Goal: Task Accomplishment & Management: Use online tool/utility

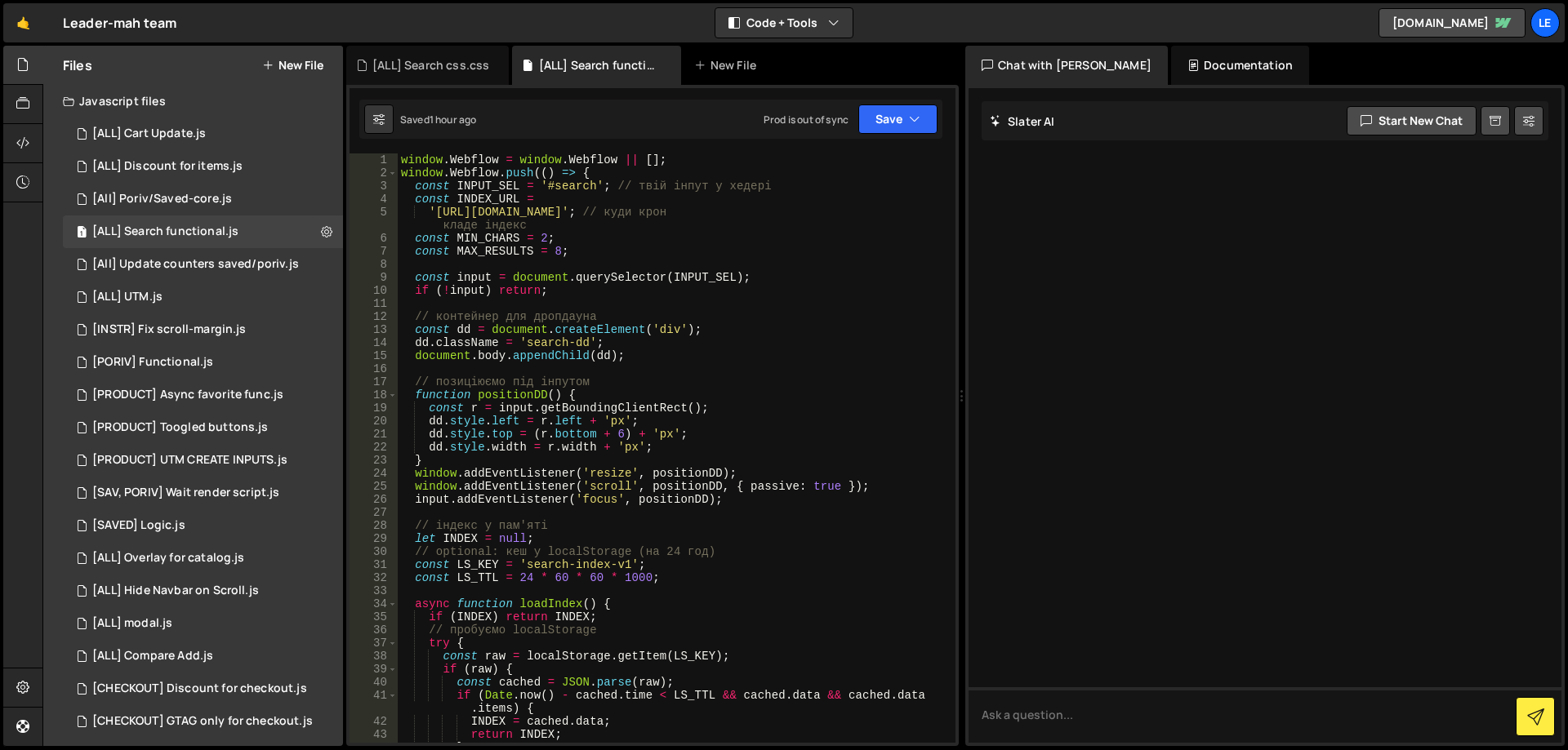
type textarea "const MAX_RESULTS = 8;"
click at [515, 251] on div "window . Webflow = window . Webflow || [ ] ; window . Webflow . push (( ) => { …" at bounding box center [673, 460] width 551 height 615
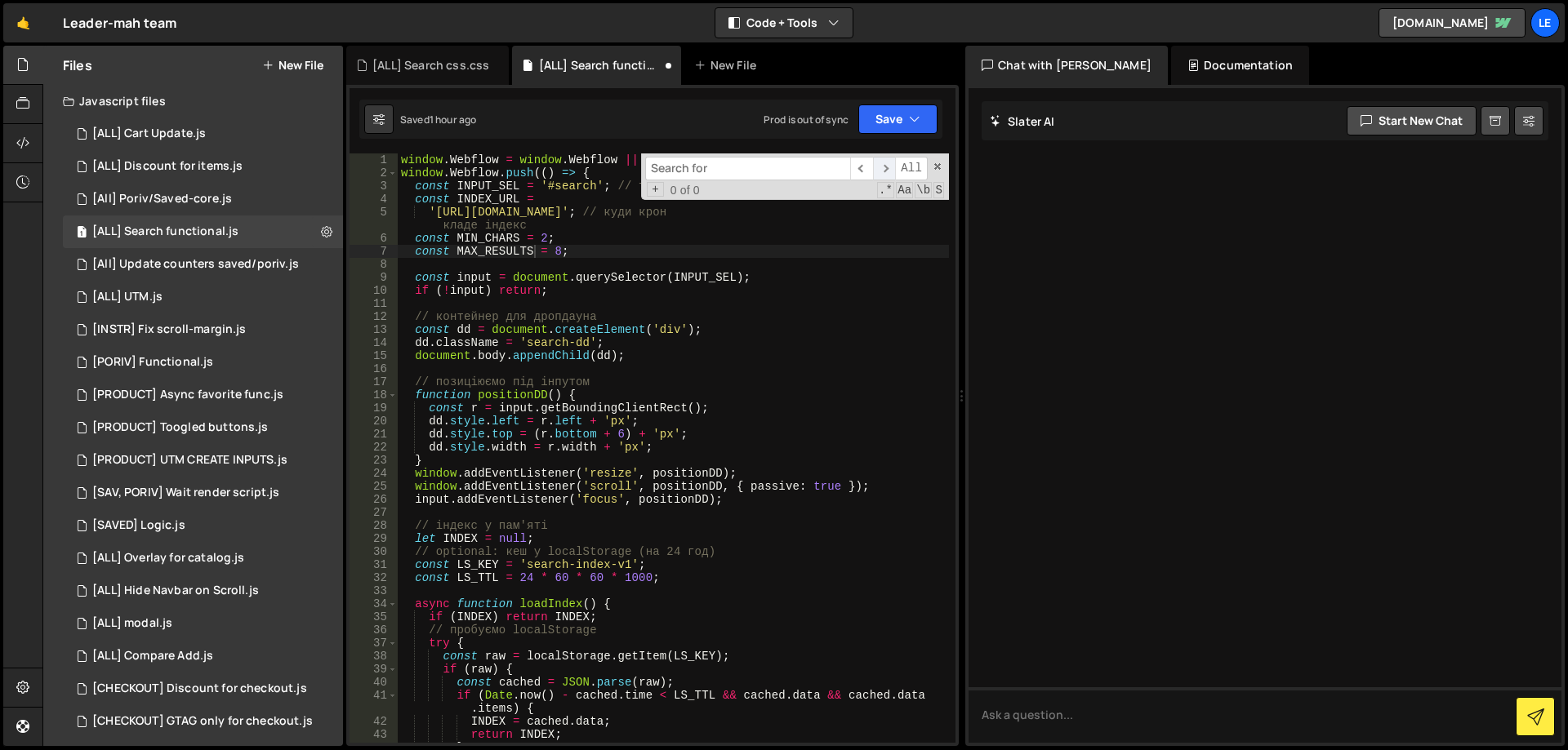
click at [883, 165] on span "​" at bounding box center [885, 168] width 23 height 23
click at [508, 251] on div "window . Webflow = window . Webflow || [ ] ; window . Webflow . push (( ) => { …" at bounding box center [673, 460] width 551 height 615
click at [691, 177] on input at bounding box center [747, 168] width 205 height 23
paste input "MAX_RESULTS"
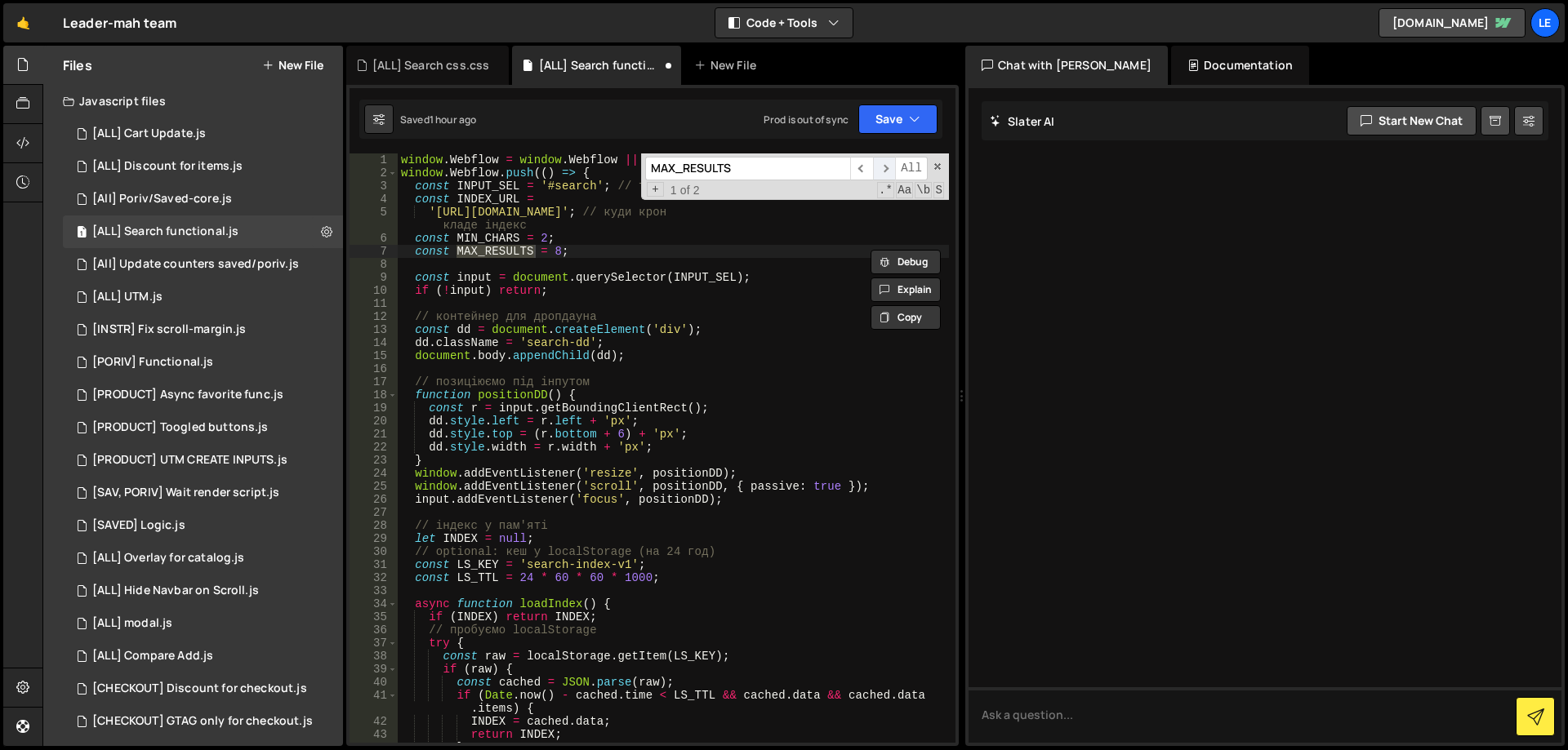
type input "MAX_RESULTS"
click at [890, 166] on span "​" at bounding box center [885, 168] width 23 height 23
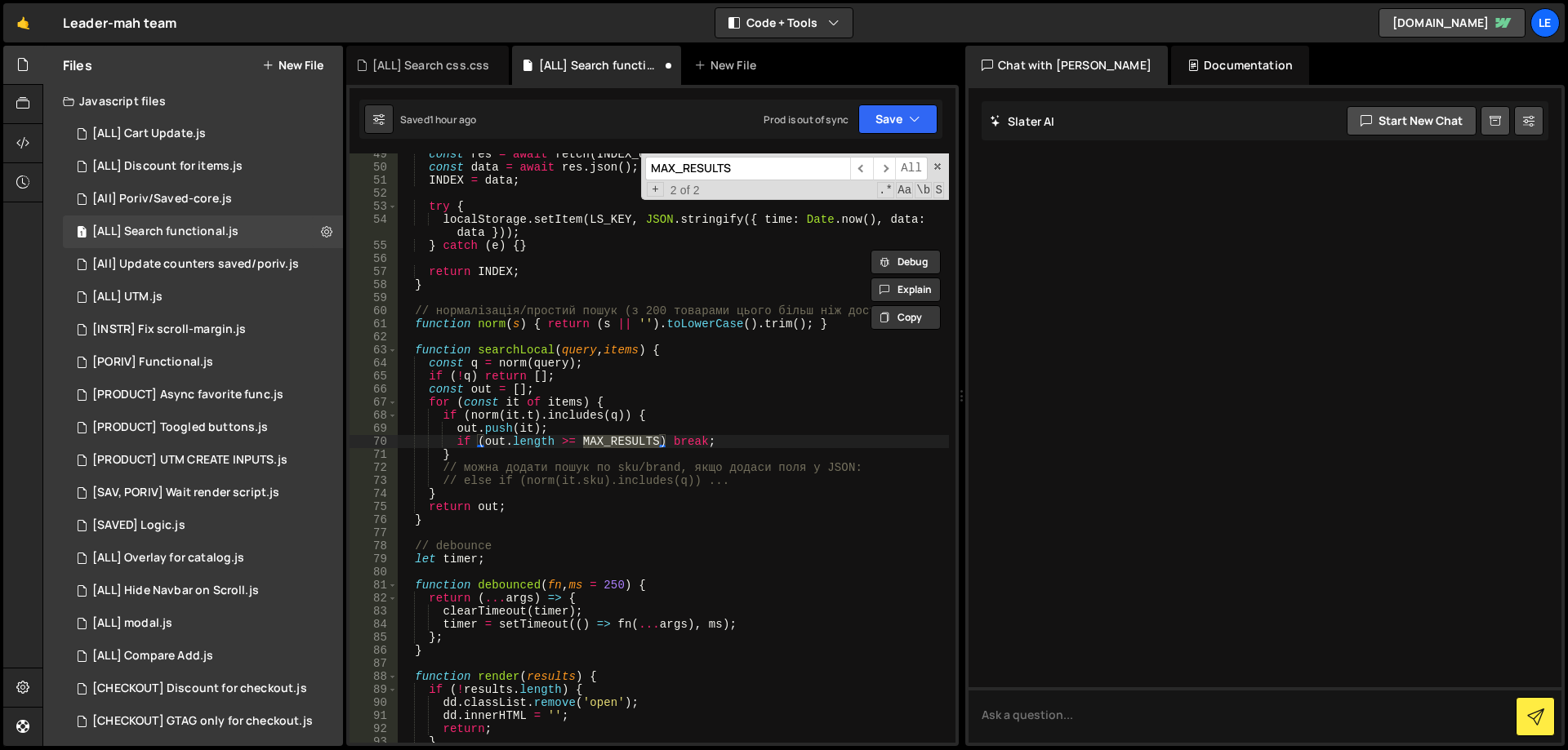
click at [458, 439] on div "const res = await fetch ( INDEX_URL , { cache : 'force-cache' }) ; const data =…" at bounding box center [673, 455] width 551 height 615
click at [748, 414] on div "const res = await fetch ( INDEX_URL , { cache : 'force-cache' }) ; const data =…" at bounding box center [673, 455] width 551 height 615
type textarea "if (norm(it.t).includes(q)) {"
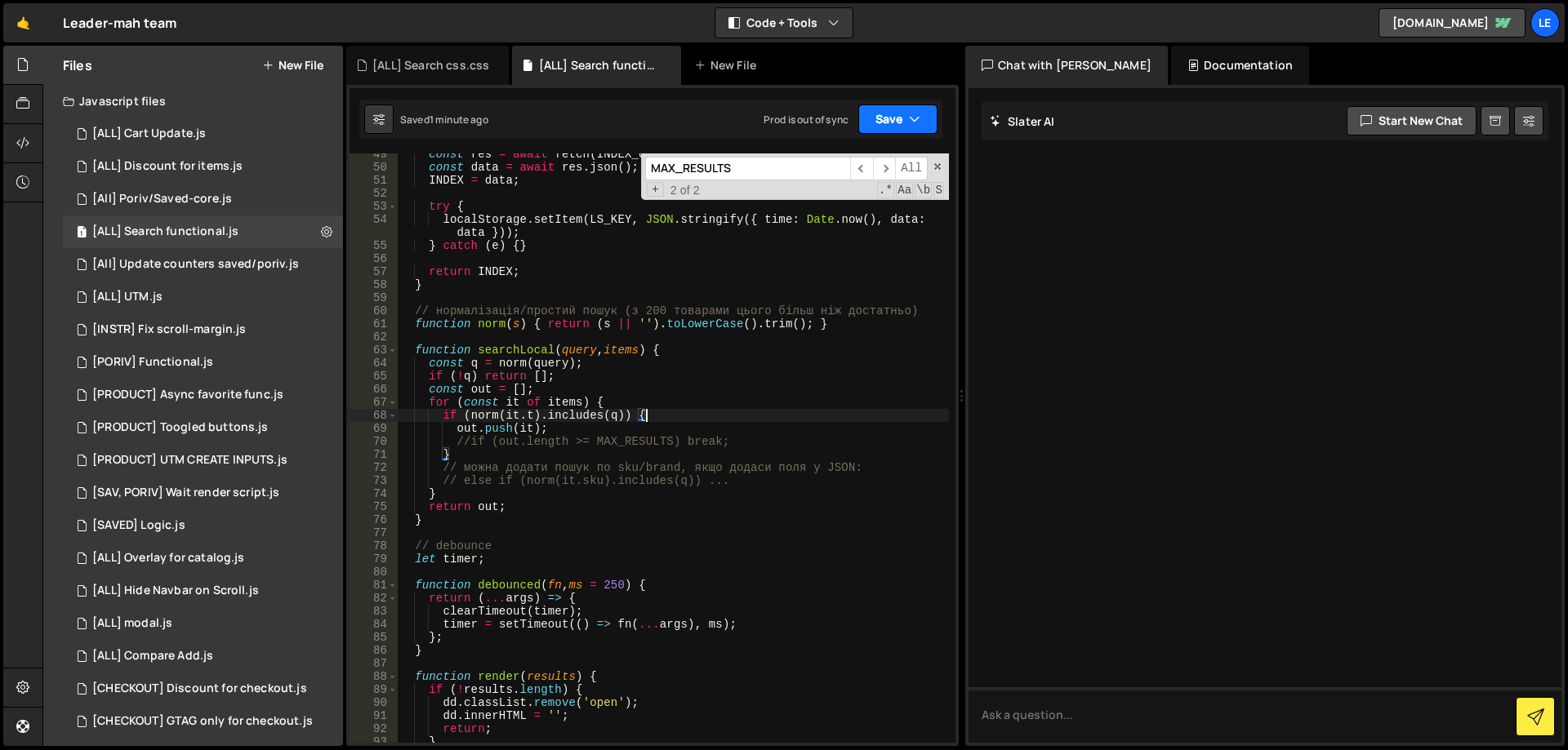
click at [890, 125] on button "Save" at bounding box center [898, 119] width 79 height 30
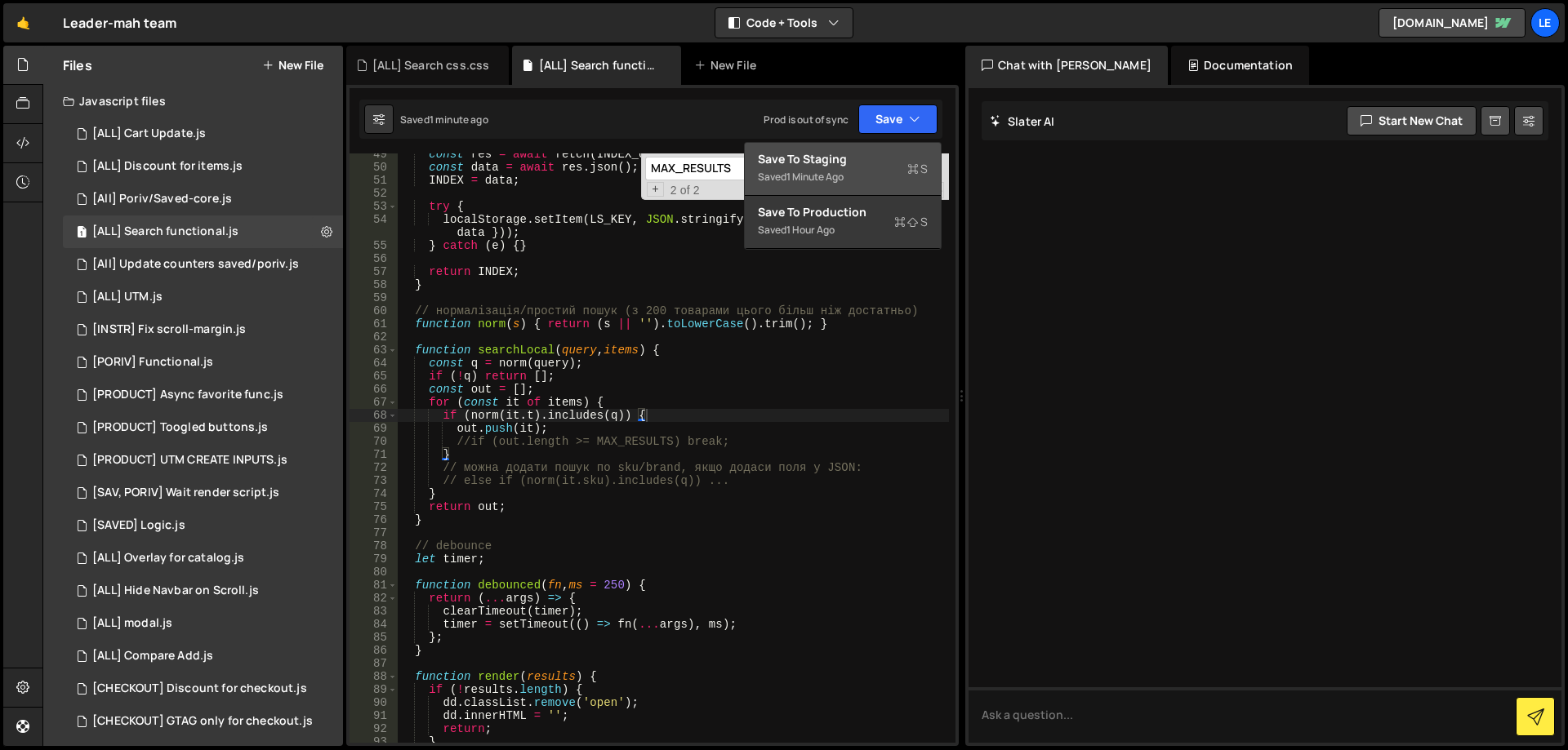
click at [819, 178] on div "1 minute ago" at bounding box center [815, 177] width 57 height 14
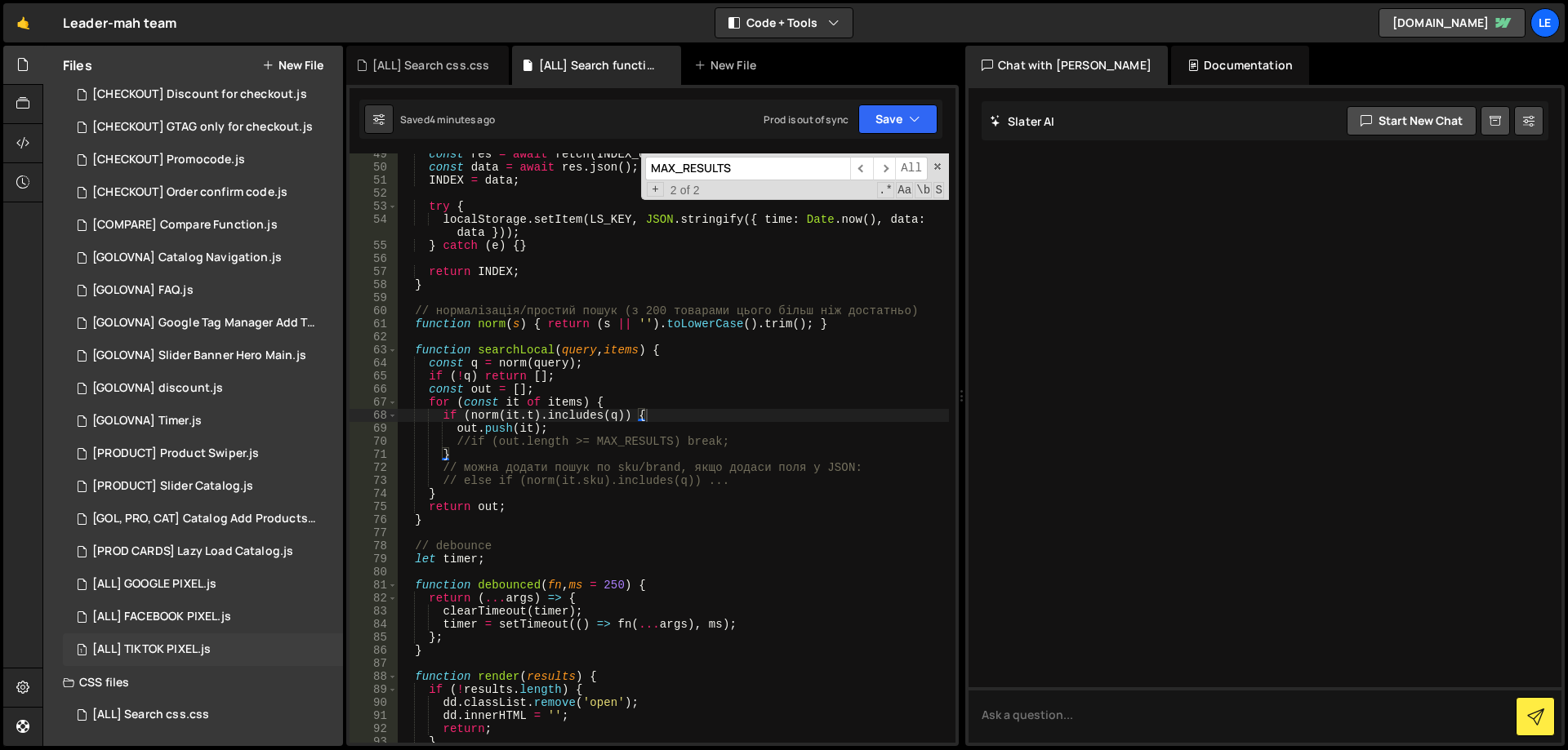
scroll to position [596, 0]
click at [219, 706] on div "1 [ALL] Search css.css 0" at bounding box center [203, 713] width 280 height 33
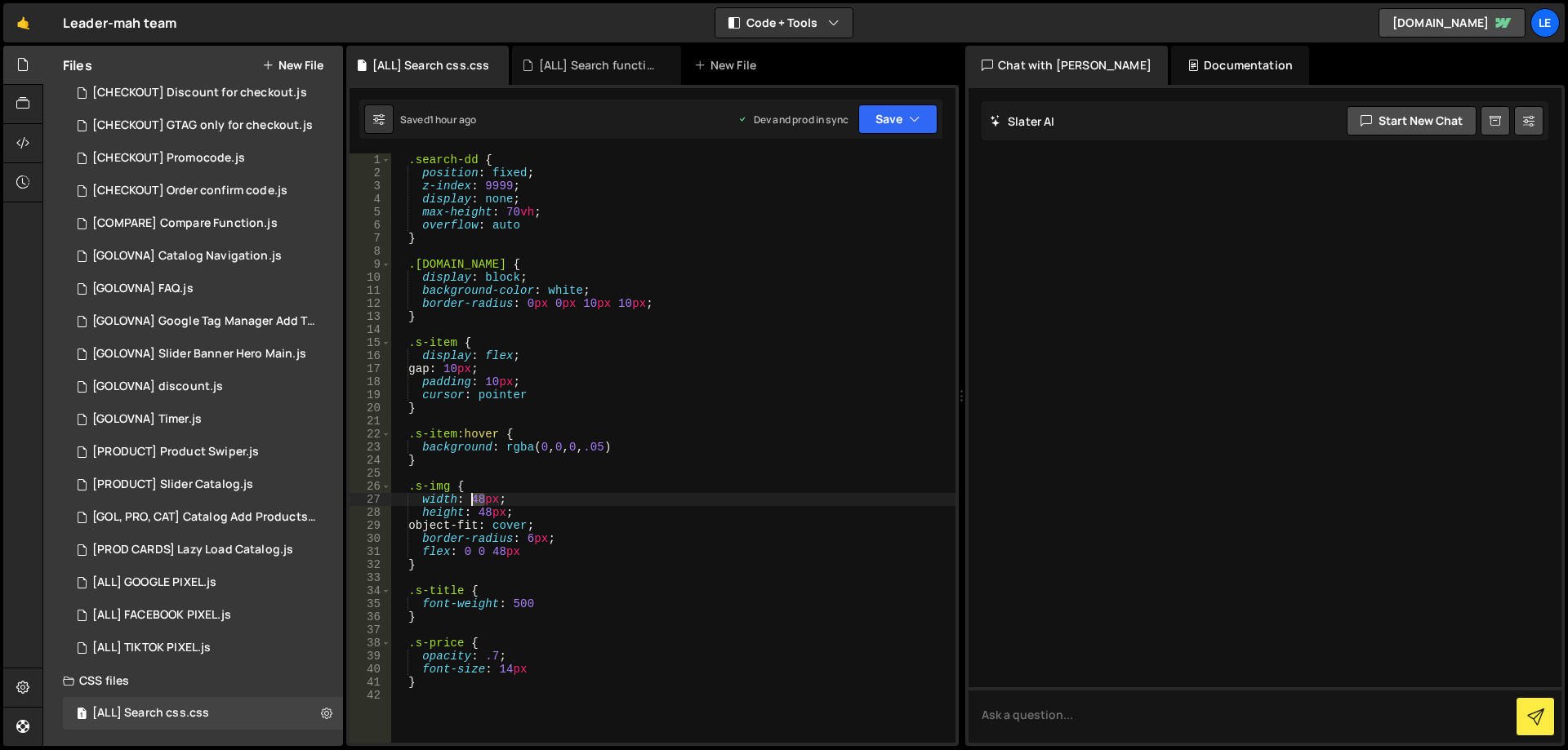
drag, startPoint x: 482, startPoint y: 499, endPoint x: 473, endPoint y: 499, distance: 9.0
click at [473, 499] on div ".search-dd { position : fixed ; z-index : 9999 ; display : none ; max-height : …" at bounding box center [673, 460] width 564 height 615
drag, startPoint x: 492, startPoint y: 510, endPoint x: 482, endPoint y: 510, distance: 10.0
click at [476, 510] on div ".search-dd { position : fixed ; z-index : 9999 ; display : none ; max-height : …" at bounding box center [673, 460] width 564 height 615
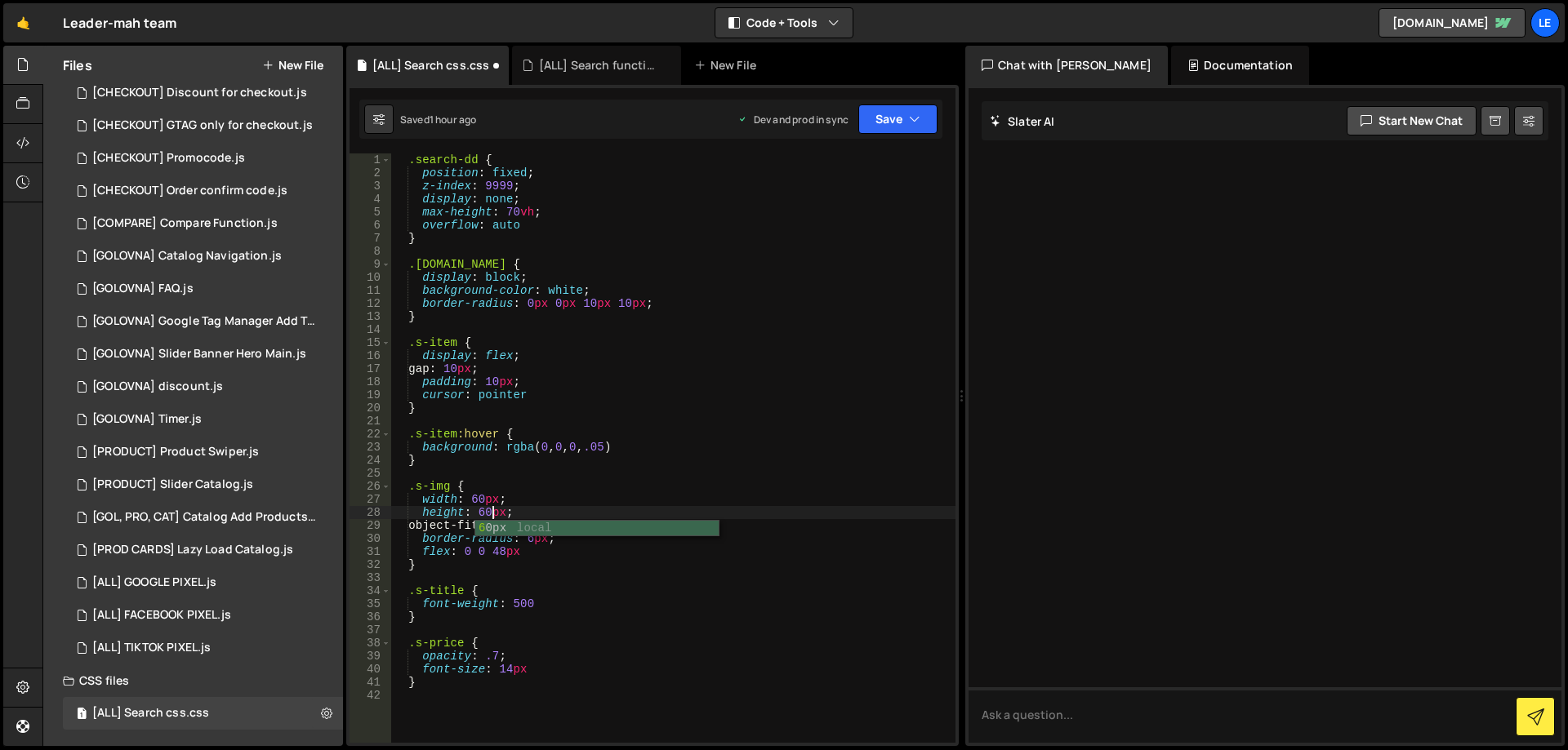
scroll to position [0, 7]
click at [574, 511] on div ".search-dd { position : fixed ; z-index : 9999 ; display : none ; max-height : …" at bounding box center [673, 460] width 564 height 615
click at [656, 443] on div ".search-dd { position : fixed ; z-index : 9999 ; display : none ; max-height : …" at bounding box center [673, 460] width 564 height 615
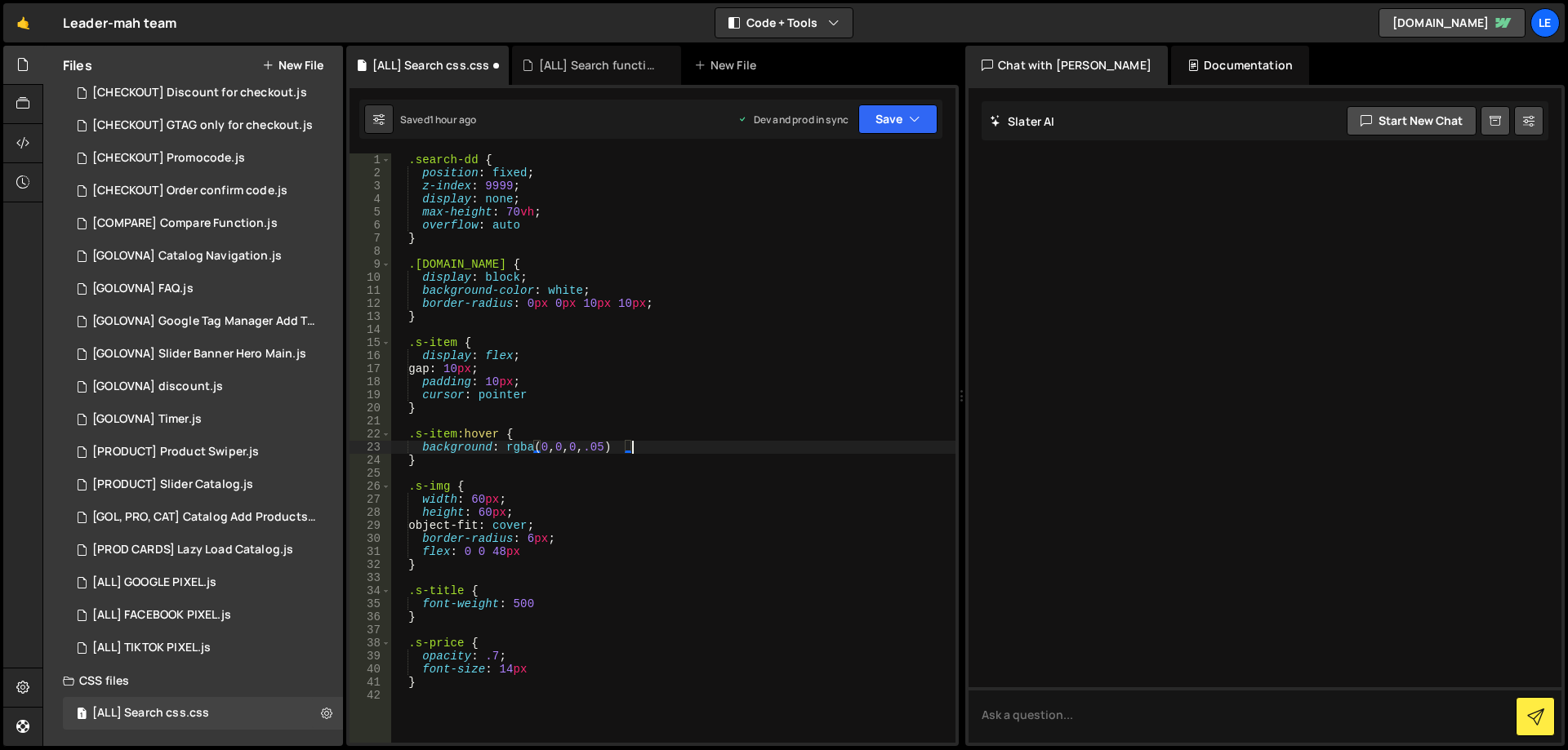
scroll to position [0, 0]
drag, startPoint x: 656, startPoint y: 442, endPoint x: 616, endPoint y: 439, distance: 40.1
click at [616, 439] on div ".search-dd { position : fixed ; z-index : 9999 ; display : none ; max-height : …" at bounding box center [673, 460] width 564 height 615
click at [707, 300] on div ".search-dd { position : fixed ; z-index : 9999 ; display : none ; max-height : …" at bounding box center [673, 460] width 564 height 615
type textarea "border-radius: 0px 0px 10px 10px;"
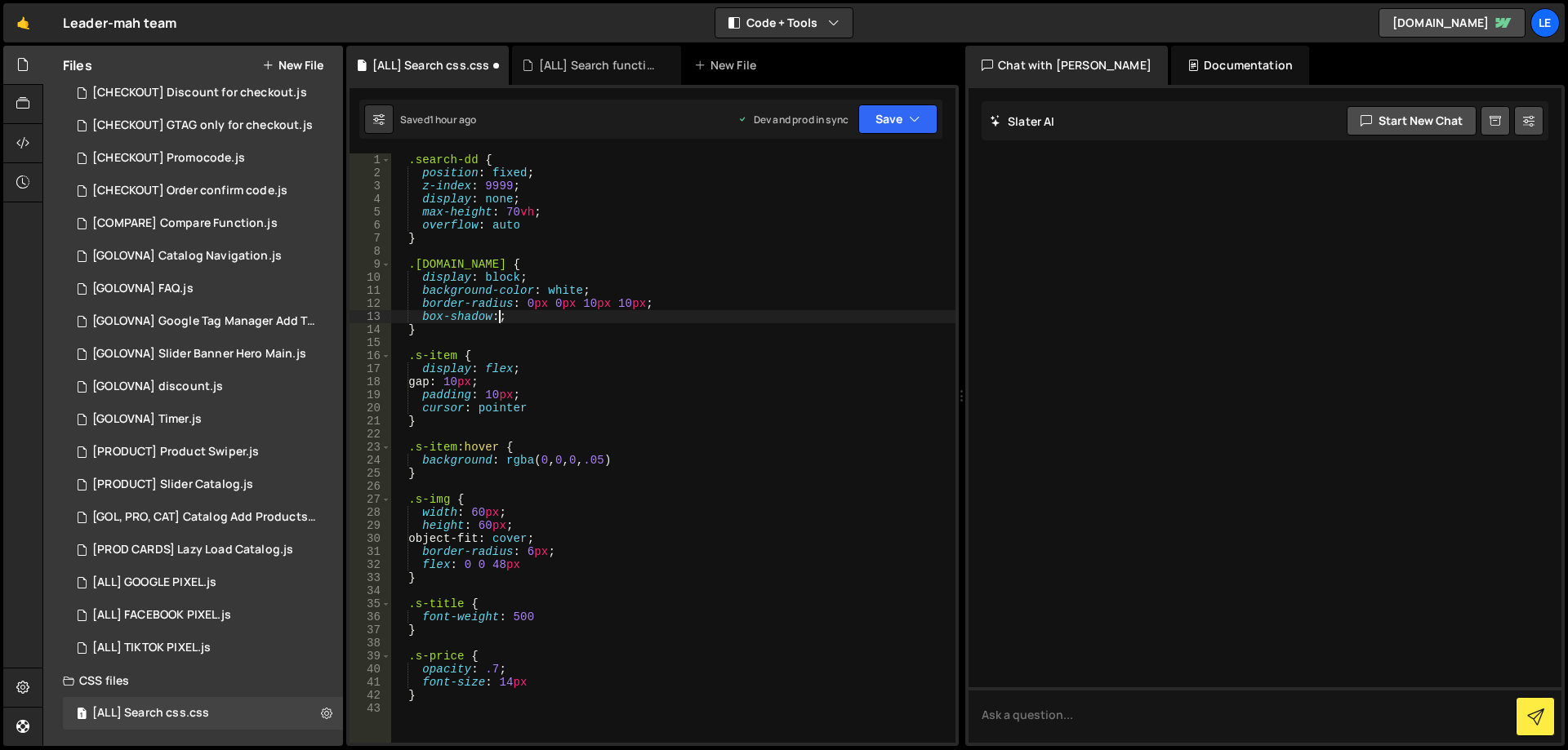
scroll to position [0, 7]
paste textarea "0 -3px 9px #0003;"
type textarea "box-shadow: 0 -3px 9px #0003;"
click at [910, 120] on icon "button" at bounding box center [914, 119] width 11 height 17
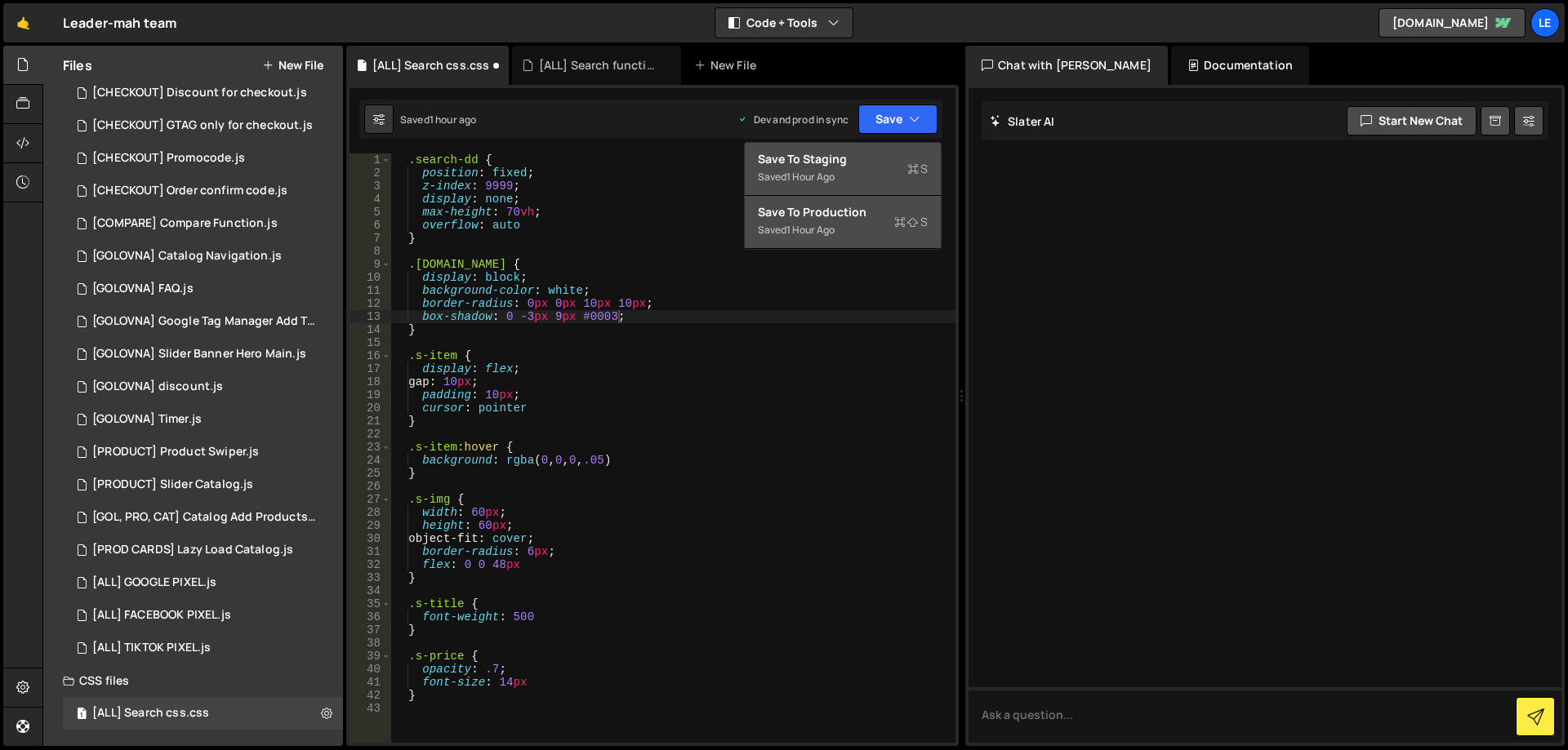
click at [865, 220] on div "Saved 1 hour ago" at bounding box center [843, 230] width 170 height 20
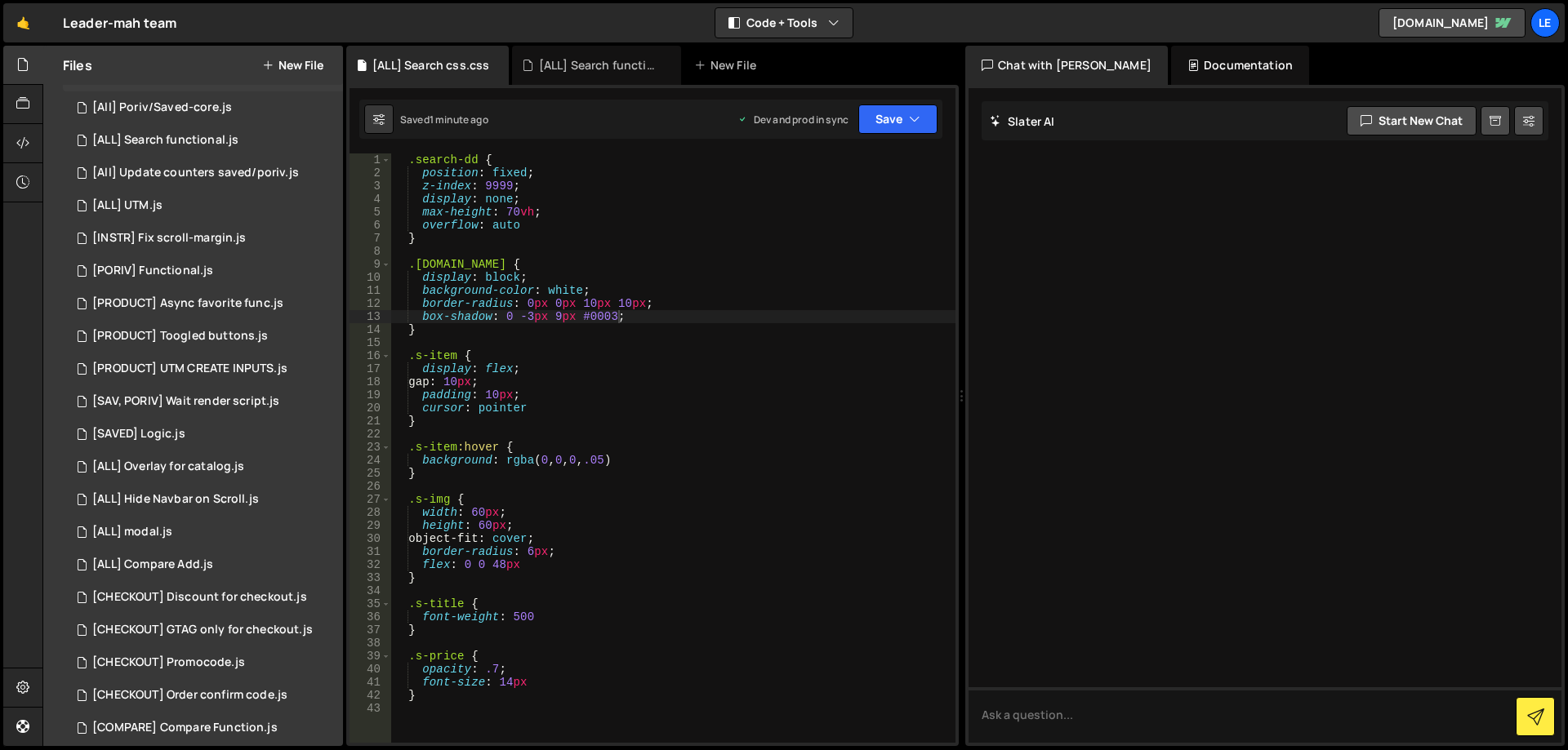
scroll to position [0, 0]
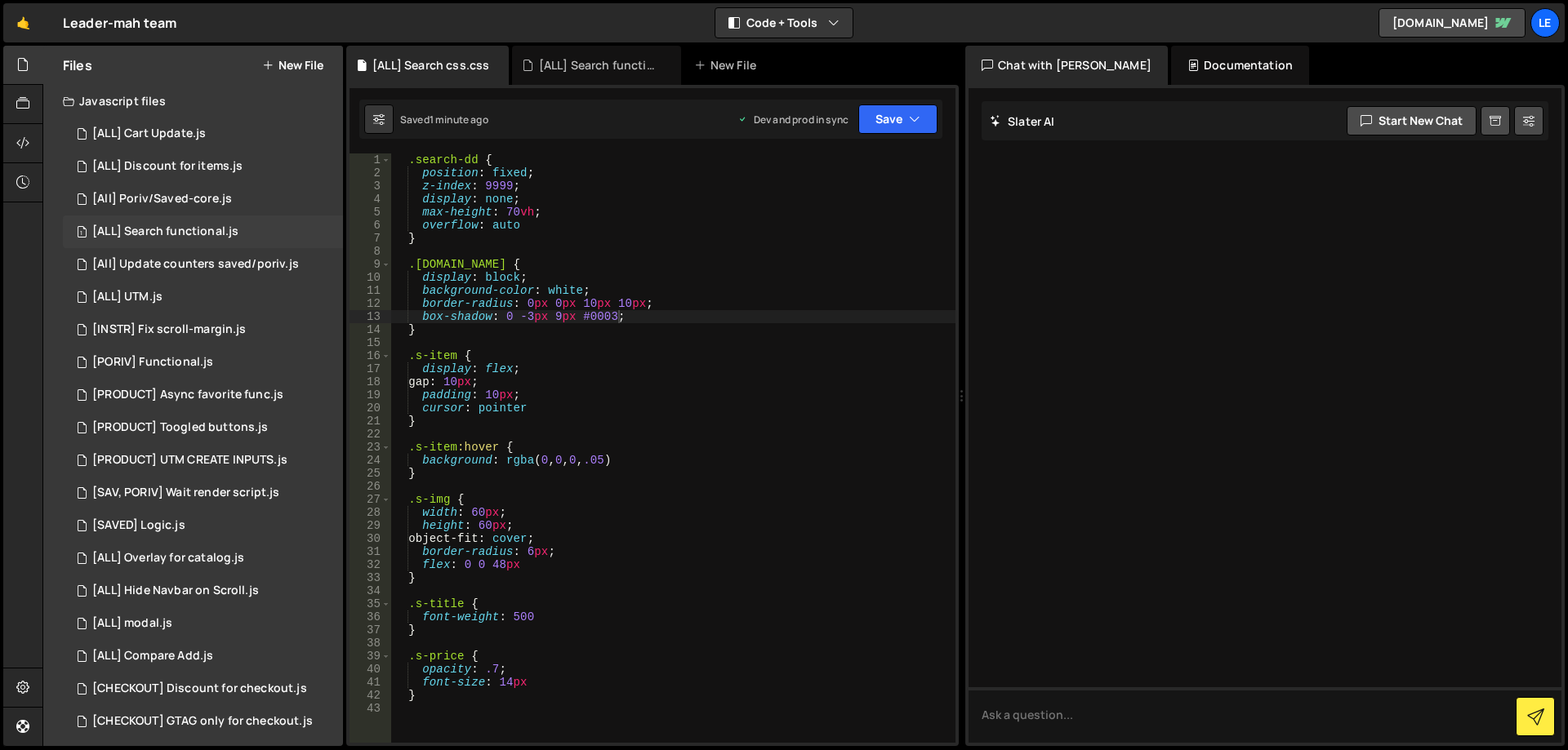
click at [212, 227] on div "[ALL] Search functional.js" at bounding box center [165, 231] width 146 height 15
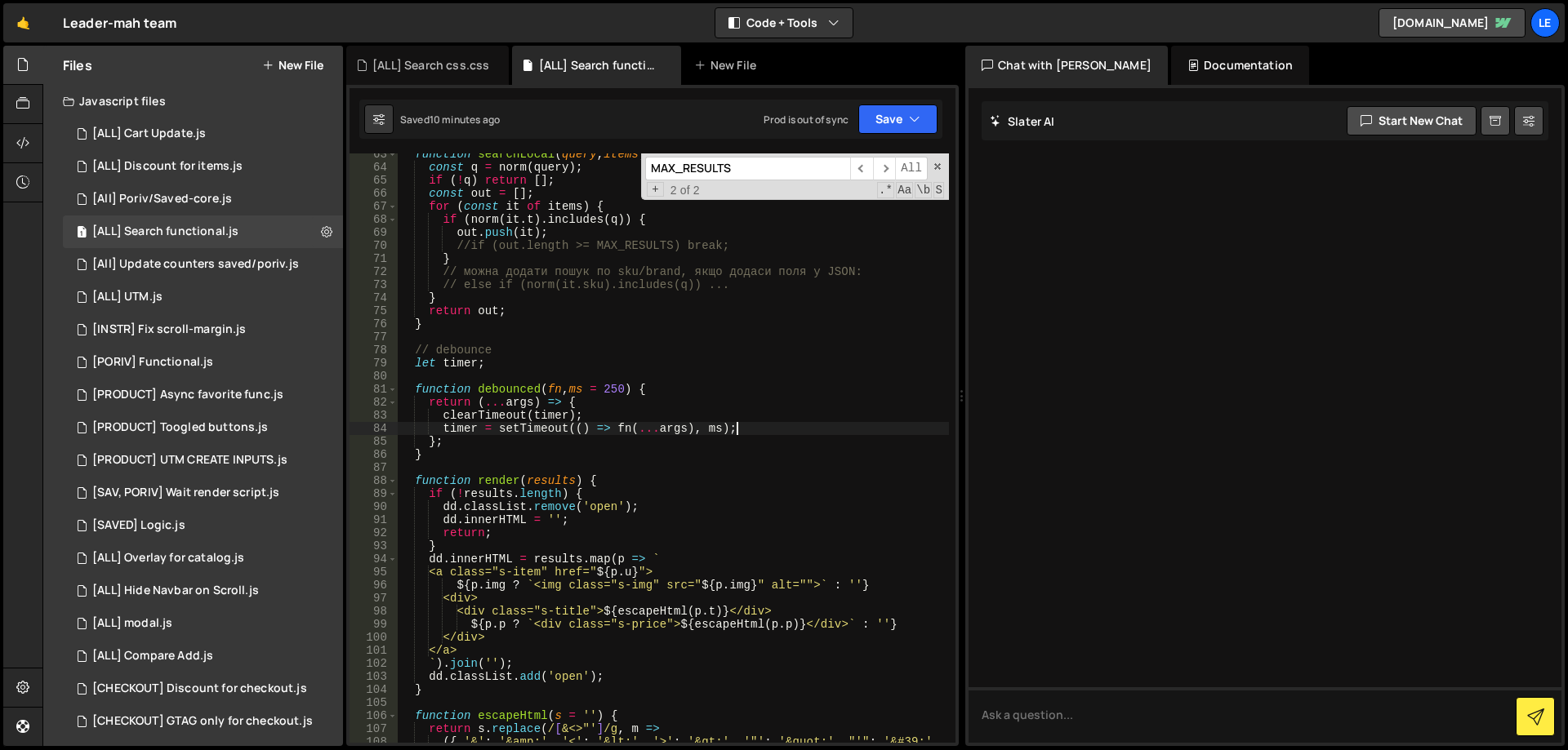
drag, startPoint x: 778, startPoint y: 428, endPoint x: 740, endPoint y: 425, distance: 38.1
click at [740, 425] on div "function searchLocal ( query , items ) { const q = norm ( query ) ; if ( ! q ) …" at bounding box center [673, 462] width 551 height 628
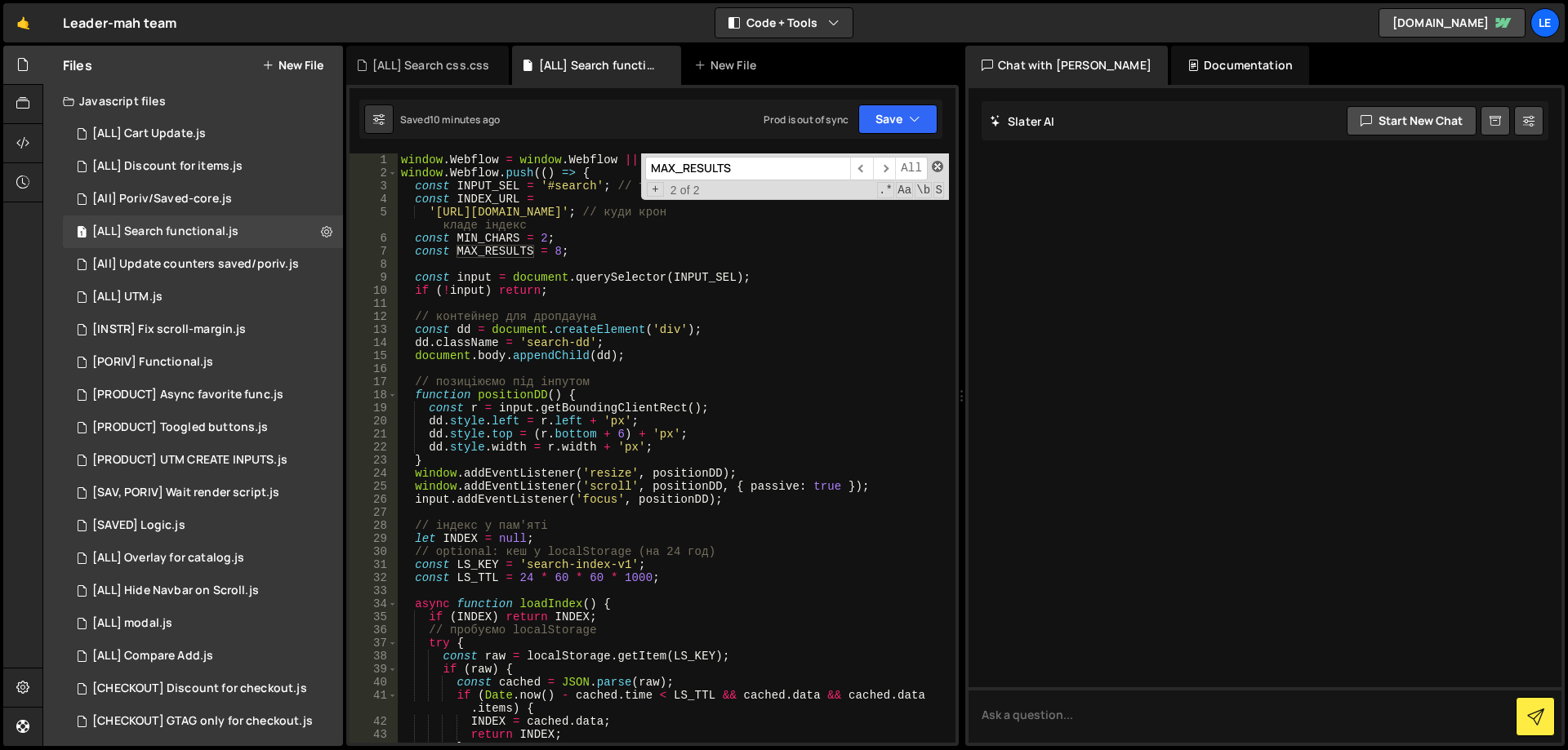
click at [939, 167] on span at bounding box center [937, 166] width 11 height 11
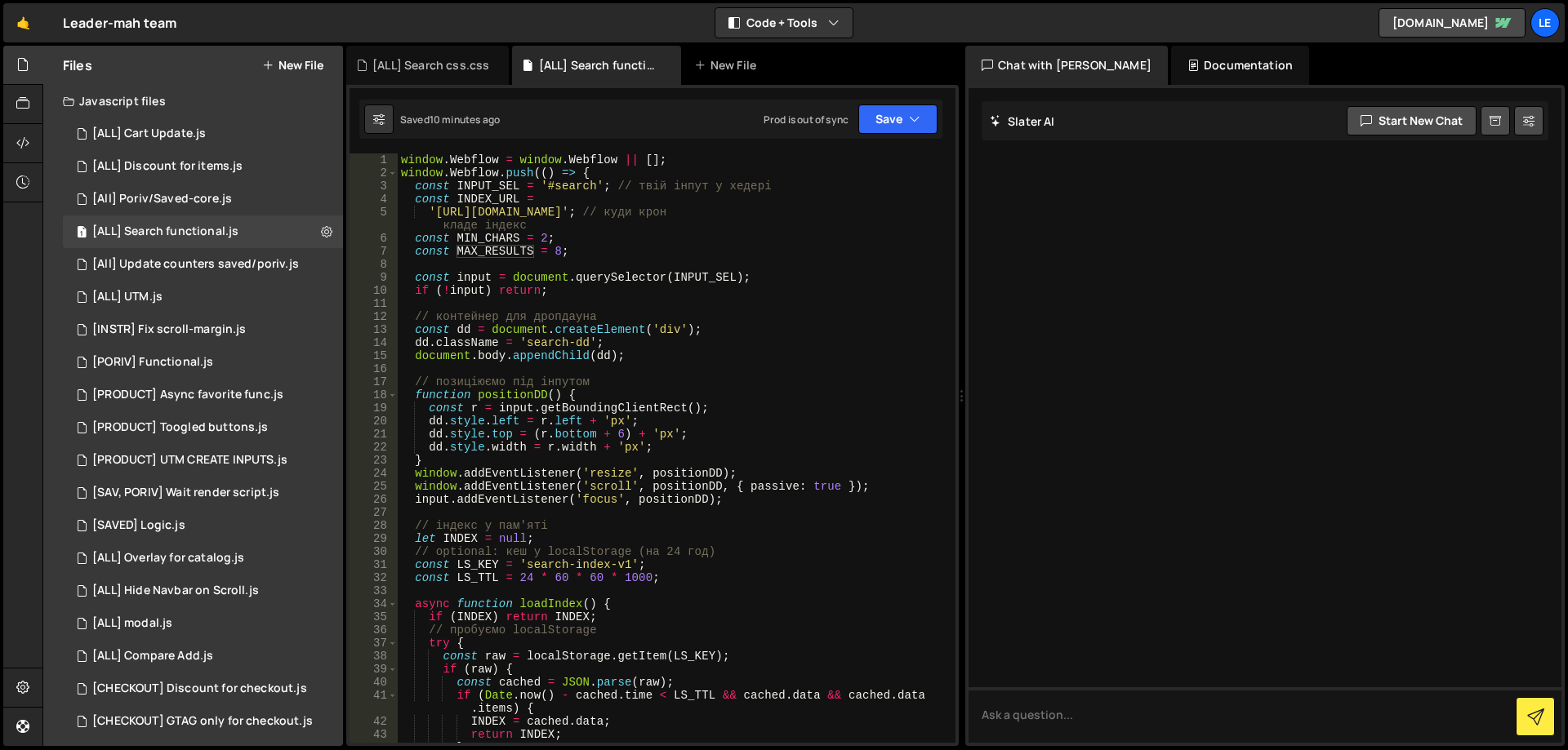
click at [514, 390] on div "window . Webflow = window . Webflow || [ ] ; window . Webflow . push (( ) => { …" at bounding box center [673, 460] width 551 height 615
click at [505, 187] on div "window . Webflow = window . Webflow || [ ] ; window . Webflow . push (( ) => { …" at bounding box center [673, 460] width 551 height 615
click at [624, 252] on div "window . Webflow = window . Webflow || [ ] ; window . Webflow . push (( ) => { …" at bounding box center [673, 460] width 551 height 615
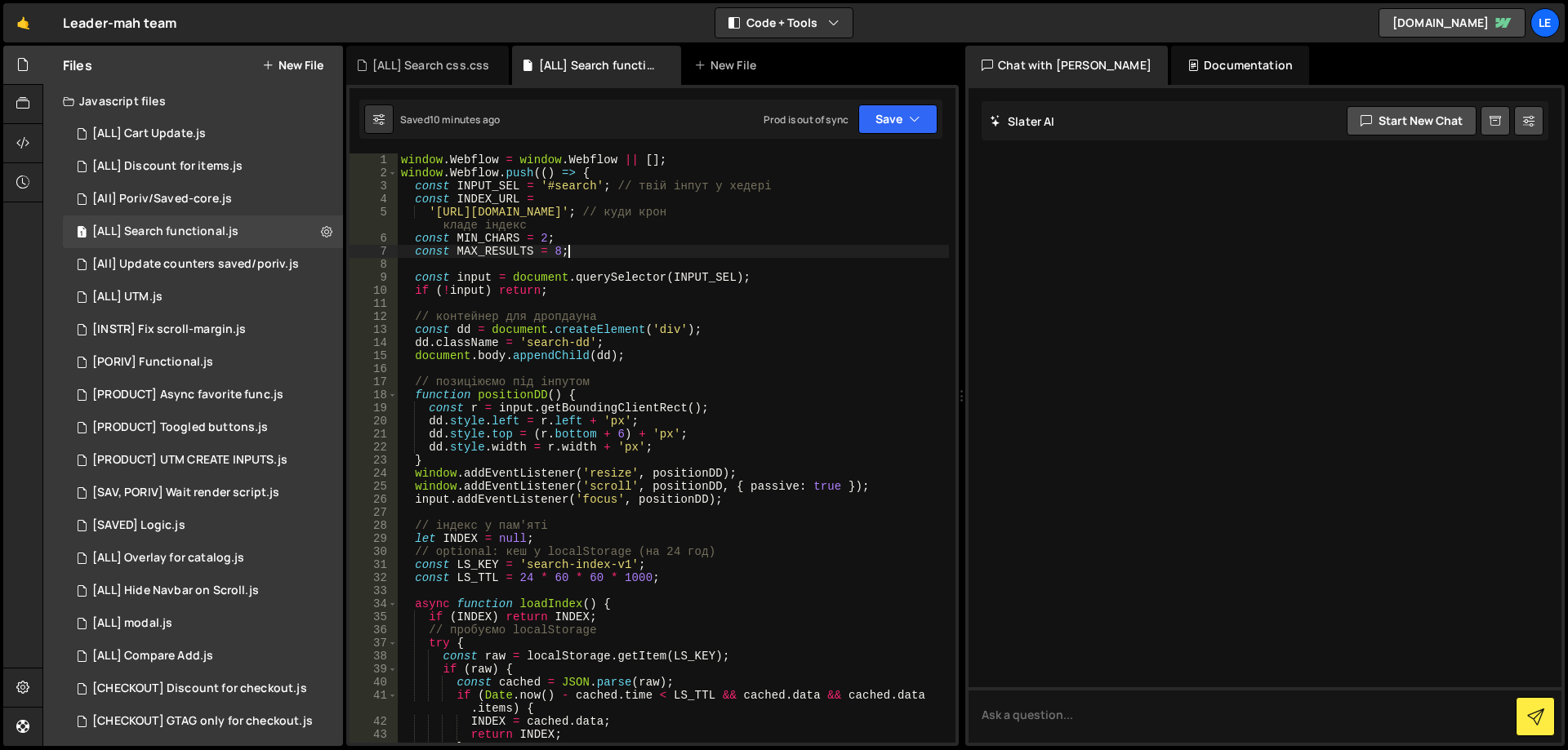
click at [687, 468] on div "window . Webflow = window . Webflow || [ ] ; window . Webflow . push (( ) => { …" at bounding box center [673, 460] width 551 height 615
click at [685, 472] on div "window . Webflow = window . Webflow || [ ] ; window . Webflow . push (( ) => { …" at bounding box center [673, 460] width 551 height 615
click at [677, 485] on div "window . Webflow = window . Webflow || [ ] ; window . Webflow . push (( ) => { …" at bounding box center [673, 460] width 551 height 615
click at [672, 499] on div "window . Webflow = window . Webflow || [ ] ; window . Webflow . push (( ) => { …" at bounding box center [673, 460] width 551 height 615
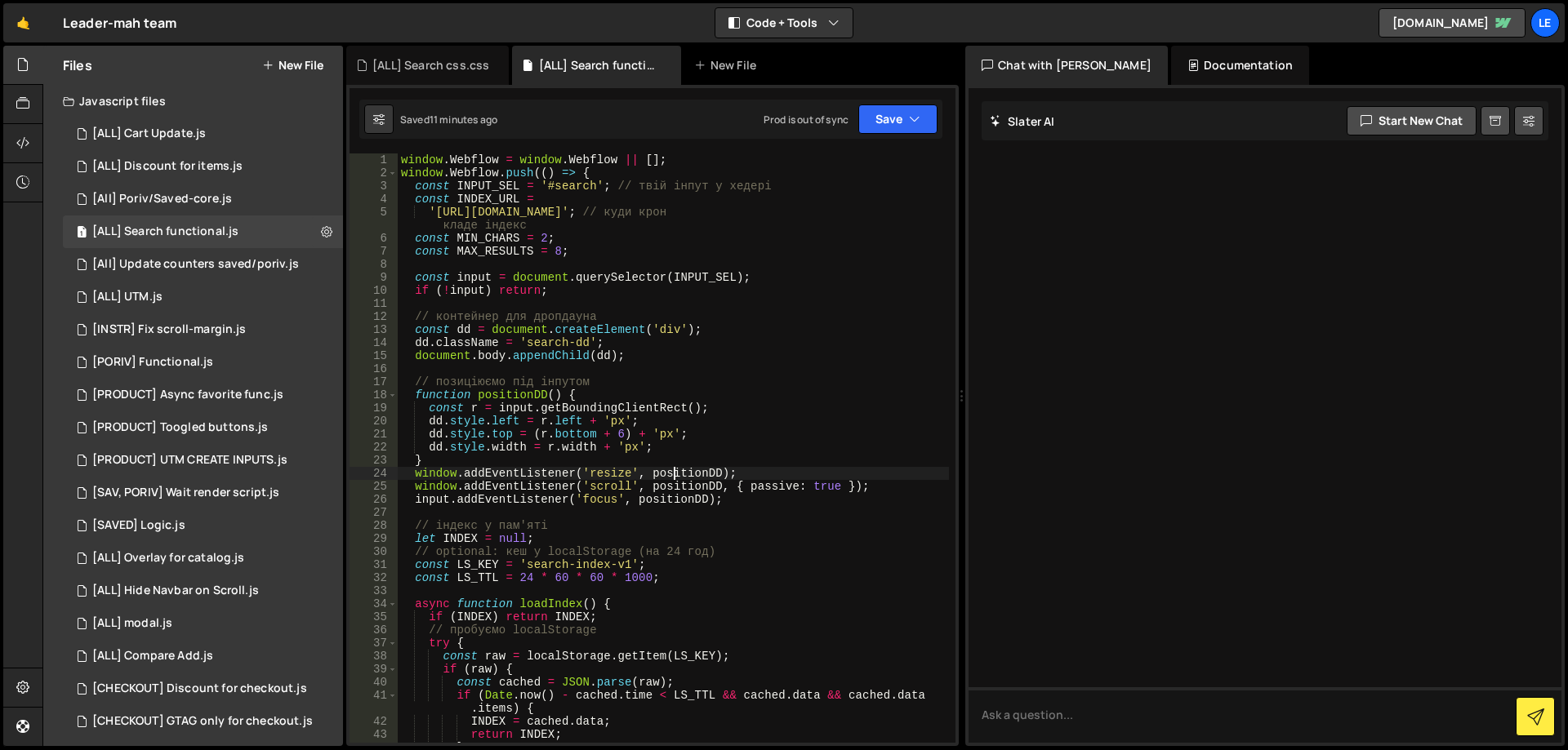
click at [675, 478] on div "window . Webflow = window . Webflow || [ ] ; window . Webflow . push (( ) => { …" at bounding box center [673, 460] width 551 height 615
click at [563, 411] on div "window . Webflow = window . Webflow || [ ] ; window . Webflow . push (( ) => { …" at bounding box center [673, 460] width 551 height 615
click at [518, 399] on div "window . Webflow = window . Webflow || [ ] ; window . Webflow . push (( ) => { …" at bounding box center [673, 460] width 551 height 615
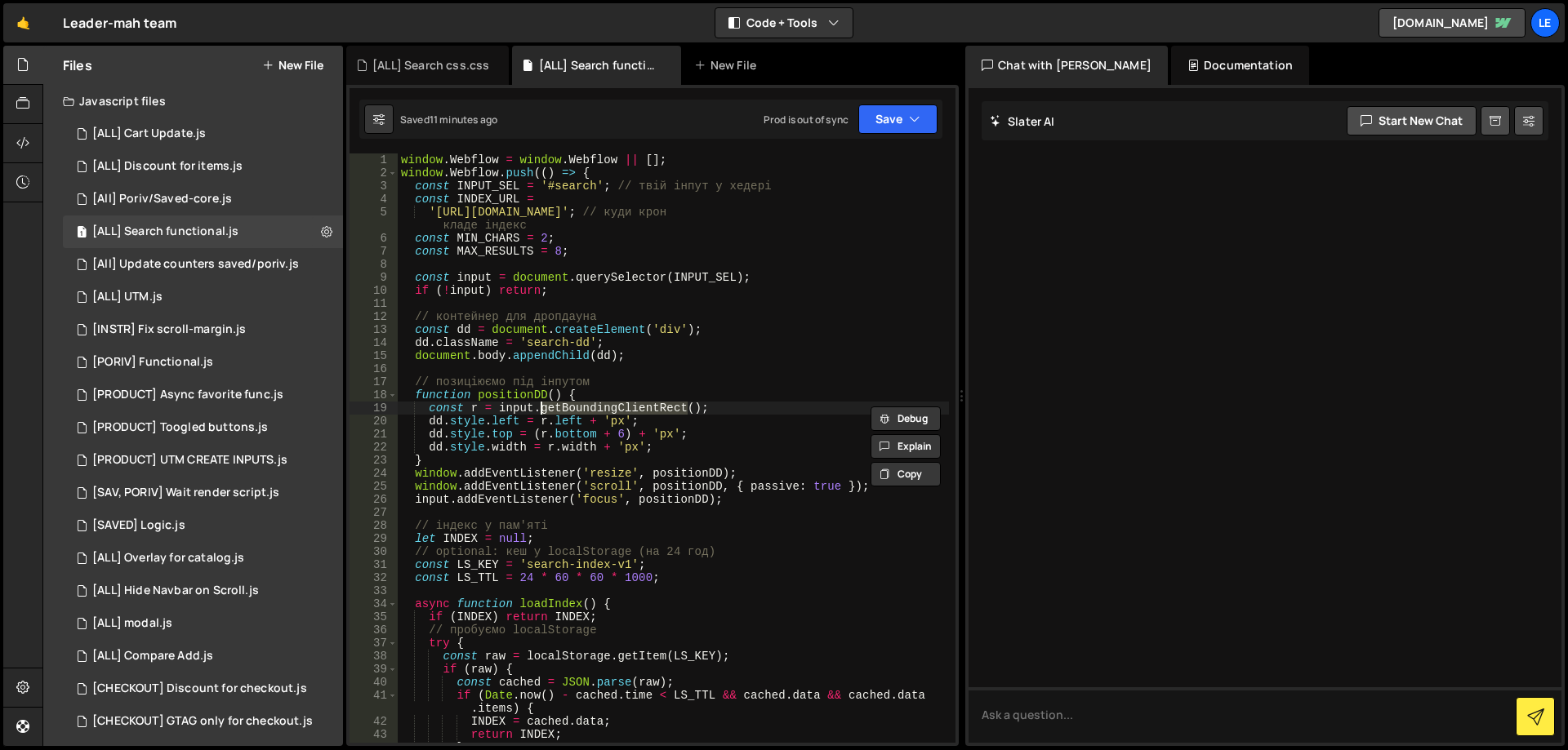
click at [518, 399] on div "window . Webflow = window . Webflow || [ ] ; window . Webflow . push (( ) => { …" at bounding box center [673, 460] width 551 height 615
click at [472, 279] on div "window . Webflow = window . Webflow || [ ] ; window . Webflow . push (( ) => { …" at bounding box center [673, 460] width 551 height 615
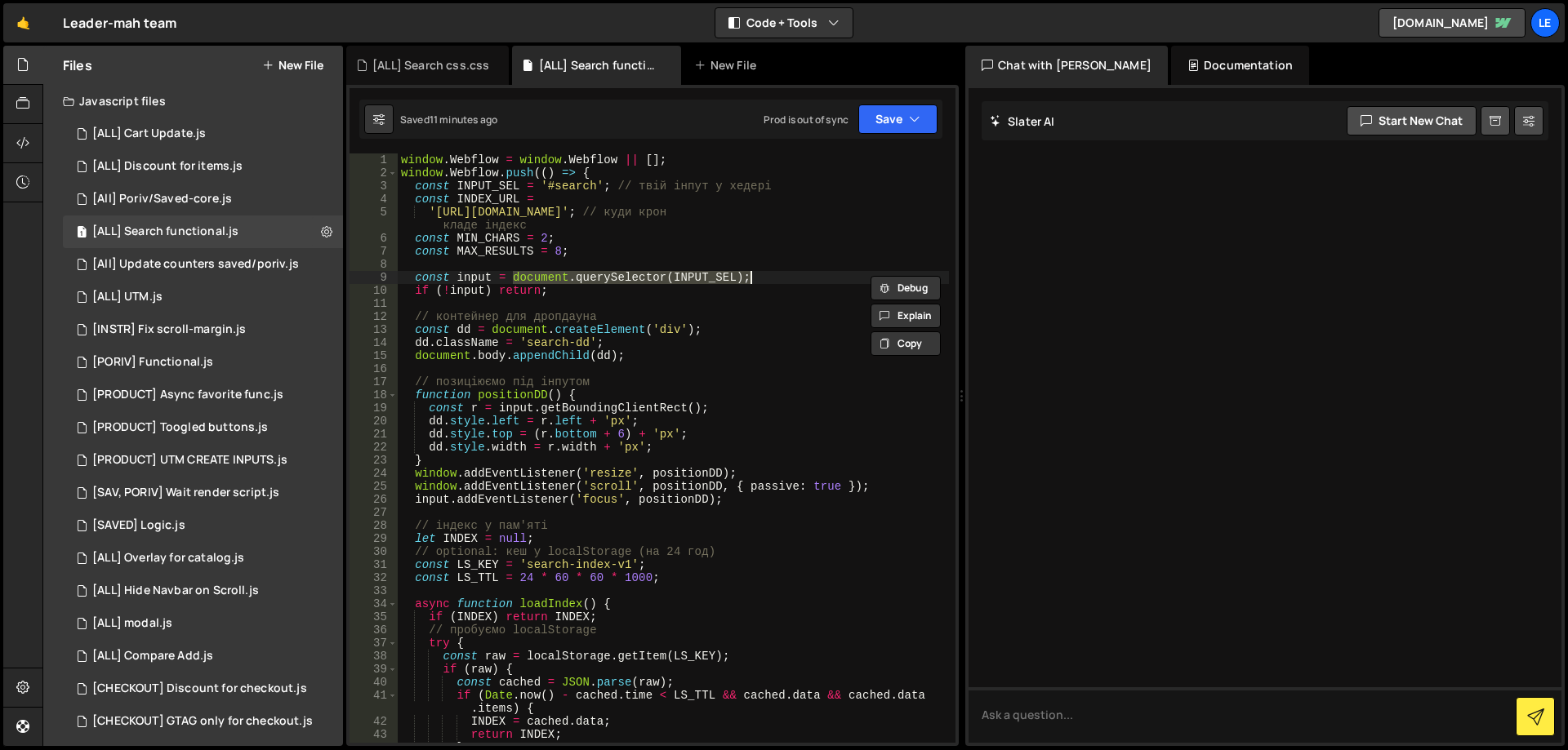
drag, startPoint x: 513, startPoint y: 277, endPoint x: 747, endPoint y: 280, distance: 234.0
click at [747, 280] on div "window . Webflow = window . Webflow || [ ] ; window . Webflow . push (( ) => { …" at bounding box center [673, 460] width 551 height 615
click at [791, 188] on div "window . Webflow = window . Webflow || [ ] ; window . Webflow . push (( ) => { …" at bounding box center [673, 460] width 551 height 615
type textarea "const INPUT_SEL = '#search'; // твій інпут у хедері"
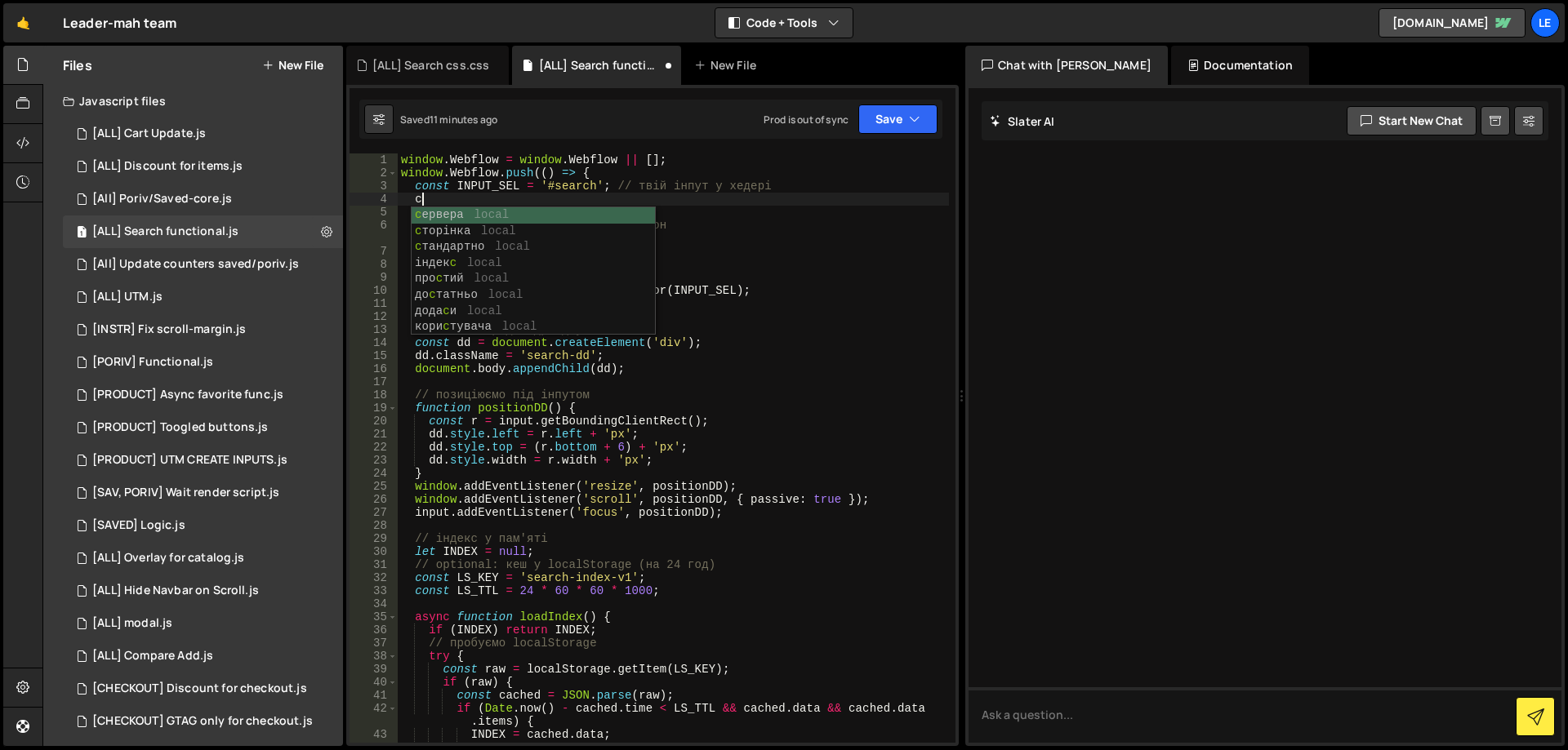
scroll to position [0, 1]
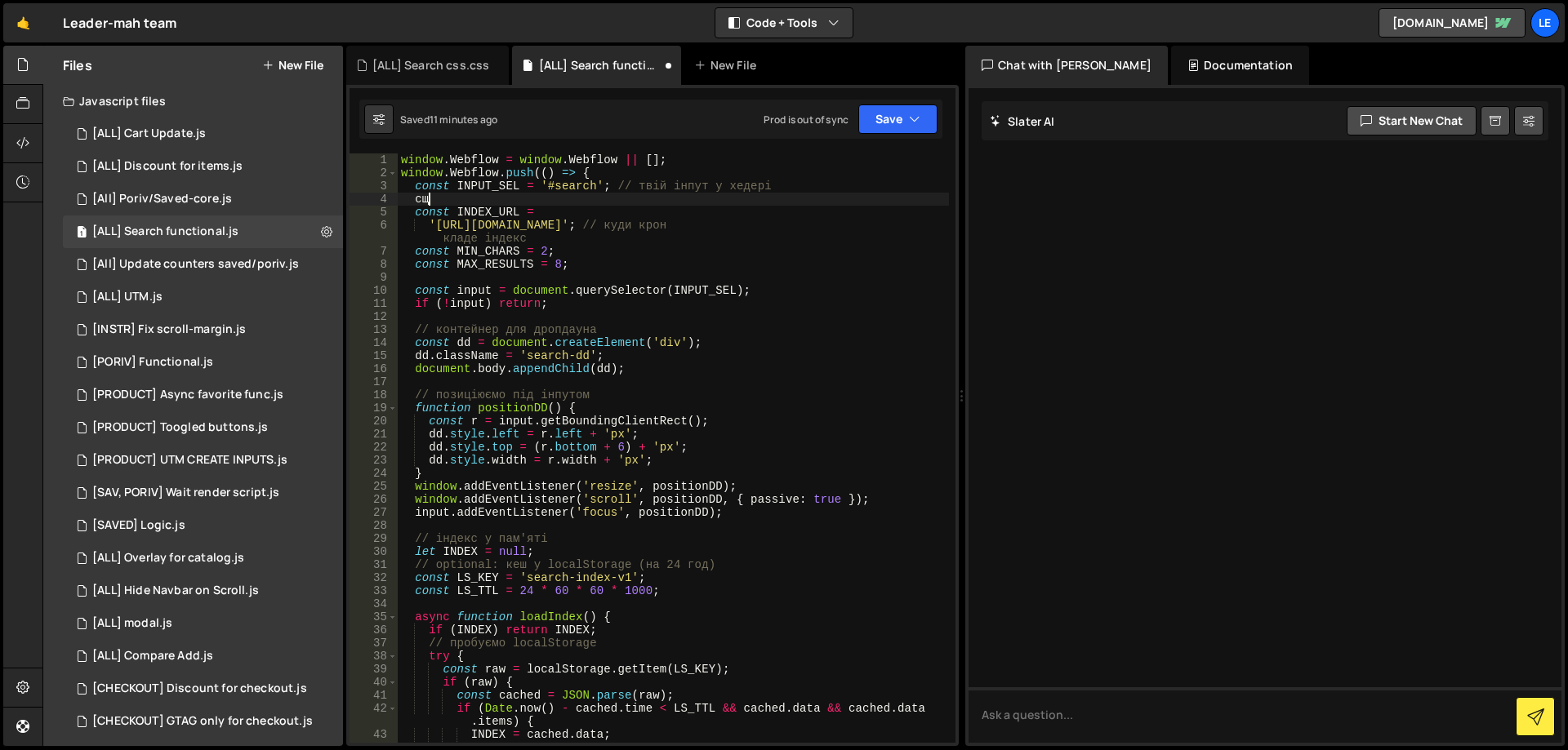
type textarea "с"
paste textarea "header-bottom'"
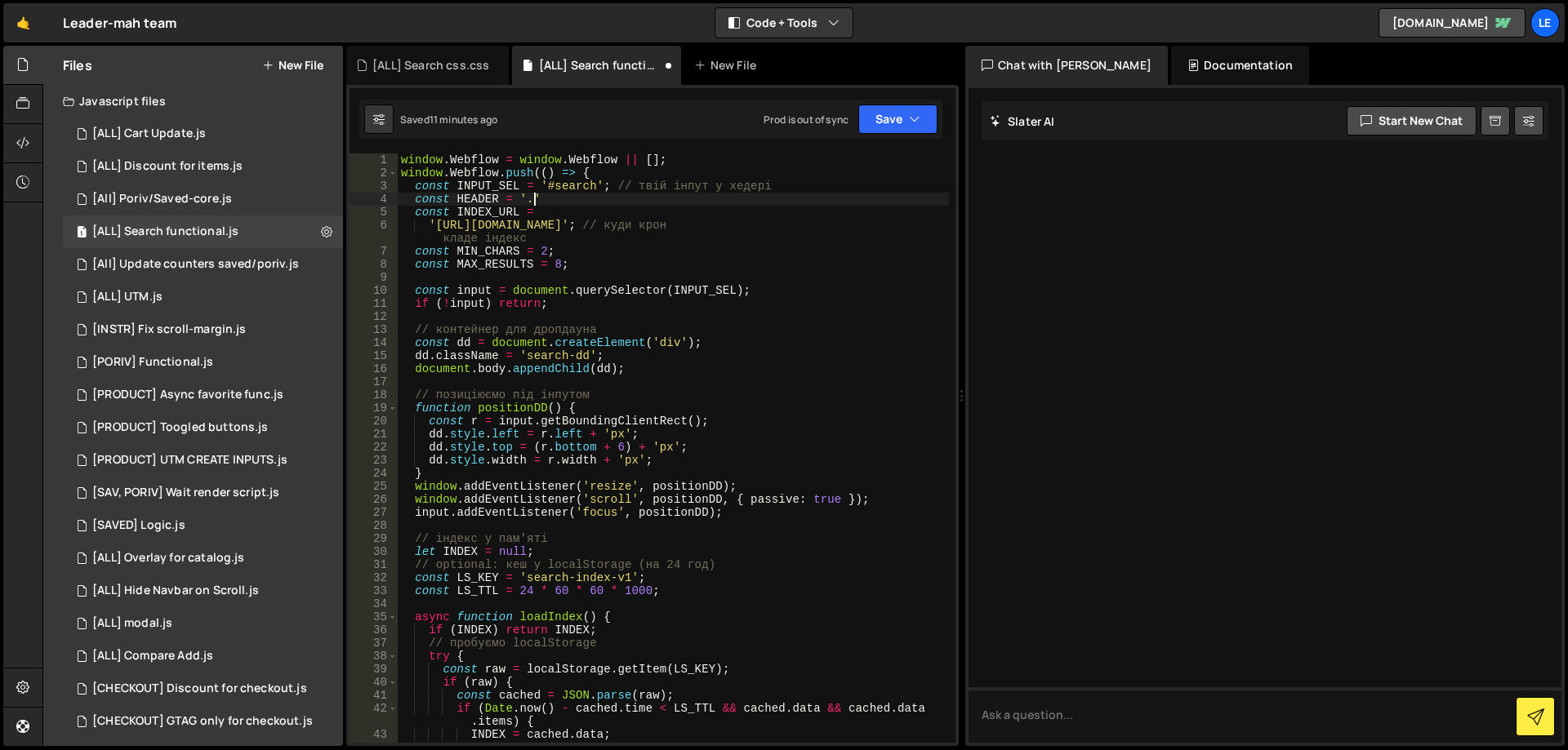
paste textarea "header-bottom"
click at [497, 200] on div "window . Webflow = window . Webflow || [ ] ; window . Webflow . push (( ) => { …" at bounding box center [673, 460] width 551 height 615
drag, startPoint x: 737, startPoint y: 291, endPoint x: 406, endPoint y: 287, distance: 331.0
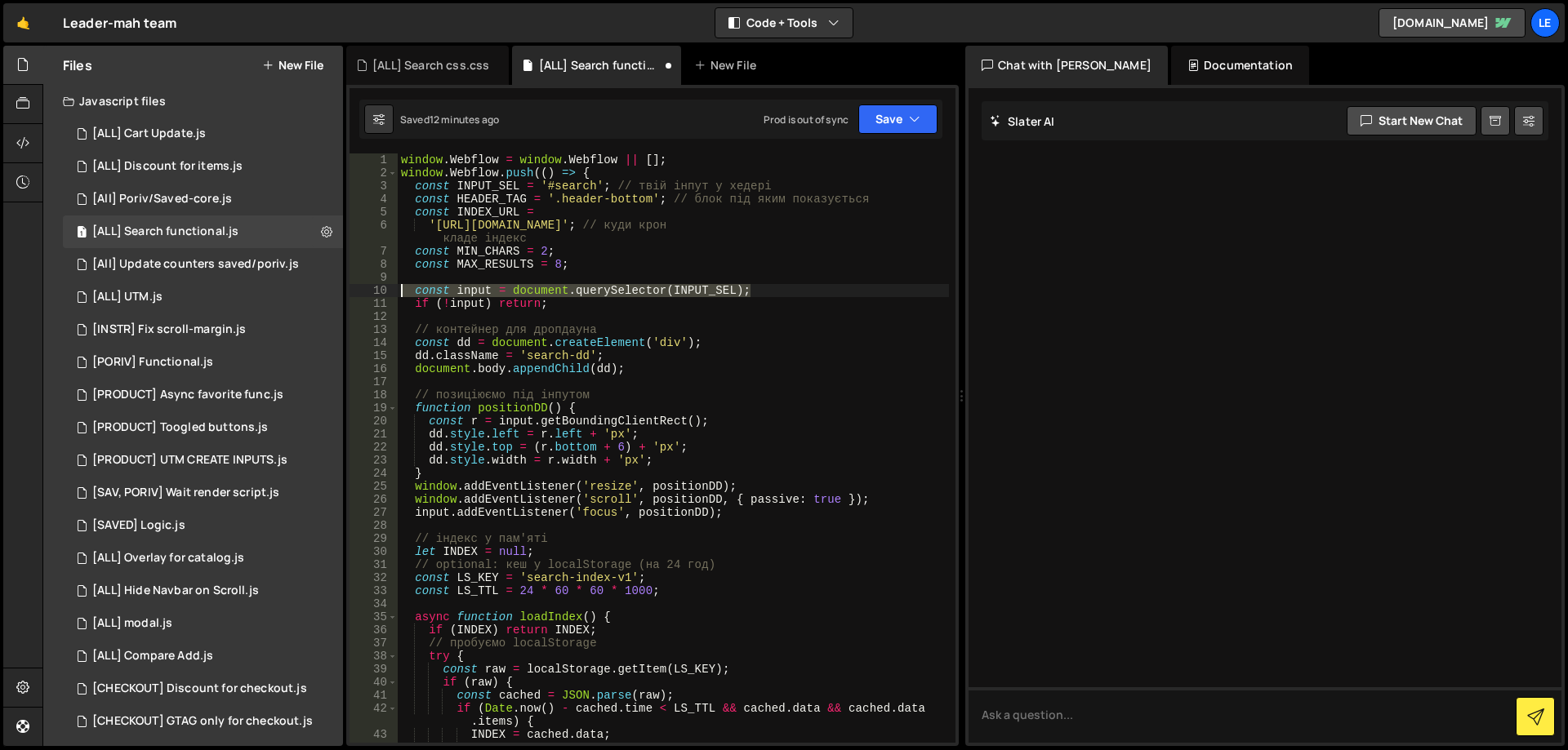
click at [406, 287] on div "window . Webflow = window . Webflow || [ ] ; window . Webflow . push (( ) => { …" at bounding box center [673, 460] width 551 height 615
drag, startPoint x: 497, startPoint y: 298, endPoint x: 413, endPoint y: 289, distance: 84.5
click at [413, 289] on div "window . Webflow = window . Webflow || [ ] ; window . Webflow . push (( ) => { …" at bounding box center [673, 460] width 551 height 615
click at [572, 301] on div "window . Webflow = window . Webflow || [ ] ; window . Webflow . push (( ) => { …" at bounding box center [673, 447] width 551 height 589
type textarea "if (!input) return;"
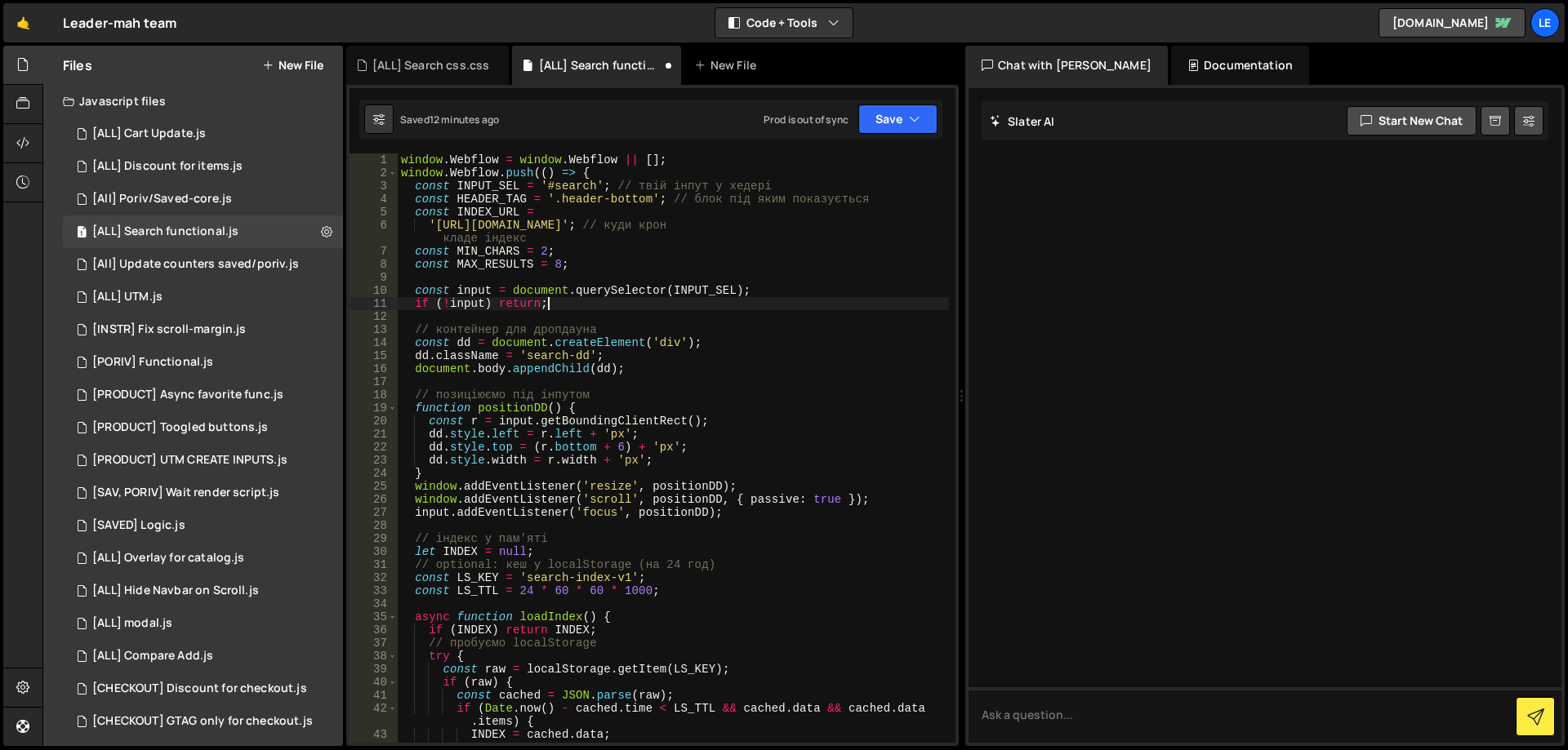
scroll to position [0, 0]
paste textarea "if (!input) return;"
type textarea "if (!input) return;"
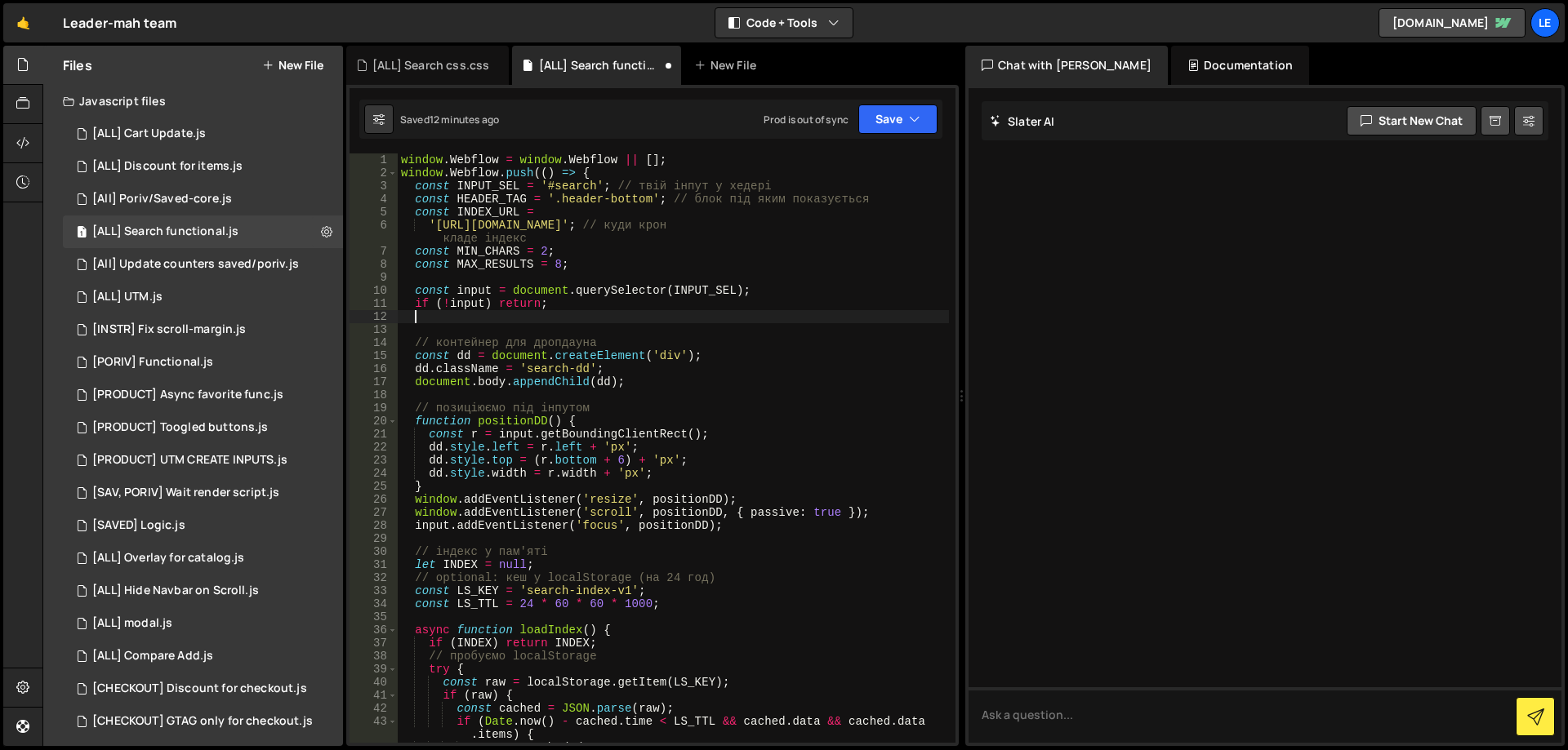
click at [764, 291] on div "window . Webflow = window . Webflow || [ ] ; window . Webflow . push (( ) => { …" at bounding box center [673, 460] width 551 height 615
type textarea "const input = document.querySelector(INPUT_SEL);"
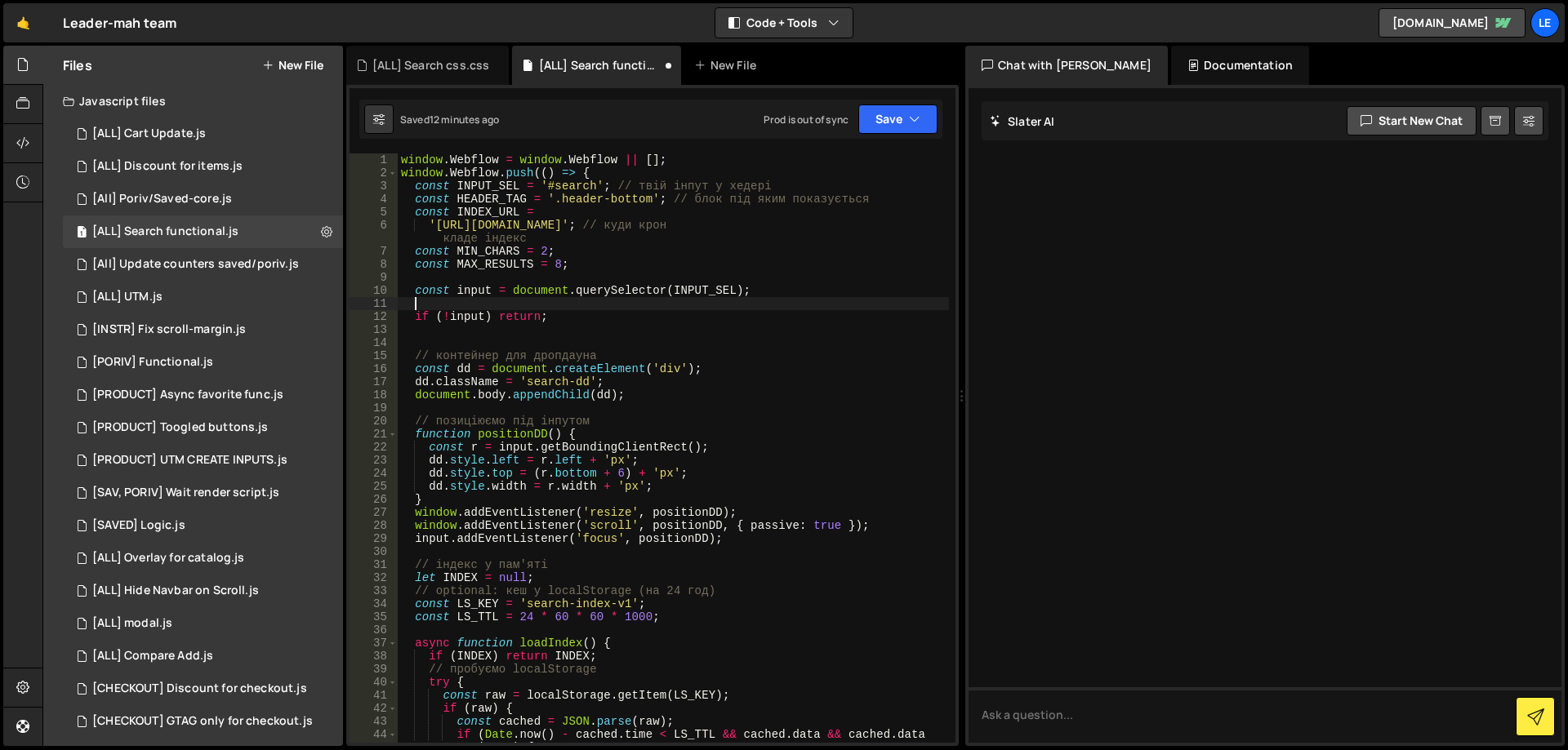
paste textarea "if (!input) return;"
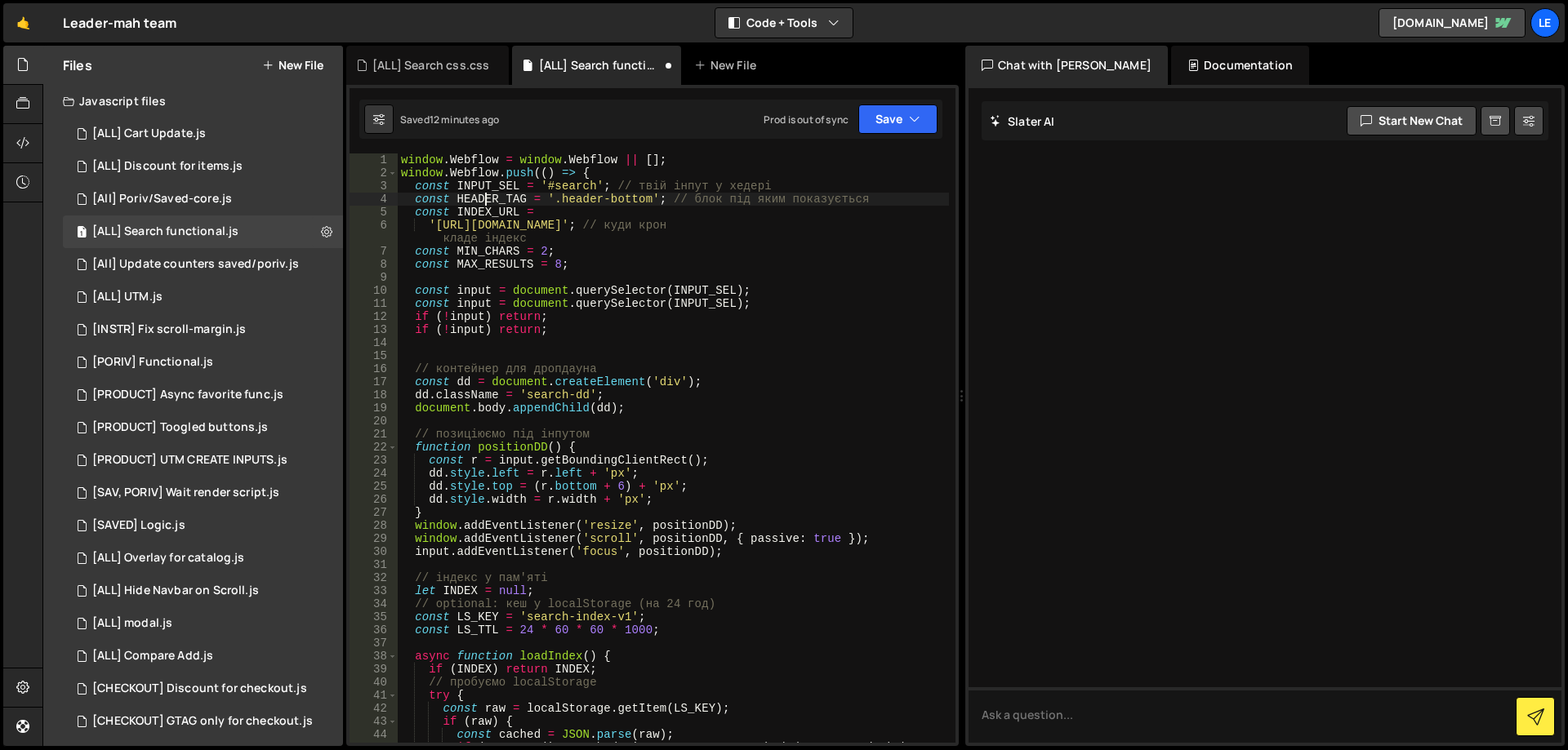
click at [486, 199] on div "window . Webflow = window . Webflow || [ ] ; window . Webflow . push (( ) => { …" at bounding box center [673, 467] width 551 height 628
click at [720, 308] on div "window . Webflow = window . Webflow || [ ] ; window . Webflow . push (( ) => { …" at bounding box center [673, 467] width 551 height 628
click at [720, 307] on div "window . Webflow = window . Webflow || [ ] ; window . Webflow . push (( ) => { …" at bounding box center [673, 467] width 551 height 628
paste textarea "HEADER_TAG"
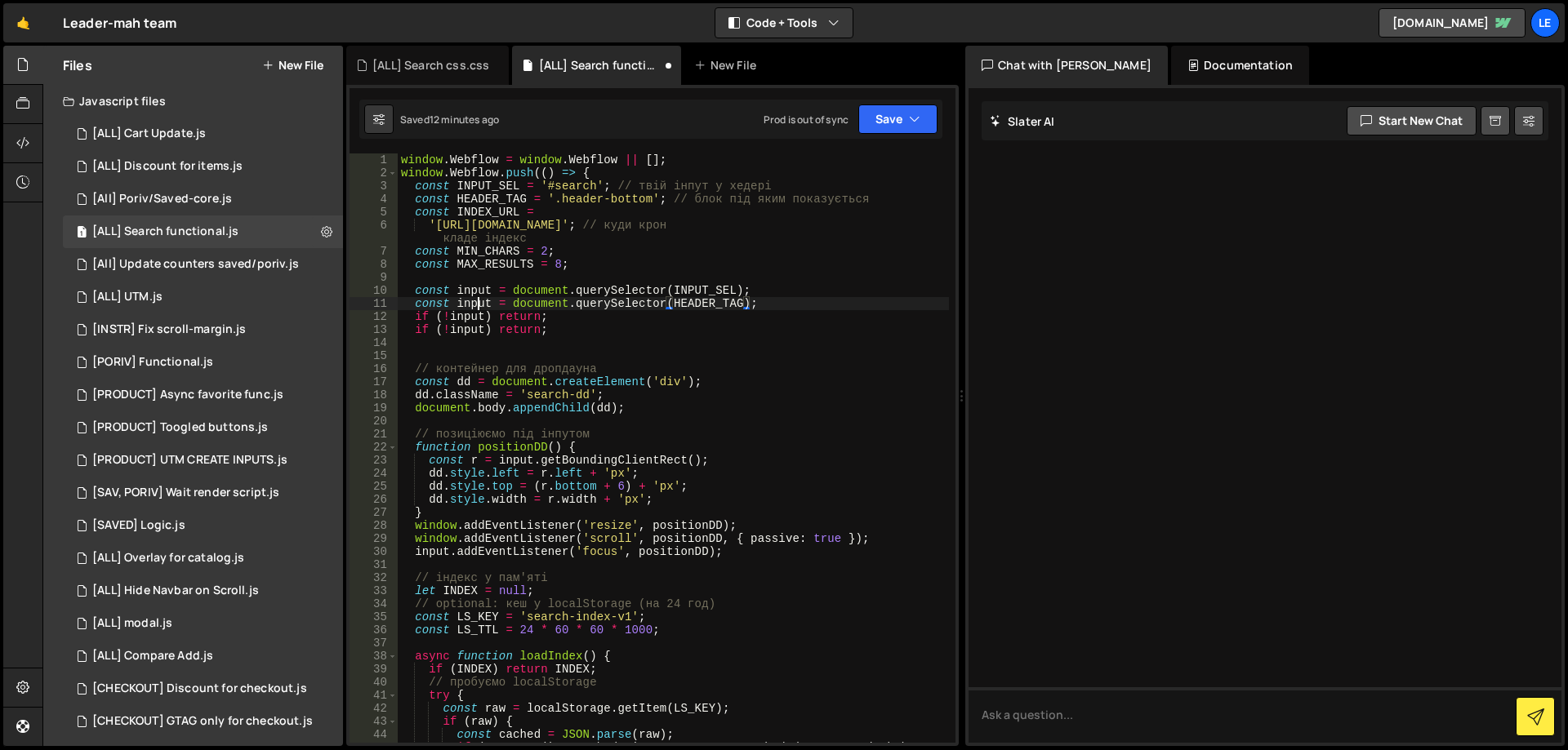
click at [481, 302] on div "window . Webflow = window . Webflow || [ ] ; window . Webflow . push (( ) => { …" at bounding box center [673, 467] width 551 height 628
click at [486, 298] on div "window . Webflow = window . Webflow || [ ] ; window . Webflow . push (( ) => { …" at bounding box center [673, 467] width 551 height 628
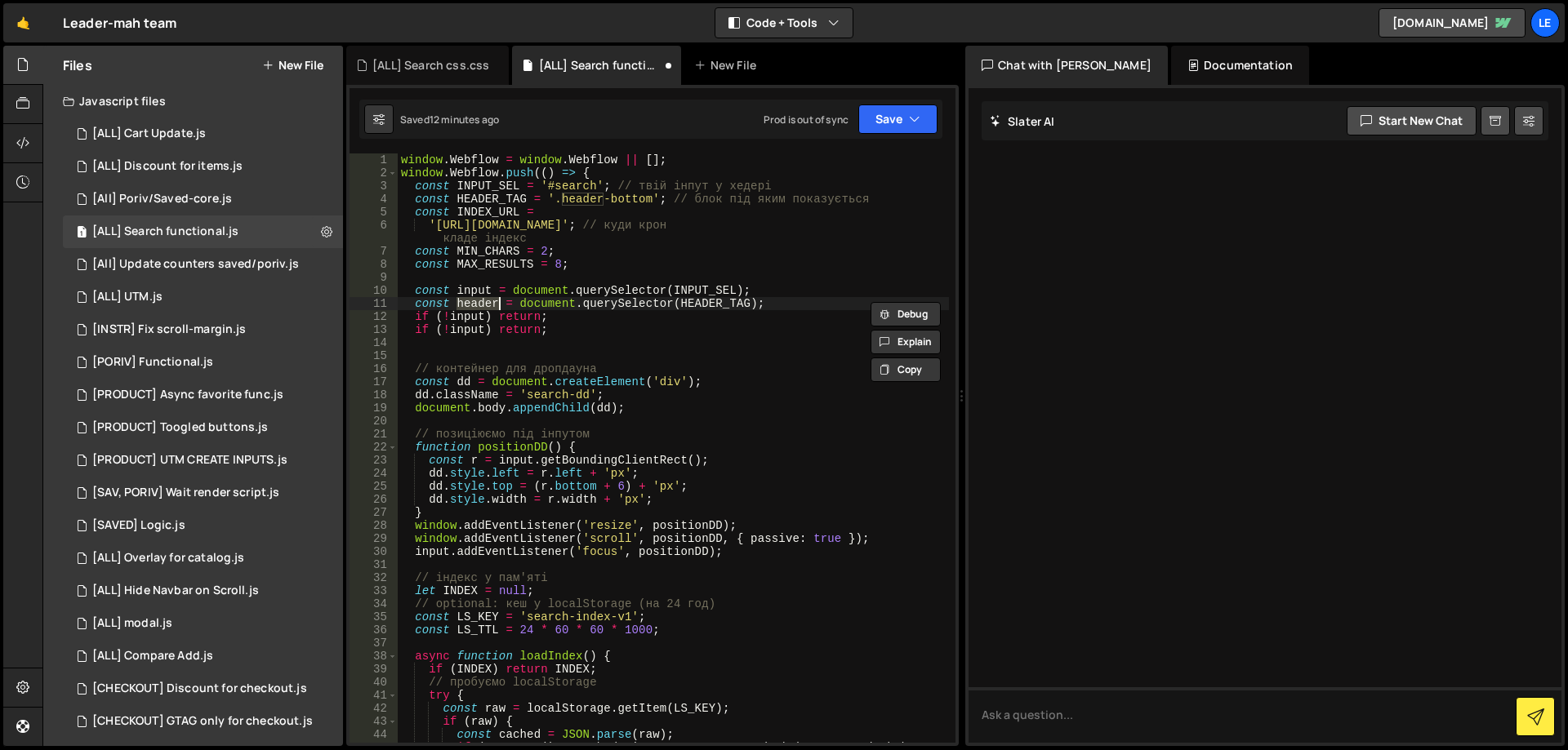
click at [472, 331] on div "window . Webflow = window . Webflow || [ ] ; window . Webflow . push (( ) => { …" at bounding box center [673, 467] width 551 height 628
paste textarea "header"
click at [620, 330] on div "window . Webflow = window . Webflow || [ ] ; window . Webflow . push (( ) => { …" at bounding box center [673, 467] width 551 height 628
click at [482, 317] on div "window . Webflow = window . Webflow || [ ] ; window . Webflow . push (( ) => { …" at bounding box center [673, 467] width 551 height 628
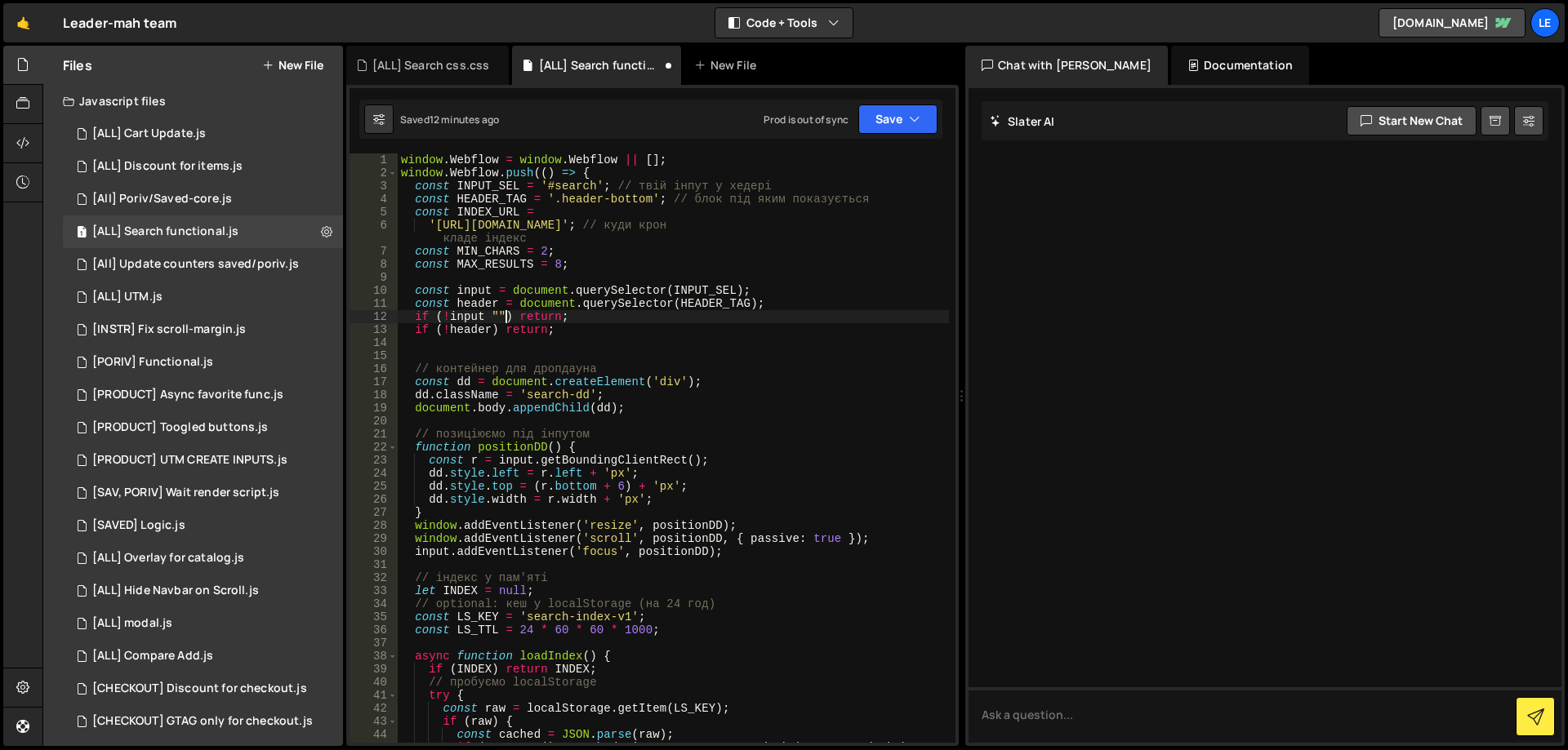
scroll to position [0, 7]
paste textarea "header"
drag, startPoint x: 578, startPoint y: 326, endPoint x: 373, endPoint y: 330, distance: 205.0
click at [373, 330] on div "if (!input || !header) return; 1 2 3 4 5 6 7 8 9 10 11 12 13 14 15 16 17 18 19 …" at bounding box center [653, 447] width 606 height 589
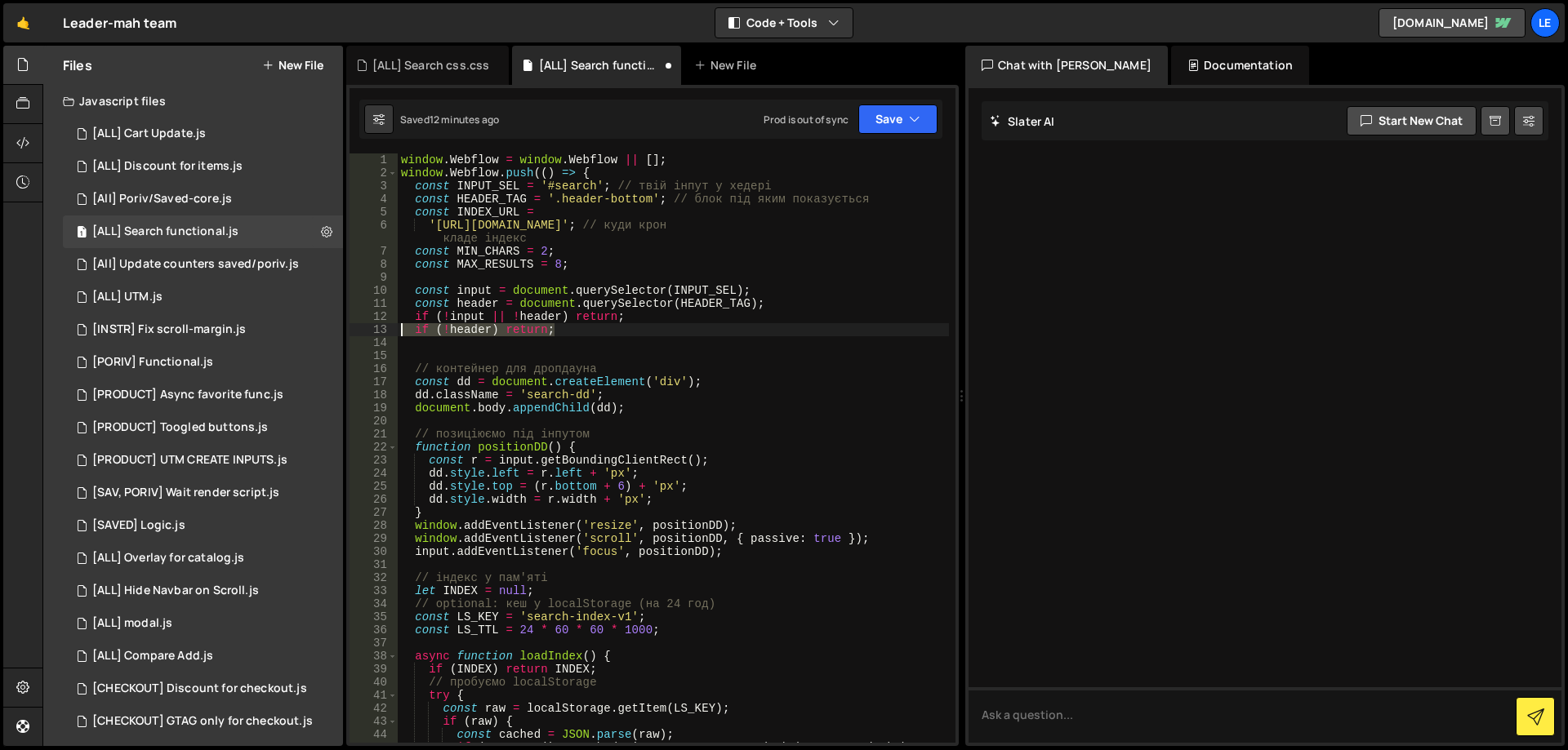
type textarea "if (!header) return;"
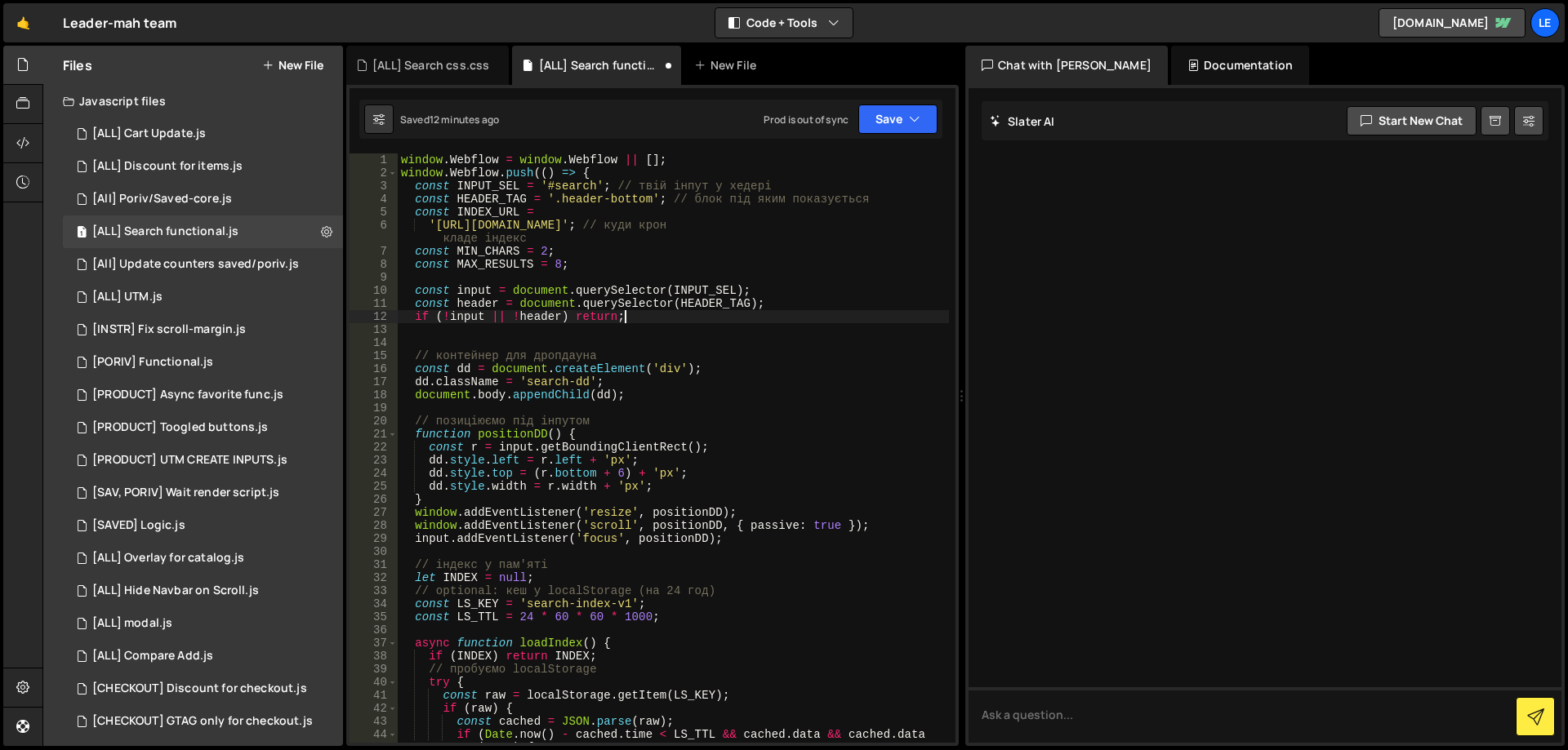
click at [481, 305] on div "window . Webflow = window . Webflow || [ ] ; window . Webflow . push (( ) => { …" at bounding box center [673, 460] width 551 height 615
click at [478, 296] on div "window . Webflow = window . Webflow || [ ] ; window . Webflow . push (( ) => { …" at bounding box center [673, 460] width 551 height 615
click at [512, 447] on div "window . Webflow = window . Webflow || [ ] ; window . Webflow . push (( ) => { …" at bounding box center [673, 460] width 551 height 615
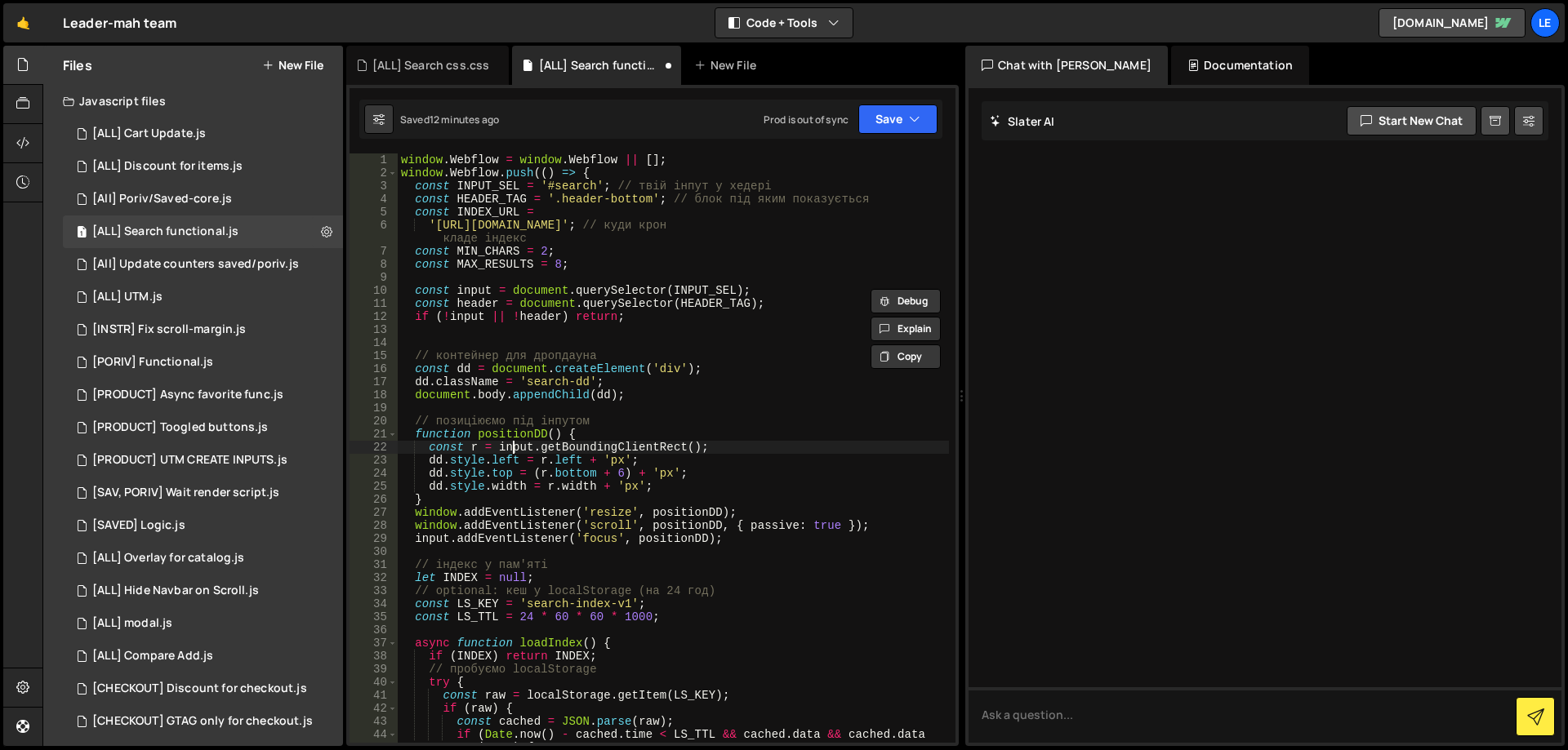
click at [512, 447] on div "window . Webflow = window . Webflow || [ ] ; window . Webflow . push (( ) => { …" at bounding box center [673, 460] width 551 height 615
paste textarea "header"
click at [744, 540] on div "window . Webflow = window . Webflow || [ ] ; window . Webflow . push (( ) => { …" at bounding box center [673, 460] width 551 height 615
click at [769, 517] on div "window . Webflow = window . Webflow || [ ] ; window . Webflow . push (( ) => { …" at bounding box center [673, 460] width 551 height 615
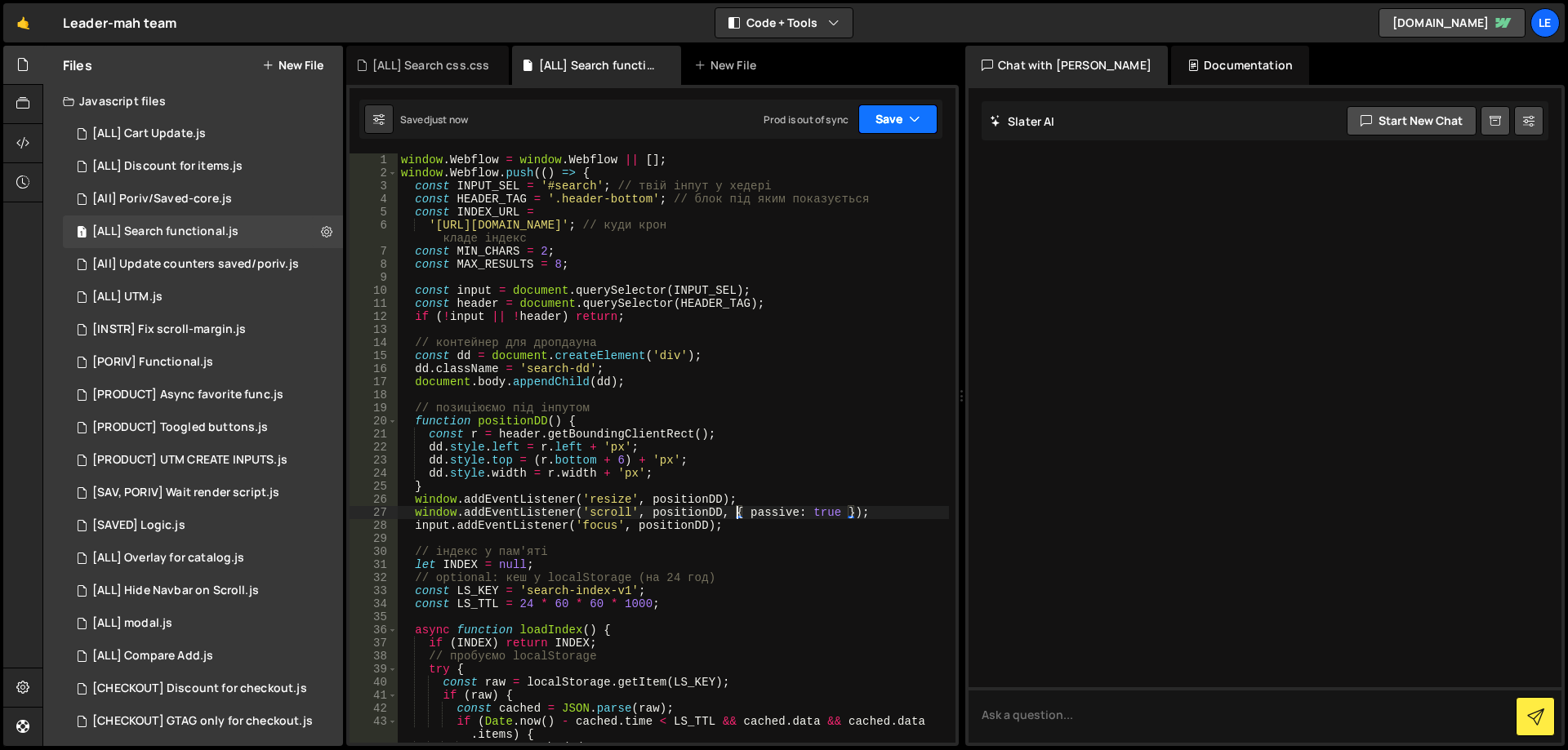
click at [889, 123] on button "Save" at bounding box center [898, 119] width 79 height 30
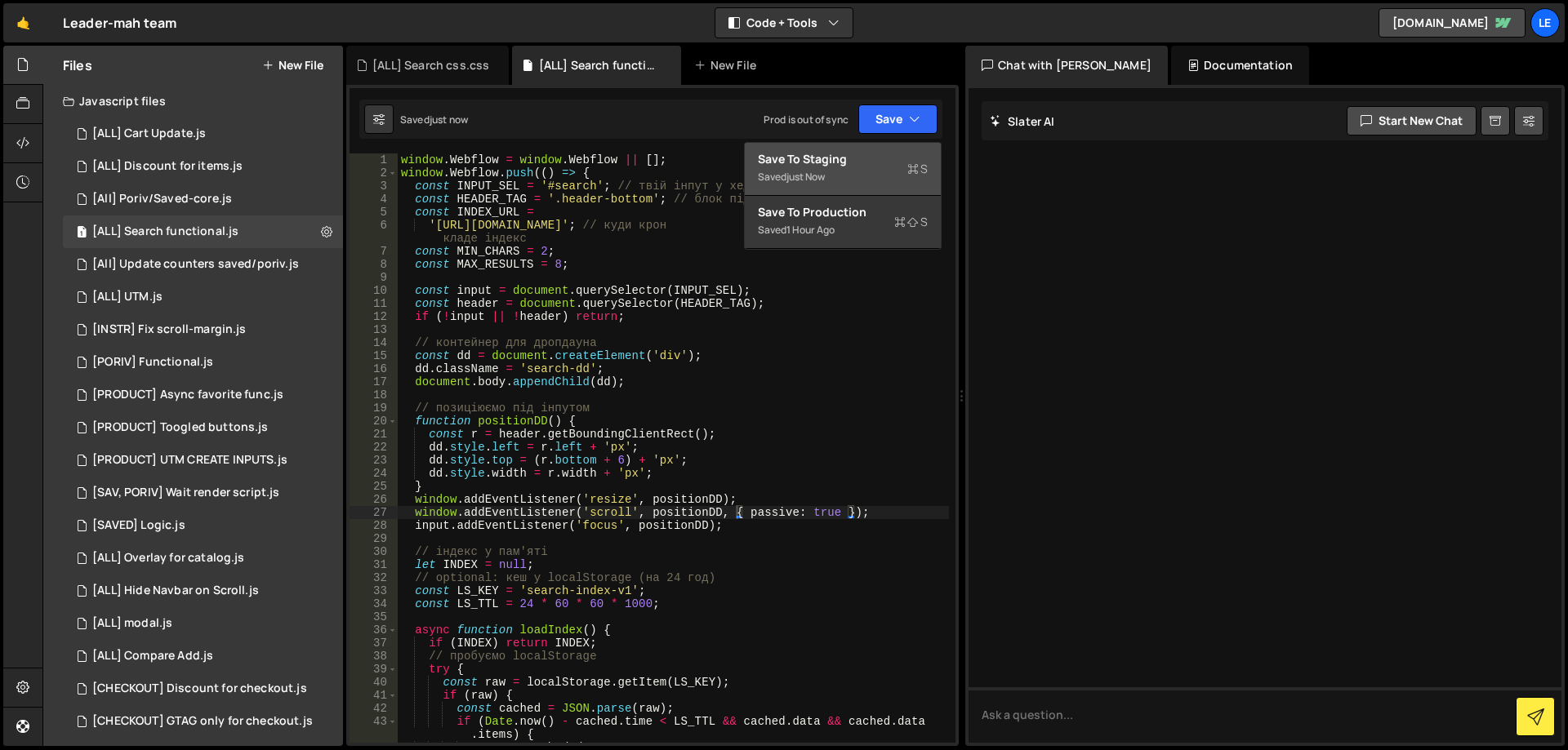
click at [860, 157] on div "Save to Staging S" at bounding box center [843, 159] width 170 height 17
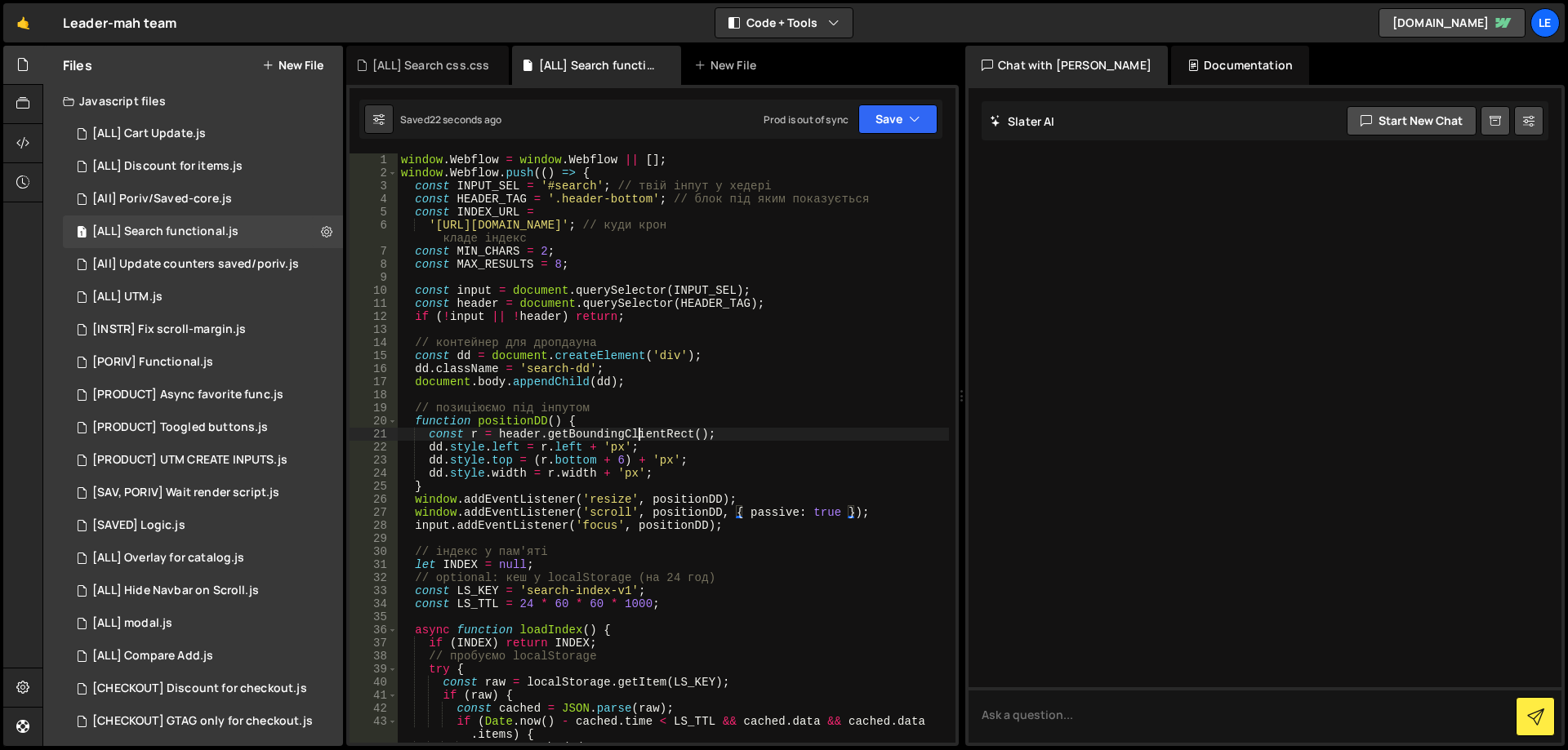
type textarea "const r = header.getBoundingClientRect();"
click at [638, 439] on div "window . Webflow = window . Webflow || [ ] ; window . Webflow . push (( ) => { …" at bounding box center [673, 460] width 551 height 615
click at [637, 439] on div "window . Webflow = window . Webflow || [ ] ; window . Webflow . push (( ) => { …" at bounding box center [673, 460] width 551 height 615
click at [654, 435] on div "window . Webflow = window . Webflow || [ ] ; window . Webflow . push (( ) => { …" at bounding box center [673, 447] width 551 height 589
click at [654, 435] on div "window . Webflow = window . Webflow || [ ] ; window . Webflow . push (( ) => { …" at bounding box center [673, 460] width 551 height 615
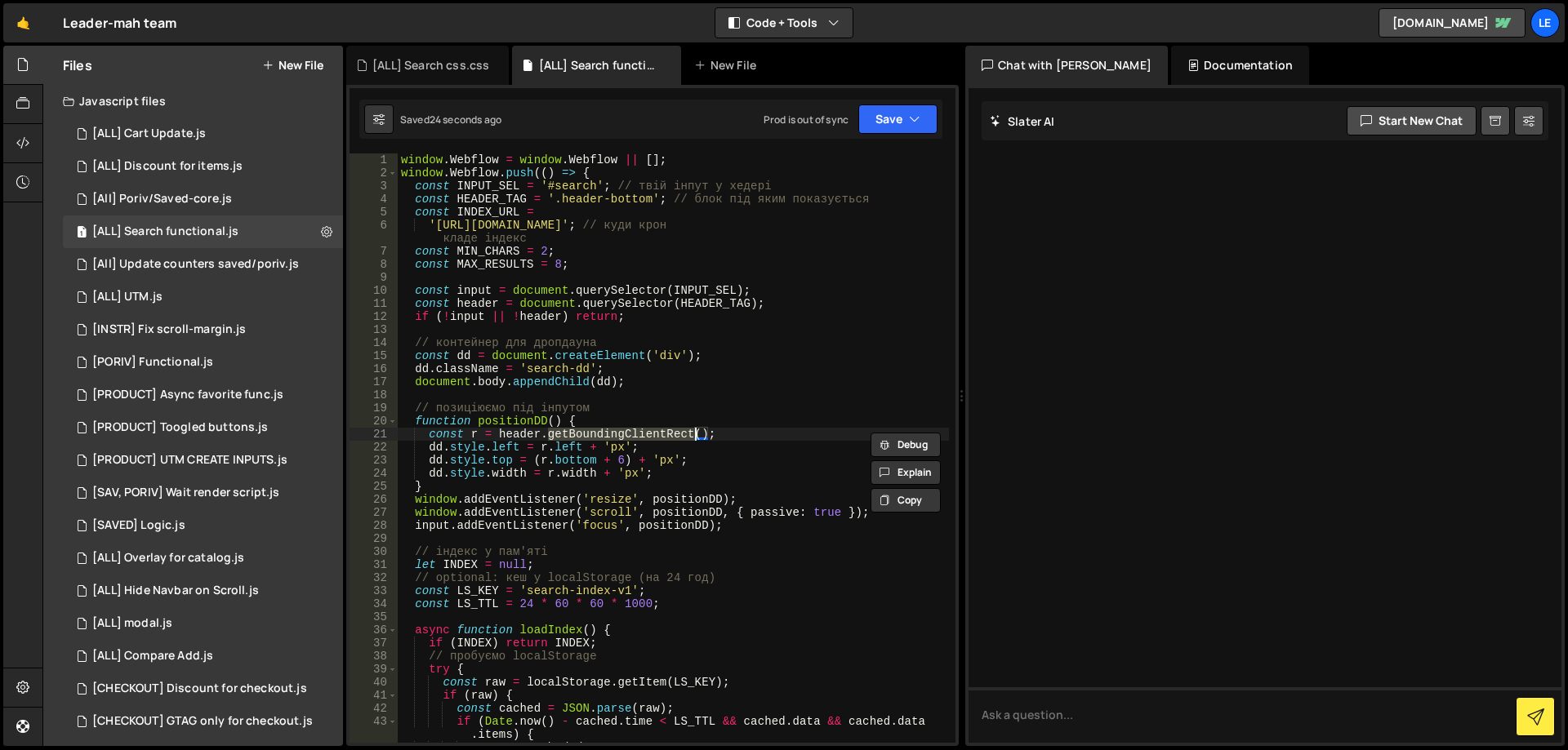
type input "getBoundingClientRect"
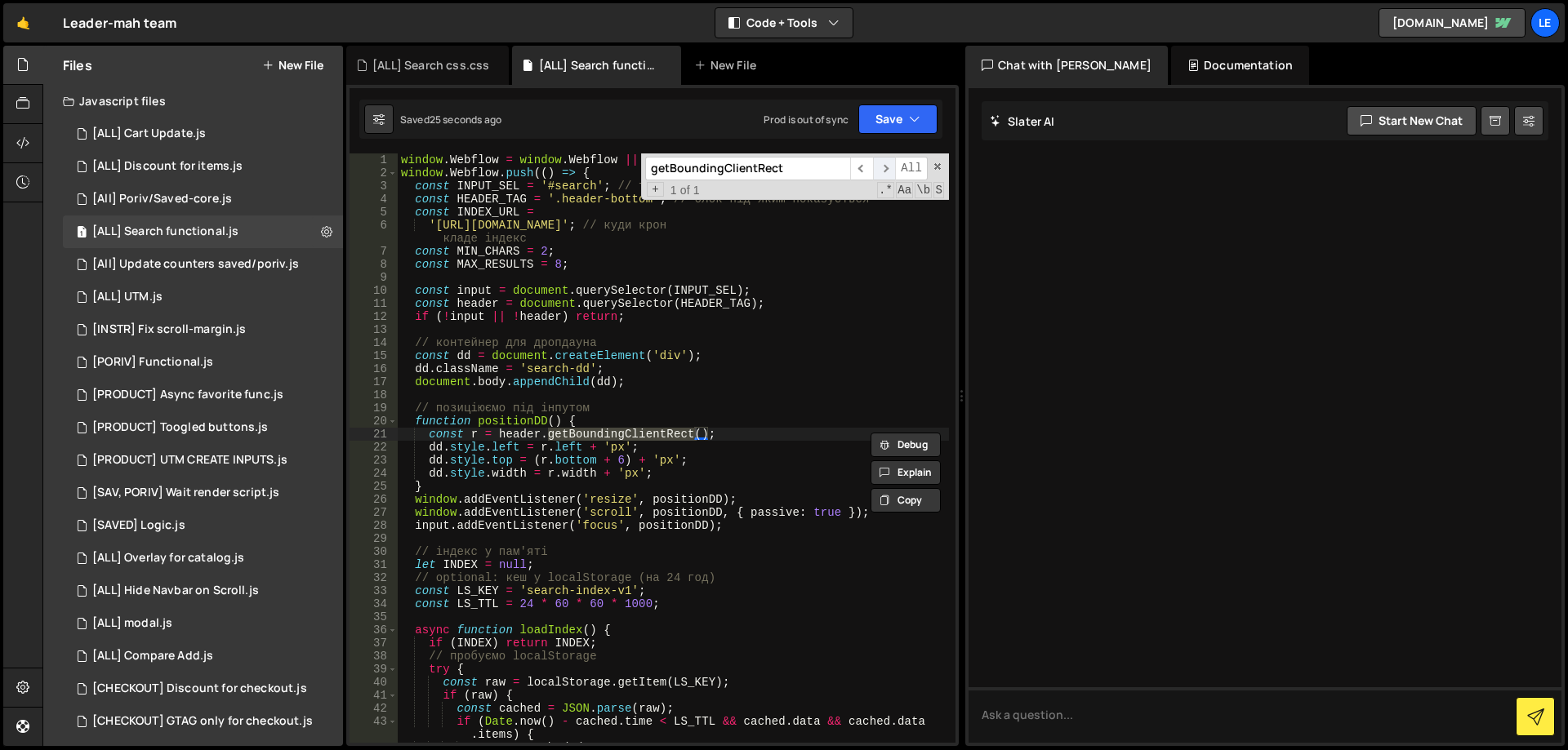
click at [892, 165] on span "​" at bounding box center [885, 168] width 23 height 23
click at [877, 165] on span "​" at bounding box center [885, 168] width 23 height 23
click at [859, 165] on span "​" at bounding box center [862, 168] width 23 height 23
click at [938, 169] on span at bounding box center [937, 166] width 11 height 11
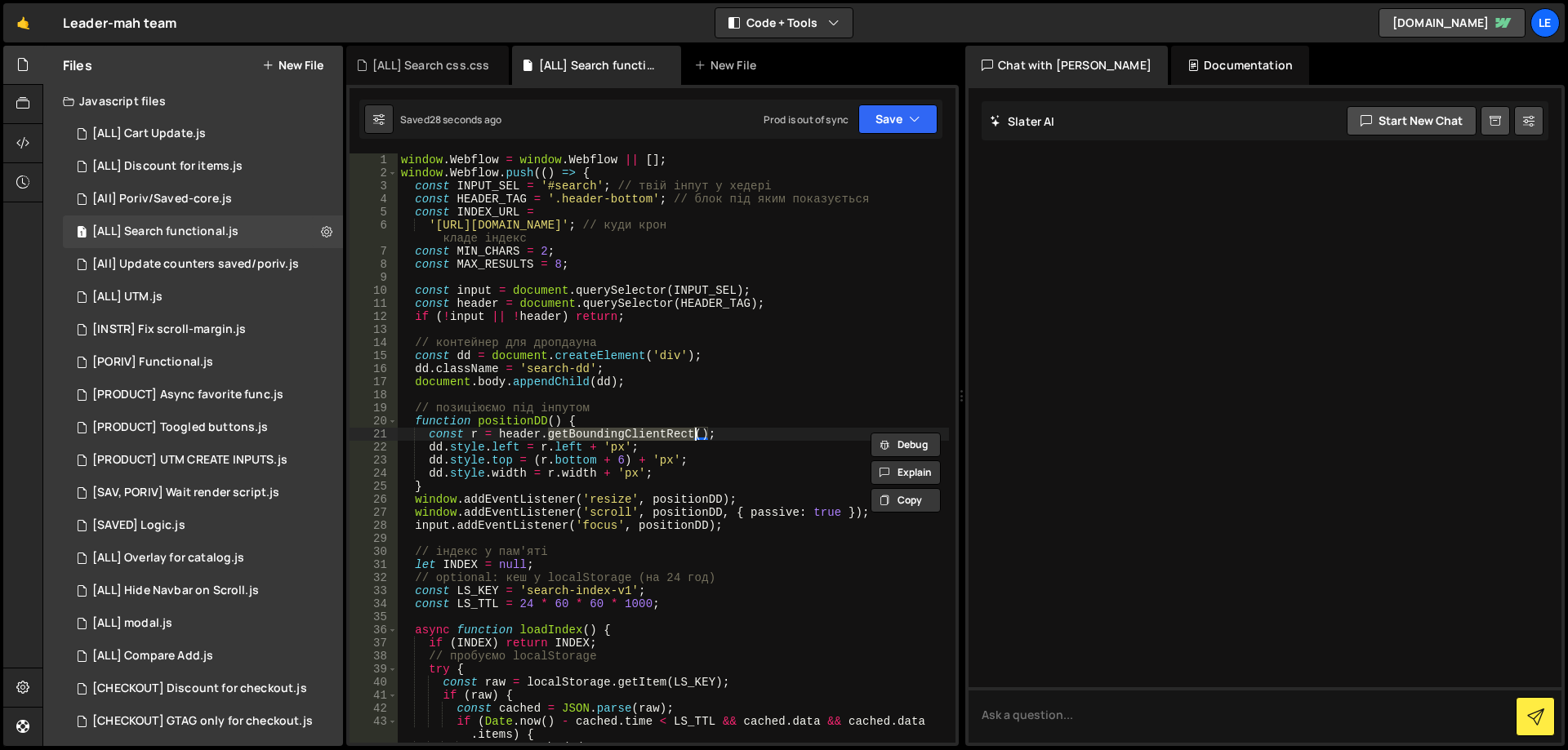
click at [522, 436] on div "window . Webflow = window . Webflow || [ ] ; window . Webflow . push (( ) => { …" at bounding box center [673, 460] width 551 height 615
click at [750, 435] on div "window . Webflow = window . Webflow || [ ] ; window . Webflow . push (( ) => { …" at bounding box center [673, 460] width 551 height 615
click at [532, 436] on div "window . Webflow = window . Webflow || [ ] ; window . Webflow . push (( ) => { …" at bounding box center [673, 460] width 551 height 615
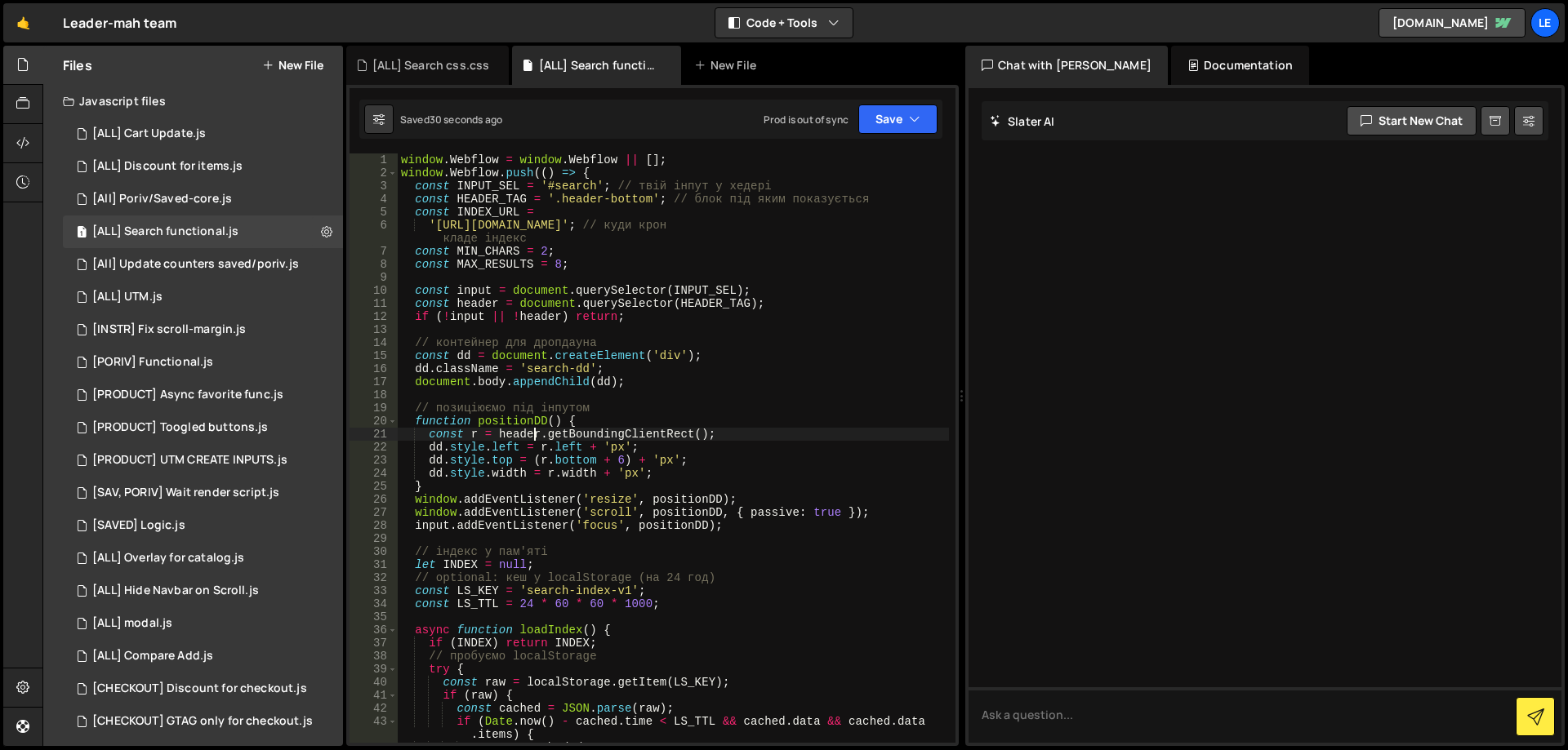
click at [532, 436] on div "window . Webflow = window . Webflow || [ ] ; window . Webflow . push (( ) => { …" at bounding box center [673, 460] width 551 height 615
click at [436, 446] on div "window . Webflow = window . Webflow || [ ] ; window . Webflow . push (( ) => { …" at bounding box center [673, 460] width 551 height 615
click at [478, 295] on div "window . Webflow = window . Webflow || [ ] ; window . Webflow . push (( ) => { …" at bounding box center [673, 460] width 551 height 615
click at [522, 432] on div "window . Webflow = window . Webflow || [ ] ; window . Webflow . push (( ) => { …" at bounding box center [673, 460] width 551 height 615
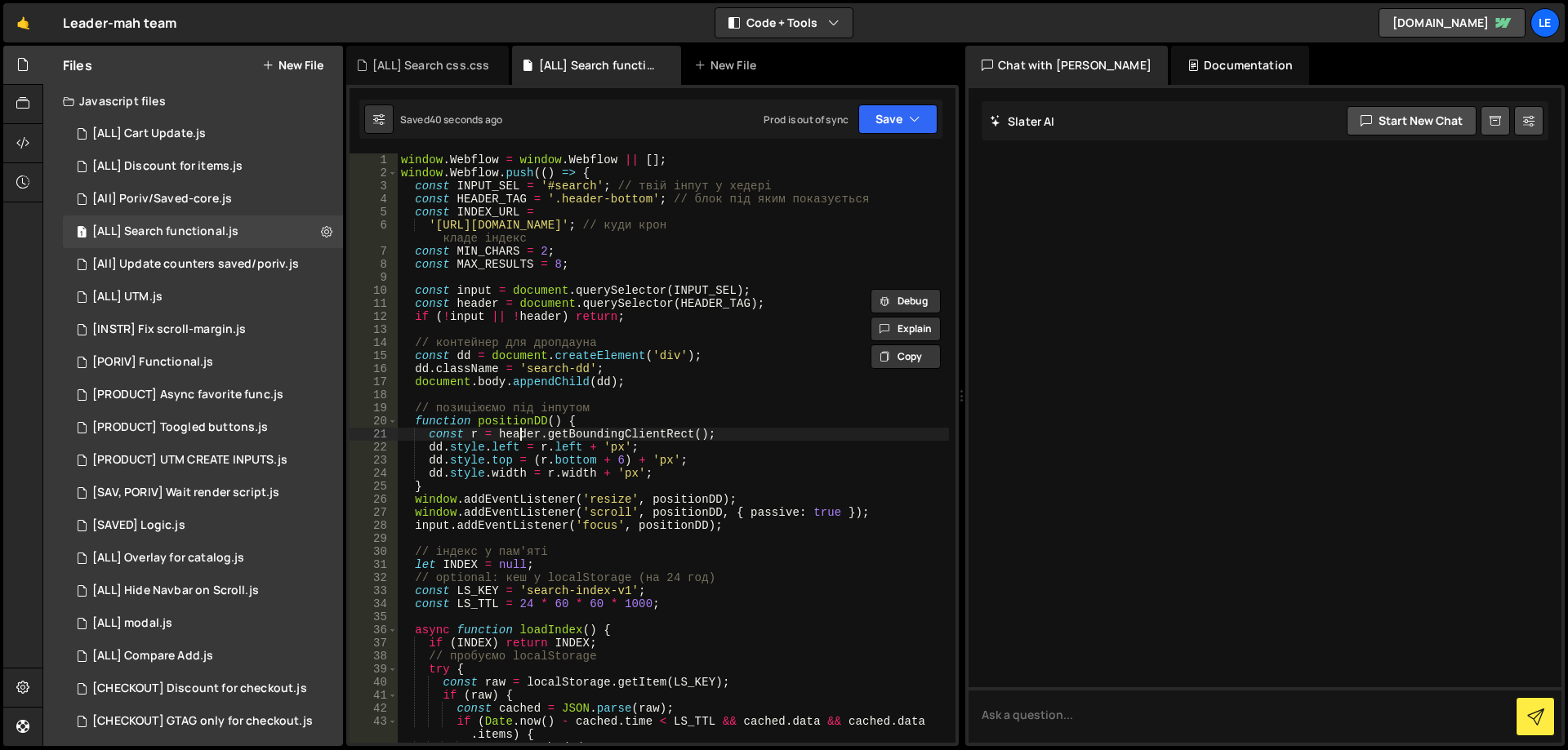
click at [522, 432] on div "window . Webflow = window . Webflow || [ ] ; window . Webflow . push (( ) => { …" at bounding box center [673, 460] width 551 height 615
paste textarea "input"
type textarea "const r = input.getBoundingClientRect();"
click at [757, 437] on div "window . Webflow = window . Webflow || [ ] ; window . Webflow . push (( ) => { …" at bounding box center [673, 460] width 551 height 615
drag, startPoint x: 739, startPoint y: 435, endPoint x: 429, endPoint y: 436, distance: 310.0
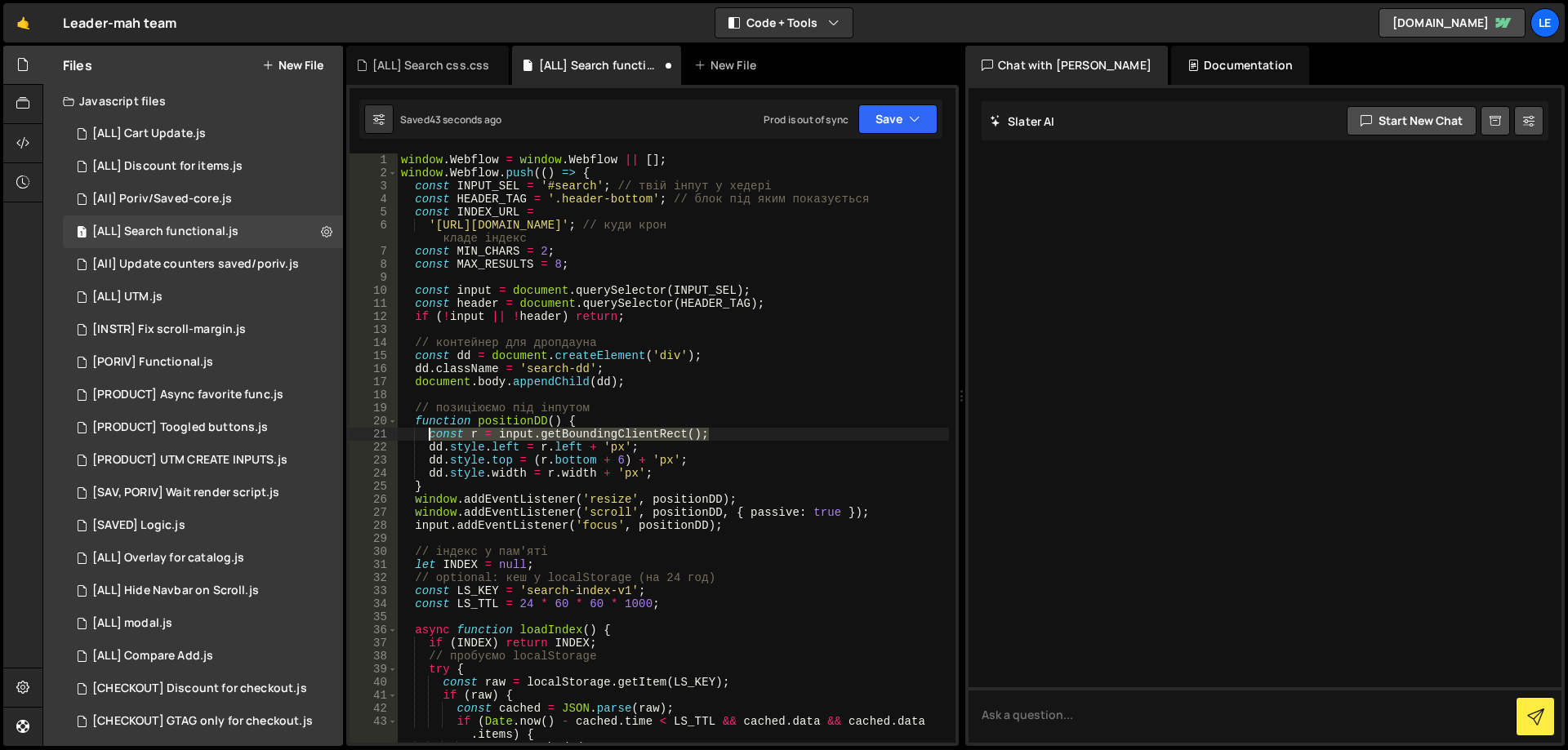
click at [429, 436] on div "window . Webflow = window . Webflow || [ ] ; window . Webflow . push (( ) => { …" at bounding box center [673, 460] width 551 height 615
click at [726, 436] on div "window . Webflow = window . Webflow || [ ] ; window . Webflow . push (( ) => { …" at bounding box center [673, 447] width 551 height 589
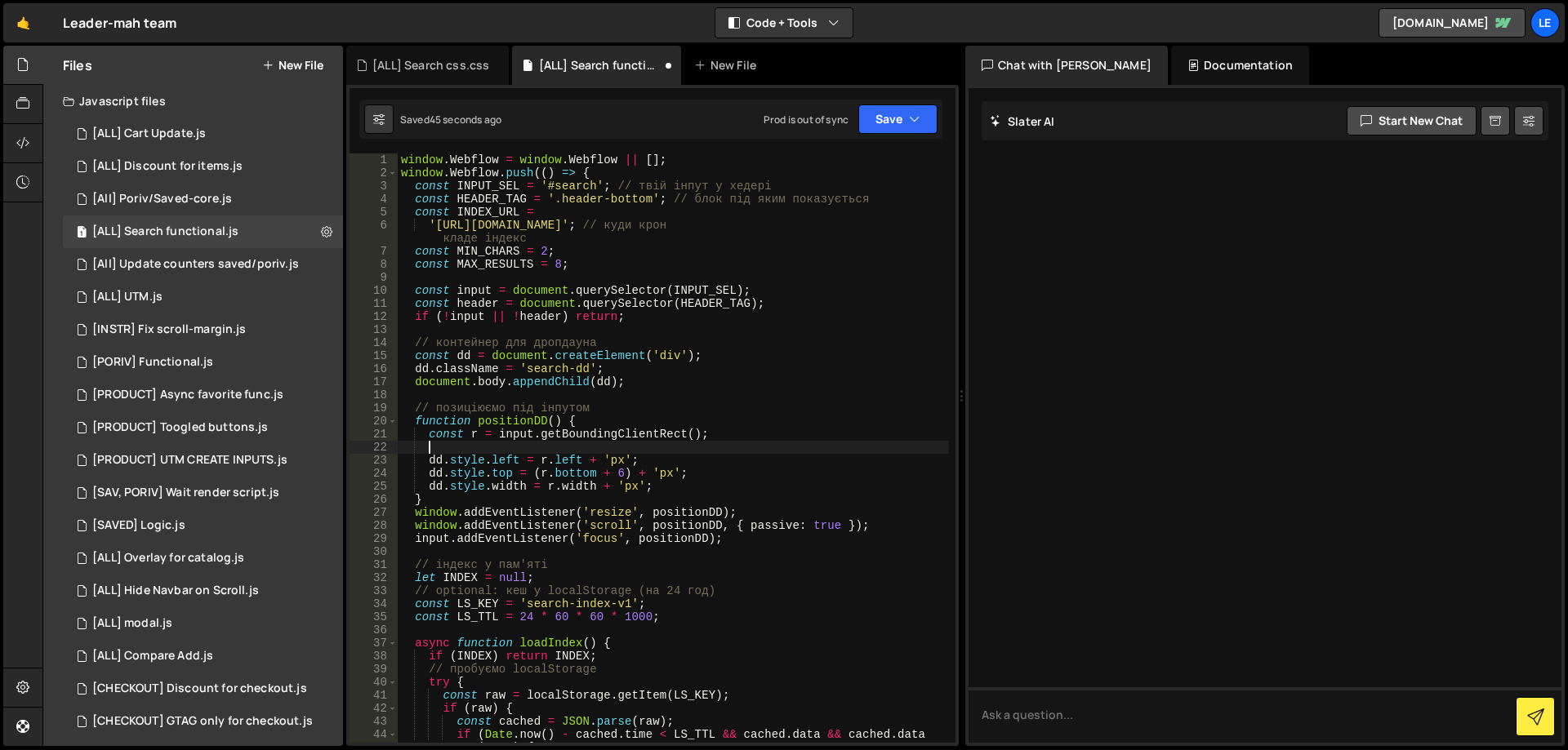
paste textarea "const r = input.getBoundingClientRect();"
click at [472, 450] on div "window . Webflow = window . Webflow || [ ] ; window . Webflow . push (( ) => { …" at bounding box center [673, 460] width 551 height 615
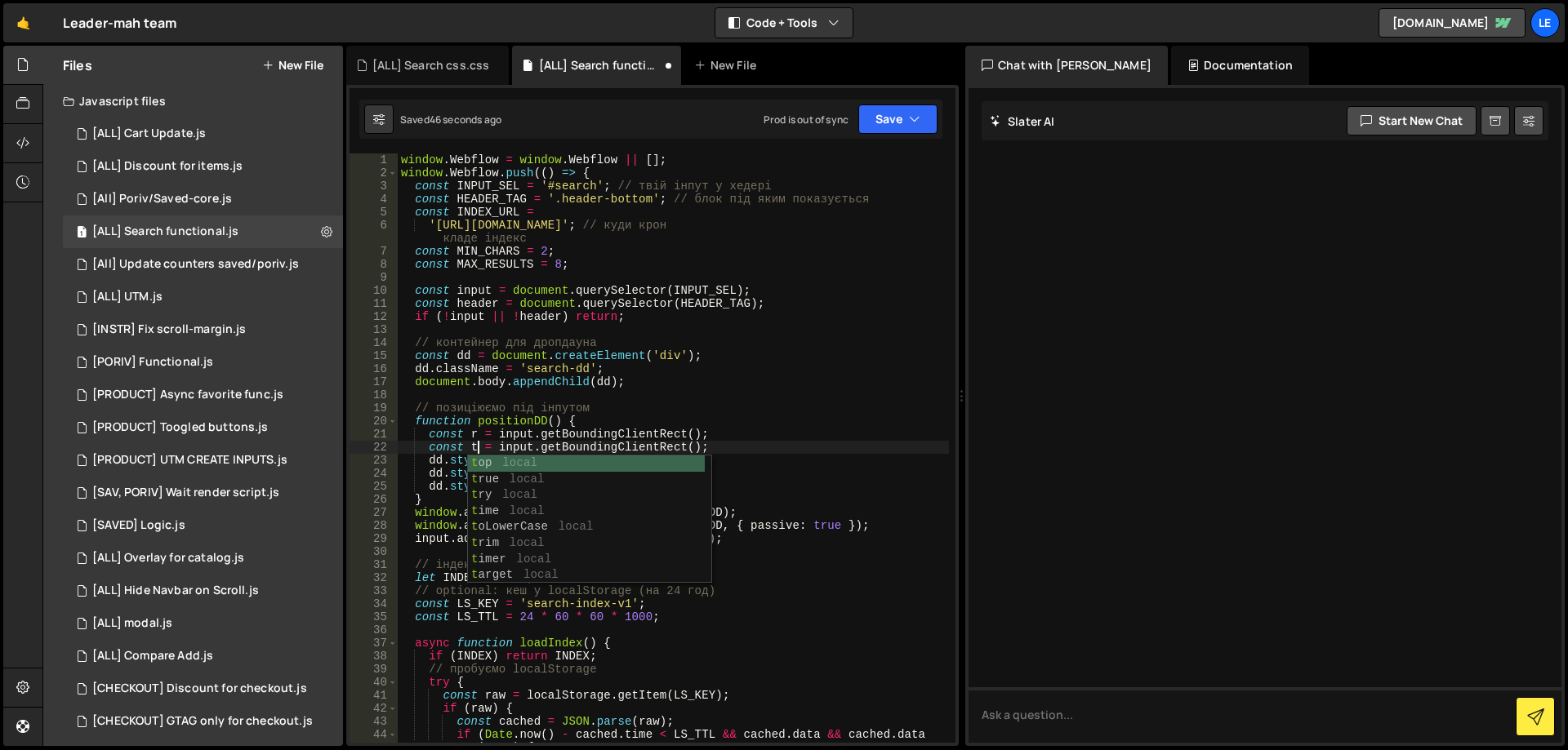
scroll to position [0, 5]
click at [755, 451] on div "window . Webflow = window . Webflow || [ ] ; window . Webflow . push (( ) => { …" at bounding box center [673, 460] width 551 height 615
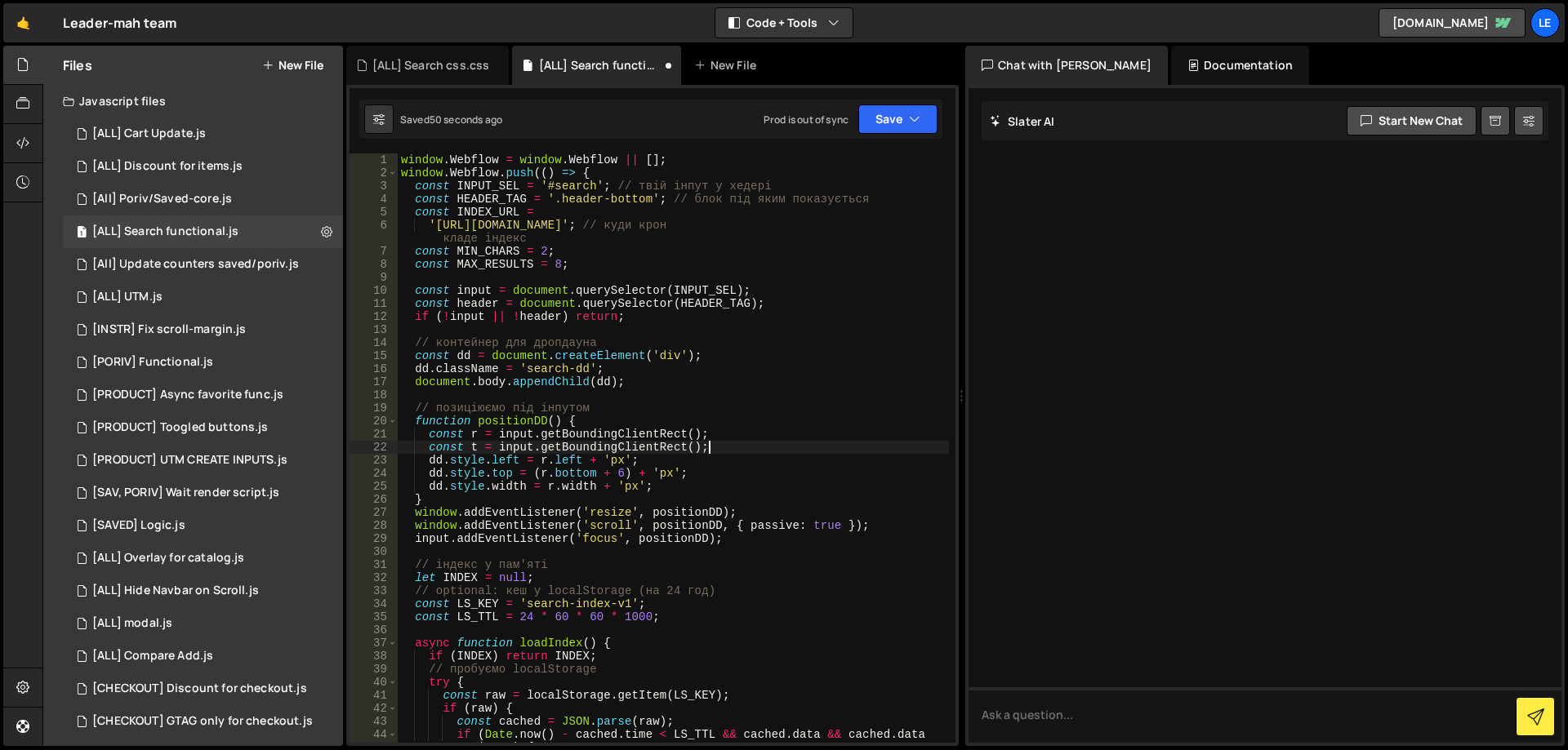
click at [516, 447] on div "window . Webflow = window . Webflow || [ ] ; window . Webflow . push (( ) => { …" at bounding box center [673, 460] width 551 height 615
click at [759, 452] on div "window . Webflow = window . Webflow || [ ] ; window . Webflow . push (( ) => { …" at bounding box center [673, 460] width 551 height 615
click at [542, 462] on div "window . Webflow = window . Webflow || [ ] ; window . Webflow . push (( ) => { …" at bounding box center [673, 460] width 551 height 615
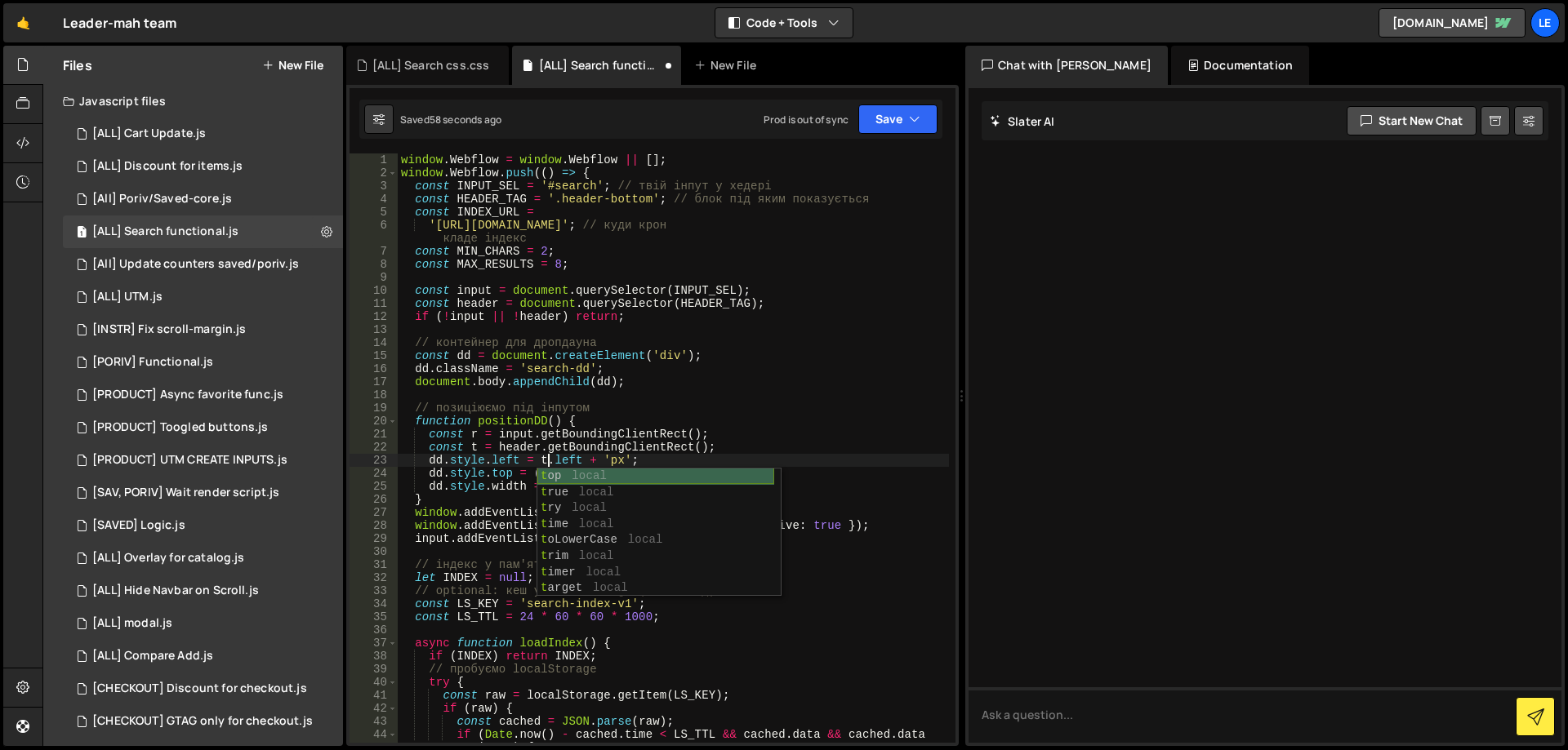
click at [559, 446] on div "window . Webflow = window . Webflow || [ ] ; window . Webflow . push (( ) => { …" at bounding box center [673, 460] width 551 height 615
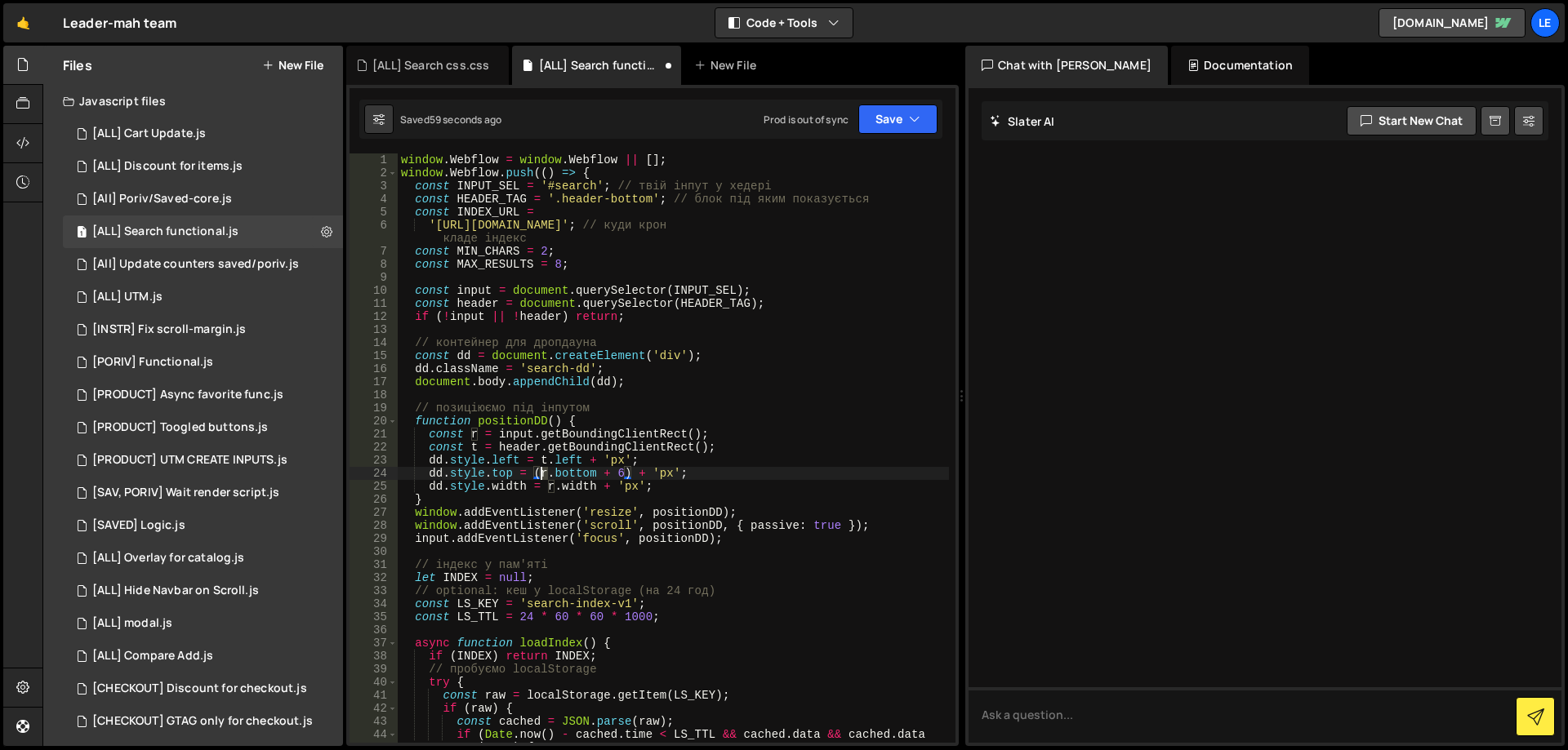
click at [543, 472] on div "window . Webflow = window . Webflow || [ ] ; window . Webflow . push (( ) => { …" at bounding box center [673, 460] width 551 height 615
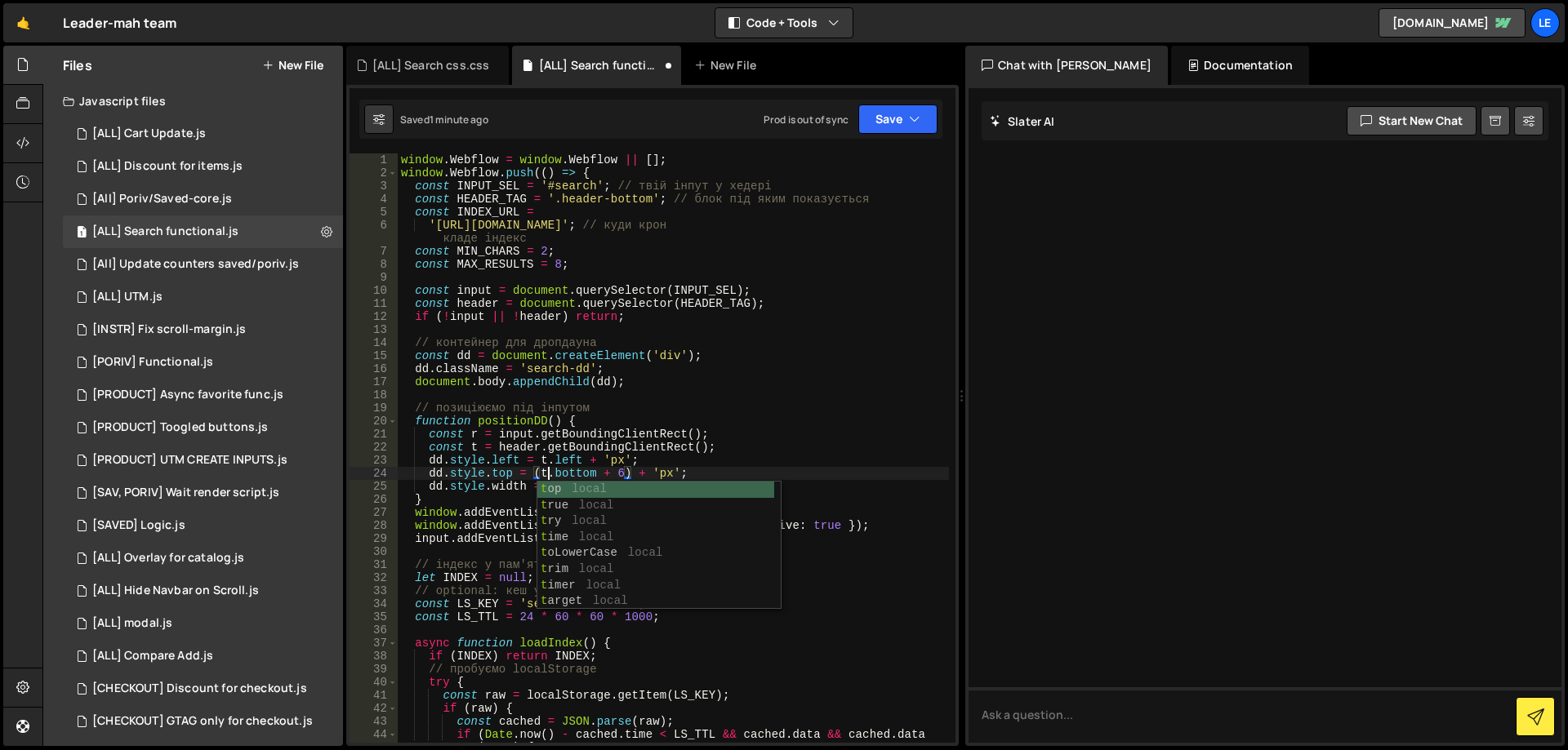
click at [596, 472] on div "window . Webflow = window . Webflow || [ ] ; window . Webflow . push (( ) => { …" at bounding box center [673, 460] width 551 height 615
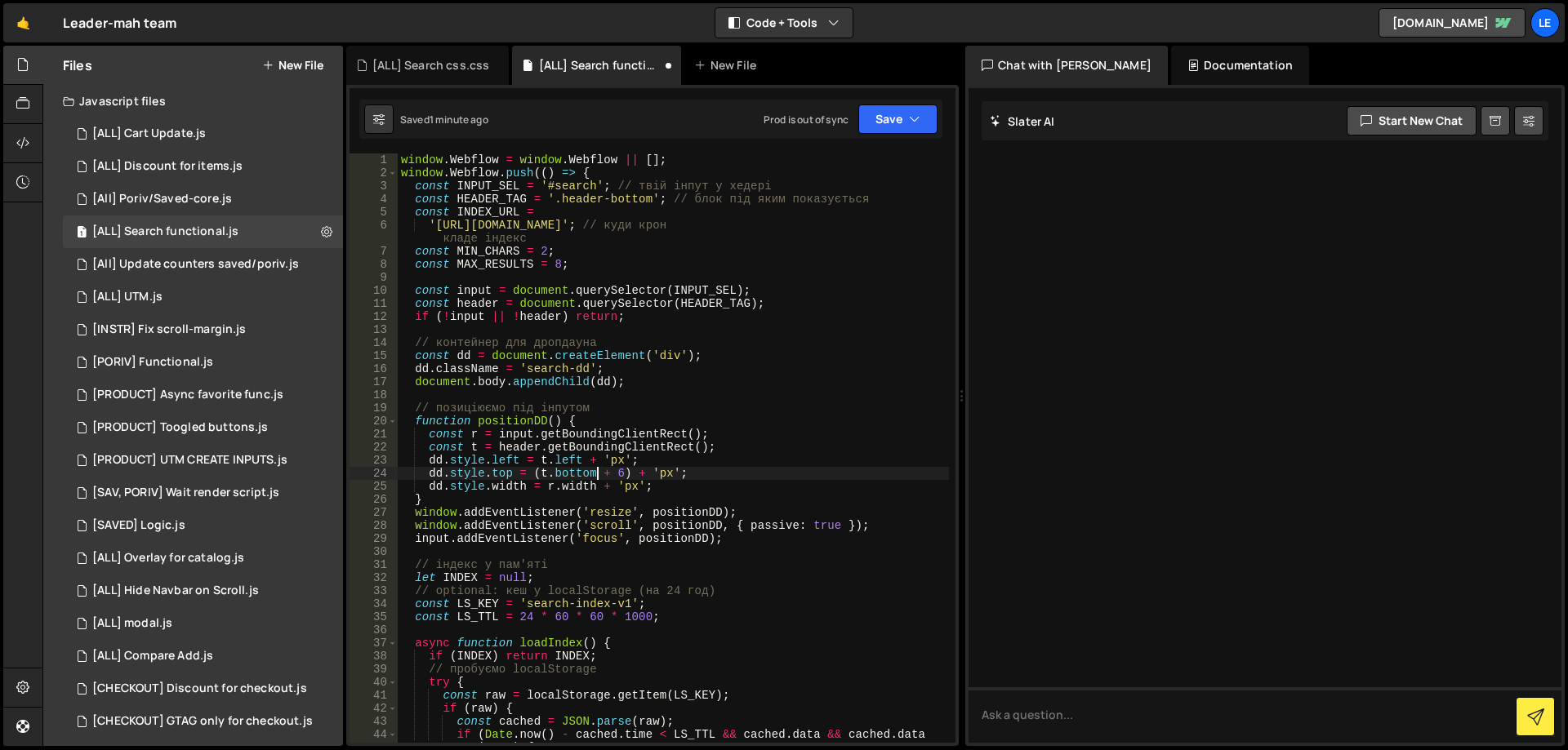
click at [701, 488] on div "window . Webflow = window . Webflow || [ ] ; window . Webflow . push (( ) => { …" at bounding box center [673, 460] width 551 height 615
click at [913, 124] on icon "button" at bounding box center [914, 119] width 11 height 17
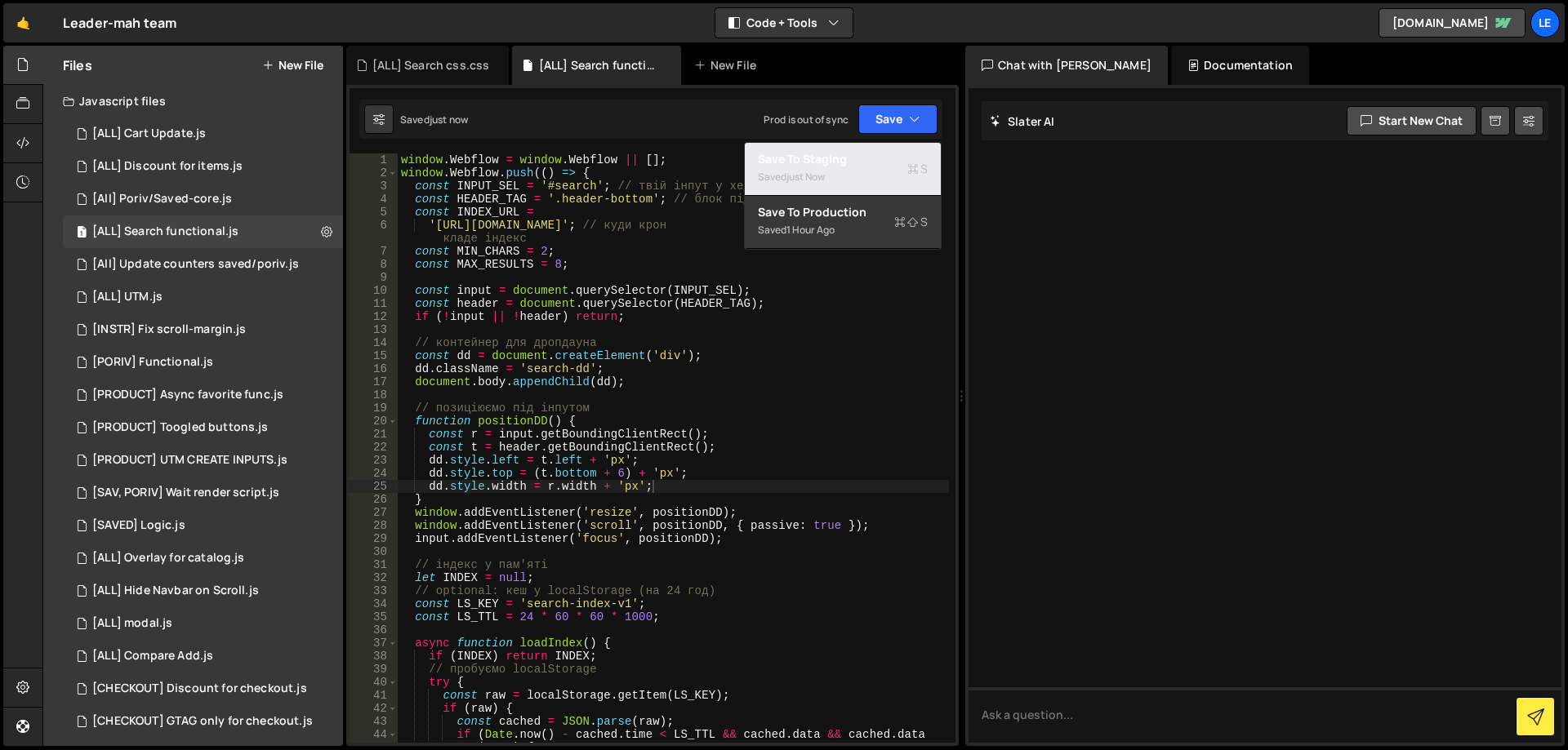
click at [858, 178] on div "Saved just now" at bounding box center [843, 177] width 170 height 20
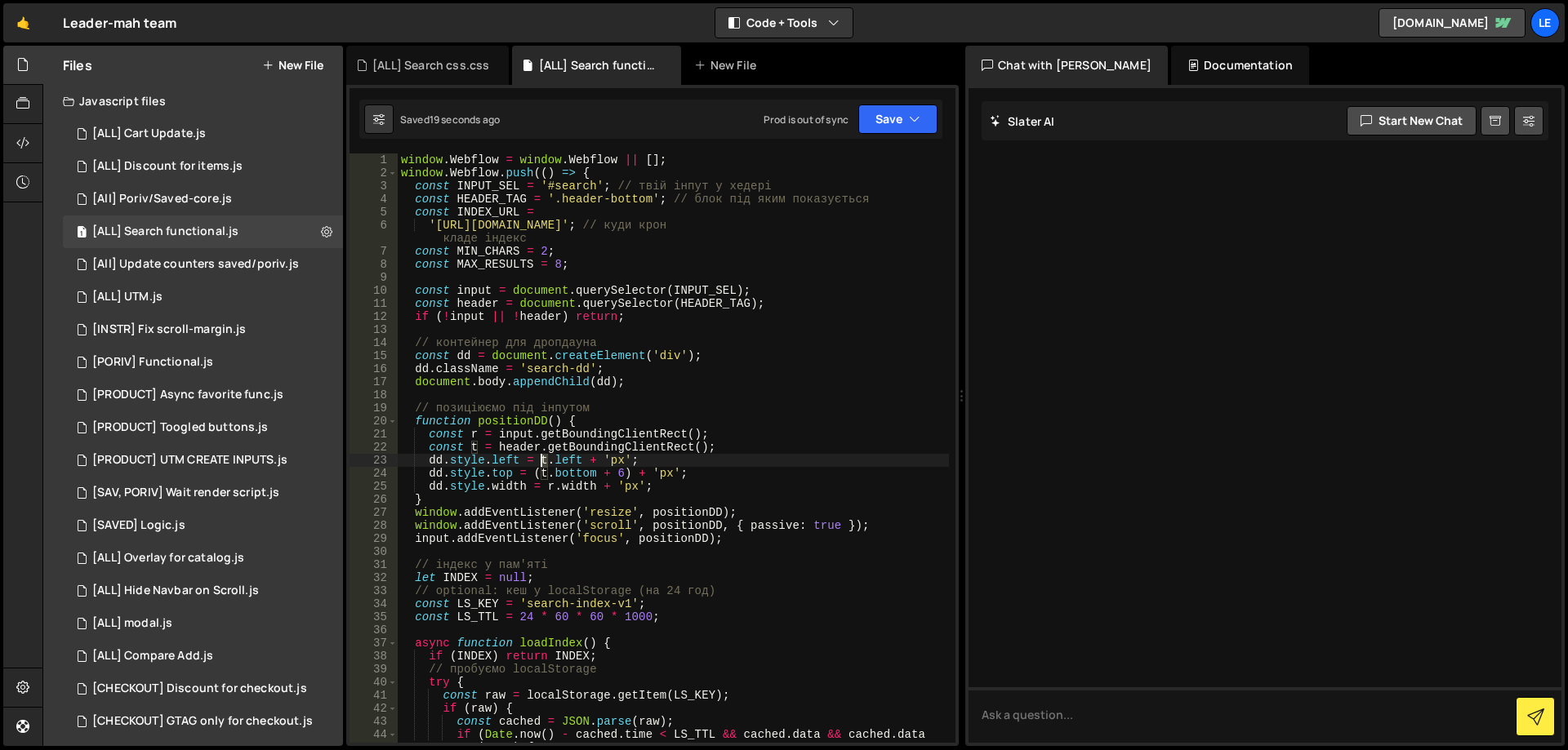
click at [544, 463] on div "window . Webflow = window . Webflow || [ ] ; window . Webflow . push (( ) => { …" at bounding box center [673, 460] width 551 height 615
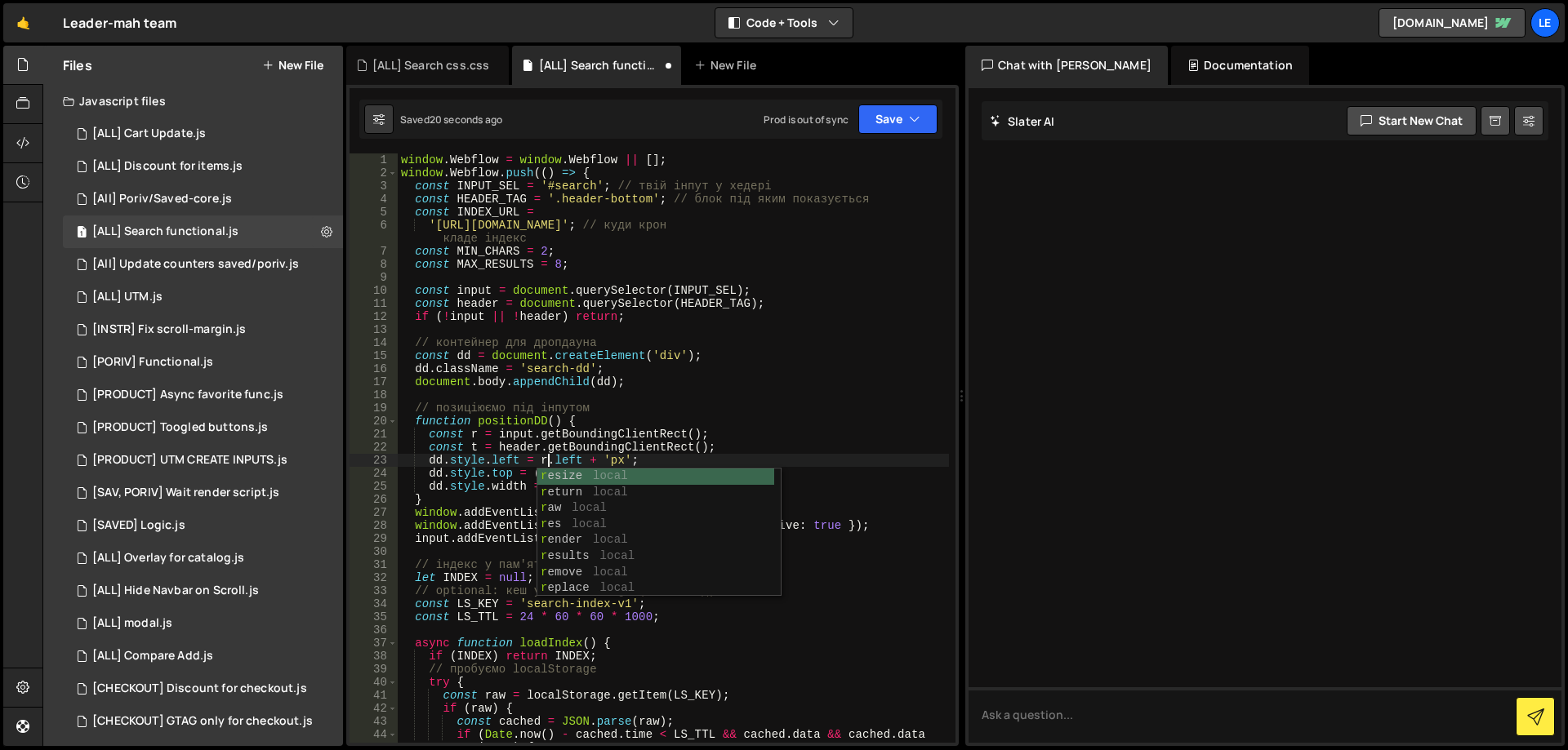
click at [732, 452] on div "window . Webflow = window . Webflow || [ ] ; window . Webflow . push (( ) => { …" at bounding box center [673, 460] width 551 height 615
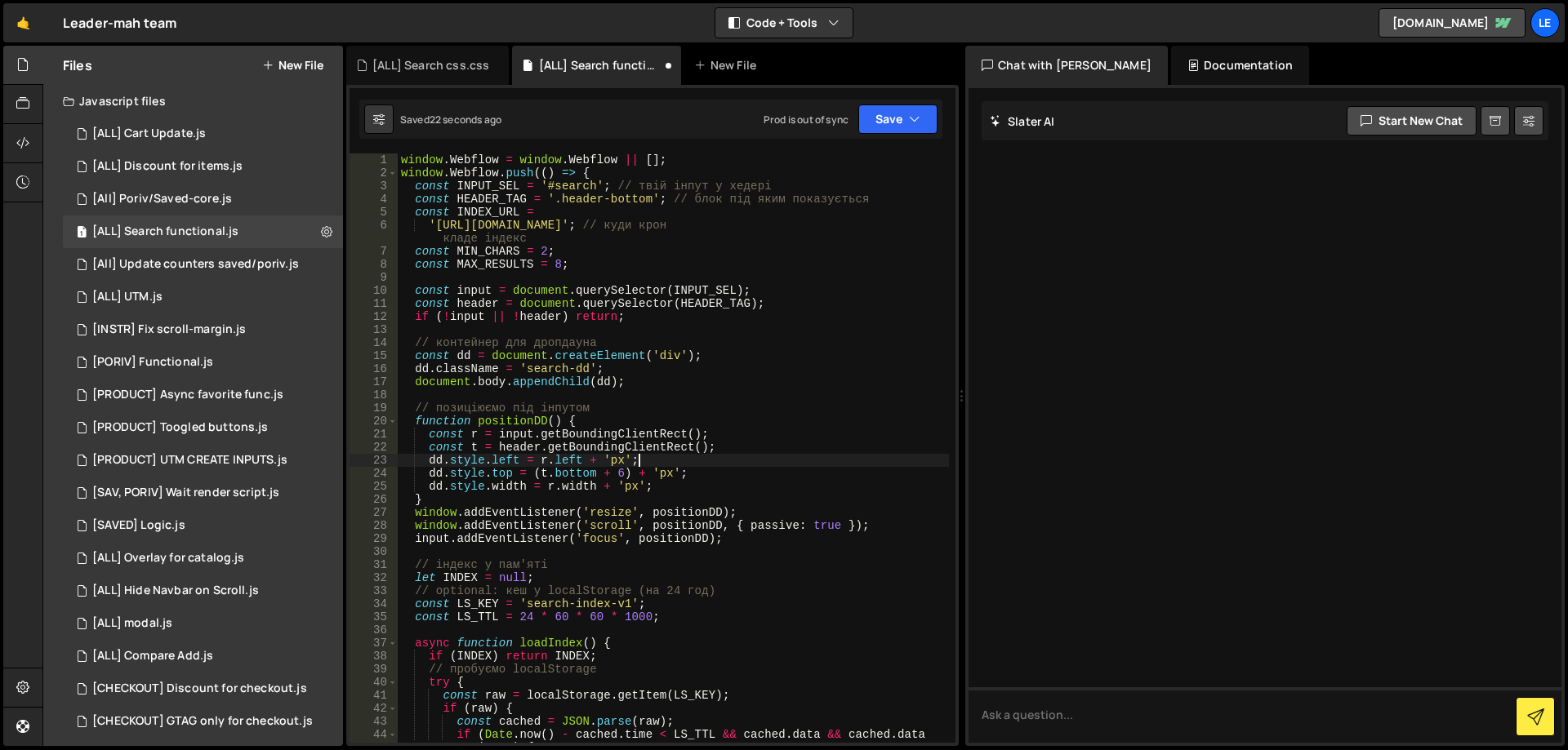
click at [750, 458] on div "window . Webflow = window . Webflow || [ ] ; window . Webflow . push (( ) => { …" at bounding box center [673, 460] width 551 height 615
click at [892, 131] on button "Save" at bounding box center [898, 119] width 79 height 30
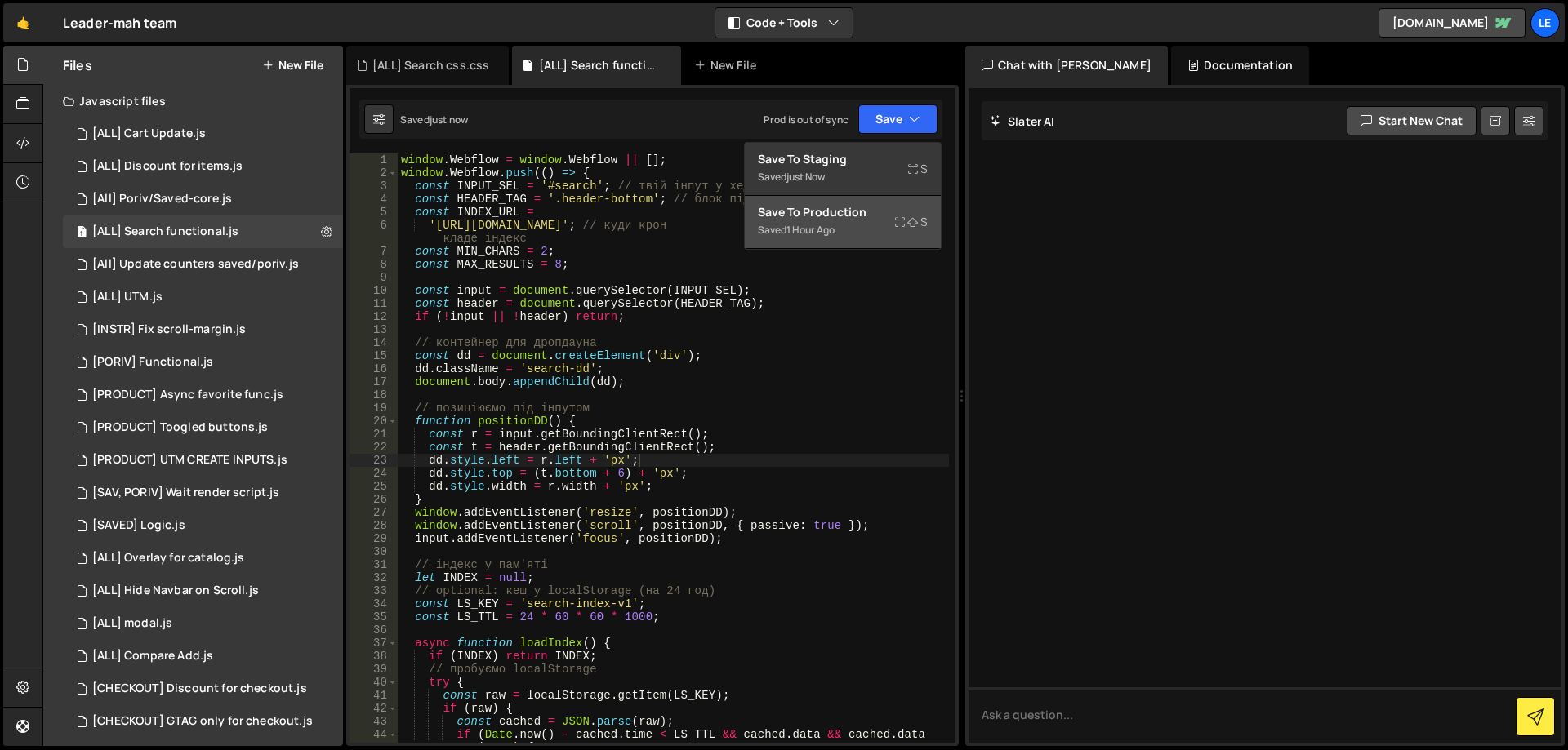
click at [871, 218] on div "Save to Production S" at bounding box center [843, 212] width 170 height 17
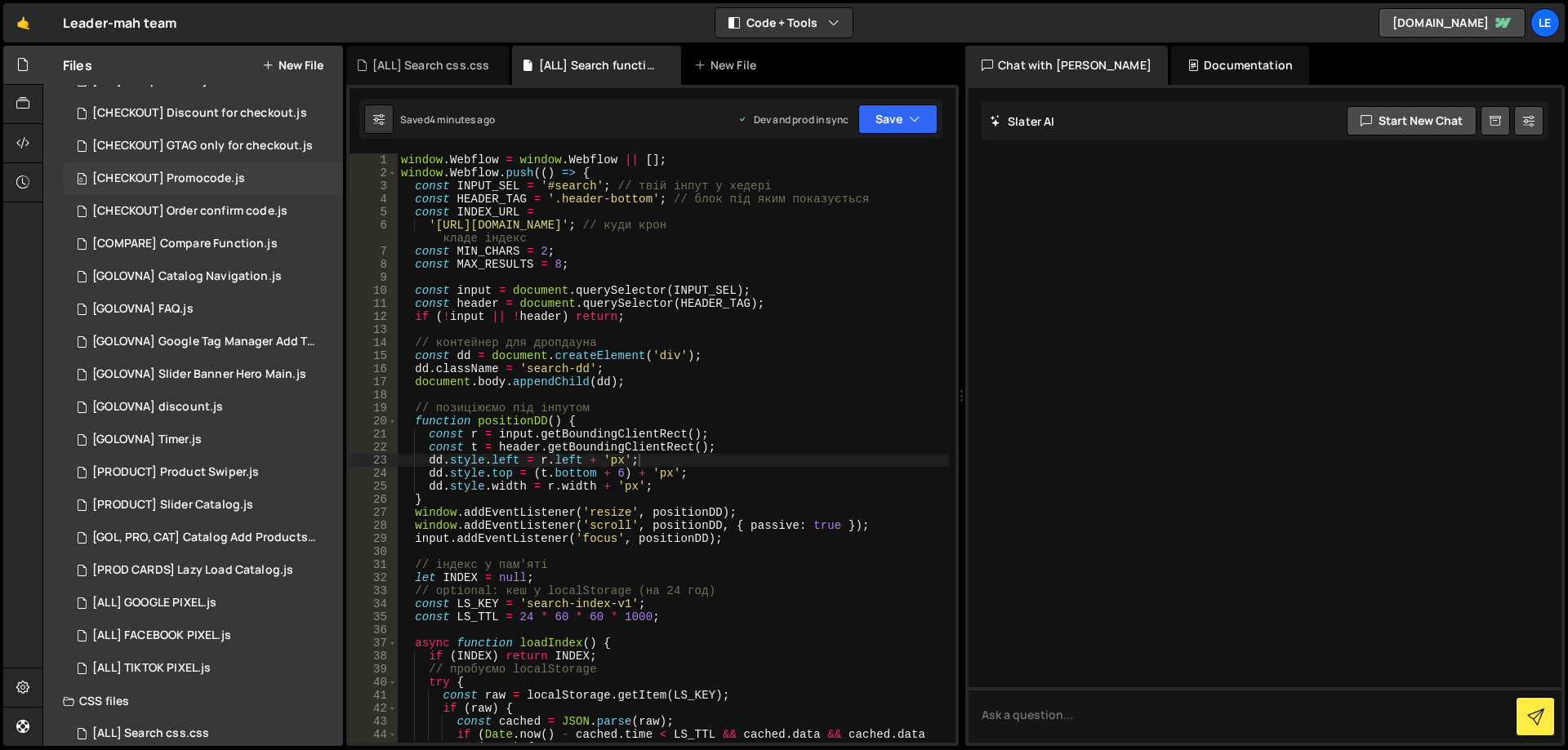
scroll to position [596, 0]
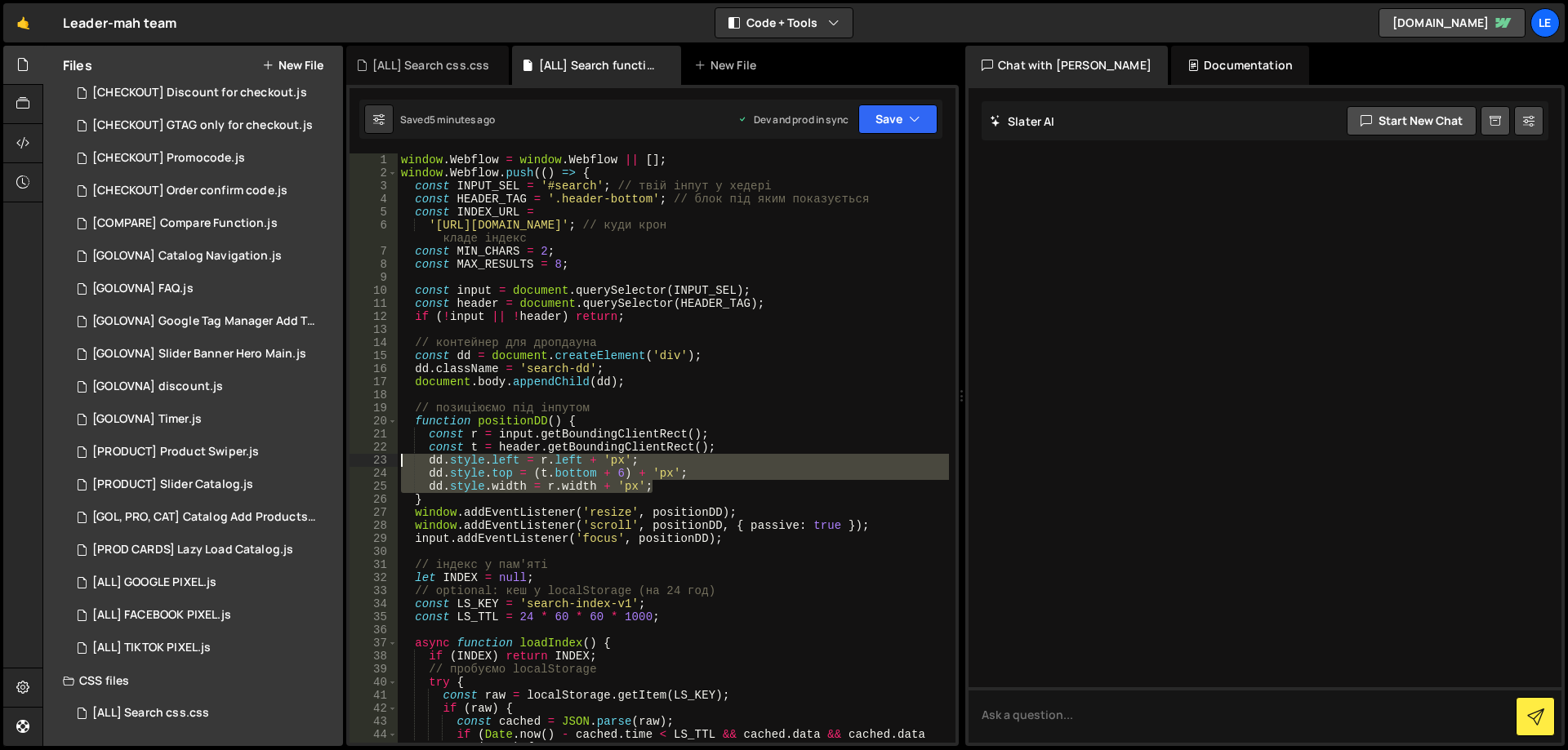
drag, startPoint x: 672, startPoint y: 488, endPoint x: 389, endPoint y: 459, distance: 284.5
click at [389, 459] on div "dd.style.width = r.width + 'px'; 1 2 3 4 5 6 7 8 9 10 11 12 13 14 15 16 17 18 1…" at bounding box center [653, 447] width 606 height 589
paste textarea "dd.style.width = r.width"
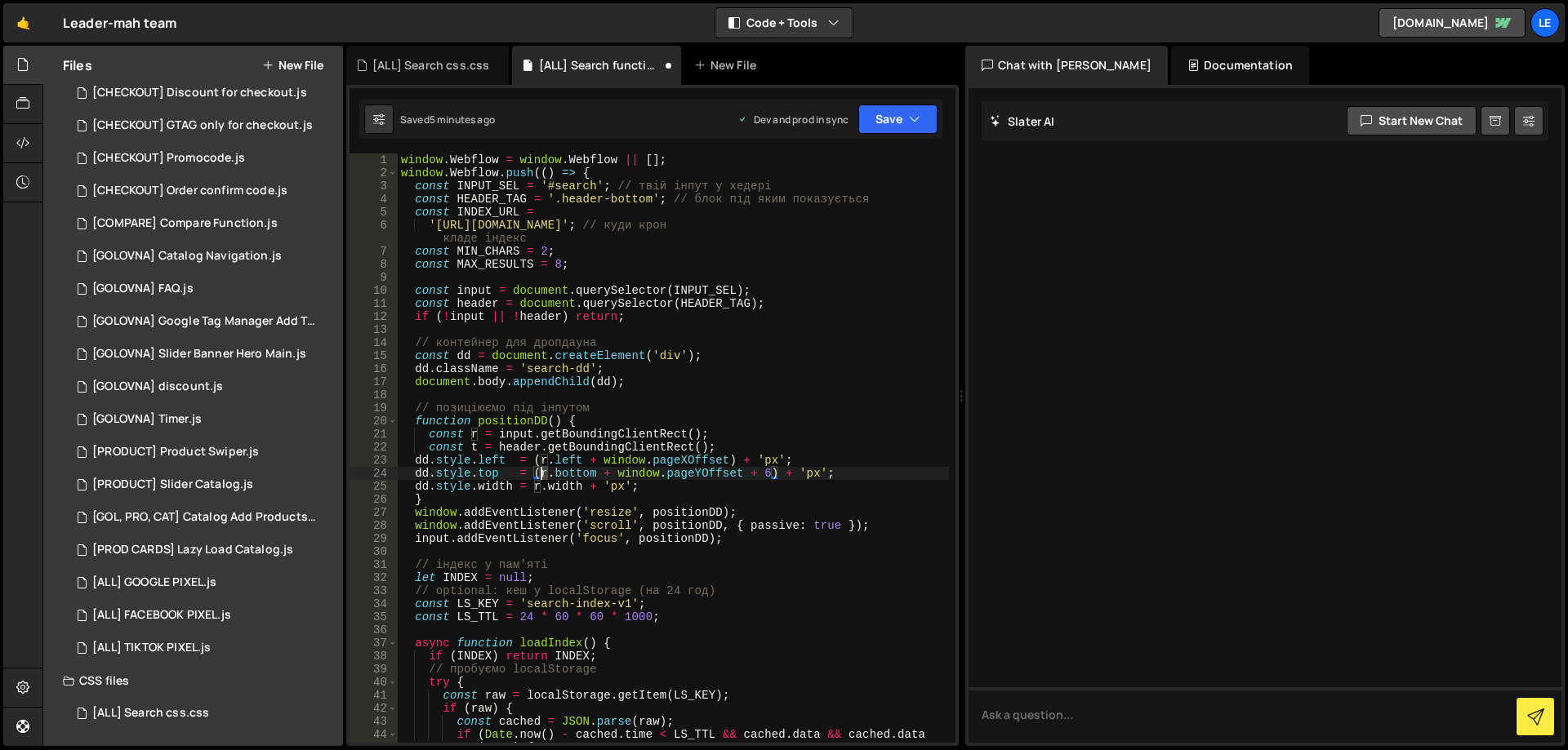
click at [543, 472] on div "window . Webflow = window . Webflow || [ ] ; window . Webflow . push (( ) => { …" at bounding box center [673, 460] width 551 height 615
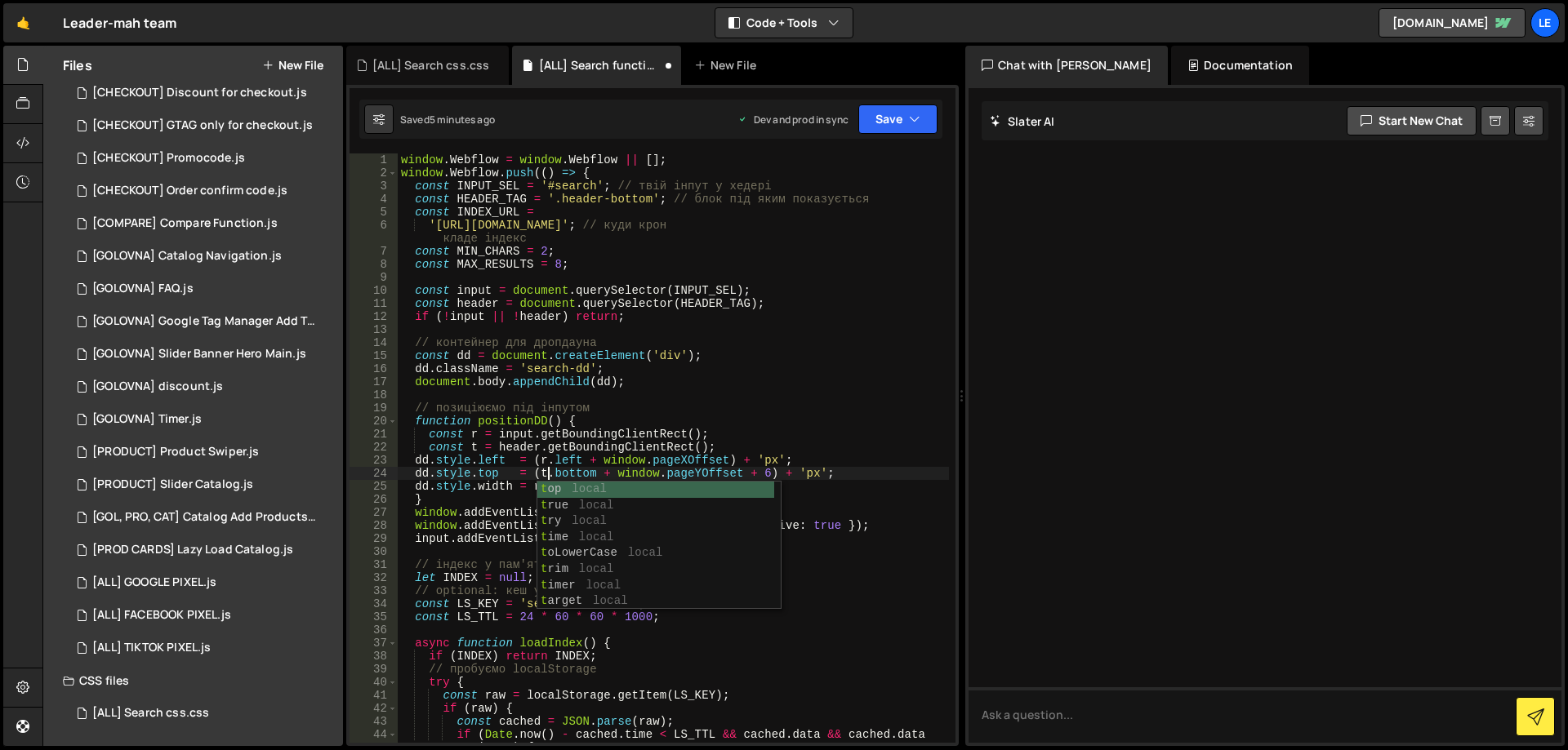
click at [752, 438] on div "window . Webflow = window . Webflow || [ ] ; window . Webflow . push (( ) => { …" at bounding box center [673, 460] width 551 height 615
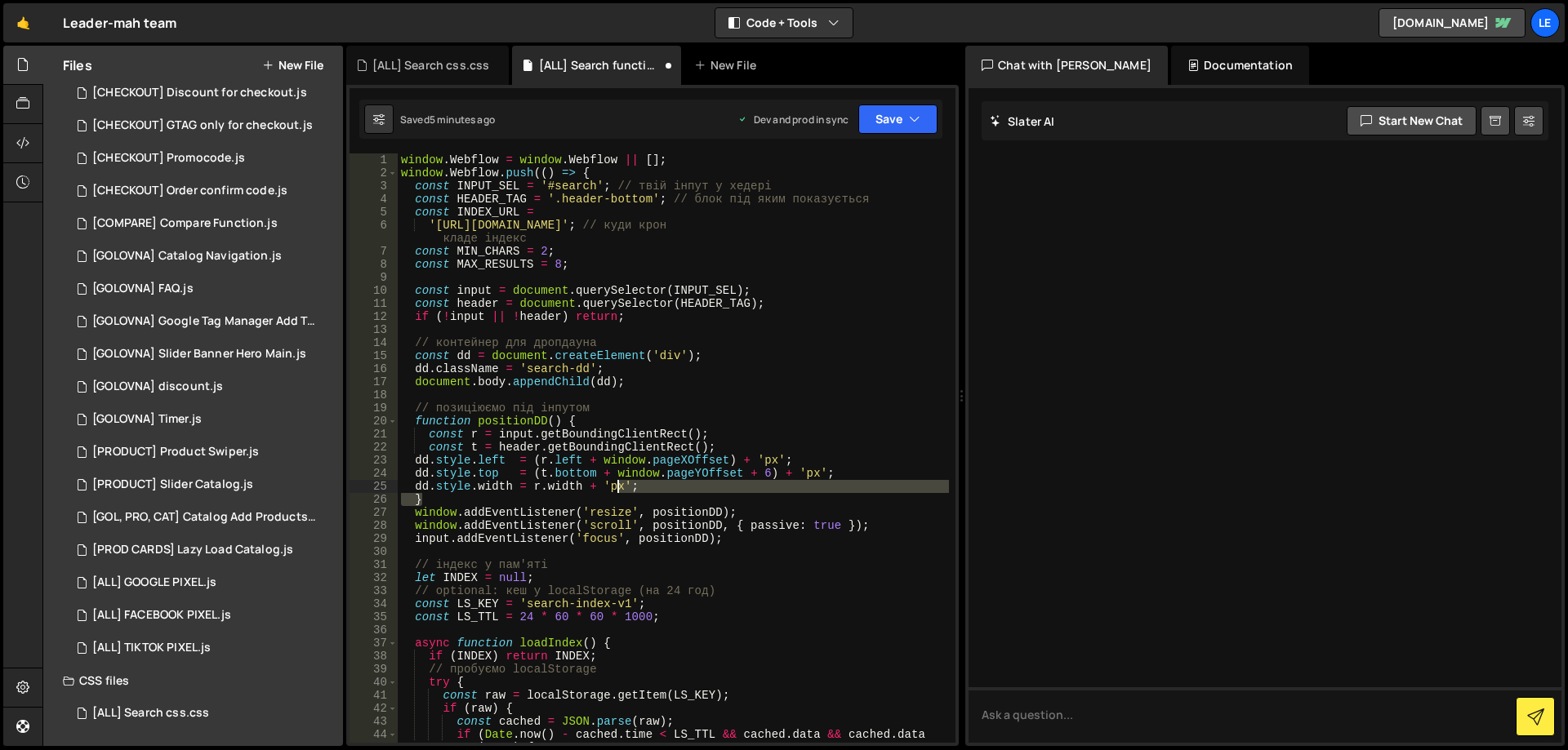
drag, startPoint x: 661, startPoint y: 495, endPoint x: 616, endPoint y: 489, distance: 45.4
click at [616, 490] on div "window . Webflow = window . Webflow || [ ] ; window . Webflow . push (( ) => { …" at bounding box center [673, 460] width 551 height 615
click at [647, 489] on div "window . Webflow = window . Webflow || [ ] ; window . Webflow . push (( ) => { …" at bounding box center [673, 447] width 551 height 589
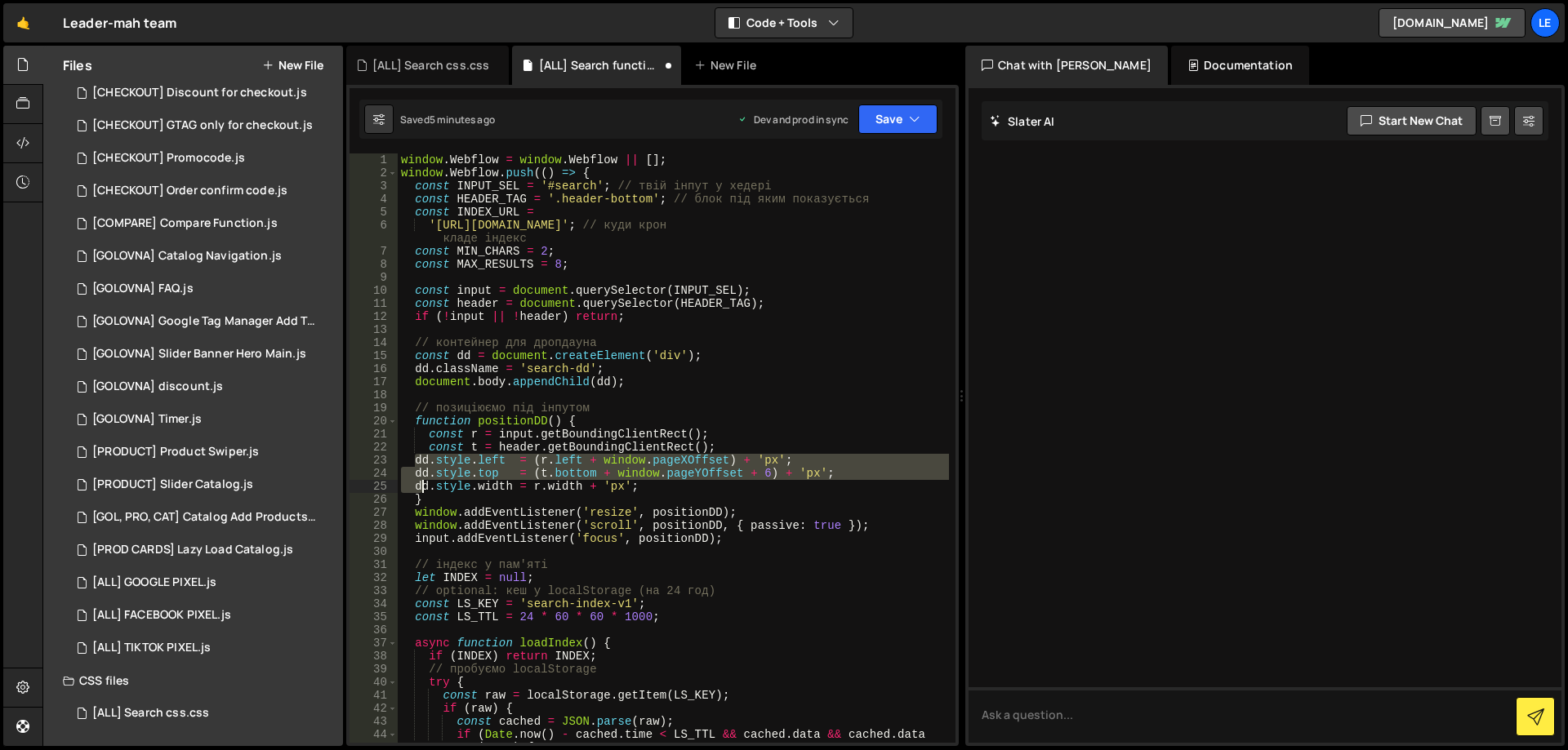
drag, startPoint x: 412, startPoint y: 462, endPoint x: 424, endPoint y: 485, distance: 25.9
click at [424, 485] on div "window . Webflow = window . Webflow || [ ] ; window . Webflow . push (( ) => { …" at bounding box center [673, 460] width 551 height 615
click at [812, 427] on div "window . Webflow = window . Webflow || [ ] ; window . Webflow . push (( ) => { …" at bounding box center [673, 460] width 551 height 615
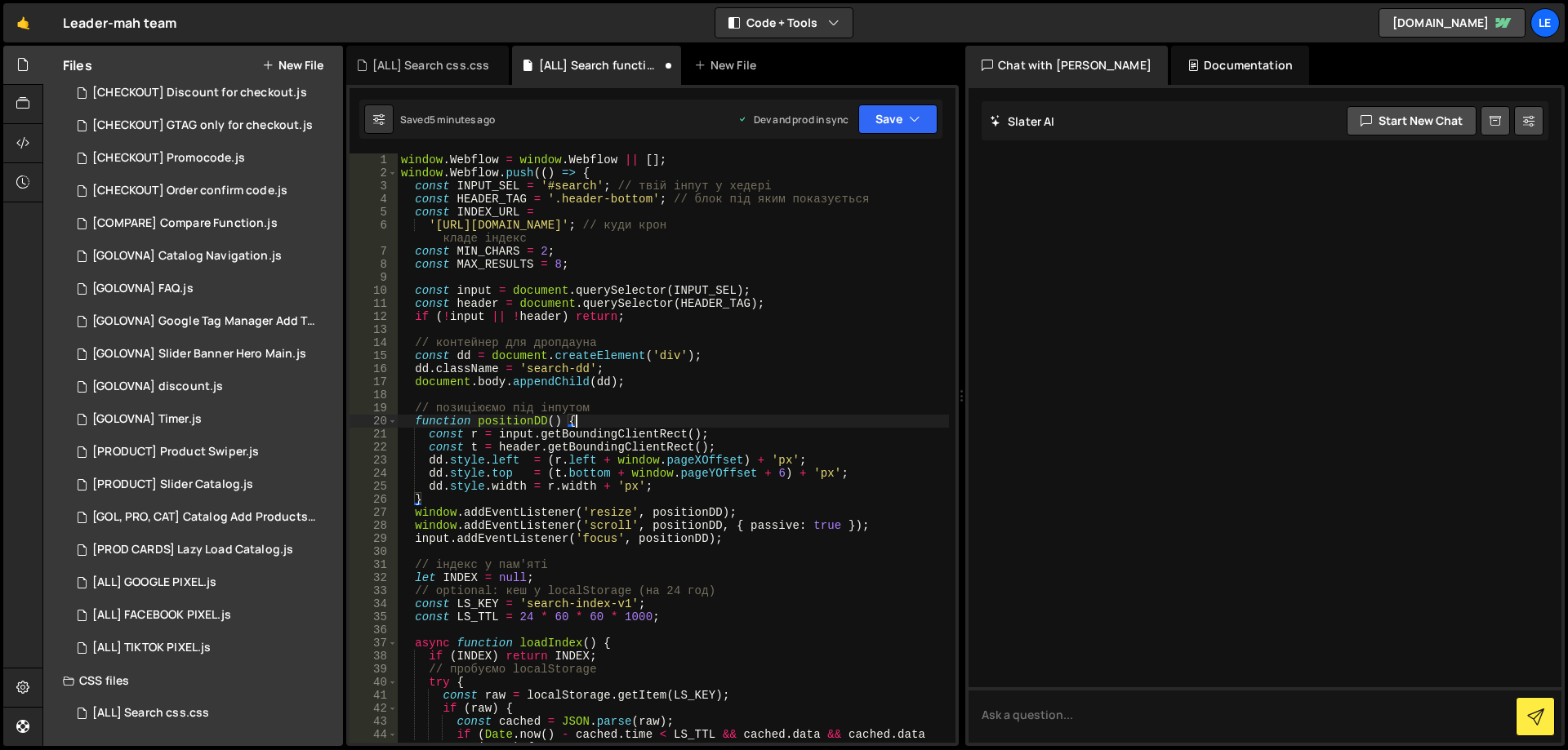
click at [791, 445] on div "window . Webflow = window . Webflow || [ ] ; window . Webflow . push (( ) => { …" at bounding box center [673, 460] width 551 height 615
type textarea "const t = header.getBoundingClientRect();"
click at [917, 112] on icon "button" at bounding box center [914, 119] width 11 height 17
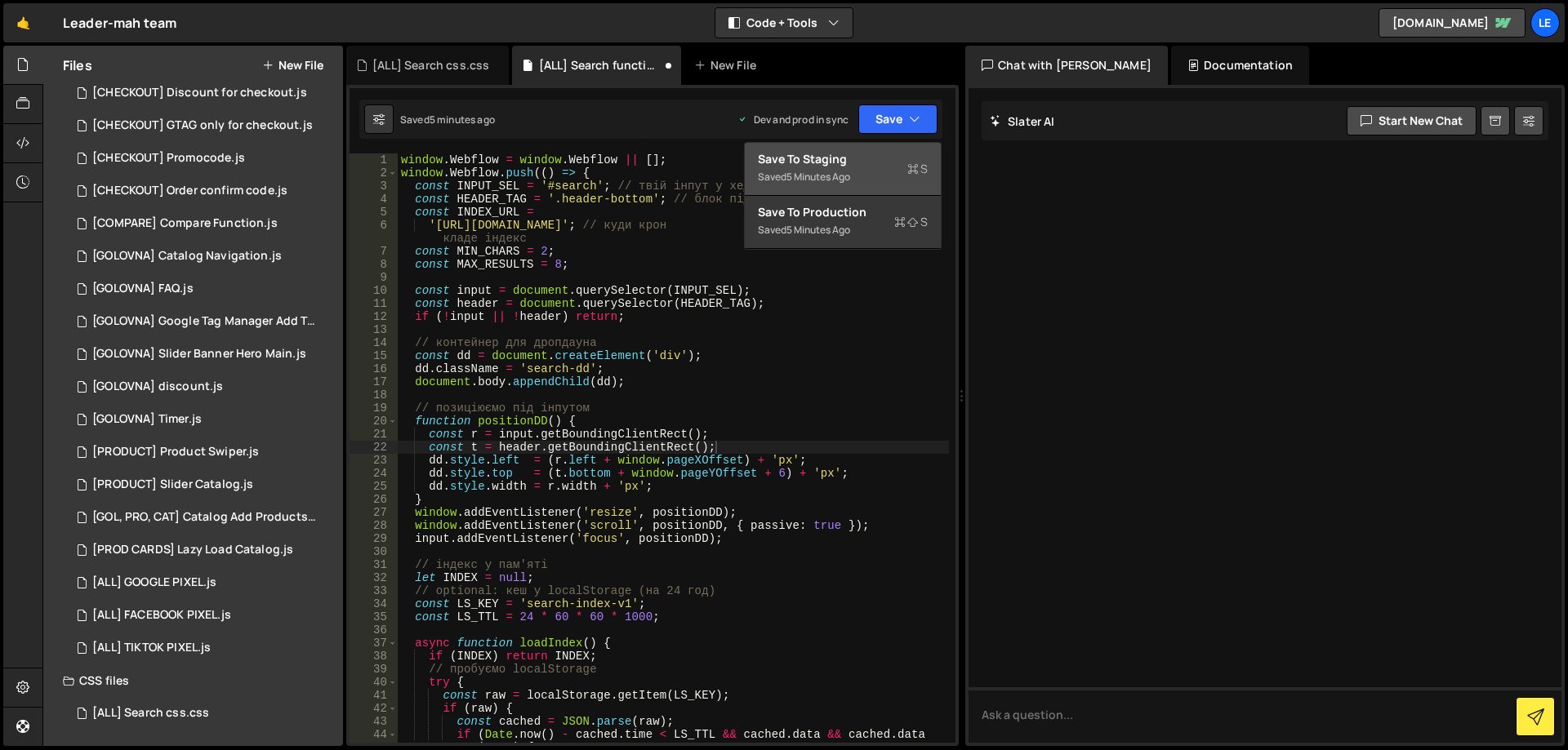
click at [860, 161] on div "Save to Staging S" at bounding box center [843, 159] width 170 height 17
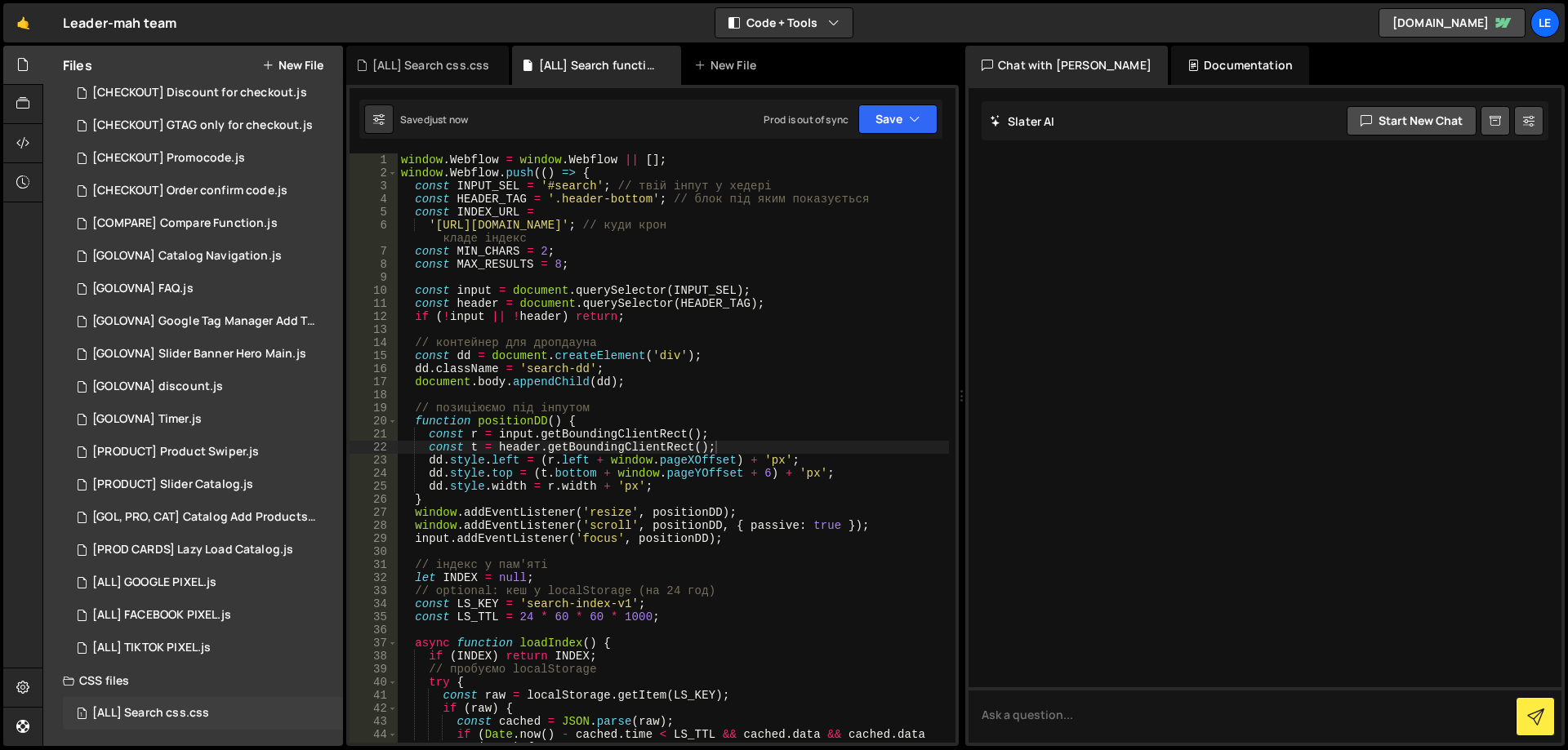
click at [187, 707] on div "[ALL] Search css.css" at bounding box center [151, 713] width 117 height 15
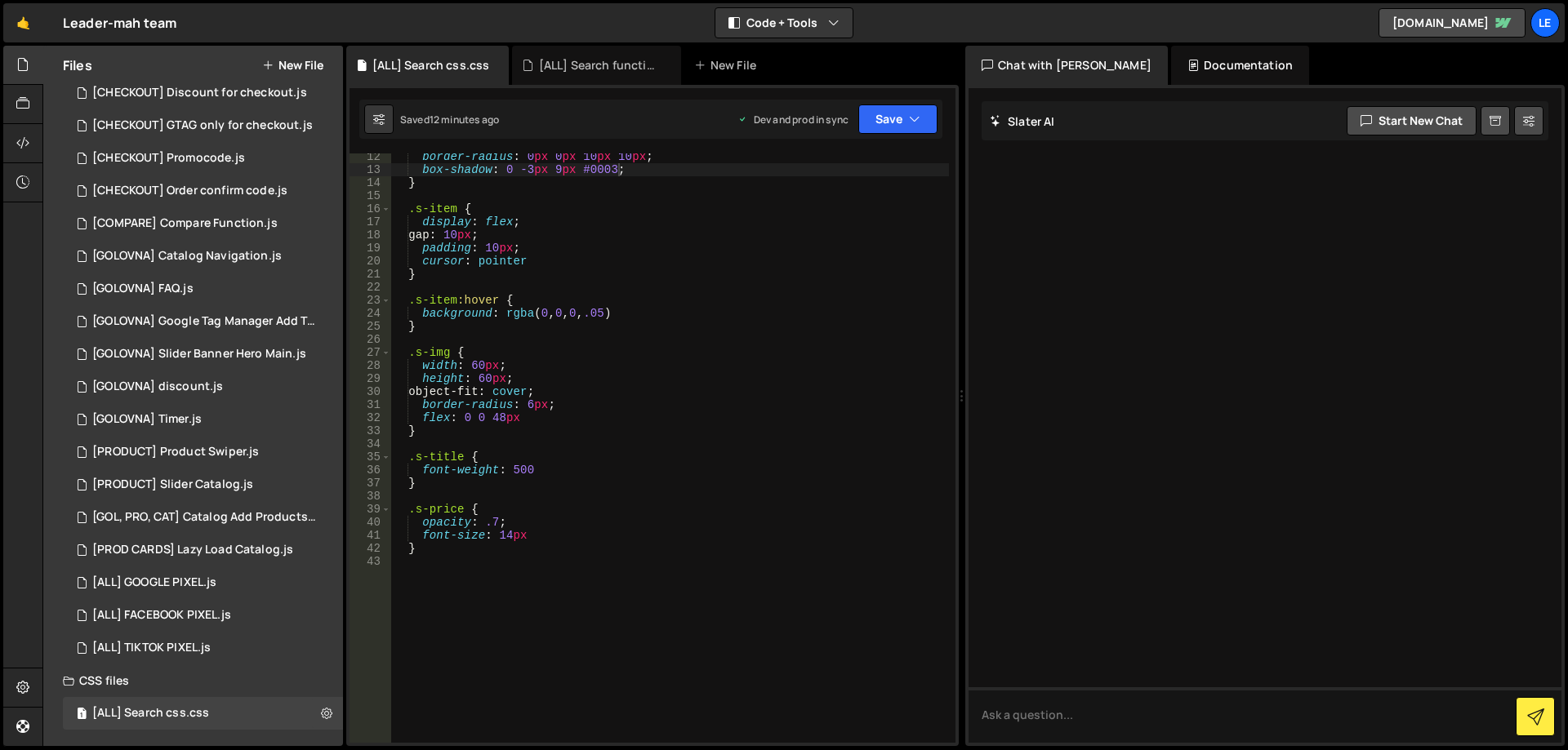
scroll to position [0, 0]
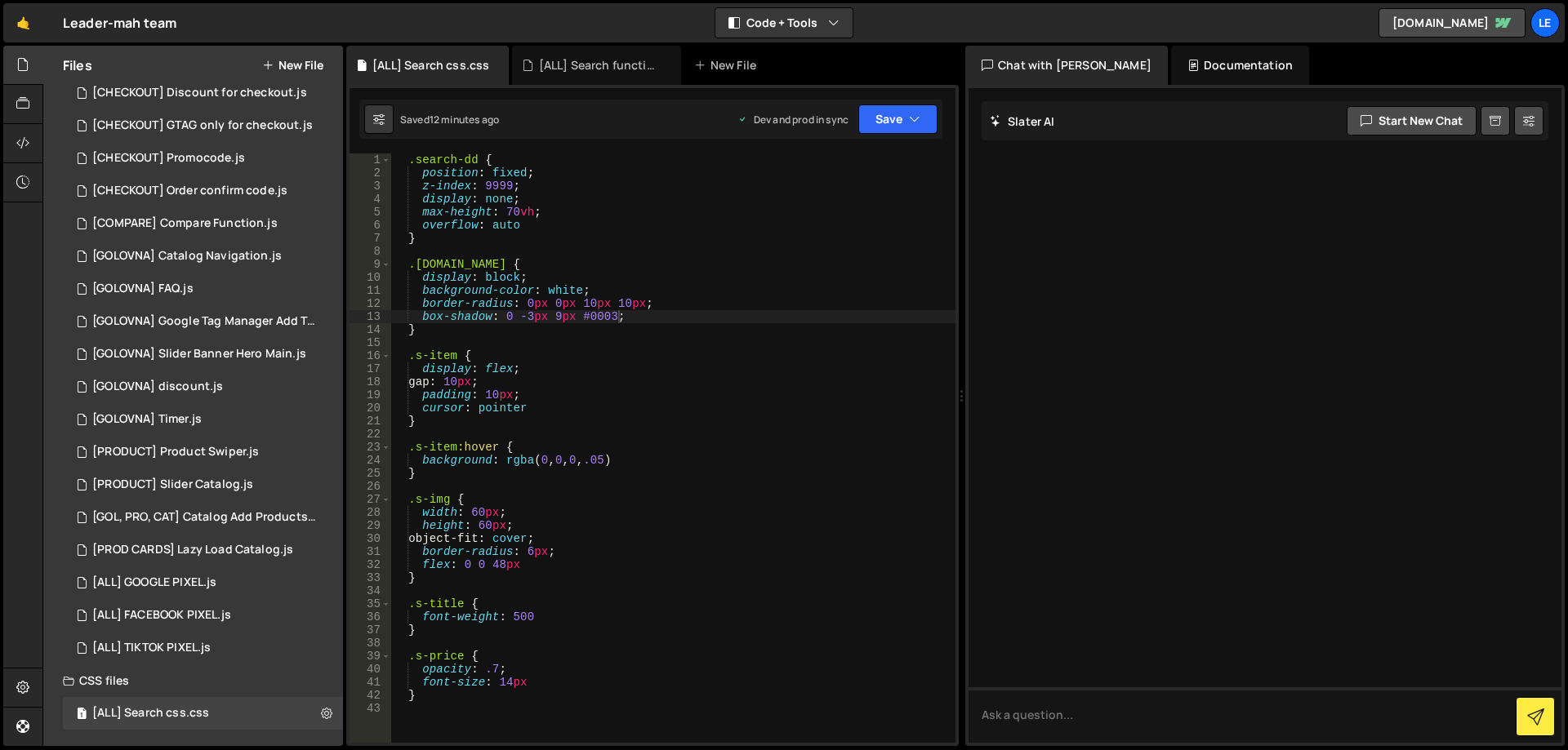
click at [510, 172] on div ".search-dd { position : fixed ; z-index : 9999 ; display : none ; max-height : …" at bounding box center [673, 460] width 564 height 615
paste textarea "absolute"
type textarea "position: absolute;"
click at [674, 177] on div ".search-dd { position : absolute ; z-index : 9999 ; display : none ; max-height…" at bounding box center [673, 460] width 564 height 615
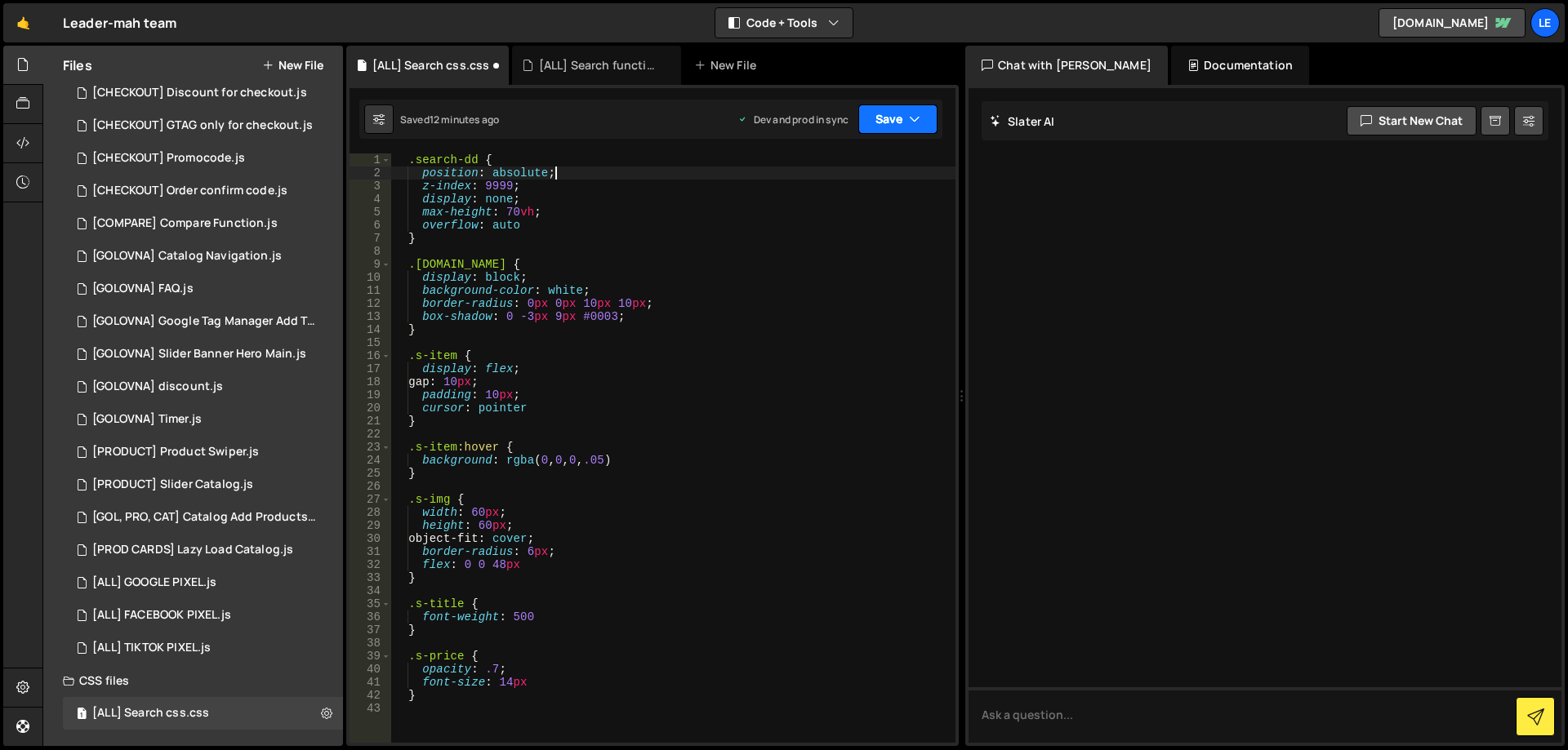
click at [900, 120] on button "Save" at bounding box center [898, 119] width 79 height 30
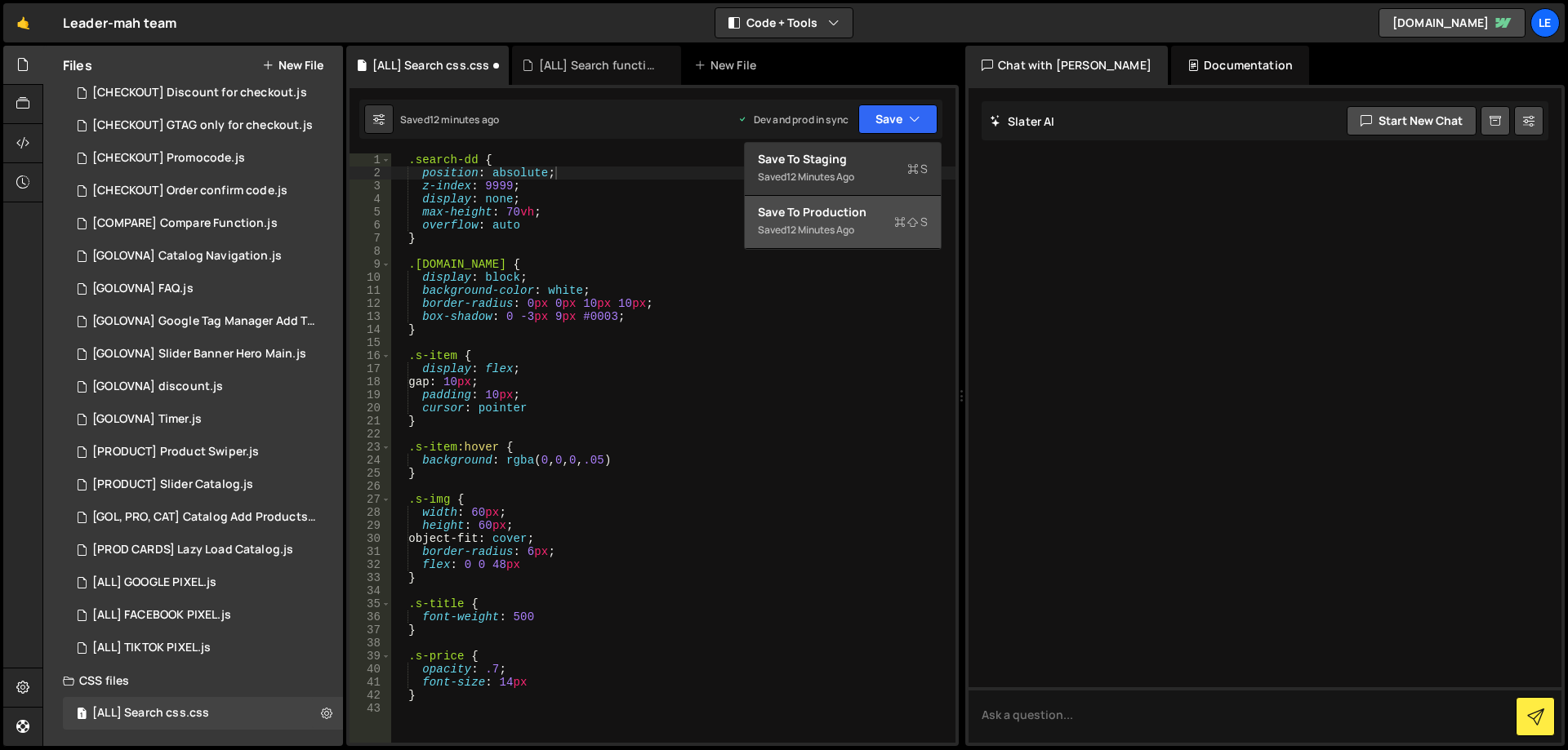
click at [820, 204] on div "Save to Production S" at bounding box center [843, 212] width 170 height 17
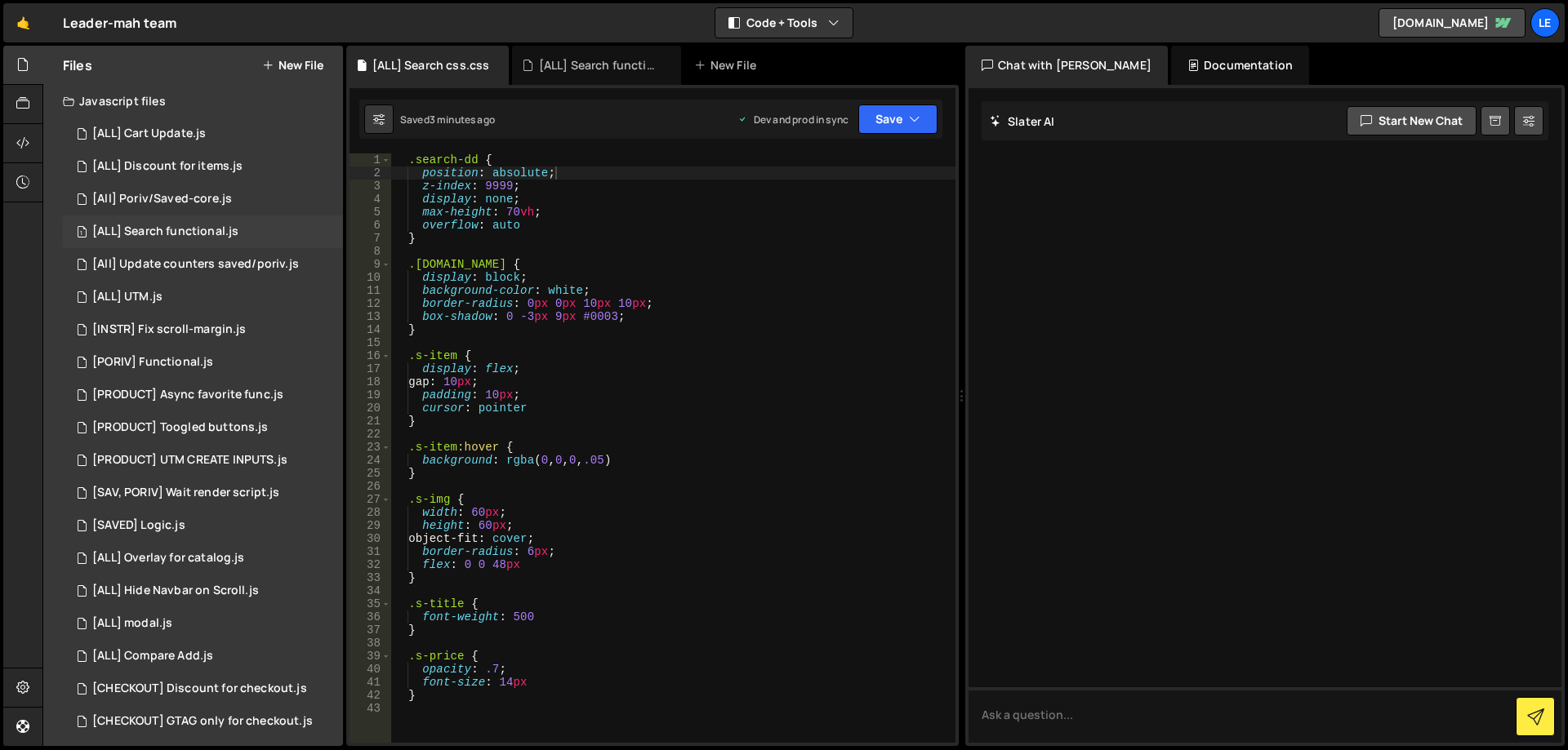
click at [210, 234] on div "[ALL] Search functional.js" at bounding box center [165, 231] width 146 height 15
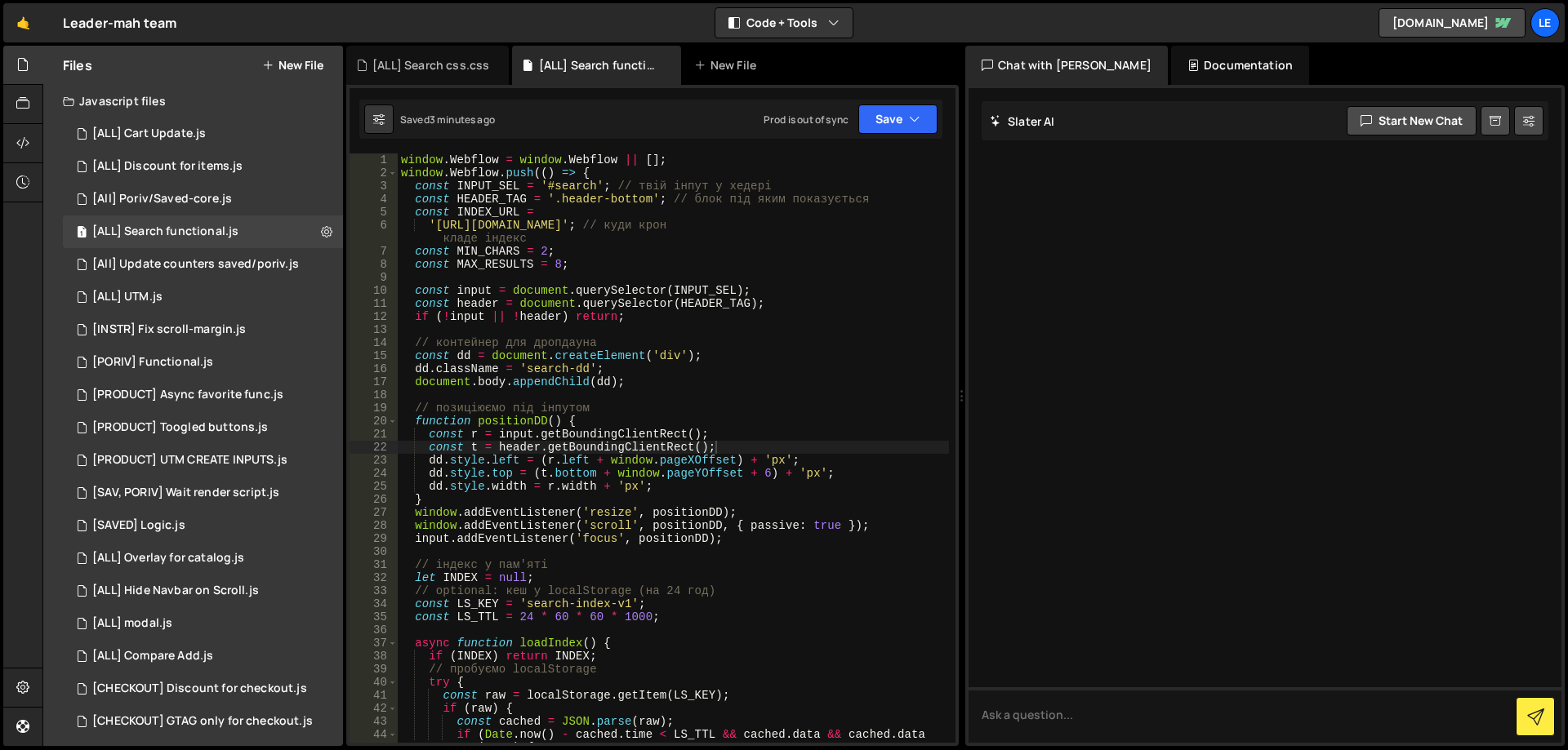
type textarea "dd.style.width = r.width + 'px';"
click at [743, 484] on div "window . Webflow = window . Webflow || [ ] ; window . Webflow . push (( ) => { …" at bounding box center [673, 460] width 551 height 615
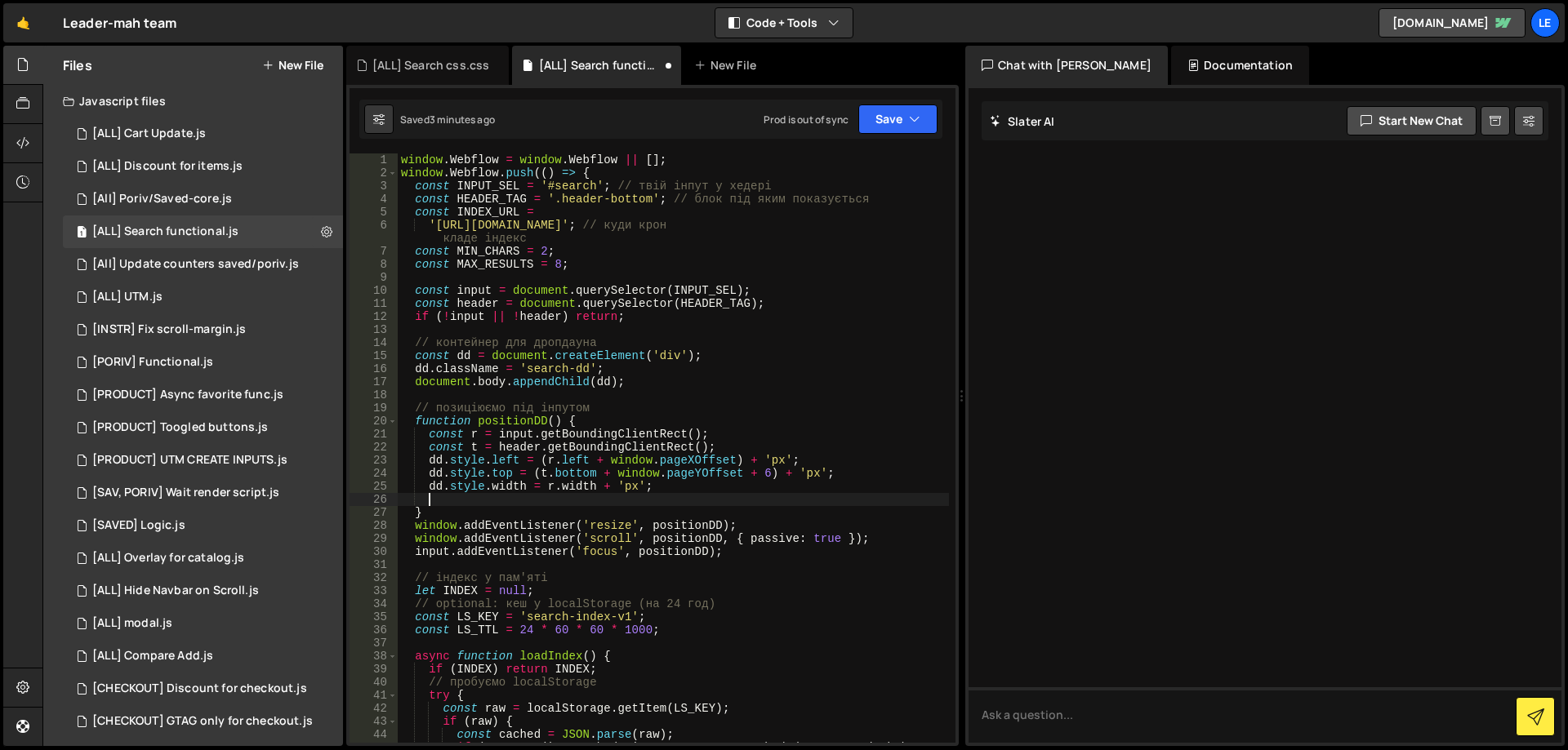
scroll to position [0, 1]
paste textarea "new ResizeObserver(positionDD).observe(input);"
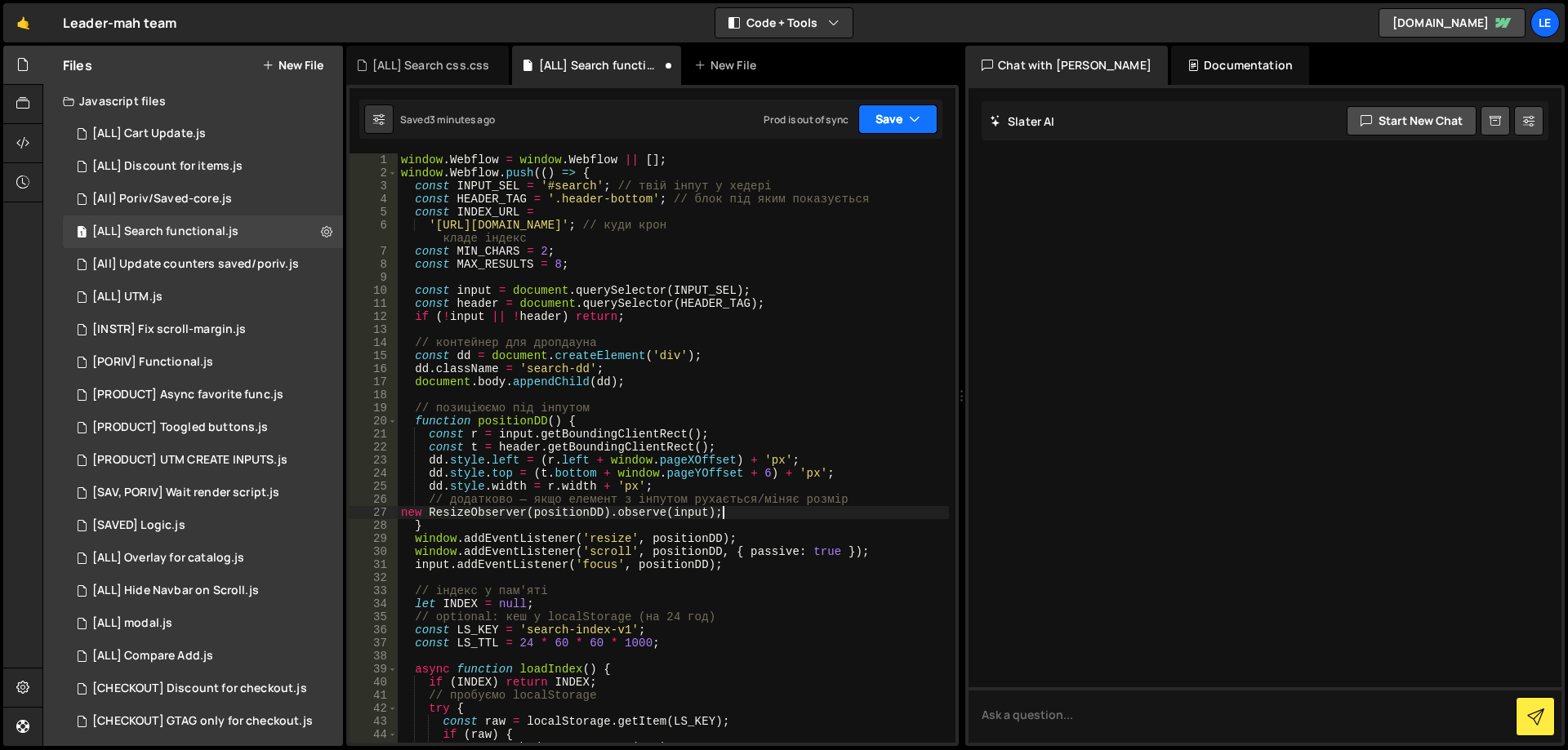
click at [885, 109] on button "Save" at bounding box center [898, 119] width 79 height 30
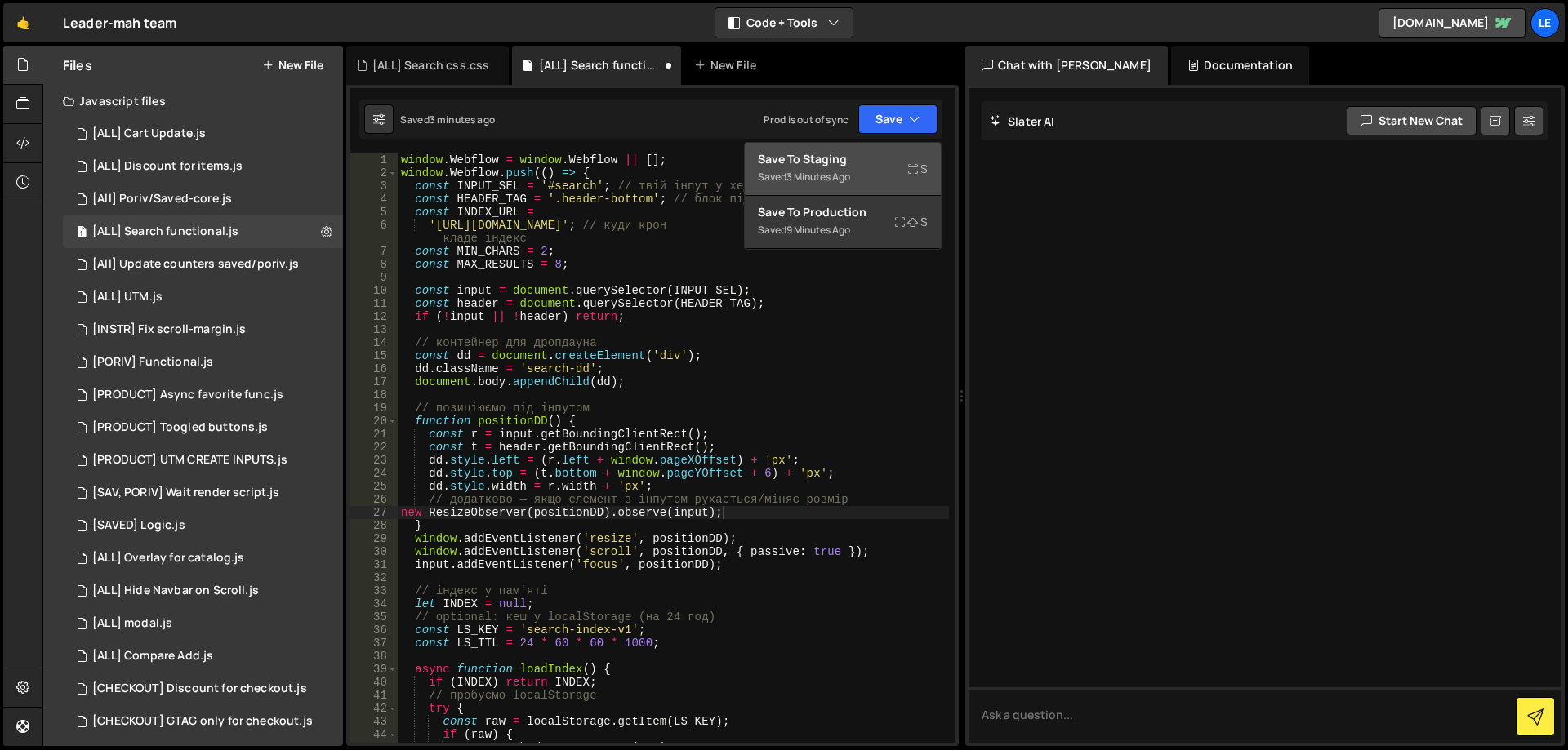
click at [850, 161] on div "Save to Staging S" at bounding box center [843, 159] width 170 height 17
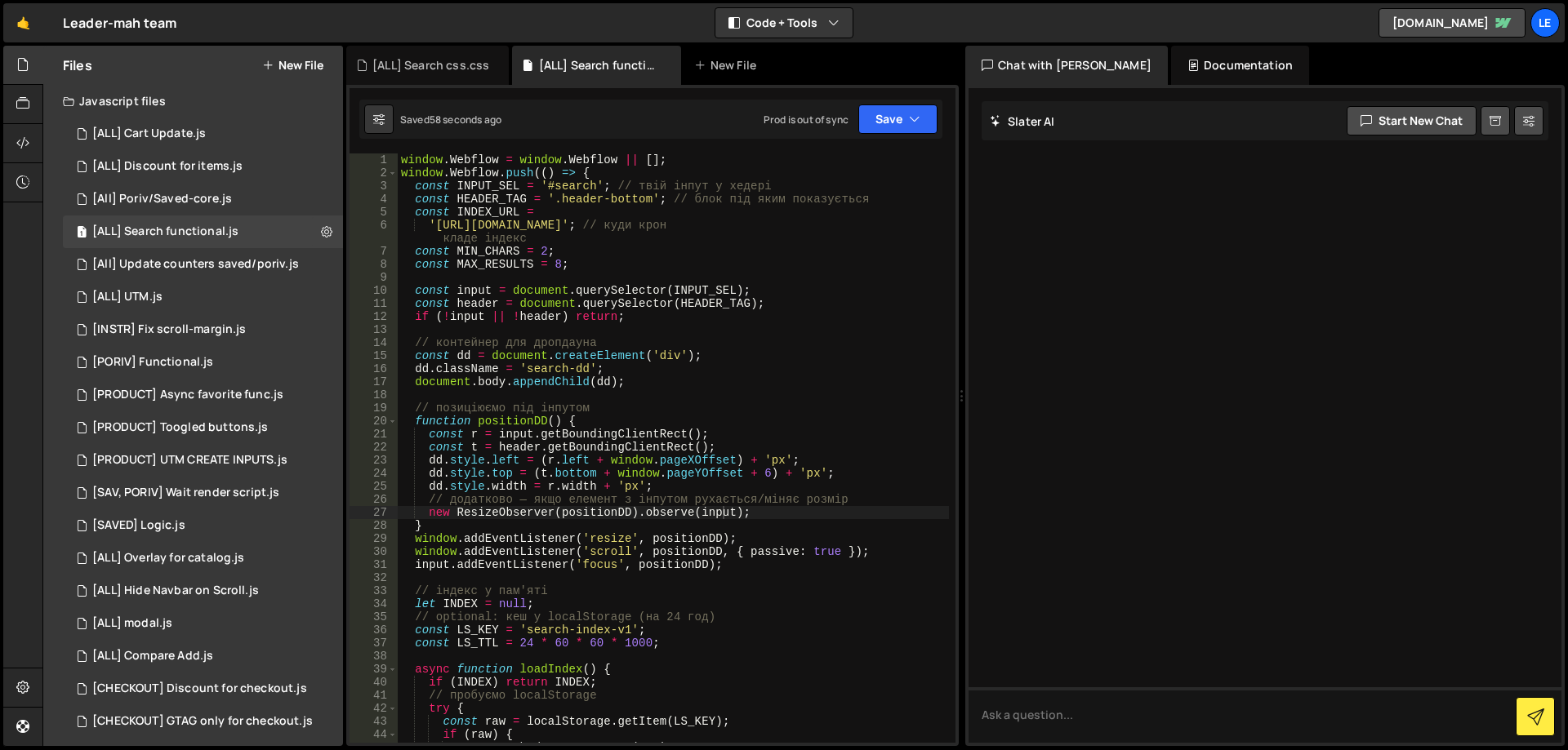
click at [635, 472] on div "window . Webflow = window . Webflow || [ ] ; window . Webflow . push (( ) => { …" at bounding box center [673, 467] width 551 height 628
drag, startPoint x: 635, startPoint y: 472, endPoint x: 680, endPoint y: 475, distance: 45.1
click at [680, 475] on div "window . Webflow = window . Webflow || [ ] ; window . Webflow . push (( ) => { …" at bounding box center [673, 467] width 551 height 628
click at [629, 461] on div "window . Webflow = window . Webflow || [ ] ; window . Webflow . push (( ) => { …" at bounding box center [673, 467] width 551 height 628
drag, startPoint x: 629, startPoint y: 461, endPoint x: 683, endPoint y: 461, distance: 54.0
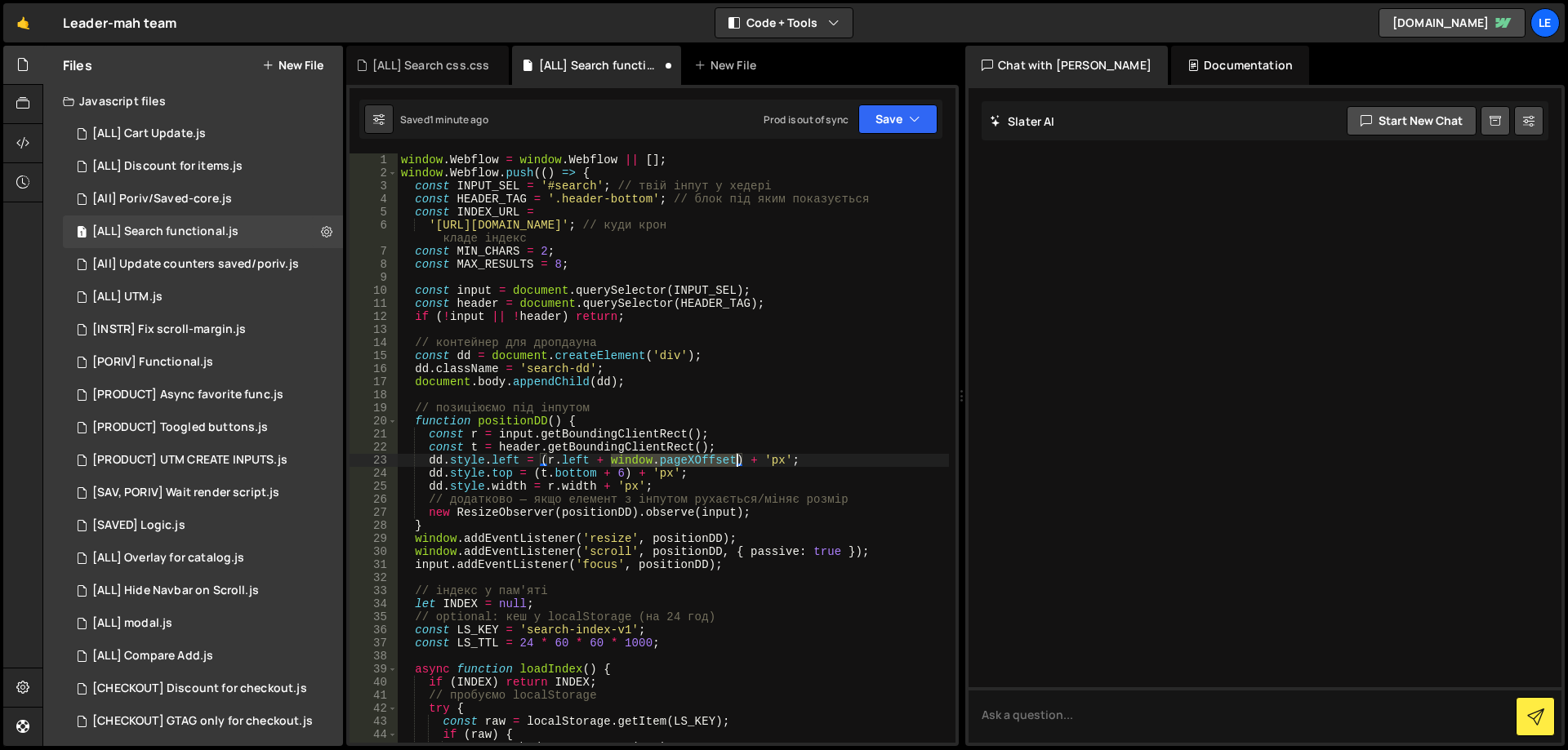
click at [683, 461] on div "window . Webflow = window . Webflow || [ ] ; window . Webflow . push (( ) => { …" at bounding box center [673, 467] width 551 height 628
click at [546, 464] on div "window . Webflow = window . Webflow || [ ] ; window . Webflow . push (( ) => { …" at bounding box center [673, 467] width 551 height 628
click at [736, 459] on div "window . Webflow = window . Webflow || [ ] ; window . Webflow . push (( ) => { …" at bounding box center [673, 467] width 551 height 628
click at [684, 483] on div "window . Webflow = window . Webflow || [ ] ; window . Webflow . push (( ) => { …" at bounding box center [673, 467] width 551 height 628
click at [909, 121] on icon "button" at bounding box center [914, 119] width 11 height 17
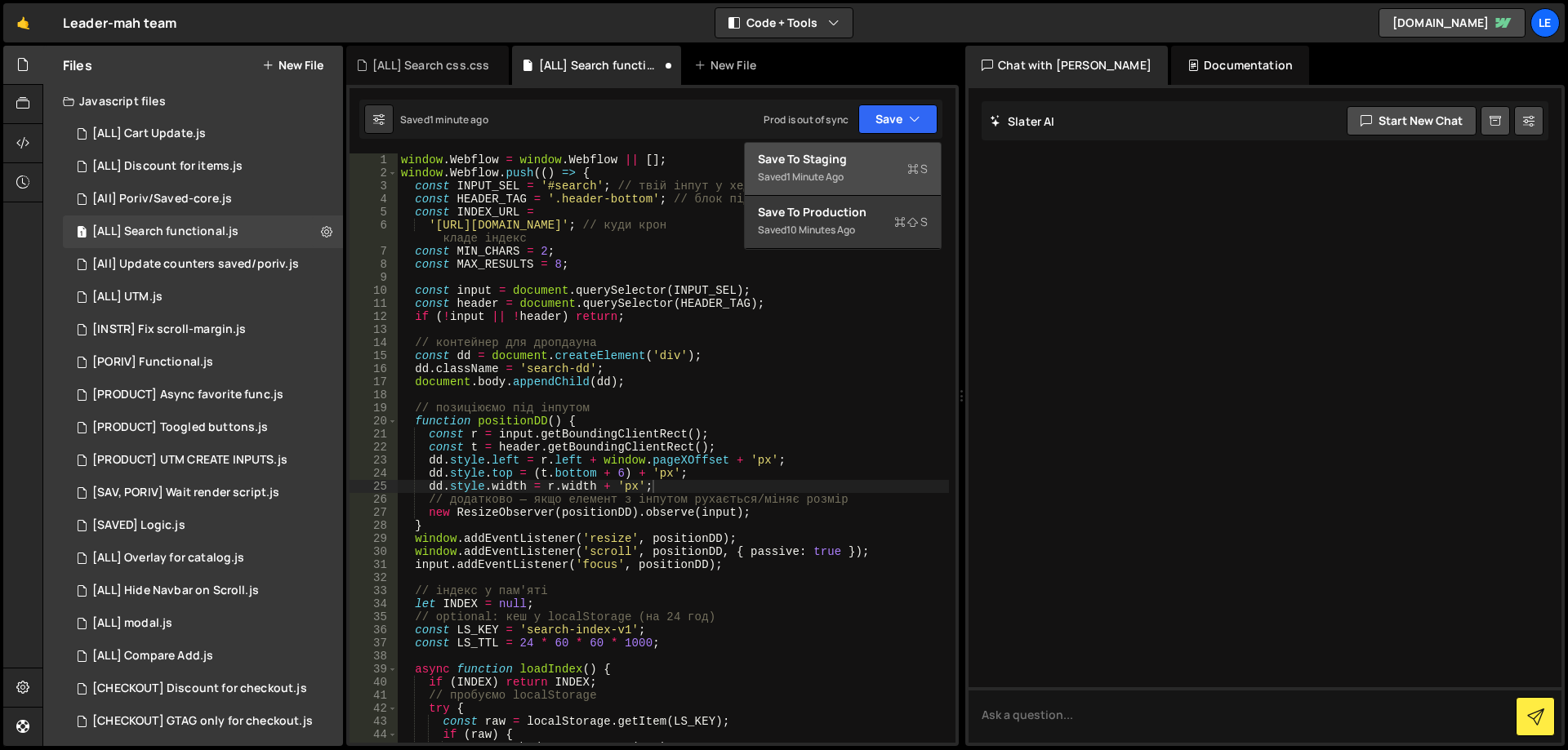
click at [851, 180] on div "Saved 1 minute ago" at bounding box center [843, 177] width 170 height 20
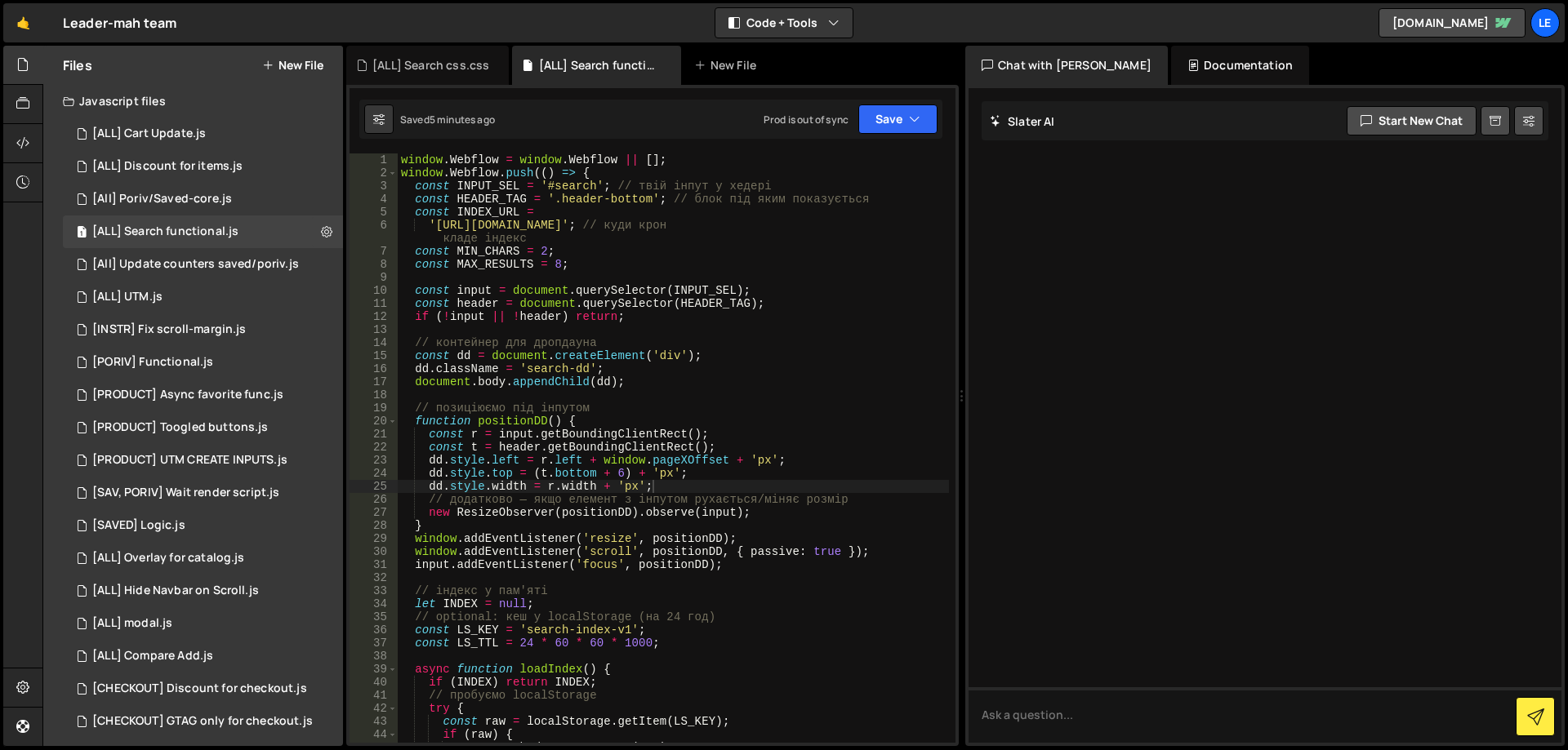
click at [608, 460] on div "window . Webflow = window . Webflow || [ ] ; window . Webflow . push (( ) => { …" at bounding box center [673, 467] width 551 height 628
drag, startPoint x: 609, startPoint y: 460, endPoint x: 697, endPoint y: 459, distance: 88.0
click at [676, 460] on div "window . Webflow = window . Webflow || [ ] ; window . Webflow . push (( ) => { …" at bounding box center [673, 467] width 551 height 628
click at [902, 128] on button "Save" at bounding box center [898, 119] width 79 height 30
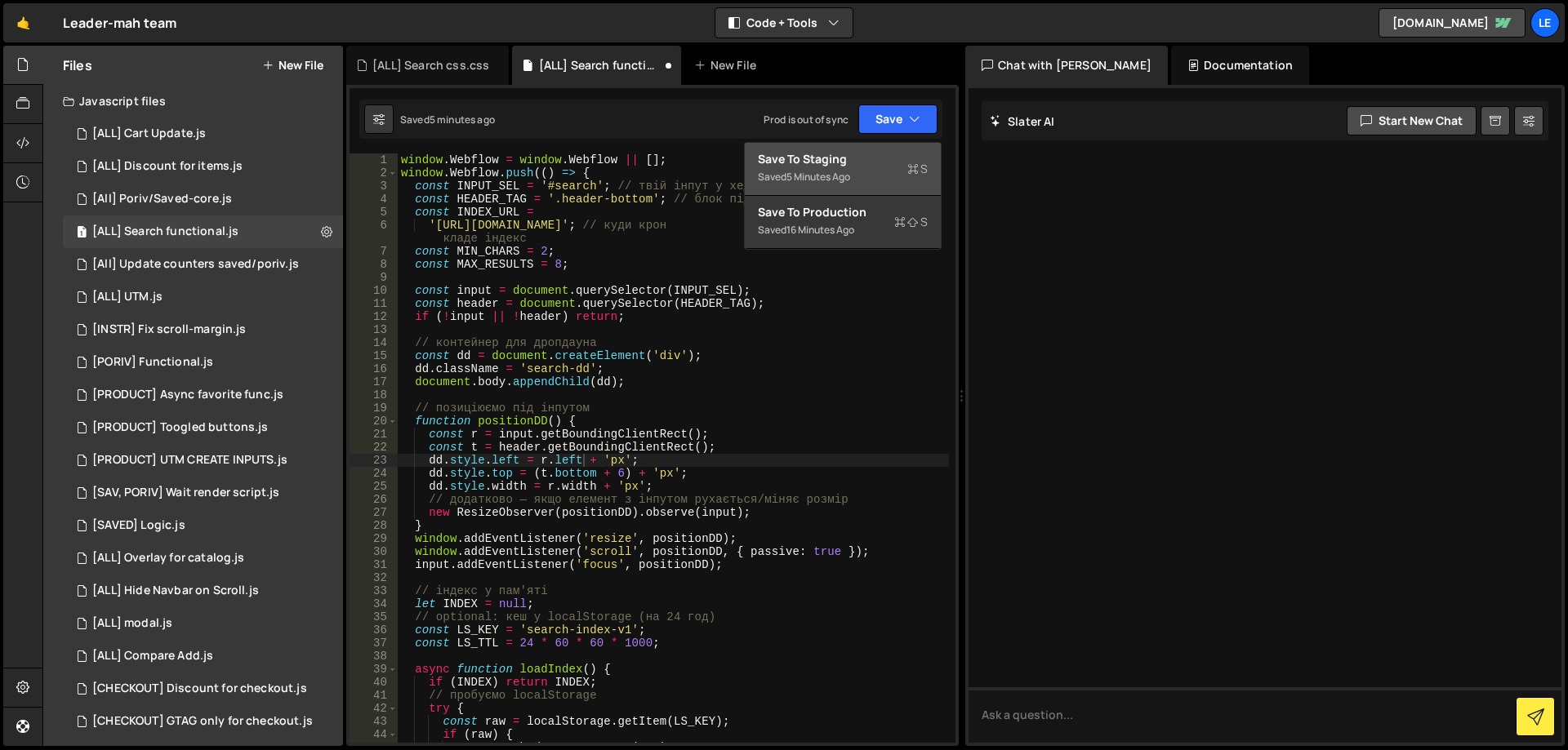
click at [871, 171] on div "Saved 5 minutes ago" at bounding box center [843, 177] width 170 height 20
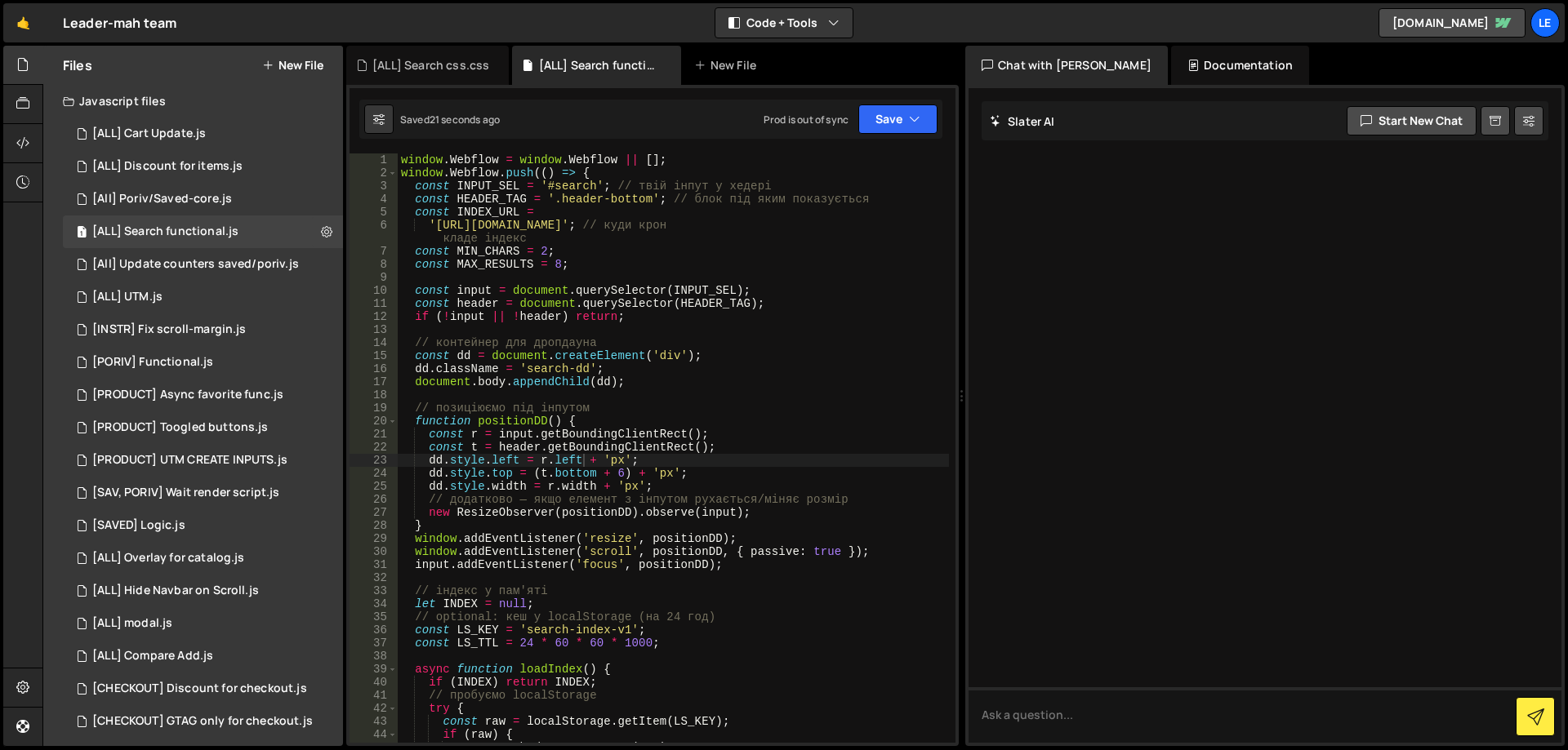
click at [611, 471] on div "window . Webflow = window . Webflow || [ ] ; window . Webflow . push (( ) => { …" at bounding box center [673, 467] width 551 height 628
paste textarea "window.pageYOffset"
type textarea "[DOMAIN_NAME] = ([DOMAIN_NAME] + window.pageYOffset + 6) + 'px';"
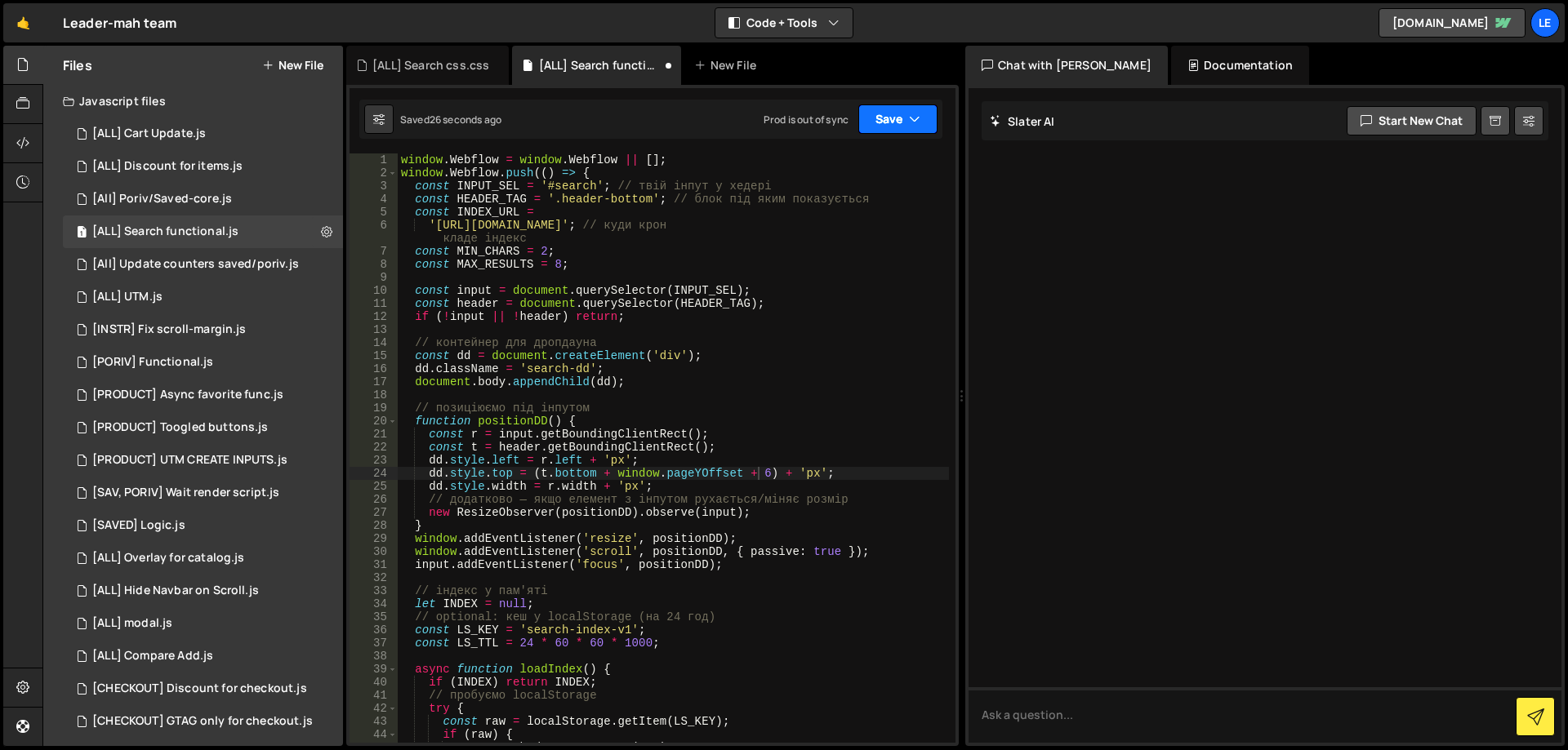
click at [888, 118] on button "Save" at bounding box center [898, 119] width 79 height 30
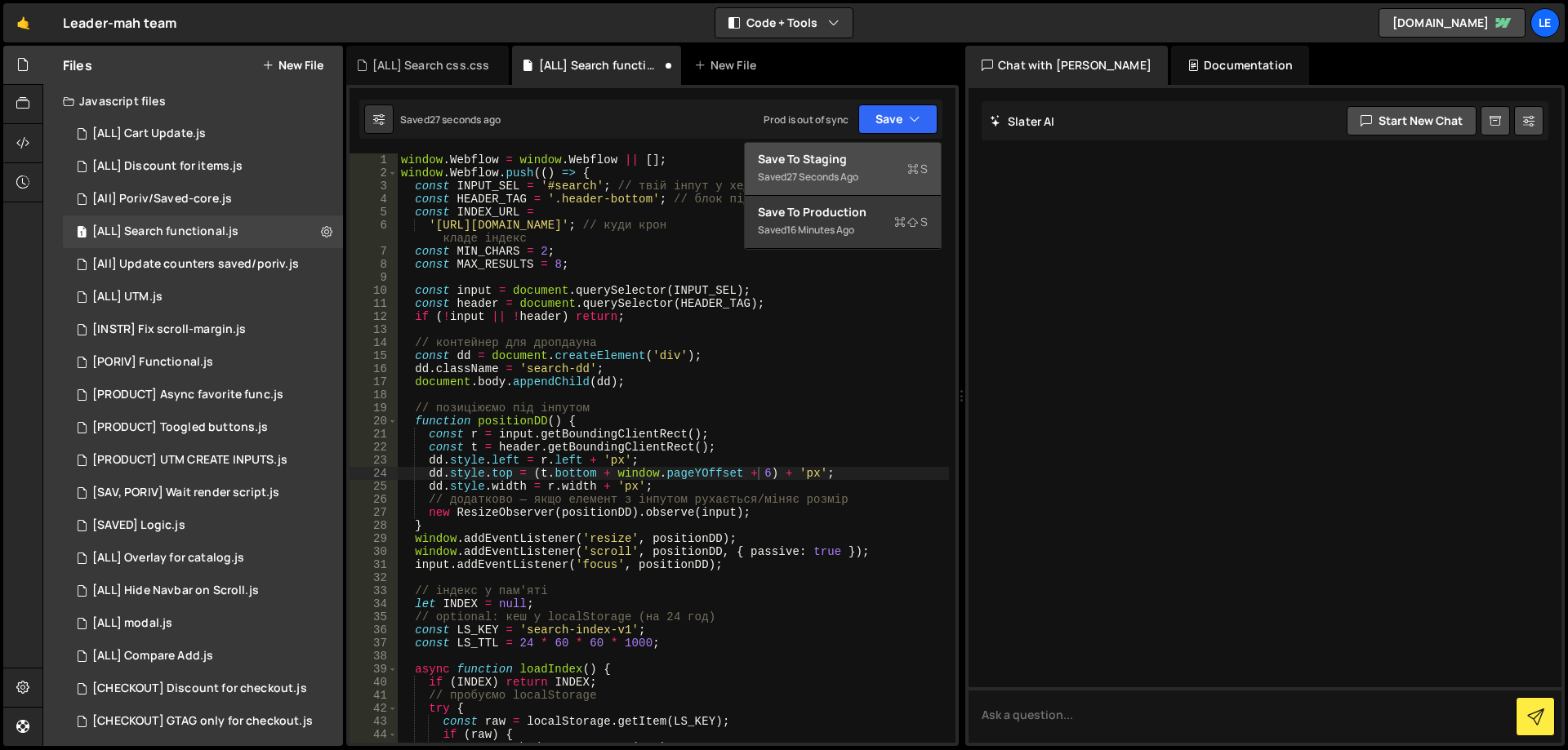
click at [832, 161] on div "Save to Staging S" at bounding box center [843, 159] width 170 height 17
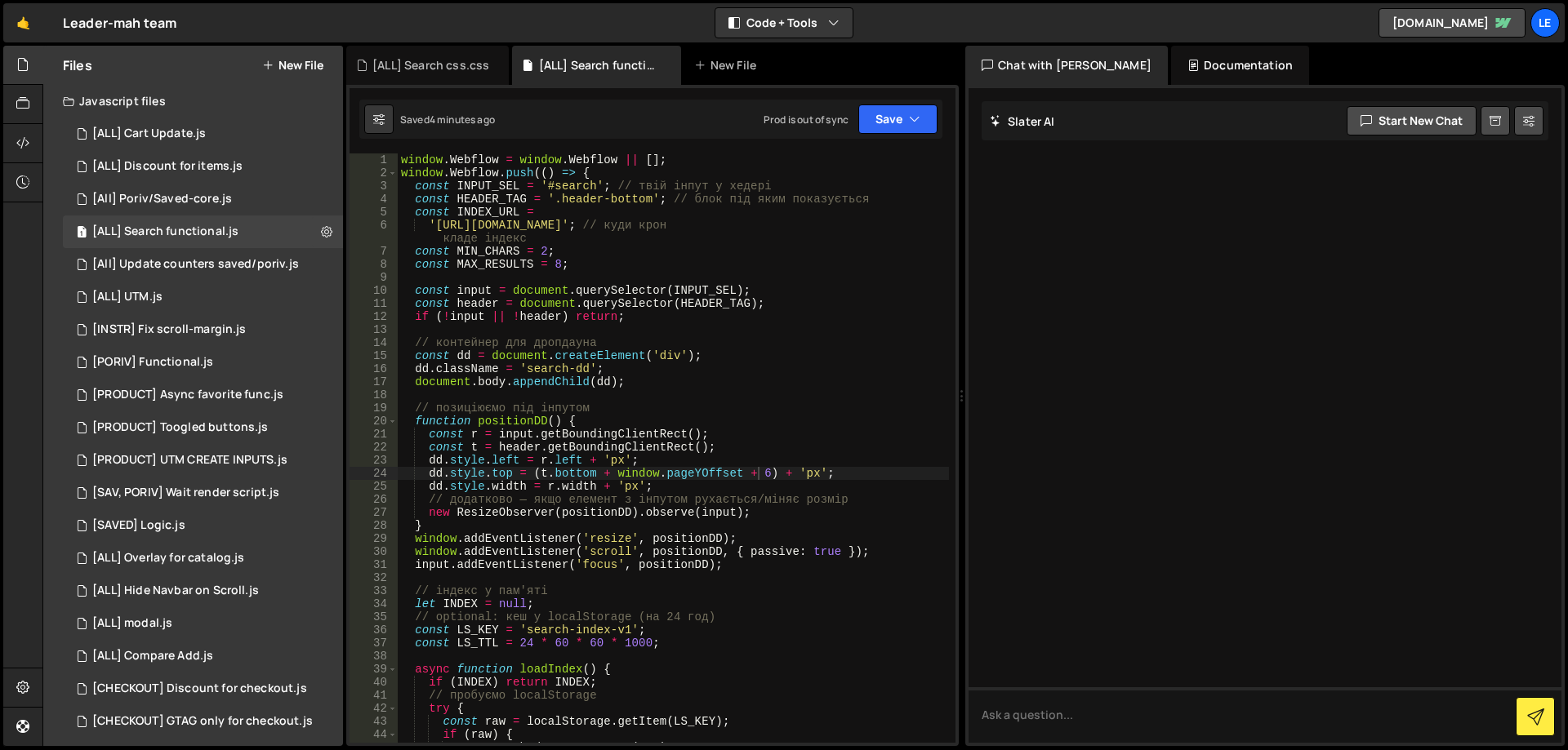
scroll to position [596, 0]
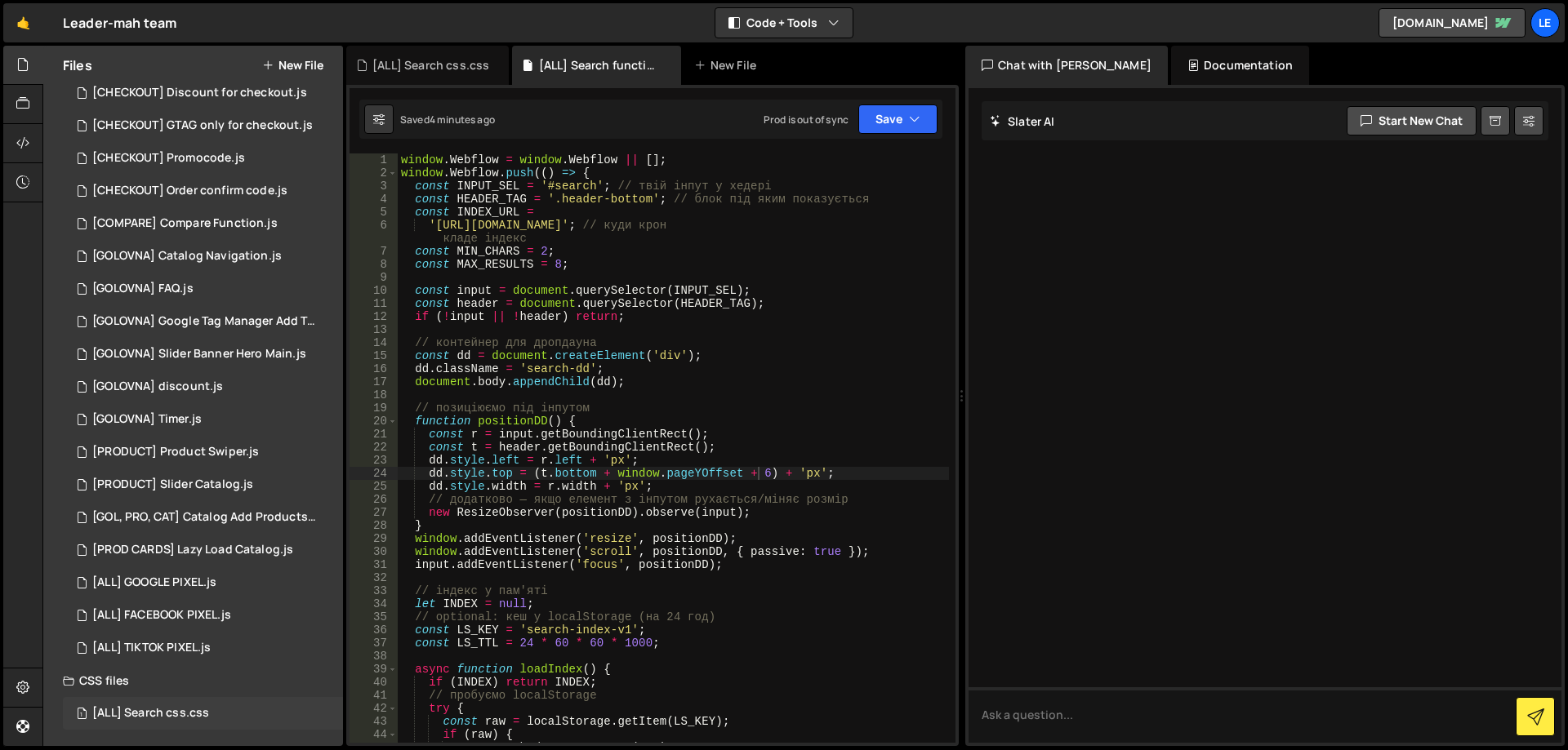
click at [212, 702] on div "1 [ALL] Search css.css 0" at bounding box center [203, 713] width 280 height 33
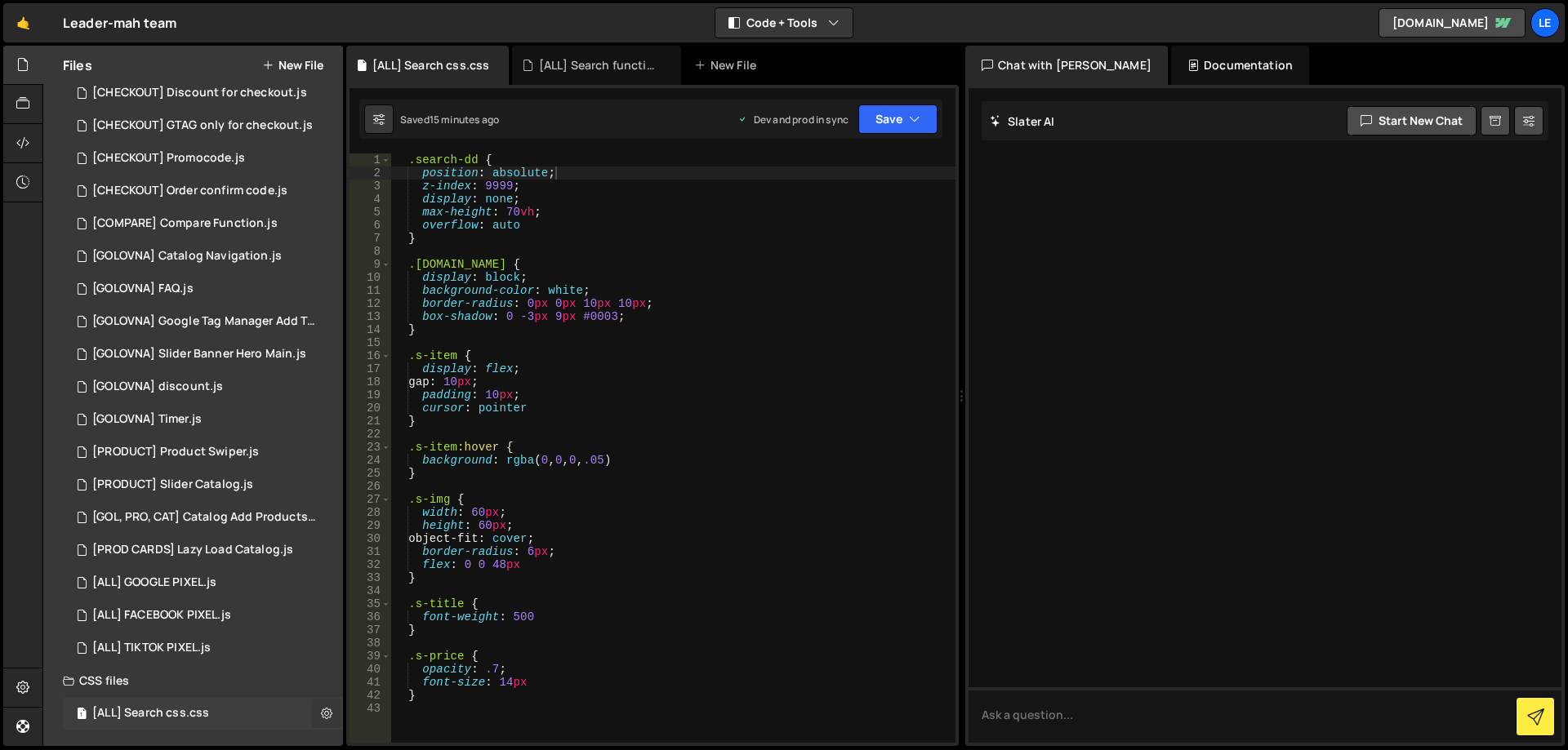
click at [321, 712] on icon at bounding box center [326, 713] width 11 height 16
type input "[ALL] Search css"
radio input "false"
radio input "true"
checkbox input "true"
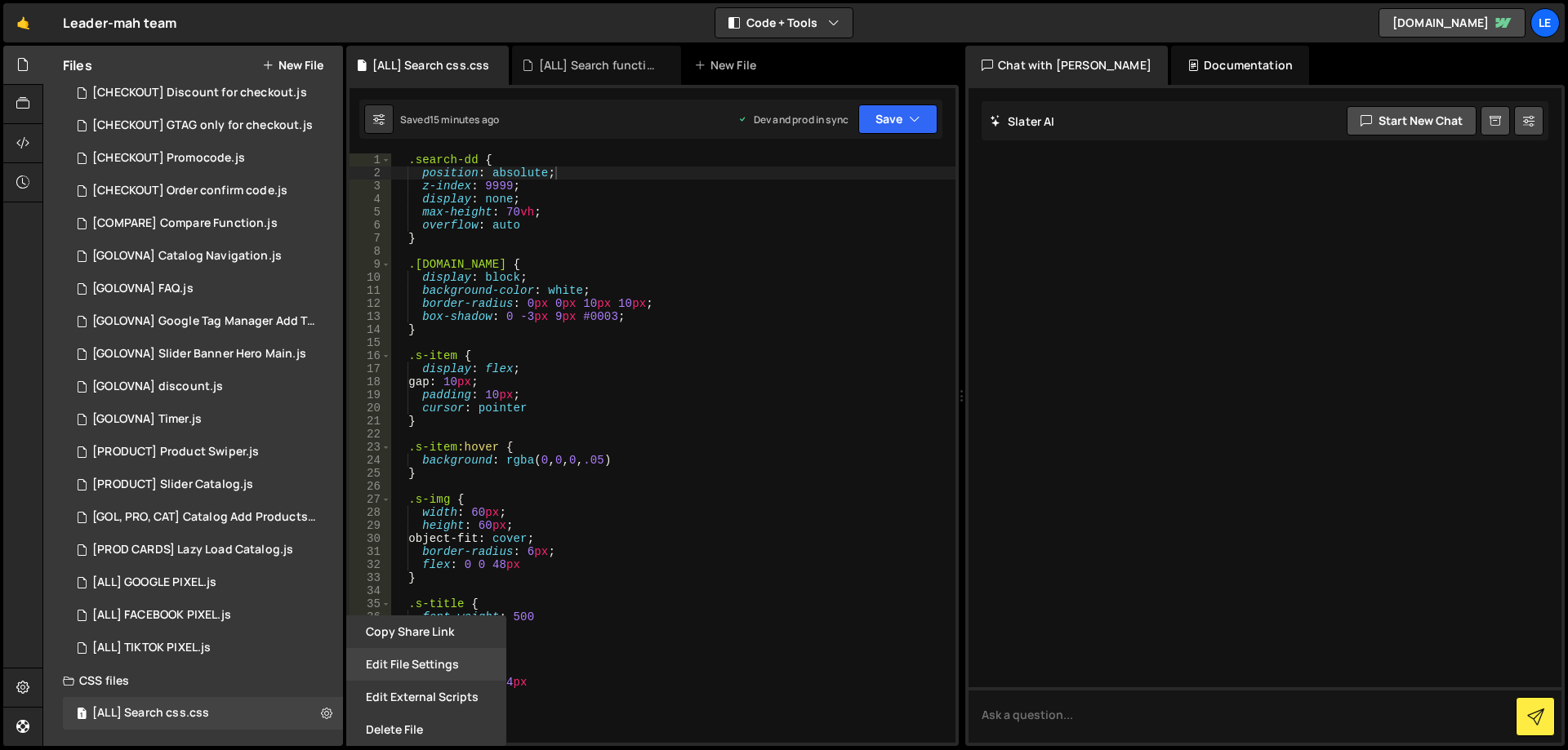
click at [389, 666] on button "Edit File Settings" at bounding box center [427, 665] width 160 height 33
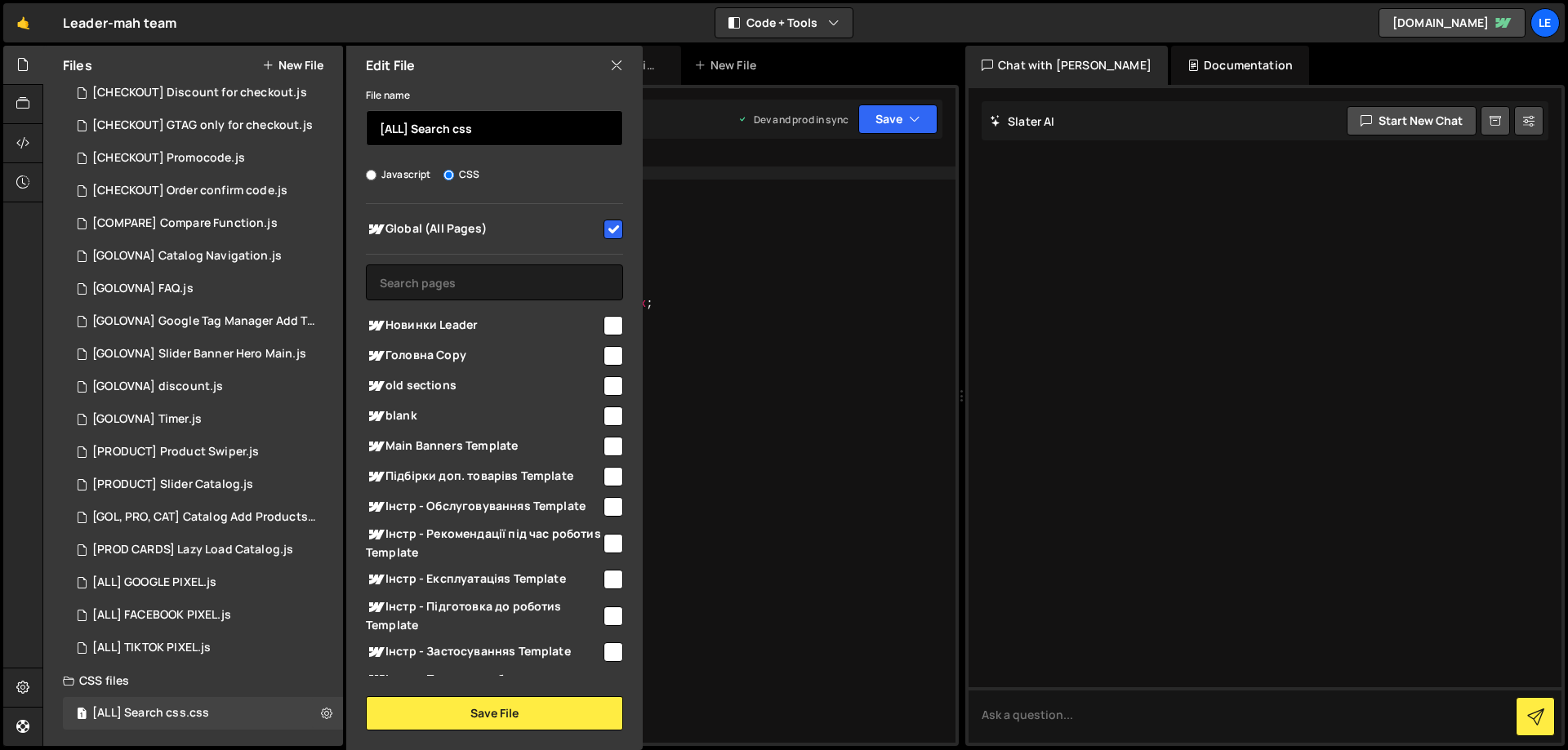
click at [468, 129] on input "[ALL] Search css" at bounding box center [495, 128] width 258 height 36
click at [811, 427] on div ".search-dd { position : absolute ; z-index : 9999 ; display : none ; max-height…" at bounding box center [673, 460] width 564 height 615
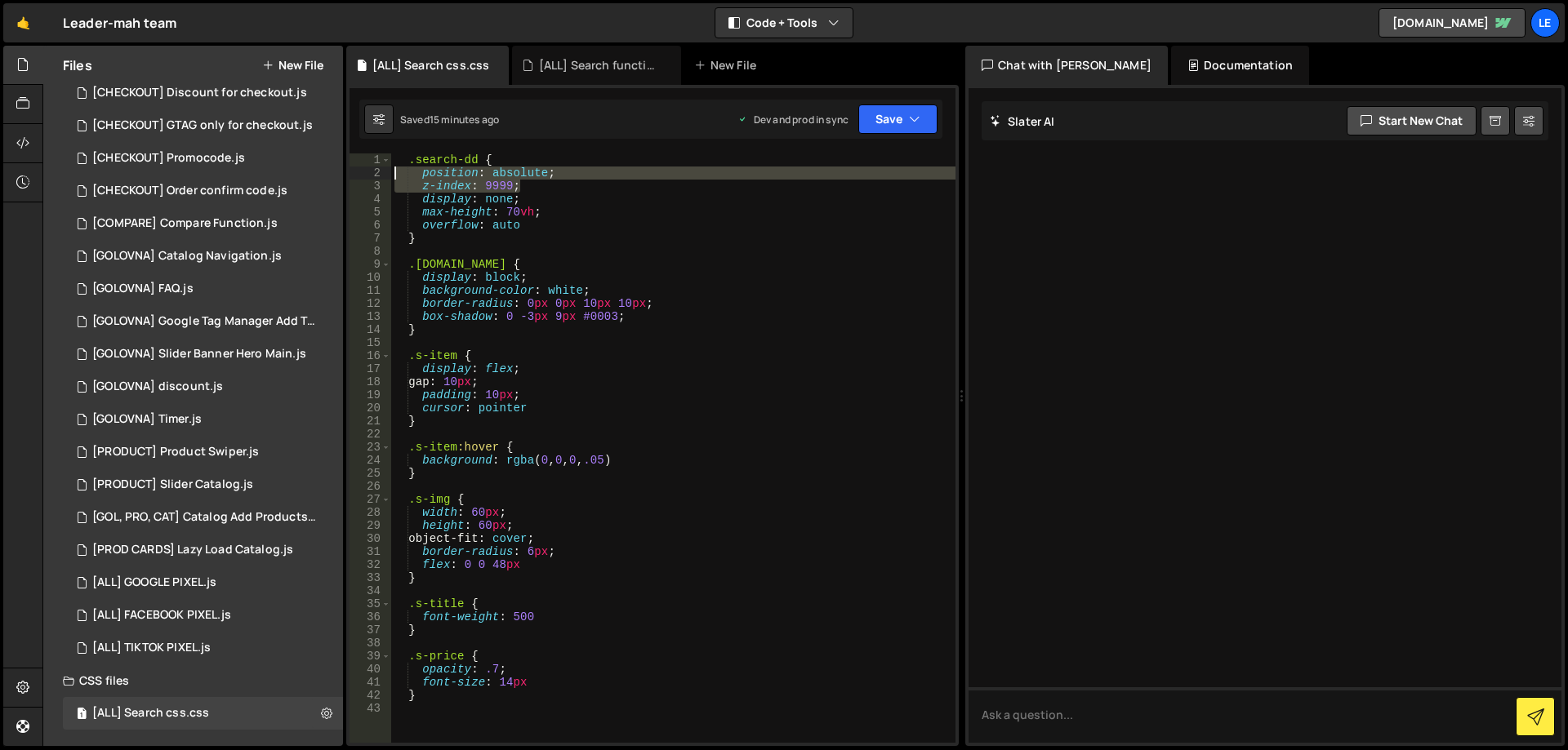
drag, startPoint x: 562, startPoint y: 187, endPoint x: 358, endPoint y: 175, distance: 204.4
click at [358, 175] on div "} 1 2 3 4 5 6 7 8 9 10 11 12 13 14 15 16 17 18 19 20 21 22 23 24 25 26 27 28 29…" at bounding box center [653, 447] width 606 height 589
paste textarea
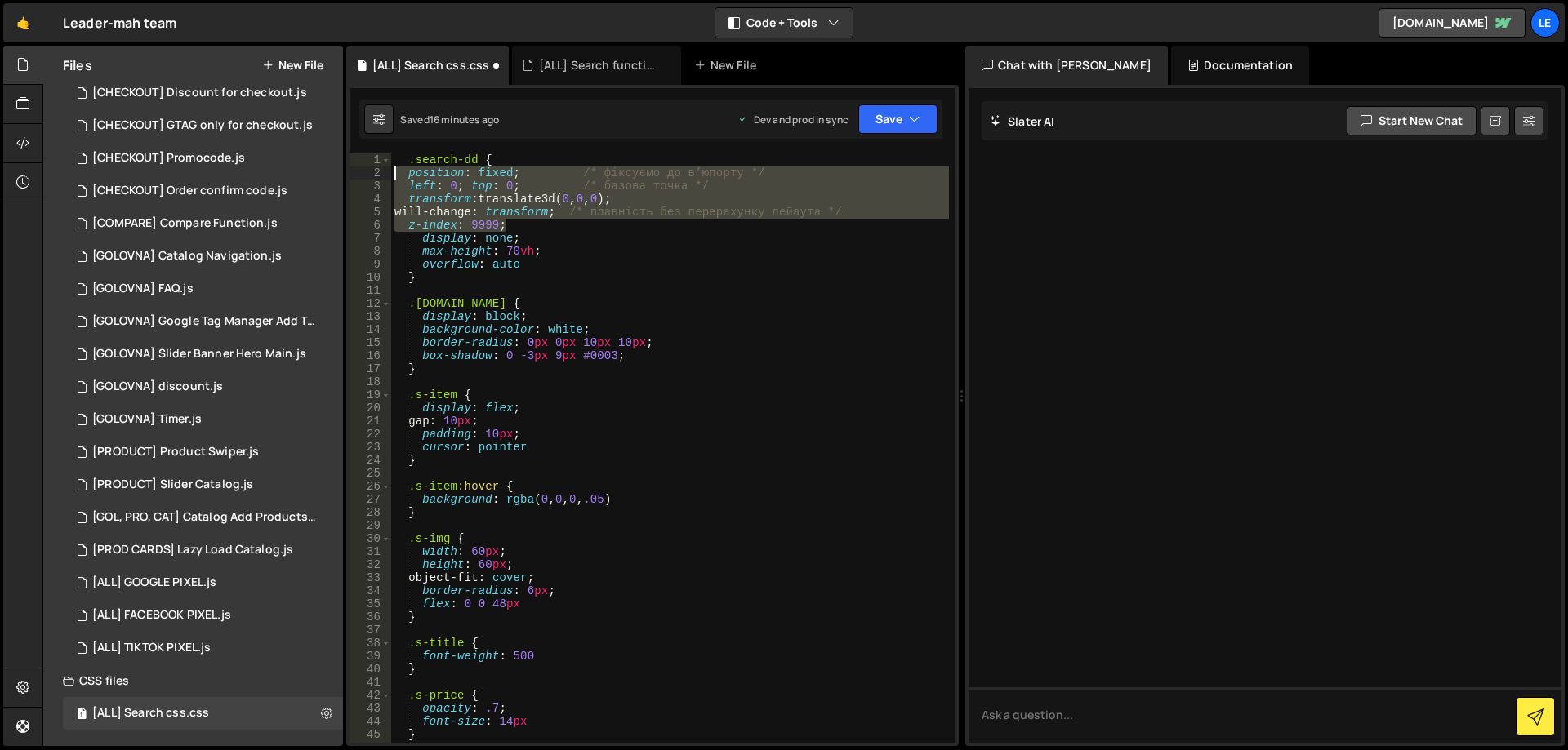
drag, startPoint x: 533, startPoint y: 223, endPoint x: 379, endPoint y: 174, distance: 161.6
click at [379, 174] on div "z-index: 9999; 1 2 3 4 5 6 7 8 9 10 11 12 13 14 15 16 17 18 19 20 21 22 23 24 2…" at bounding box center [653, 447] width 606 height 589
click at [631, 222] on div ".search-dd { position : fixed ; /* фіксуємо до в’юпорту */ left : 0 ; top : 0 ;…" at bounding box center [670, 447] width 558 height 589
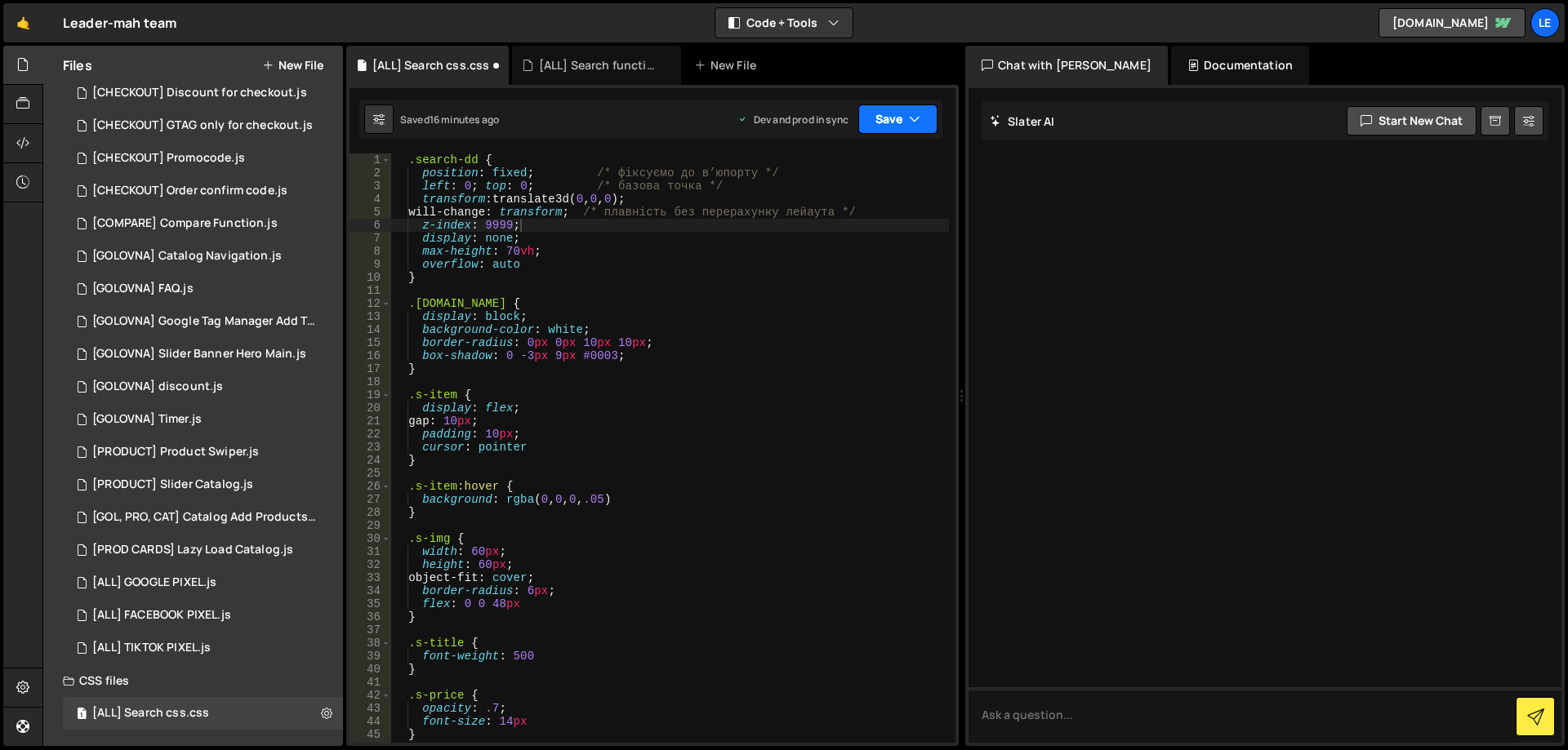
click at [902, 123] on button "Save" at bounding box center [898, 119] width 79 height 30
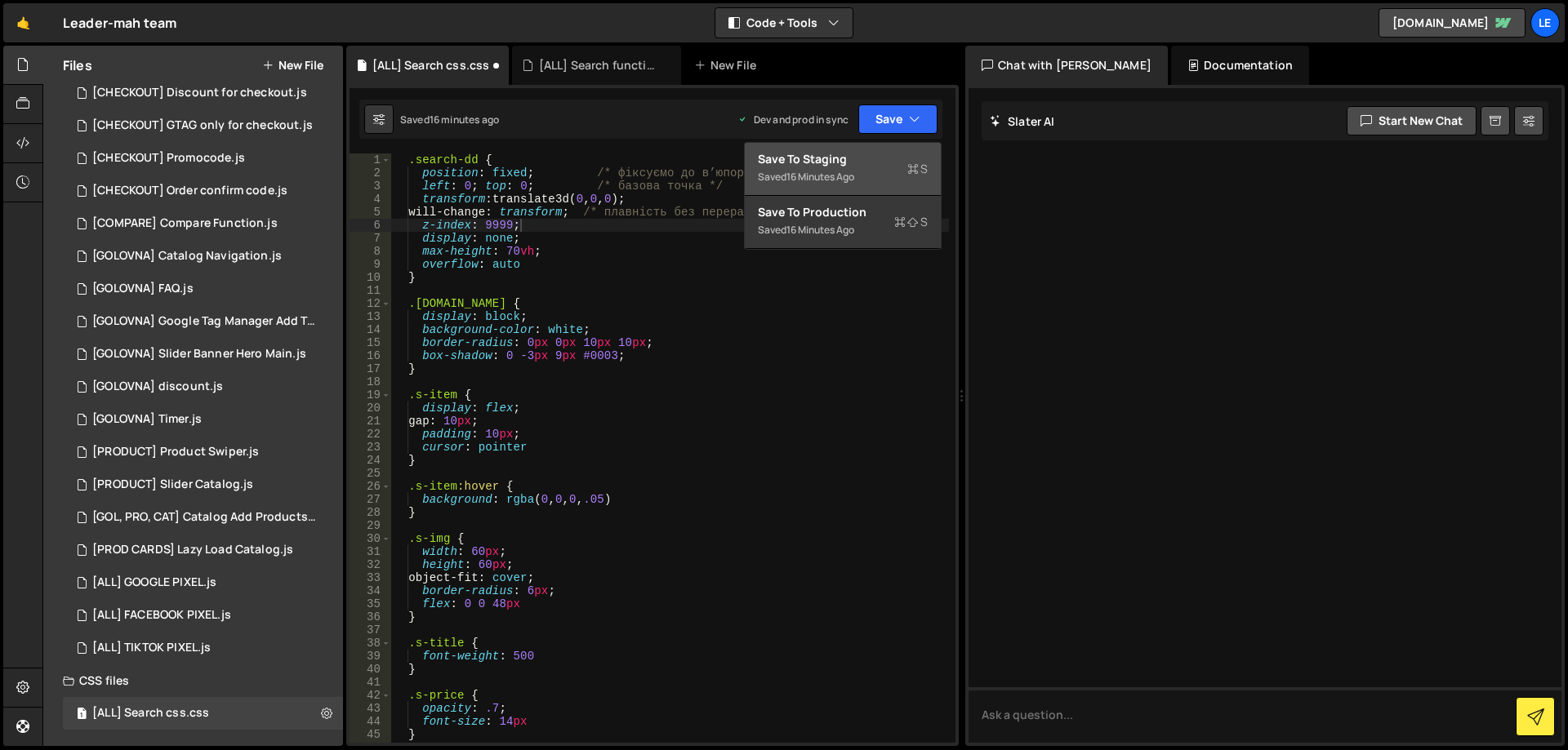
click at [854, 175] on div "16 minutes ago" at bounding box center [820, 177] width 68 height 14
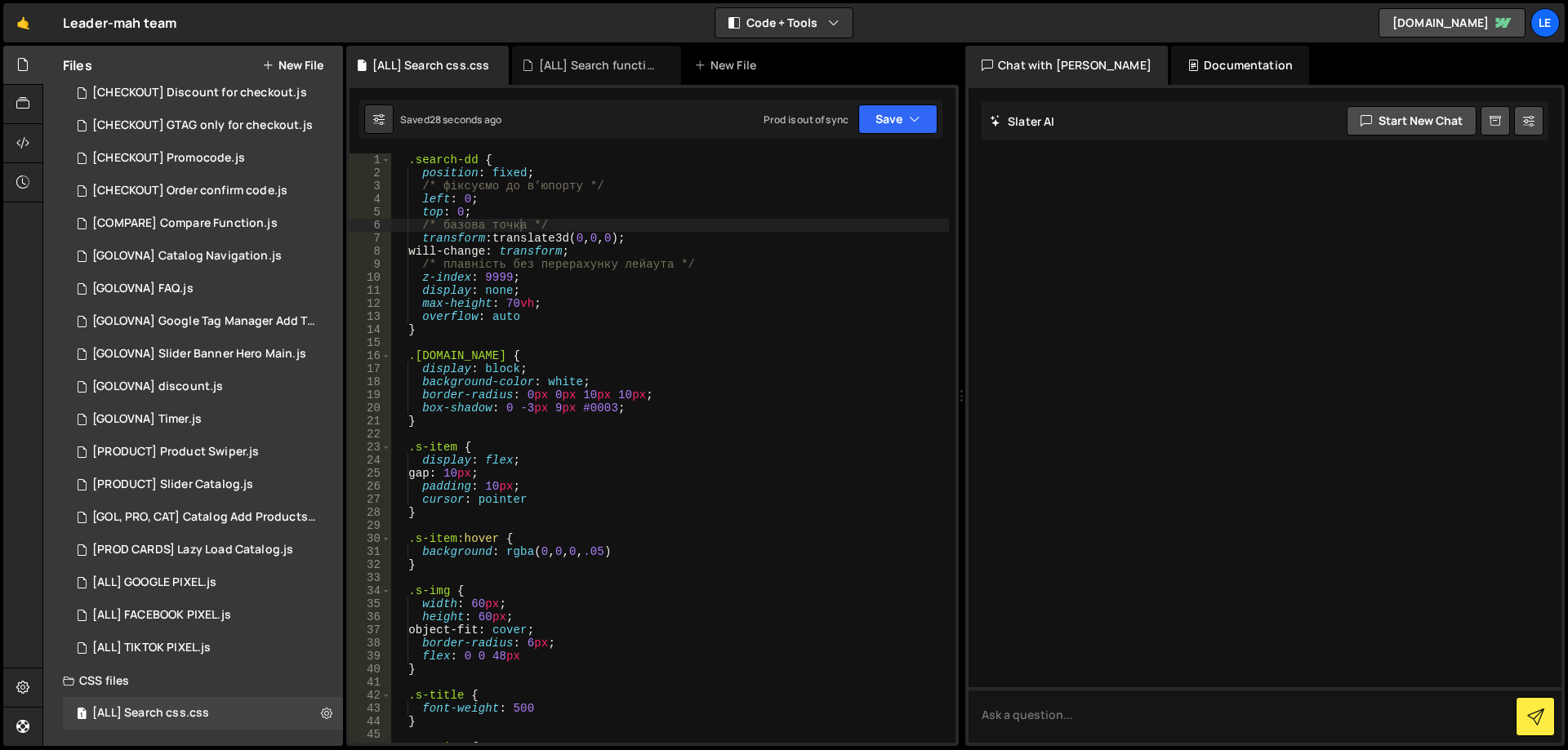
type textarea "will-change: transform;"
drag, startPoint x: 627, startPoint y: 251, endPoint x: 370, endPoint y: 246, distance: 257.0
click at [370, 246] on div "will-change: transform; 1 2 3 4 5 6 7 8 9 10 11 12 13 14 15 16 17 18 19 20 21 2…" at bounding box center [653, 447] width 606 height 589
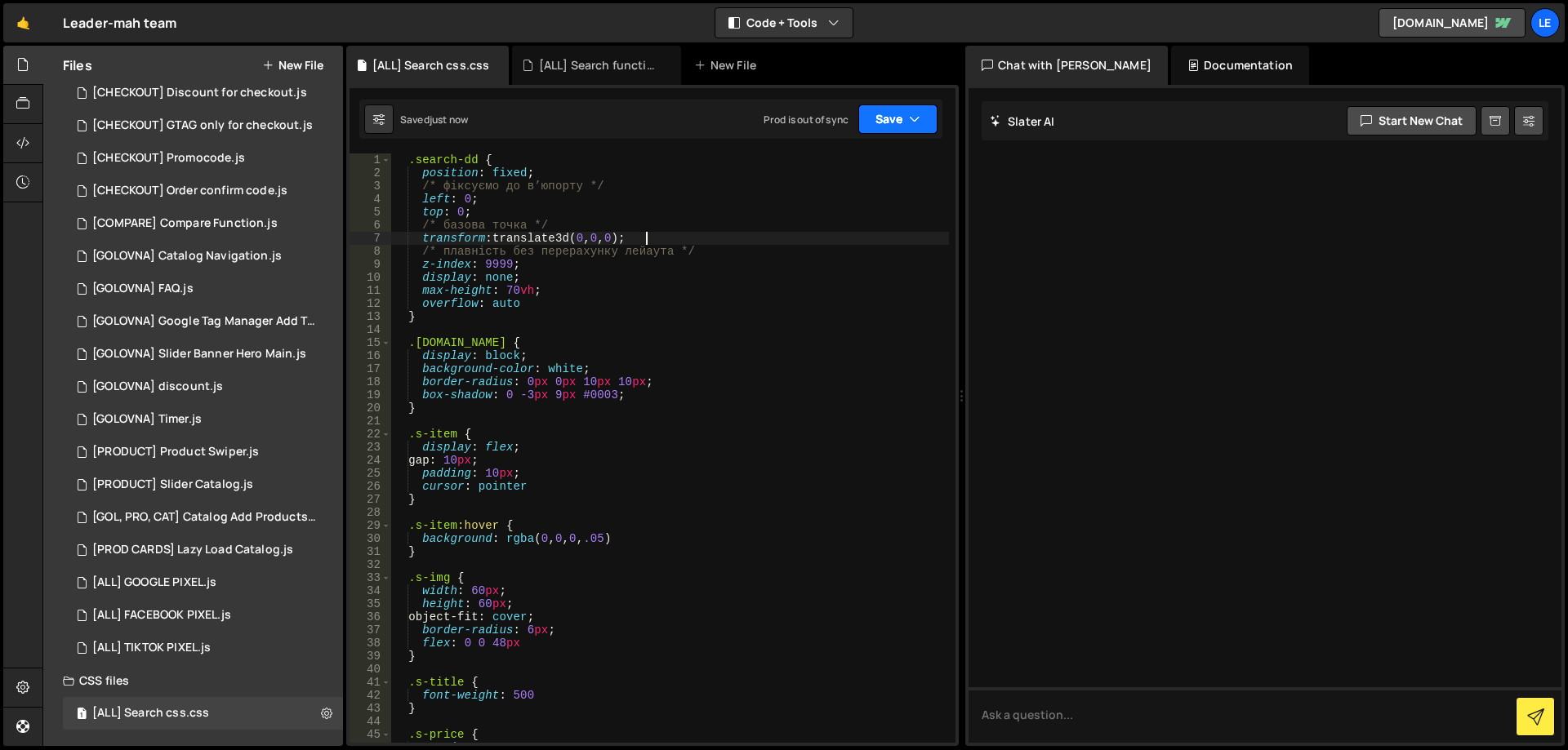
click at [924, 116] on button "Save" at bounding box center [898, 119] width 79 height 30
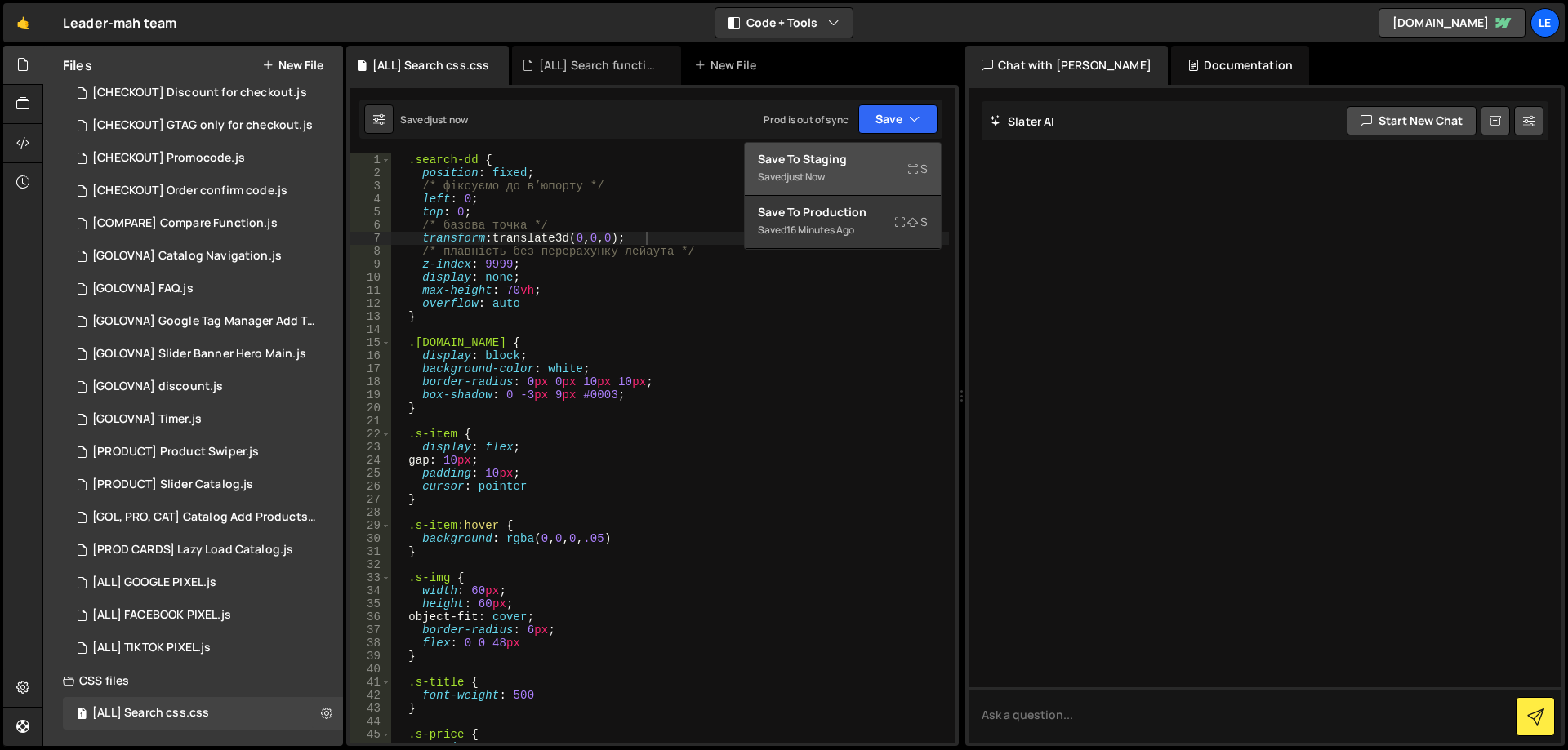
click at [862, 146] on button "Save to Staging S Saved just now" at bounding box center [843, 169] width 196 height 53
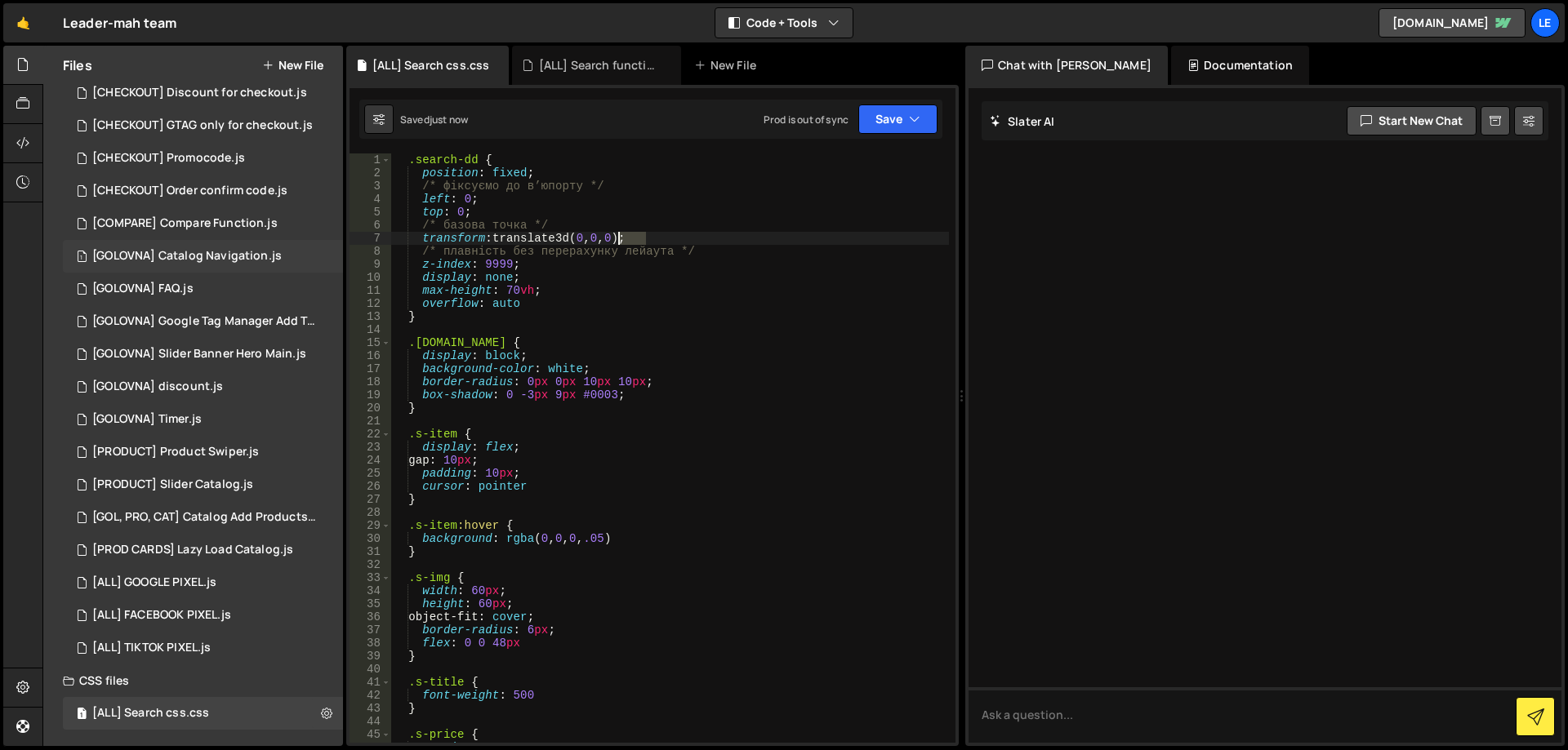
drag, startPoint x: 606, startPoint y: 242, endPoint x: 293, endPoint y: 247, distance: 313.0
click at [306, 245] on div "Files New File Javascript files 1 [ALL] Cart Update.js 0 1 [ALL] Discount for i…" at bounding box center [805, 397] width 1525 height 701
click at [767, 246] on div ".search-dd { position : fixed ; /* фіксуємо до в’юпорту */ left : 0 ; top : 0 ;…" at bounding box center [670, 460] width 558 height 615
click at [712, 221] on div ".search-dd { position : fixed ; /* фіксуємо до в’юпорту */ left : 0 ; top : 0 ;…" at bounding box center [670, 460] width 558 height 615
drag, startPoint x: 693, startPoint y: 234, endPoint x: 385, endPoint y: 238, distance: 308.0
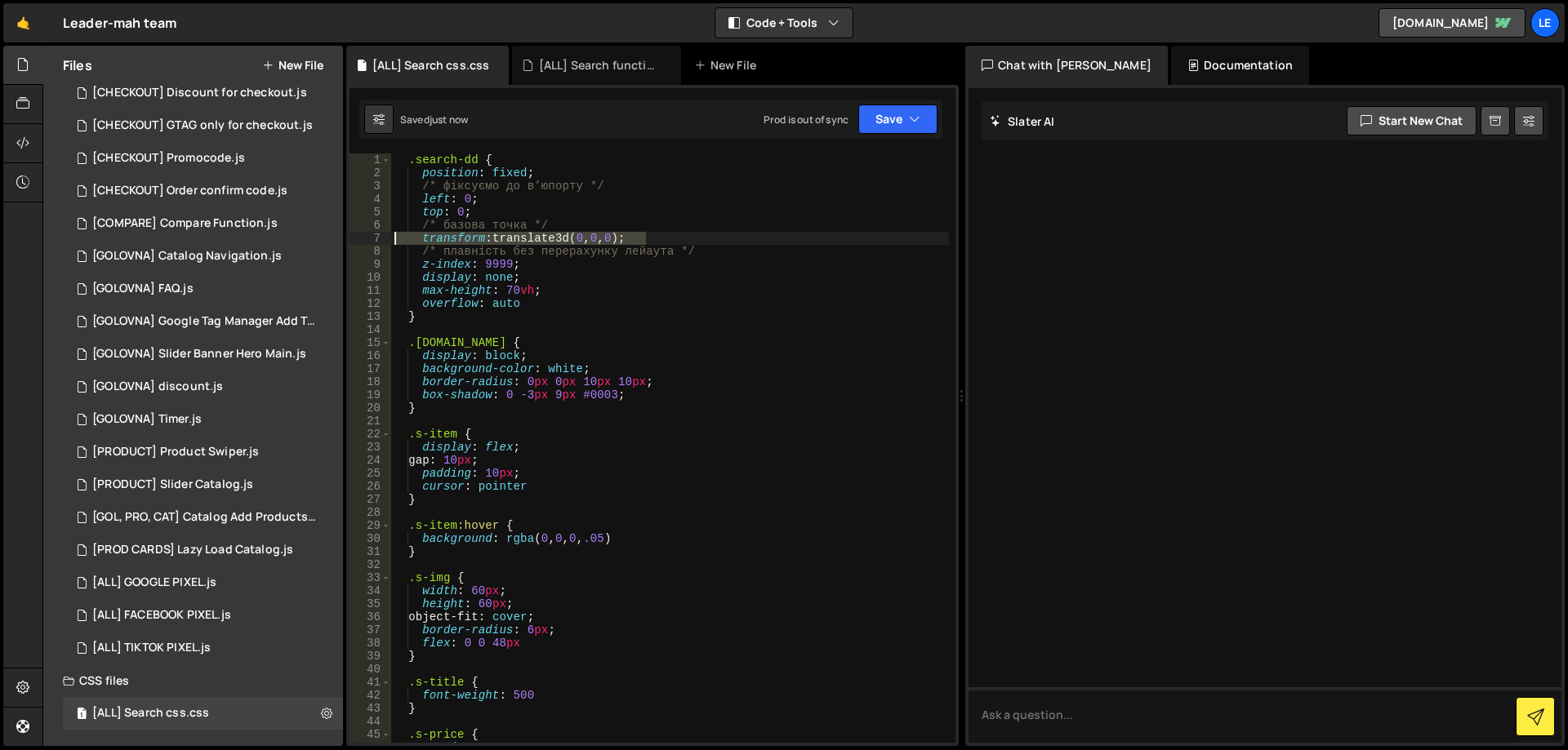
click at [385, 239] on div "/* базова точка */ 1 2 3 4 5 6 7 8 9 10 11 12 13 14 15 16 17 18 19 20 21 22 23 …" at bounding box center [653, 447] width 606 height 589
type textarea "transform: translate3d(0, 0, 0);"
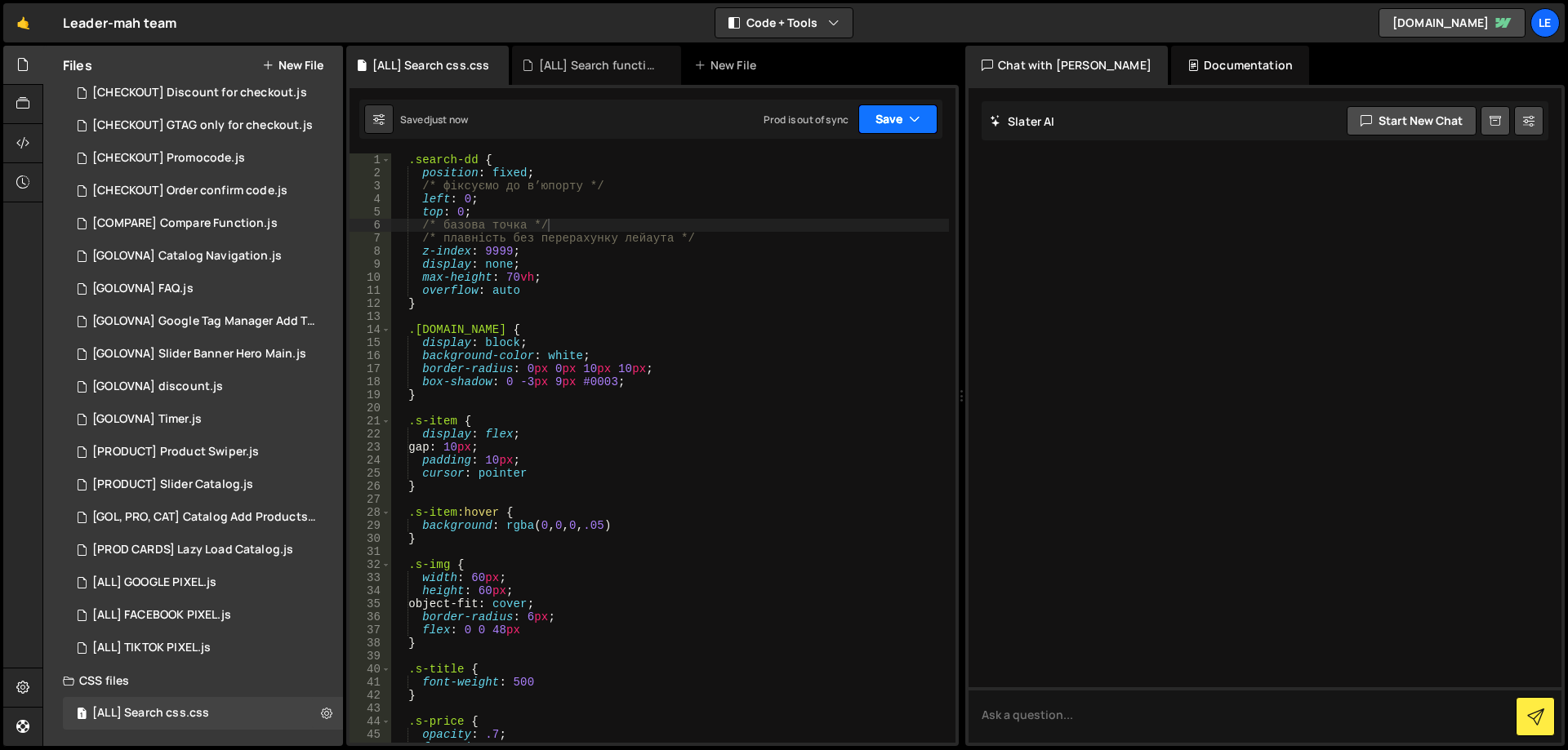
click at [879, 124] on button "Save" at bounding box center [898, 119] width 79 height 30
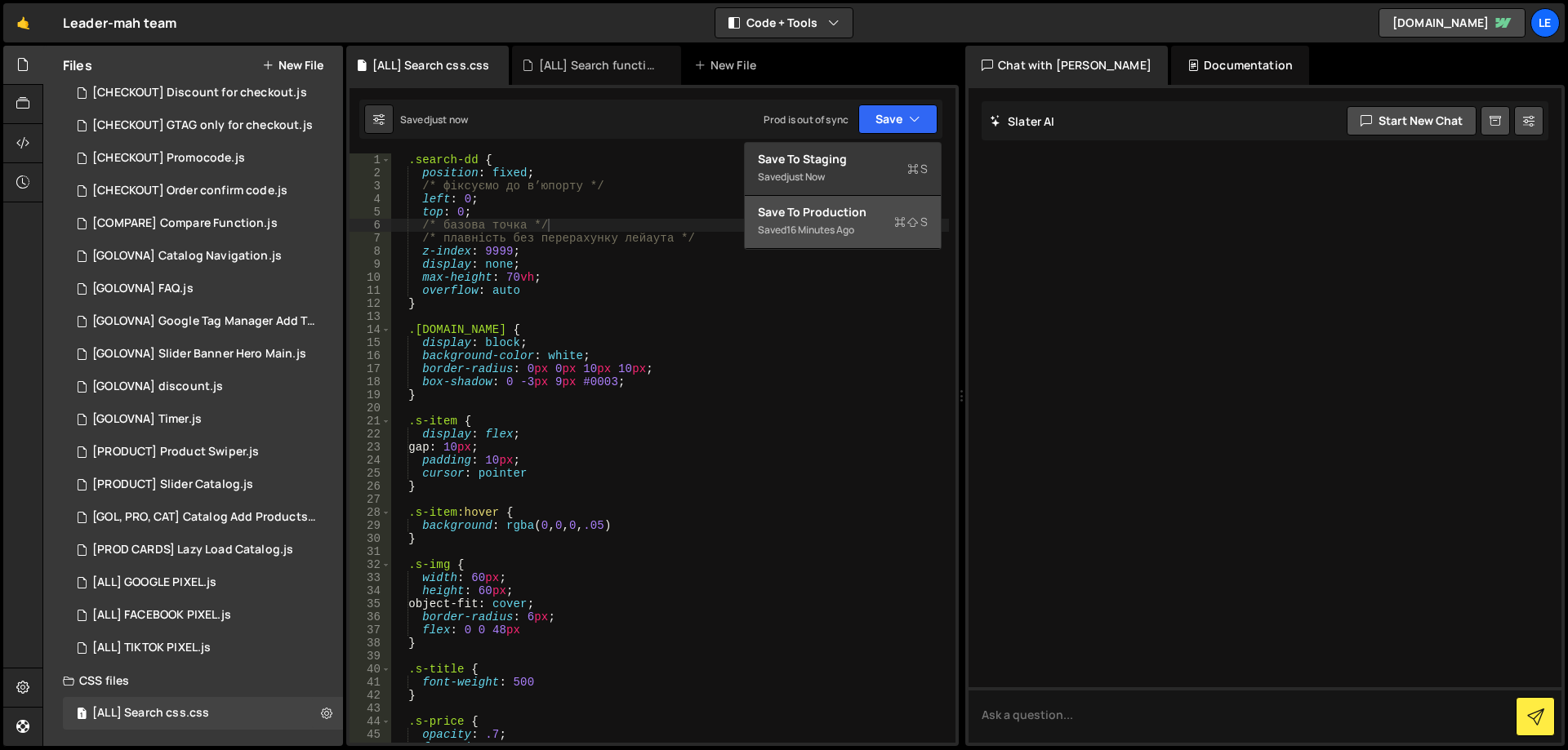
click at [839, 212] on div "Save to Production S" at bounding box center [843, 212] width 170 height 17
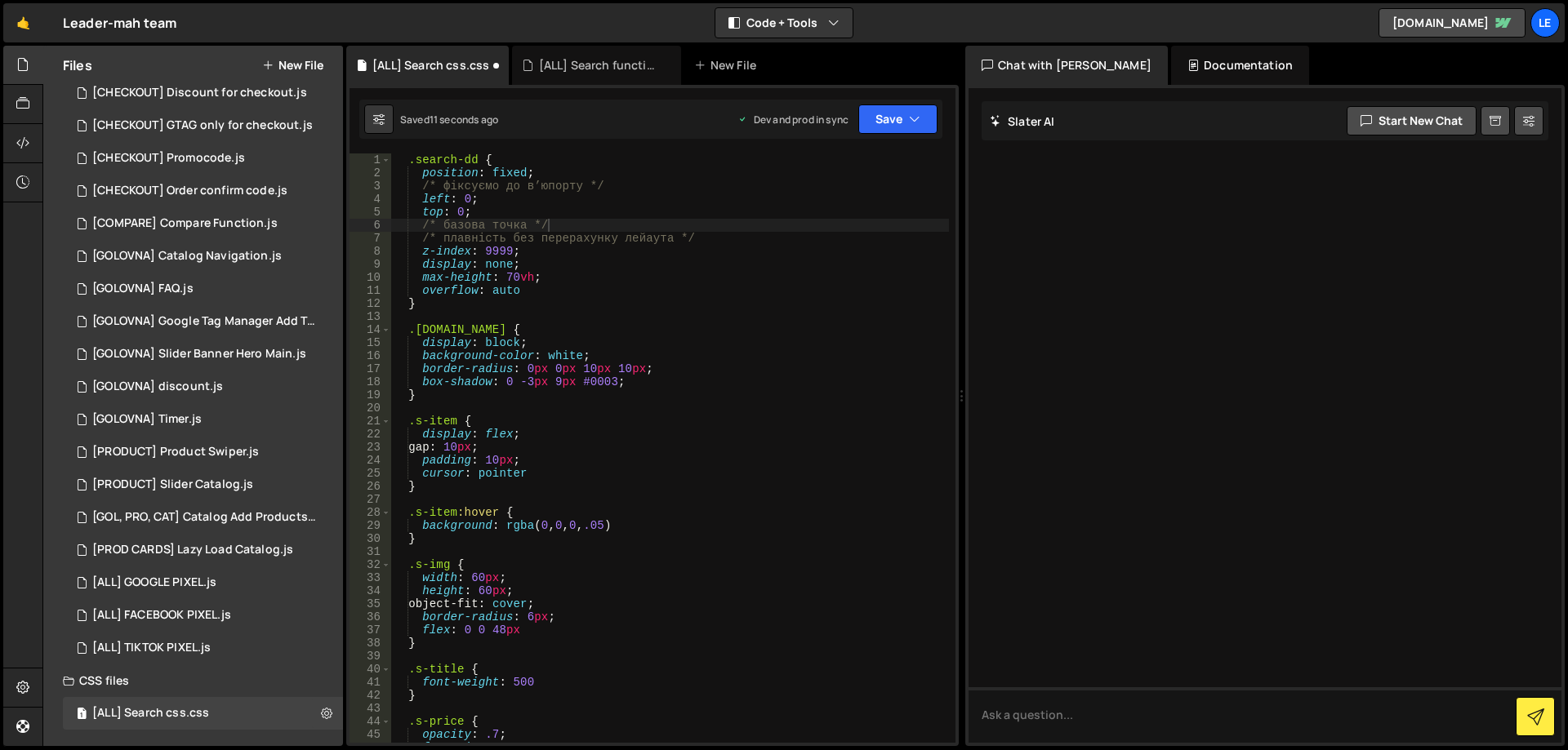
click at [708, 249] on div ".search-dd { position : fixed ; /* фіксуємо до в’юпорту */ left : 0 ; top : 0 ;…" at bounding box center [670, 460] width 558 height 615
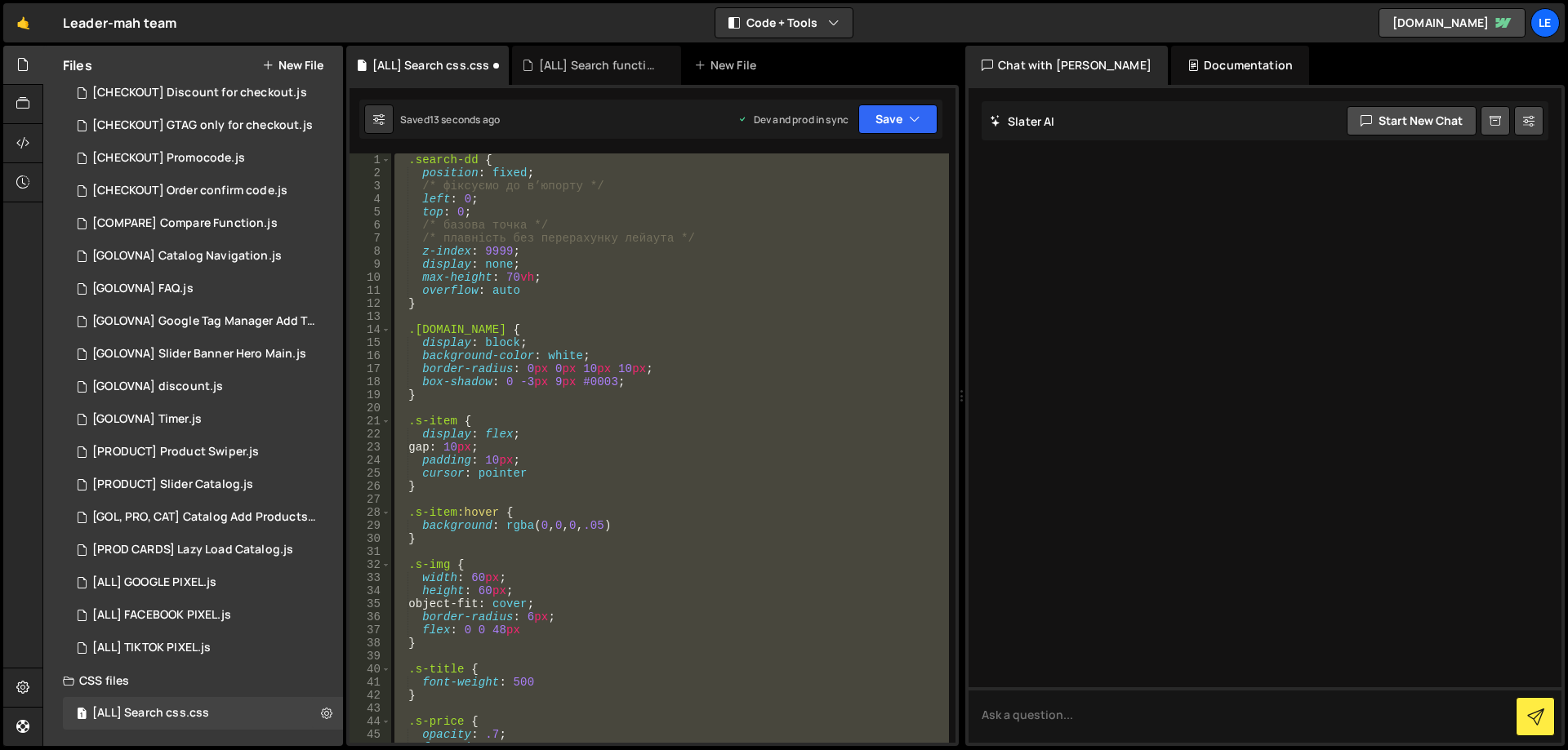
click at [654, 296] on div ".search-dd { position : fixed ; /* фіксуємо до в’юпорту */ left : 0 ; top : 0 ;…" at bounding box center [670, 447] width 558 height 589
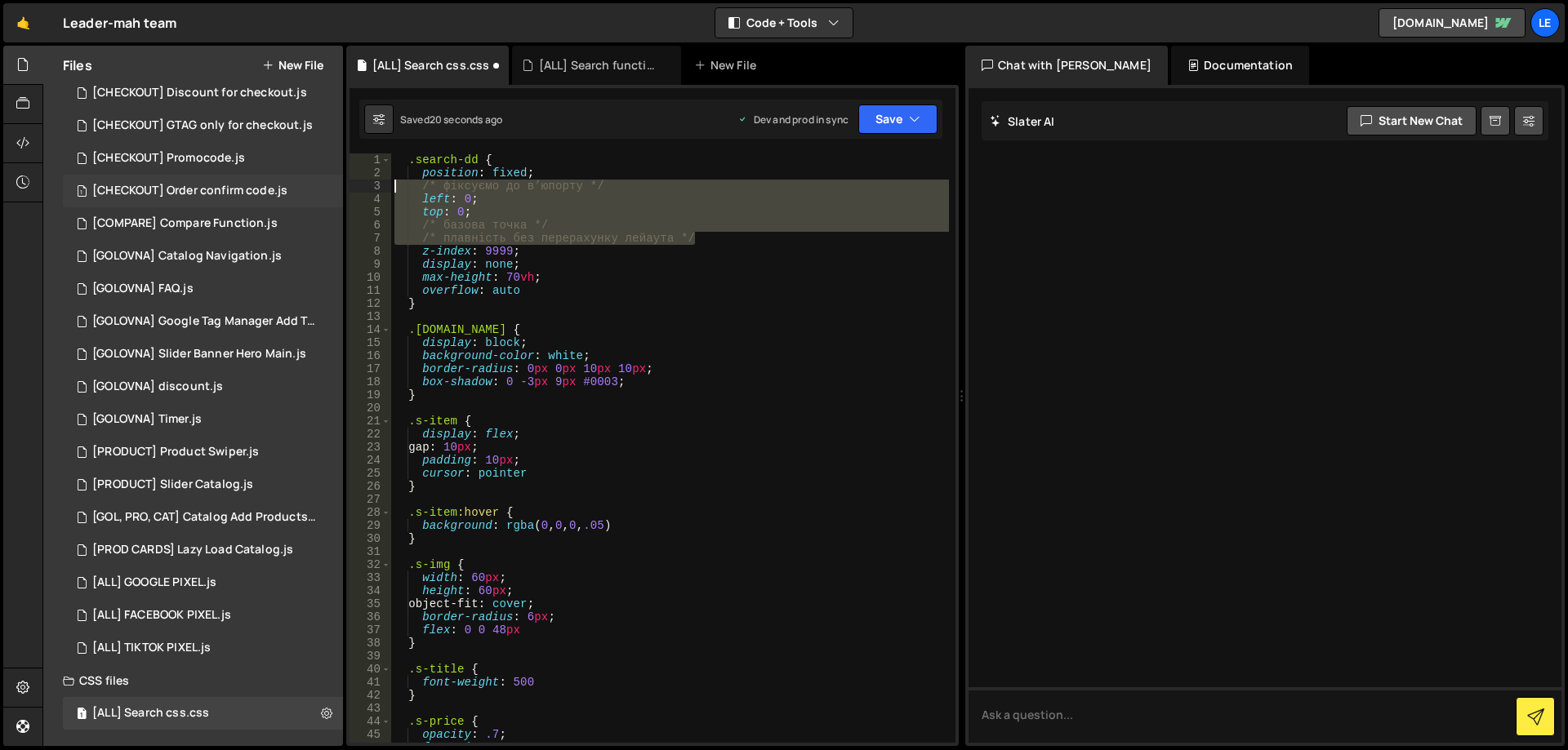
drag, startPoint x: 617, startPoint y: 231, endPoint x: 296, endPoint y: 185, distance: 324.3
click at [296, 185] on div "Files New File Javascript files 1 [ALL] Cart Update.js 0 1 [ALL] Discount for i…" at bounding box center [805, 397] width 1525 height 701
type textarea "/* фіксуємо до в’юпорту */ left: 0;"
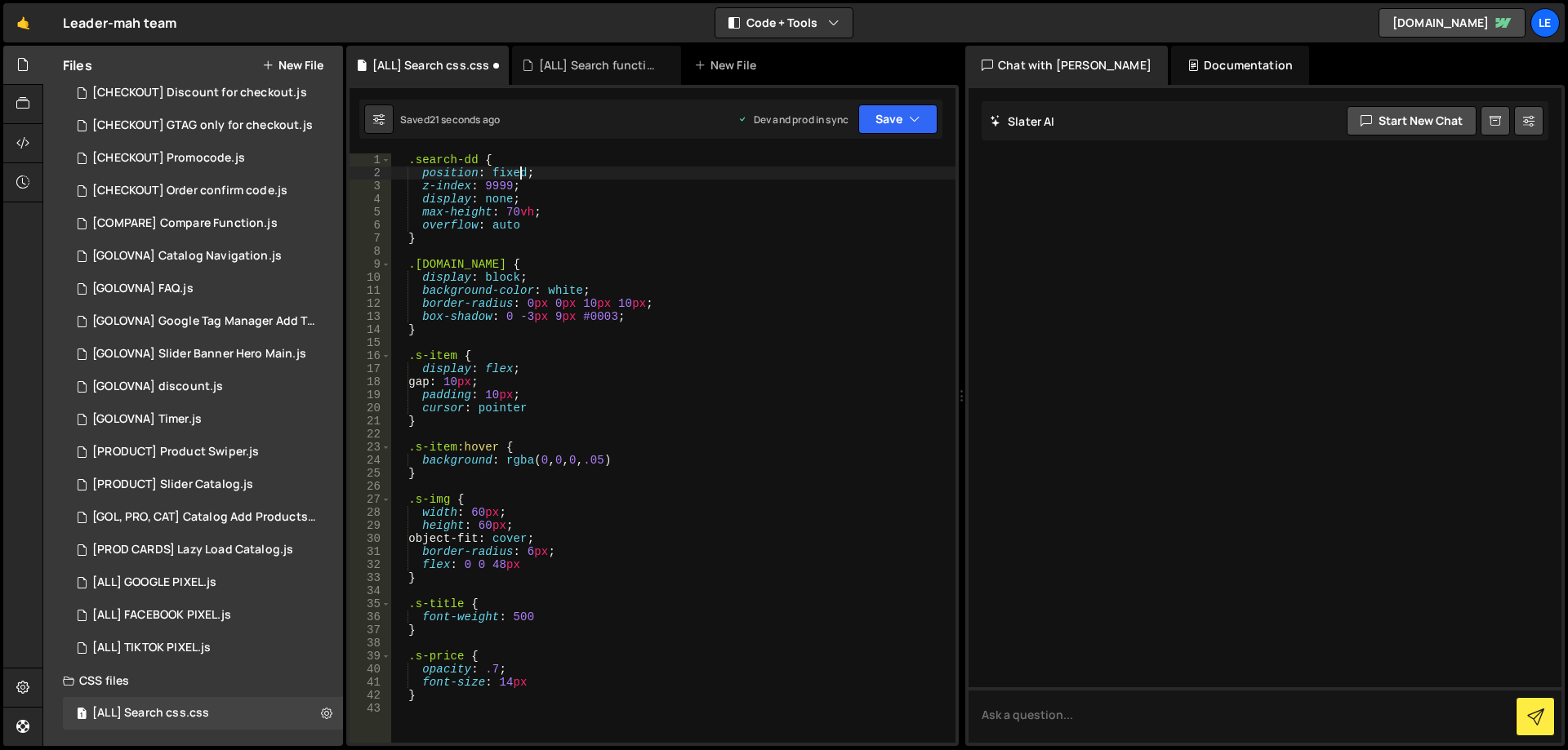
click at [518, 177] on div ".search-dd { position : fixed ; z-index : 9999 ; display : none ; max-height : …" at bounding box center [673, 460] width 564 height 615
click at [892, 101] on div "Saved 21 seconds ago Dev and prod in sync Upgrade to Edit Save Save to Staging …" at bounding box center [651, 118] width 583 height 39
click at [877, 114] on button "Save" at bounding box center [898, 119] width 79 height 30
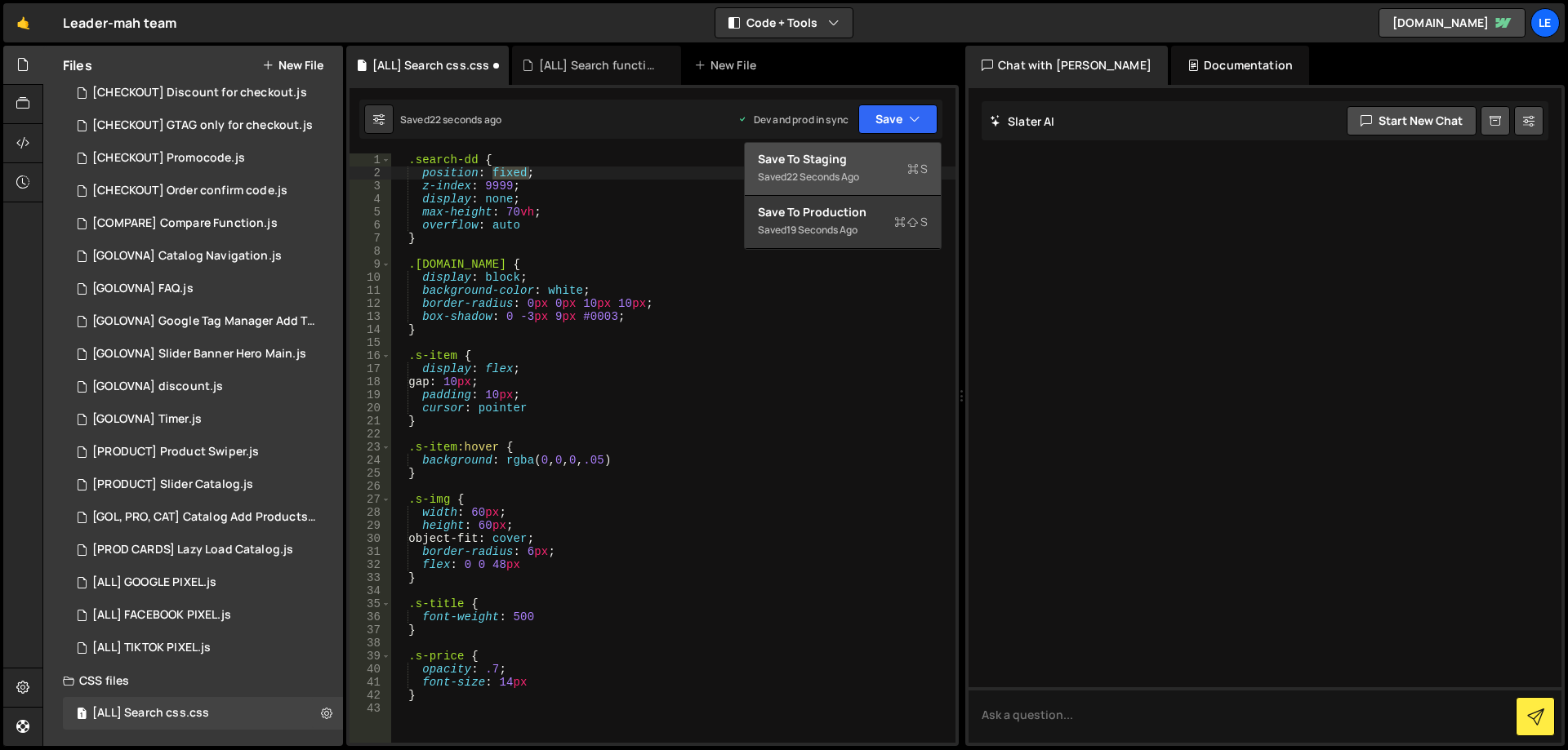
click at [838, 164] on div "Save to Staging S" at bounding box center [843, 159] width 170 height 17
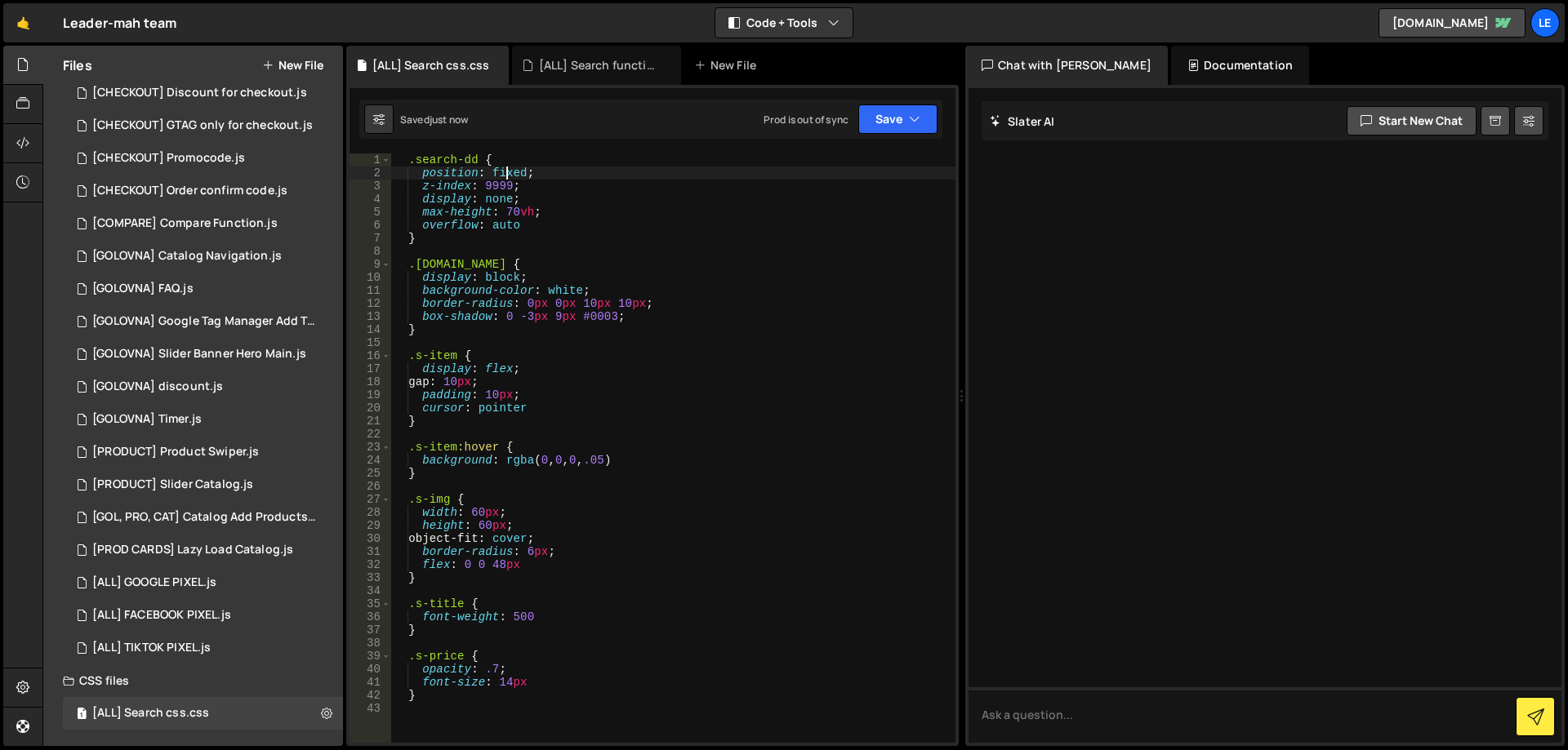
click at [506, 175] on div ".search-dd { position : fixed ; z-index : 9999 ; display : none ; max-height : …" at bounding box center [673, 460] width 564 height 615
click at [499, 175] on div ".search-dd { position : фи ; z-index : 9999 ; display : none ; max-height : 70 …" at bounding box center [673, 460] width 564 height 615
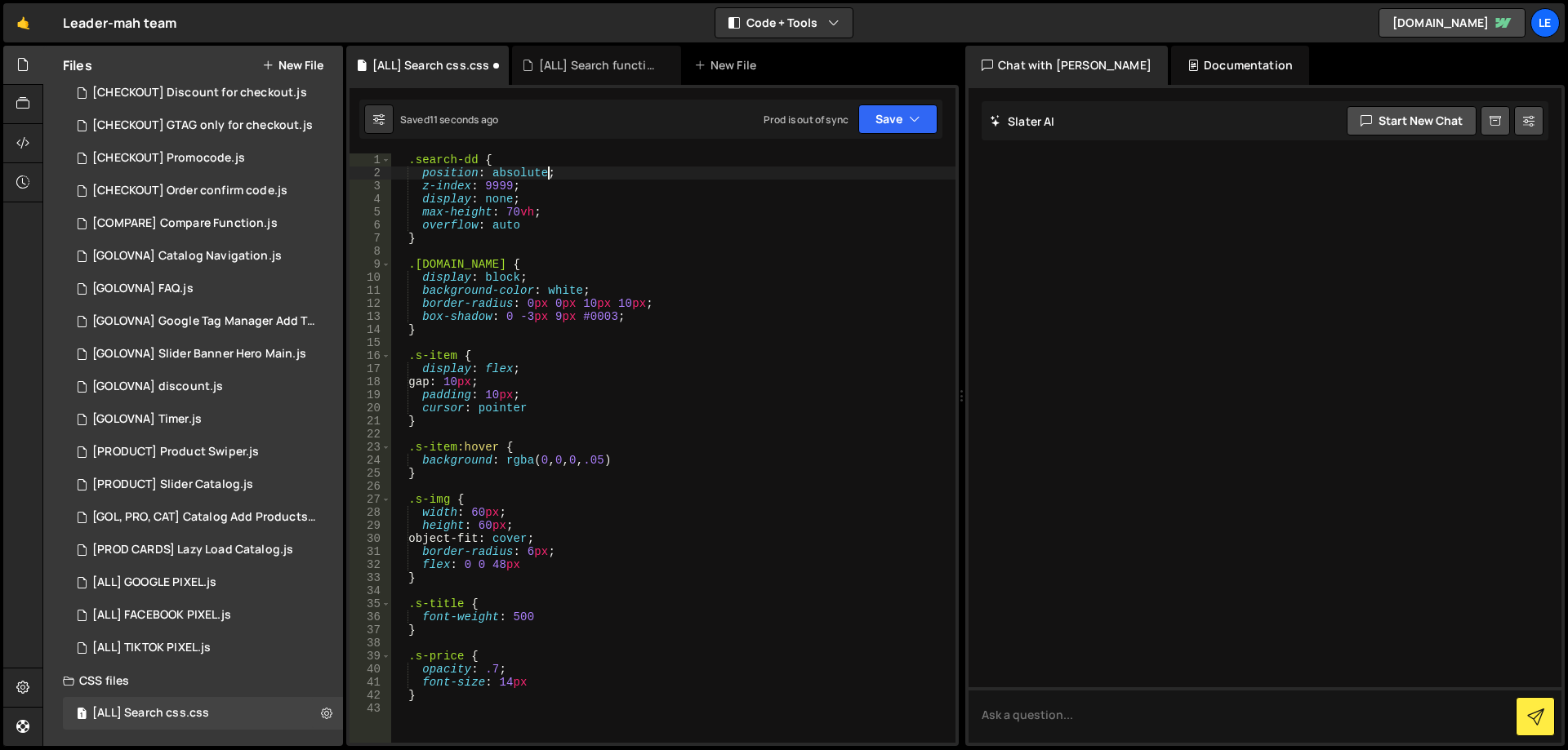
type textarea "position: absolute;"
click at [841, 106] on div "Prod is out of sync Upgrade to Edit Save Save to Staging S Saved 11 seconds ago…" at bounding box center [851, 119] width 174 height 30
click at [878, 110] on button "Save" at bounding box center [898, 119] width 79 height 30
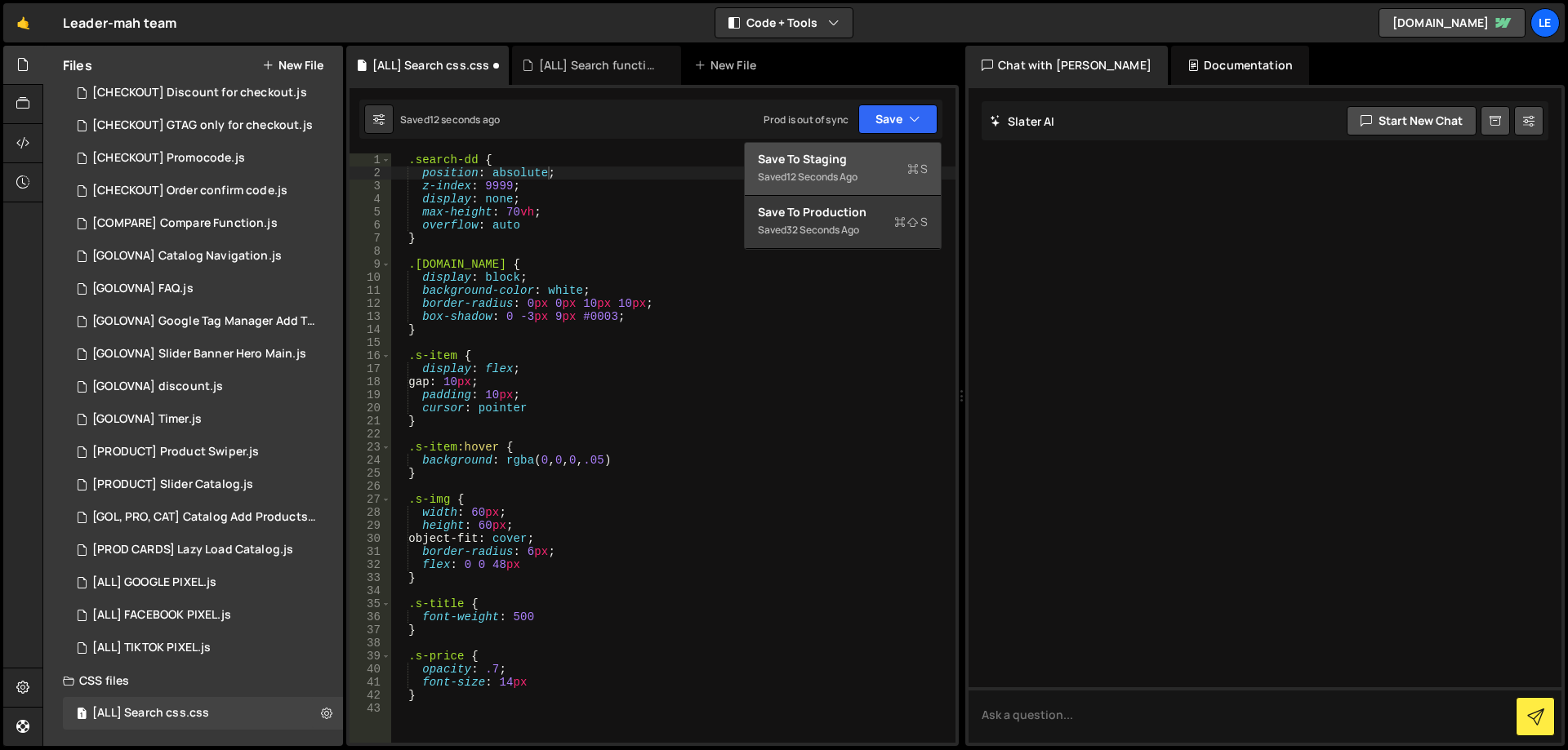
click at [839, 194] on button "Save to Staging S Saved 12 seconds ago" at bounding box center [843, 169] width 196 height 53
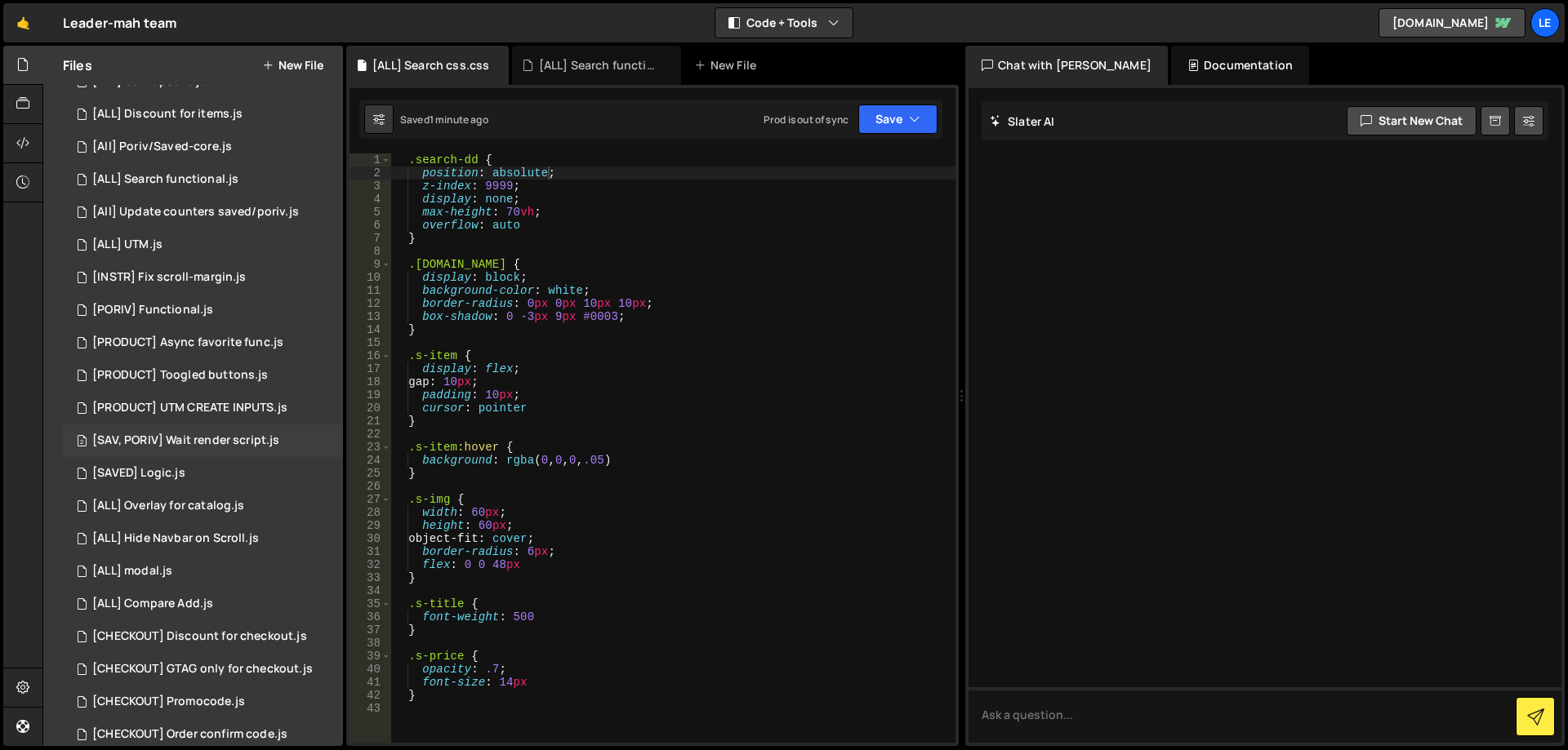
scroll to position [0, 0]
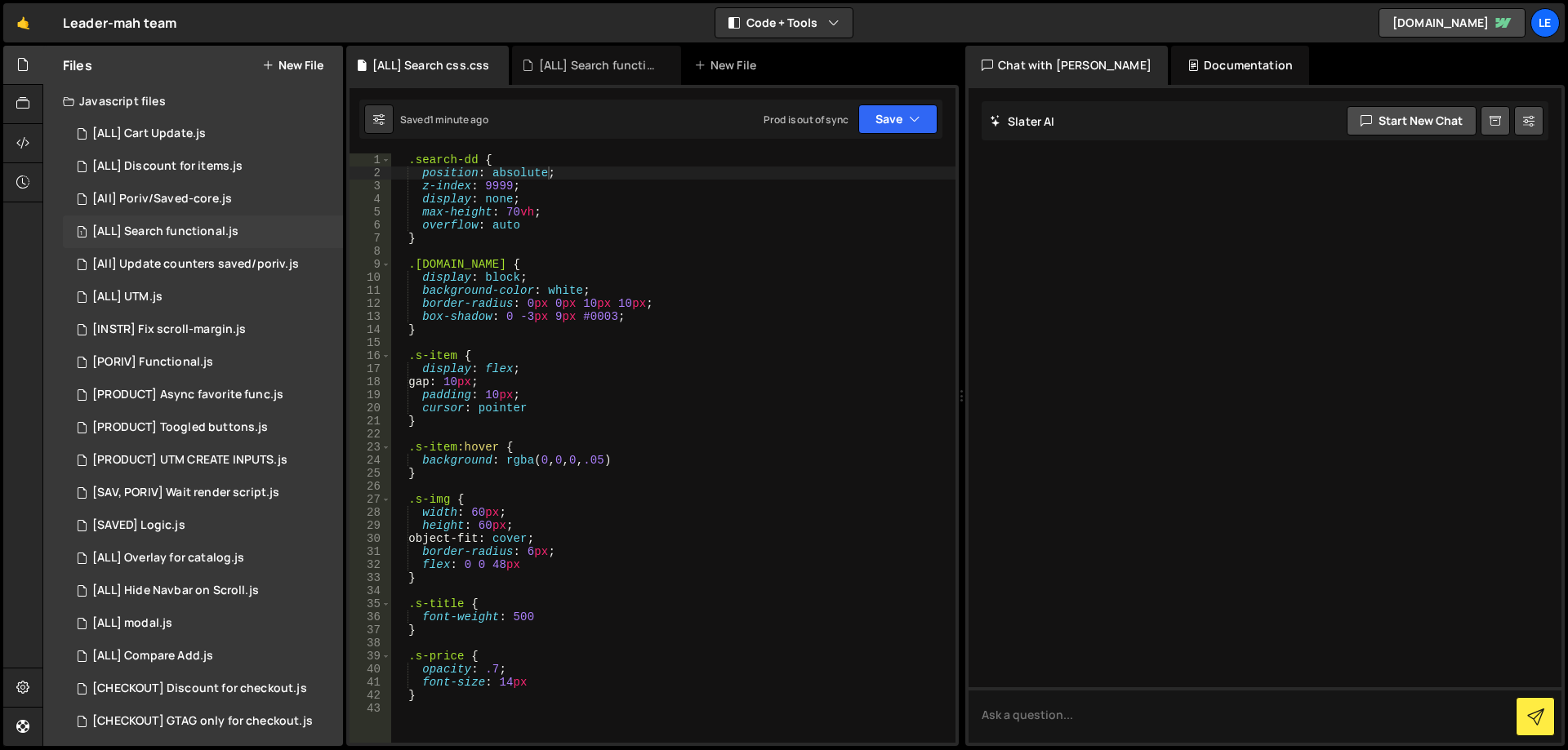
click at [236, 232] on div "[ALL] Search functional.js" at bounding box center [165, 231] width 146 height 15
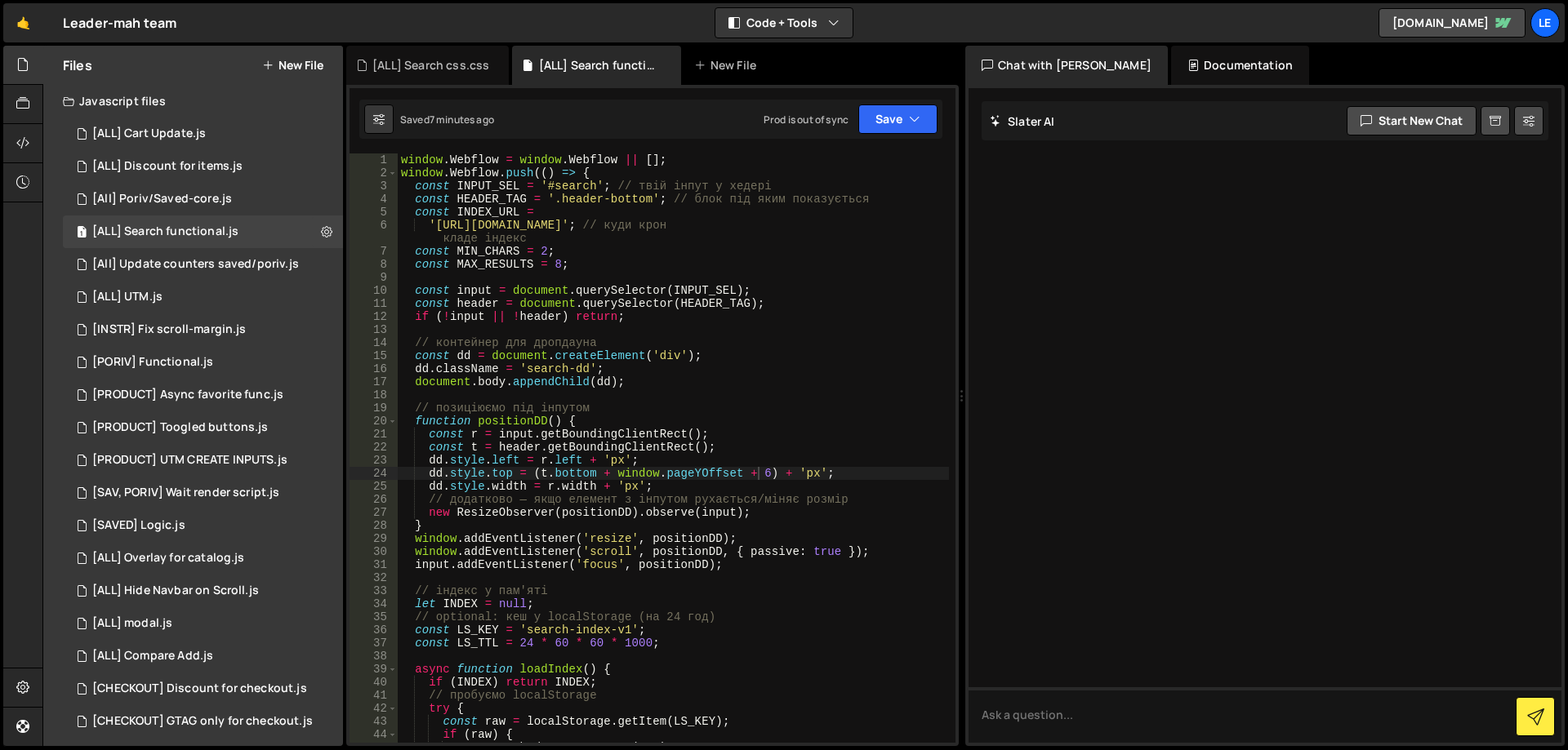
click at [727, 295] on div "window . Webflow = window . Webflow || [ ] ; window . Webflow . push (( ) => { …" at bounding box center [673, 467] width 551 height 628
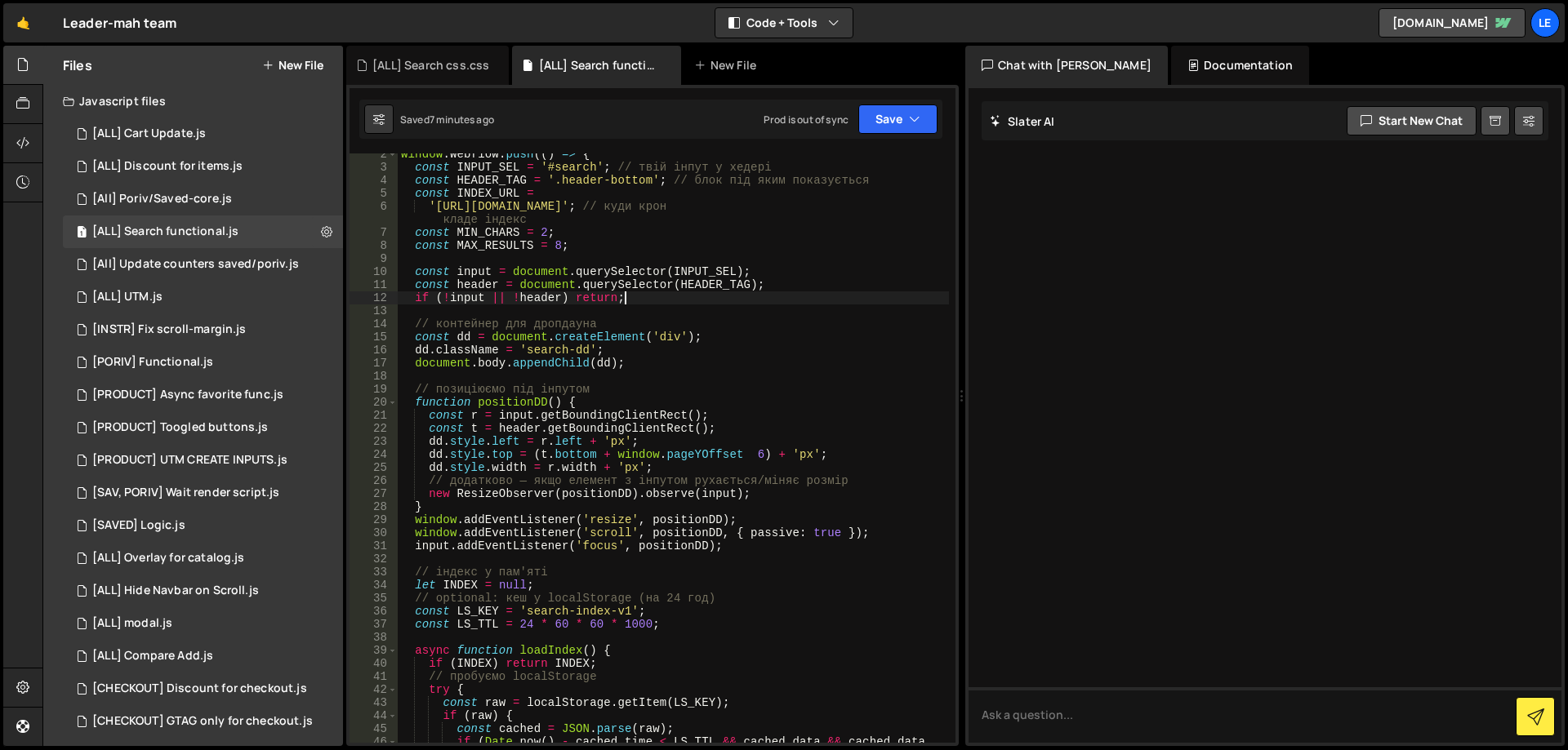
scroll to position [0, 1]
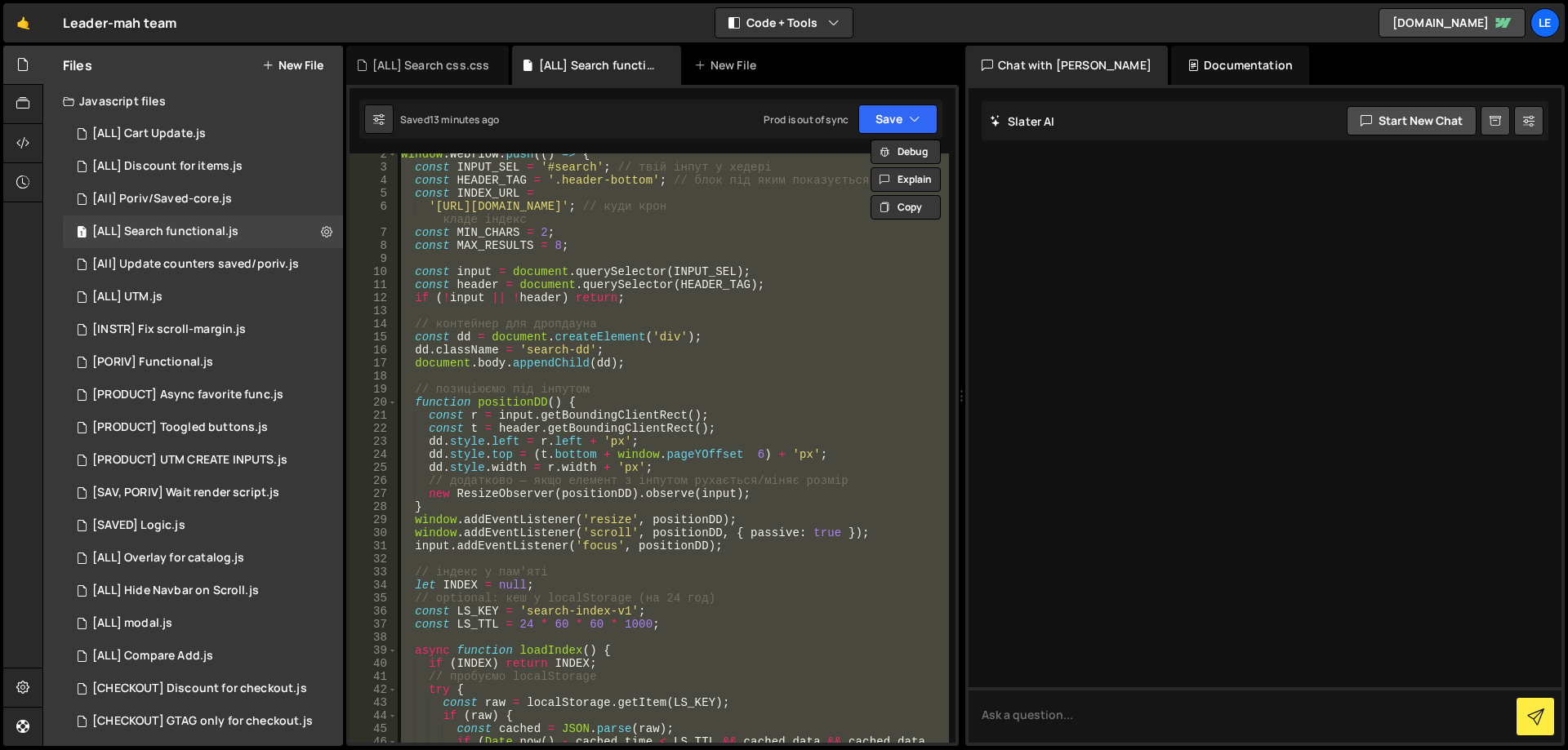
click at [705, 359] on div "window . Webflow . push (( ) => { const INPUT_SEL = '#search' ; // твій інпут у…" at bounding box center [673, 462] width 551 height 628
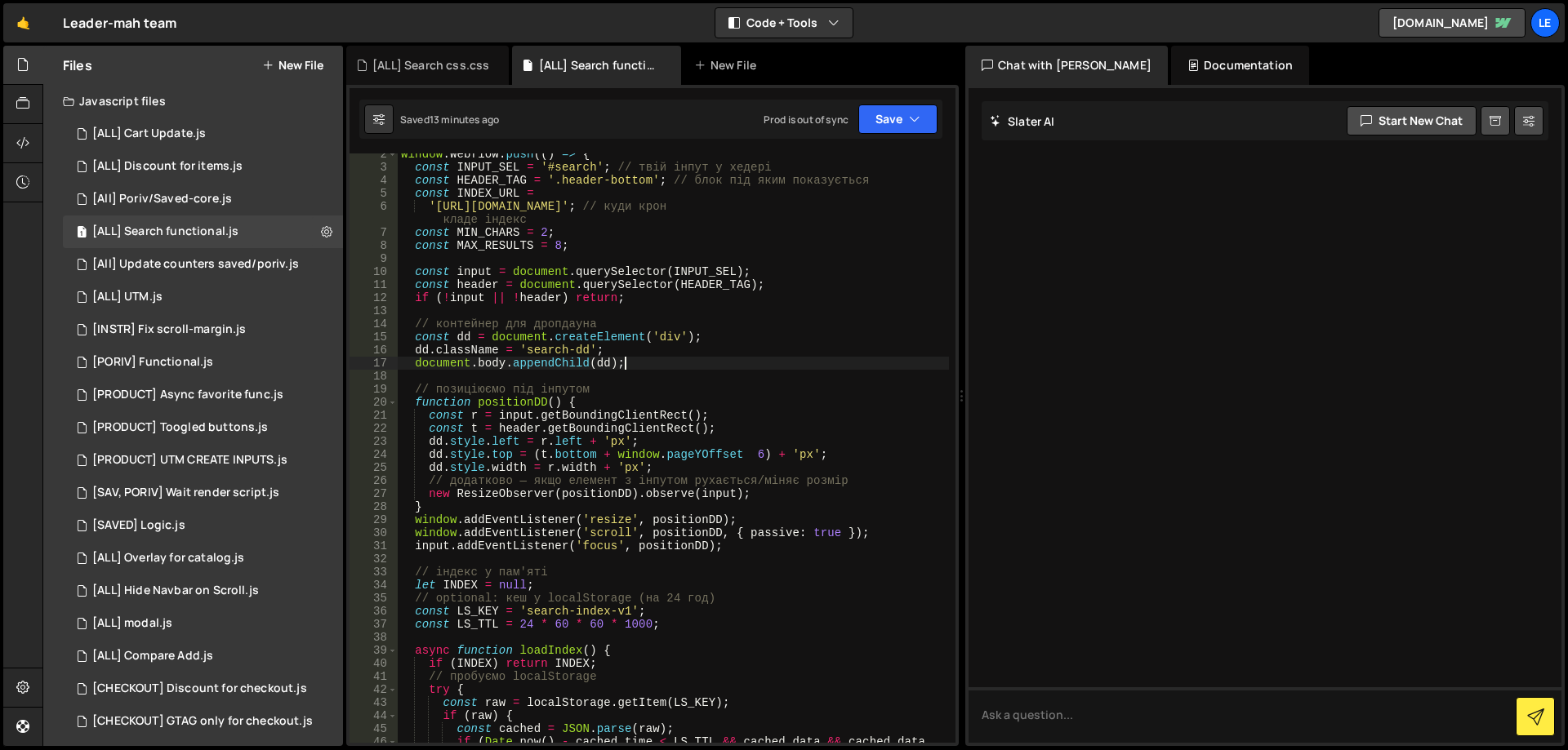
scroll to position [0, 0]
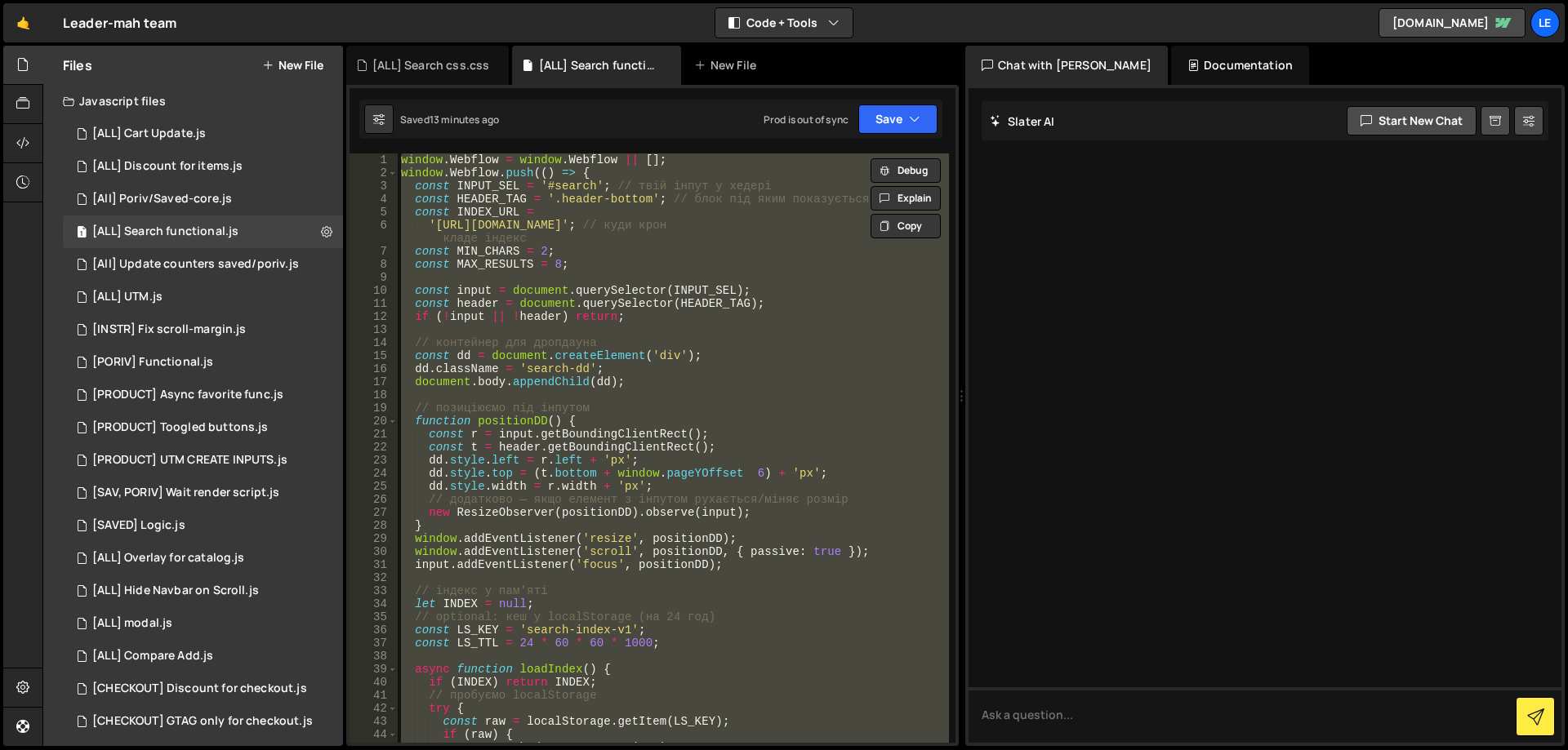
paste textarea
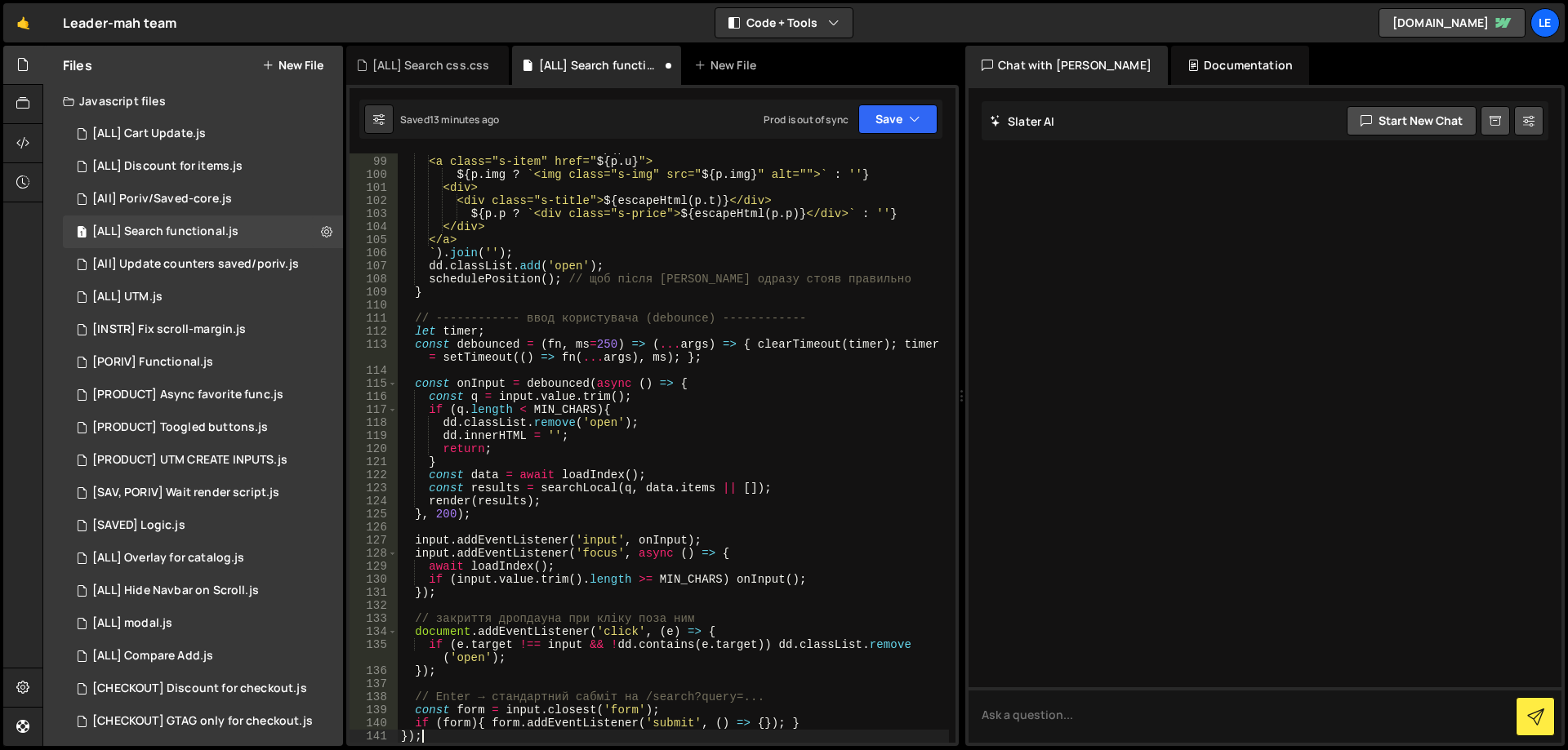
scroll to position [1356, 0]
click at [751, 353] on div "dd . innerHTML = results . map ( p => ` <a class="s-item" href=" ${ p . u } "> …" at bounding box center [673, 449] width 551 height 615
click at [903, 112] on button "Save" at bounding box center [898, 119] width 79 height 30
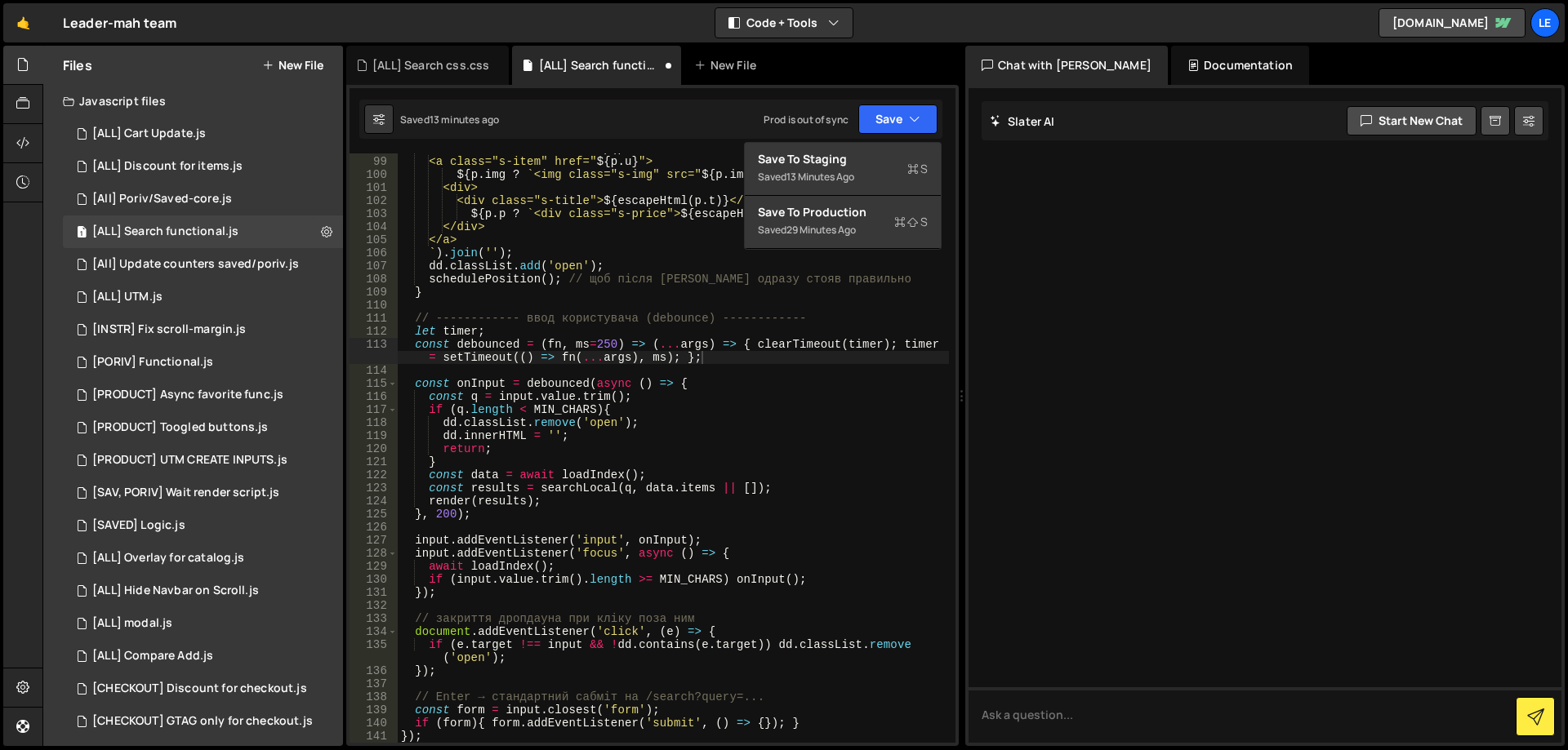
click at [610, 294] on div "dd . innerHTML = results . map ( p => ` <a class="s-item" href=" ${ p . u } "> …" at bounding box center [673, 449] width 551 height 615
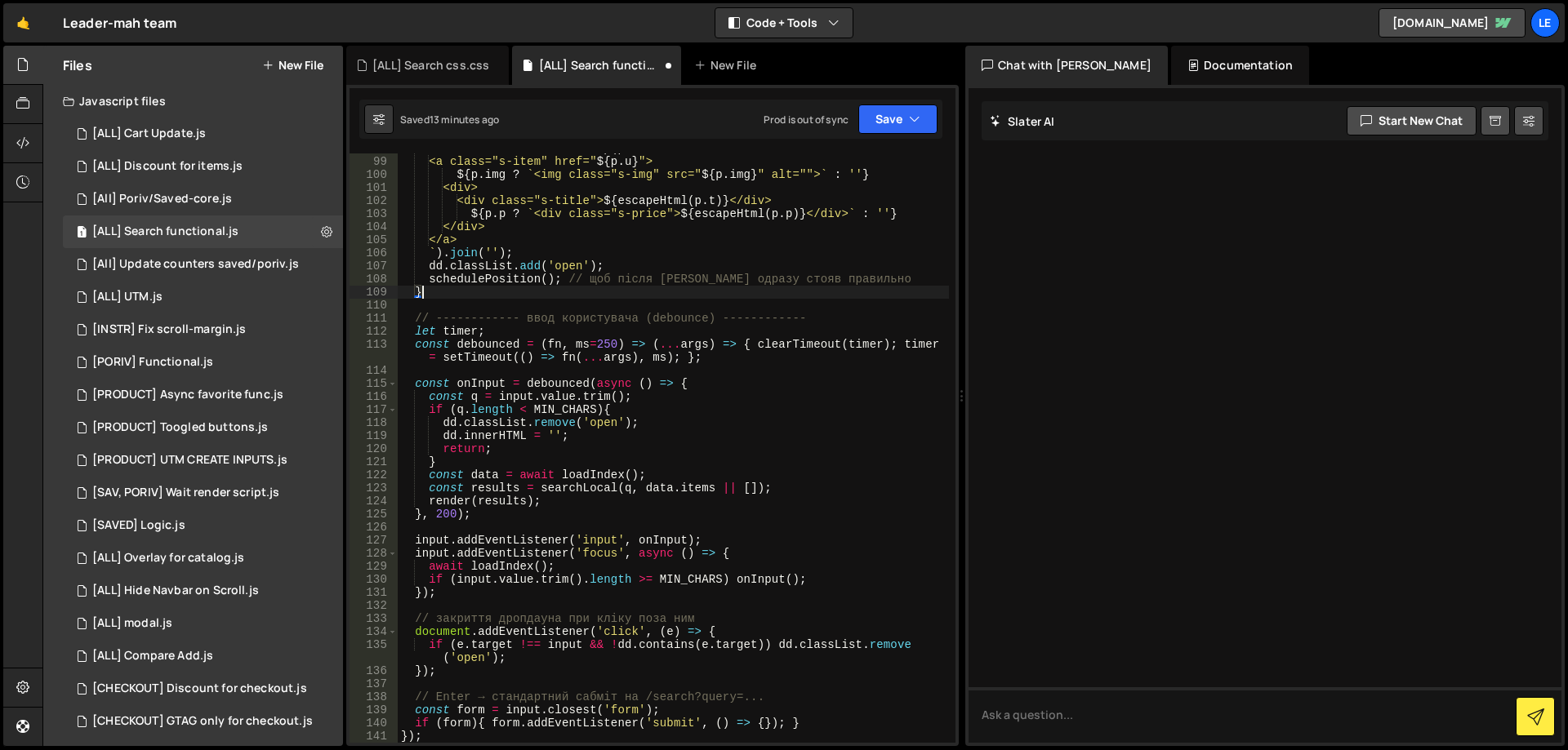
type textarea "</a>"
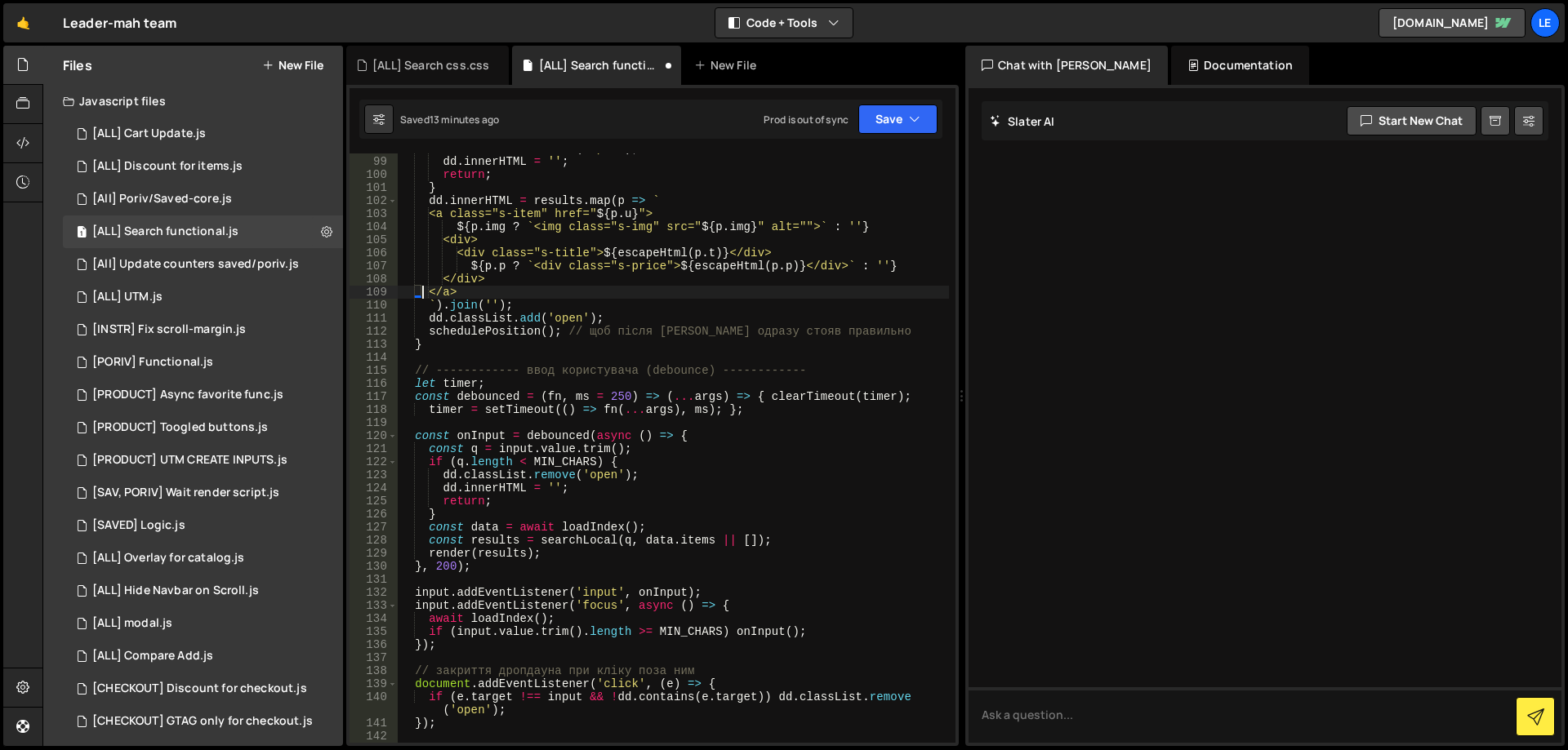
scroll to position [1343, 0]
click at [890, 129] on button "Save" at bounding box center [898, 119] width 79 height 30
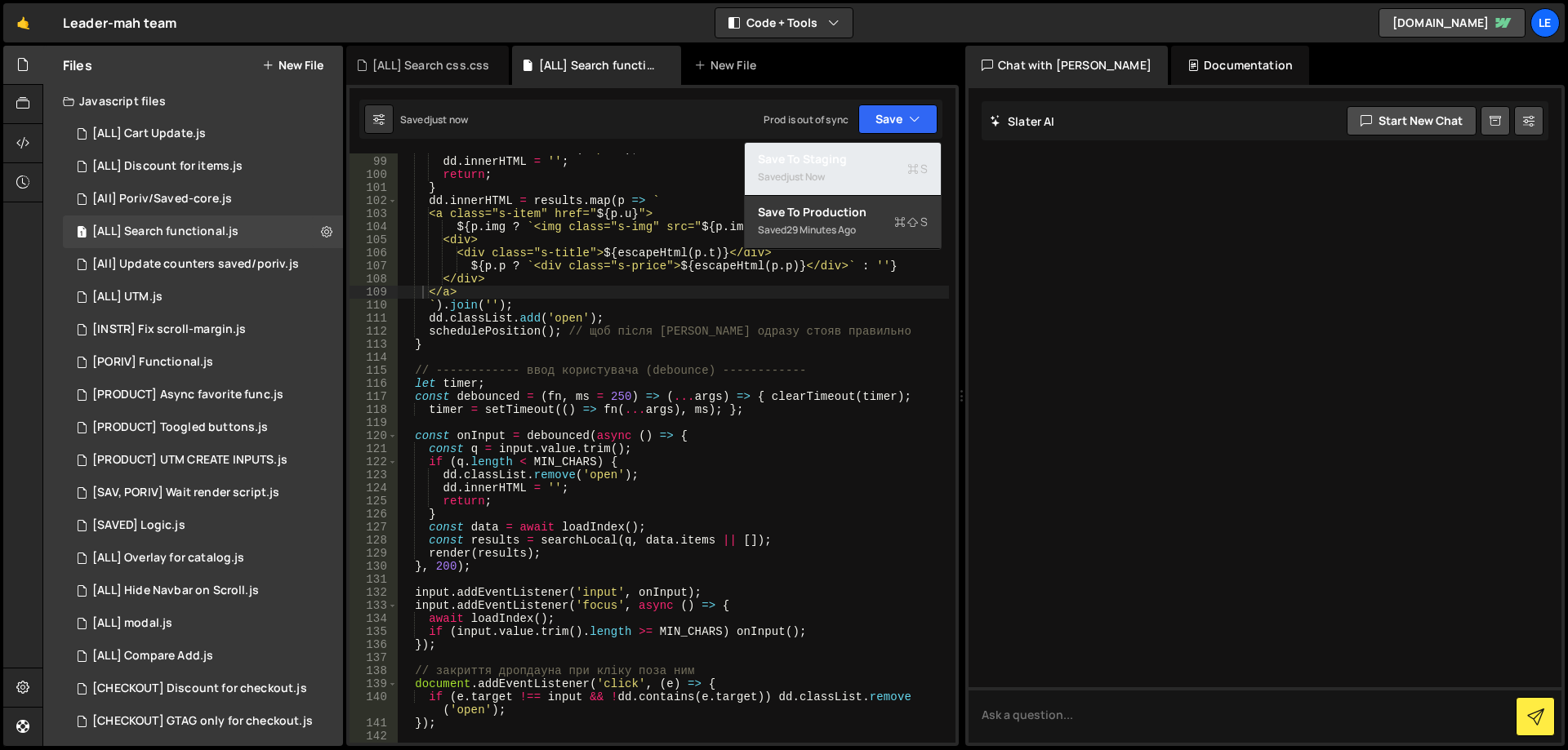
click at [846, 171] on div "Saved just now" at bounding box center [843, 177] width 170 height 20
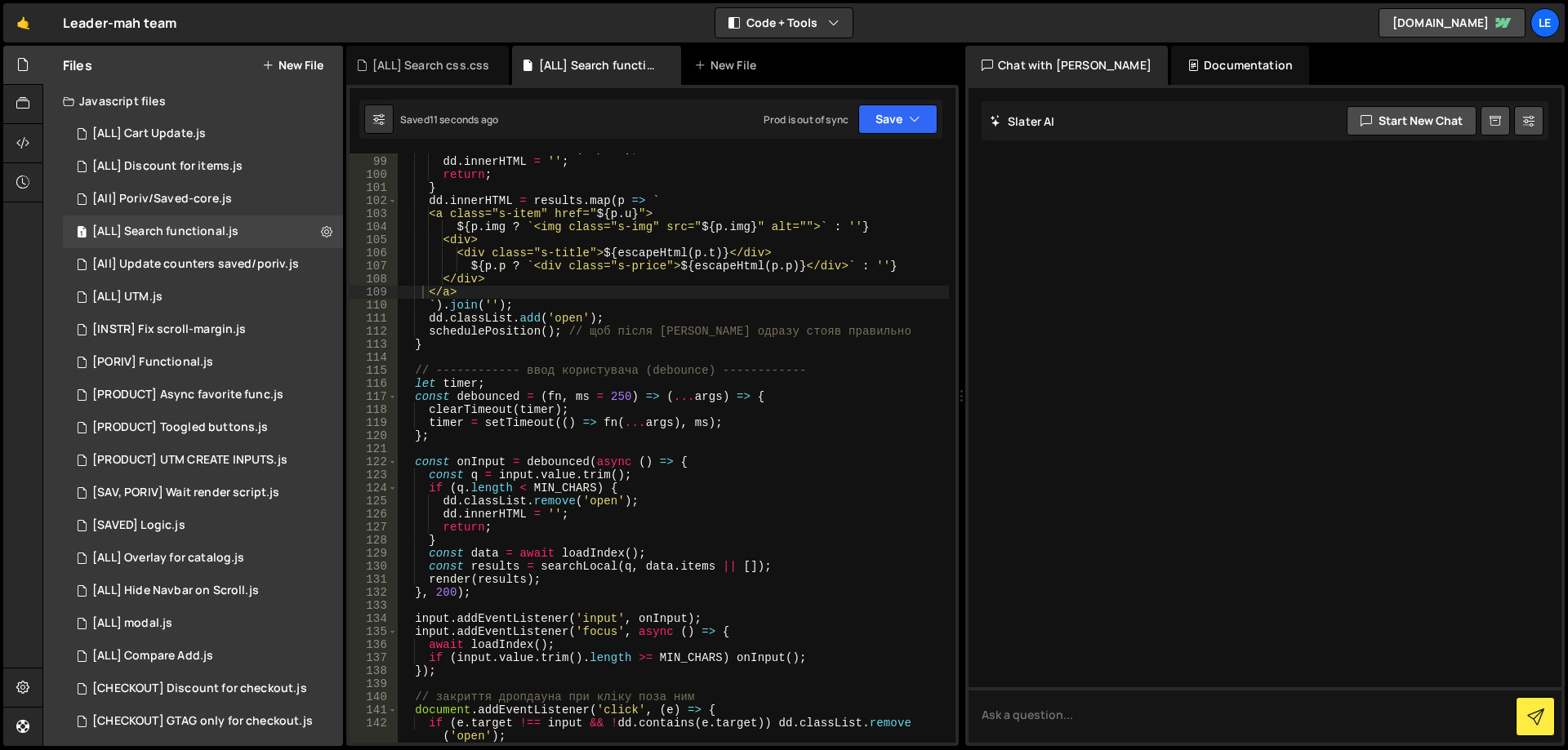
scroll to position [596, 0]
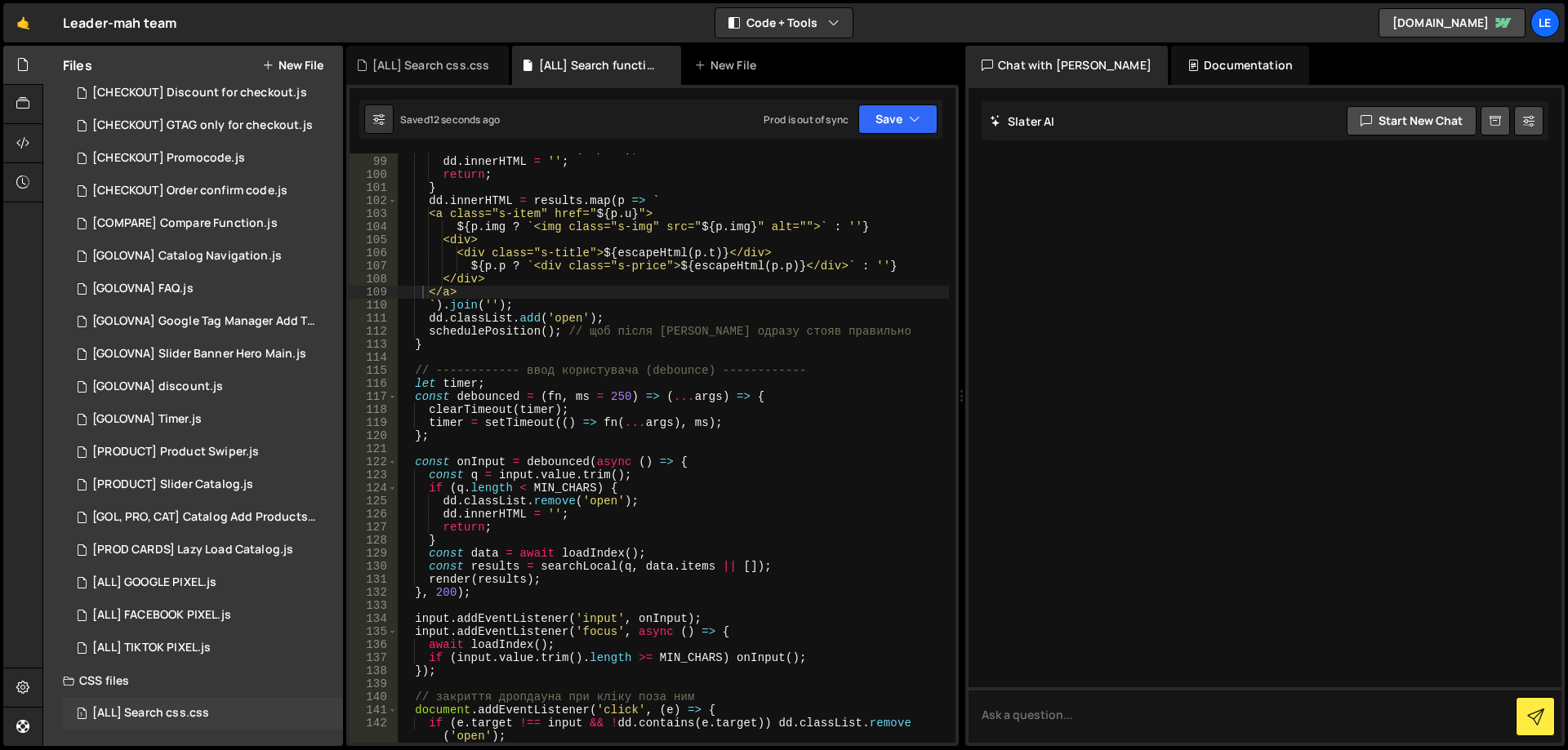
click at [184, 707] on div "[ALL] Search css.css" at bounding box center [151, 713] width 117 height 15
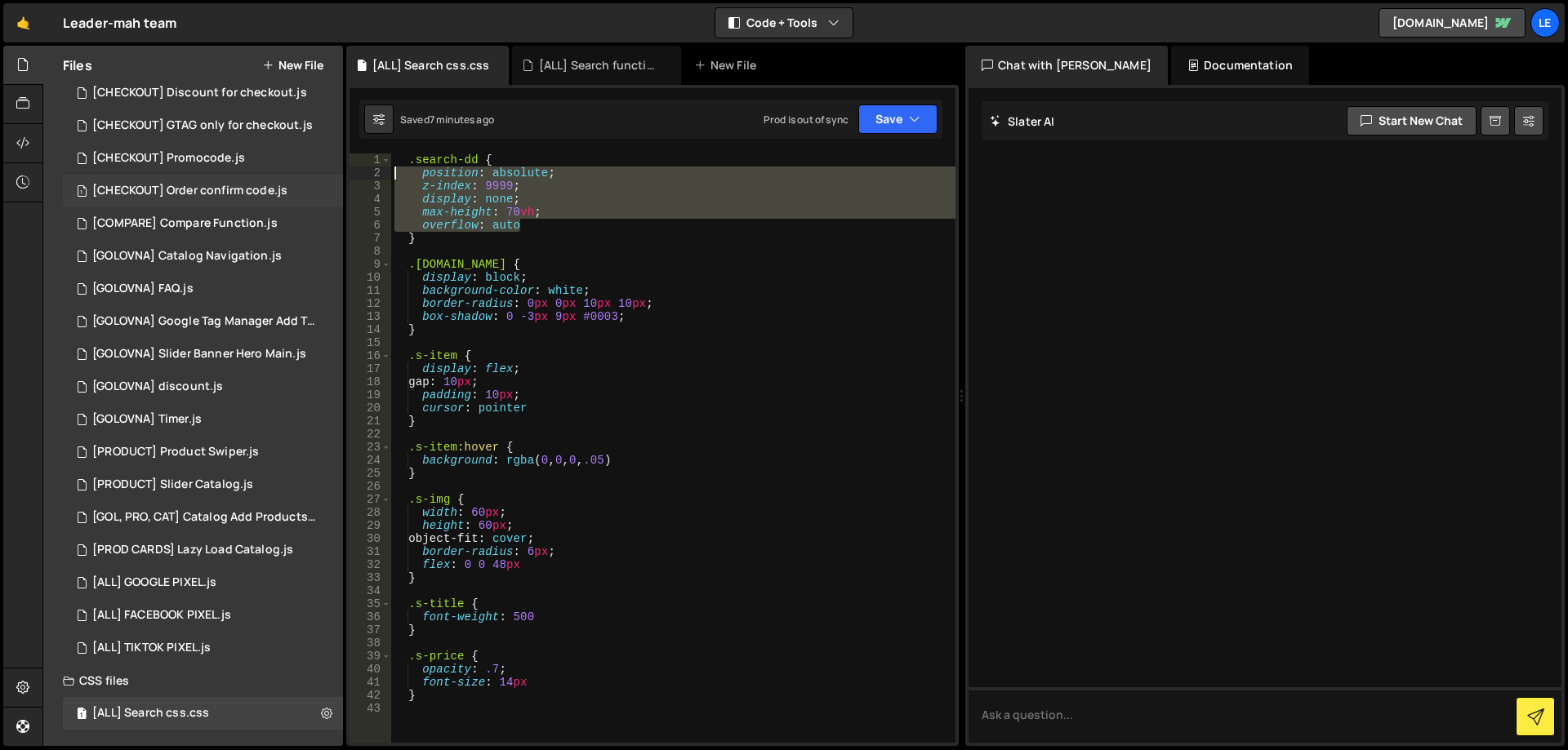
drag, startPoint x: 575, startPoint y: 224, endPoint x: 322, endPoint y: 176, distance: 257.5
click at [322, 176] on div "Files New File Javascript files 1 [ALL] Cart Update.js 0 1 [ALL] Discount for i…" at bounding box center [805, 397] width 1525 height 701
paste textarea "box-shadow: 0 8px 24px rgba(0,0,0,.08)"
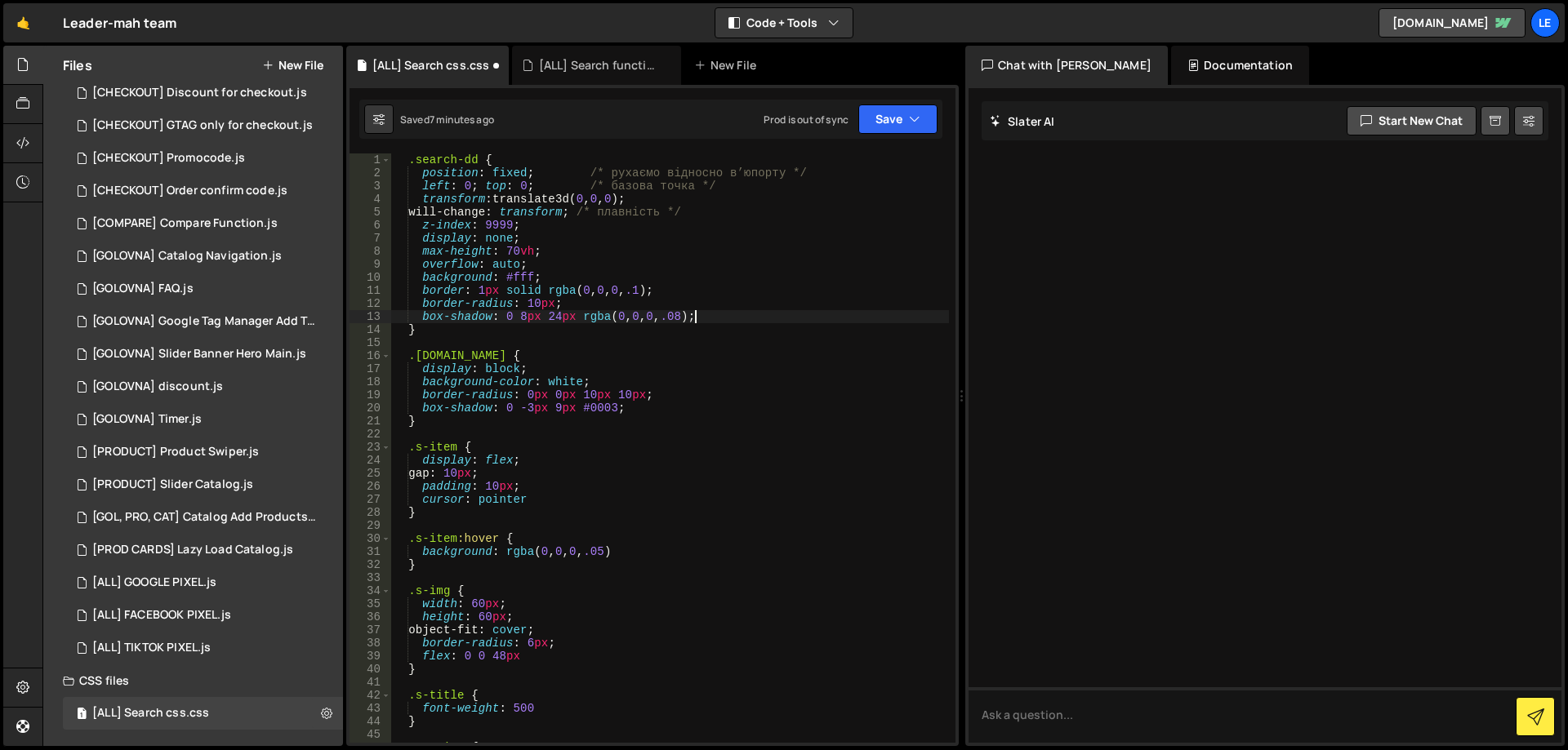
click at [692, 209] on div ".search-dd { position : fixed ; /* рухаємо відносно в’юпорту */ left : 0 ; top …" at bounding box center [670, 460] width 558 height 615
type textarea "top: 0;"
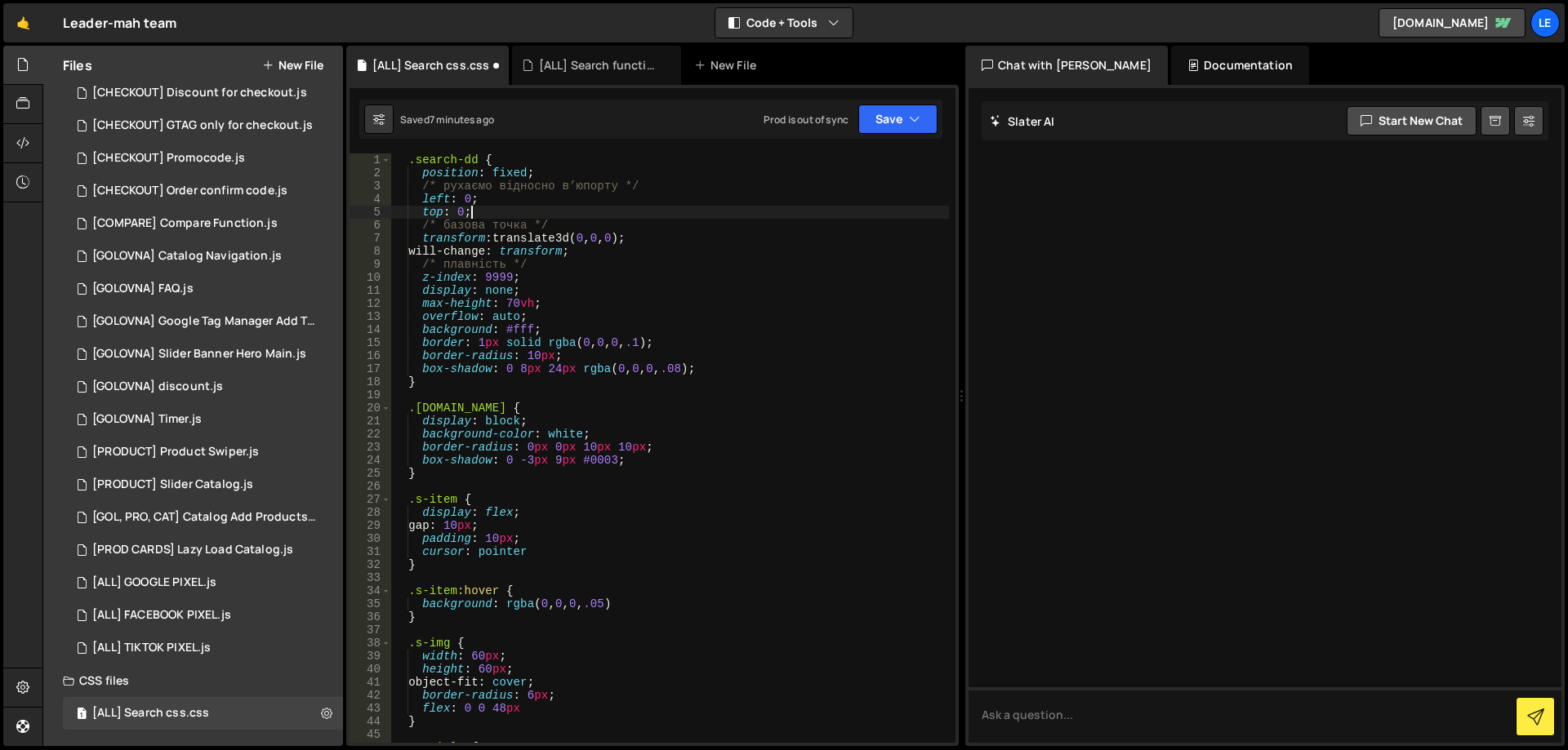
scroll to position [0, 5]
click at [915, 117] on icon "button" at bounding box center [914, 119] width 11 height 17
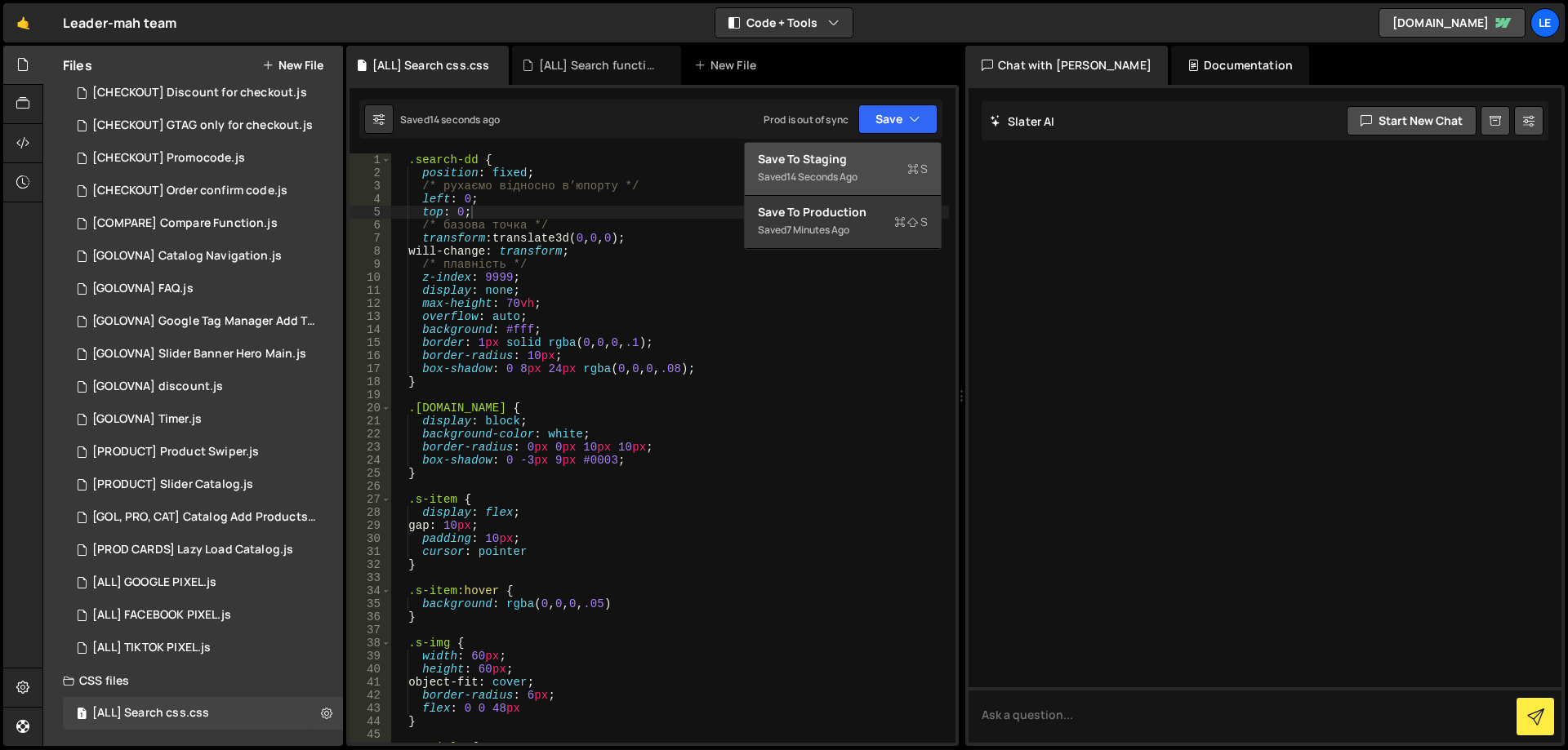
click at [845, 180] on div "14 seconds ago" at bounding box center [822, 177] width 71 height 14
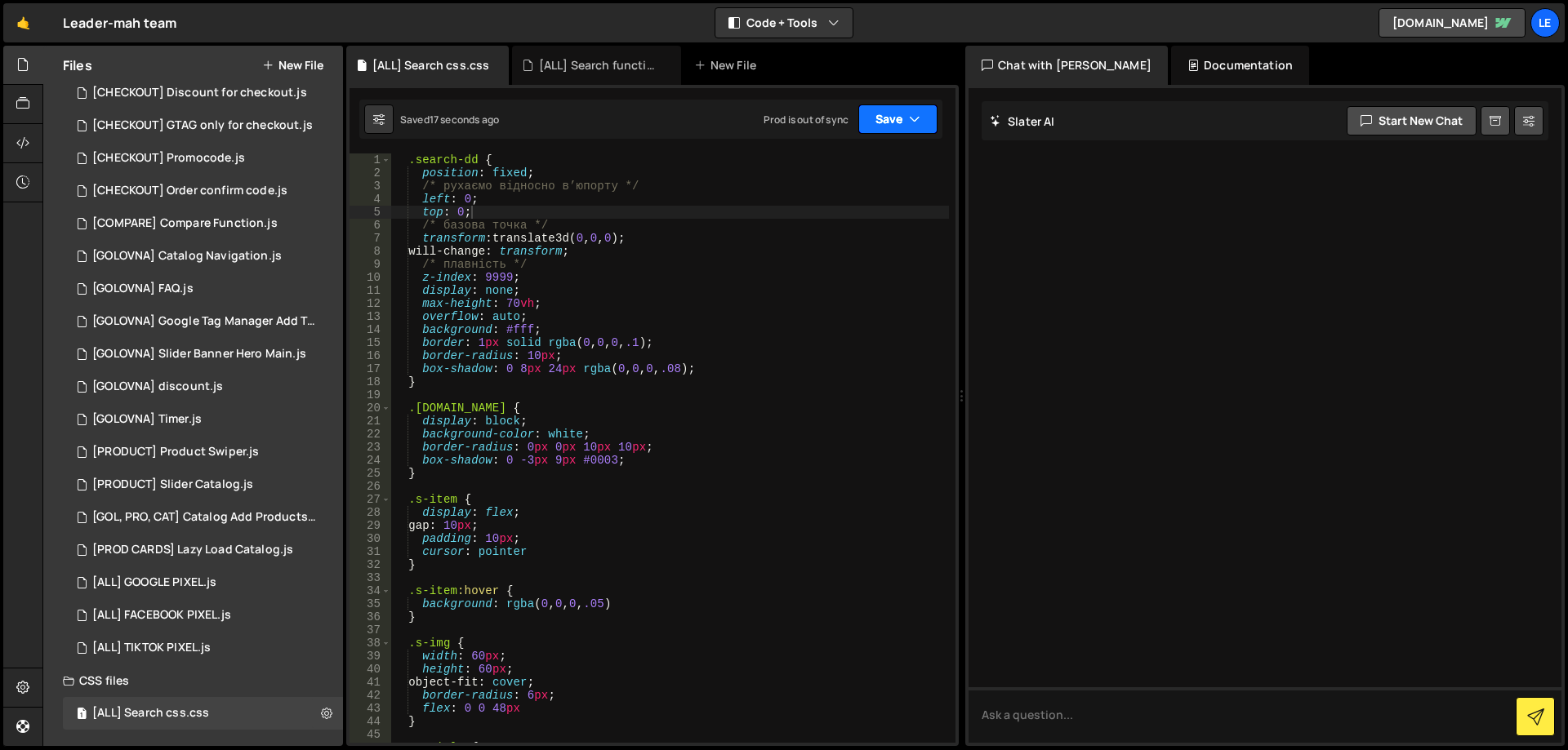
click at [897, 119] on button "Save" at bounding box center [898, 119] width 79 height 30
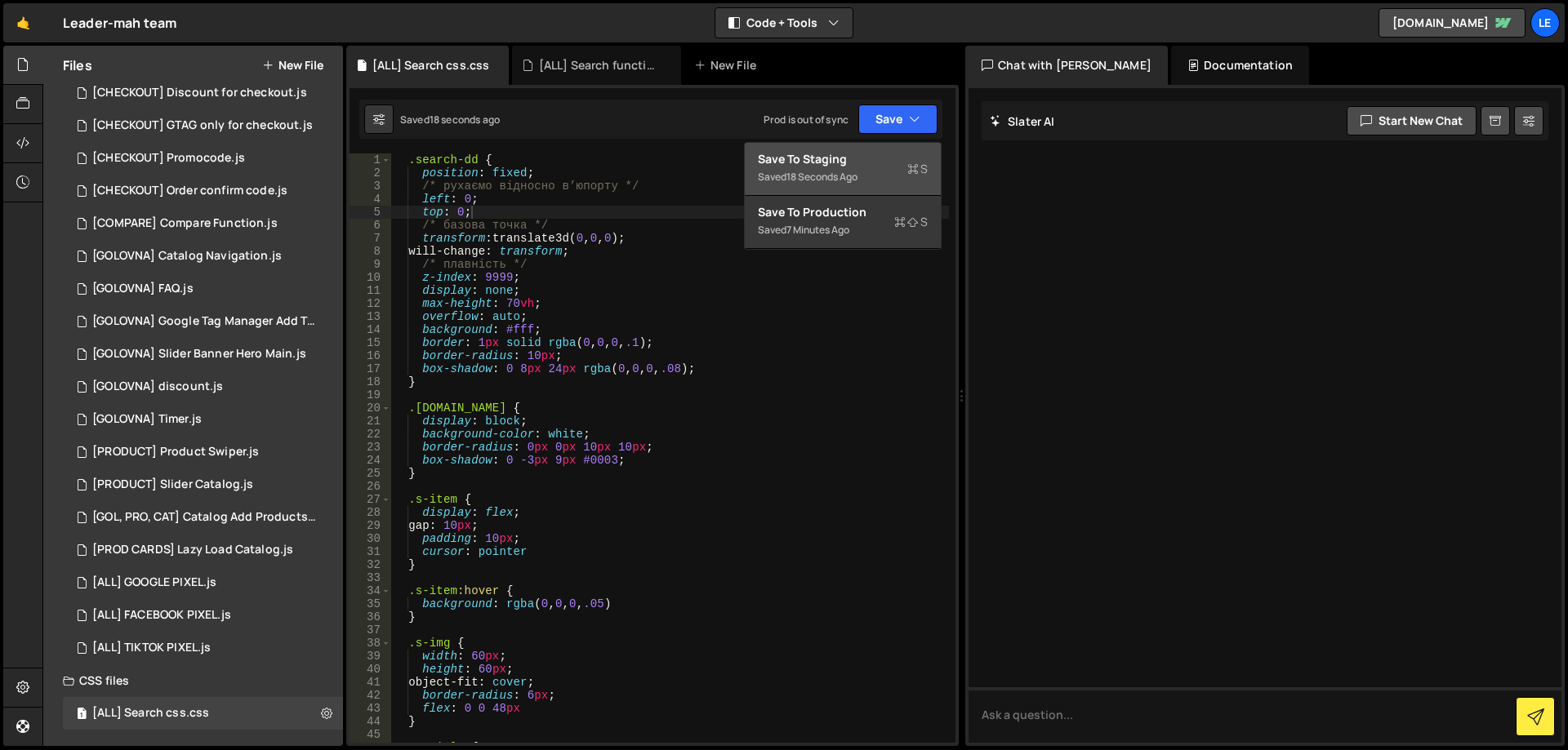
click at [871, 191] on button "Save to Staging S Saved 18 seconds ago" at bounding box center [843, 169] width 196 height 53
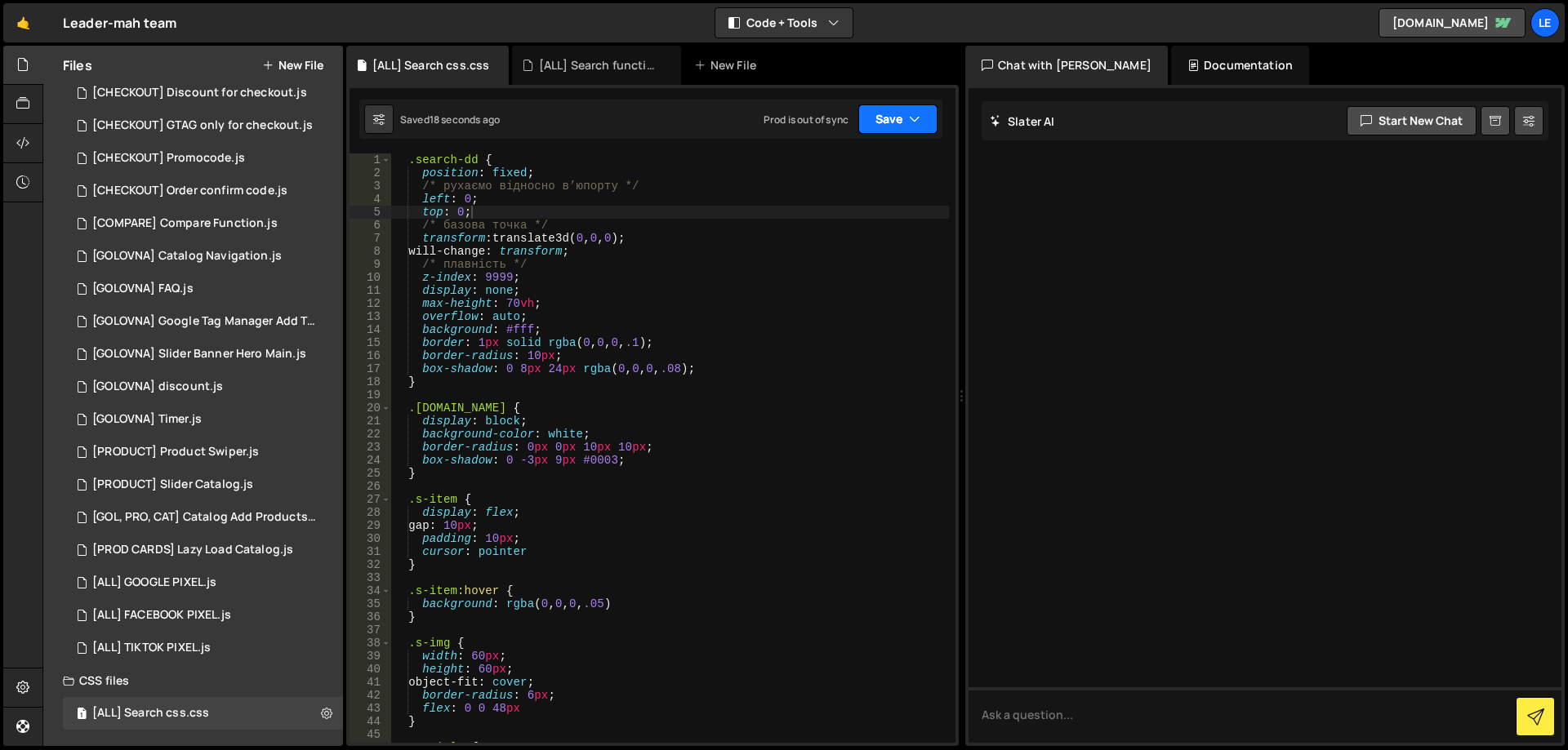
click at [883, 124] on button "Save" at bounding box center [898, 119] width 79 height 30
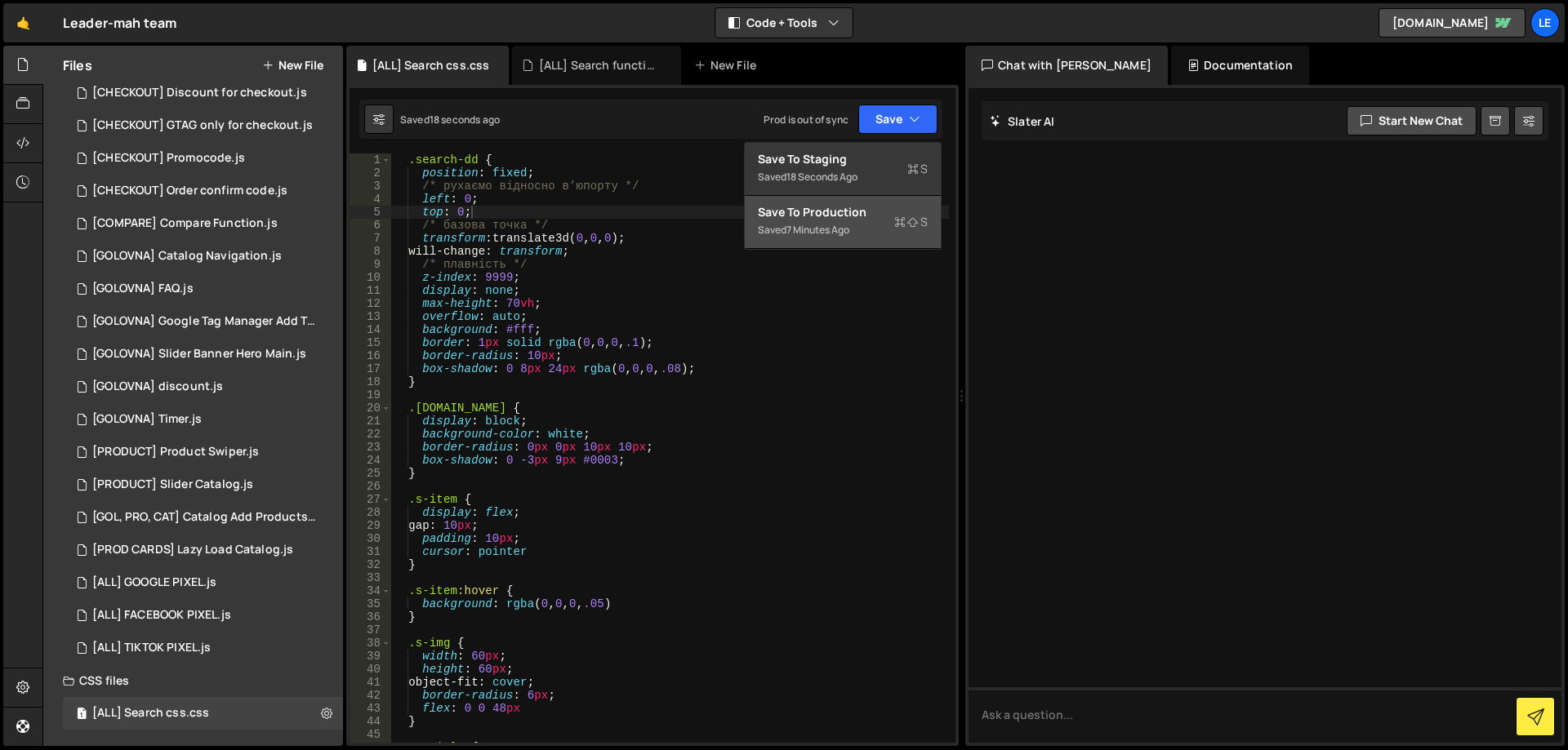
click at [859, 218] on div "Save to Production S" at bounding box center [843, 212] width 170 height 17
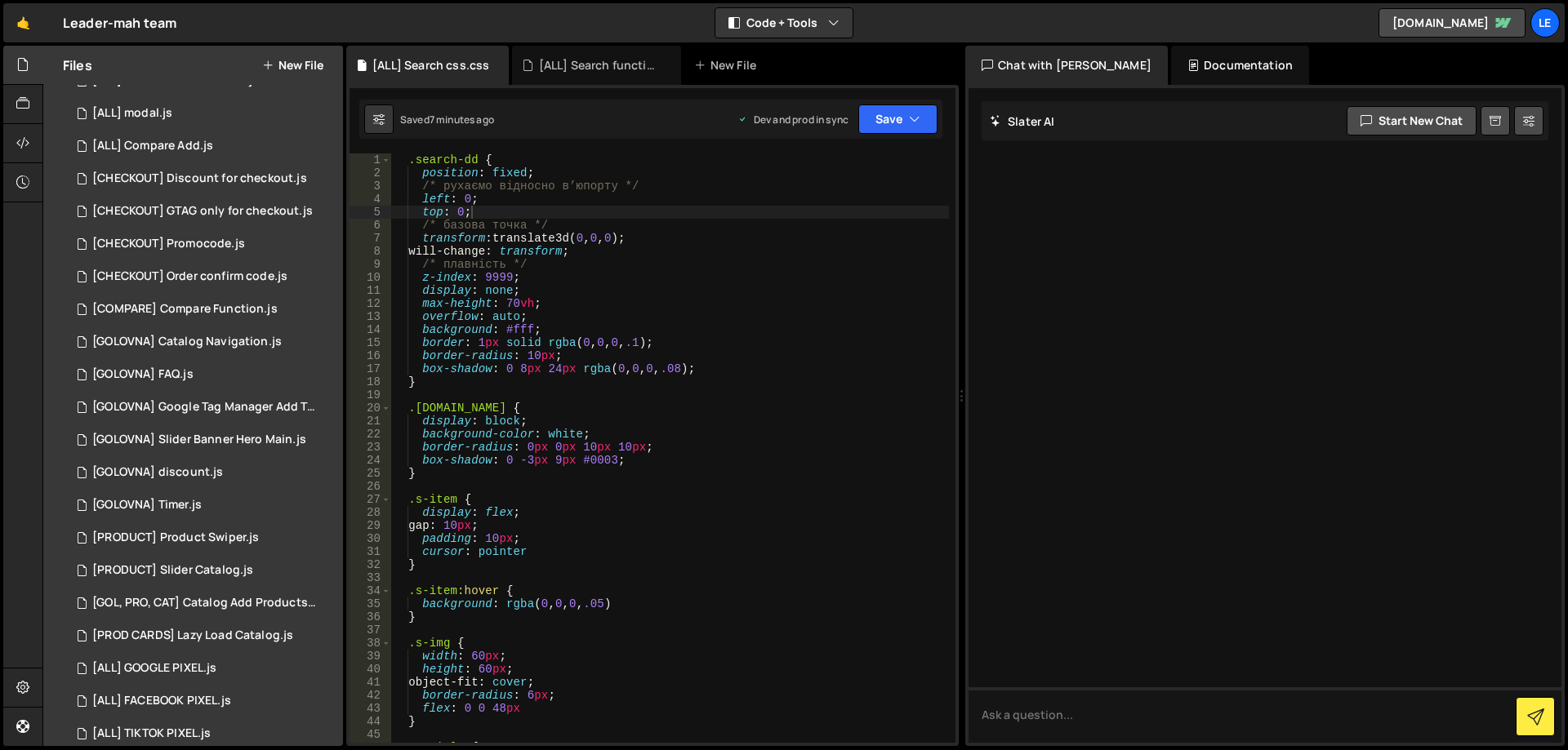
scroll to position [0, 0]
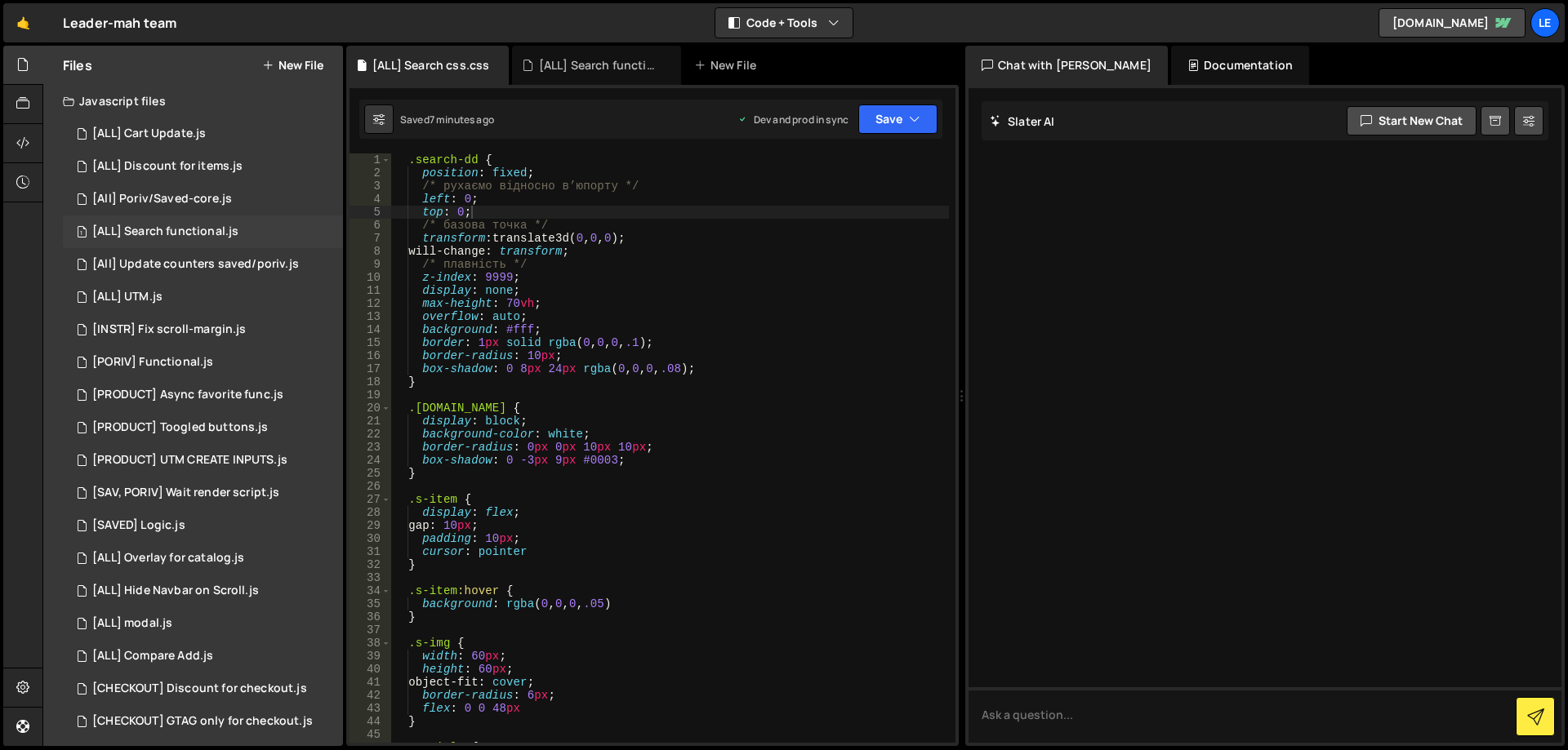
click at [224, 224] on div "1 [ALL] Search functional.js 0" at bounding box center [203, 232] width 280 height 33
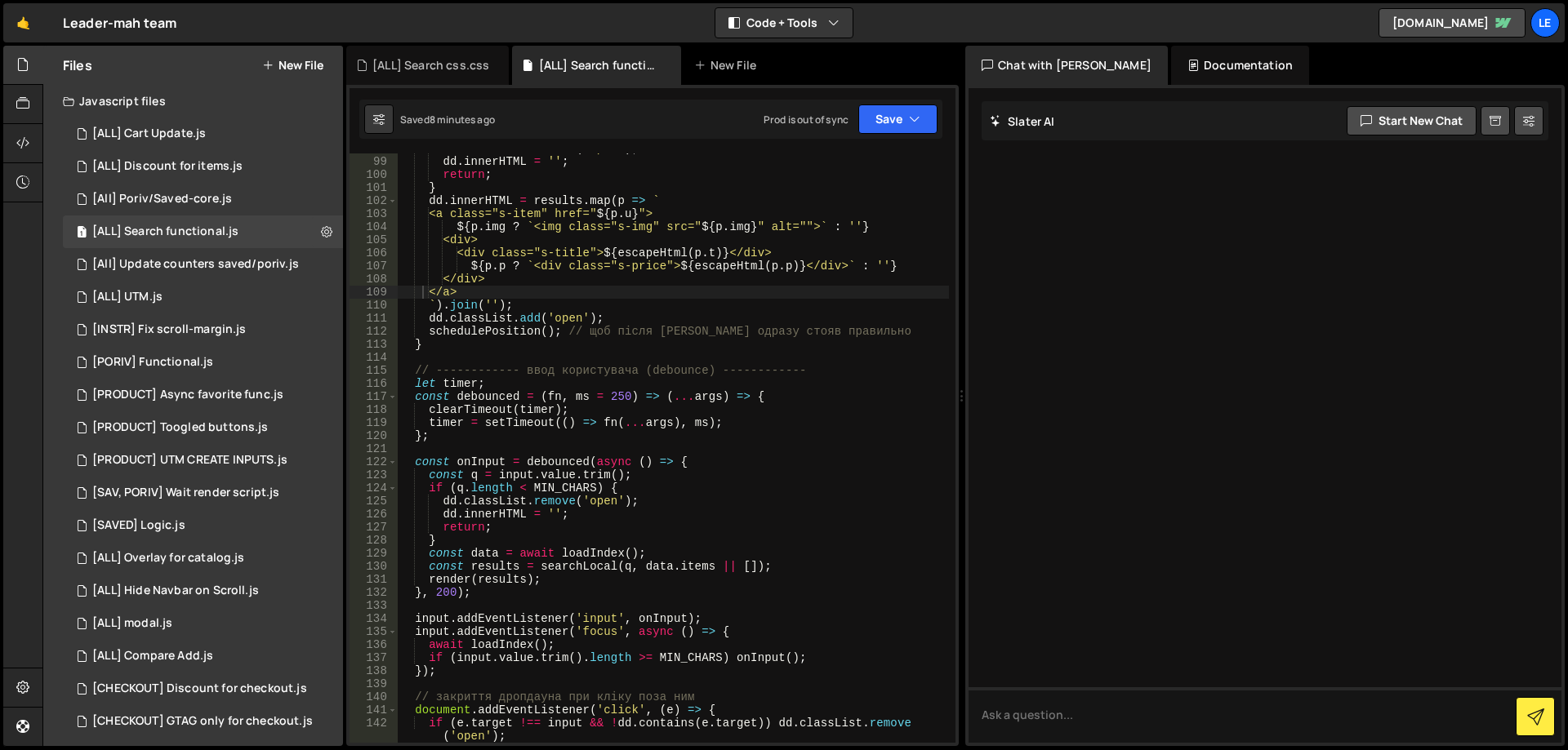
click at [764, 365] on div "dd . classList . remove ( 'open' ) ; dd . innerHTML = '' ; return ; } dd . inne…" at bounding box center [673, 449] width 551 height 615
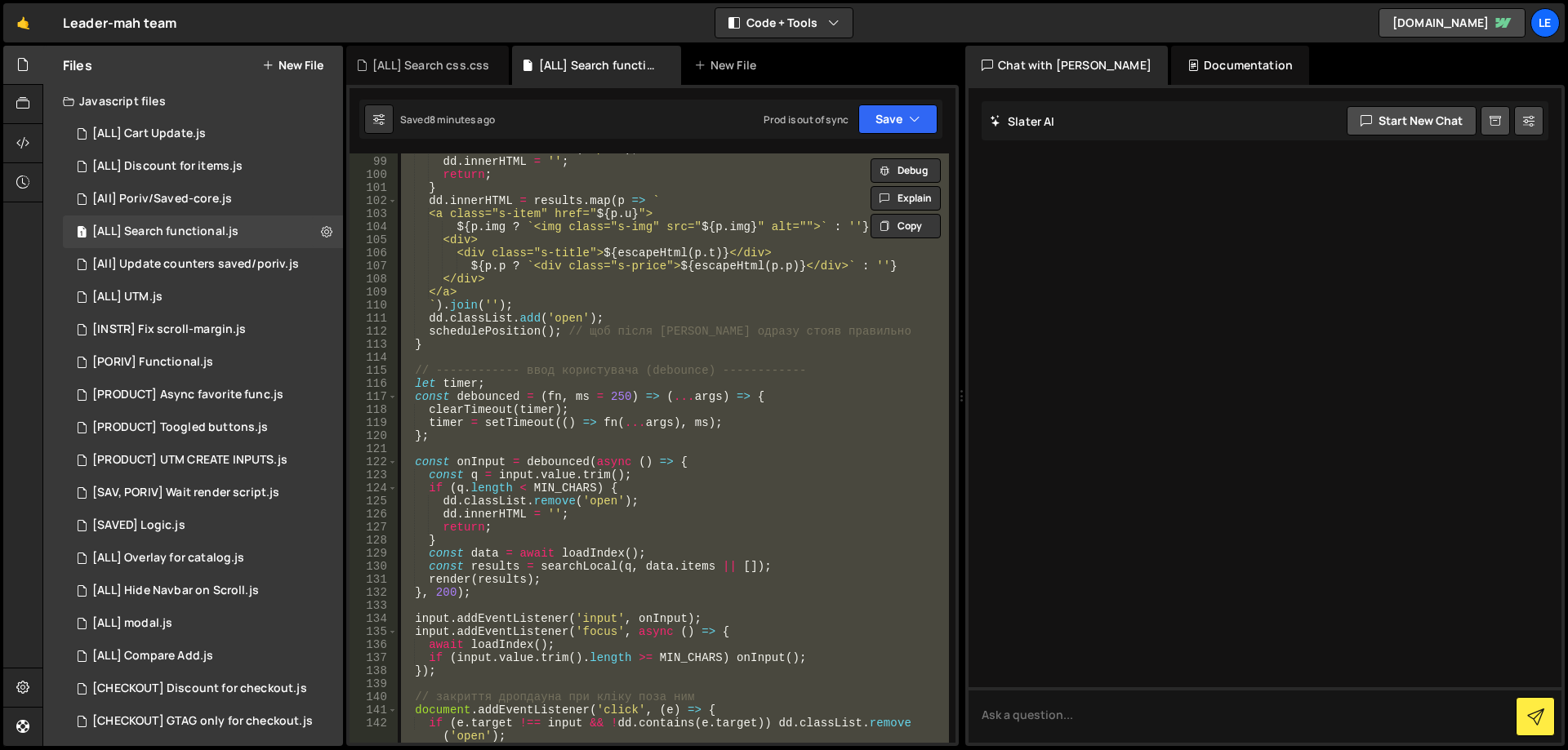
paste textarea
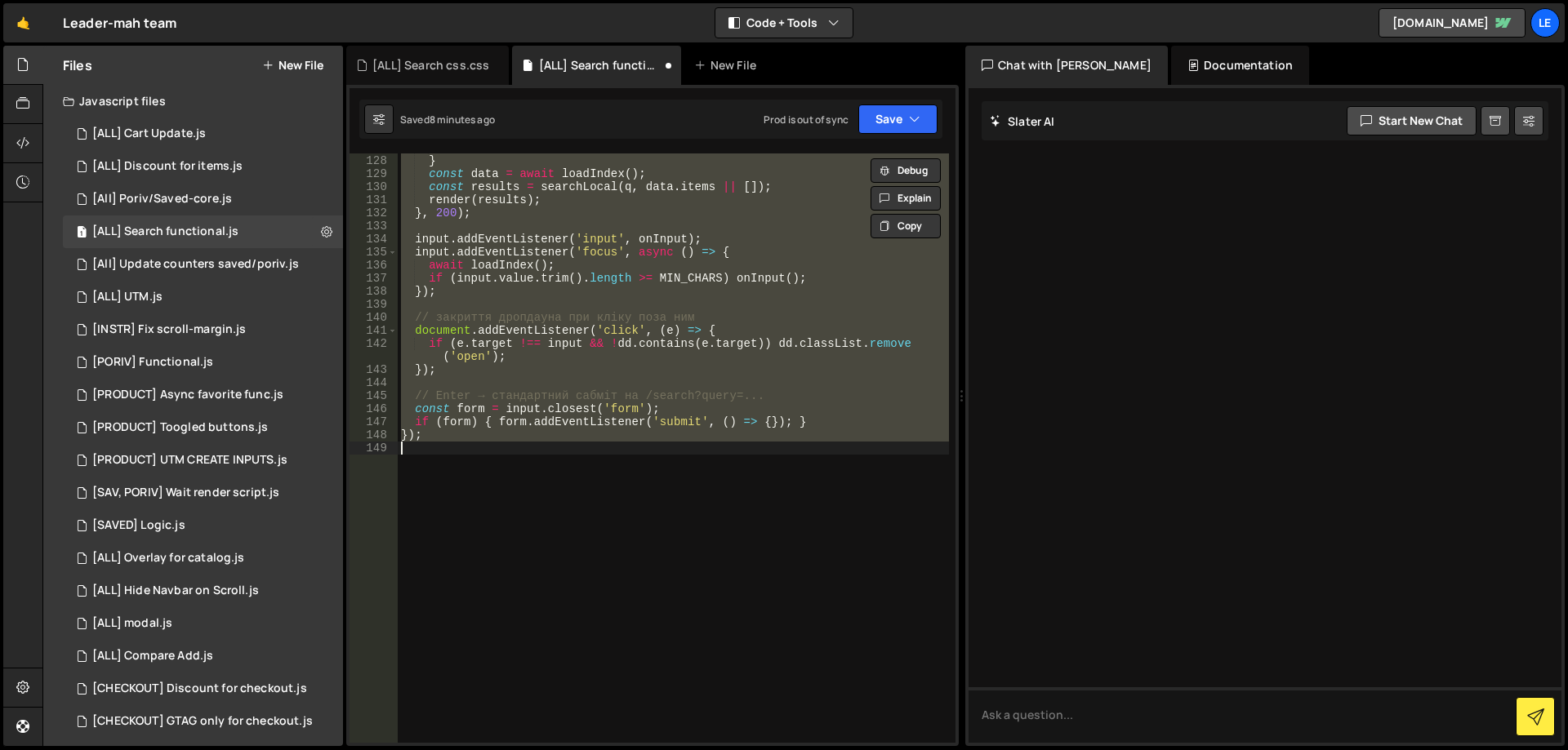
paste textarea
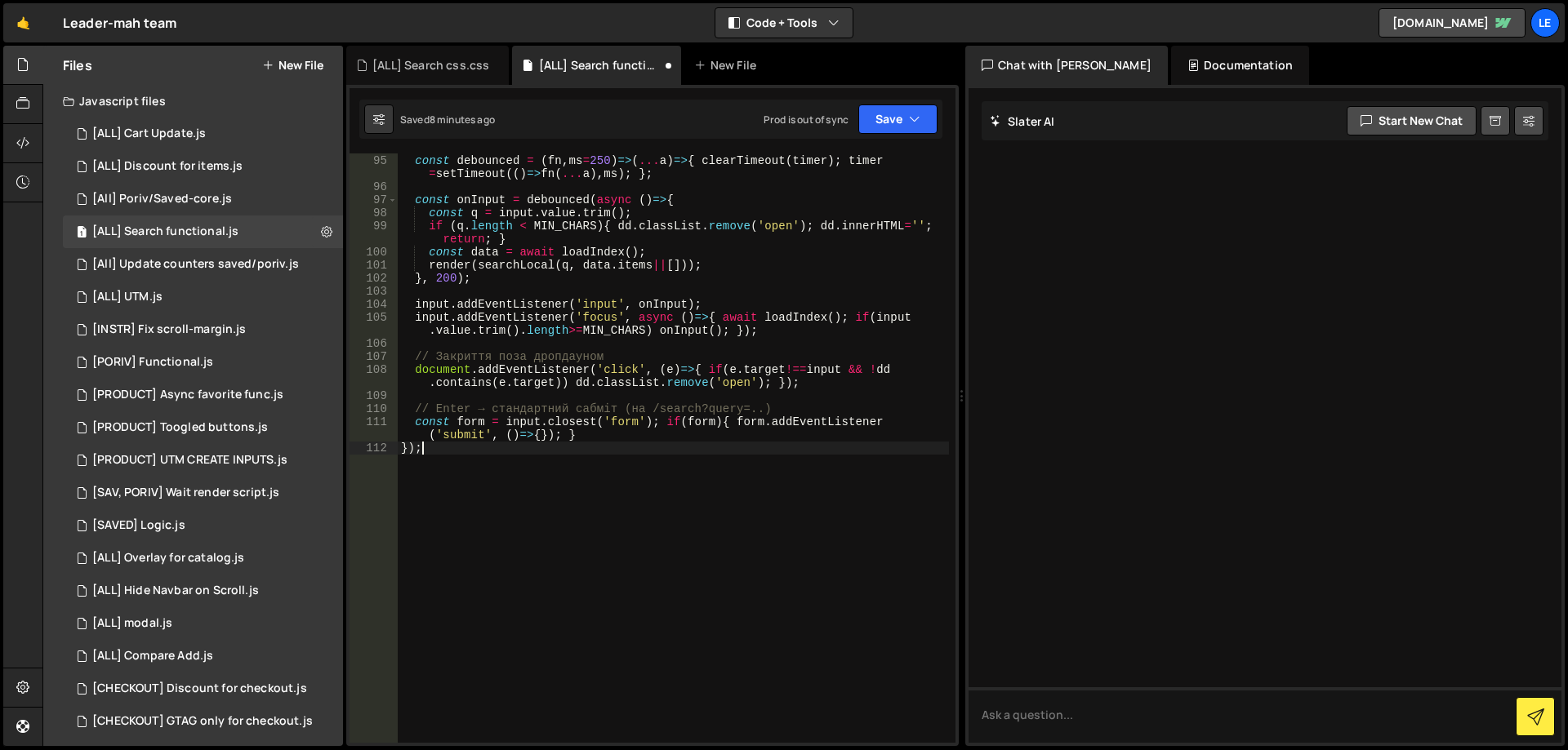
type textarea "dd.innerHTML = ''; return; }"
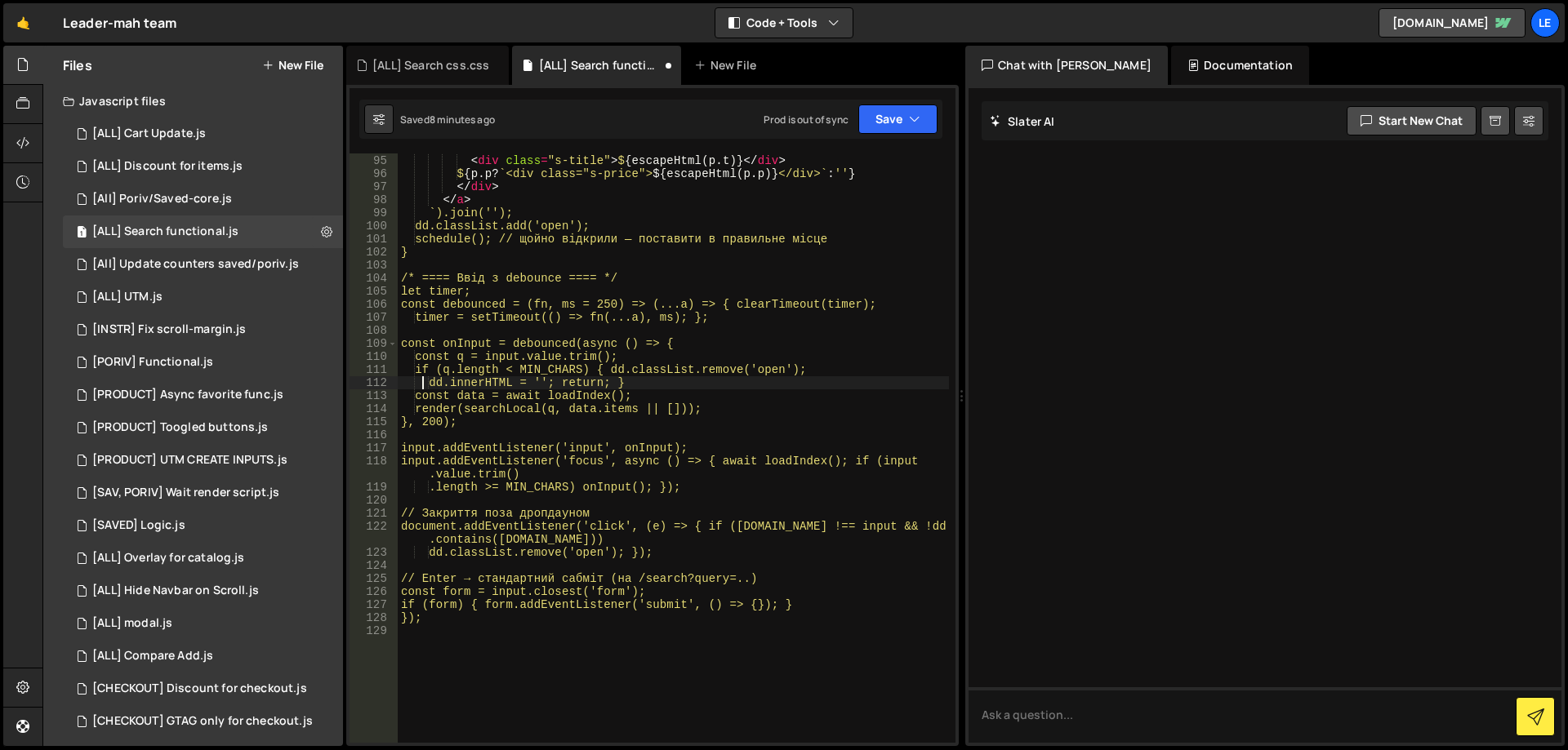
scroll to position [1279, 0]
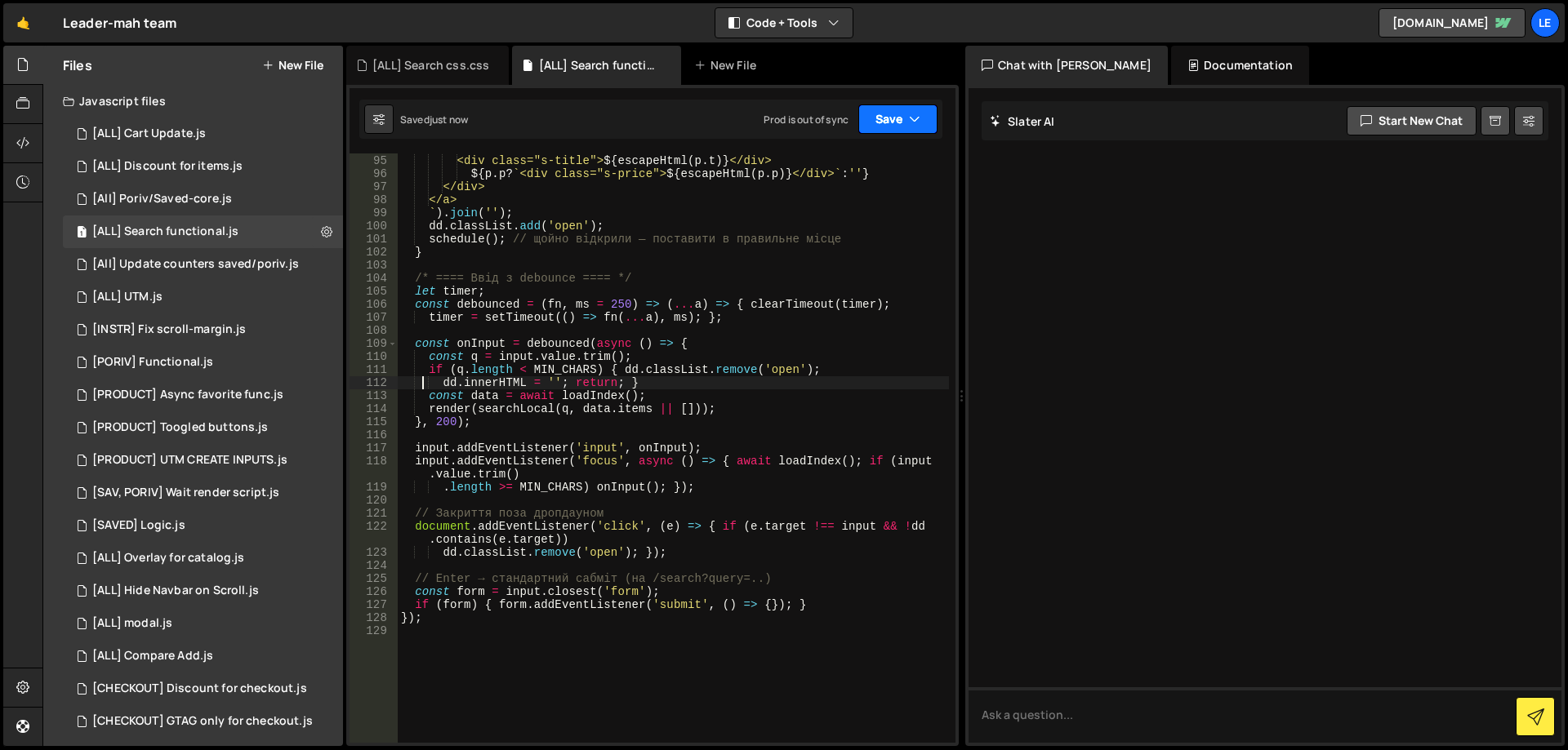
click at [902, 124] on button "Save" at bounding box center [898, 119] width 79 height 30
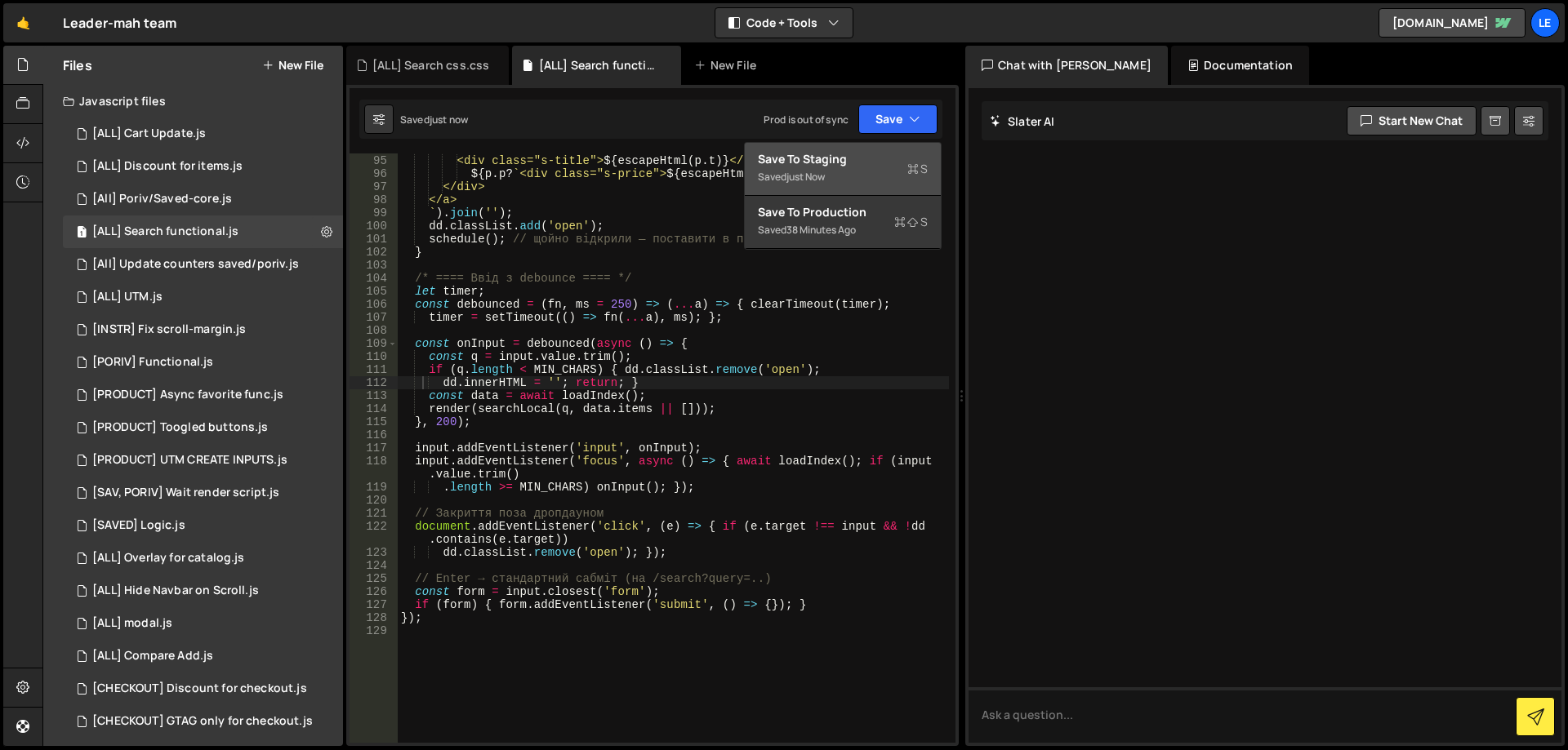
click at [885, 160] on div "Save to Staging S" at bounding box center [843, 159] width 170 height 17
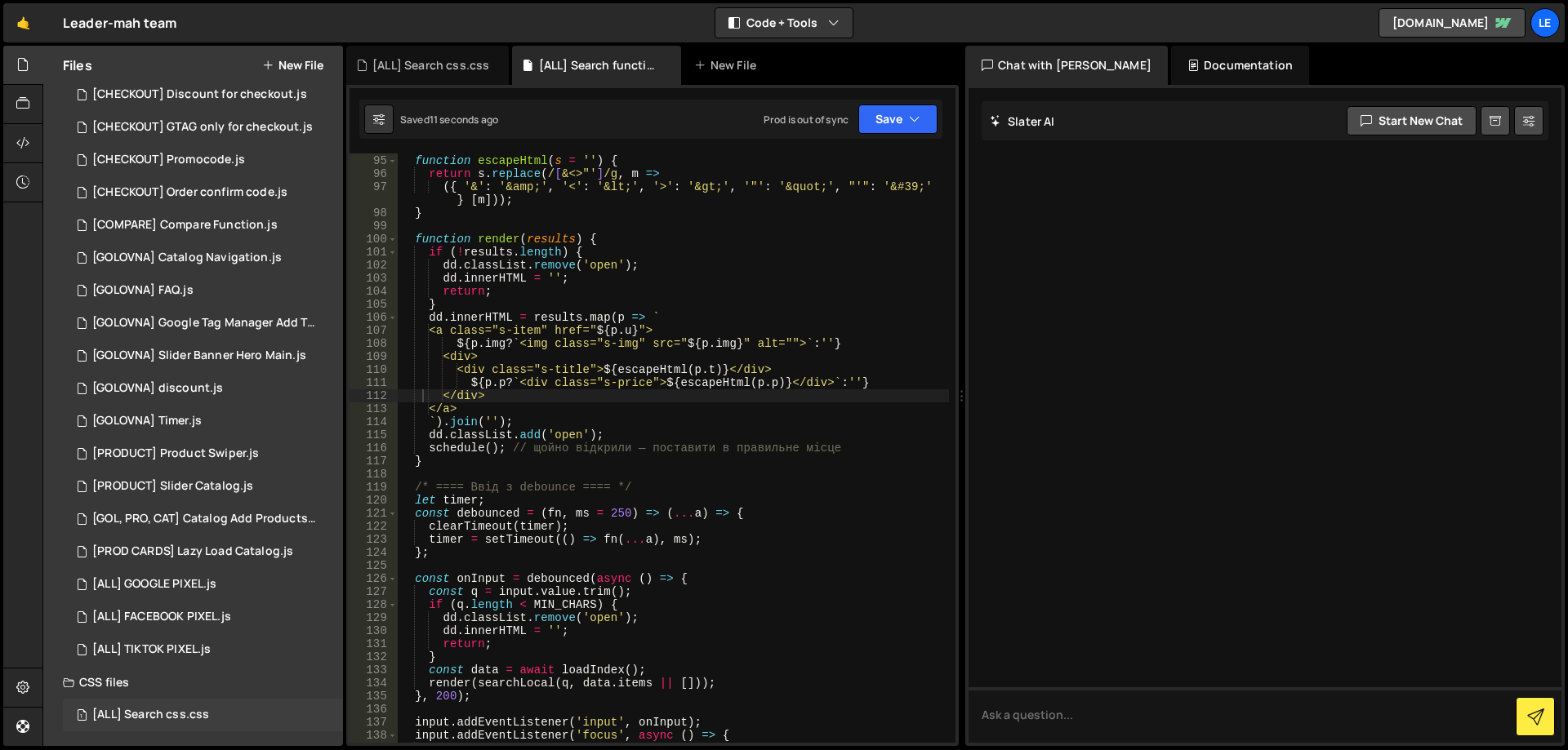
scroll to position [596, 0]
click at [200, 713] on div "[ALL] Search css.css" at bounding box center [151, 713] width 117 height 15
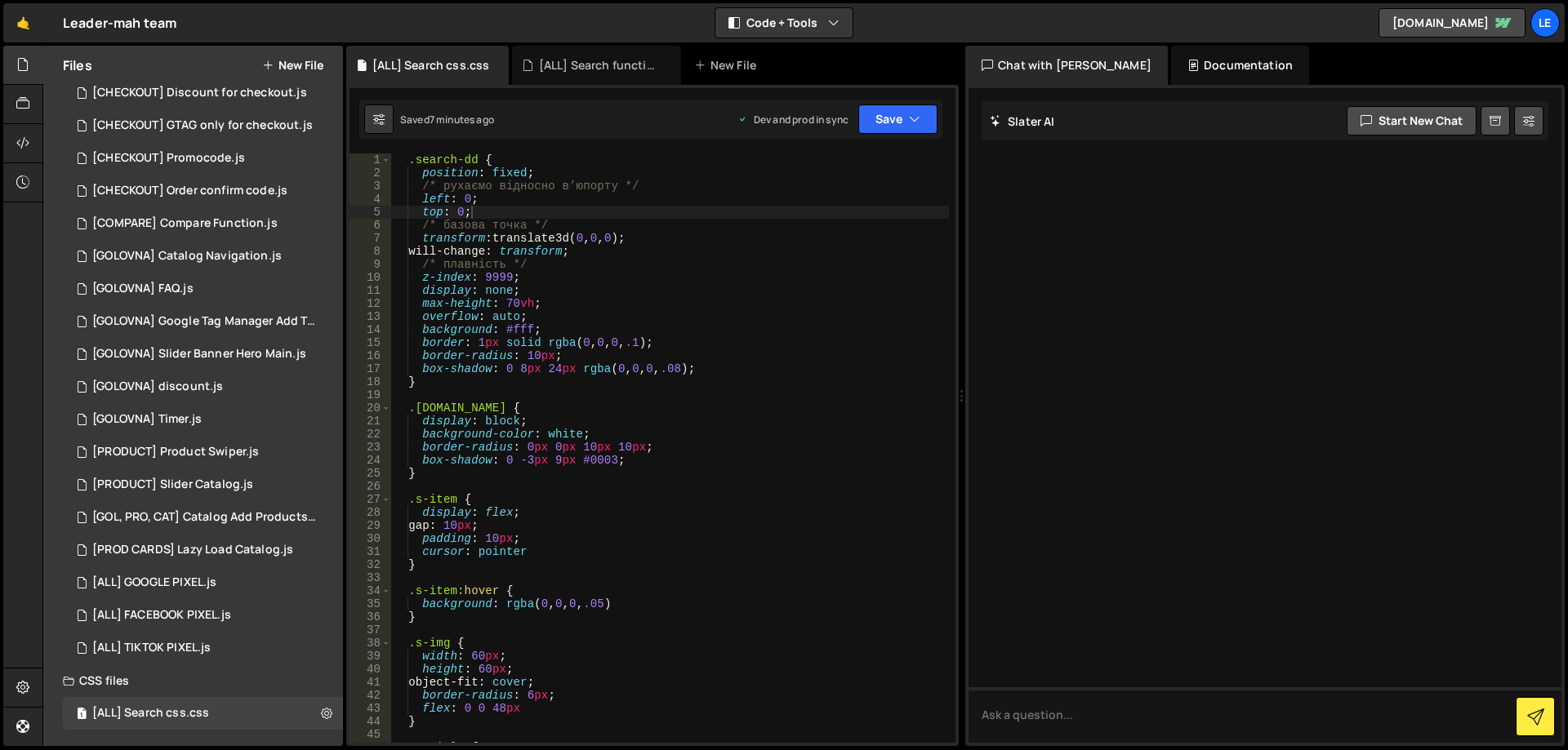
click at [683, 392] on div ".search-dd { position : fixed ; /* рухаємо відносно в’юпорту */ left : 0 ; top …" at bounding box center [670, 460] width 558 height 615
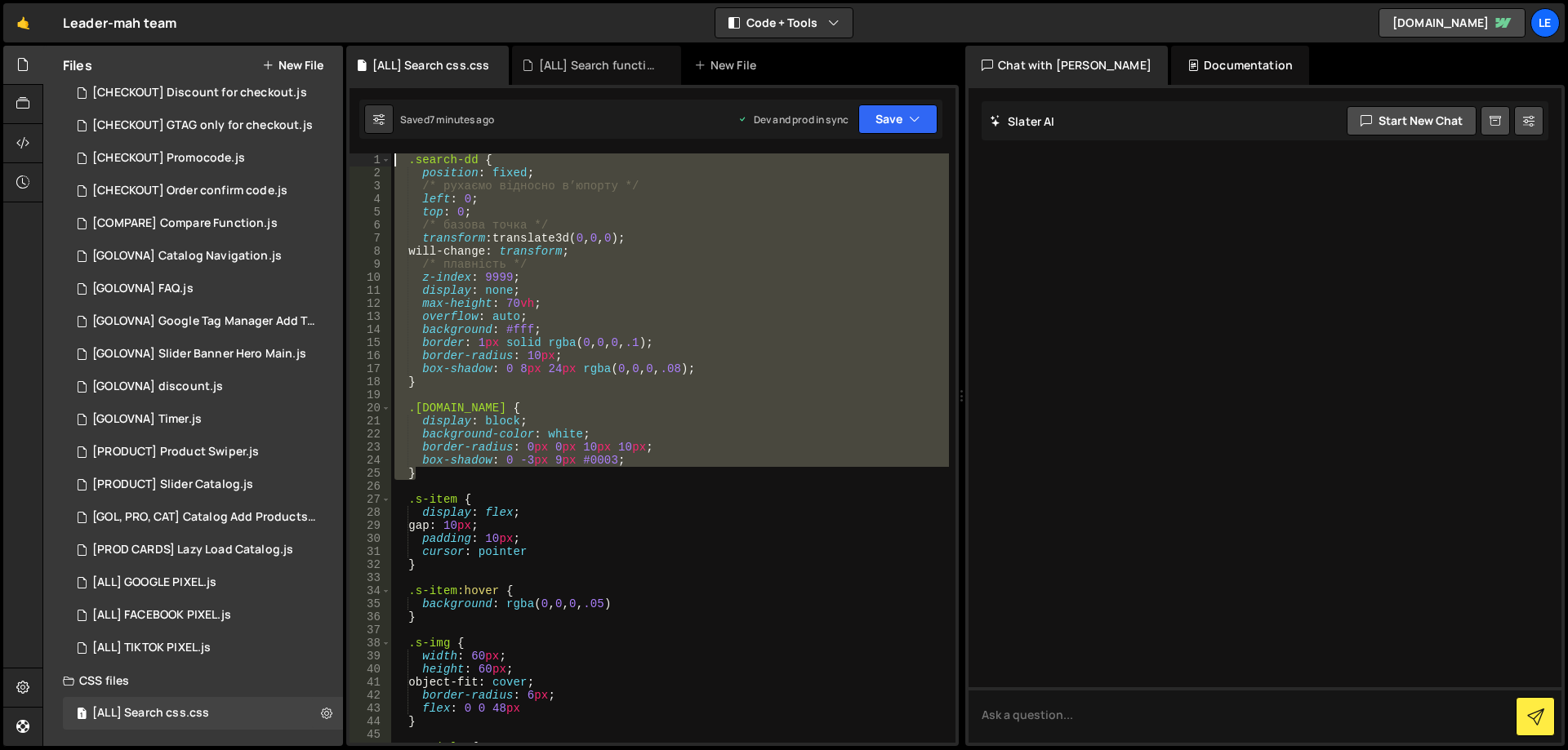
drag, startPoint x: 457, startPoint y: 459, endPoint x: 365, endPoint y: 154, distance: 318.6
click at [365, 154] on div "1 2 3 4 5 6 7 8 9 10 11 12 13 14 15 16 17 18 19 20 21 22 23 24 25 26 27 28 29 3…" at bounding box center [653, 447] width 606 height 589
click at [662, 226] on div ".search-dd { position : fixed ; /* рухаємо відносно в’юпорту */ left : 0 ; top …" at bounding box center [670, 447] width 558 height 589
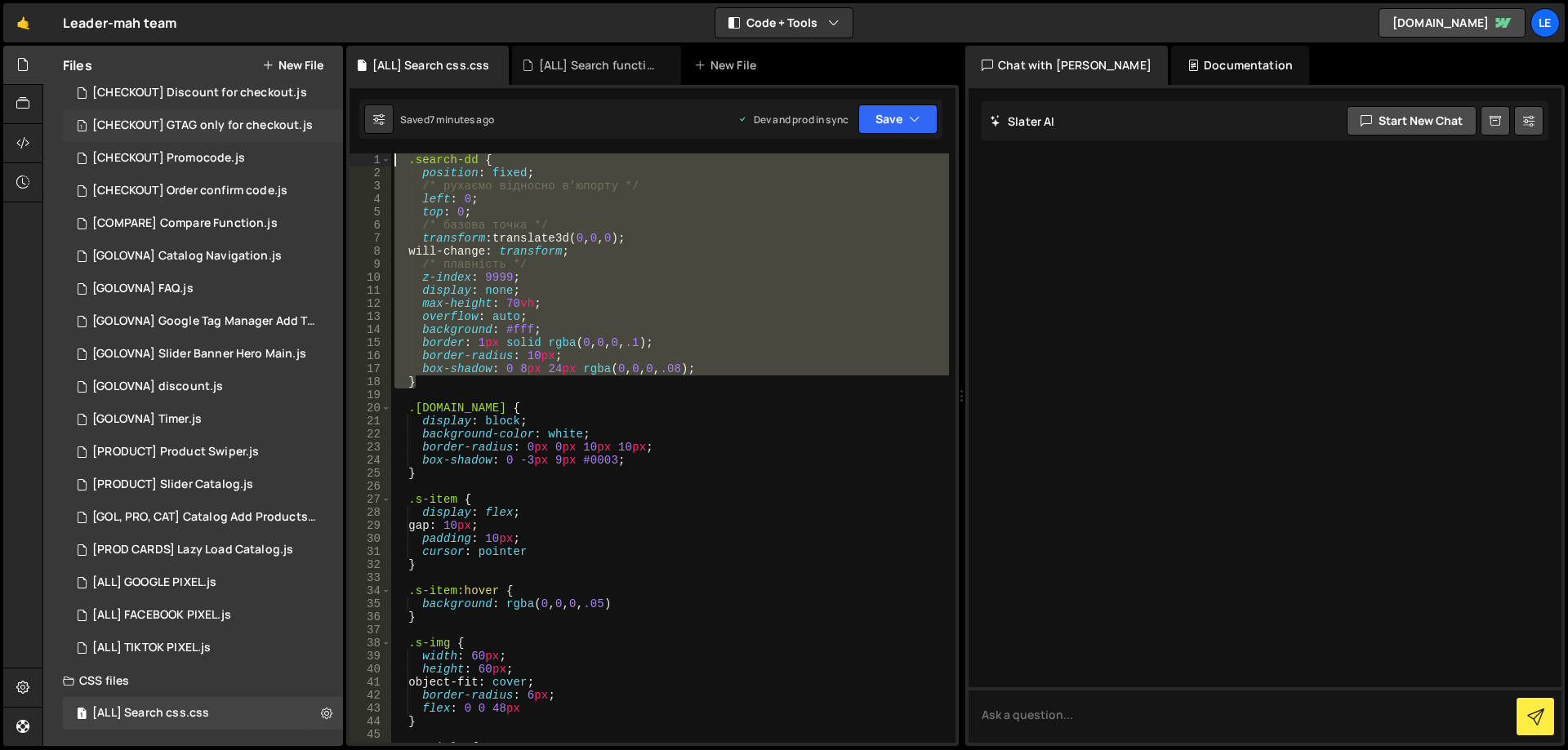
drag, startPoint x: 540, startPoint y: 379, endPoint x: 281, endPoint y: 139, distance: 353.1
click at [281, 139] on div "Files New File Javascript files 1 [ALL] Cart Update.js 0 1 [ALL] Discount for i…" at bounding box center [805, 397] width 1525 height 701
paste textarea "}"
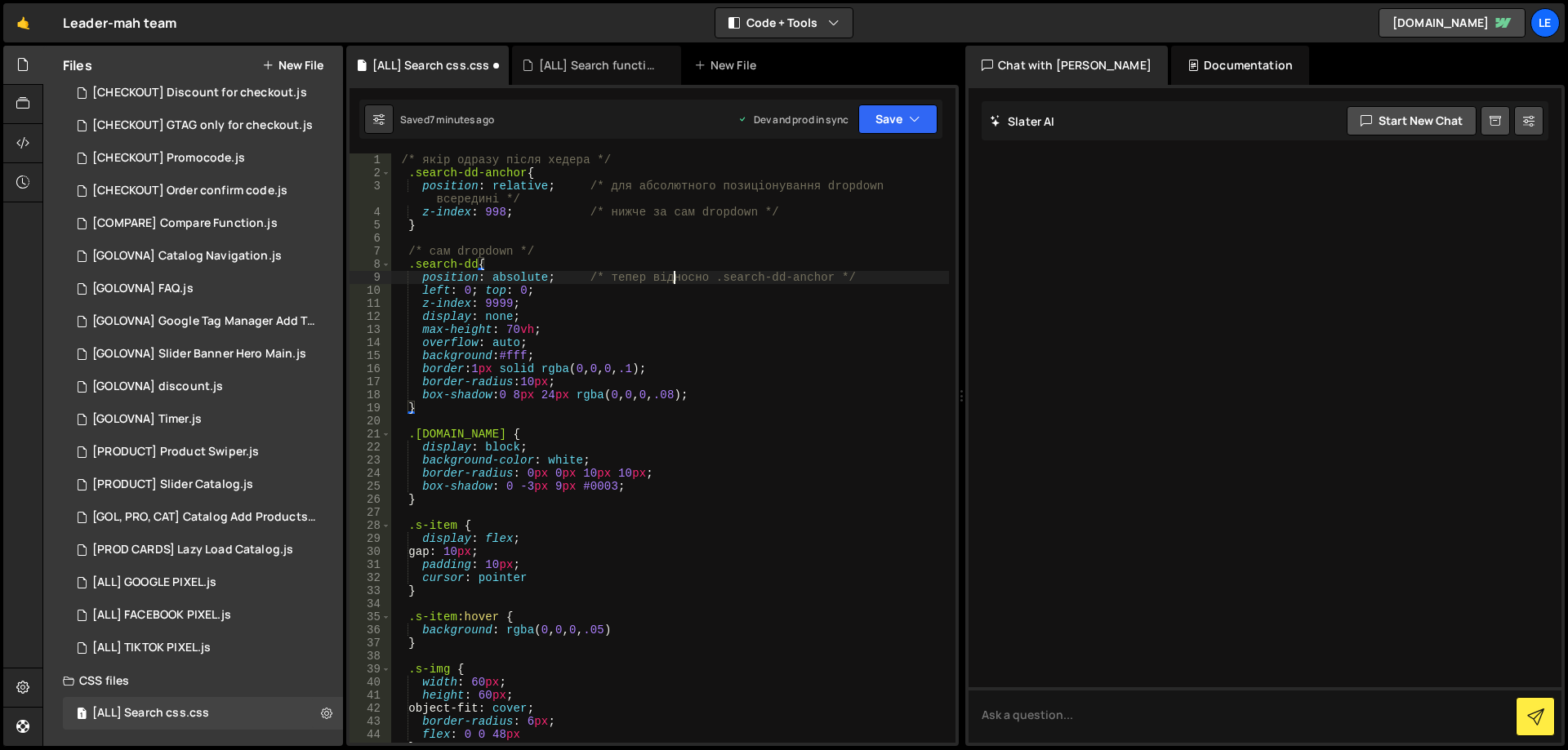
click at [677, 271] on div "/* якір одразу після хедера */ .search-dd-anchor { position : relative ; /* для…" at bounding box center [670, 460] width 558 height 615
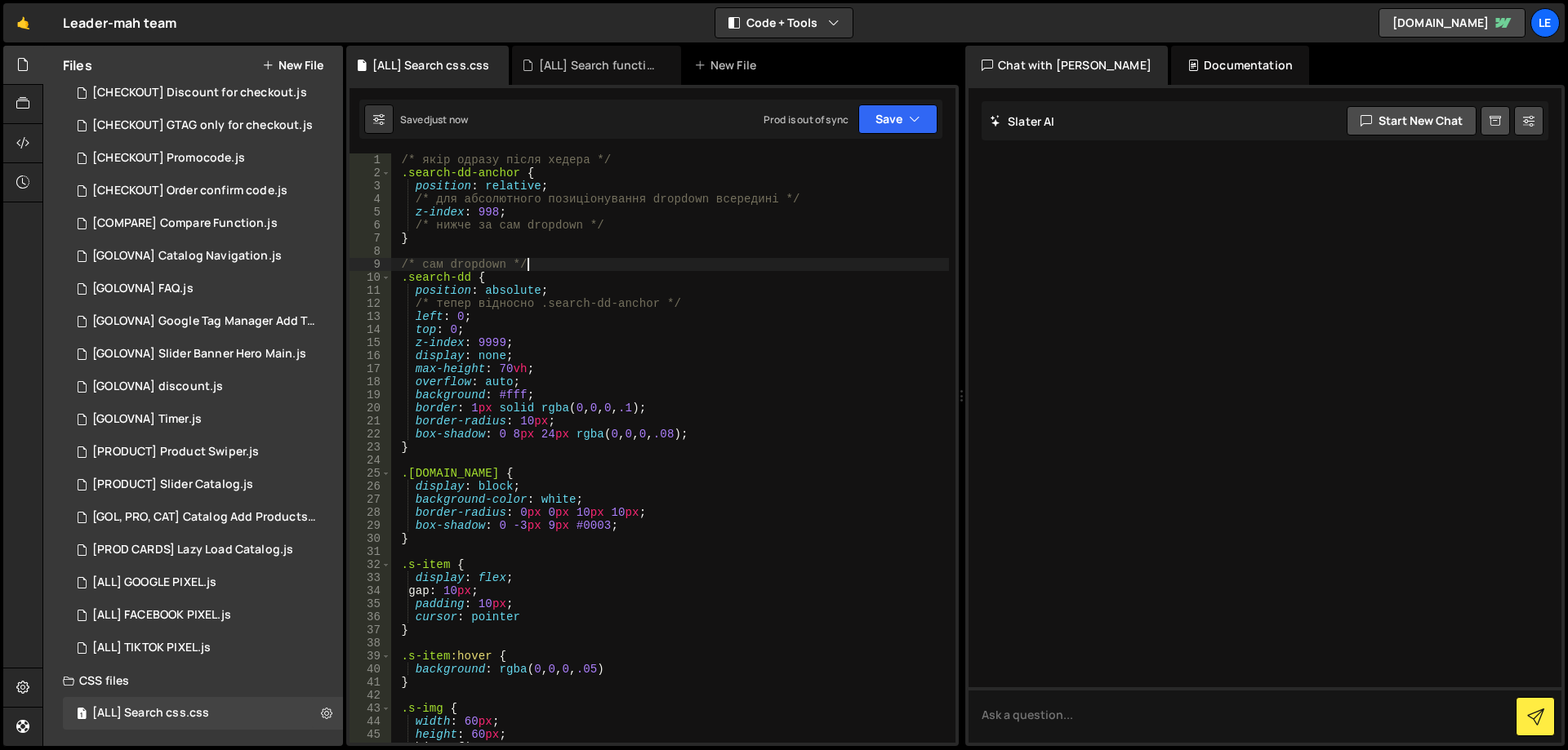
click at [896, 134] on div "Saved just now Prod is out of sync Upgrade to Edit Save Save to Staging S Saved…" at bounding box center [651, 118] width 583 height 39
click at [881, 120] on button "Save" at bounding box center [898, 119] width 79 height 30
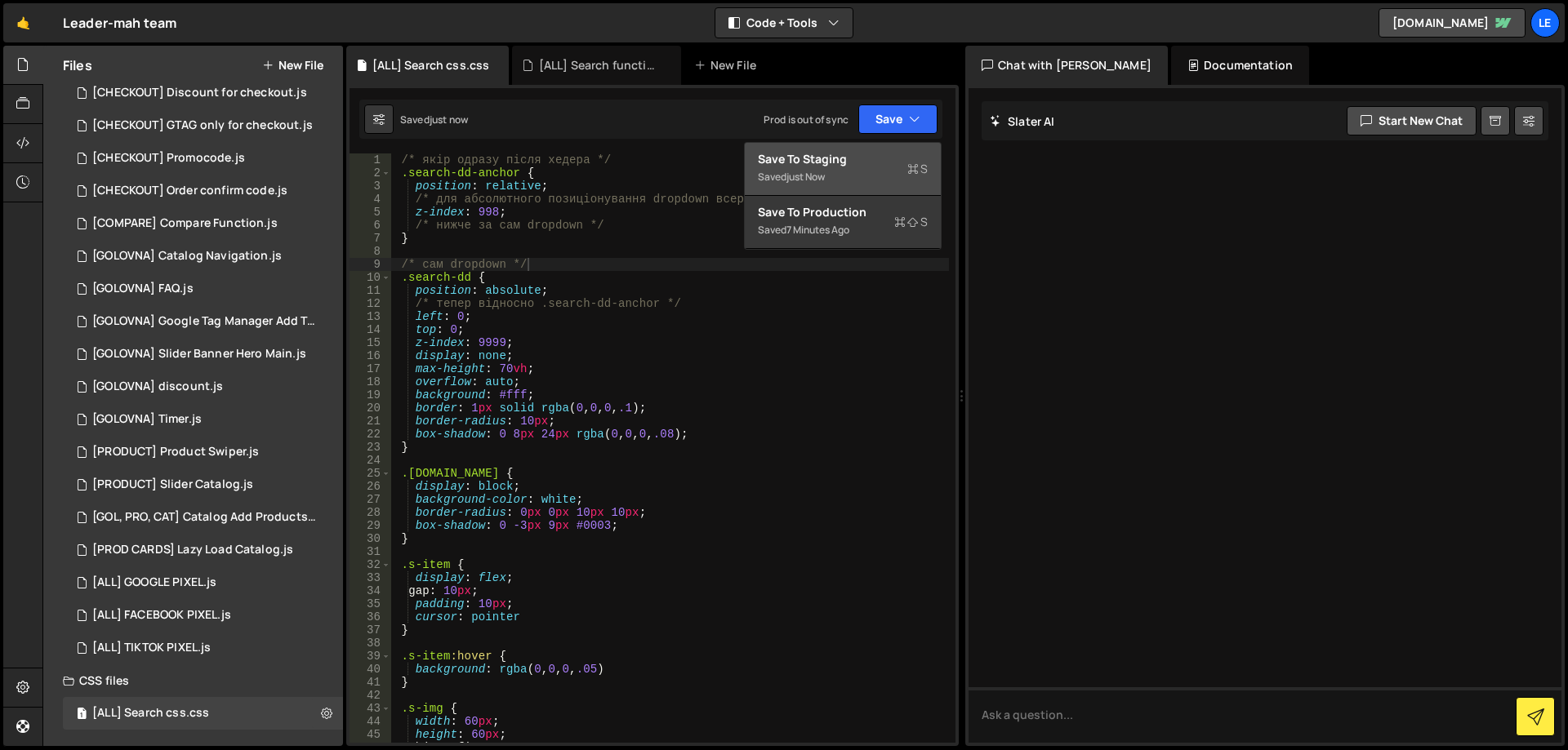
click at [860, 151] on div "Save to Staging S" at bounding box center [843, 159] width 170 height 17
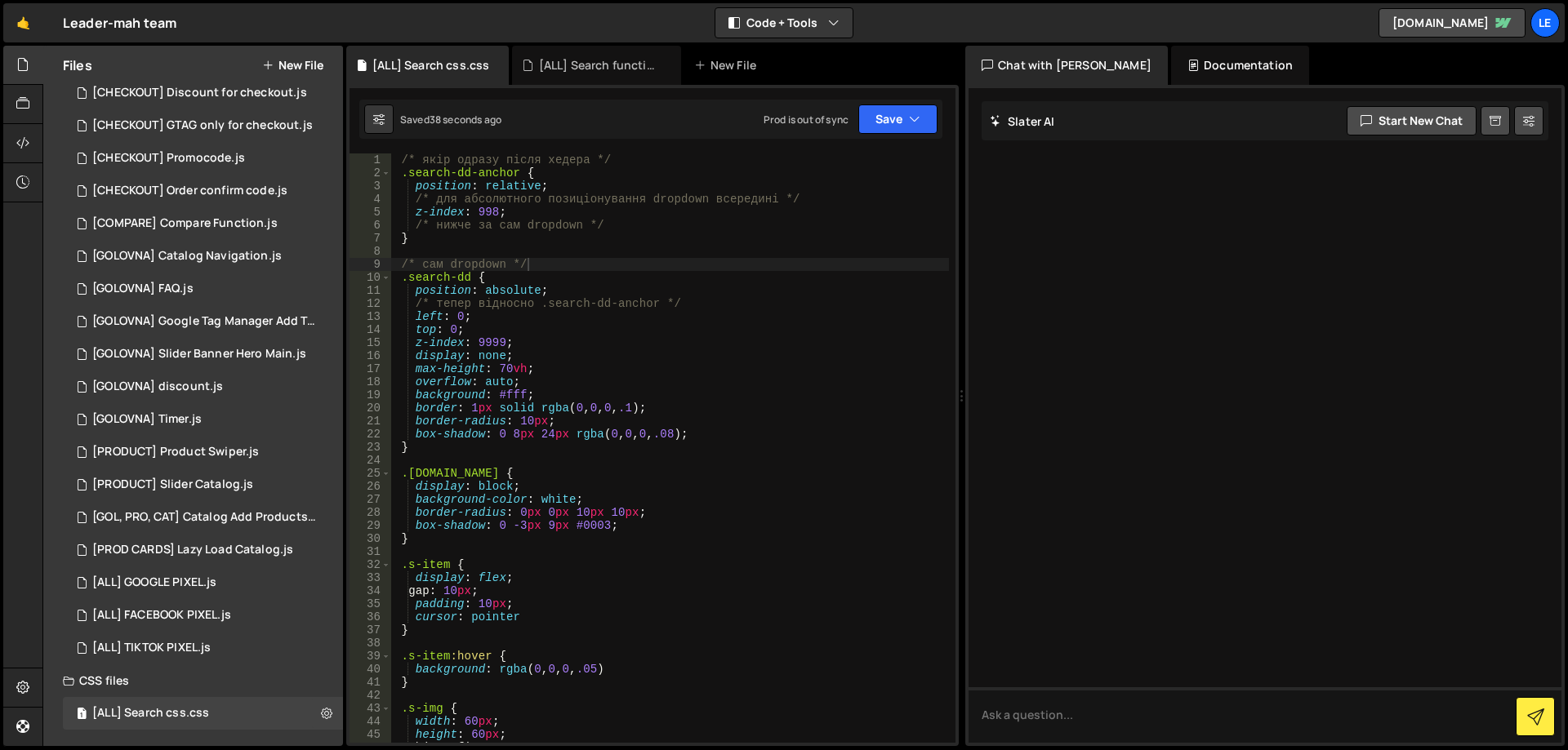
type textarea "max-height: 70vh;"
click at [616, 373] on div "/* якір одразу після хедера */ .search-dd-anchor { position : relative ; /* для…" at bounding box center [670, 460] width 558 height 615
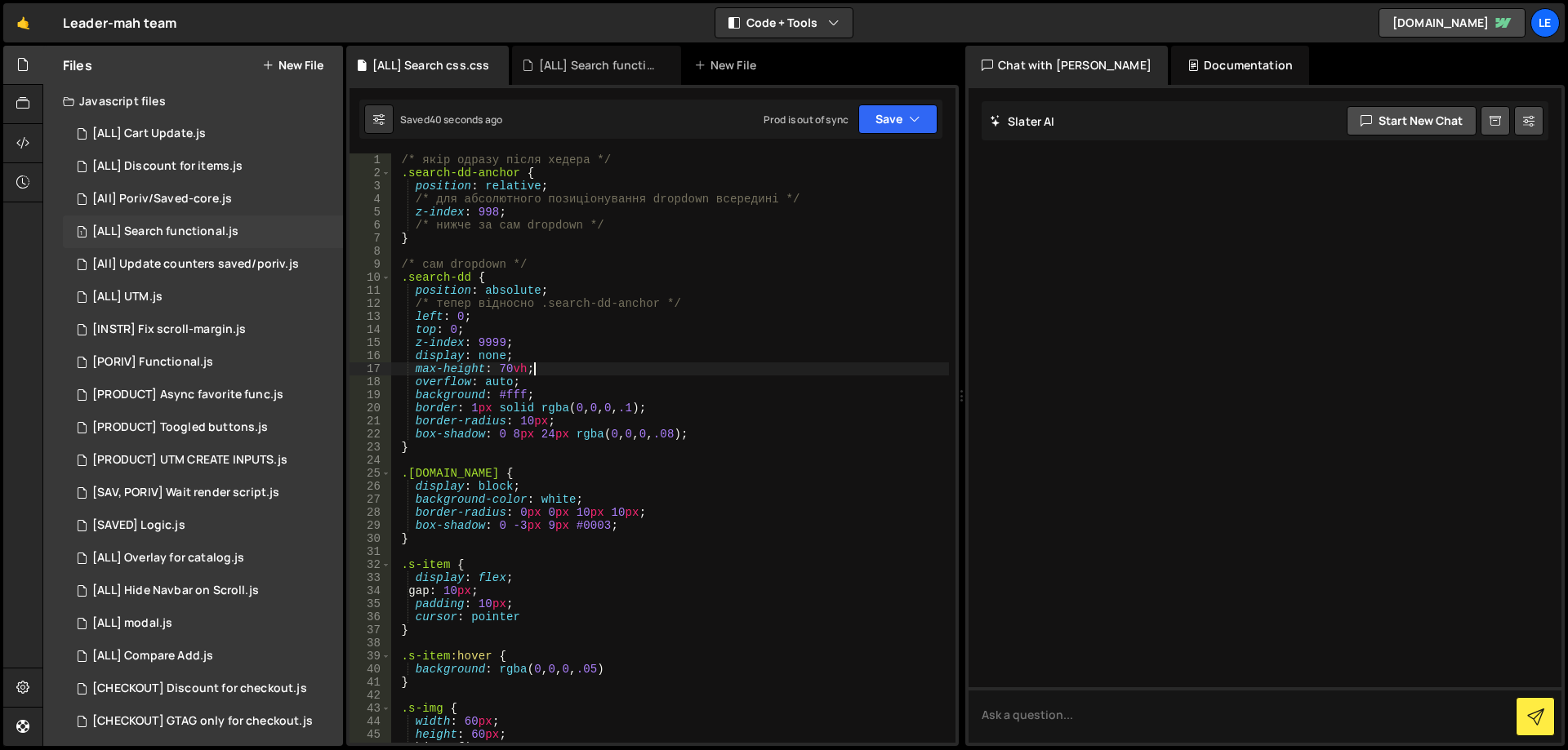
click at [242, 229] on div "1 [ALL] Search functional.js 0" at bounding box center [203, 232] width 280 height 33
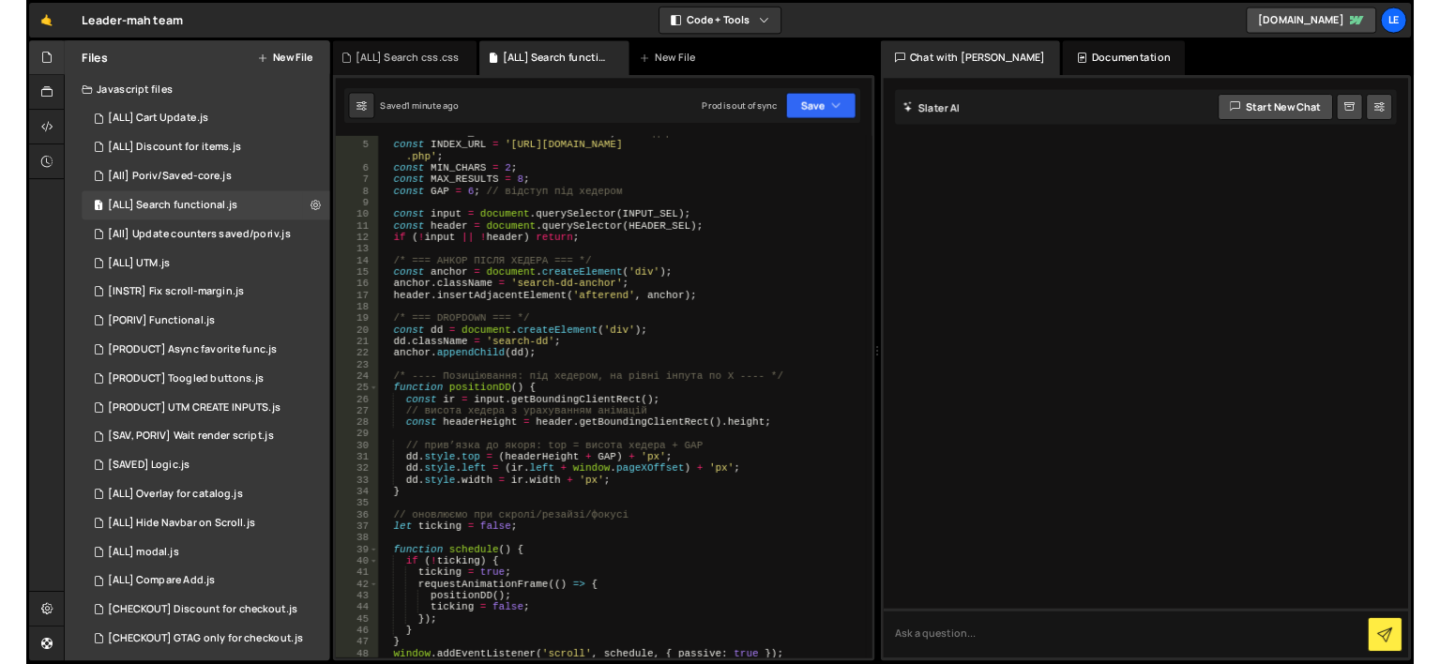
scroll to position [113, 0]
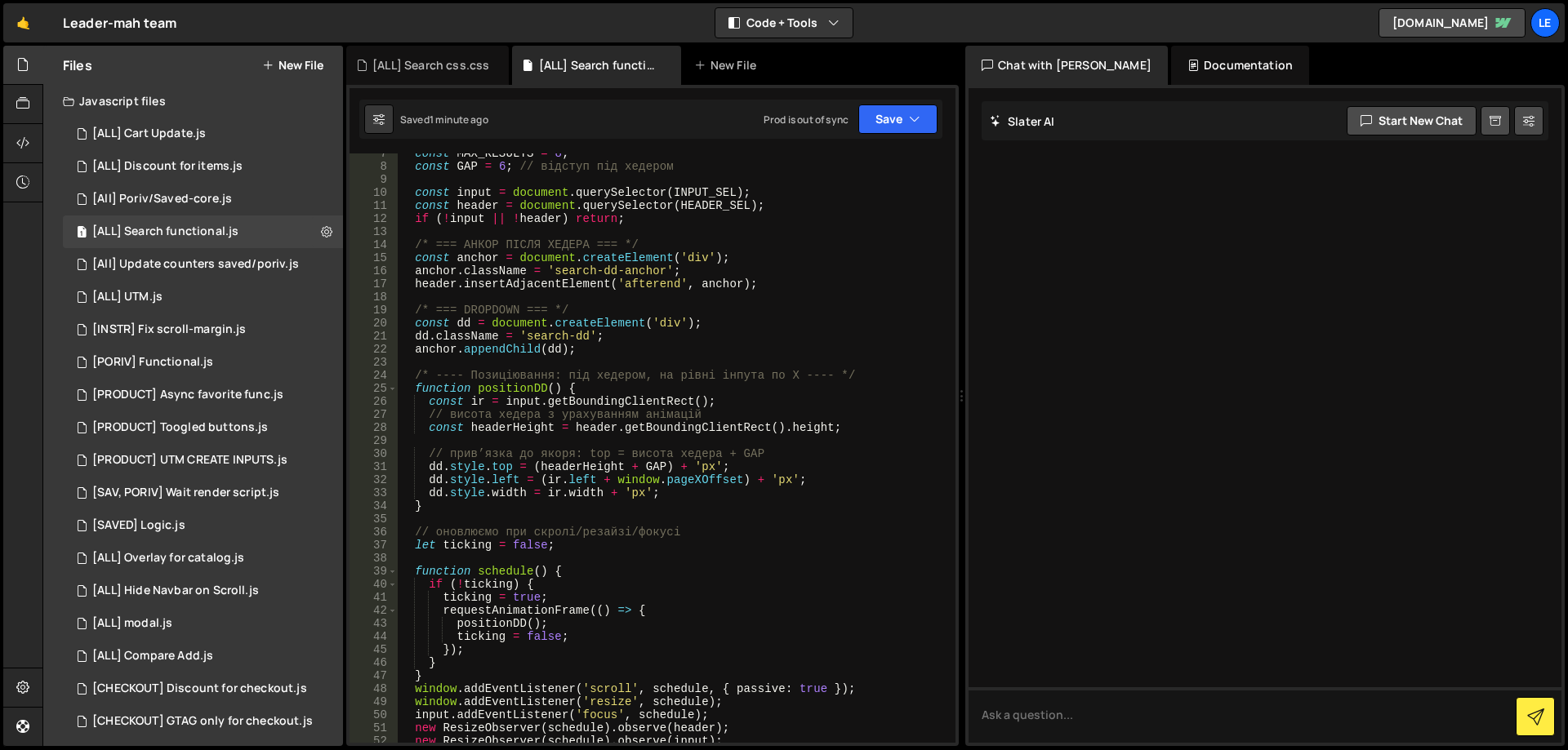
click at [656, 466] on div "const MAX_RESULTS = 8 ; const GAP = 6 ; // відступ під хедером const input = do…" at bounding box center [673, 454] width 551 height 615
click at [698, 454] on div "const MAX_RESULTS = 8 ; const GAP = 6 ; // відступ під хедером const input = do…" at bounding box center [673, 454] width 551 height 615
click at [737, 452] on div "const MAX_RESULTS = 8 ; const GAP = 6 ; // відступ під хедером const input = do…" at bounding box center [673, 454] width 551 height 615
click at [759, 452] on div "const MAX_RESULTS = 8 ; const GAP = 6 ; // відступ під хедером const input = do…" at bounding box center [673, 454] width 551 height 615
click at [801, 452] on div "const MAX_RESULTS = 8 ; const GAP = 6 ; // відступ під хедером const input = do…" at bounding box center [673, 454] width 551 height 615
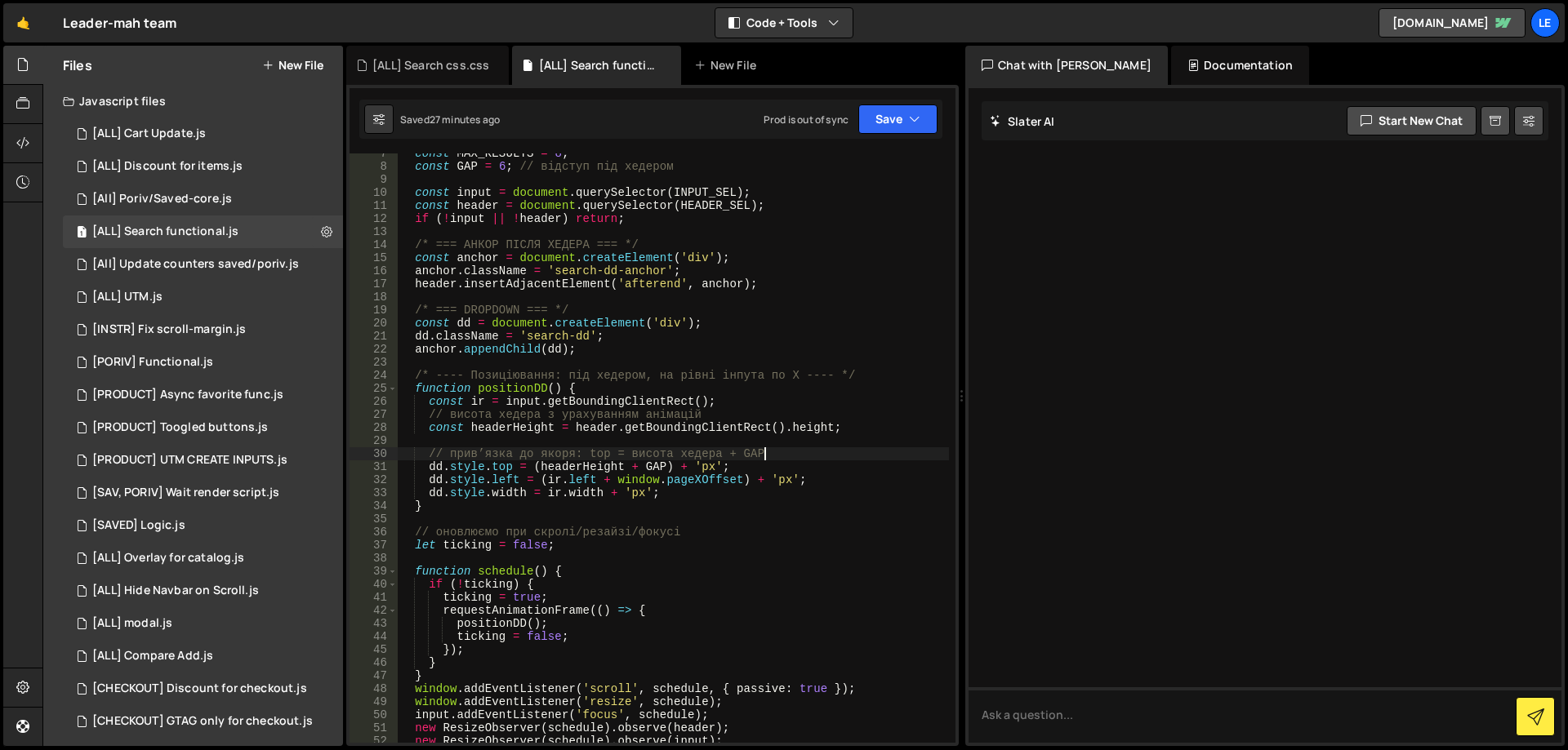
click at [648, 468] on div "const MAX_RESULTS = 8 ; const GAP = 6 ; // відступ під хедером const input = do…" at bounding box center [673, 454] width 551 height 615
click at [654, 467] on div "const MAX_RESULTS = 8 ; const GAP = 6 ; // відступ під хедером const input = do…" at bounding box center [673, 454] width 551 height 615
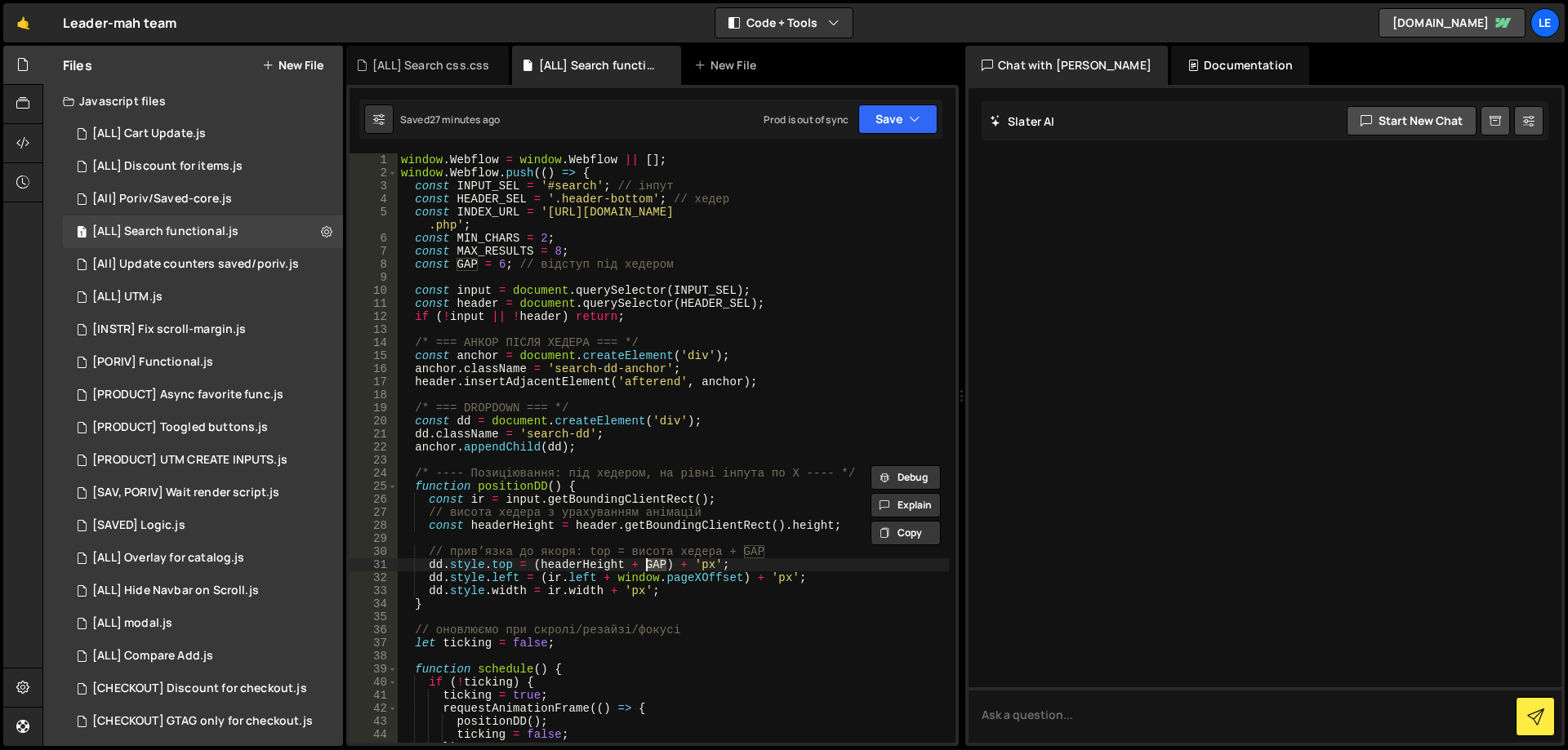
click at [591, 563] on div "window . Webflow = window . Webflow || [ ] ; window . Webflow . push (( ) => { …" at bounding box center [673, 460] width 551 height 615
click at [654, 564] on div "window . Webflow = window . Webflow || [ ] ; window . Webflow . push (( ) => { …" at bounding box center [673, 460] width 551 height 615
click at [499, 564] on div "window . Webflow = window . Webflow || [ ] ; window . Webflow . push (( ) => { …" at bounding box center [673, 460] width 551 height 615
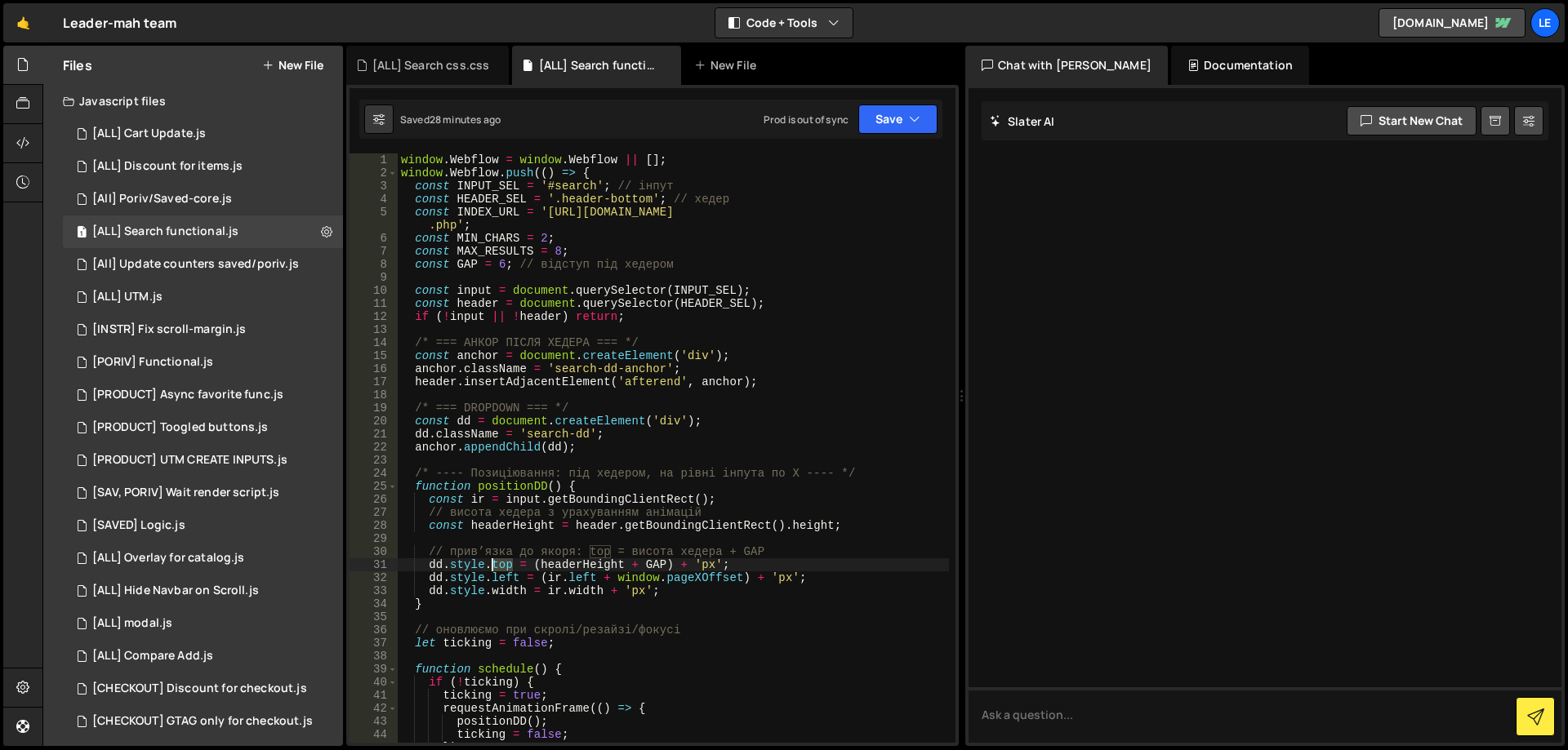
click at [499, 564] on div "window . Webflow = window . Webflow || [ ] ; window . Webflow . push (( ) => { …" at bounding box center [673, 460] width 551 height 615
click at [593, 563] on div "window . Webflow = window . Webflow || [ ] ; window . Webflow . push (( ) => { …" at bounding box center [673, 460] width 551 height 615
click at [608, 566] on div "window . Webflow = window . Webflow || [ ] ; window . Webflow . push (( ) => { …" at bounding box center [673, 447] width 551 height 589
click at [608, 566] on div "window . Webflow = window . Webflow || [ ] ; window . Webflow . push (( ) => { …" at bounding box center [673, 460] width 551 height 615
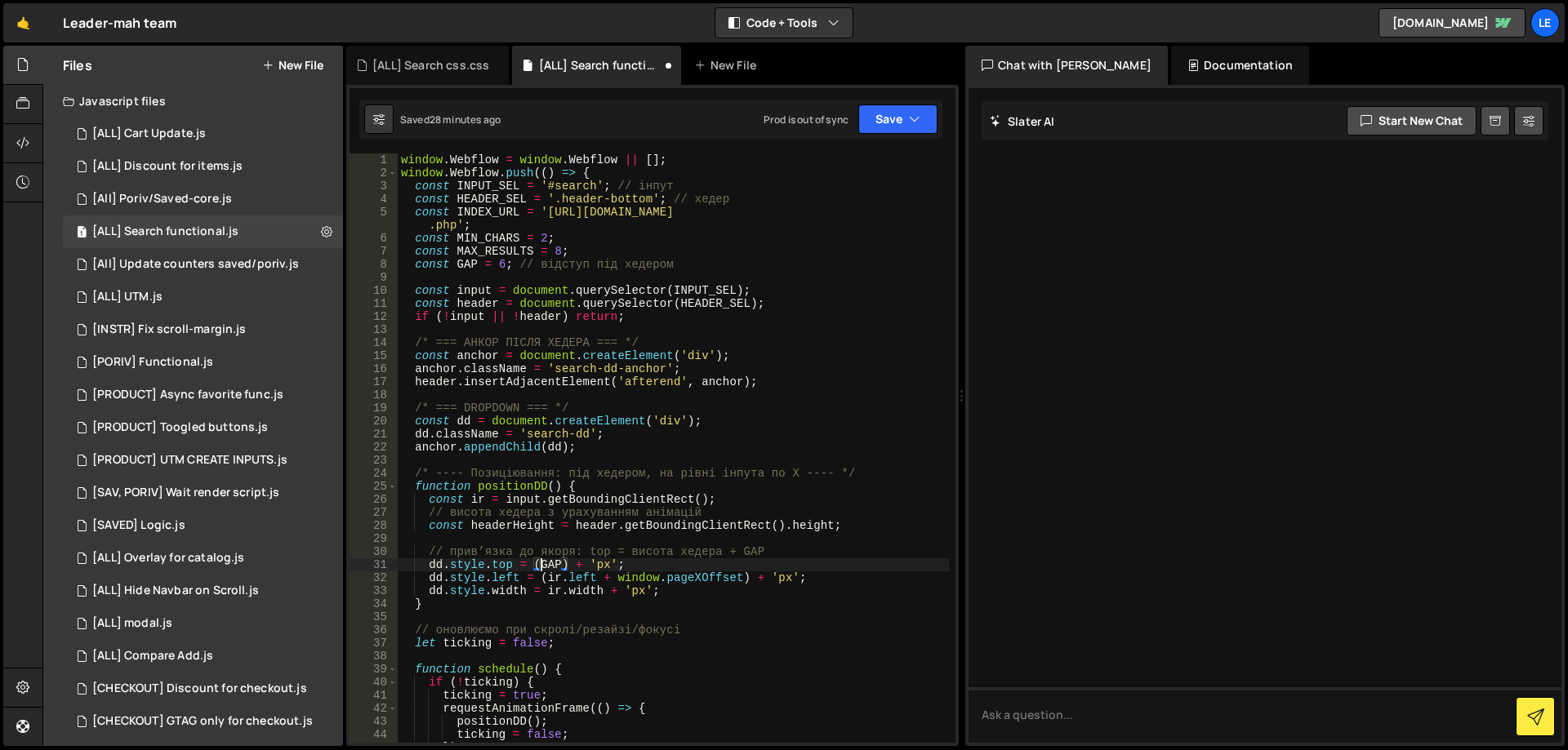
click at [686, 559] on div "window . Webflow = window . Webflow || [ ] ; window . Webflow . push (( ) => { …" at bounding box center [673, 460] width 551 height 615
click at [908, 127] on button "Save" at bounding box center [898, 119] width 79 height 30
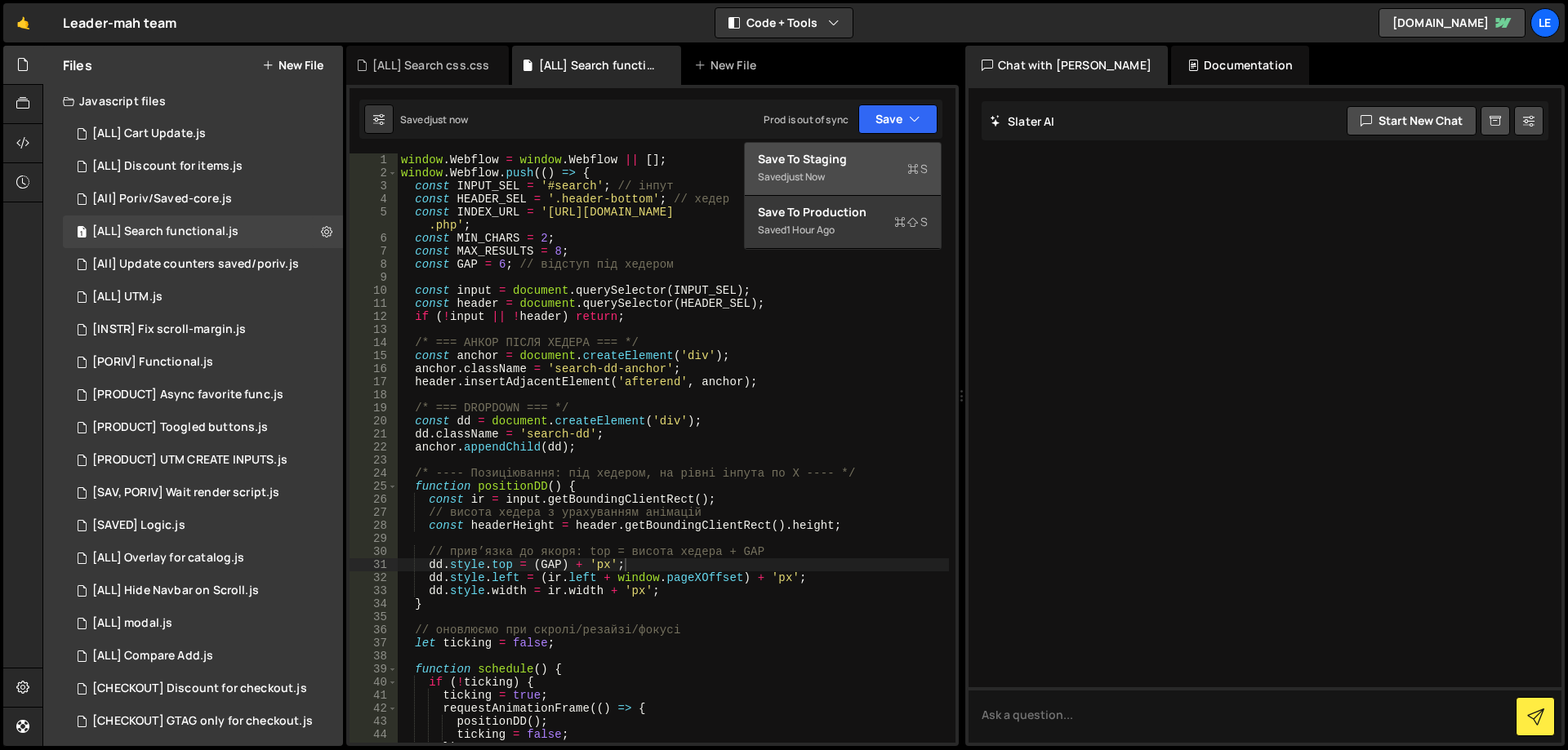
click at [857, 162] on div "Save to Staging S" at bounding box center [843, 159] width 170 height 17
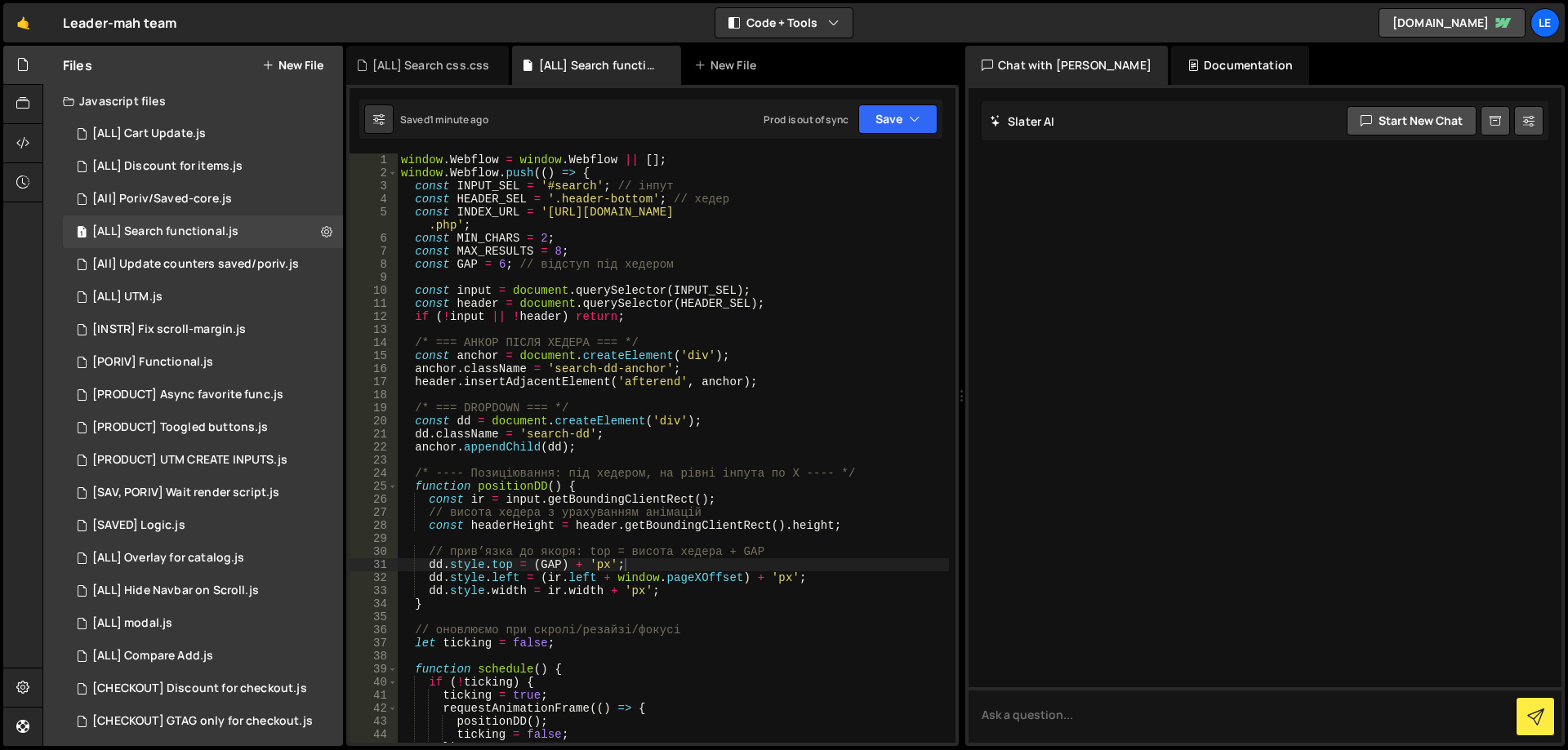
click at [714, 261] on div "window . Webflow = window . Webflow || [ ] ; window . Webflow . push (( ) => { …" at bounding box center [673, 460] width 551 height 615
click at [508, 249] on div "window . Webflow = window . Webflow || [ ] ; window . Webflow . push (( ) => { …" at bounding box center [673, 460] width 551 height 615
type textarea "const MAX_RESULTS = 8;"
click at [507, 249] on div "window . Webflow = window . Webflow || [ ] ; window . Webflow . push (( ) => { …" at bounding box center [673, 460] width 551 height 615
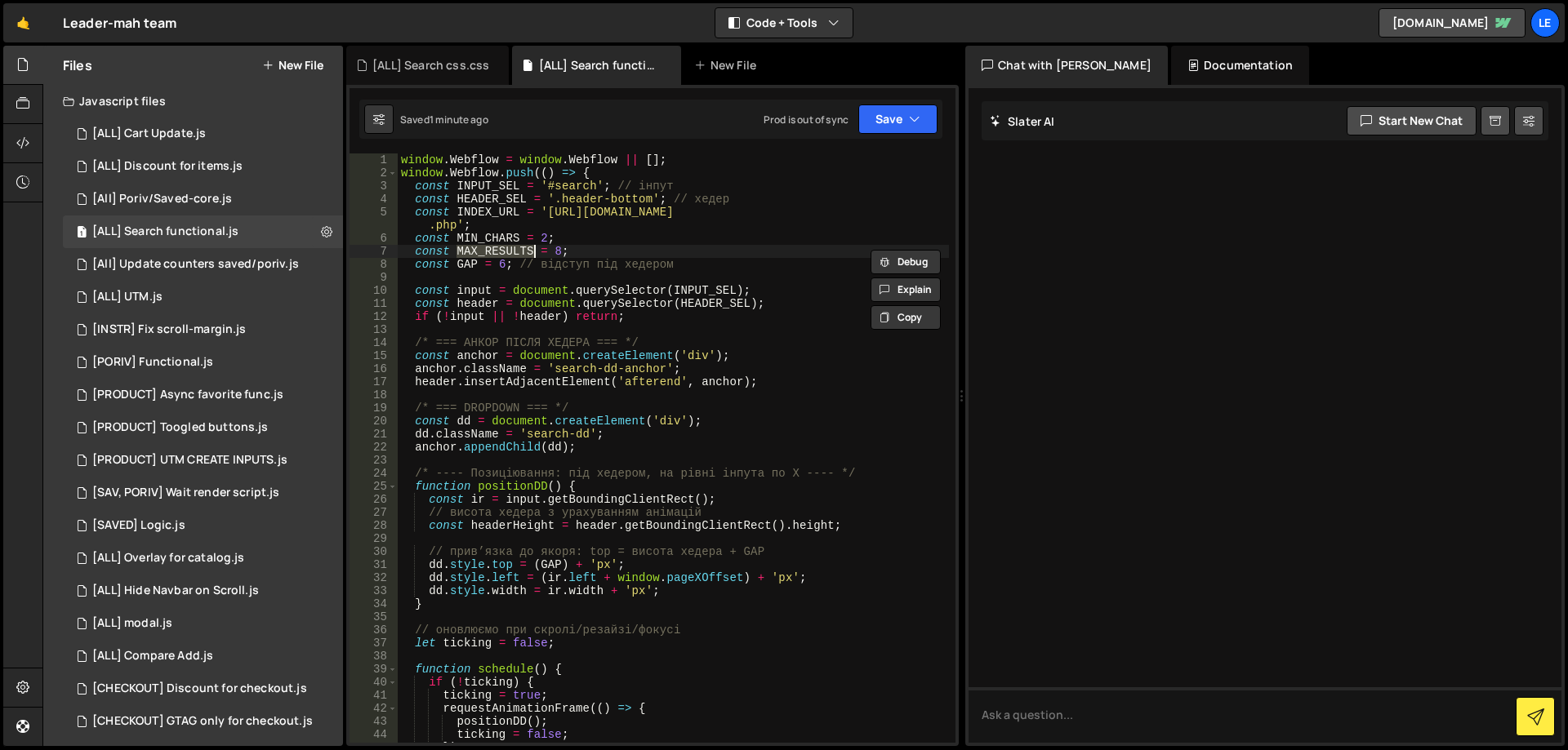
click at [728, 258] on div "window . Webflow = window . Webflow || [ ] ; window . Webflow . push (( ) => { …" at bounding box center [673, 460] width 551 height 615
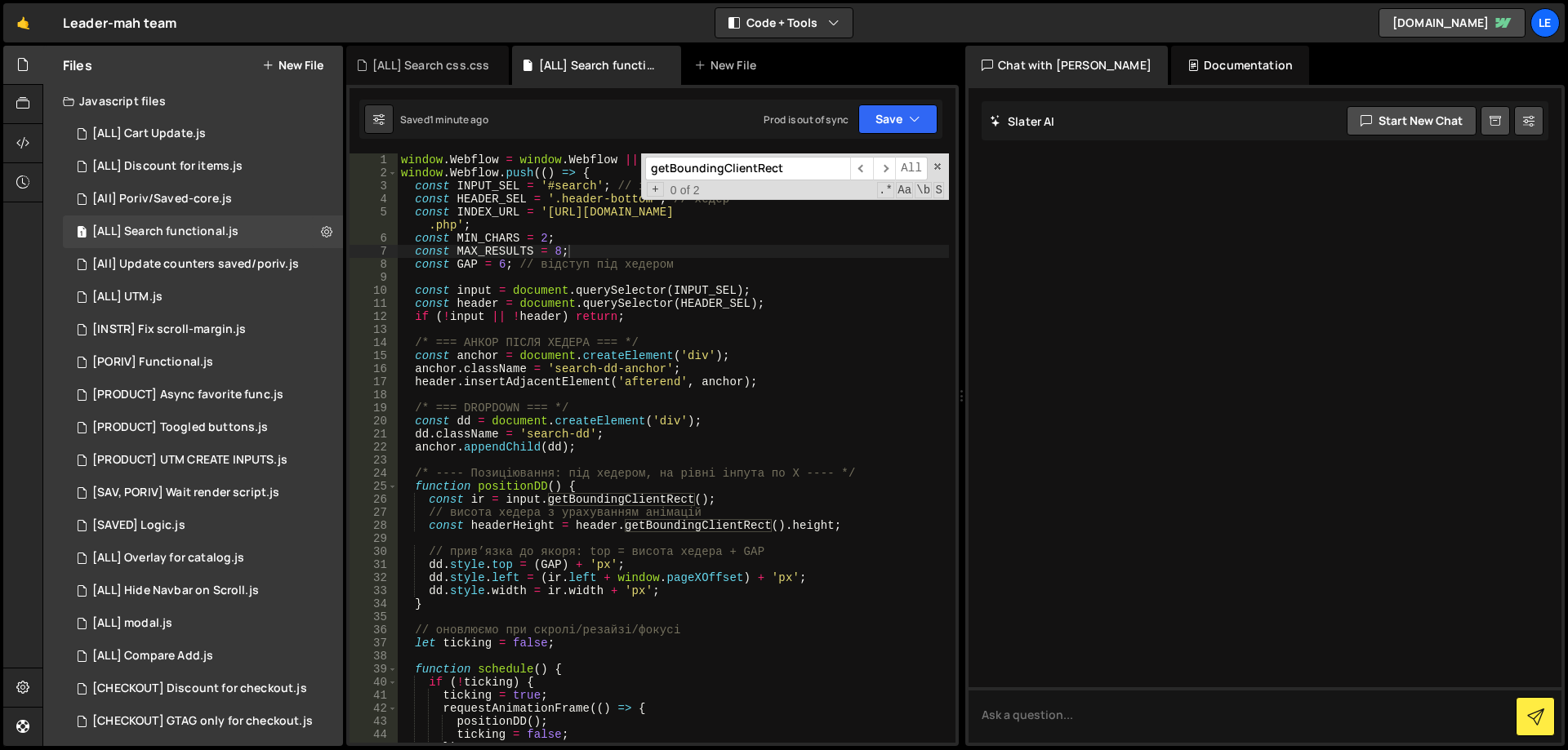
paste input "MAX_RESULTS"
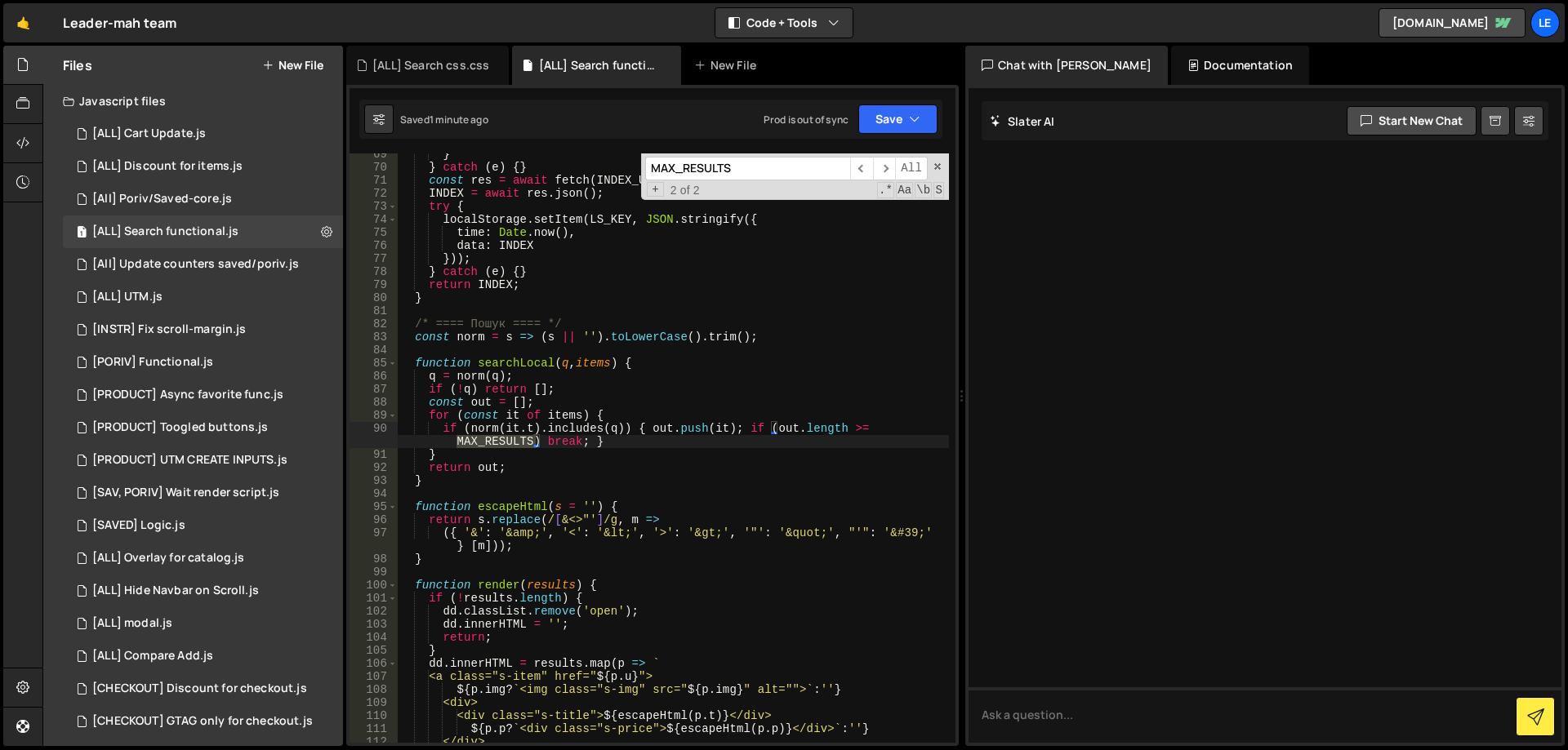
type input "MAX_RESULTS"
click at [716, 437] on div "} } catch ( e ) { } const res = await fetch ( INDEX_URL , { cache : 'force-cach…" at bounding box center [673, 455] width 551 height 615
click at [886, 163] on span "​" at bounding box center [885, 168] width 23 height 23
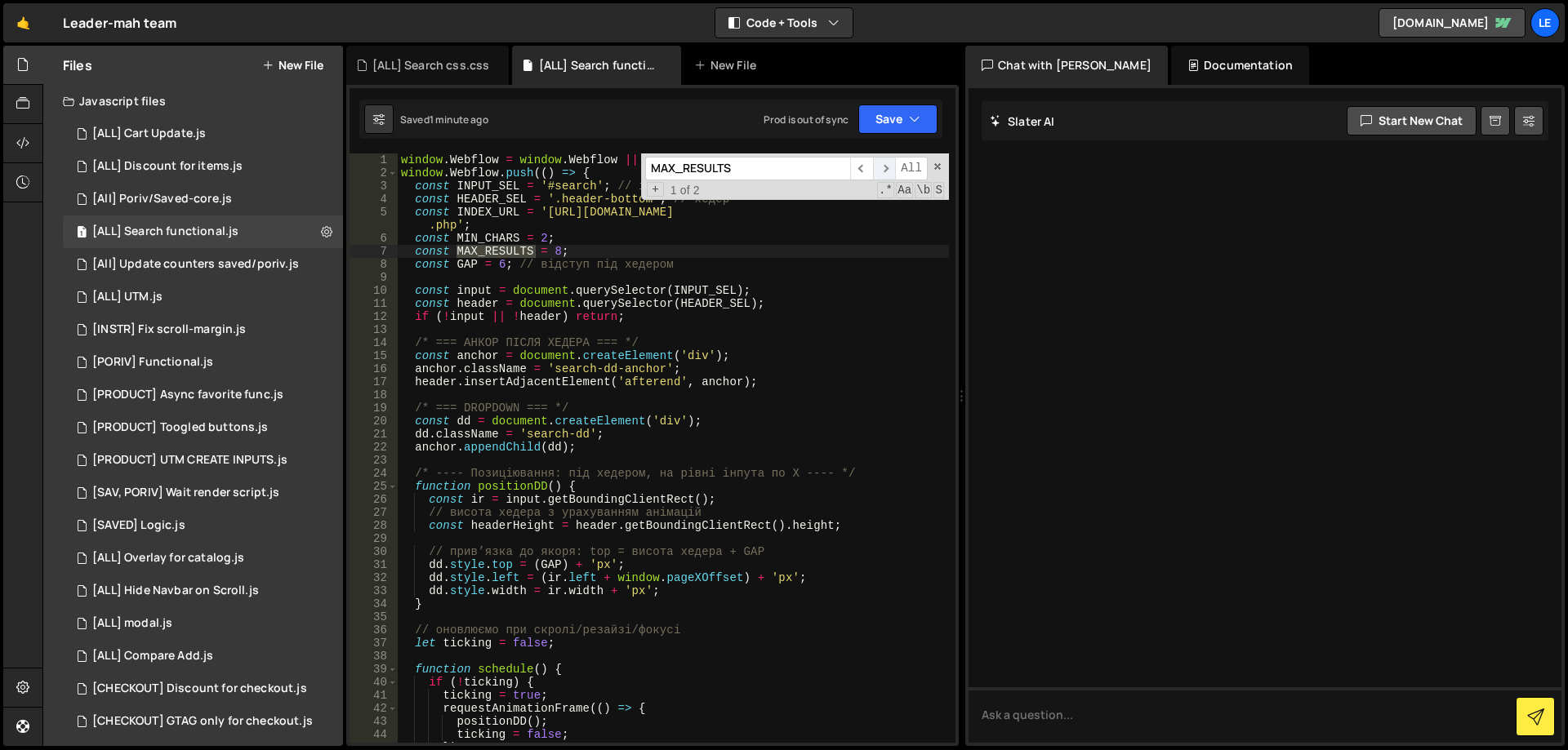
click at [887, 167] on span "​" at bounding box center [885, 168] width 23 height 23
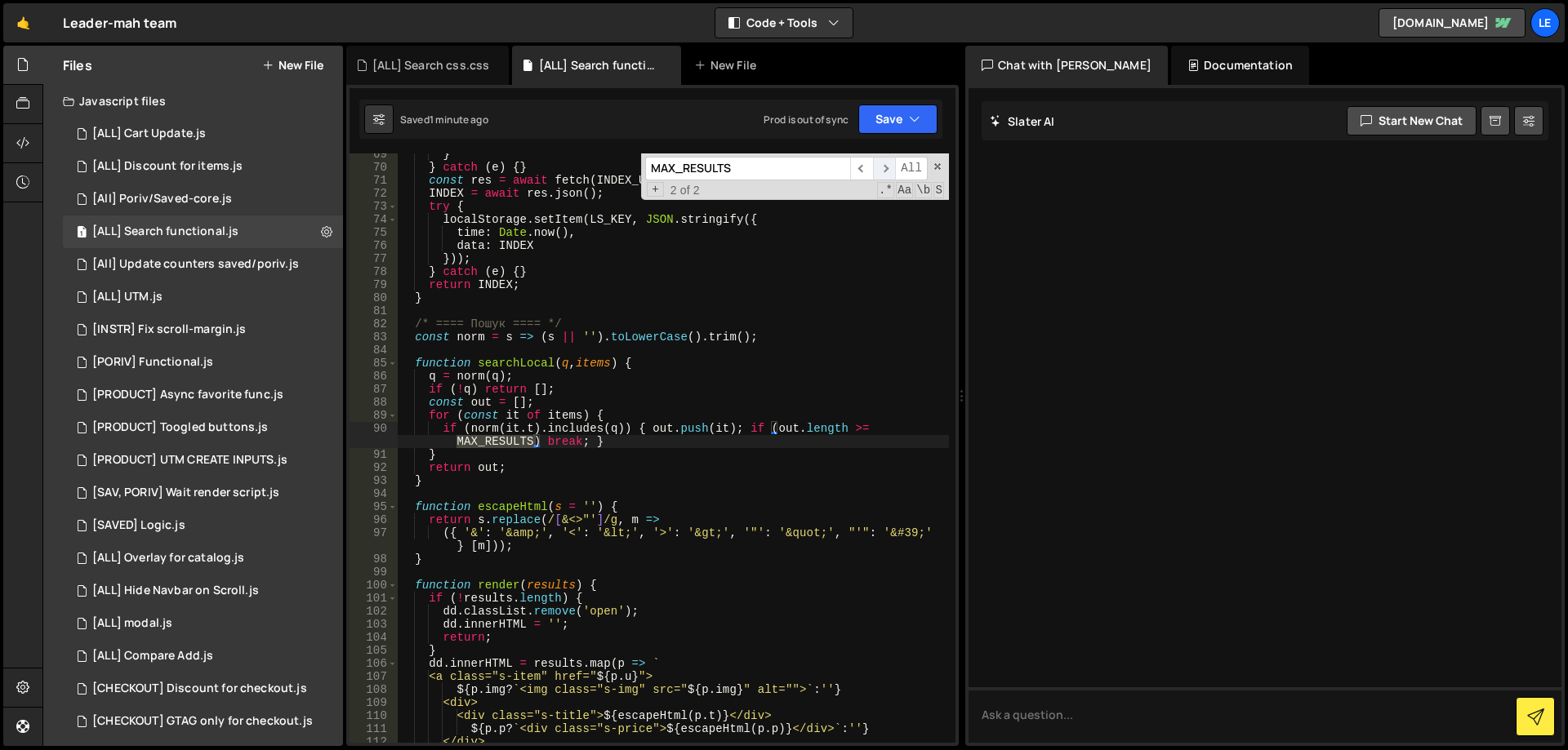
scroll to position [920, 0]
click at [518, 444] on div "} } catch ( e ) { } const res = await fetch ( INDEX_URL , { cache : 'force-cach…" at bounding box center [673, 447] width 551 height 589
click at [518, 444] on div "} } catch ( e ) { } const res = await fetch ( INDEX_URL , { cache : 'force-cach…" at bounding box center [673, 455] width 551 height 615
click at [468, 337] on div "} } catch ( e ) { } const res = await fetch ( INDEX_URL , { cache : 'force-cach…" at bounding box center [673, 455] width 551 height 615
click at [526, 363] on div "} } catch ( e ) { } const res = await fetch ( INDEX_URL , { cache : 'force-cach…" at bounding box center [673, 455] width 551 height 615
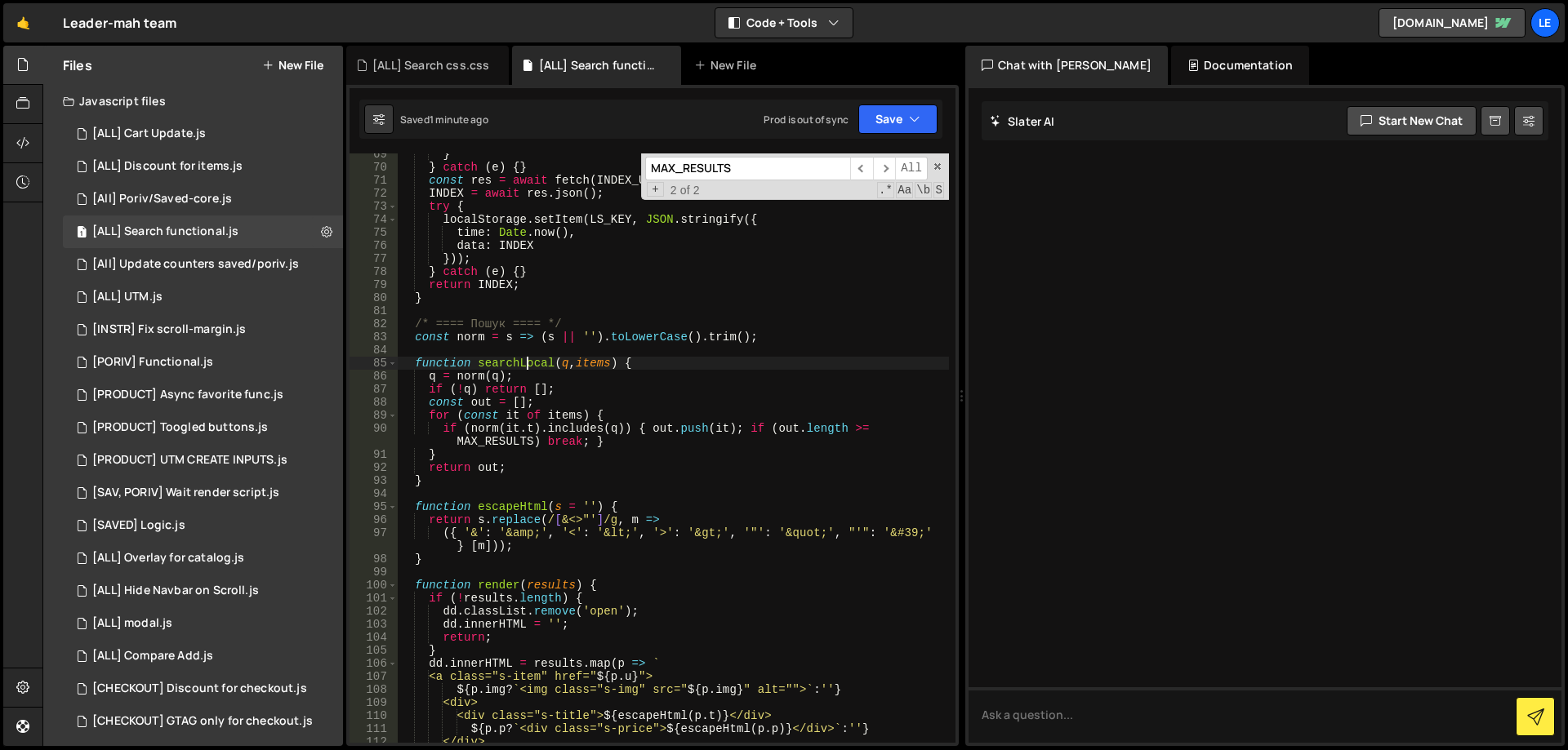
click at [526, 363] on div "} } catch ( e ) { } const res = await fetch ( INDEX_URL , { cache : 'force-cach…" at bounding box center [673, 455] width 551 height 615
click at [431, 379] on div "} } catch ( e ) { } const res = await fetch ( INDEX_URL , { cache : 'force-cach…" at bounding box center [673, 455] width 551 height 615
click at [481, 378] on div "} } catch ( e ) { } const res = await fetch ( INDEX_URL , { cache : 'force-cach…" at bounding box center [673, 455] width 551 height 615
click at [473, 378] on div "} } catch ( e ) { } const res = await fetch ( INDEX_URL , { cache : 'force-cach…" at bounding box center [673, 455] width 551 height 615
click at [659, 337] on div "} } catch ( e ) { } const res = await fetch ( INDEX_URL , { cache : 'force-cach…" at bounding box center [673, 455] width 551 height 615
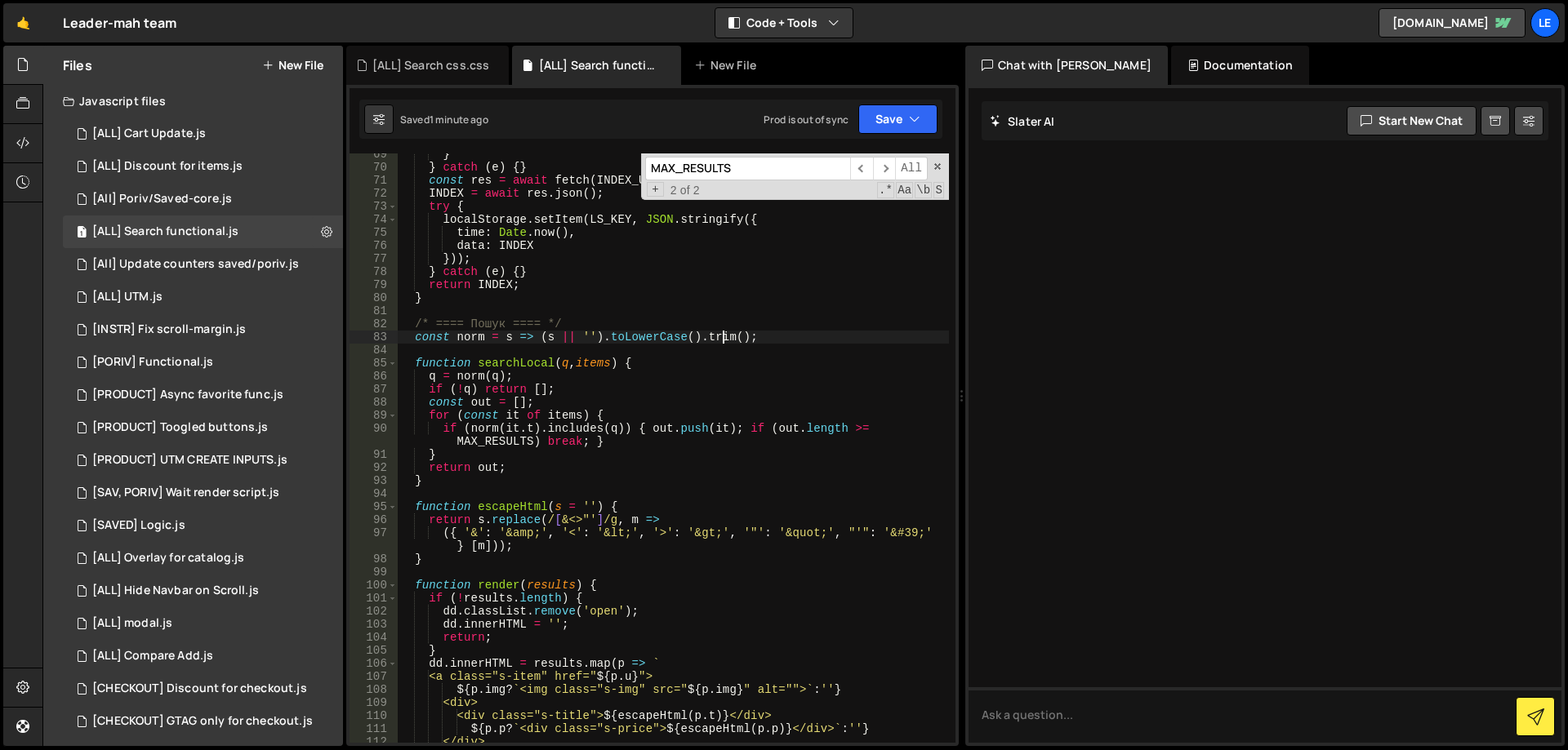
click at [722, 336] on div "} } catch ( e ) { } const res = await fetch ( INDEX_URL , { cache : 'force-cach…" at bounding box center [673, 455] width 551 height 615
click at [466, 389] on div "} } catch ( e ) { } const res = await fetch ( INDEX_URL , { cache : 'force-cach…" at bounding box center [673, 455] width 551 height 615
click at [469, 389] on div "} } catch ( e ) { } const res = await fetch ( INDEX_URL , { cache : 'force-cach…" at bounding box center [673, 455] width 551 height 615
click at [522, 389] on div "} } catch ( e ) { } const res = await fetch ( INDEX_URL , { cache : 'force-cach…" at bounding box center [673, 455] width 551 height 615
click at [567, 390] on div "} } catch ( e ) { } const res = await fetch ( INDEX_URL , { cache : 'force-cach…" at bounding box center [673, 455] width 551 height 615
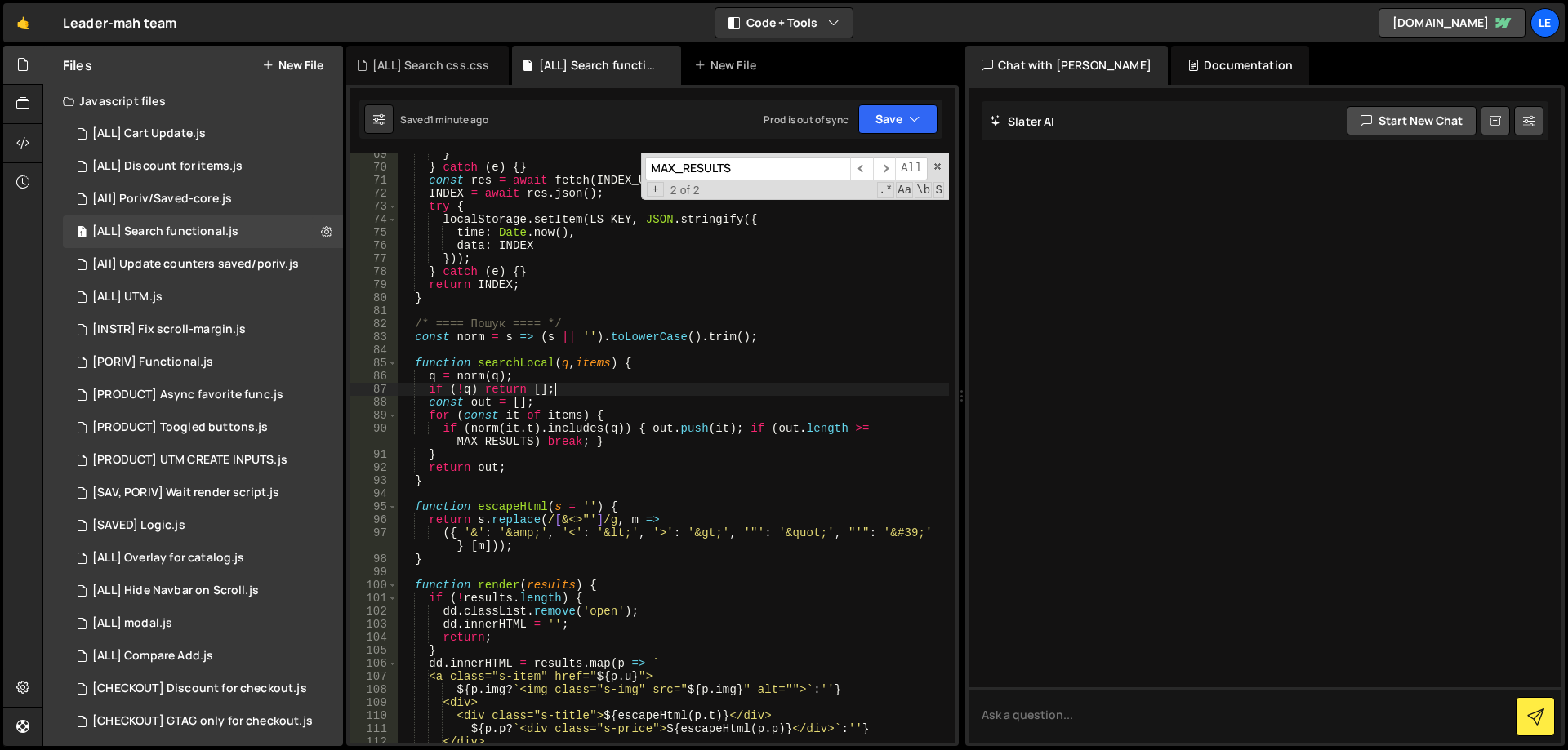
click at [537, 391] on div "} } catch ( e ) { } const res = await fetch ( INDEX_URL , { cache : 'force-cach…" at bounding box center [673, 455] width 551 height 615
click at [555, 389] on div "} } catch ( e ) { } const res = await fetch ( INDEX_URL , { cache : 'force-cach…" at bounding box center [673, 455] width 551 height 615
click at [442, 401] on div "} } catch ( e ) { } const res = await fetch ( INDEX_URL , { cache : 'force-cach…" at bounding box center [673, 455] width 551 height 615
click at [483, 401] on div "} } catch ( e ) { } const res = await fetch ( INDEX_URL , { cache : 'force-cach…" at bounding box center [673, 455] width 551 height 615
click at [527, 400] on div "} } catch ( e ) { } const res = await fetch ( INDEX_URL , { cache : 'force-cach…" at bounding box center [673, 455] width 551 height 615
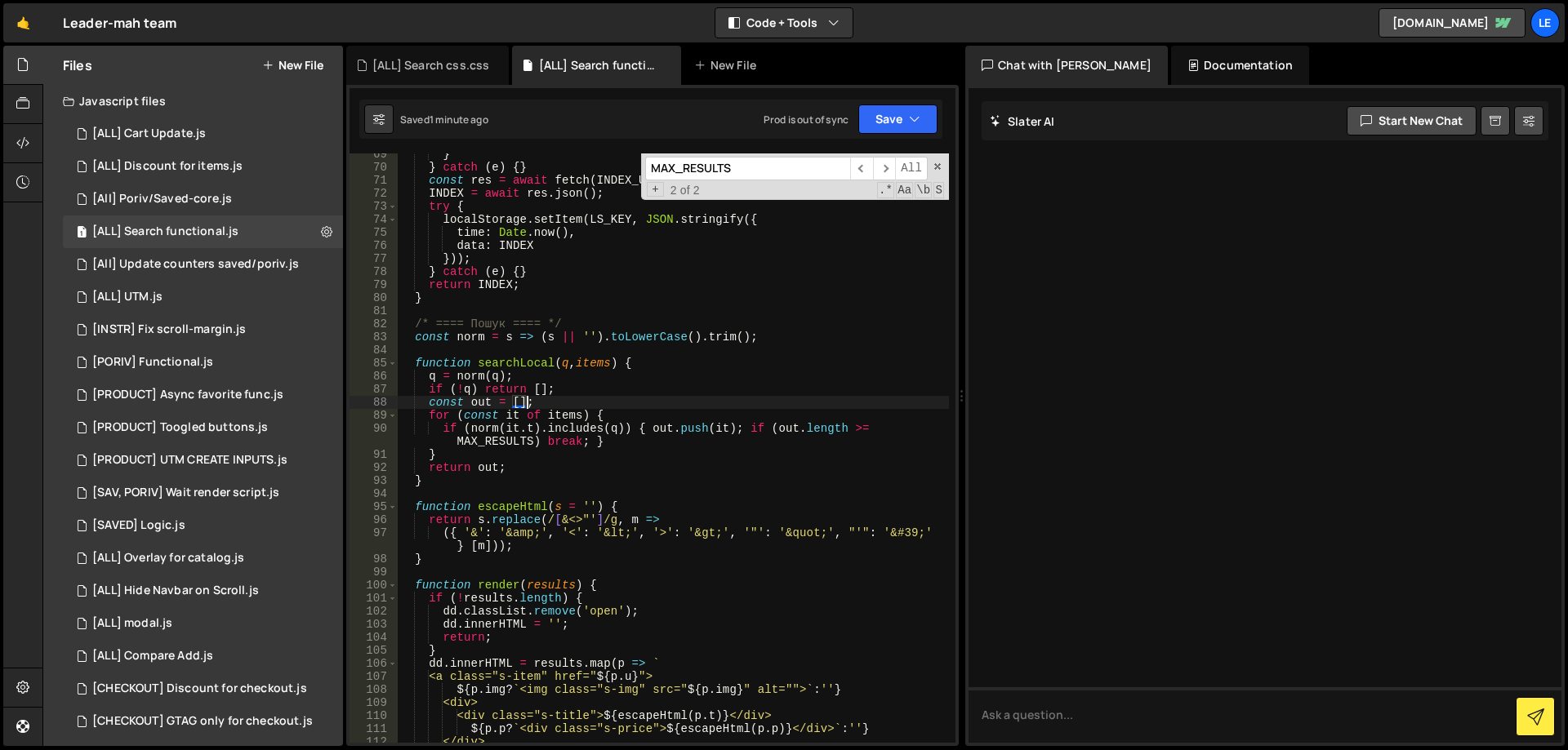
click at [522, 400] on div "} } catch ( e ) { } const res = await fetch ( INDEX_URL , { cache : 'force-cach…" at bounding box center [673, 455] width 551 height 615
click at [548, 398] on div "} } catch ( e ) { } const res = await fetch ( INDEX_URL , { cache : 'force-cach…" at bounding box center [673, 455] width 551 height 615
click at [614, 411] on div "} } catch ( e ) { } const res = await fetch ( INDEX_URL , { cache : 'force-cach…" at bounding box center [673, 455] width 551 height 615
click at [461, 431] on div "} } catch ( e ) { } const res = await fetch ( INDEX_URL , { cache : 'force-cach…" at bounding box center [673, 455] width 551 height 615
click at [574, 426] on div "} } catch ( e ) { } const res = await fetch ( INDEX_URL , { cache : 'force-cach…" at bounding box center [673, 455] width 551 height 615
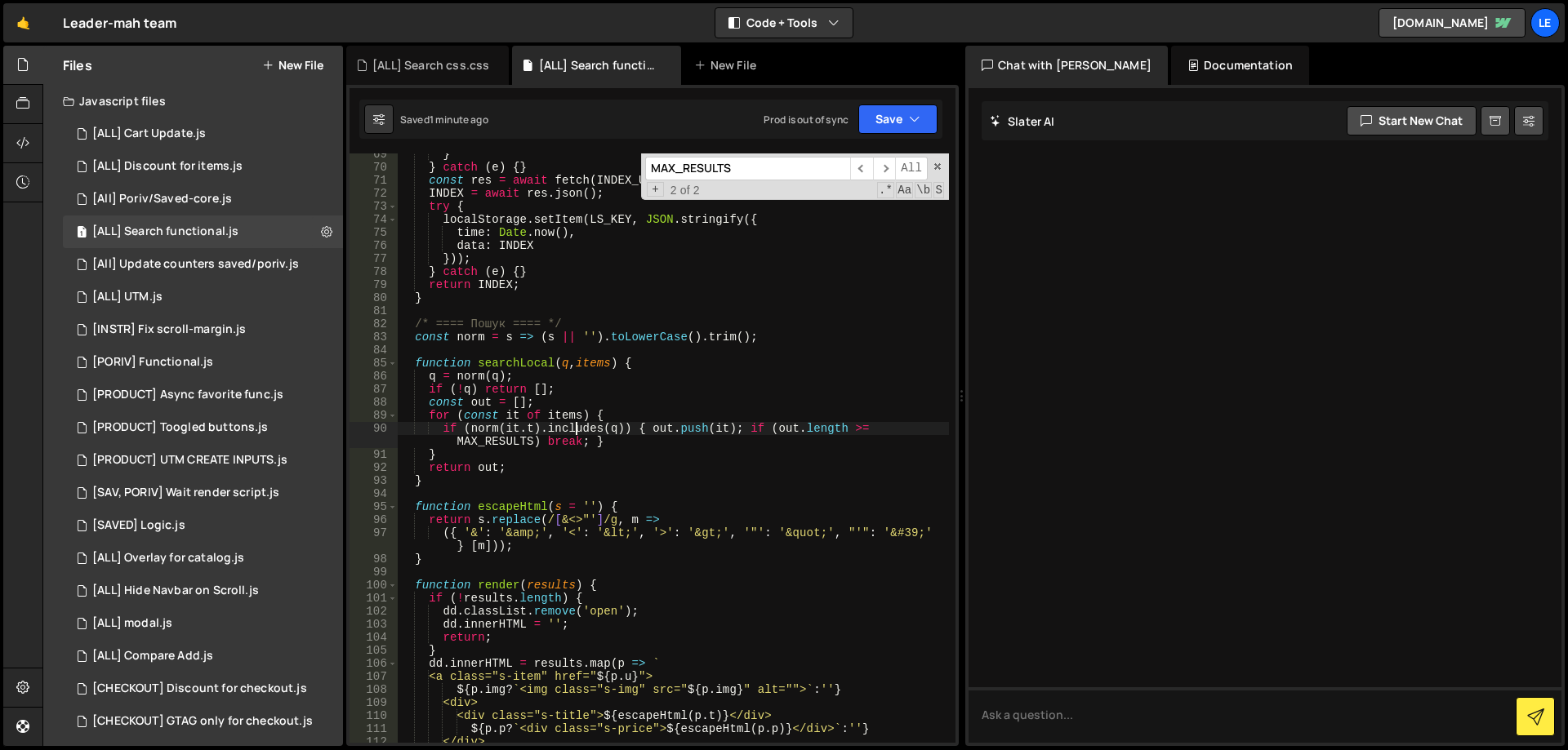
click at [675, 428] on div "} } catch ( e ) { } const res = await fetch ( INDEX_URL , { cache : 'force-cach…" at bounding box center [673, 455] width 551 height 615
click at [715, 428] on div "} } catch ( e ) { } const res = await fetch ( INDEX_URL , { cache : 'force-cach…" at bounding box center [673, 455] width 551 height 615
click at [754, 428] on div "} } catch ( e ) { } const res = await fetch ( INDEX_URL , { cache : 'force-cach…" at bounding box center [673, 455] width 551 height 615
click at [793, 425] on div "} } catch ( e ) { } const res = await fetch ( INDEX_URL , { cache : 'force-cach…" at bounding box center [673, 455] width 551 height 615
click at [826, 425] on div "} } catch ( e ) { } const res = await fetch ( INDEX_URL , { cache : 'force-cach…" at bounding box center [673, 455] width 551 height 615
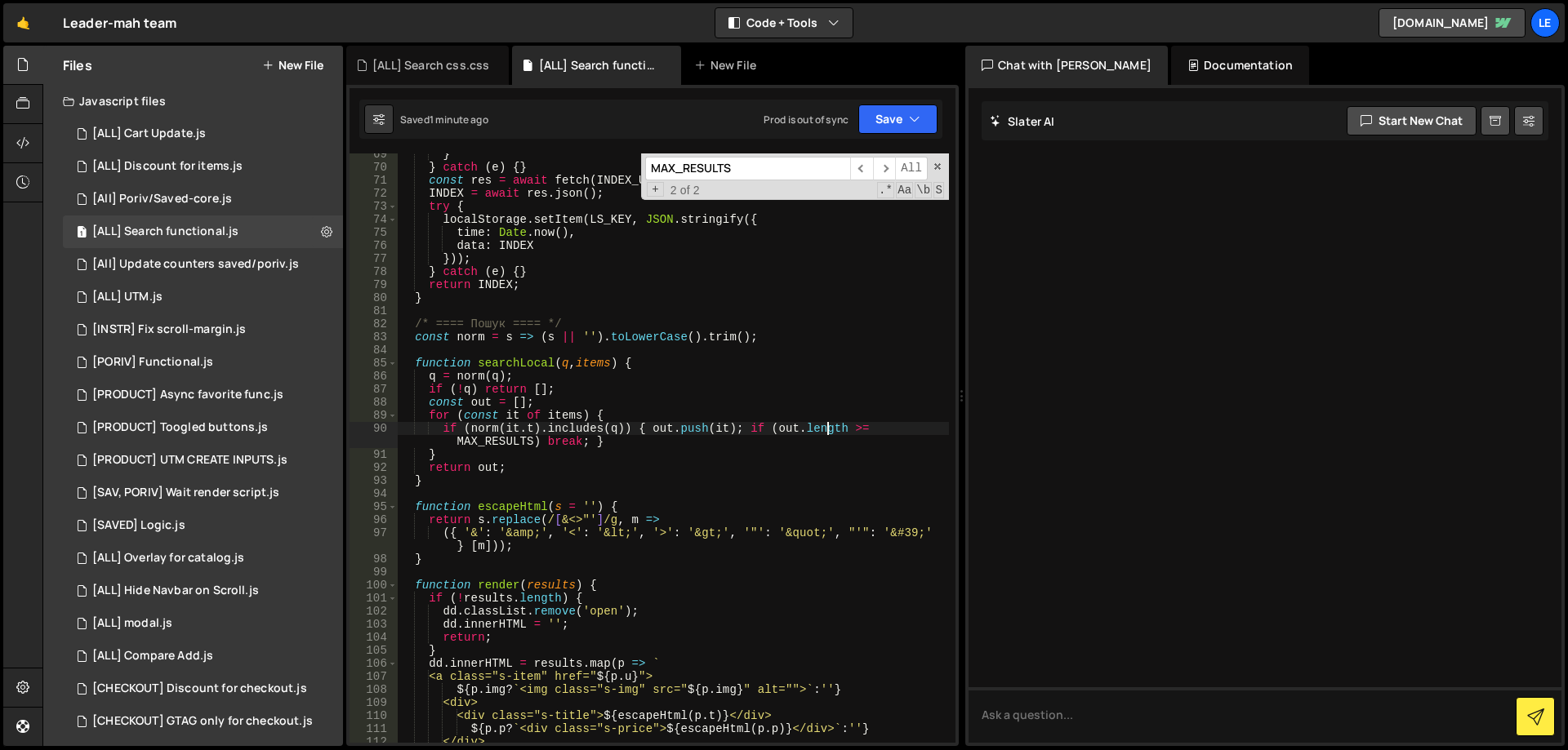
click at [860, 425] on div "} } catch ( e ) { } const res = await fetch ( INDEX_URL , { cache : 'force-cach…" at bounding box center [673, 455] width 551 height 615
click at [879, 425] on div "} } catch ( e ) { } const res = await fetch ( INDEX_URL , { cache : 'force-cach…" at bounding box center [673, 455] width 551 height 615
click at [777, 423] on div "} } catch ( e ) { } const res = await fetch ( INDEX_URL , { cache : 'force-cach…" at bounding box center [673, 455] width 551 height 615
click at [770, 419] on div "} } catch ( e ) { } const res = await fetch ( INDEX_URL , { cache : 'force-cach…" at bounding box center [673, 455] width 551 height 615
click at [755, 425] on div "} } catch ( e ) { } const res = await fetch ( INDEX_URL , { cache : 'force-cach…" at bounding box center [673, 455] width 551 height 615
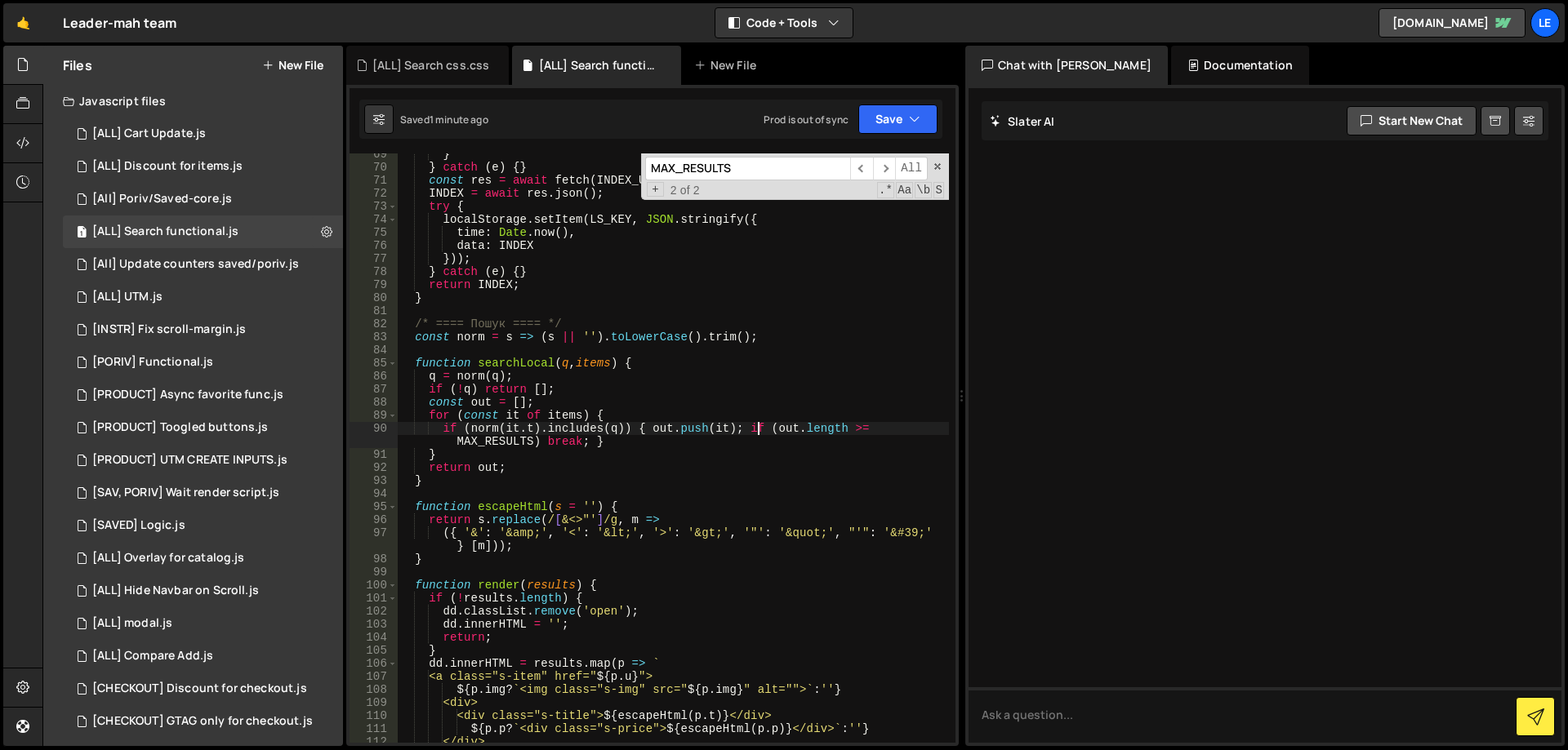
click at [773, 427] on div "} } catch ( e ) { } const res = await fetch ( INDEX_URL , { cache : 'force-cach…" at bounding box center [673, 455] width 551 height 615
drag, startPoint x: 589, startPoint y: 442, endPoint x: 752, endPoint y: 428, distance: 163.6
click at [752, 428] on div "} } catch ( e ) { } const res = await fetch ( INDEX_URL , { cache : 'force-cach…" at bounding box center [673, 455] width 551 height 615
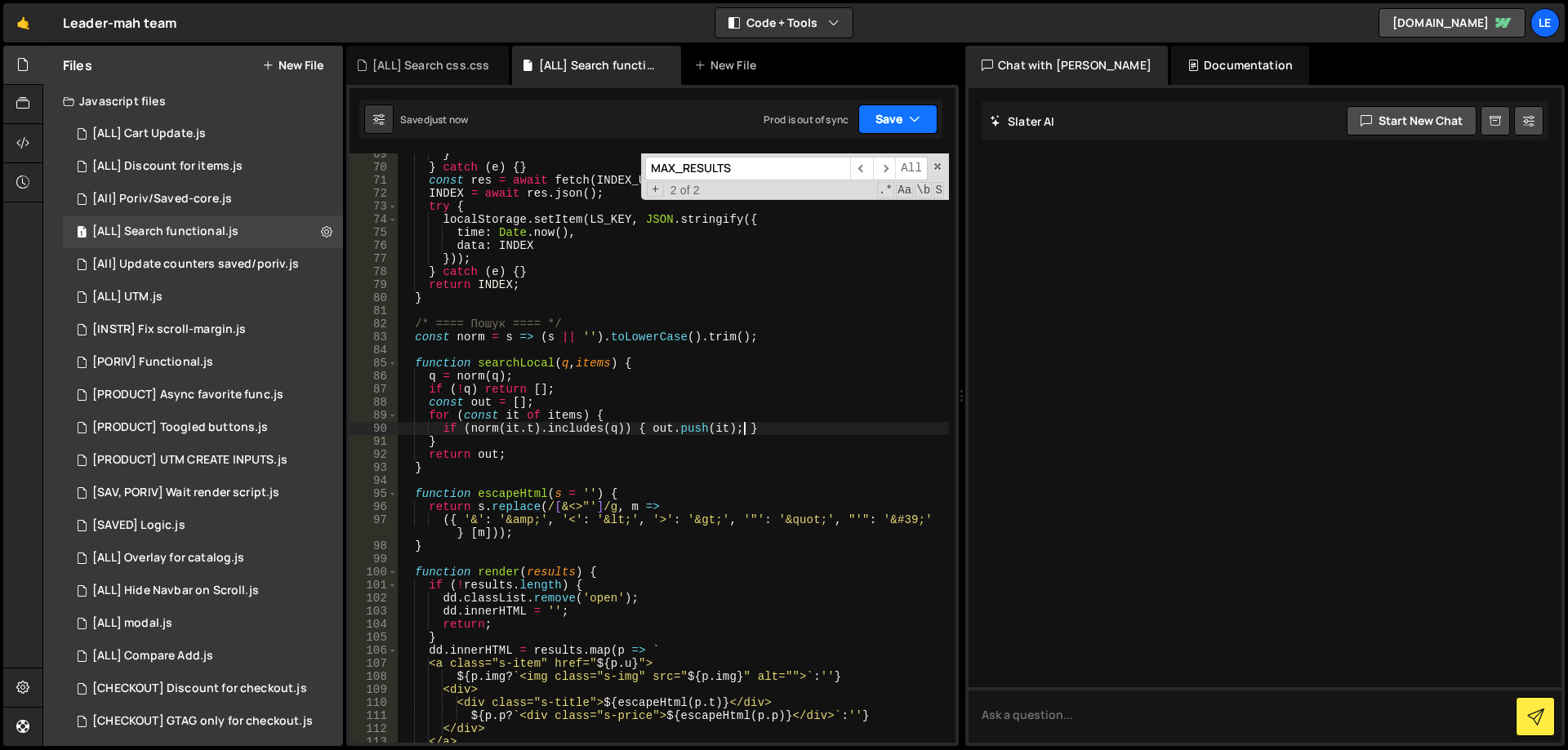
click at [891, 110] on button "Save" at bounding box center [898, 119] width 79 height 30
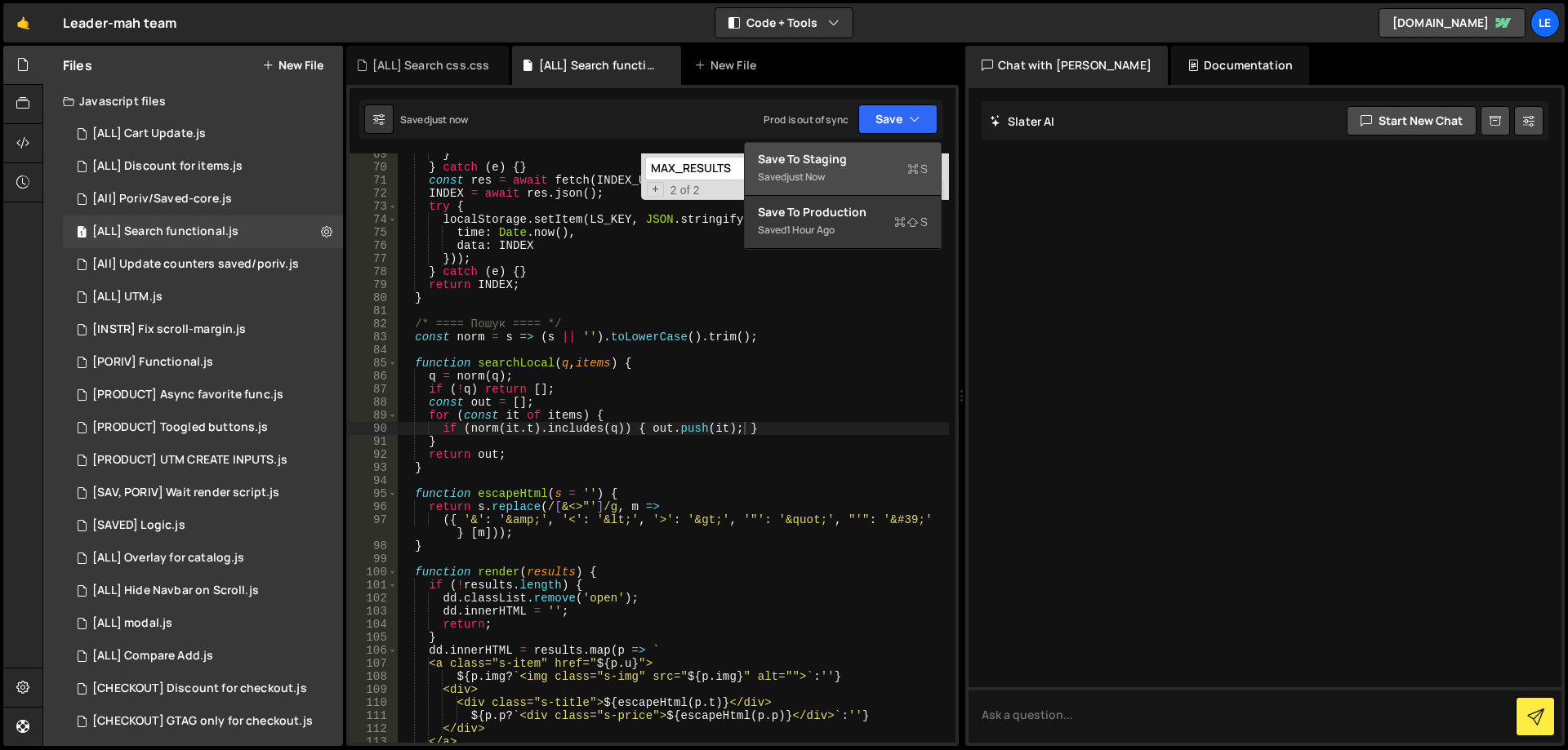
click at [842, 153] on div "Save to Staging S" at bounding box center [843, 159] width 170 height 17
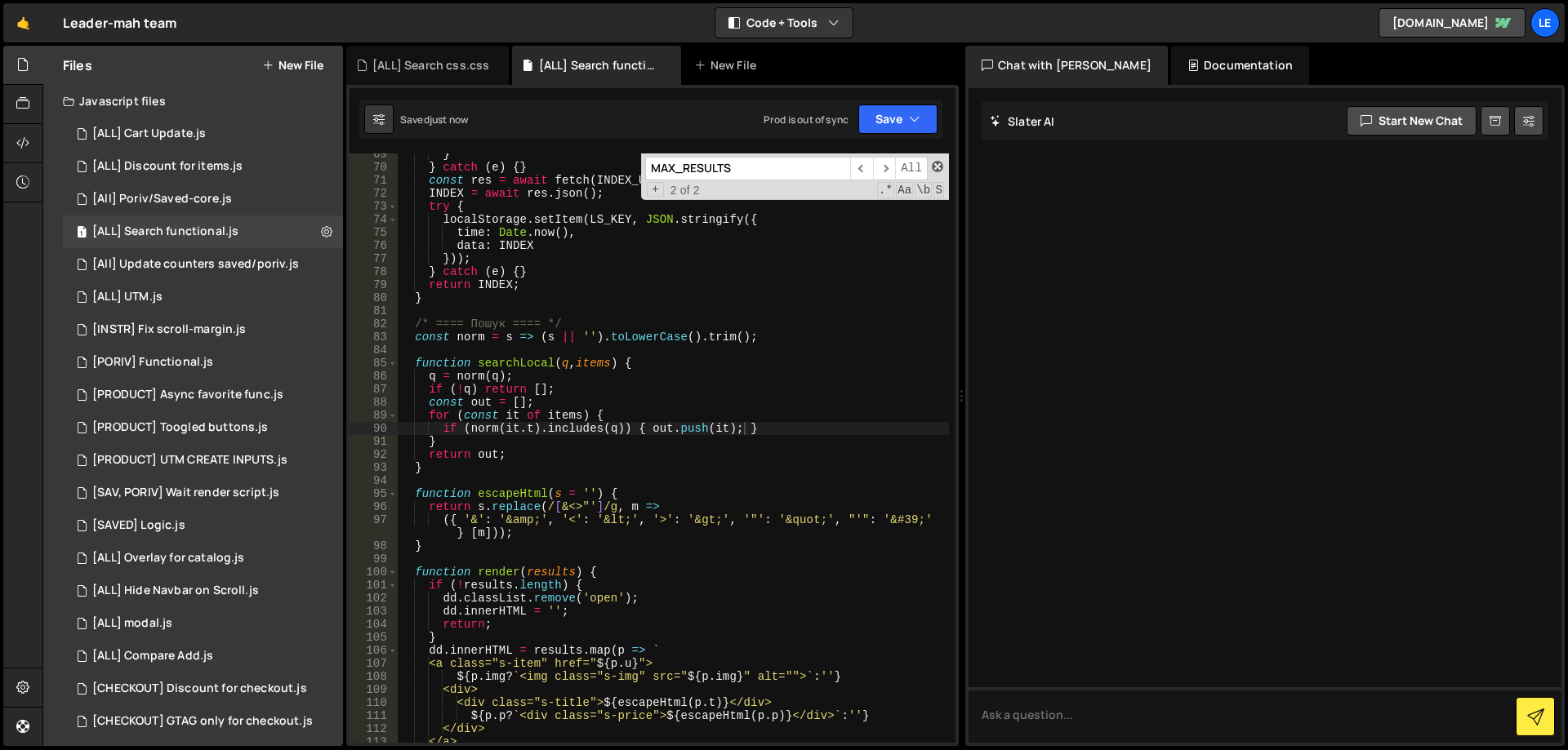
click at [938, 165] on span at bounding box center [937, 166] width 11 height 11
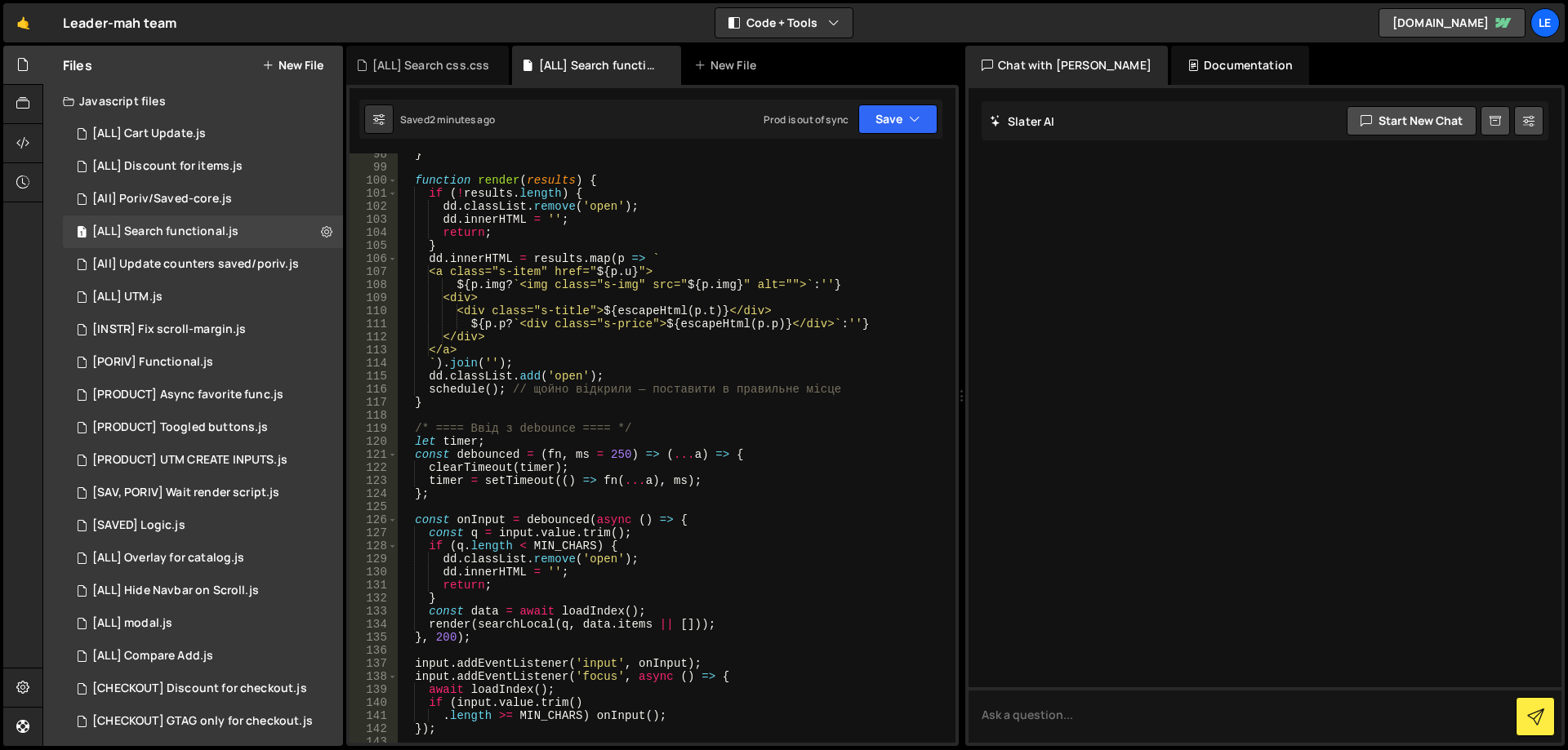
scroll to position [1214, 0]
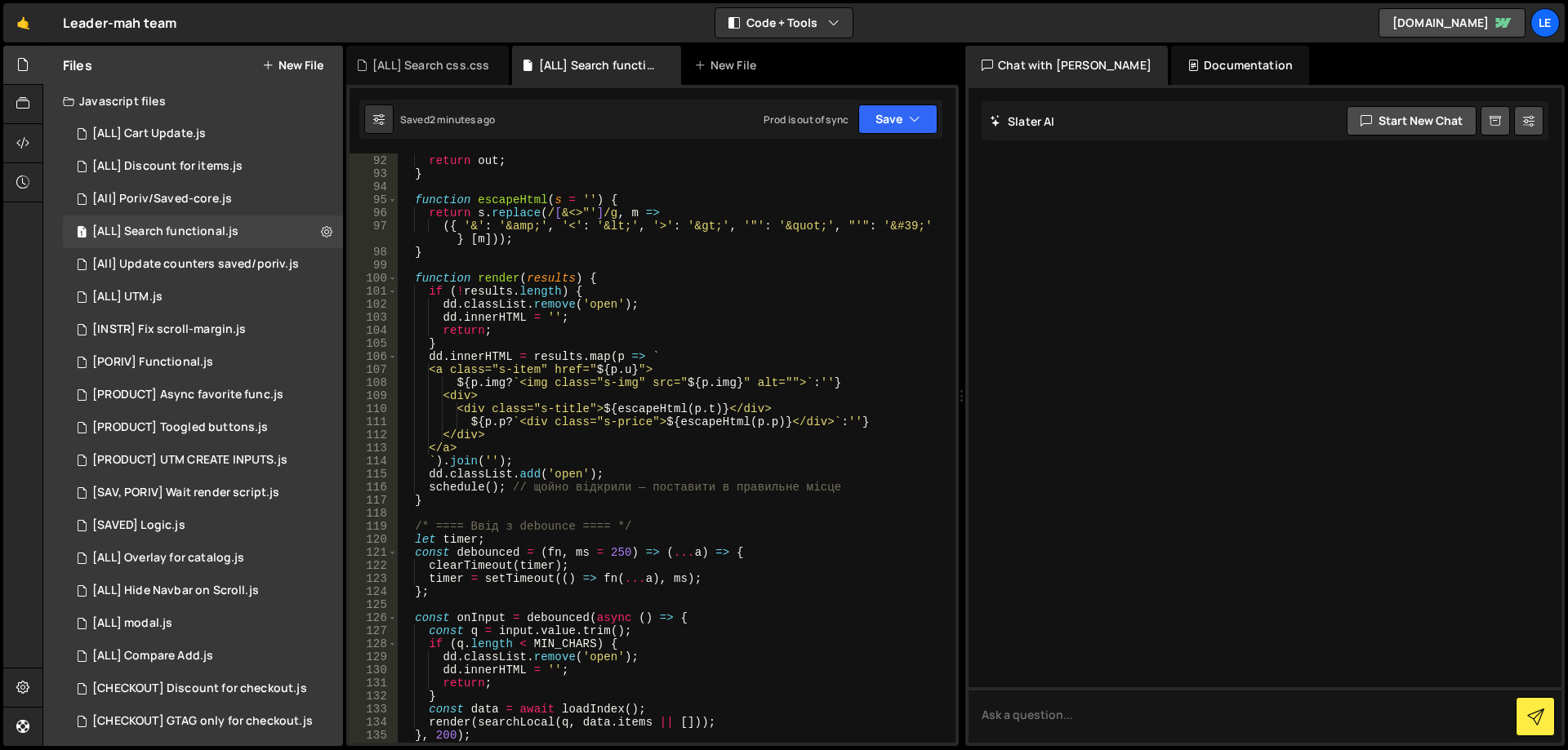
click at [447, 275] on div "} return out ; } function escapeHtml ( s = '' ) { return s . replace ( / [ &<>"…" at bounding box center [673, 448] width 551 height 615
click at [621, 279] on div "} return out ; } function escapeHtml ( s = '' ) { return s . replace ( / [ &<>"…" at bounding box center [673, 448] width 551 height 615
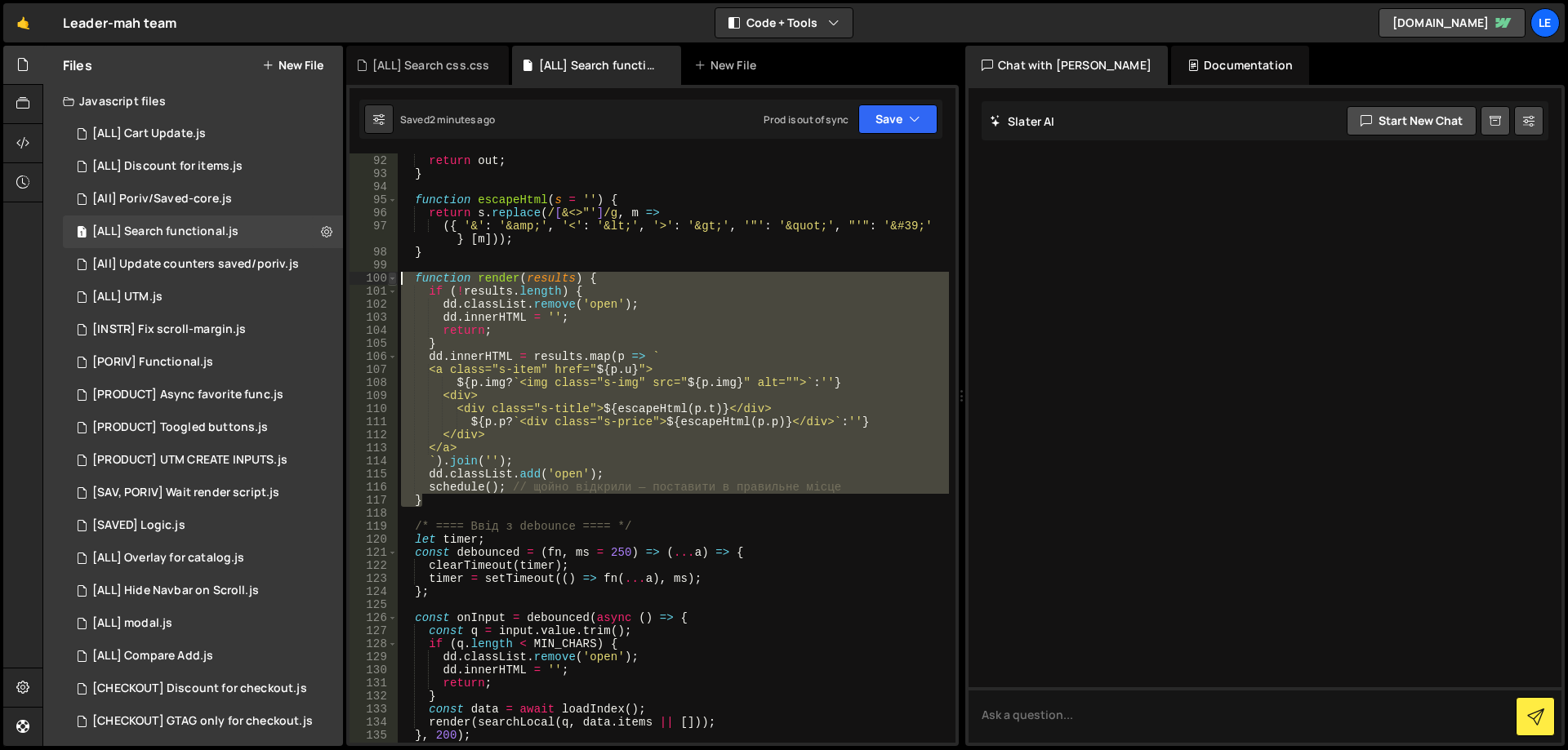
drag, startPoint x: 437, startPoint y: 480, endPoint x: 396, endPoint y: 275, distance: 209.1
click at [396, 275] on div "function render(results) { 91 92 93 94 95 96 97 98 99 100 101 102 103 104 105 1…" at bounding box center [653, 447] width 606 height 589
paste textarea "}"
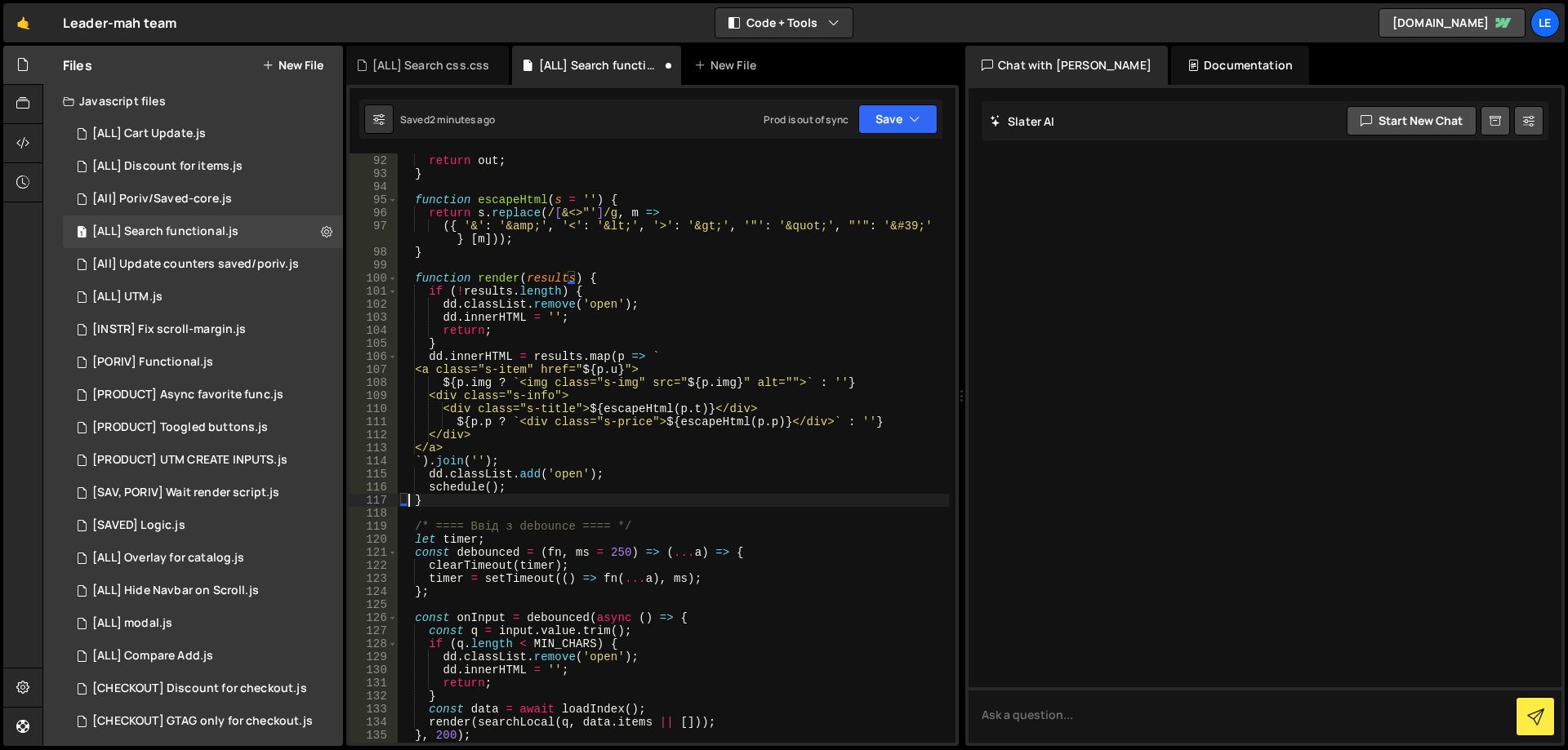
type textarea "}"
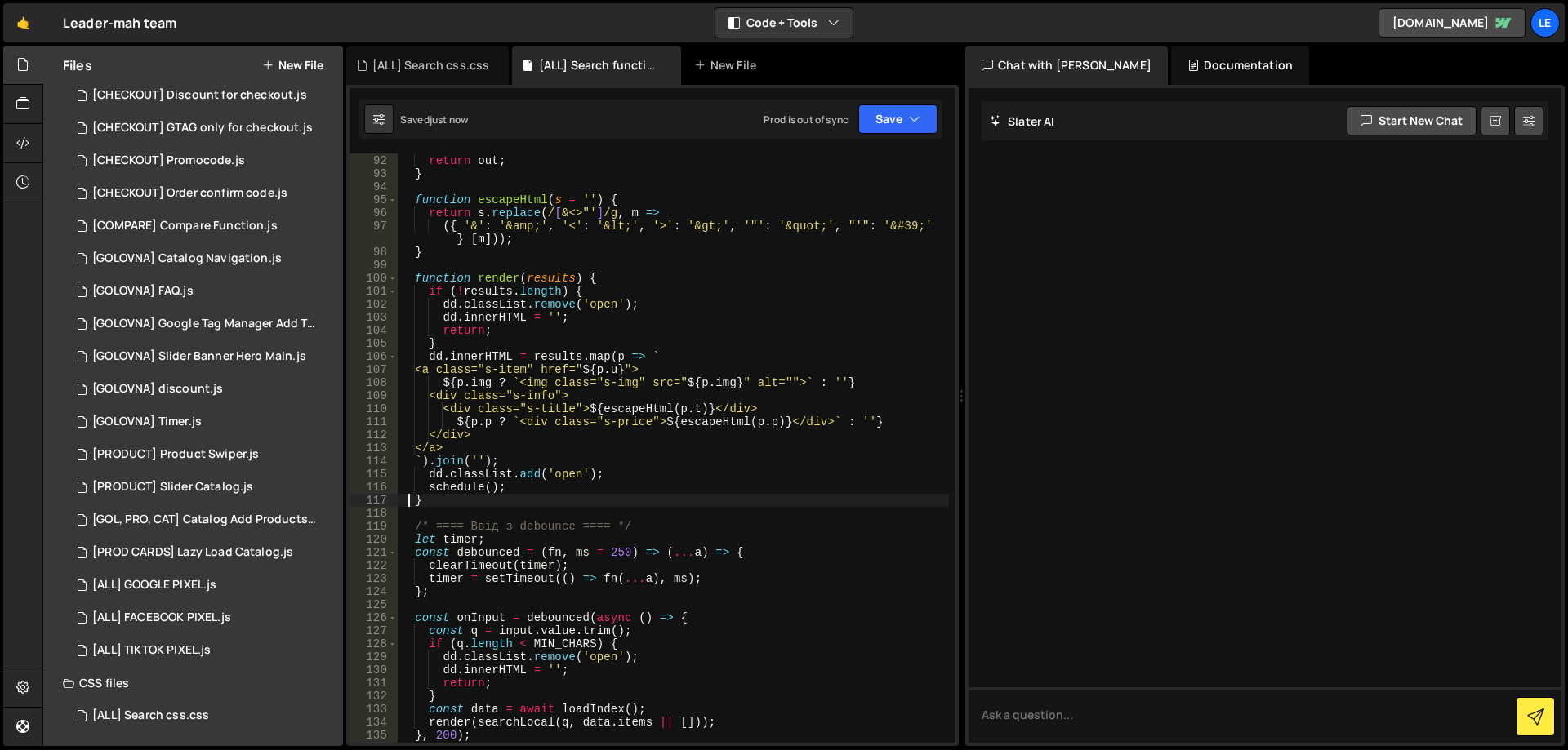
scroll to position [596, 0]
click at [203, 713] on div "[ALL] Search css.css" at bounding box center [151, 713] width 117 height 15
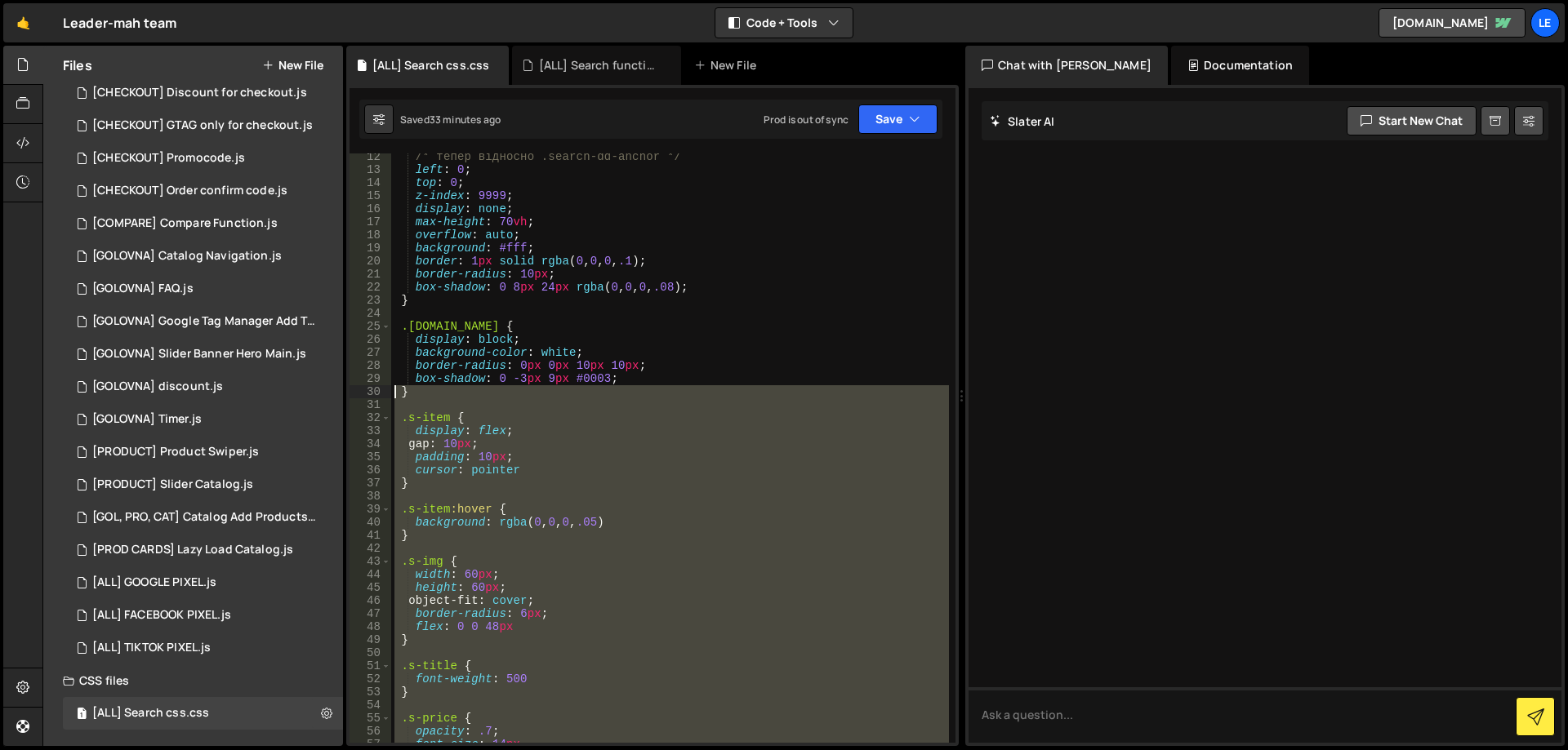
scroll to position [98, 0]
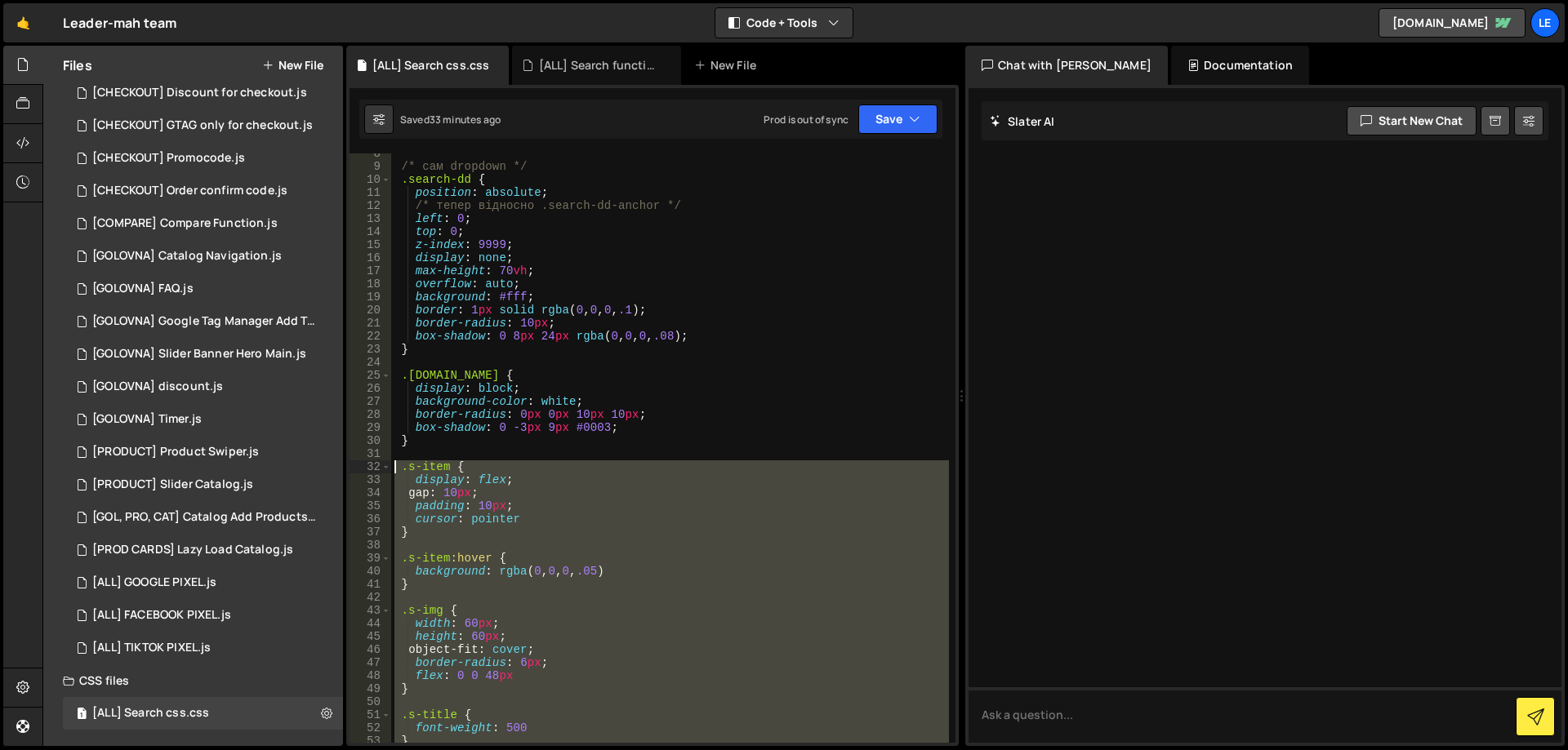
drag, startPoint x: 536, startPoint y: 539, endPoint x: 380, endPoint y: 468, distance: 171.4
click at [380, 468] on div "8 9 10 11 12 13 14 15 16 17 18 19 20 21 22 23 24 25 26 27 28 29 30 31 32 33 34 …" at bounding box center [653, 447] width 606 height 589
paste textarea "}"
type textarea "}"
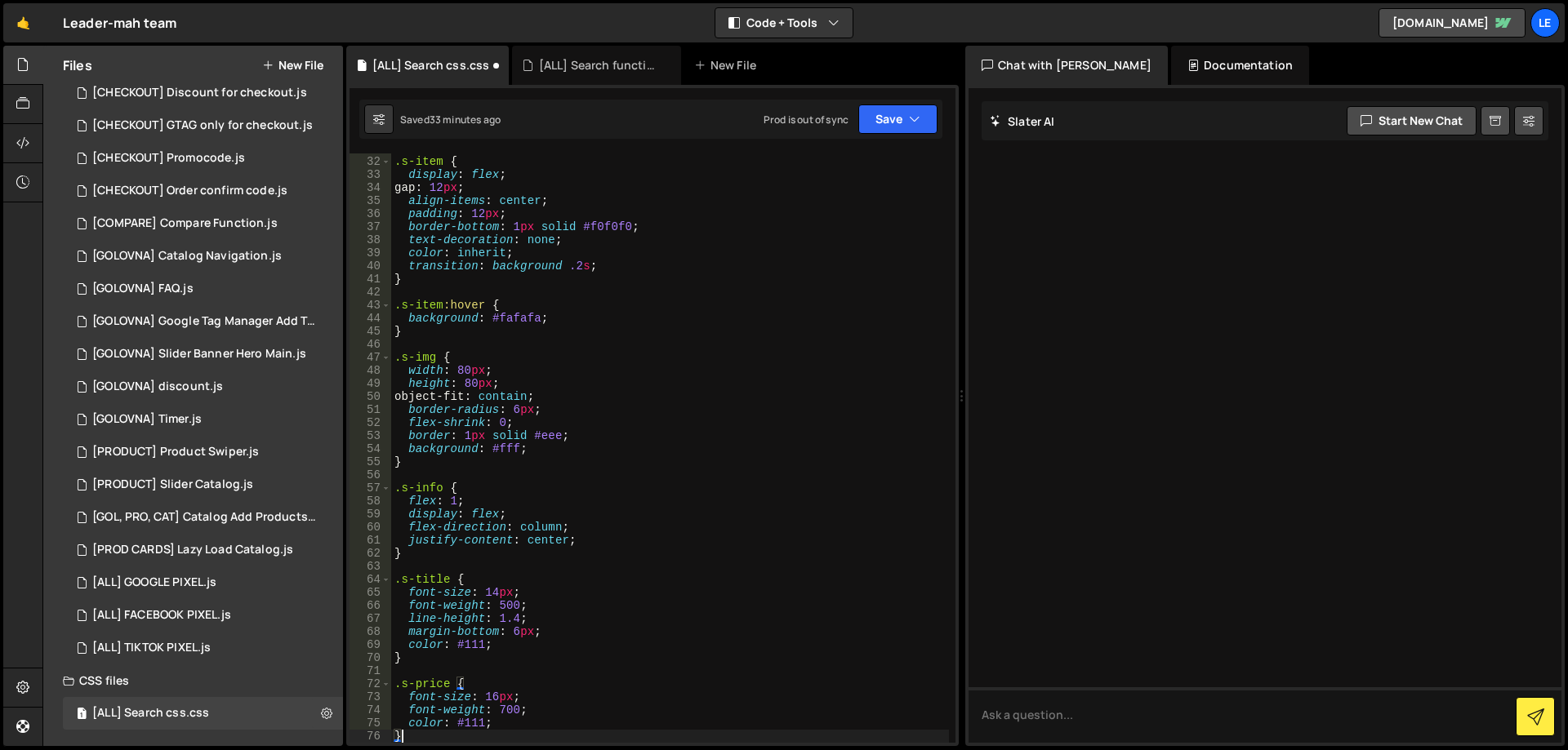
click at [698, 475] on div ".s-item { display : flex ; gap : 12 px ; align-items : center ; padding : 12 px…" at bounding box center [670, 449] width 558 height 615
click at [878, 126] on button "Save" at bounding box center [898, 119] width 79 height 30
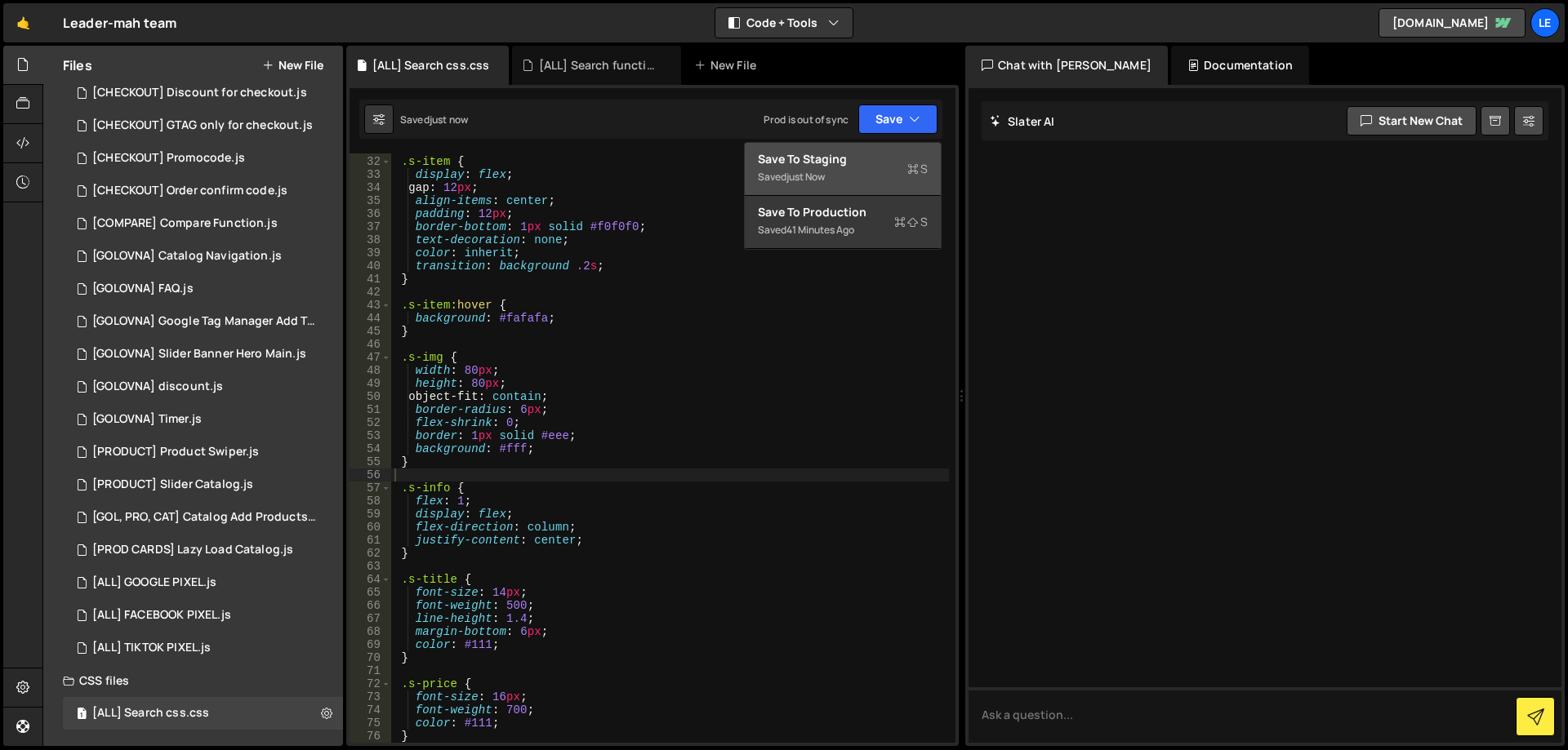
click at [847, 156] on div "Save to Staging S" at bounding box center [843, 159] width 170 height 17
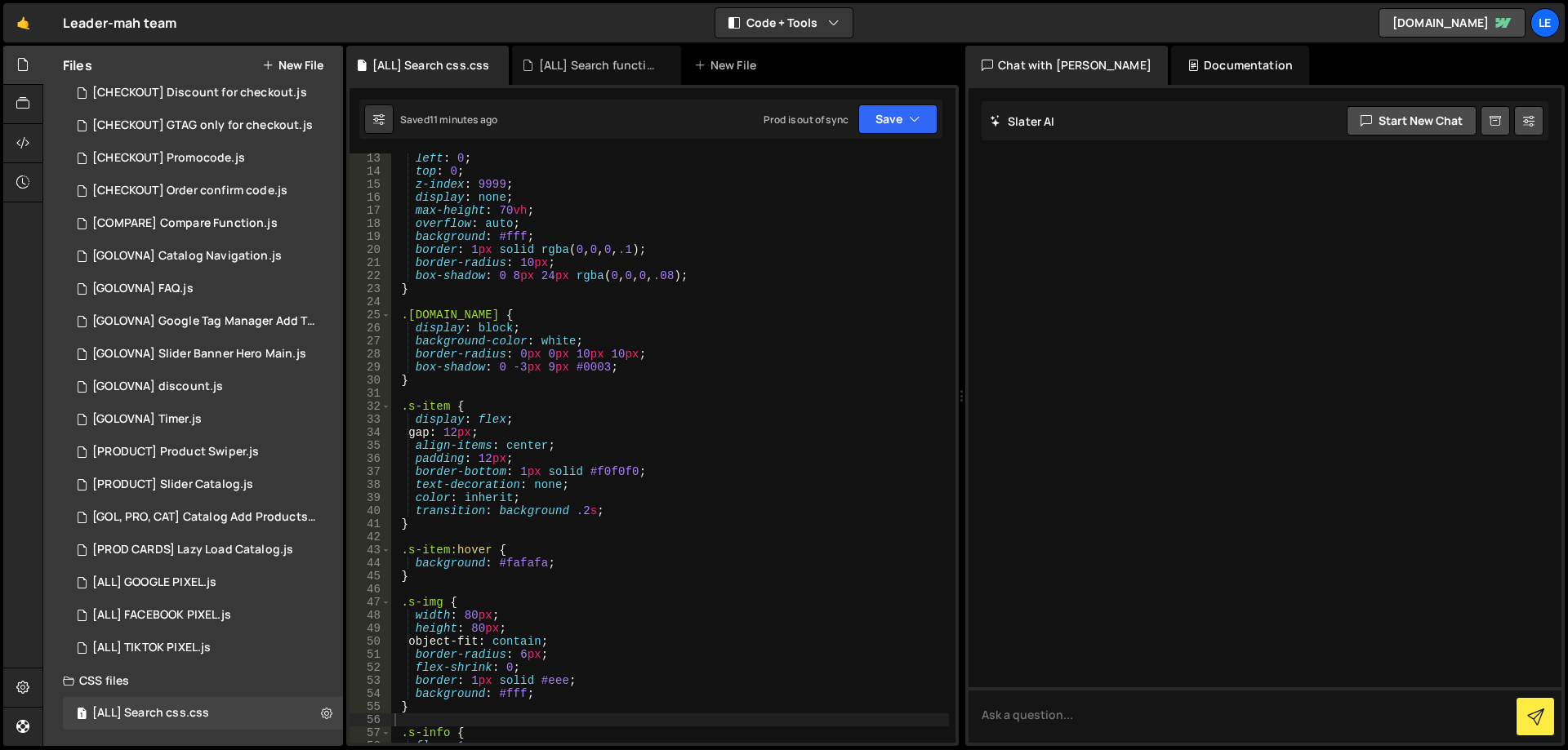
scroll to position [0, 0]
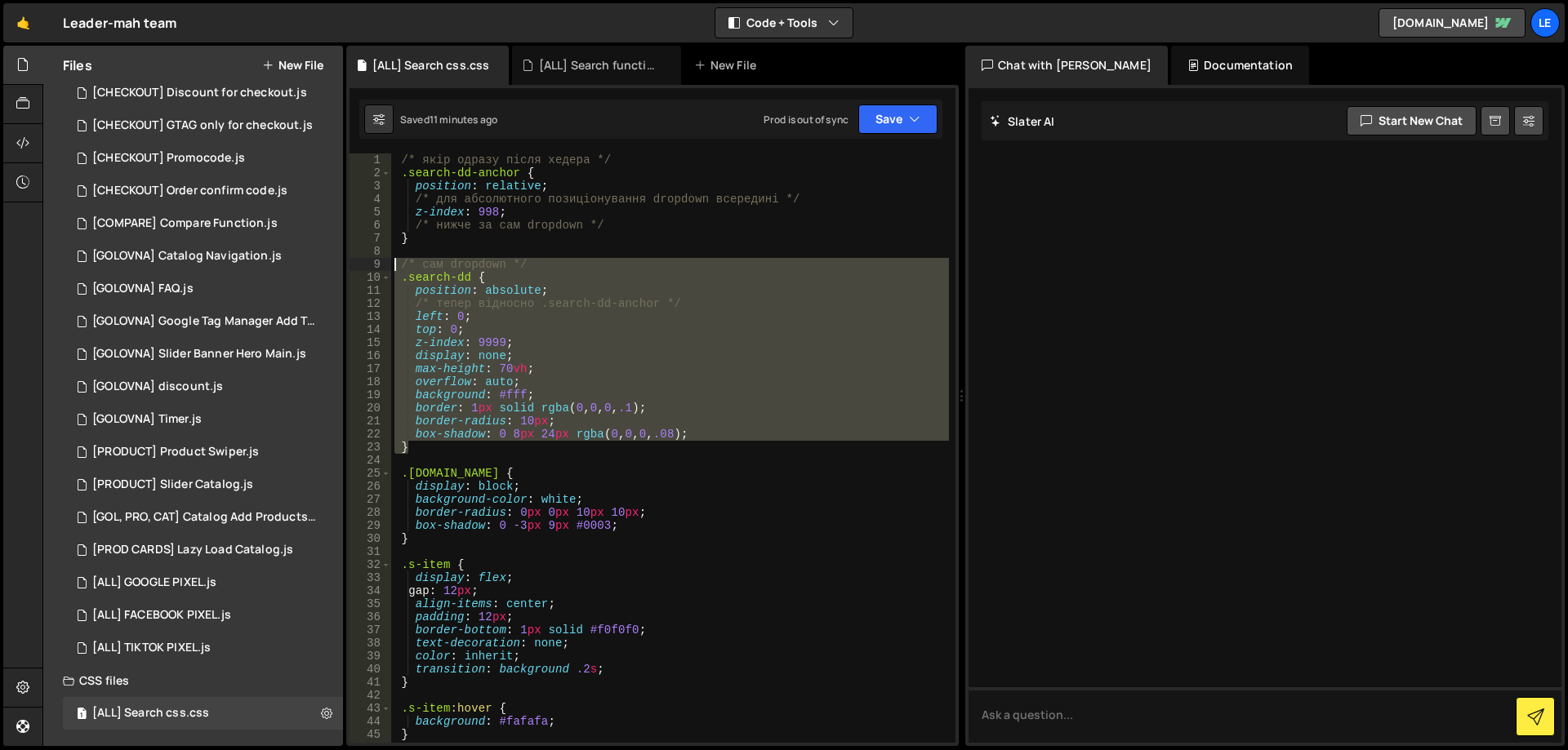
drag, startPoint x: 434, startPoint y: 448, endPoint x: 379, endPoint y: 263, distance: 193.0
click at [379, 263] on div "} 1 2 3 4 5 6 7 8 9 10 11 12 13 14 15 16 17 18 19 20 21 22 23 24 25 26 27 28 29…" at bounding box center [653, 447] width 606 height 589
paste textarea "}"
paste textarea
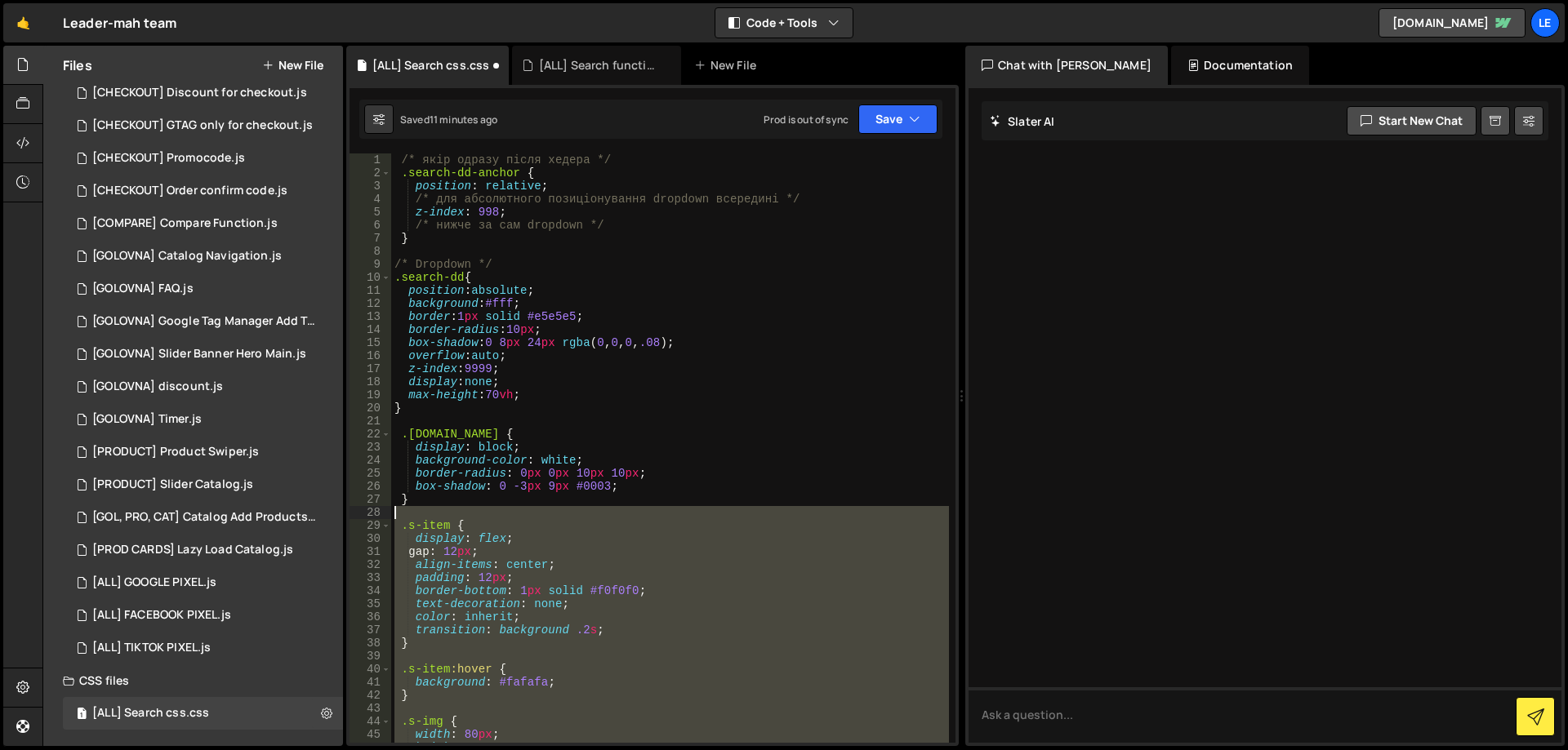
drag, startPoint x: 550, startPoint y: 600, endPoint x: 377, endPoint y: 516, distance: 192.3
click at [377, 516] on div "} 1 2 3 4 5 6 7 8 9 10 11 12 13 14 15 16 17 18 19 20 21 22 23 24 25 26 27 28 29…" at bounding box center [653, 447] width 606 height 589
paste textarea ".s-item:hover .s-arrow{opacity:1}"
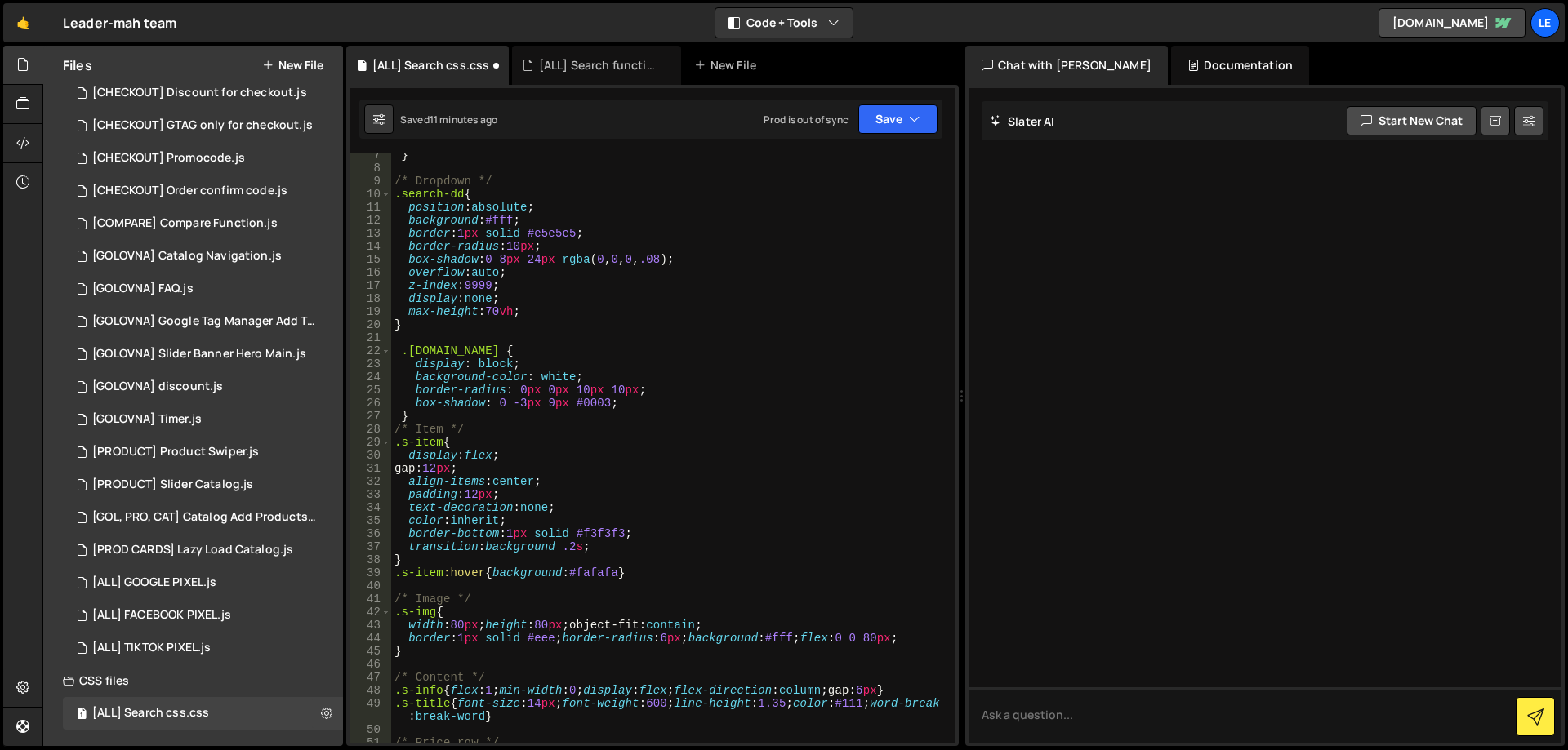
type textarea "/* Price row */"
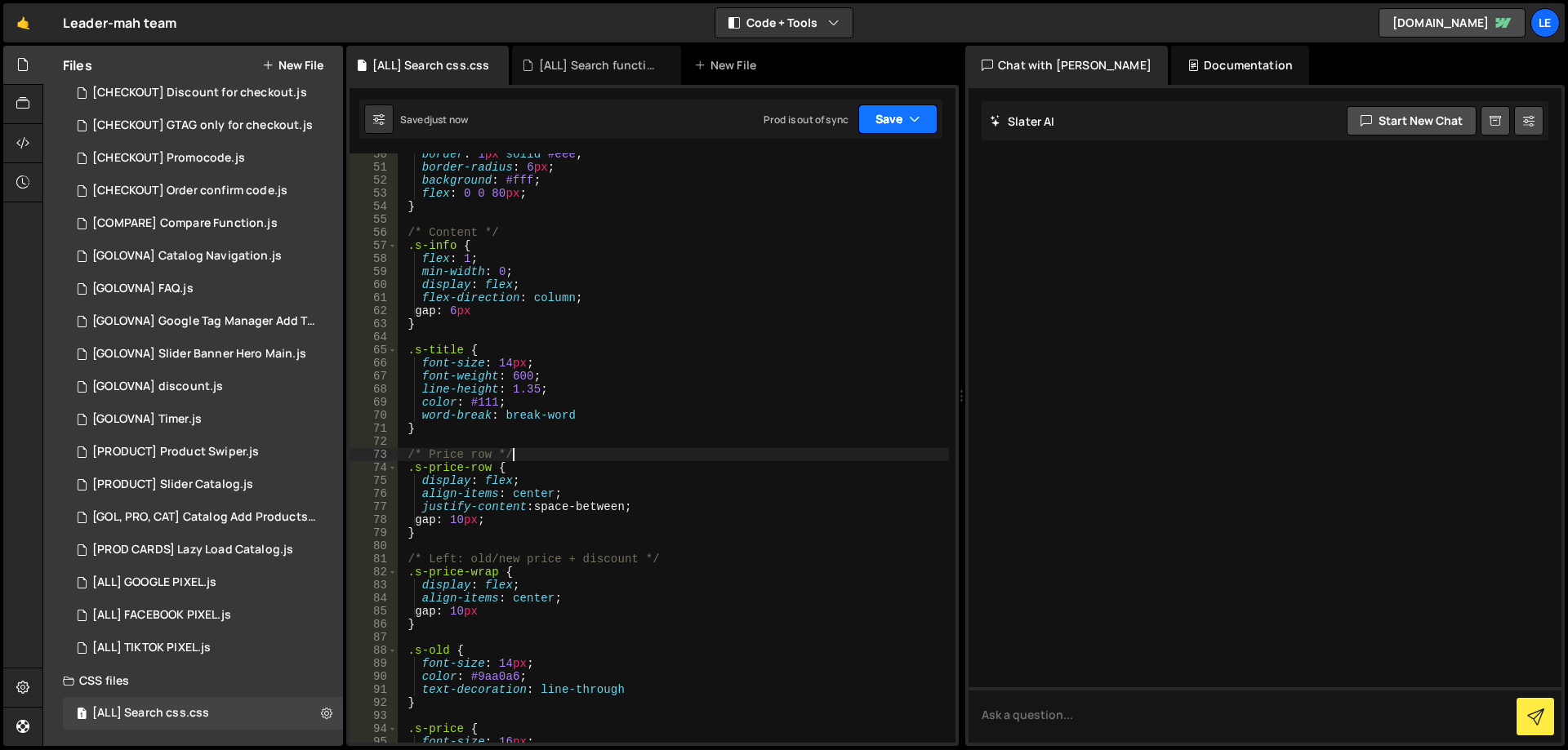
click at [911, 124] on icon "button" at bounding box center [914, 119] width 11 height 17
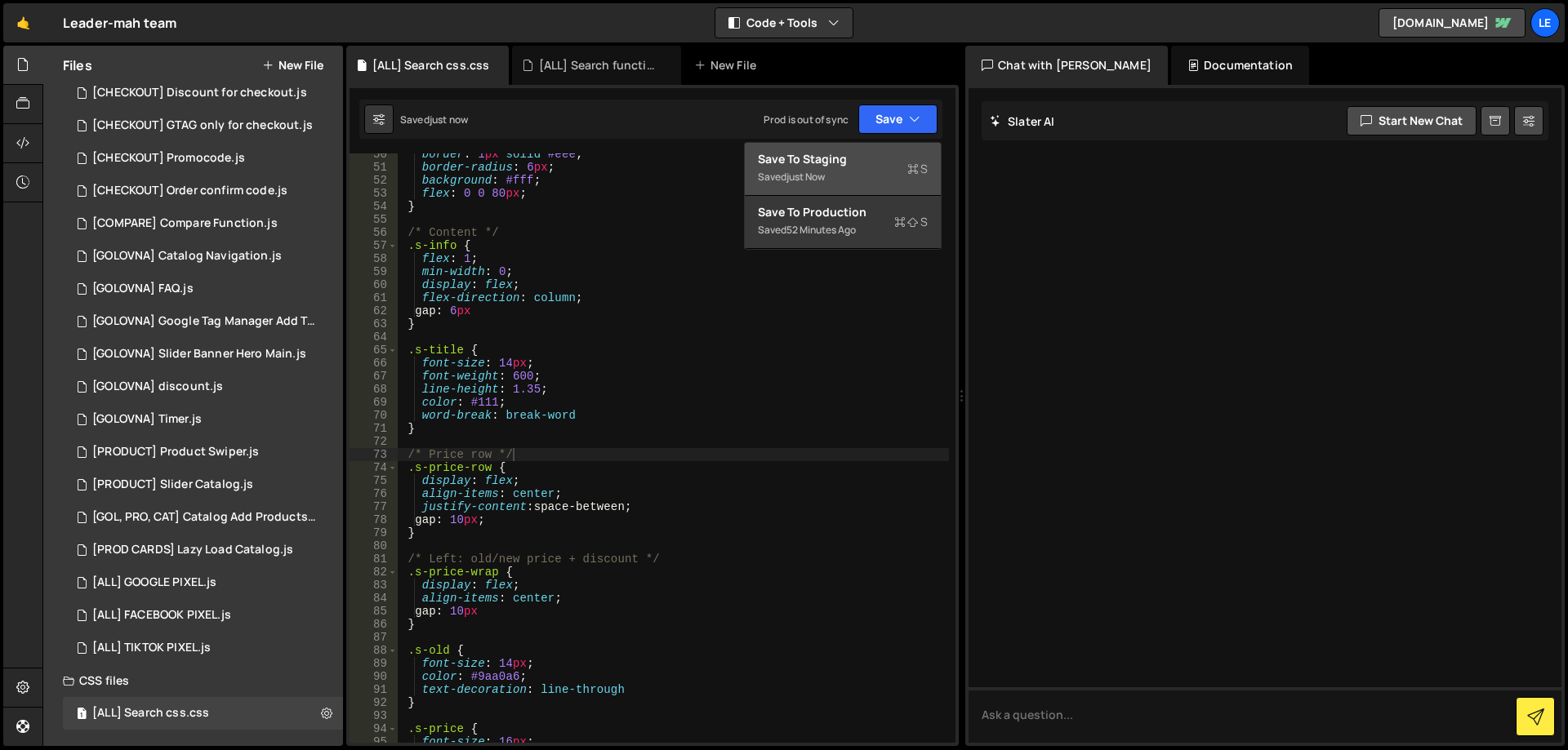
click at [870, 157] on div "Save to Staging S" at bounding box center [843, 159] width 170 height 17
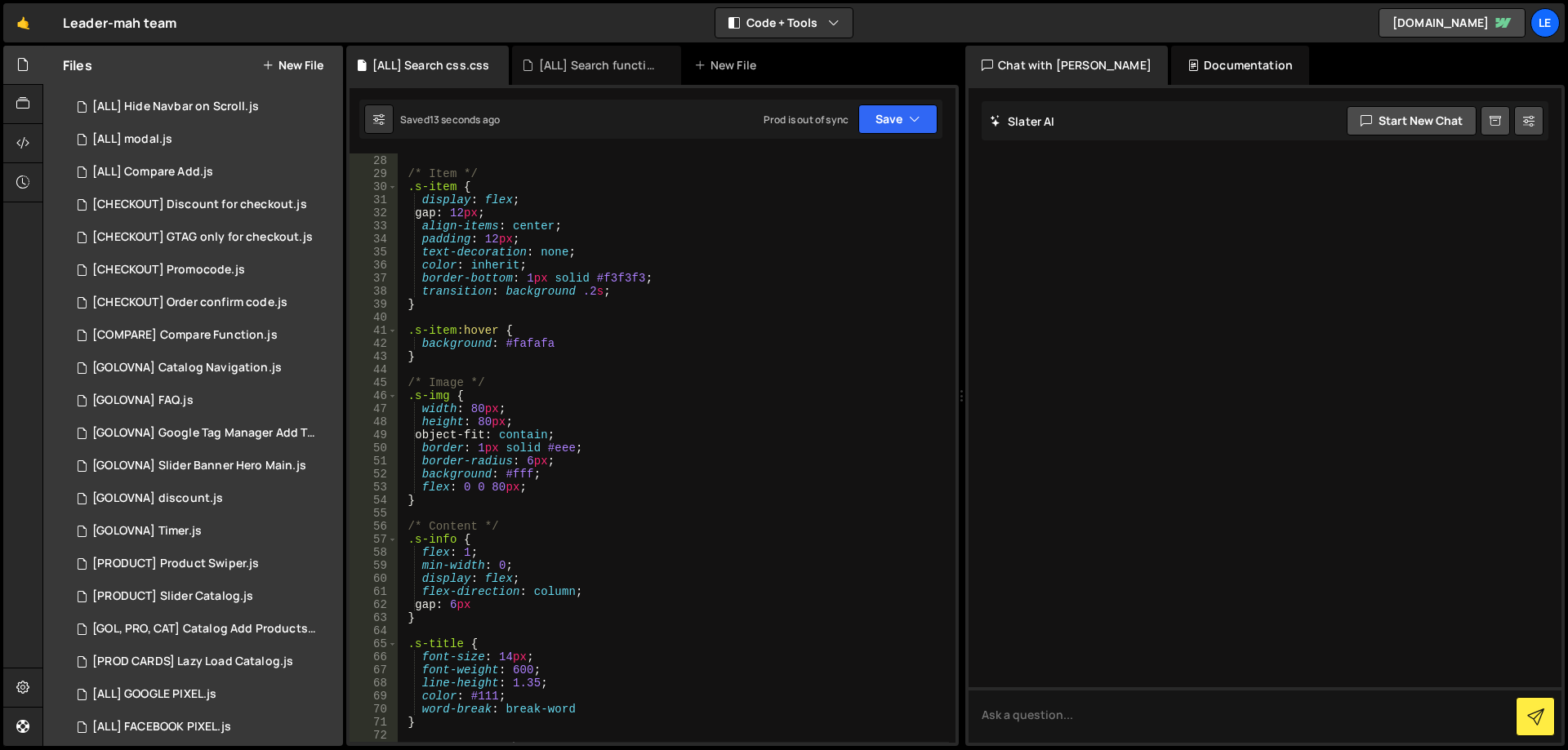
scroll to position [0, 0]
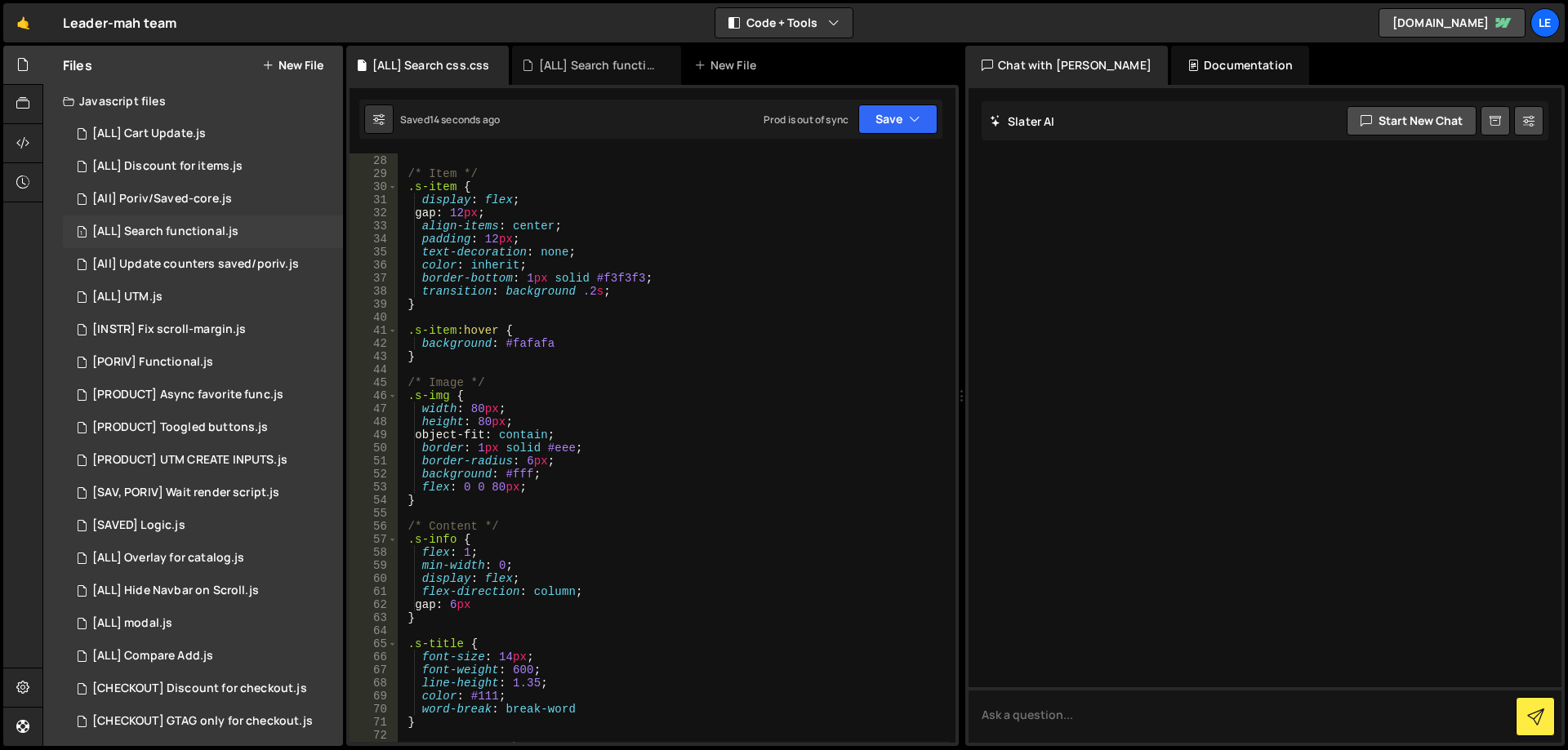
click at [211, 227] on div "[ALL] Search functional.js" at bounding box center [165, 231] width 146 height 15
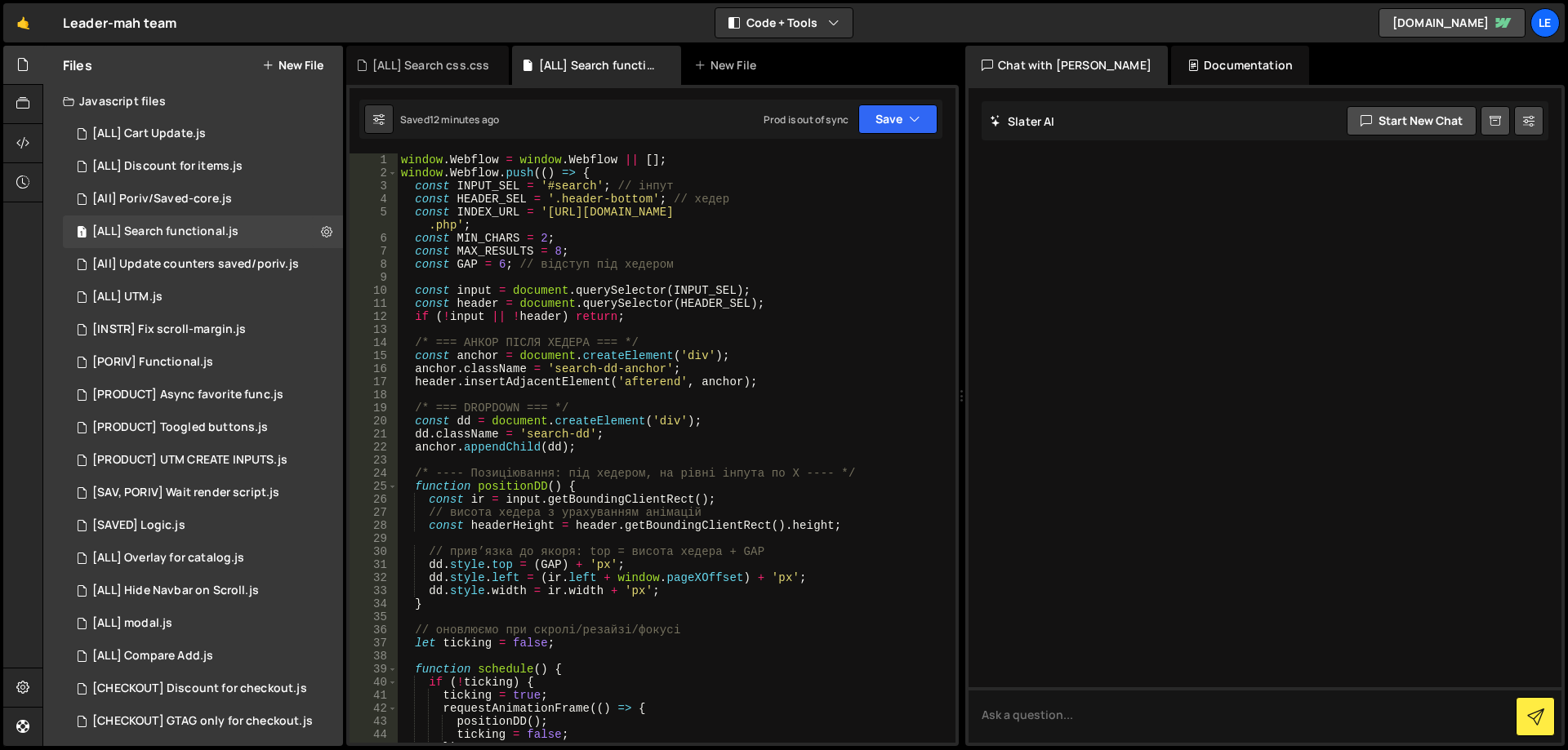
type textarea "header.insertAdjacentElement('afterend', anchor);"
click at [822, 387] on div "window . Webflow = window . Webflow || [ ] ; window . Webflow . push (( ) => { …" at bounding box center [673, 460] width 551 height 615
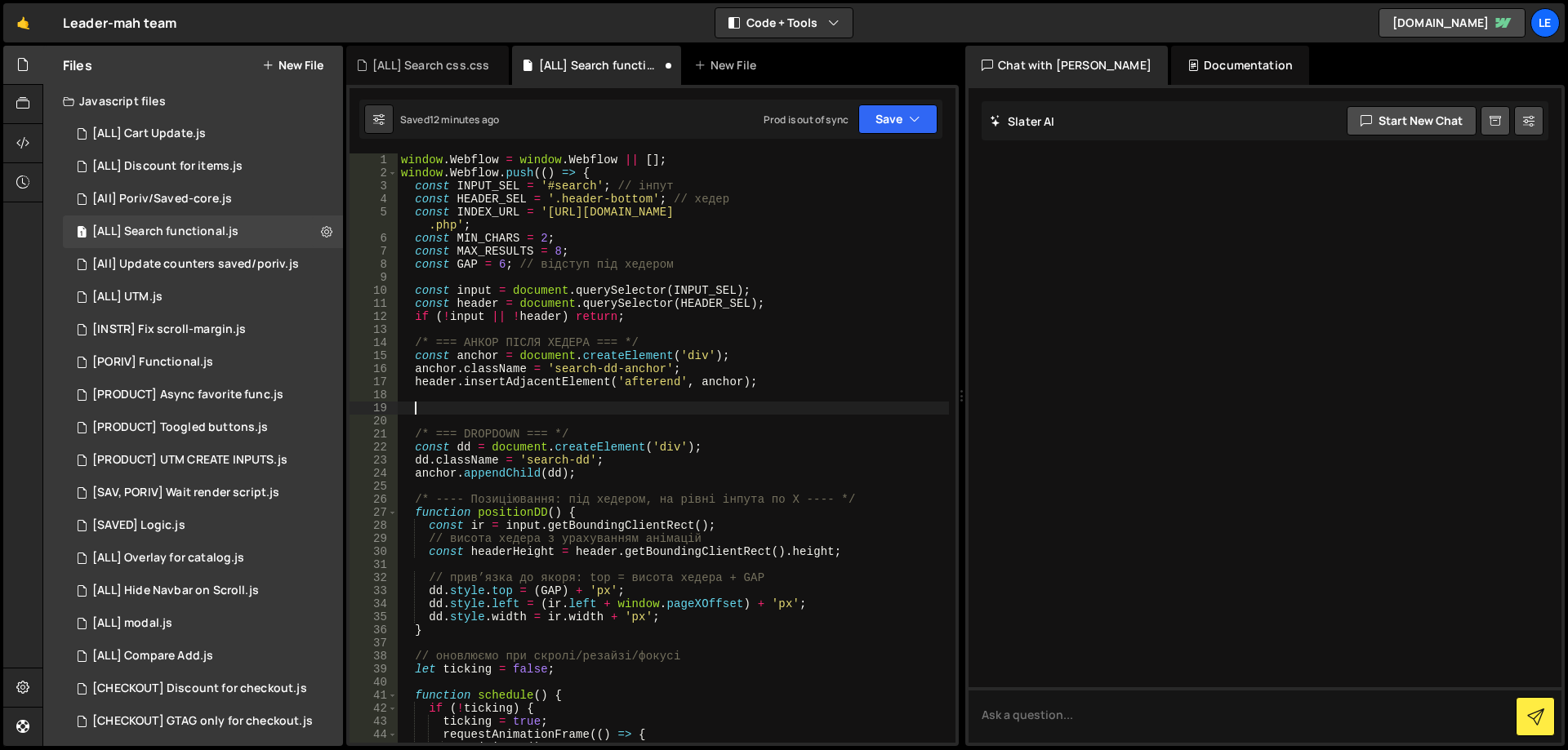
paste textarea "}"
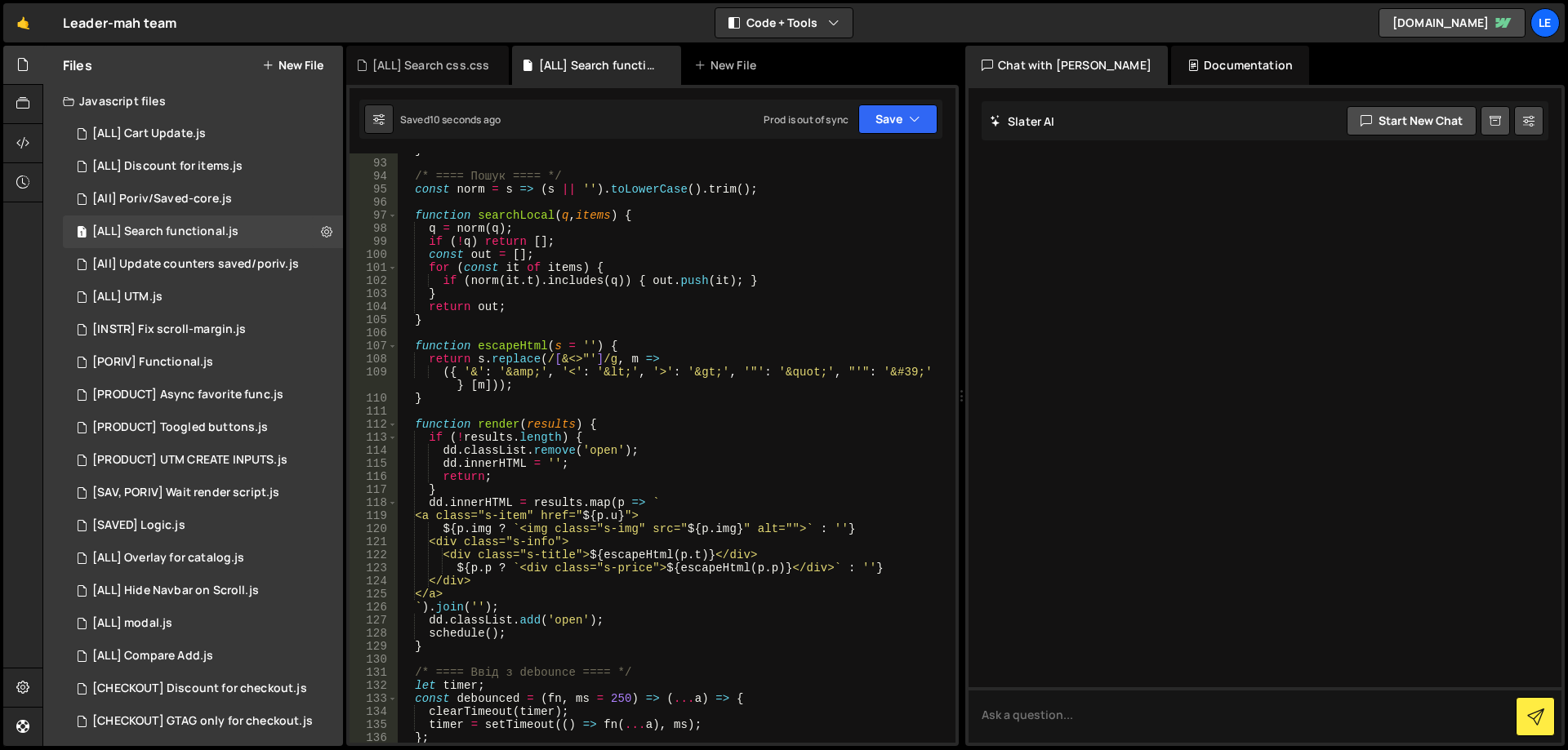
scroll to position [1274, 0]
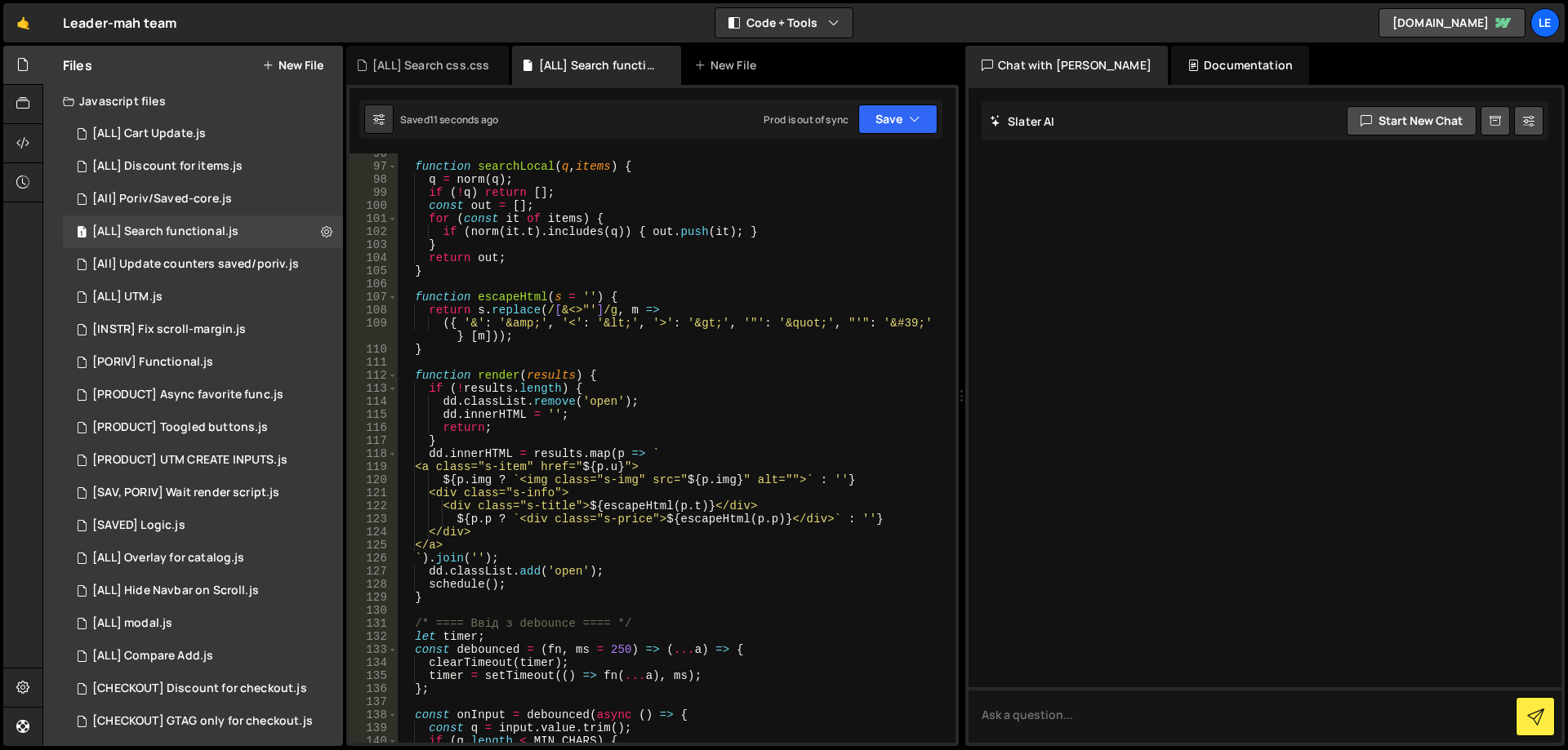
click at [623, 375] on div "function searchLocal ( q , items ) { q = norm ( q ) ; if ( ! q ) return [ ] ; c…" at bounding box center [673, 454] width 551 height 615
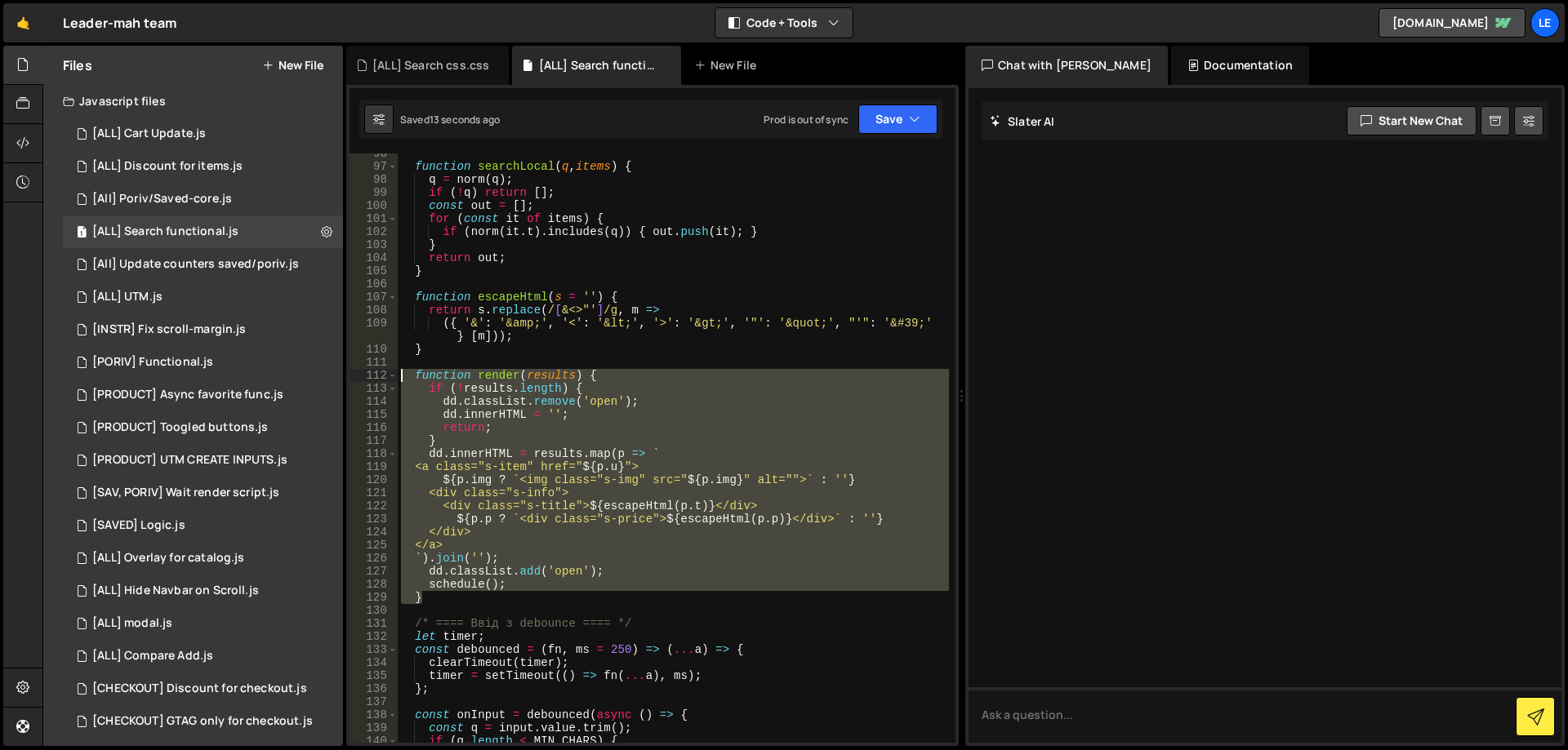
drag, startPoint x: 429, startPoint y: 598, endPoint x: 359, endPoint y: 372, distance: 236.6
click at [359, 372] on div "function render(results) { 96 97 98 99 100 101 102 103 104 105 106 107 108 109 …" at bounding box center [653, 447] width 606 height 589
type textarea "function render(results) { if (!results.length) {"
paste textarea
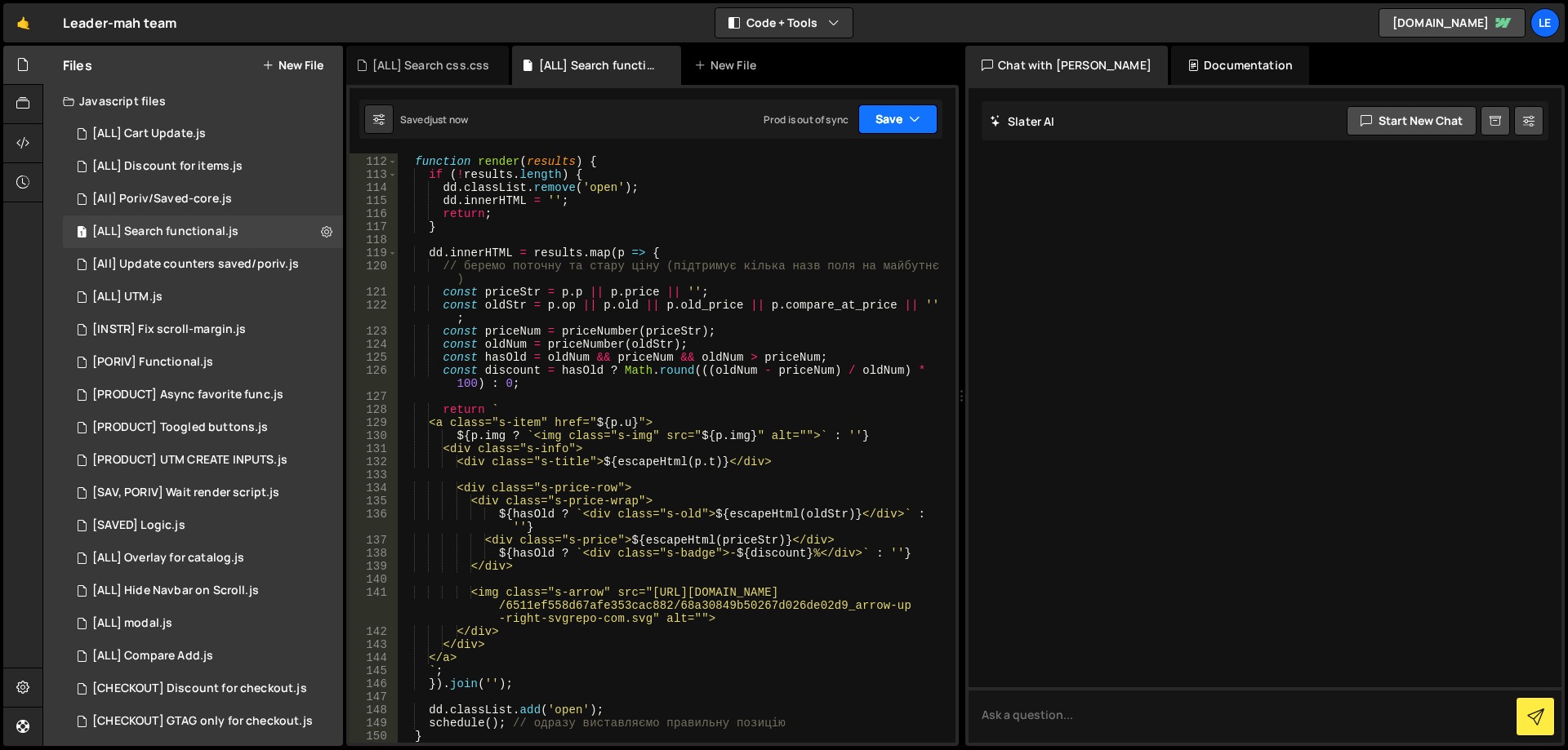
click at [905, 123] on button "Save" at bounding box center [898, 119] width 79 height 30
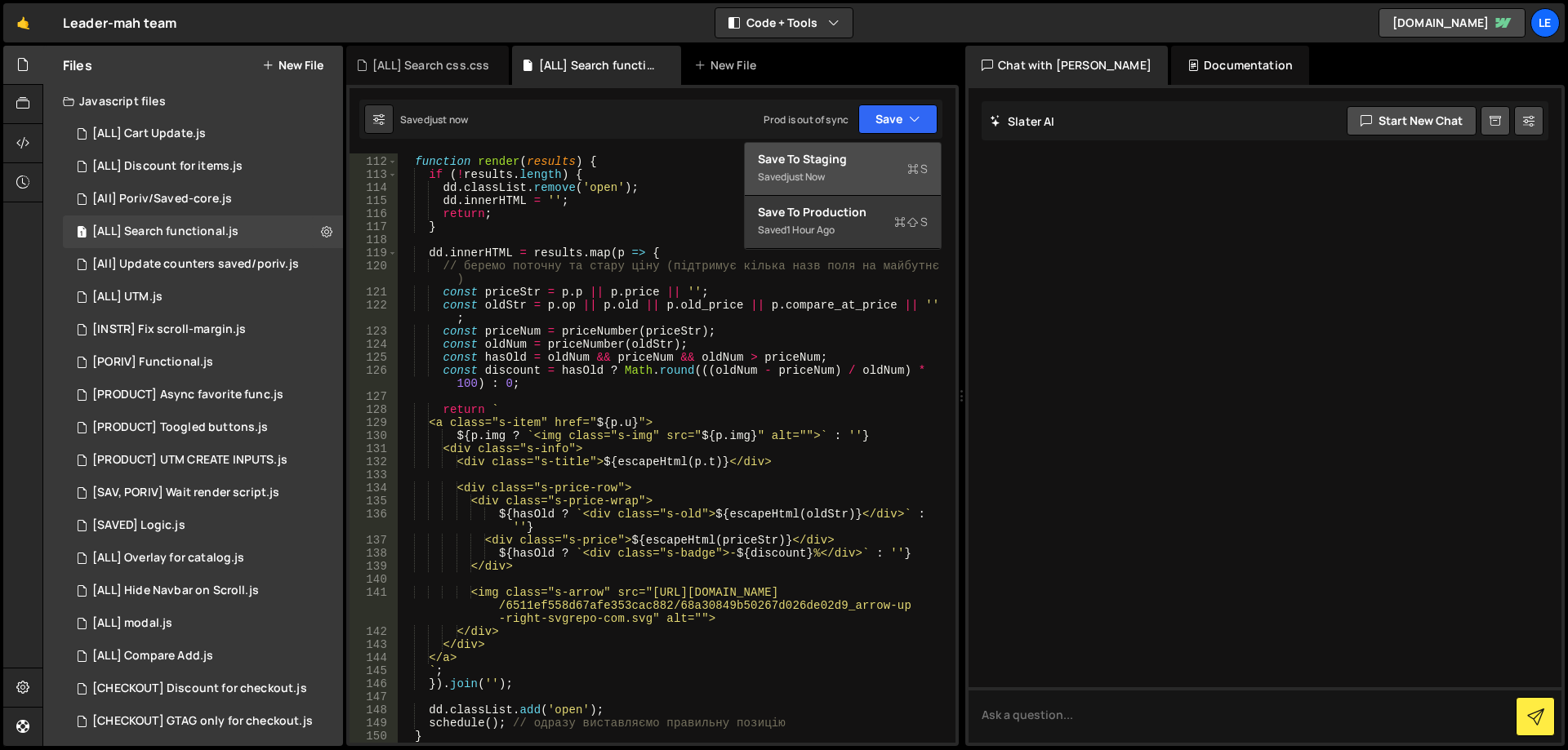
click at [849, 162] on div "Save to Staging S" at bounding box center [843, 159] width 170 height 17
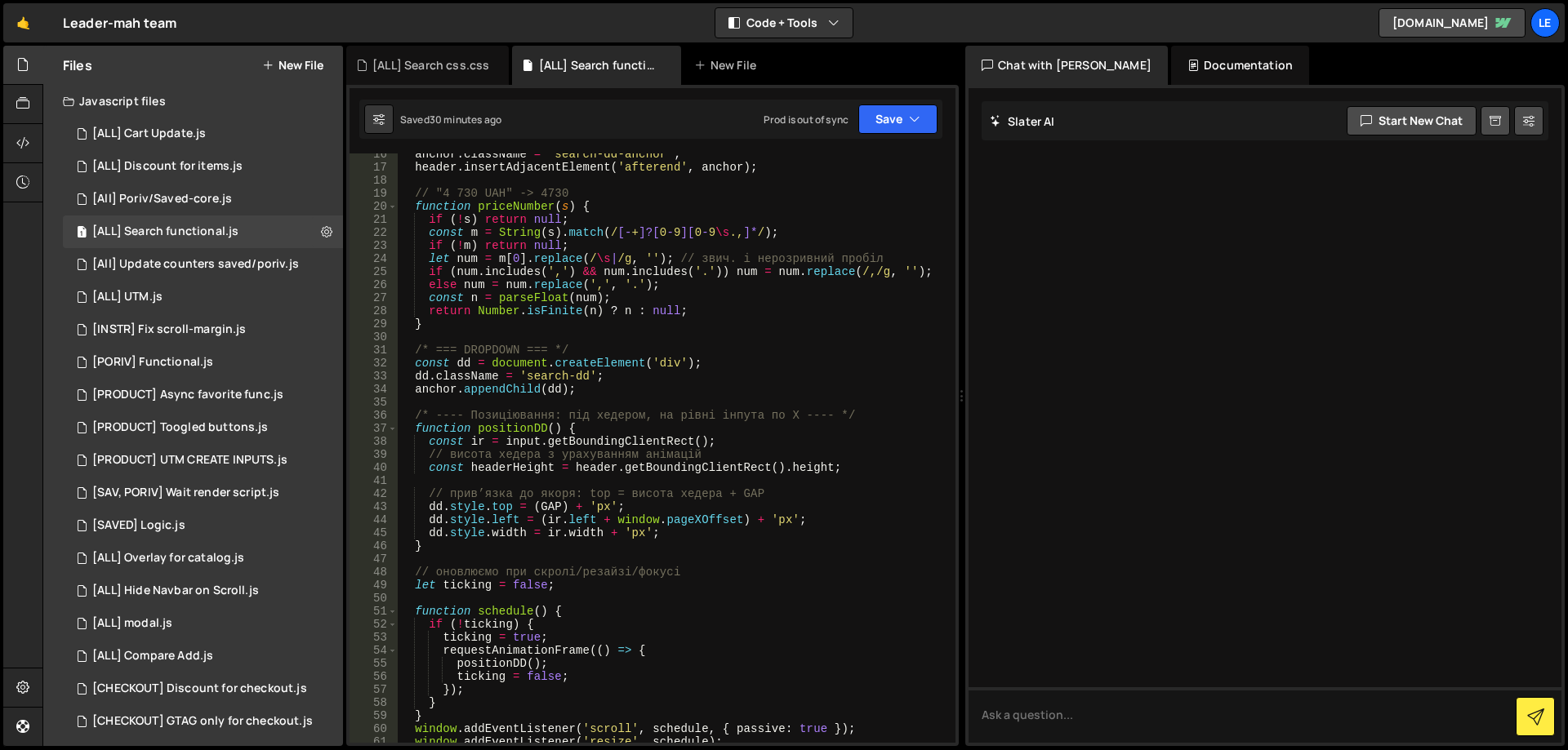
scroll to position [0, 0]
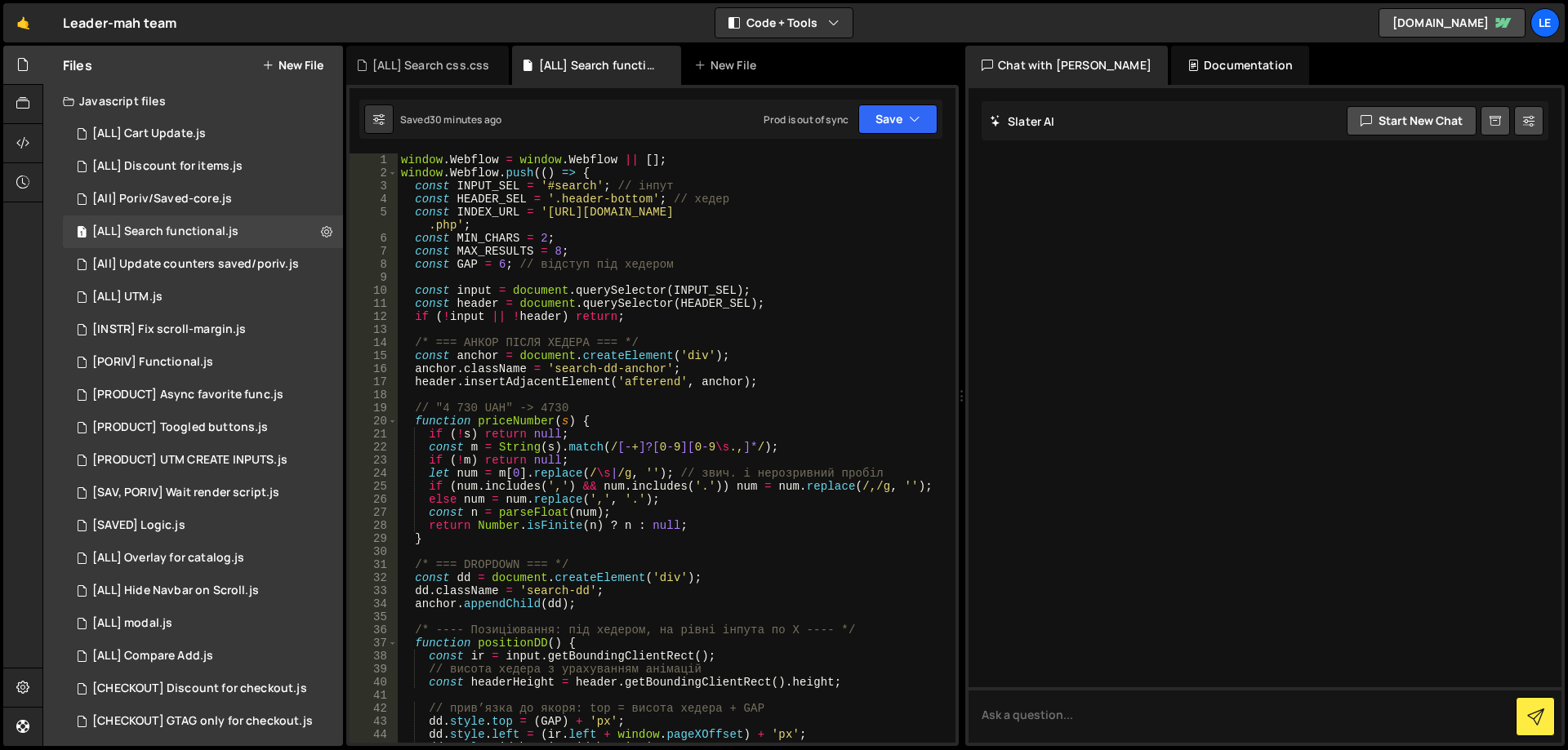
click at [480, 211] on div "window . Webflow = window . Webflow || [ ] ; window . Webflow . push (( ) => { …" at bounding box center [673, 460] width 551 height 615
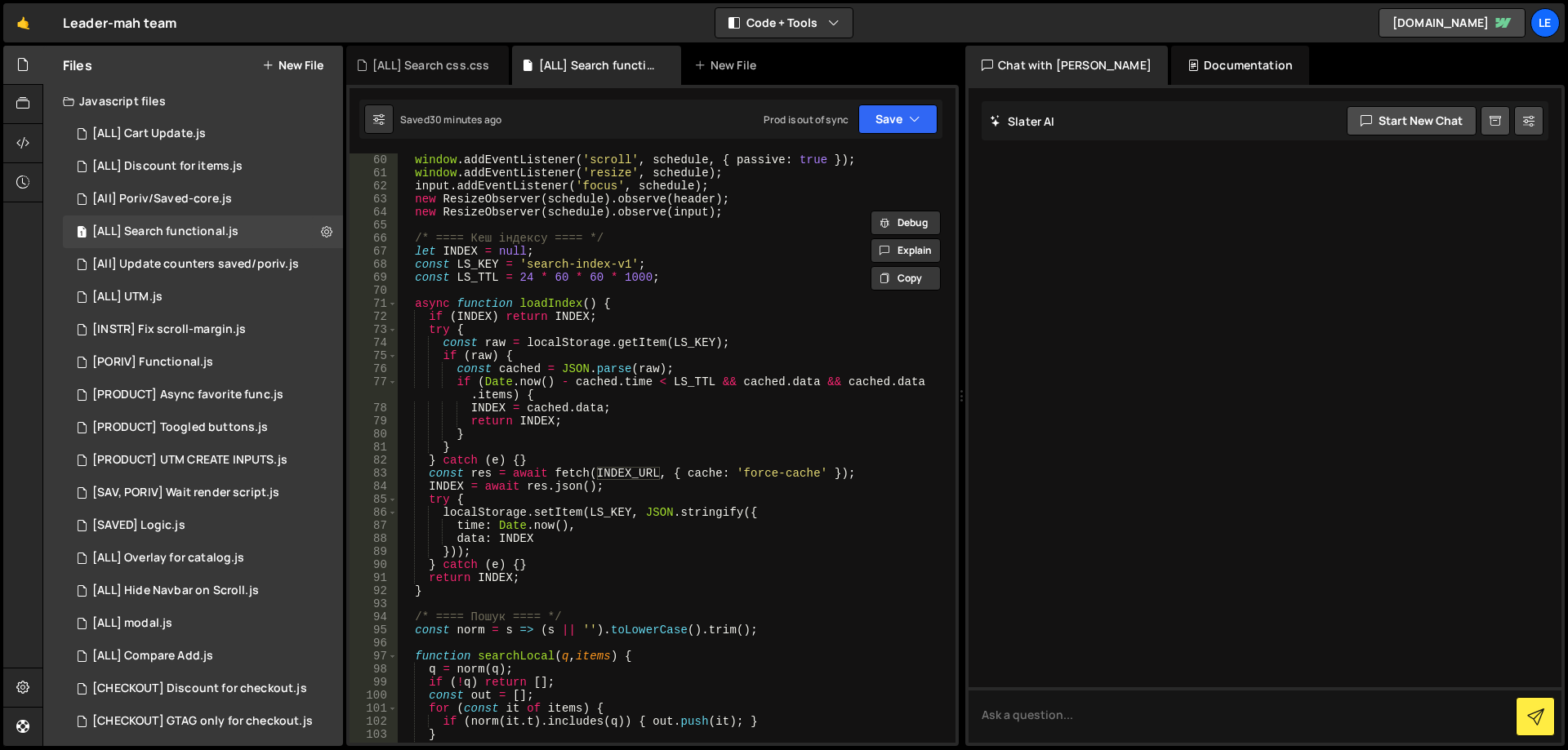
scroll to position [833, 0]
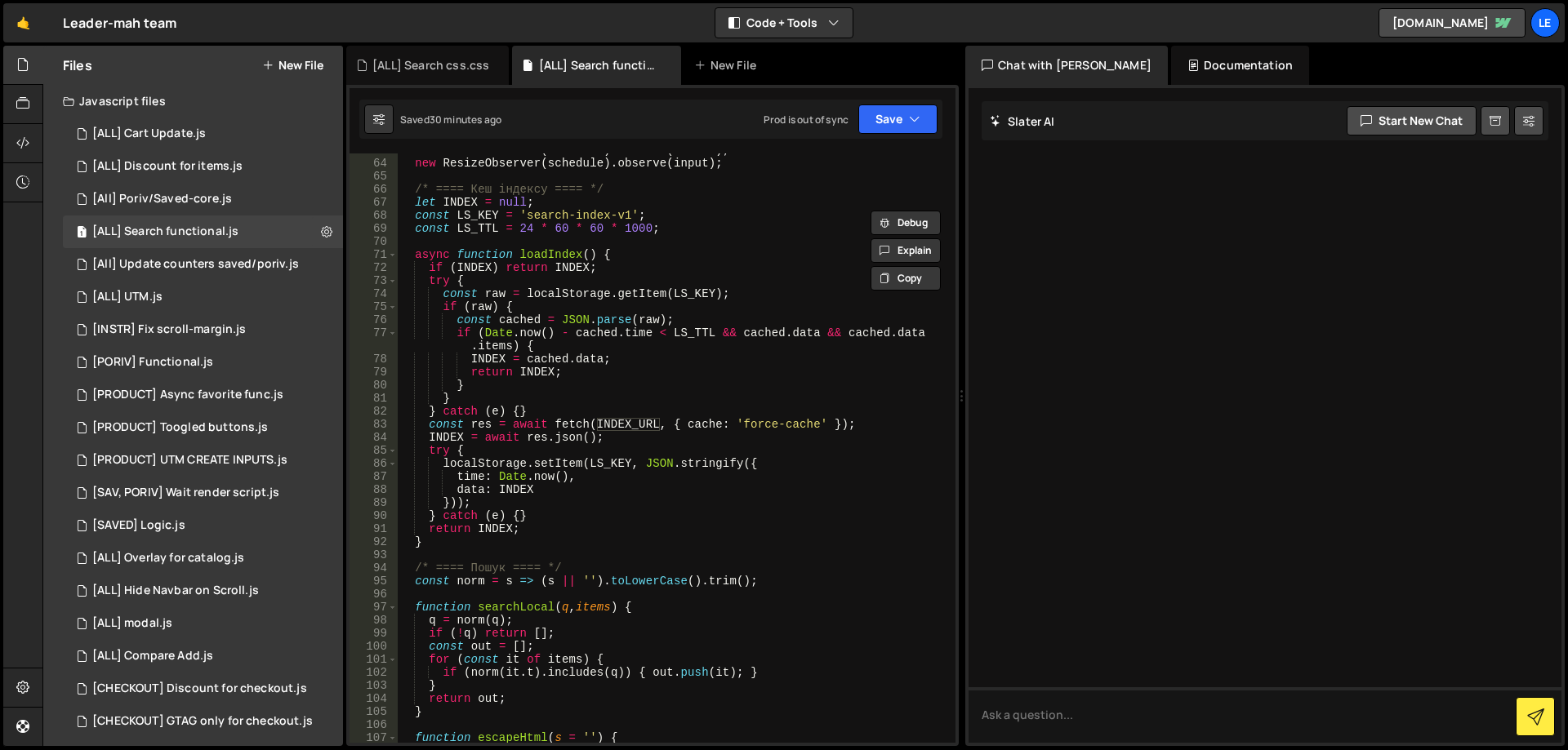
click at [611, 465] on div "new ResizeObserver ( schedule ) . observe ( header ) ; new ResizeObserver ( sch…" at bounding box center [673, 451] width 551 height 615
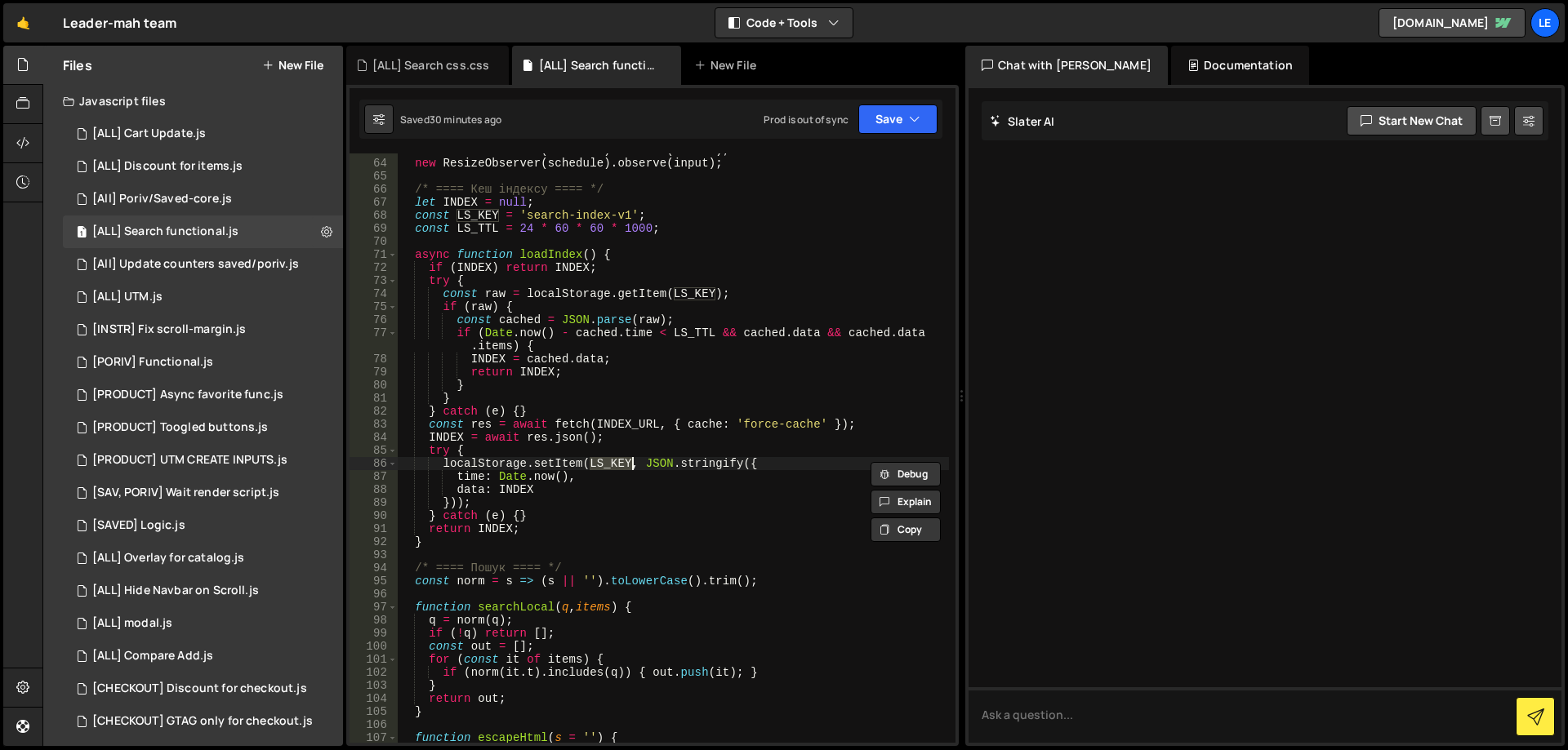
click at [550, 212] on div "new ResizeObserver ( schedule ) . observe ( header ) ; new ResizeObserver ( sch…" at bounding box center [673, 451] width 551 height 615
type textarea "const LS_KEY = '[ENCRYPTION_KEY]';"
drag, startPoint x: 556, startPoint y: 211, endPoint x: 624, endPoint y: 212, distance: 68.0
click at [624, 212] on div "new ResizeObserver ( schedule ) . observe ( header ) ; new ResizeObserver ( sch…" at bounding box center [673, 451] width 551 height 615
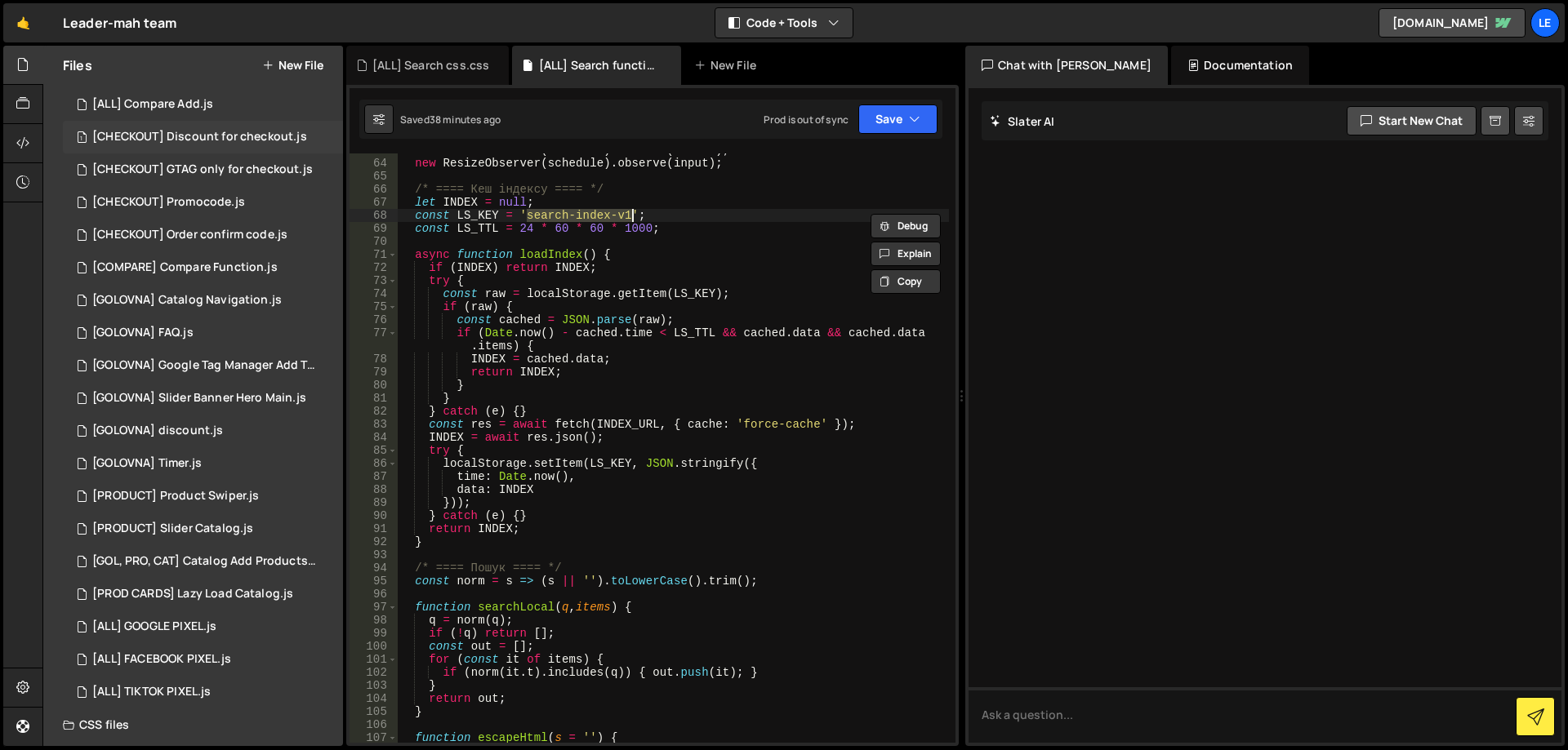
scroll to position [596, 0]
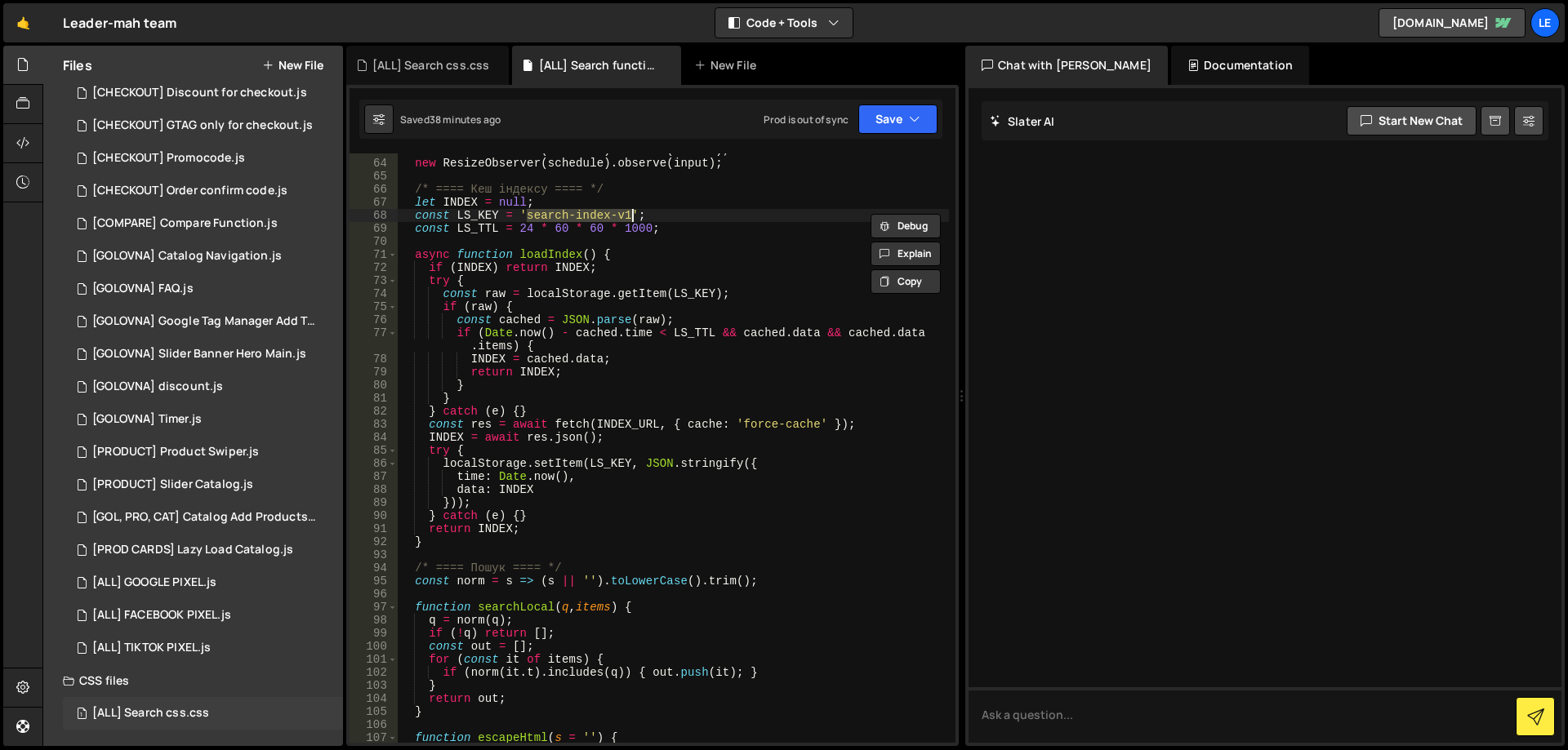
click at [217, 703] on div "1 [ALL] Search css.css 0" at bounding box center [203, 713] width 280 height 33
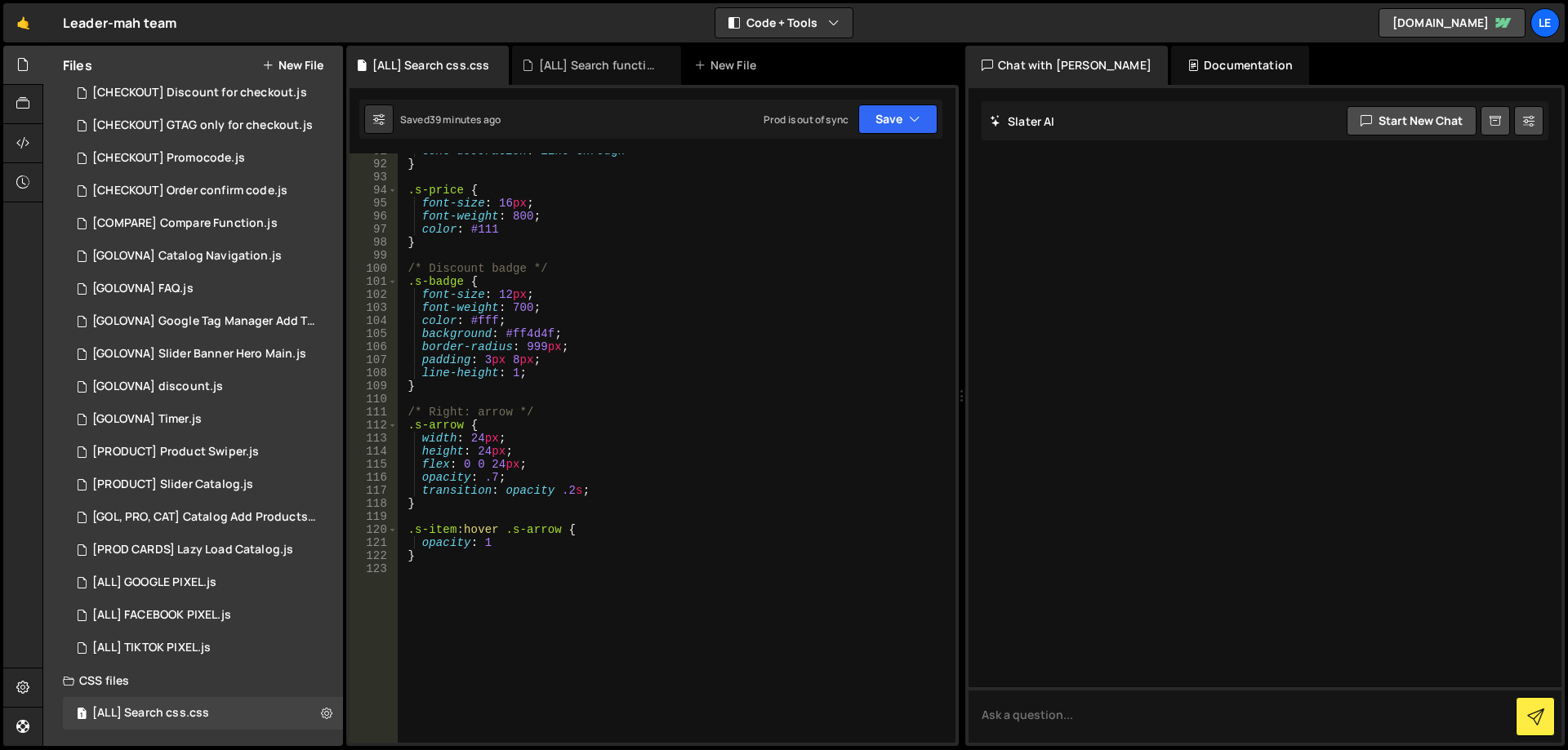
scroll to position [1305, 0]
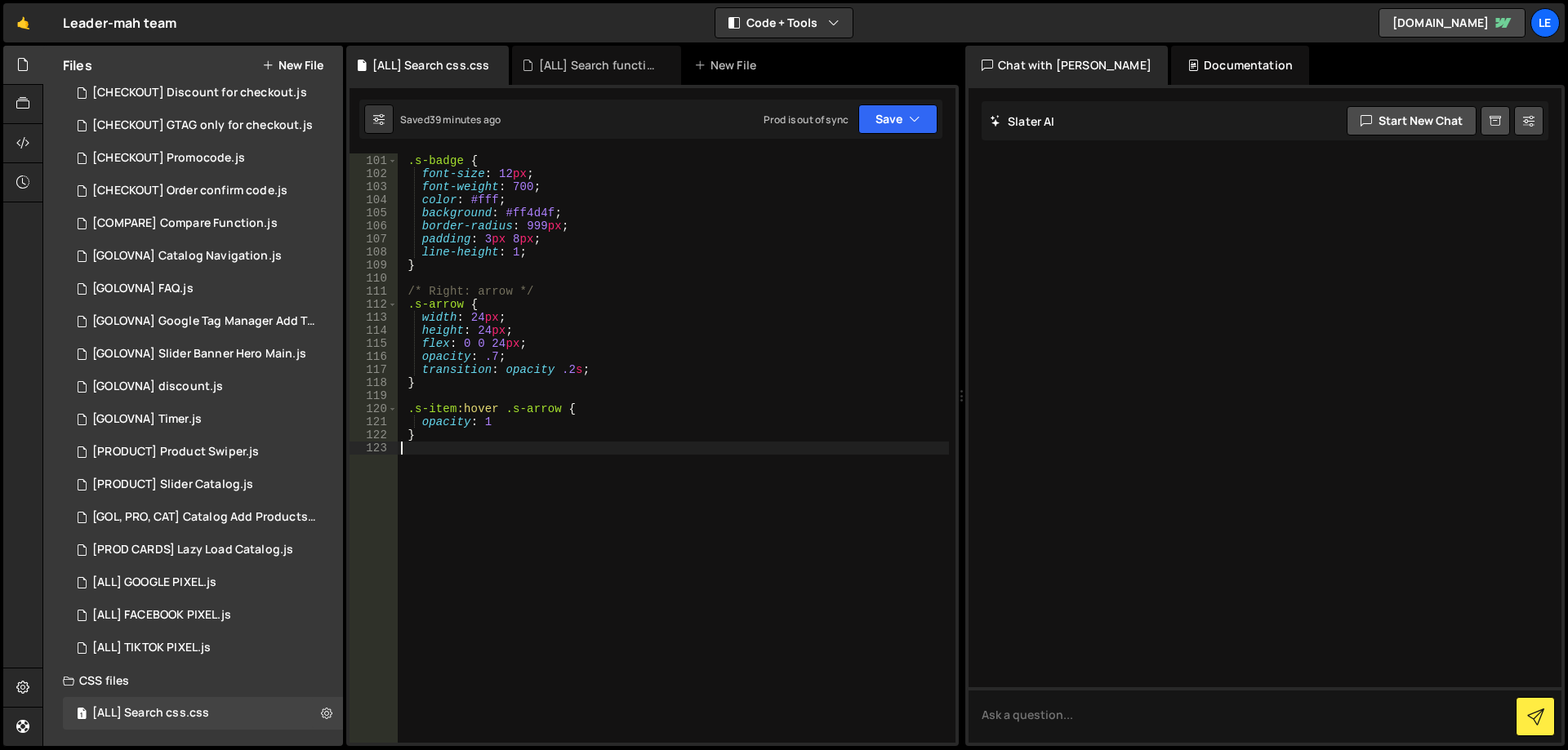
click at [601, 503] on div "/* Discount badge */ .s-badge { font-size : 12 px ; font-weight : 700 ; color :…" at bounding box center [673, 448] width 551 height 615
paste textarea ".s-price{ font-size: 15px; }"
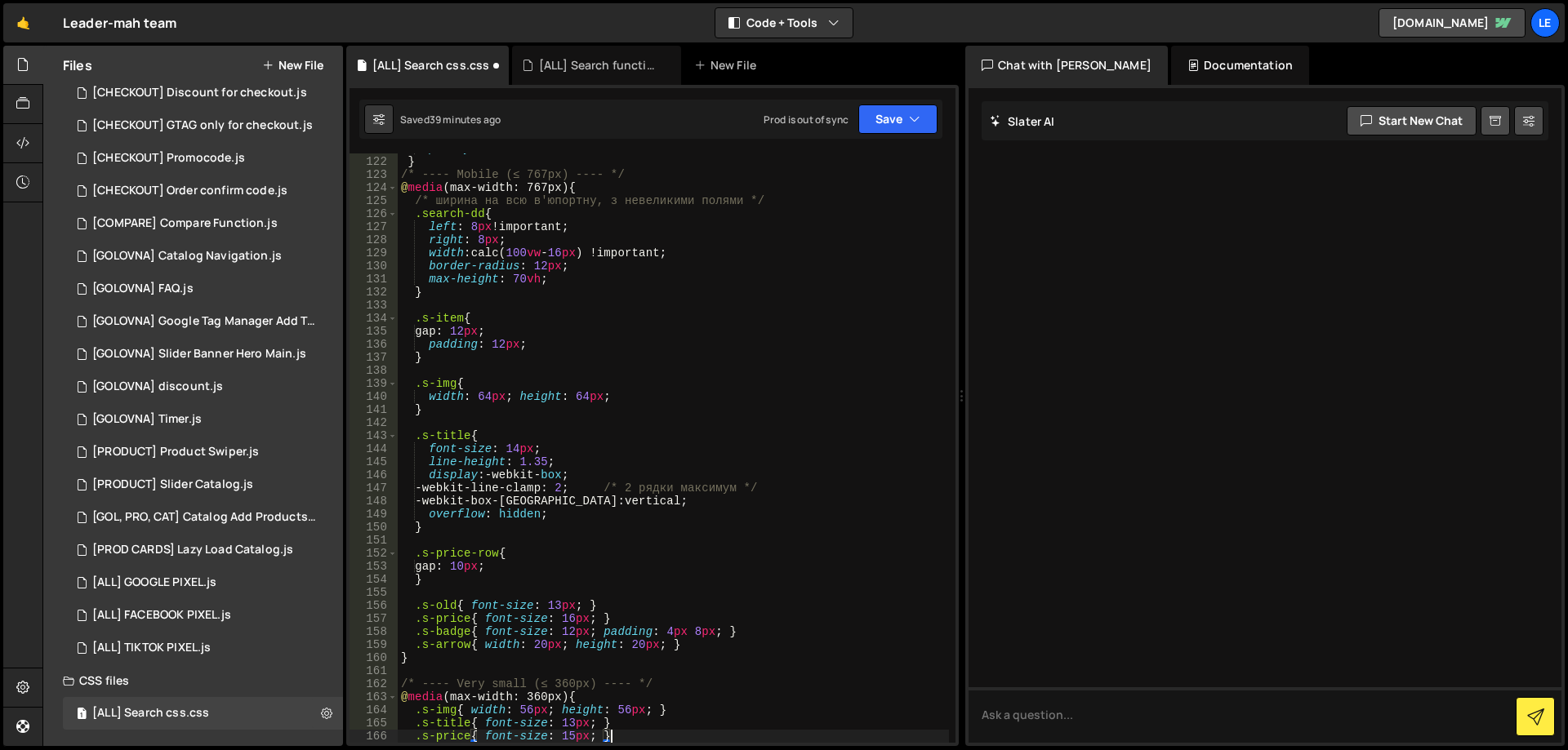
type textarea "}"
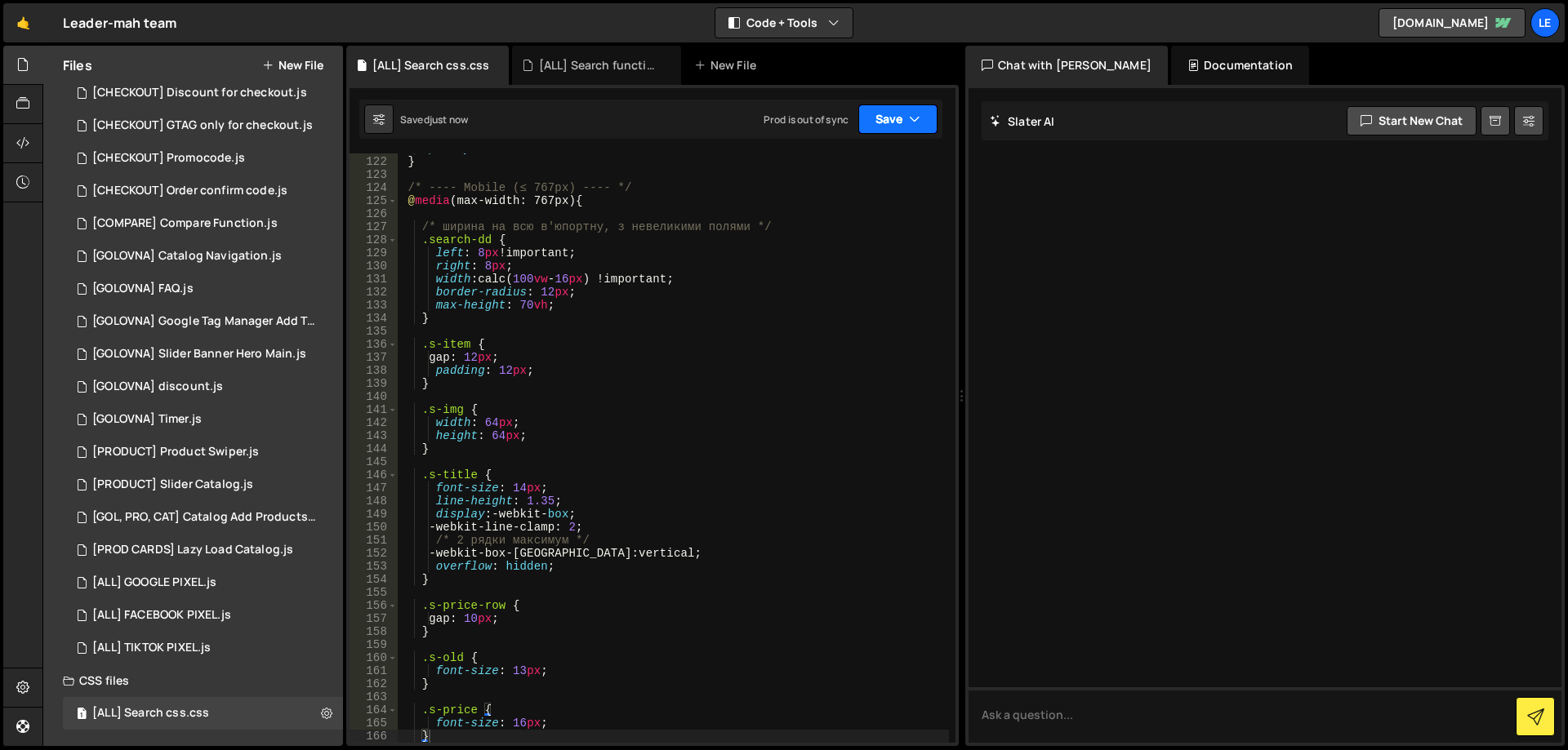
click at [915, 125] on icon "button" at bounding box center [914, 119] width 11 height 17
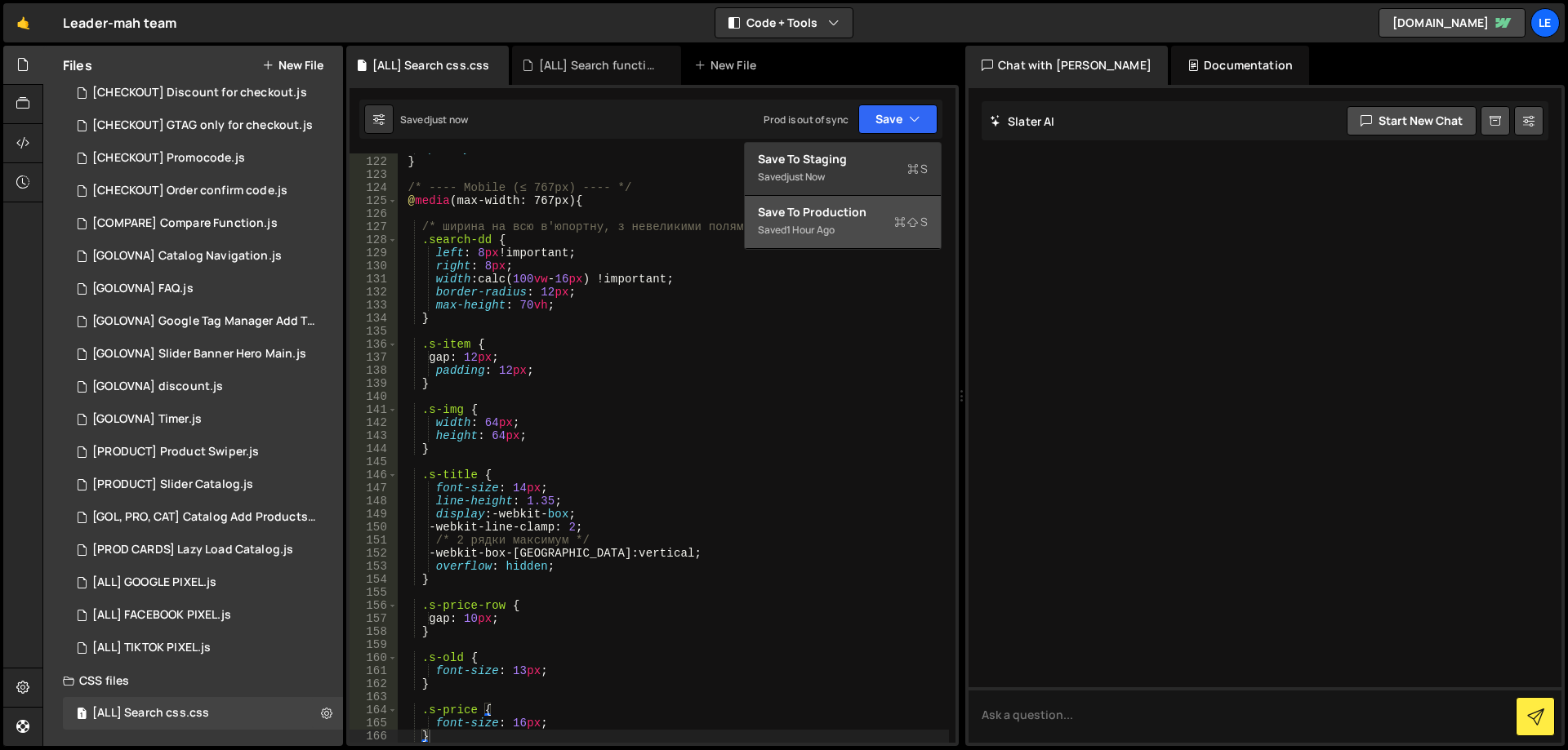
click at [873, 221] on div "Saved 1 hour ago" at bounding box center [843, 230] width 170 height 20
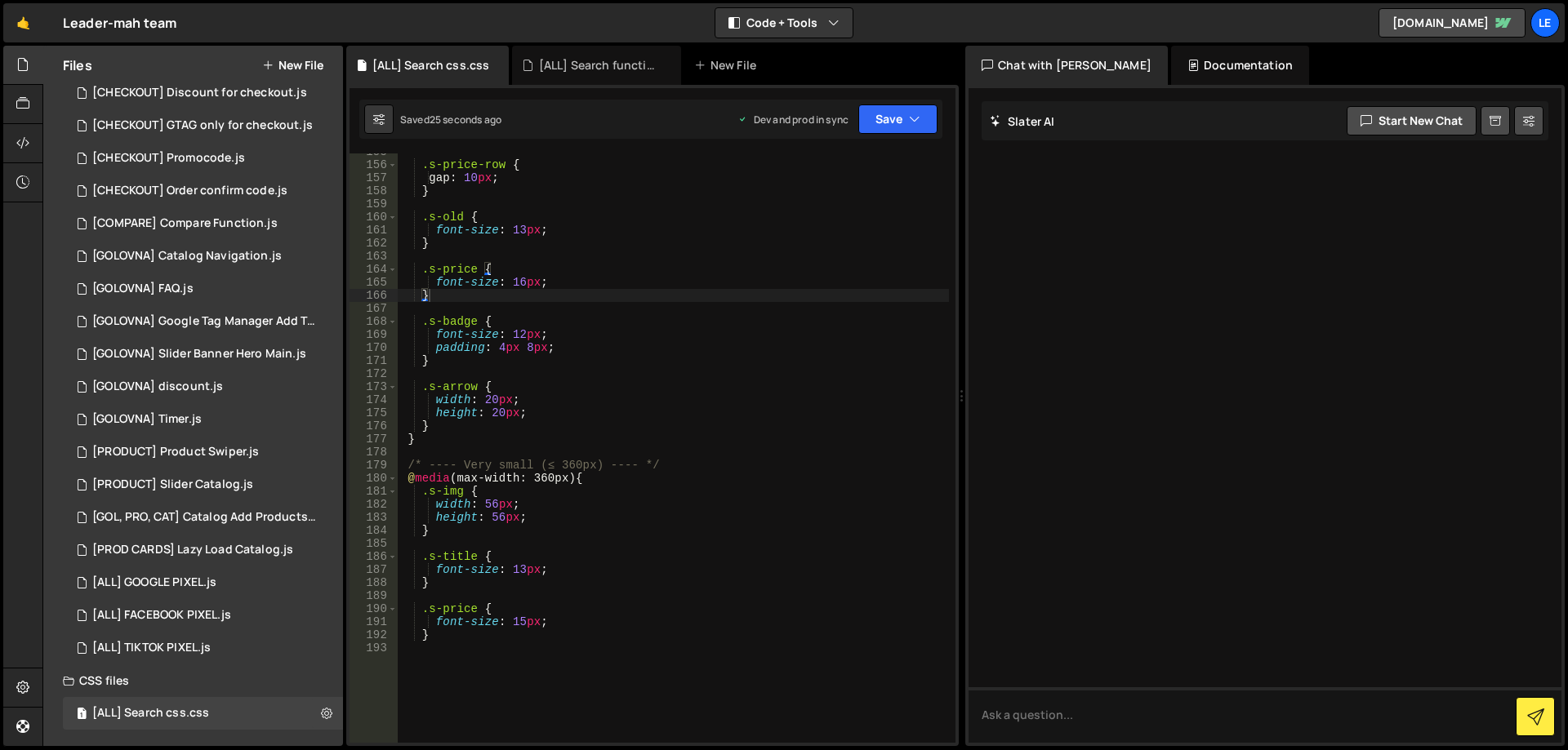
scroll to position [2068, 0]
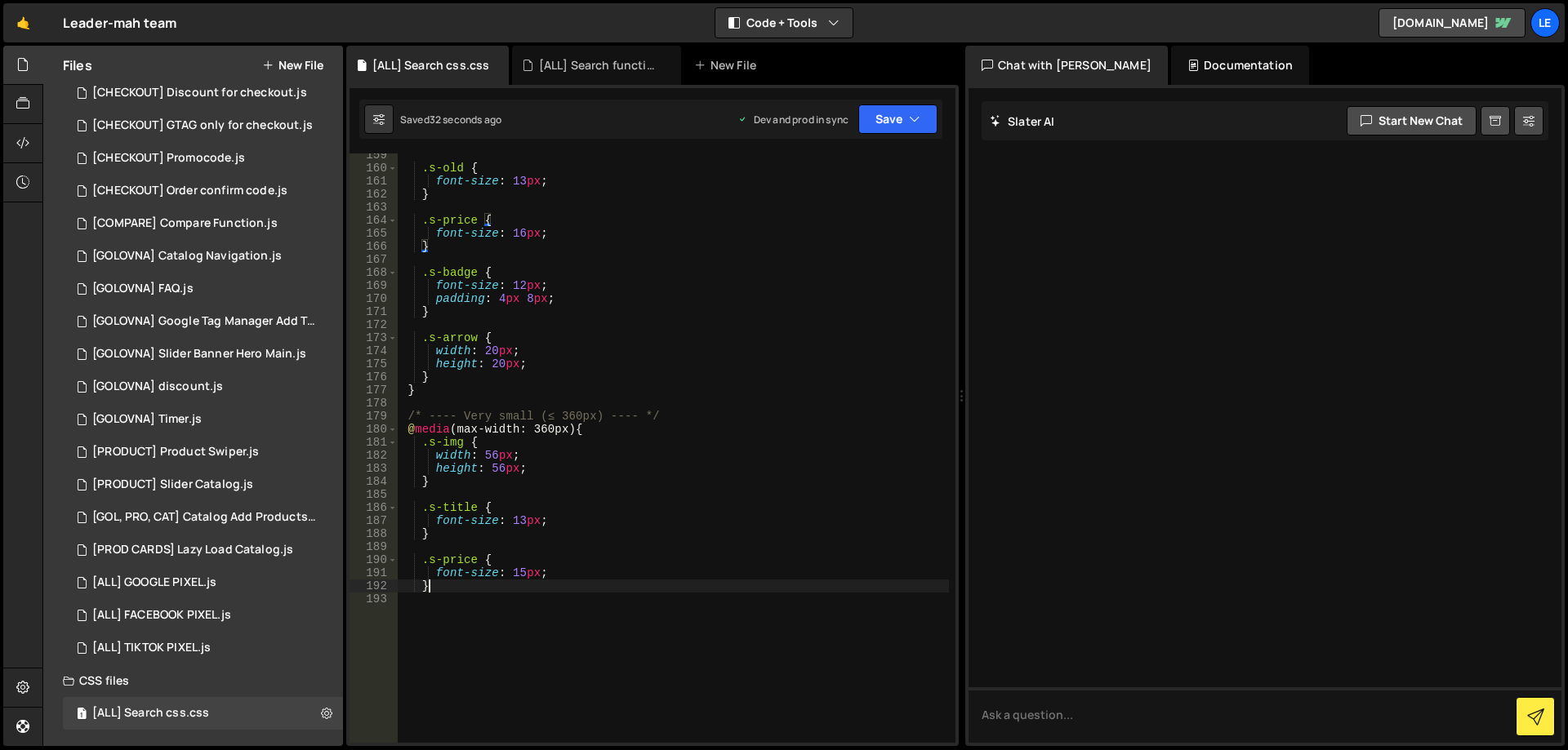
click at [544, 586] on div ".s-old { font-size : 13 px ; } .s-price { font-size : 16 px ; } .s-badge { font…" at bounding box center [673, 456] width 551 height 615
click at [560, 382] on div ".s-old { font-size : 13 px ; } .s-price { font-size : 16 px ; } .s-badge { font…" at bounding box center [673, 456] width 551 height 615
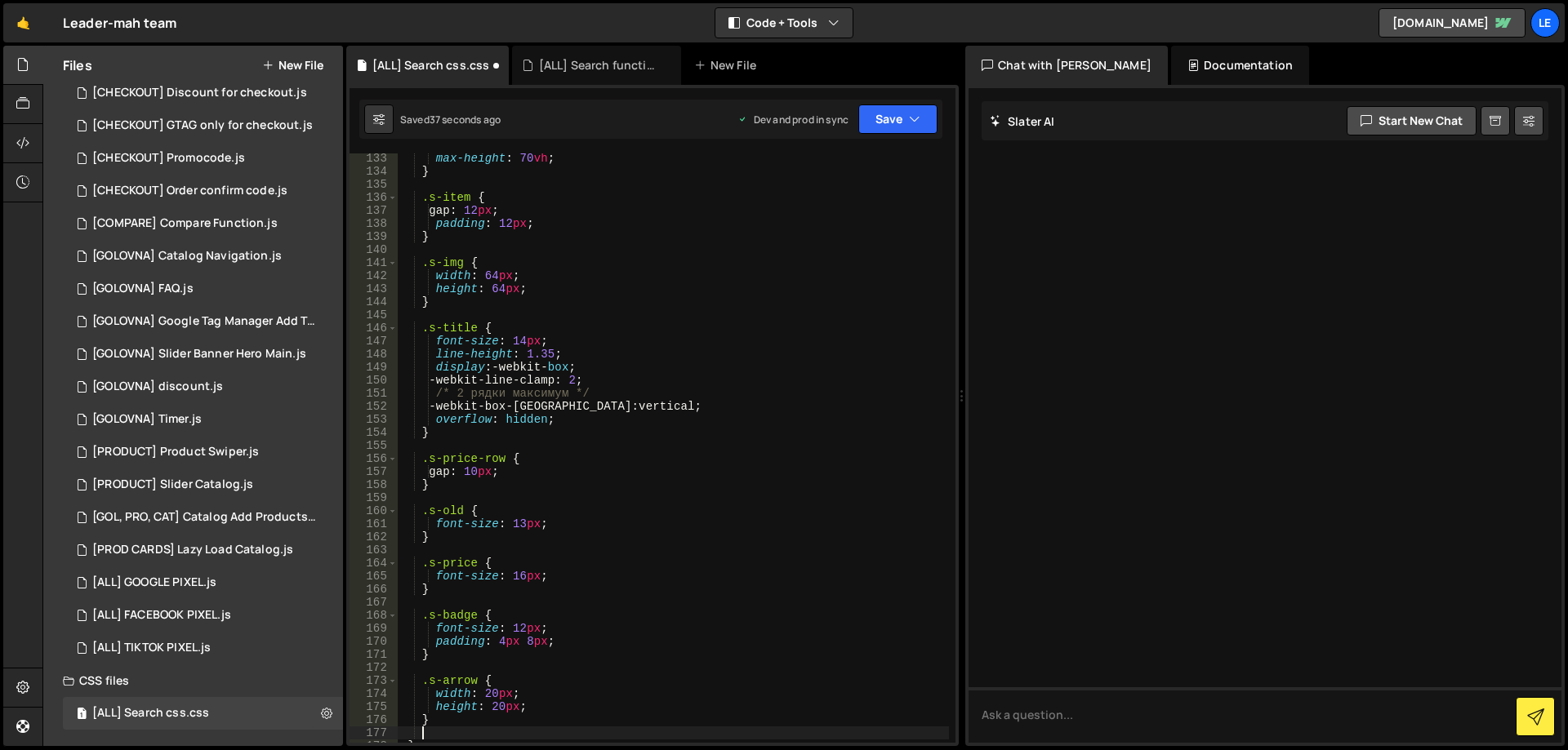
scroll to position [2019, 0]
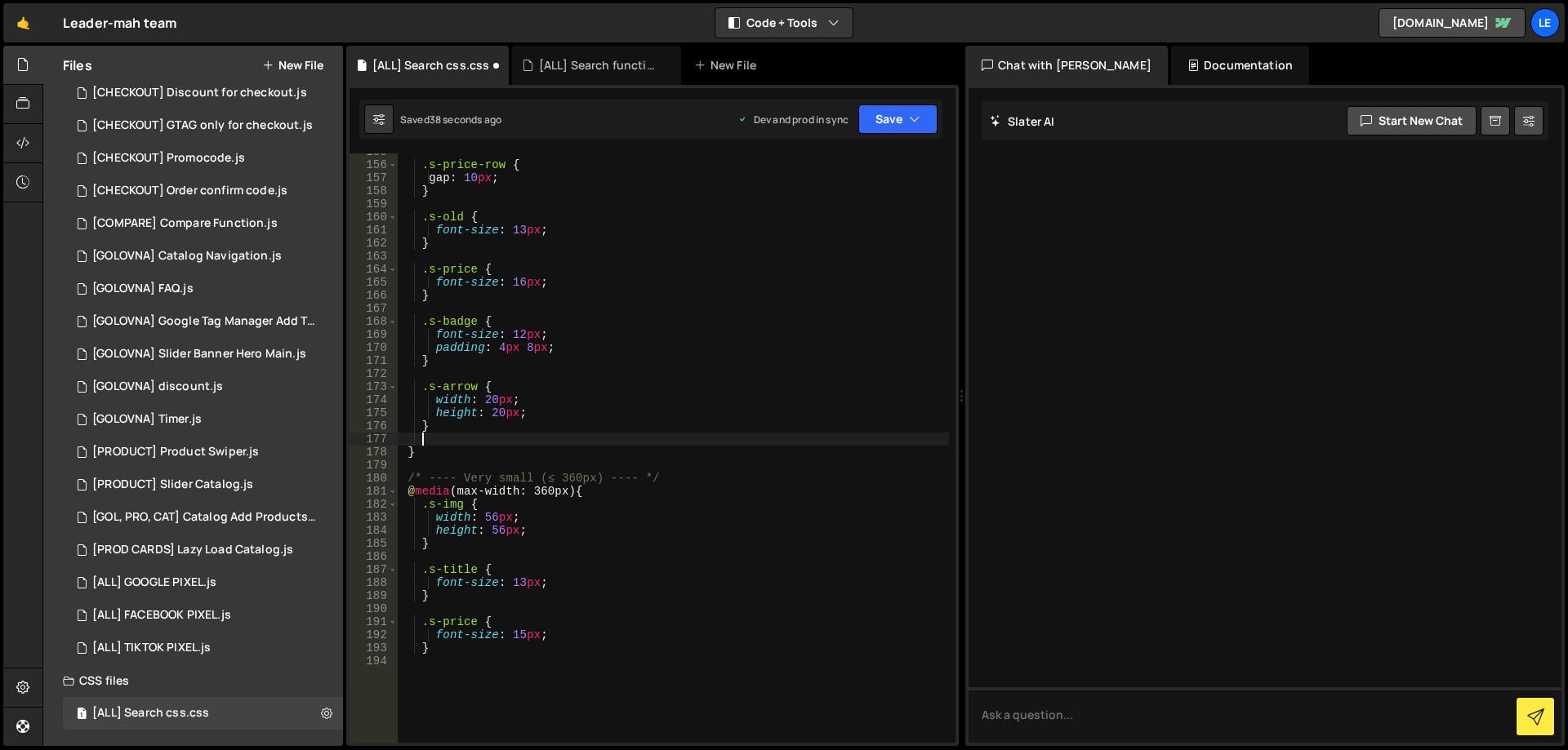
paste textarea "body.no-scroll{ overflow: hidden; }"
click at [899, 124] on button "Save" at bounding box center [898, 119] width 79 height 30
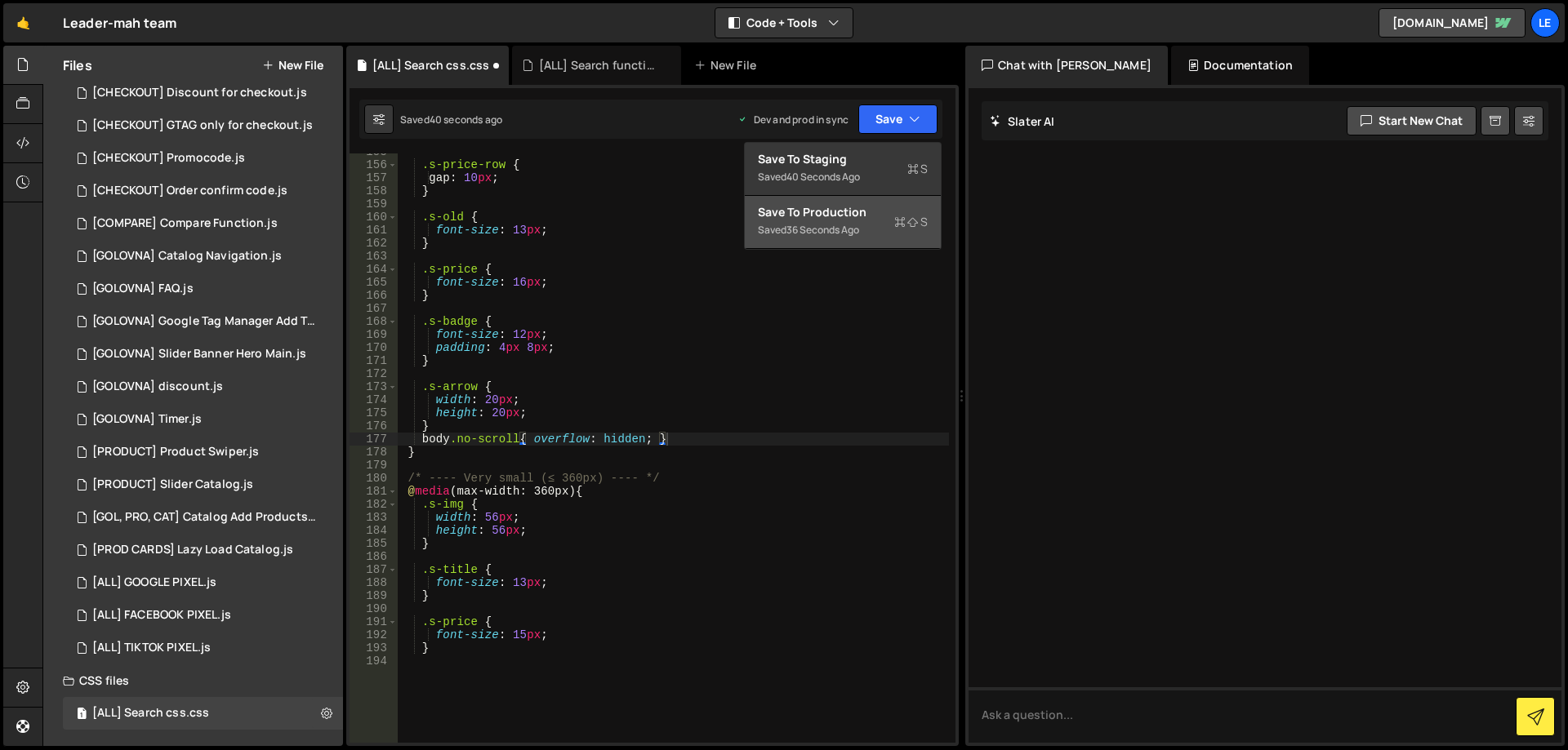
click at [859, 213] on div "Save to Production S" at bounding box center [843, 212] width 170 height 17
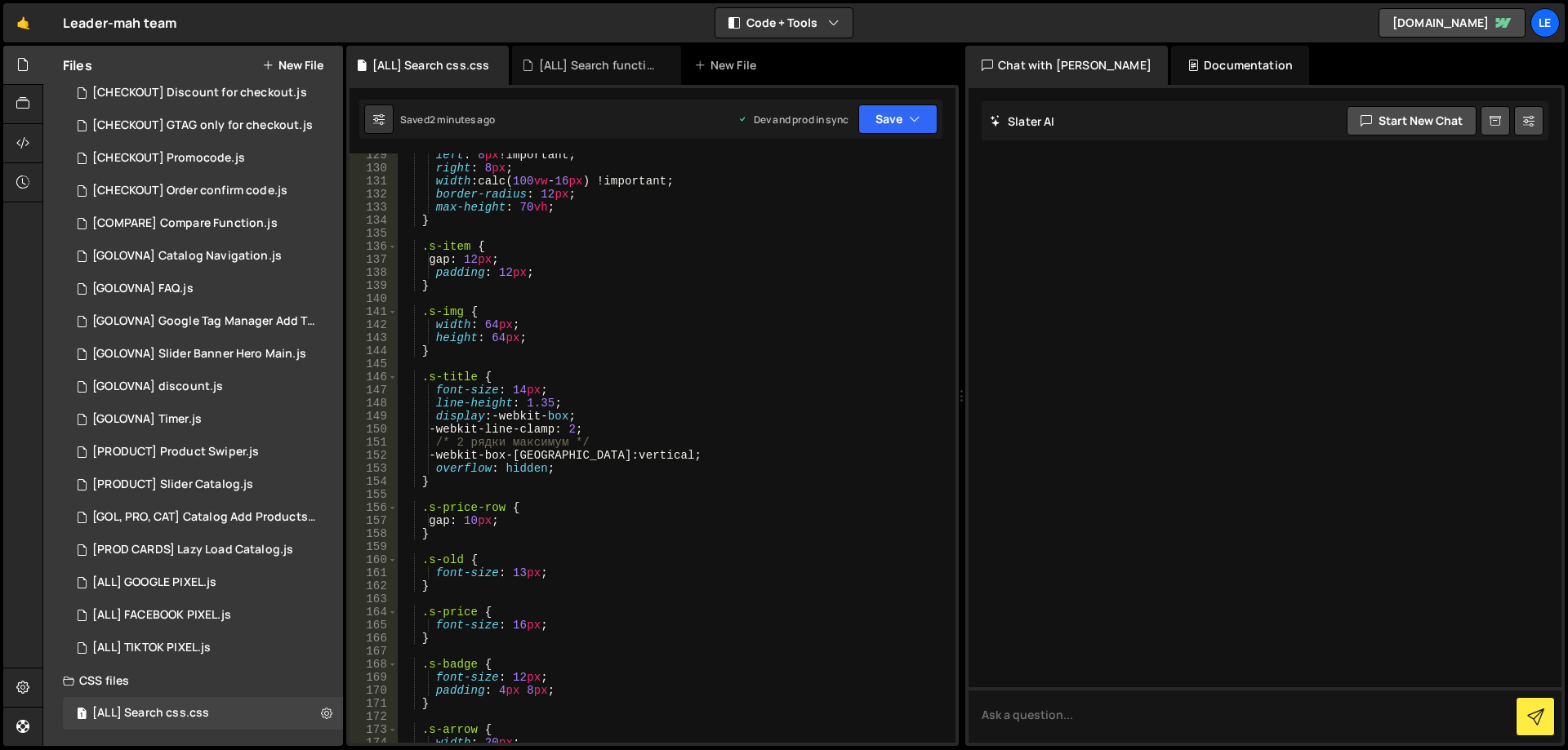
scroll to position [1383, 0]
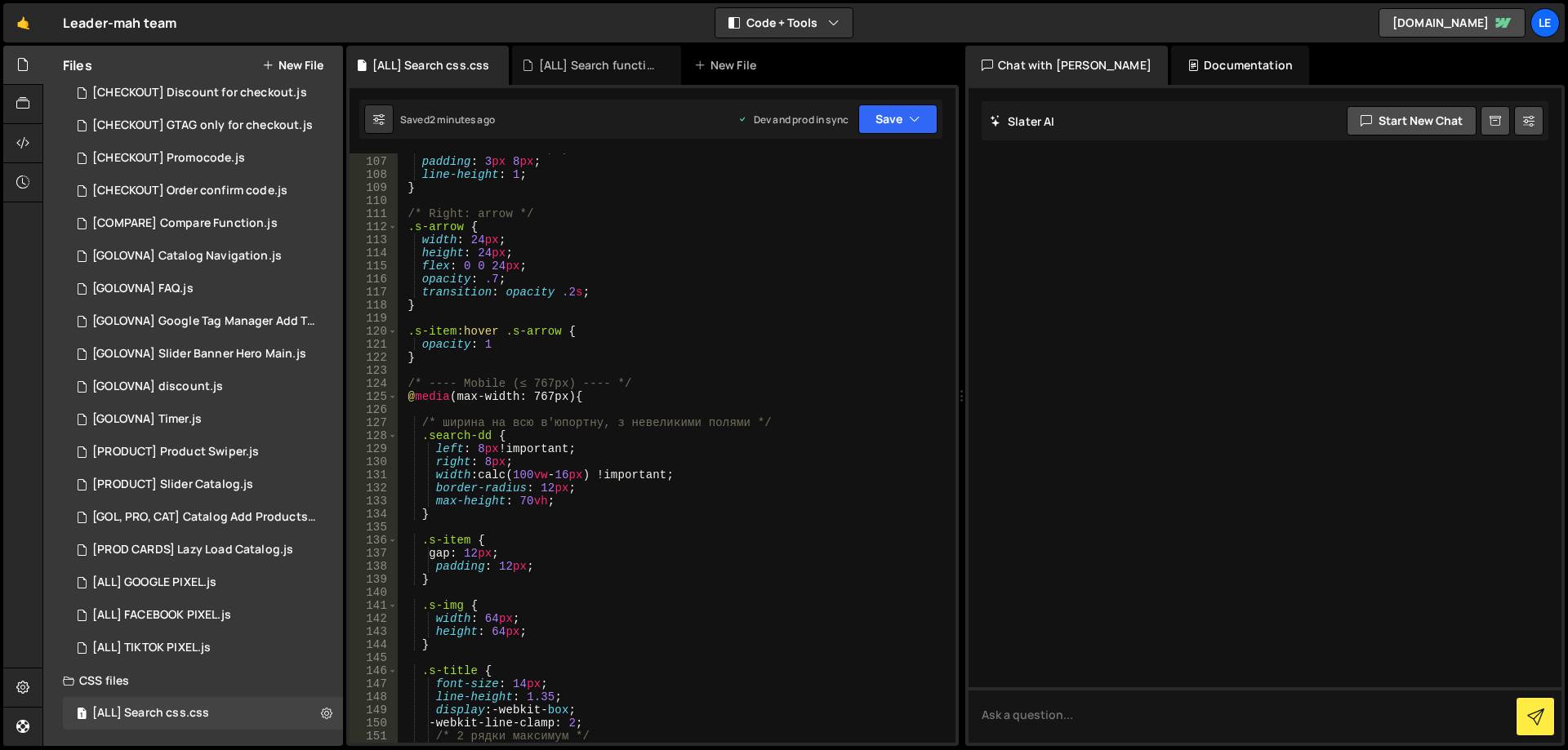
click at [458, 476] on div "border-radius : 999 px ; padding : 3 px 8 px ; line-height : 1 ; } /* Right: ar…" at bounding box center [673, 449] width 551 height 615
click at [436, 477] on div "border-radius : 999 px ; padding : 3 px 8 px ; line-height : 1 ; } /* Right: ar…" at bounding box center [673, 449] width 551 height 615
click at [773, 422] on div "border-radius : 999 px ; padding : 3 px 8 px ; line-height : 1 ; } /* Right: ar…" at bounding box center [673, 449] width 551 height 615
click at [522, 499] on div "border-radius : 999 px ; padding : 3 px 8 px ; line-height : 1 ; } /* Right: ar…" at bounding box center [673, 449] width 551 height 615
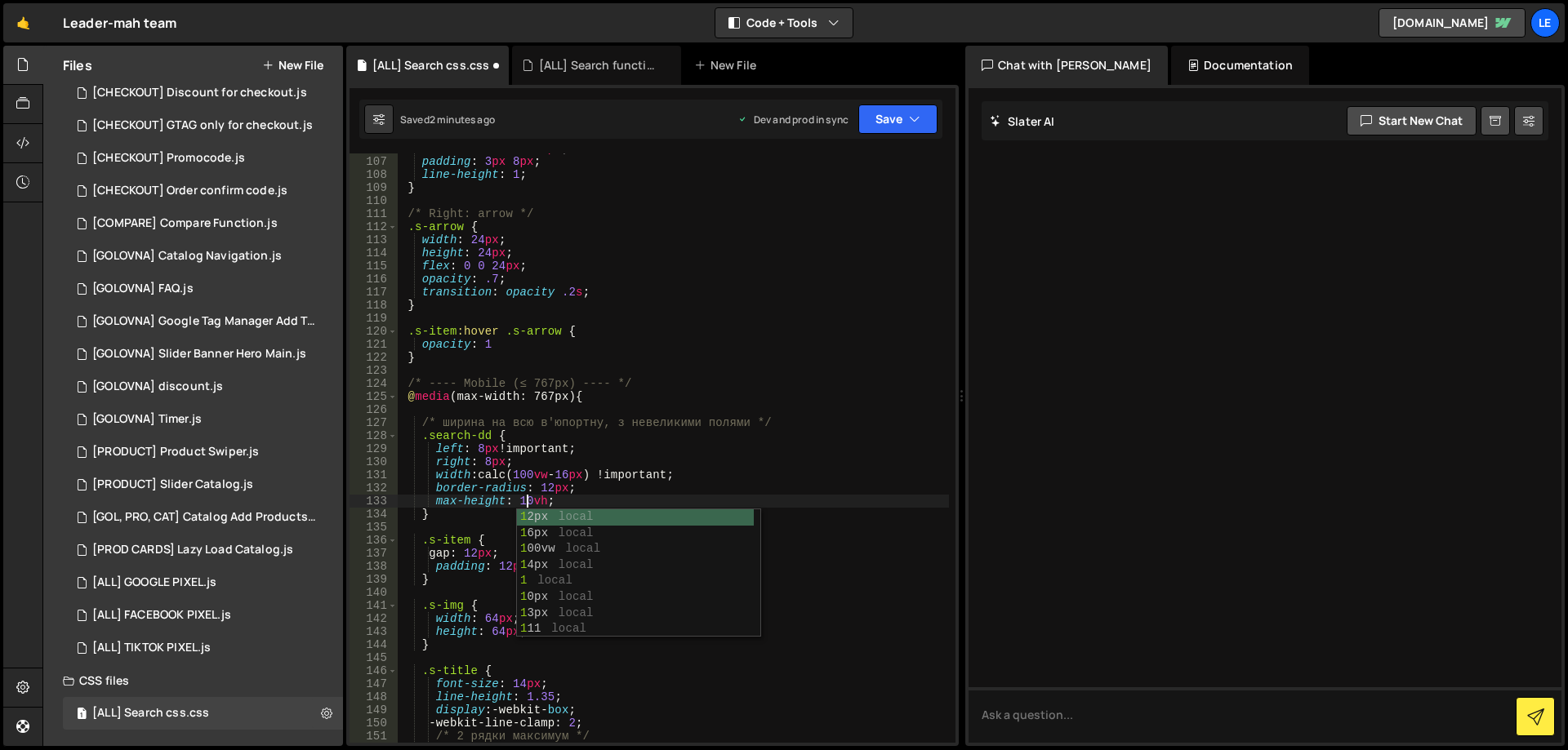
scroll to position [0, 9]
click at [644, 499] on div "border-radius : 999 px ; padding : 3 px 8 px ; line-height : 1 ; } /* Right: ar…" at bounding box center [673, 449] width 551 height 615
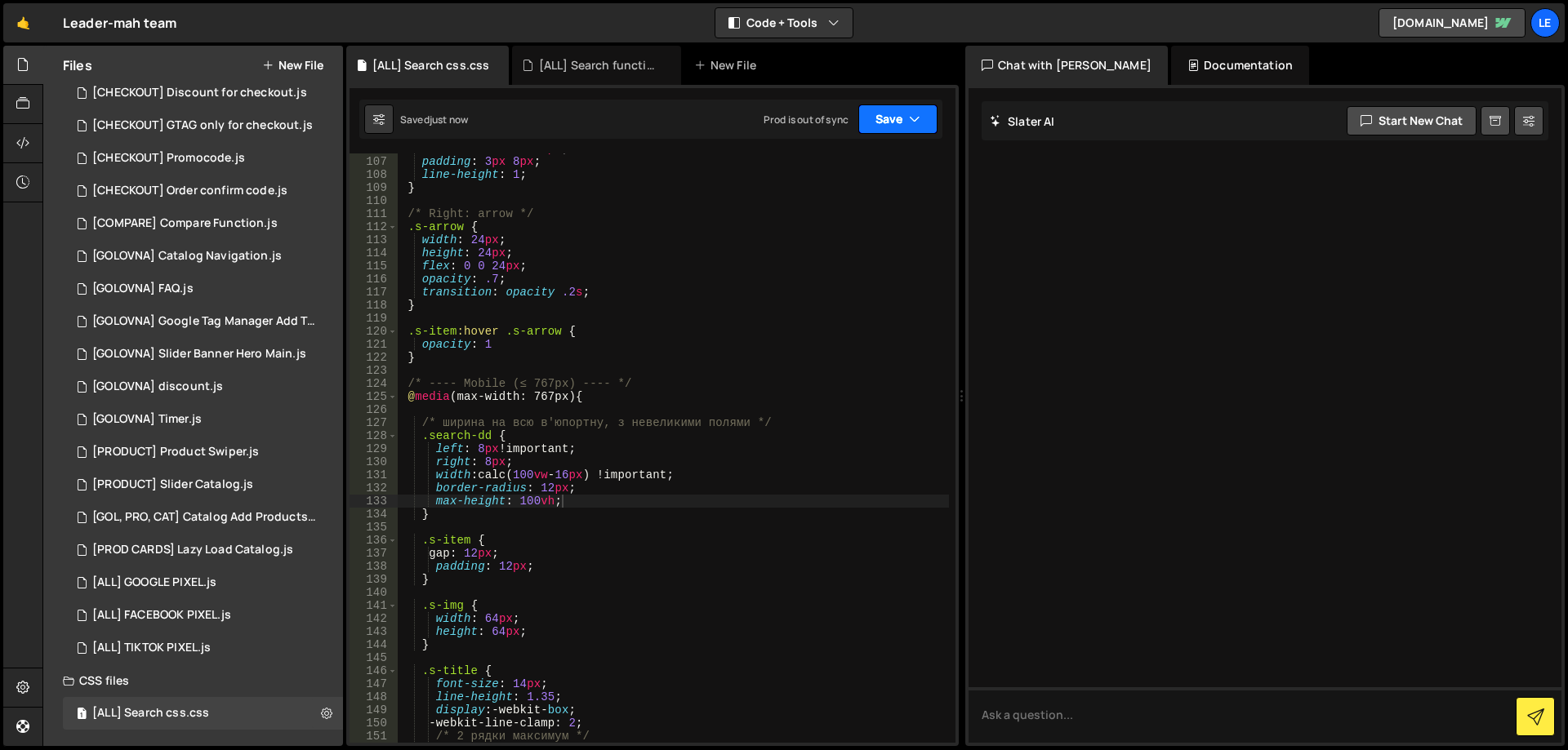
click at [909, 111] on icon "button" at bounding box center [914, 119] width 11 height 17
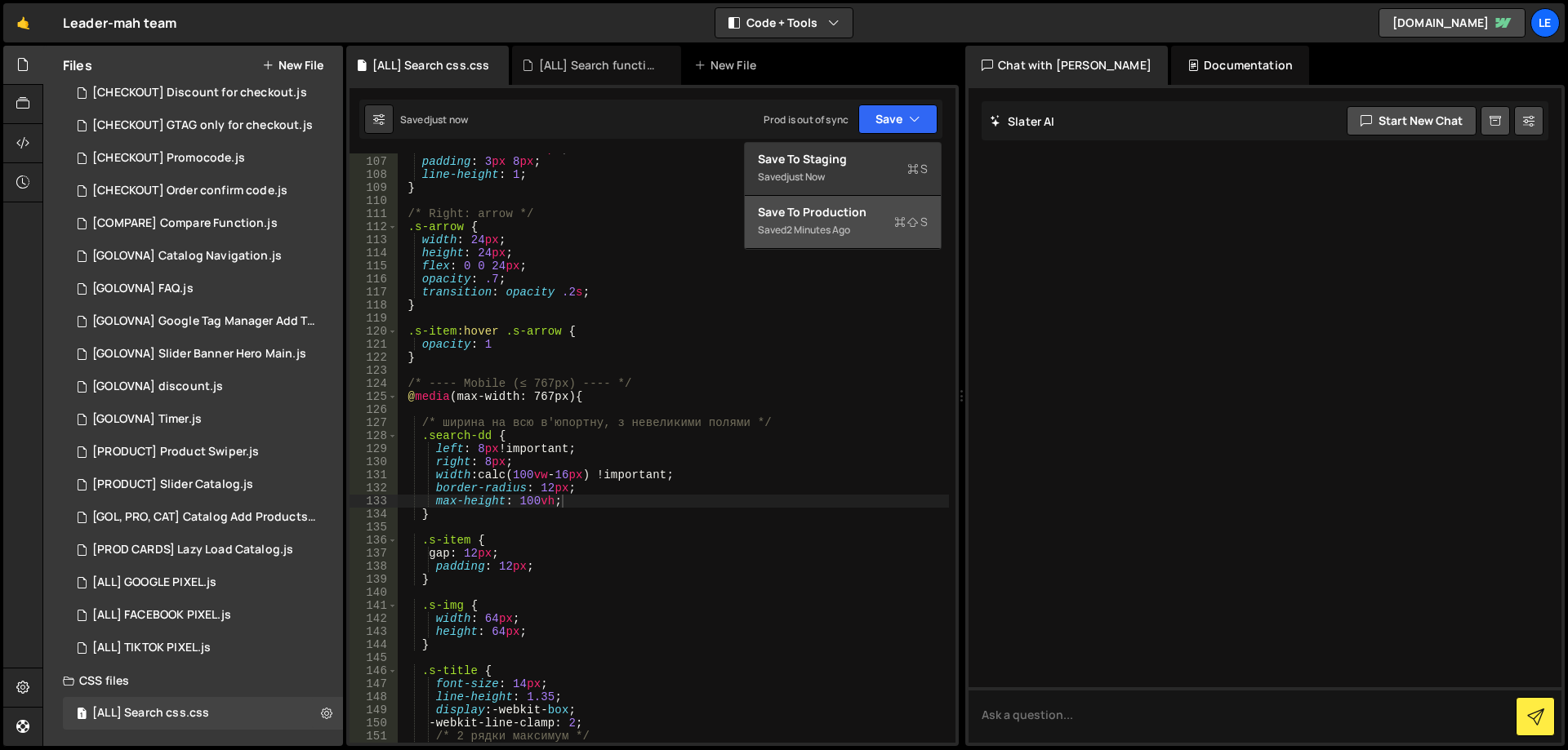
click at [898, 197] on button "Save to Production S Saved 2 minutes ago" at bounding box center [843, 222] width 196 height 53
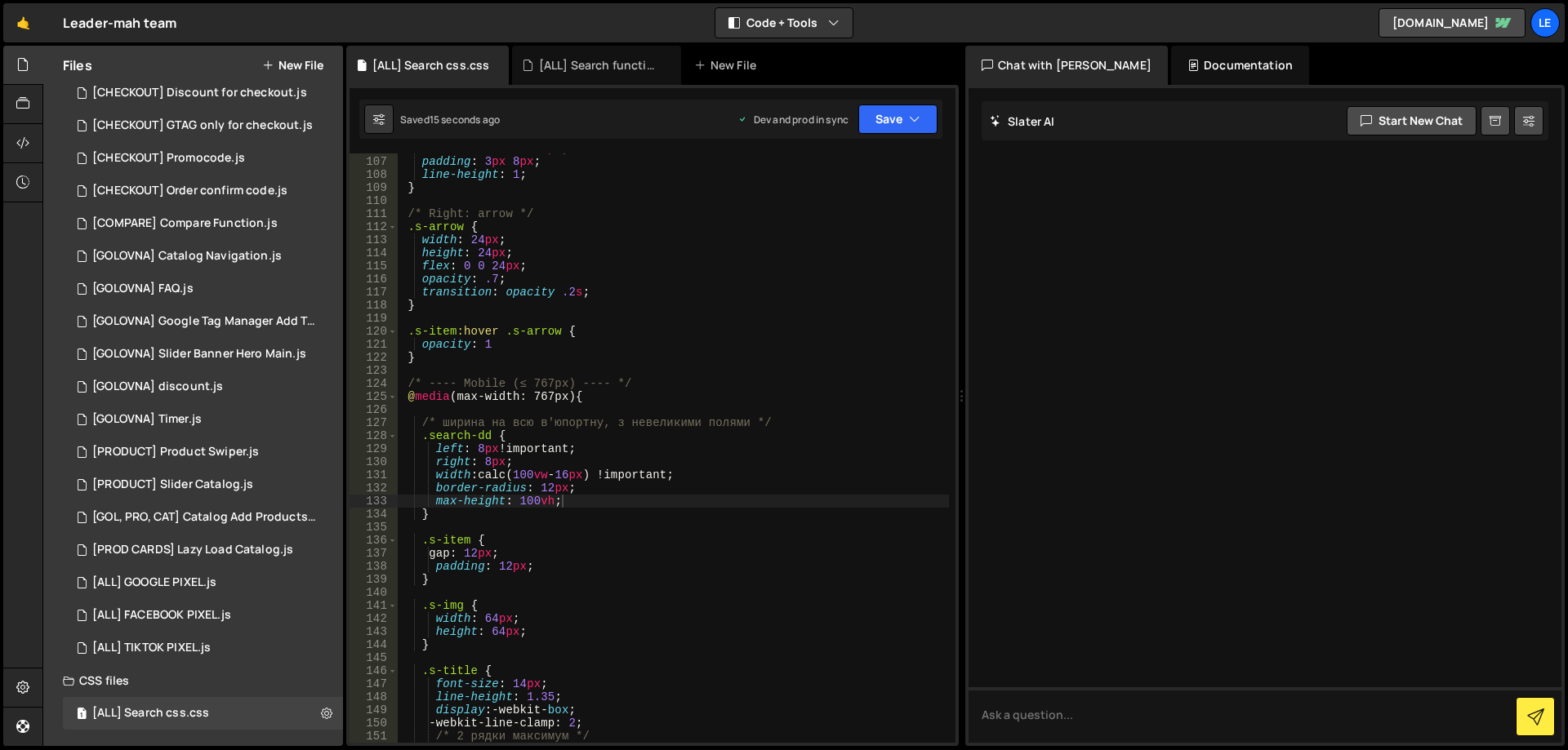
click at [475, 437] on div "border-radius : 999 px ; padding : 3 px 8 px ; line-height : 1 ; } /* Right: ar…" at bounding box center [673, 449] width 551 height 615
click at [452, 437] on div "border-radius : 999 px ; padding : 3 px 8 px ; line-height : 1 ; } /* Right: ar…" at bounding box center [673, 449] width 551 height 615
click at [583, 505] on div "border-radius : 999 px ; padding : 3 px 8 px ; line-height : 1 ; } /* Right: ar…" at bounding box center [673, 449] width 551 height 615
type textarea "max-height: 100vh;"
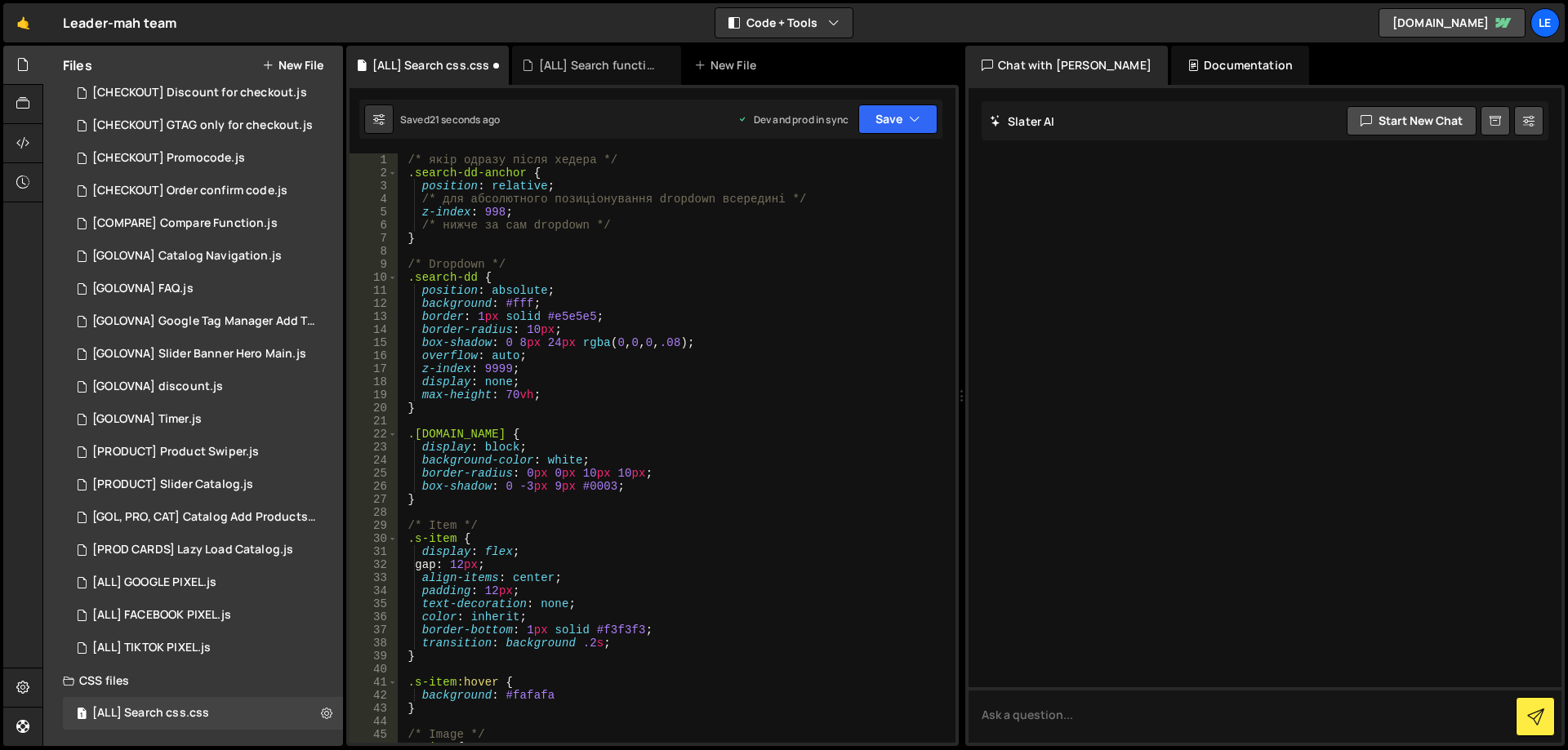
scroll to position [0, 0]
drag, startPoint x: 532, startPoint y: 214, endPoint x: 422, endPoint y: 214, distance: 110.0
click at [422, 214] on div "/* якір одразу після хедера */ .search-dd-anchor { position : relative ; /* для…" at bounding box center [673, 460] width 551 height 615
type textarea "z-index: 998;"
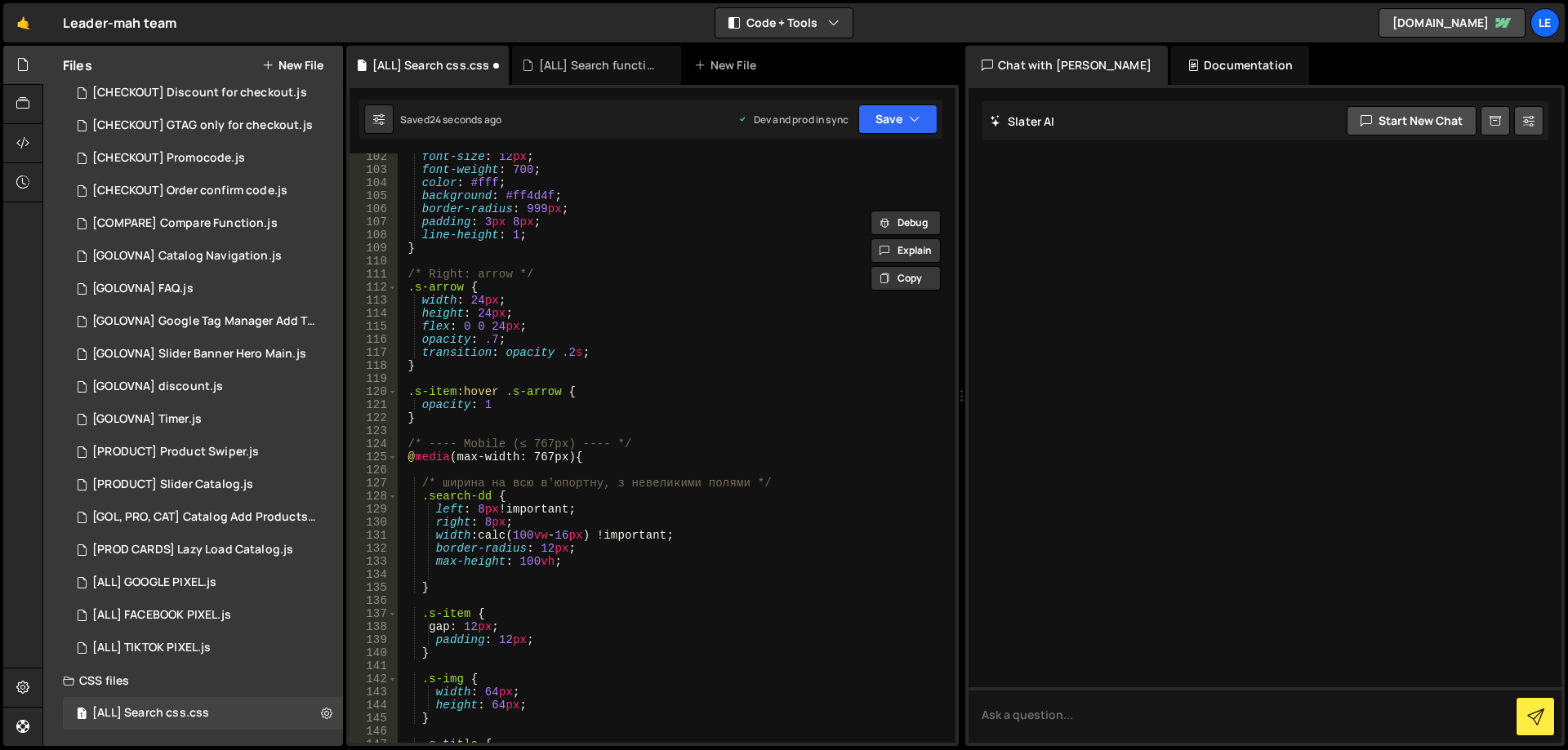
scroll to position [1371, 0]
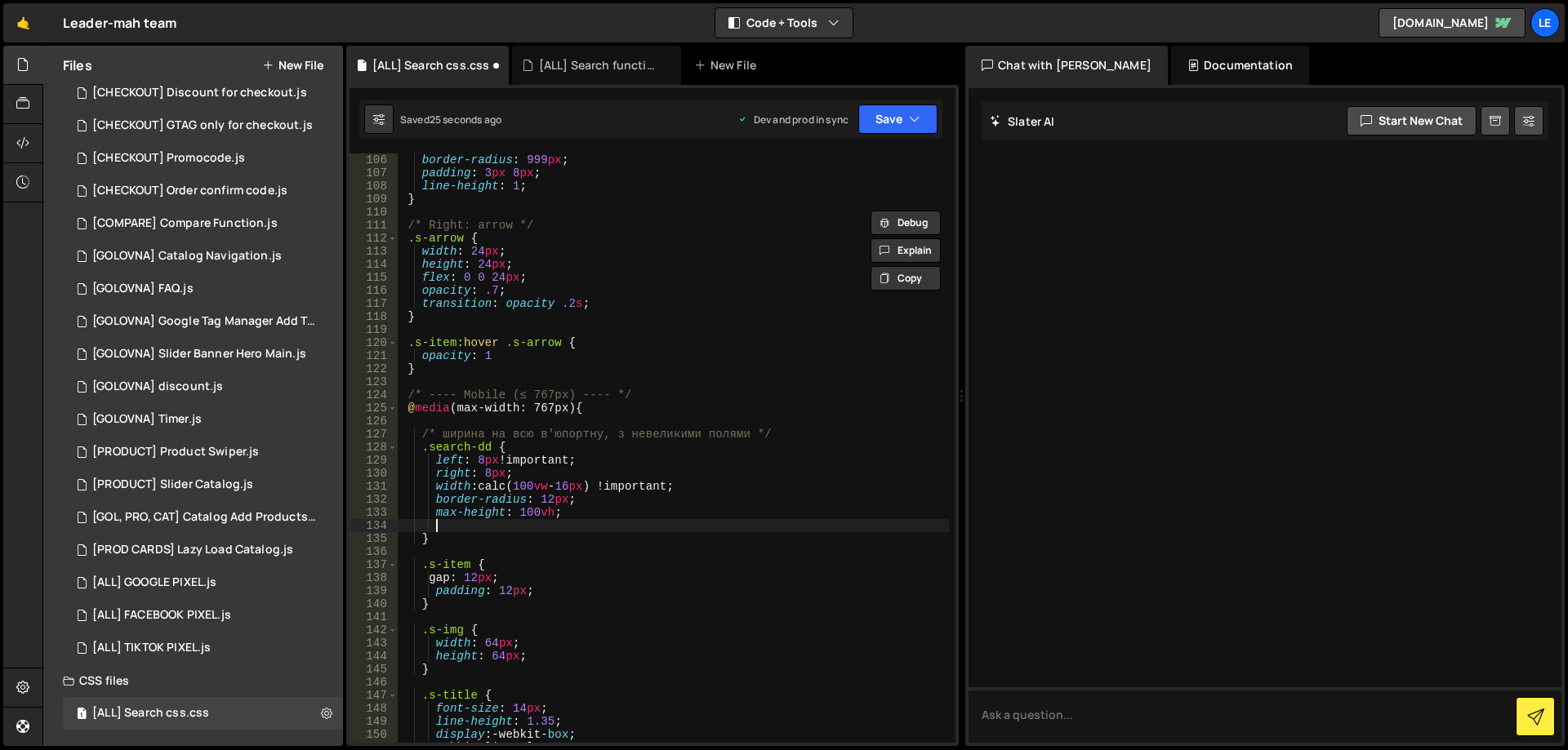
click at [550, 525] on div "border-radius : 999 px ; padding : 3 px 8 px ; line-height : 1 ; } /* Right: ar…" at bounding box center [673, 460] width 551 height 615
paste textarea "z-index: 998;"
click at [886, 124] on button "Save" at bounding box center [898, 119] width 79 height 30
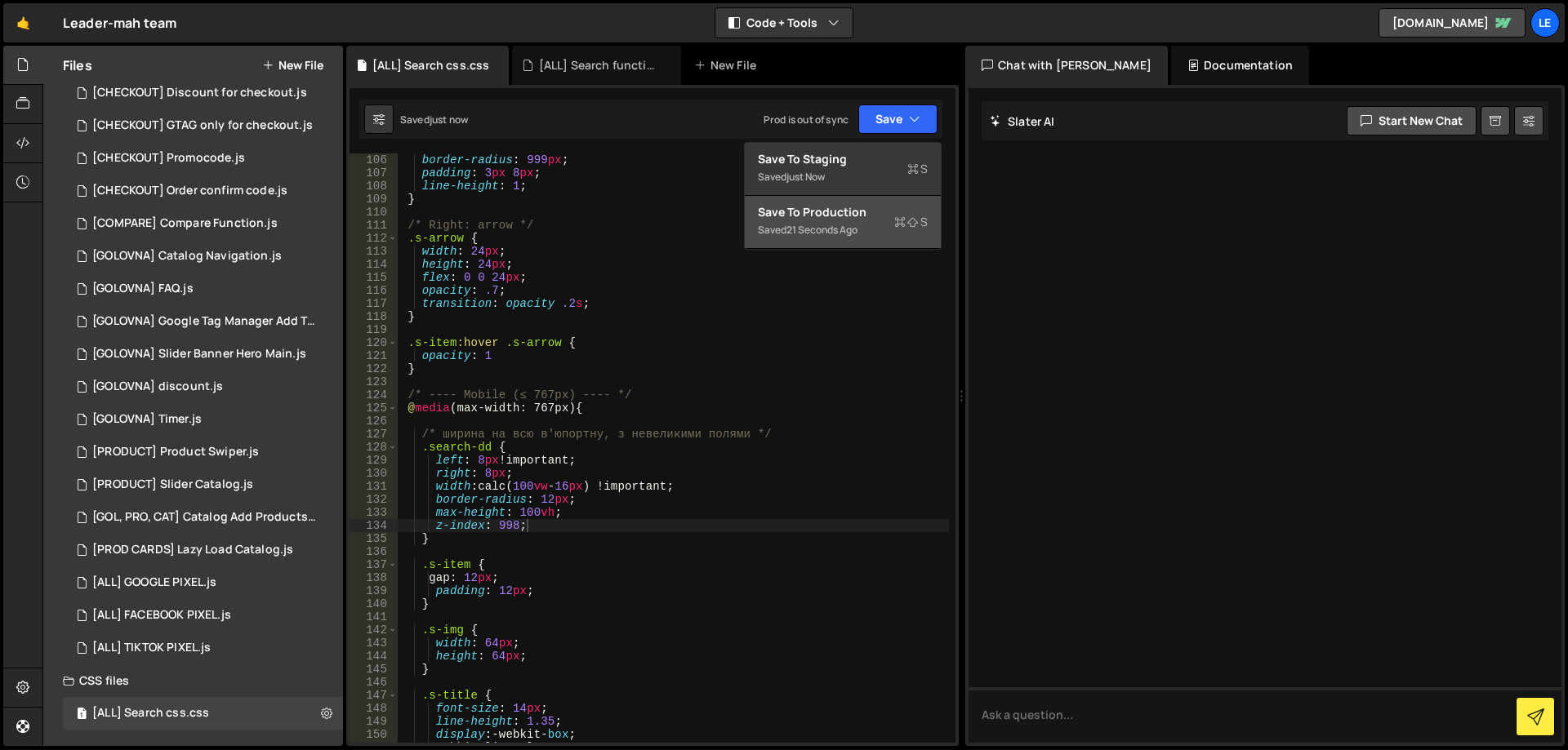
click at [856, 213] on div "Save to Production S" at bounding box center [843, 212] width 170 height 17
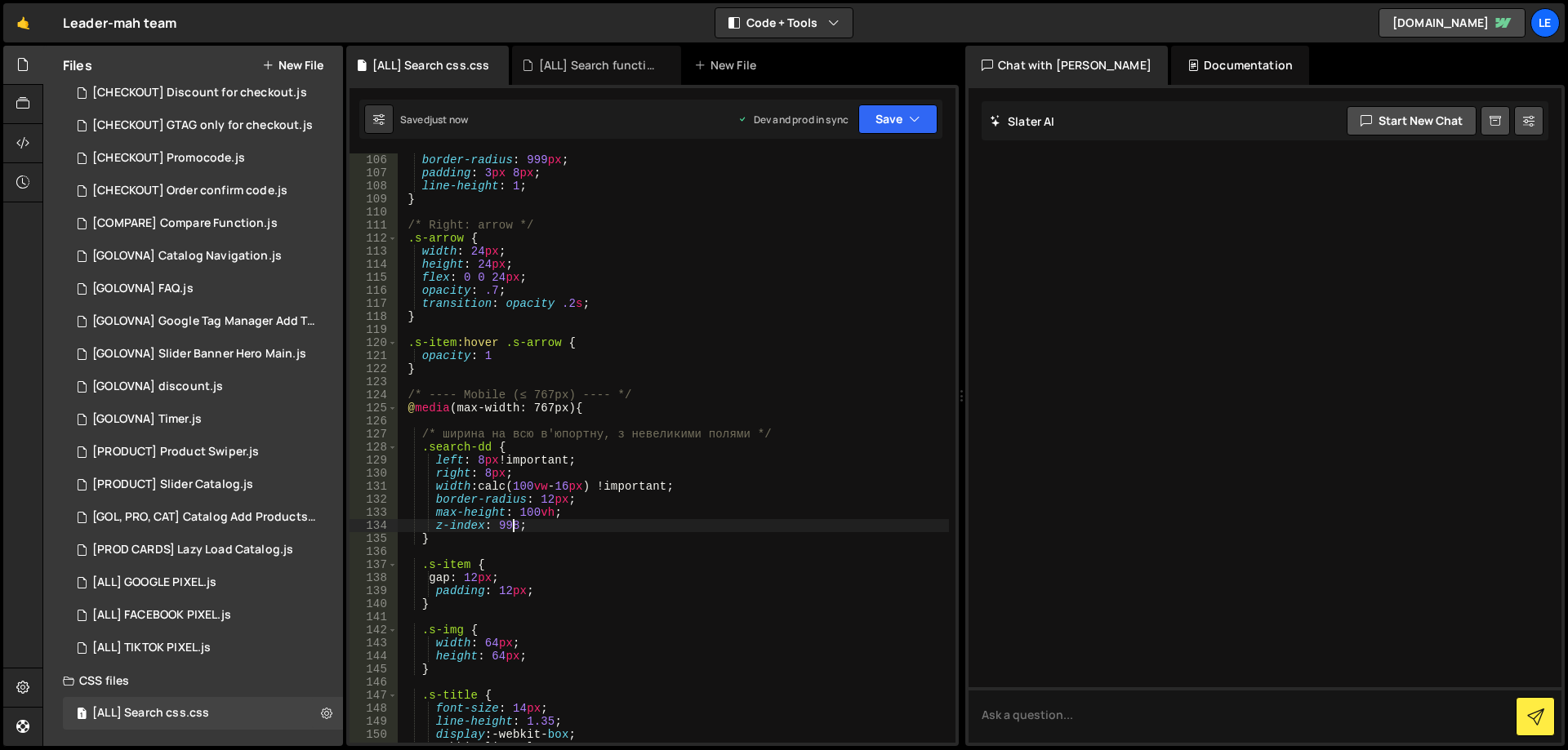
click at [513, 532] on div "border-radius : 999 px ; padding : 3 px 8 px ; line-height : 1 ; } /* Right: ar…" at bounding box center [673, 460] width 551 height 615
click at [510, 529] on div "border-radius : 999 px ; padding : 3 px 8 px ; line-height : 1 ; } /* Right: ar…" at bounding box center [673, 460] width 551 height 615
click at [509, 529] on div "border-radius : 999 px ; padding : 3 px 8 px ; line-height : 1 ; } /* Right: ar…" at bounding box center [673, 460] width 551 height 615
type textarea "z-index: 99999;"
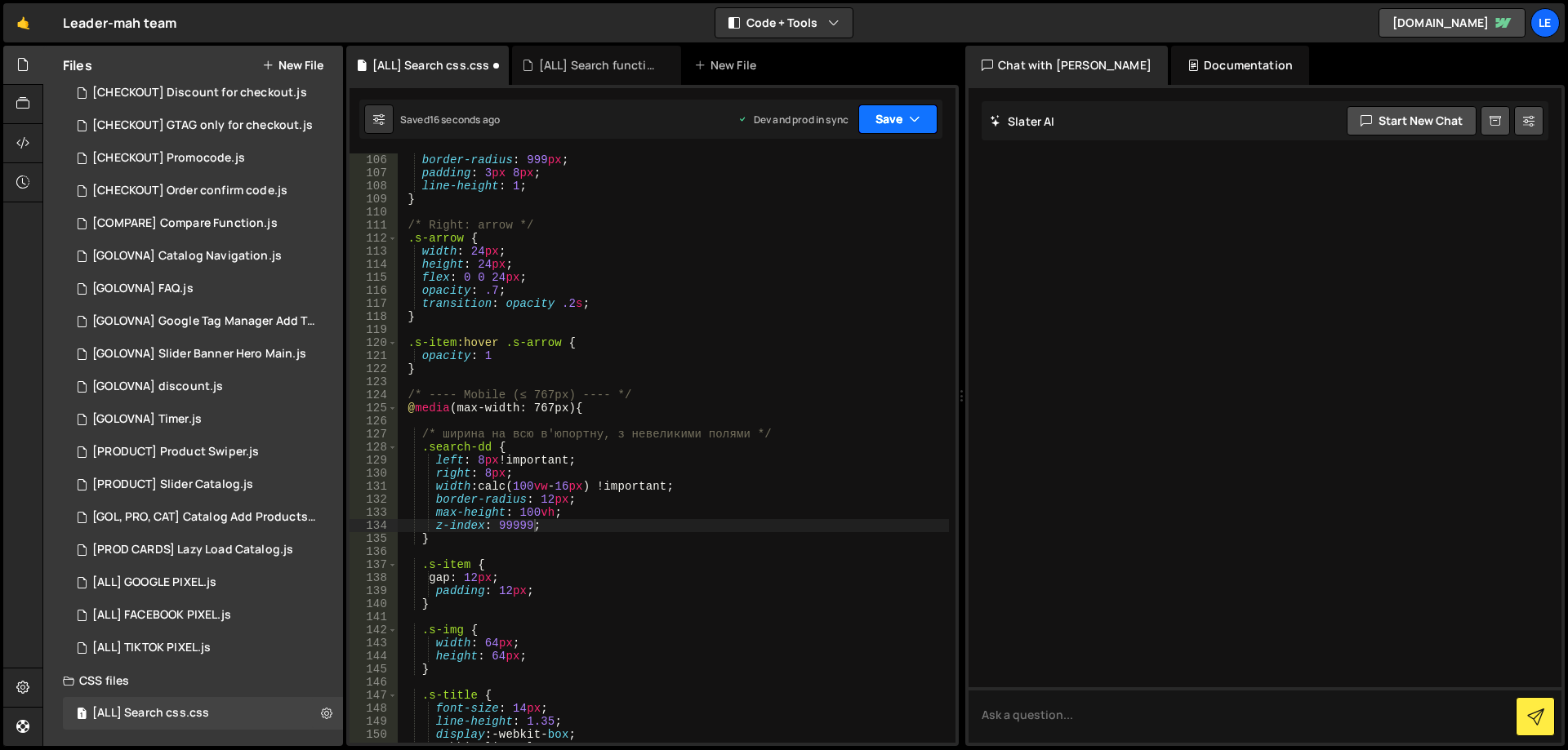
click at [889, 106] on button "Save" at bounding box center [898, 119] width 79 height 30
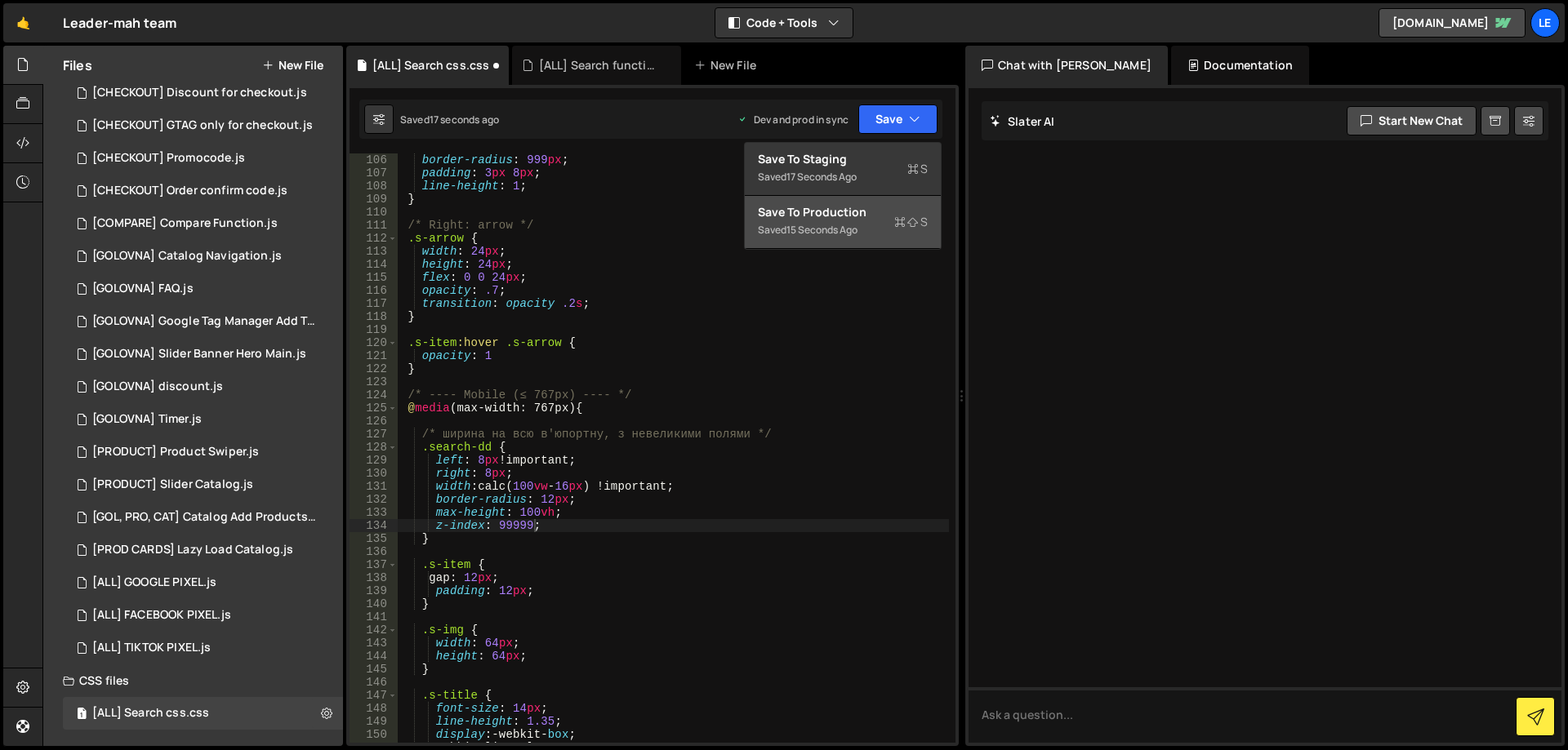
click at [865, 203] on button "Save to Production S Saved 15 seconds ago" at bounding box center [843, 222] width 196 height 53
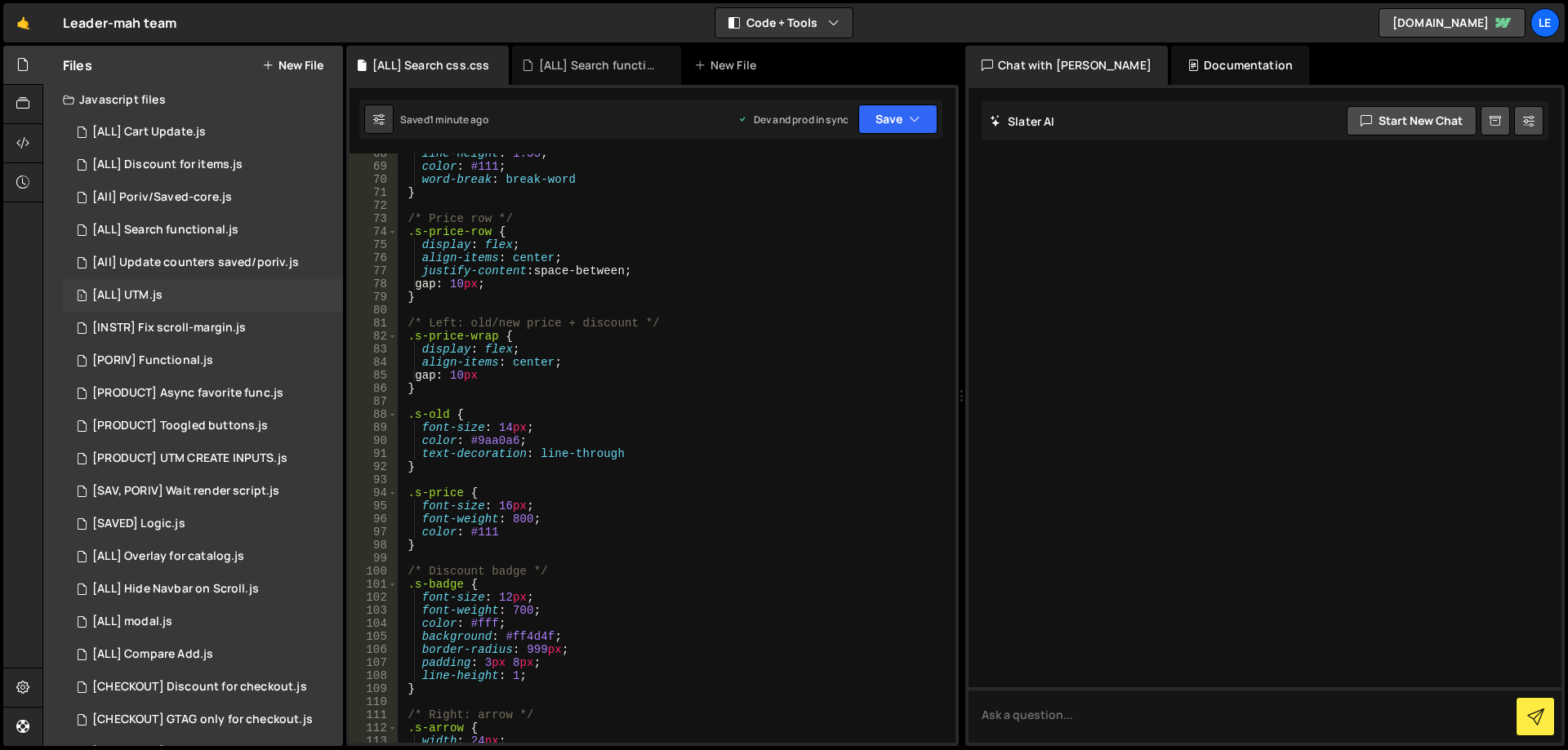
scroll to position [0, 0]
click at [206, 224] on div "[ALL] Search functional.js" at bounding box center [165, 231] width 146 height 15
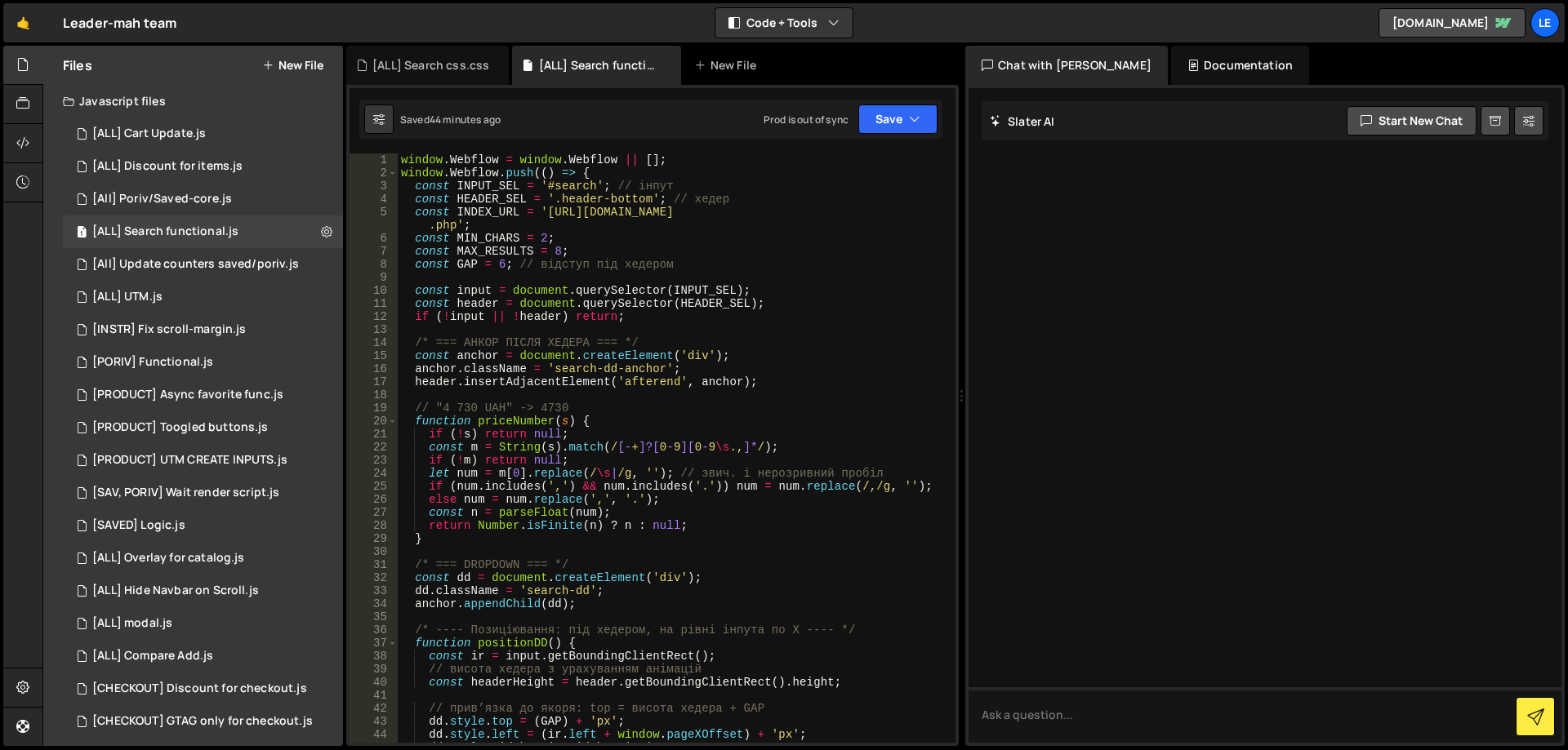
scroll to position [196, 0]
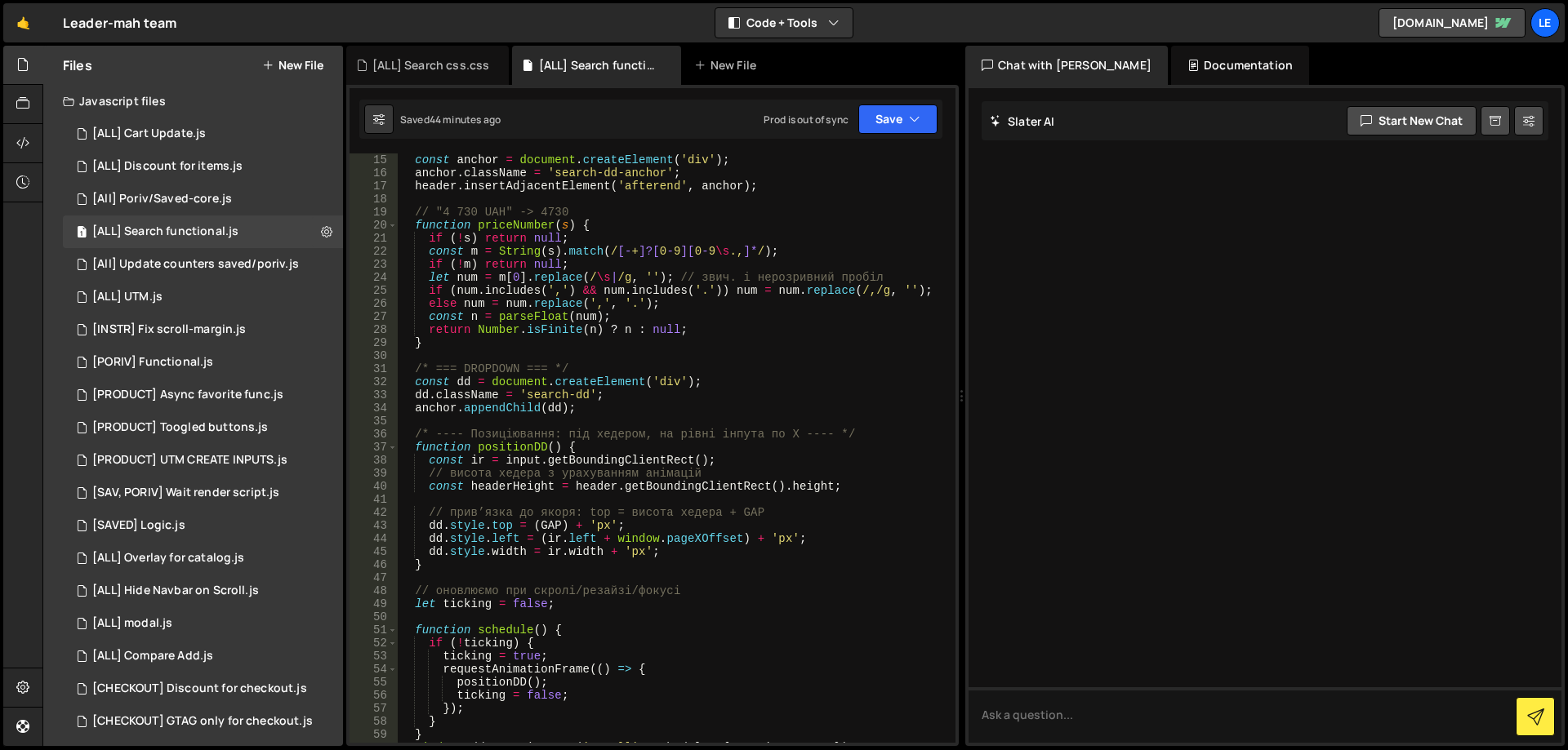
click at [554, 551] on div "const anchor = document . createElement ( 'div' ) ; anchor . className = 'searc…" at bounding box center [673, 460] width 551 height 615
click at [555, 539] on div "const anchor = document . createElement ( 'div' ) ; anchor . className = 'searc…" at bounding box center [673, 460] width 551 height 615
click at [554, 525] on div "const anchor = document . createElement ( 'div' ) ; anchor . className = 'searc…" at bounding box center [673, 460] width 551 height 615
click at [553, 525] on div "const anchor = document . createElement ( 'div' ) ; anchor . className = 'searc…" at bounding box center [673, 460] width 551 height 615
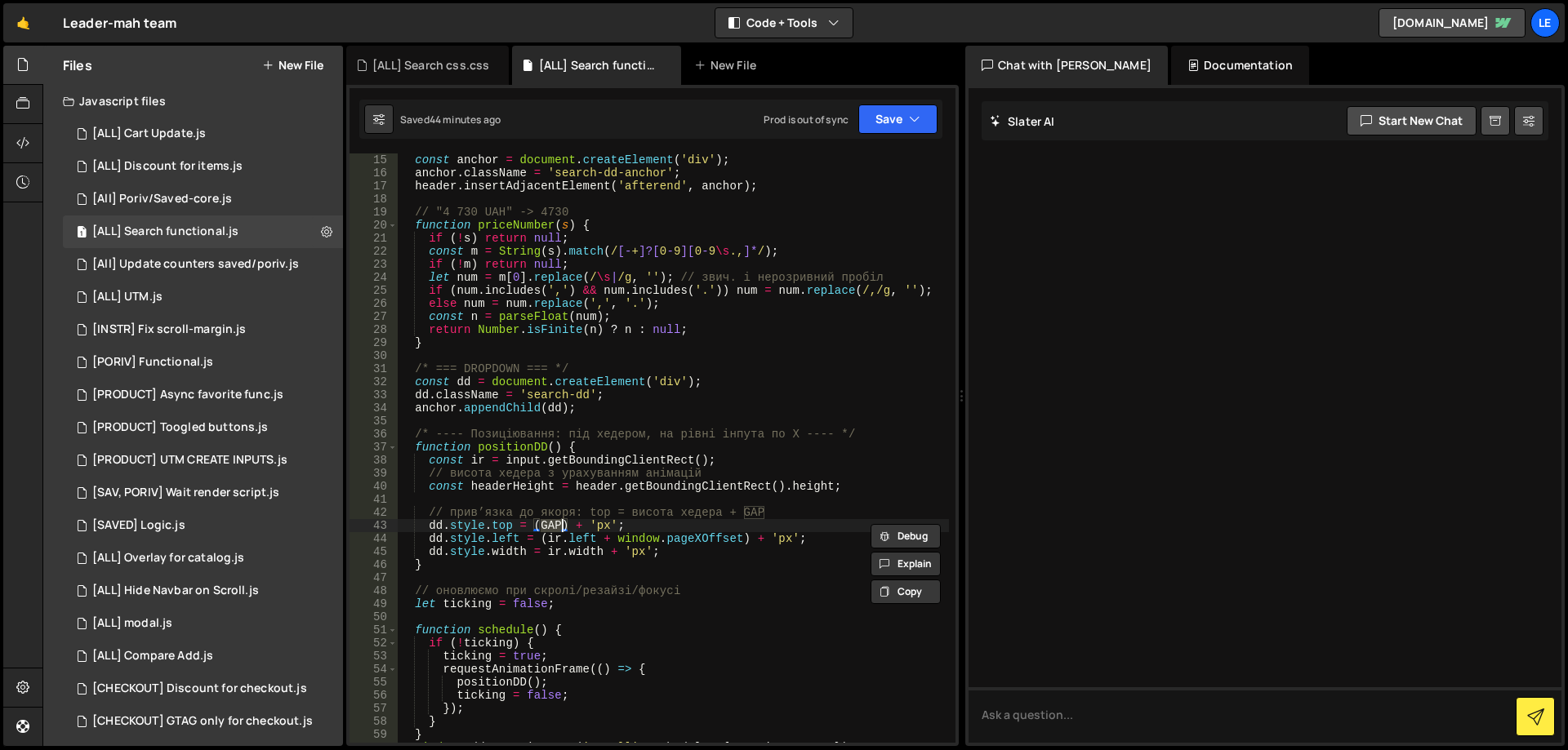
click at [762, 546] on div "const anchor = document . createElement ( 'div' ) ; anchor . className = 'searc…" at bounding box center [673, 460] width 551 height 615
click at [529, 491] on div "const anchor = document . createElement ( 'div' ) ; anchor . className = 'searc…" at bounding box center [673, 460] width 551 height 615
click at [529, 492] on div "const anchor = document . createElement ( 'div' ) ; anchor . className = 'searc…" at bounding box center [673, 460] width 551 height 615
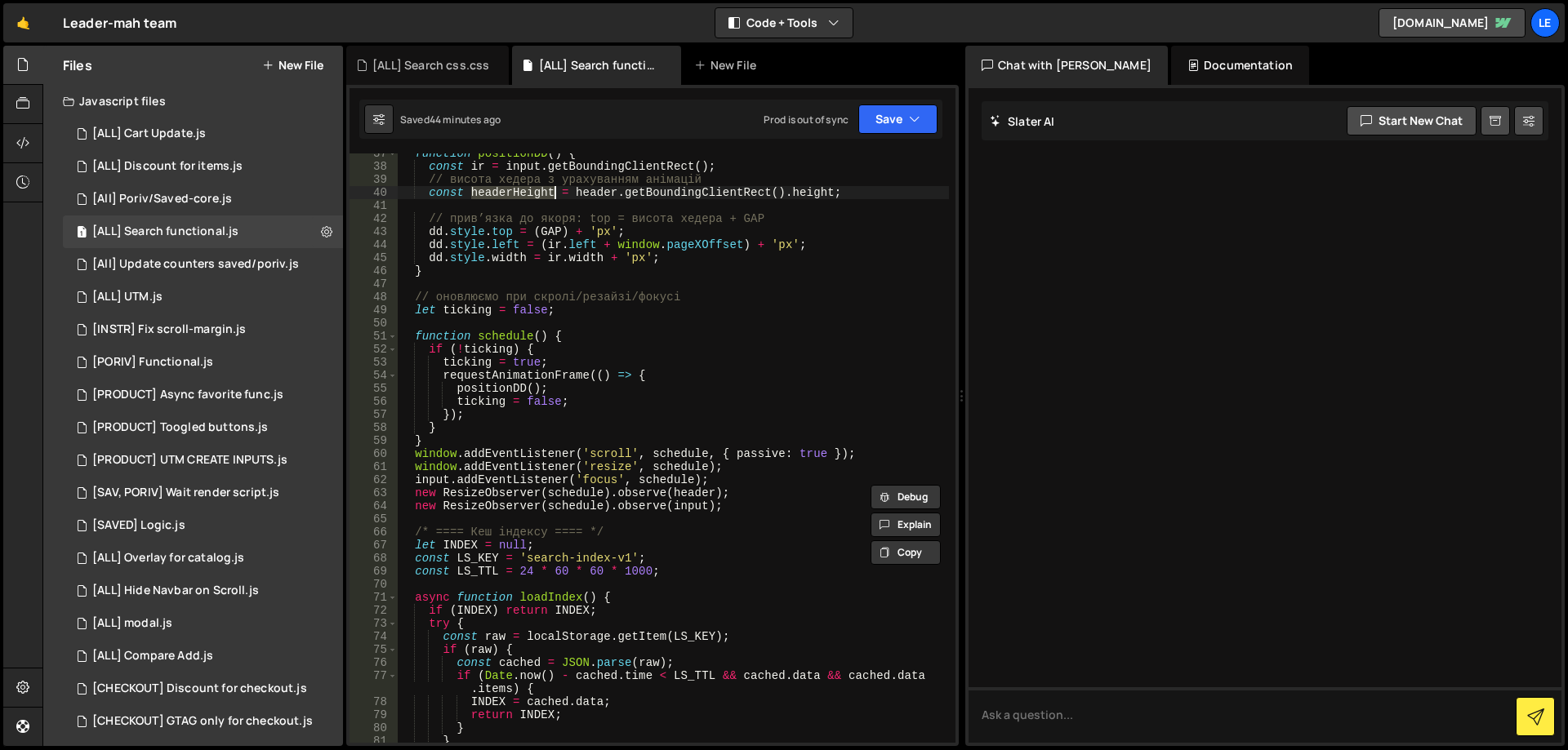
scroll to position [343, 0]
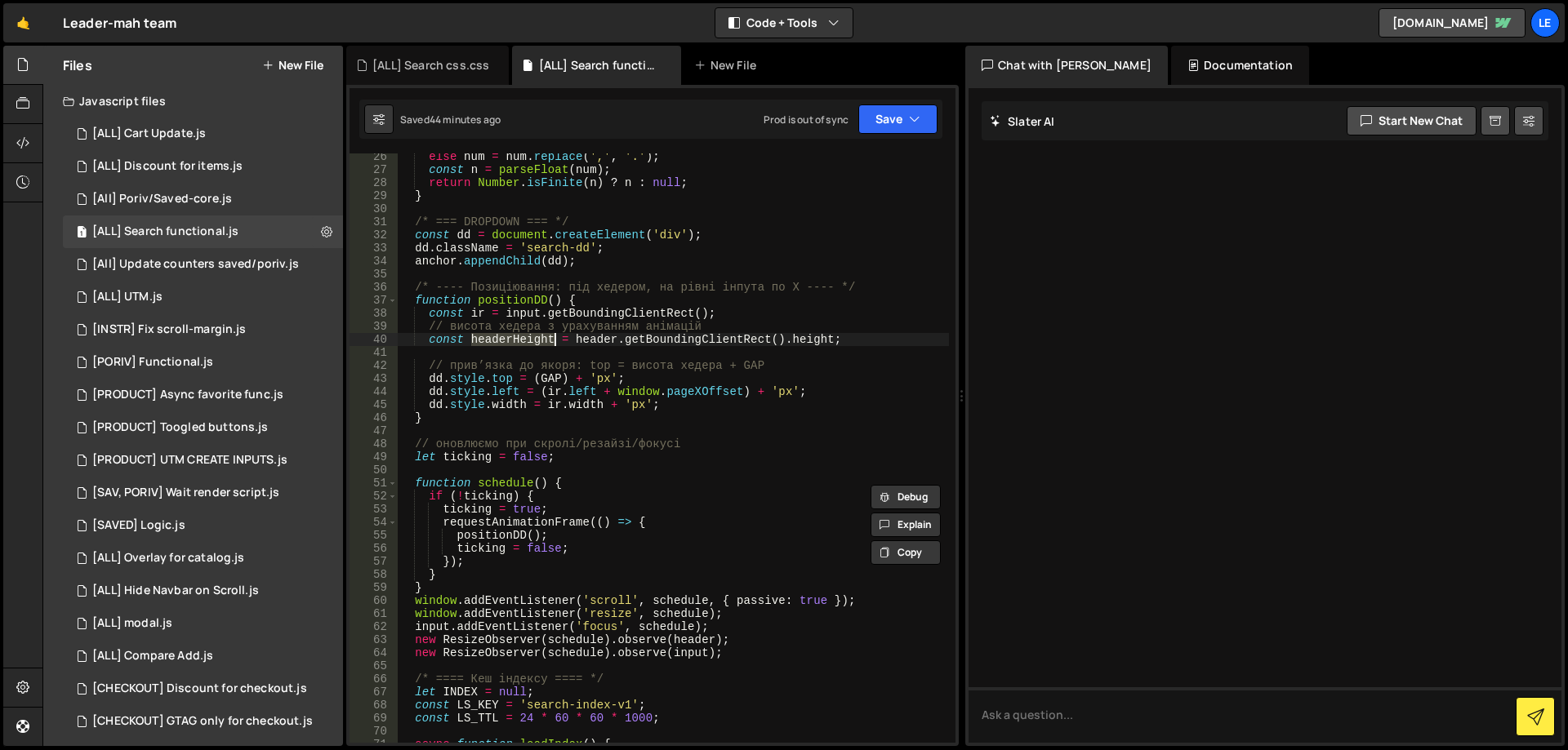
click at [596, 305] on div "else num = num . replace ( ',' , '.' ) ; const n = parseFloat ( num ) ; return …" at bounding box center [673, 458] width 551 height 615
click at [481, 318] on div "else num = num . replace ( ',' , '.' ) ; const n = parseFloat ( num ) ; return …" at bounding box center [673, 458] width 551 height 615
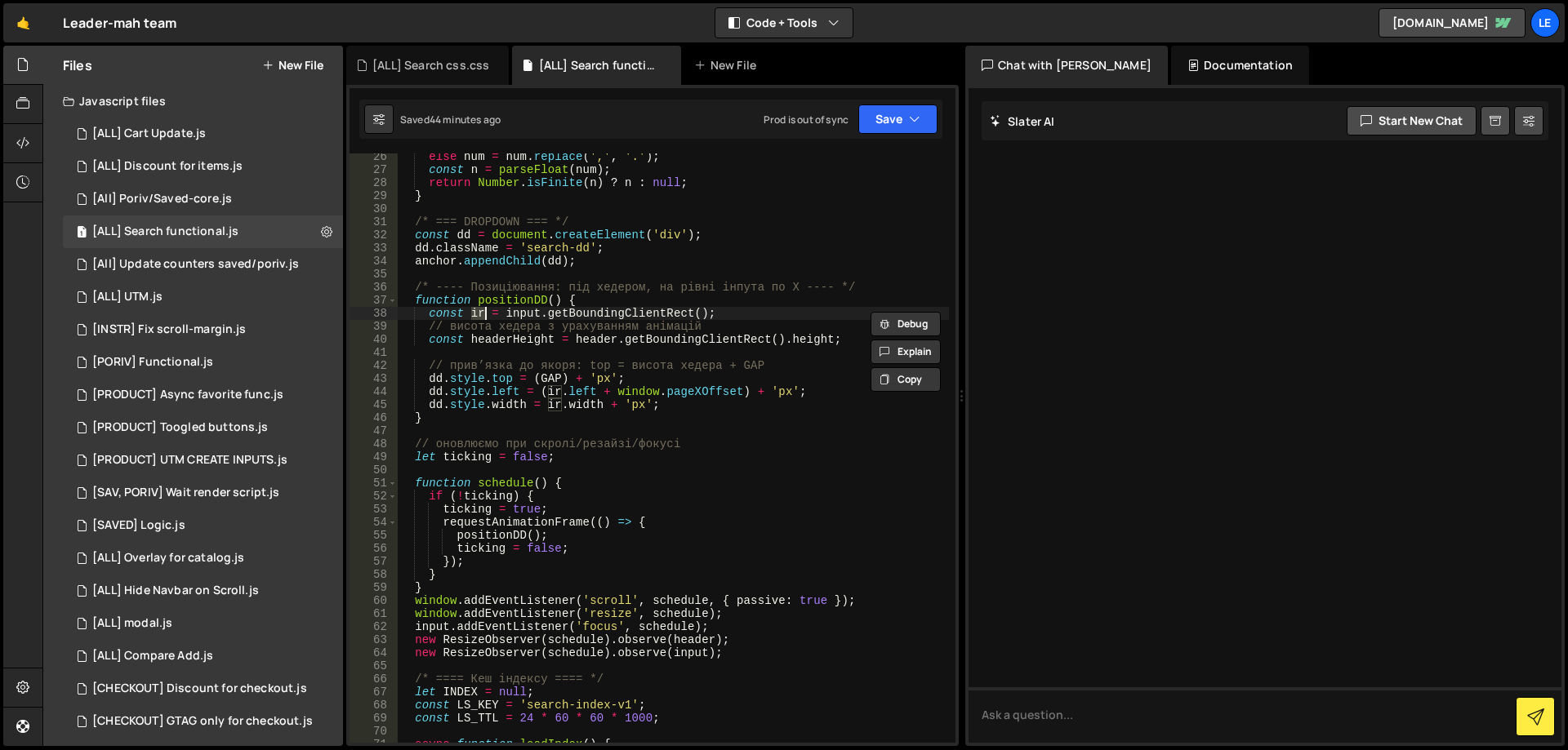
click at [550, 379] on div "else num = num . replace ( ',' , '.' ) ; const n = parseFloat ( num ) ; return …" at bounding box center [673, 458] width 551 height 615
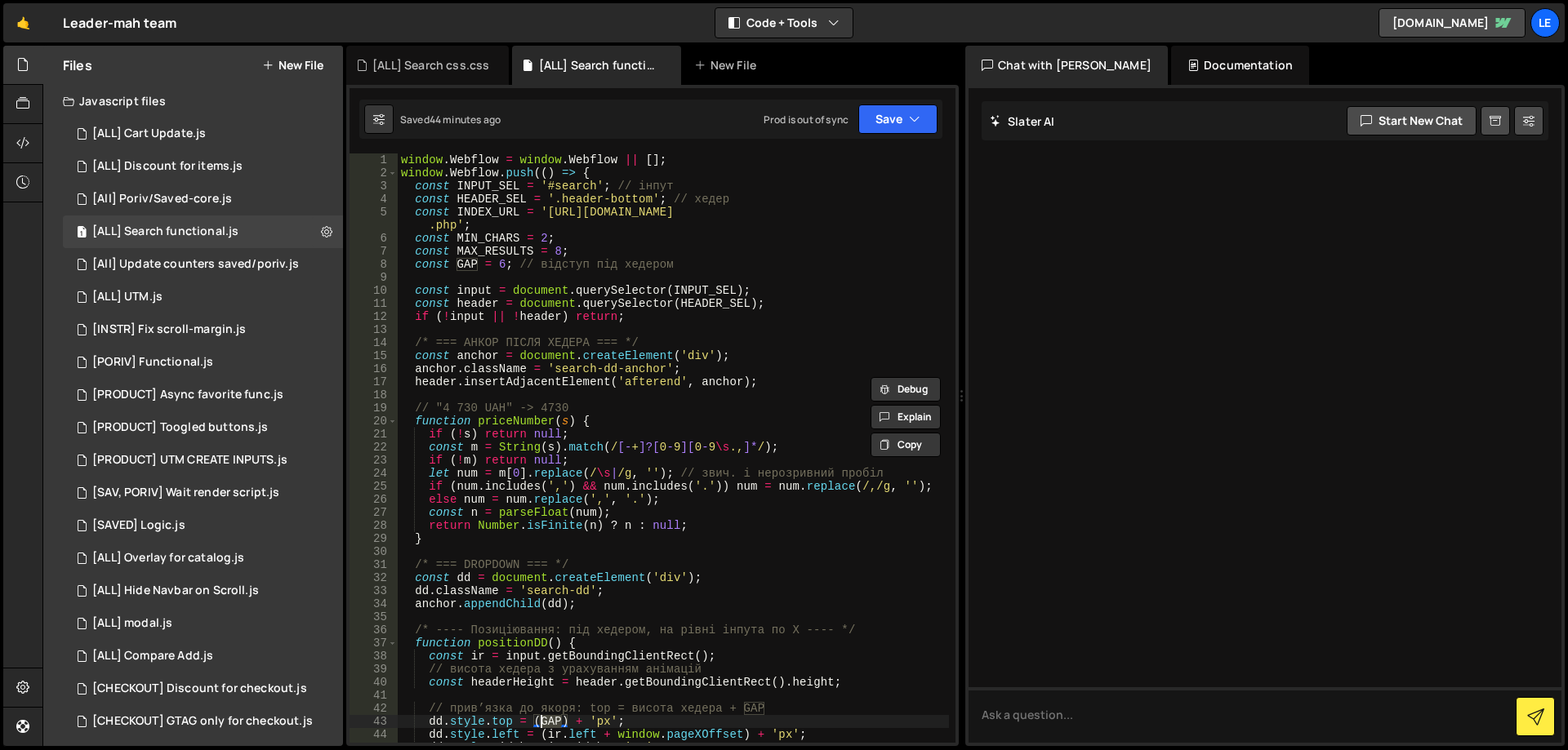
scroll to position [49, 0]
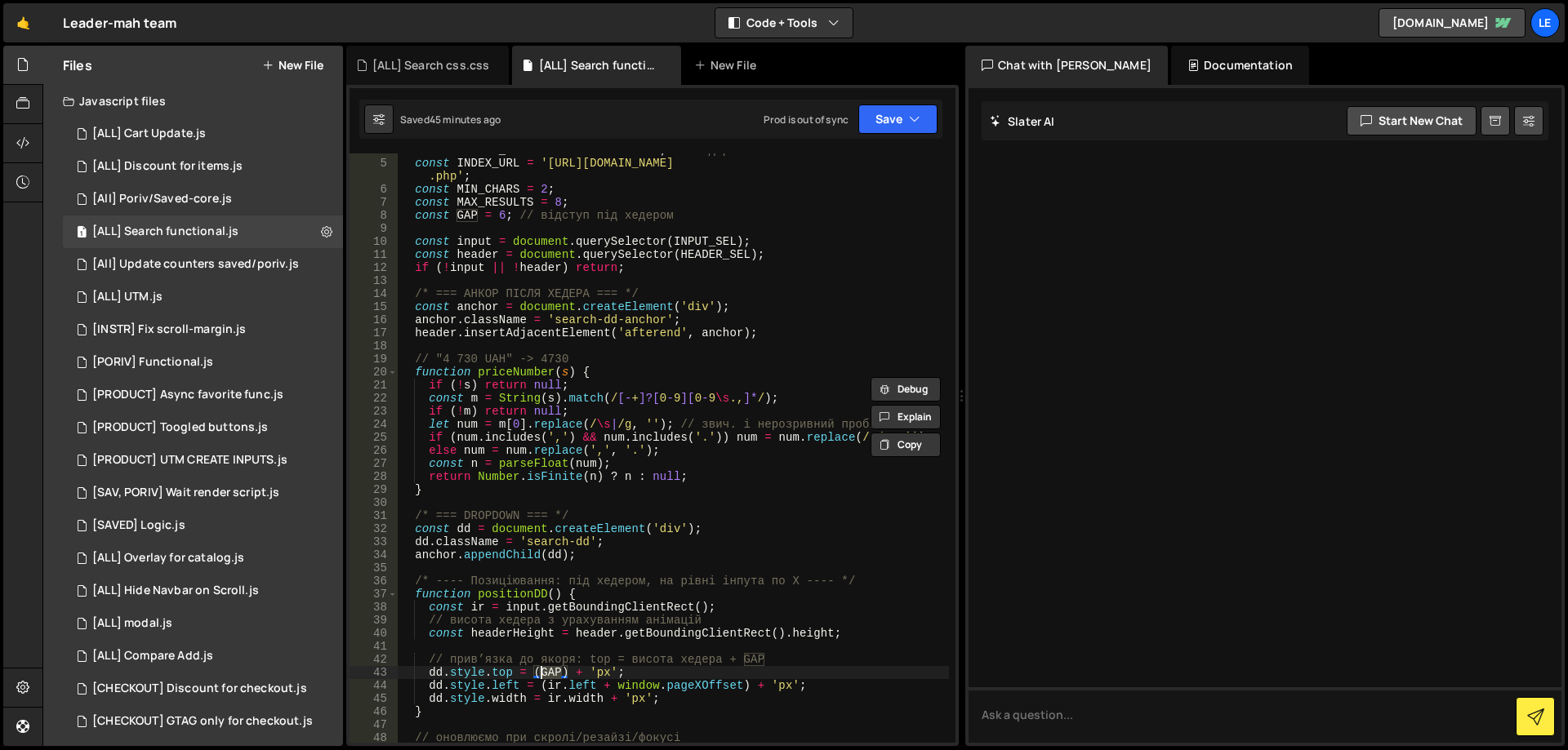
click at [548, 543] on div "const HEADER_SEL = '.header-bottom' ; // хедер const INDEX_URL = '[URL][DOMAIN_…" at bounding box center [673, 451] width 551 height 615
click at [434, 319] on div "const HEADER_SEL = '.header-bottom' ; // хедер const INDEX_URL = '[URL][DOMAIN_…" at bounding box center [673, 451] width 551 height 615
click at [471, 320] on div "const HEADER_SEL = '.header-bottom' ; // хедер const INDEX_URL = '[URL][DOMAIN_…" at bounding box center [673, 451] width 551 height 615
click at [475, 313] on div "const HEADER_SEL = '.header-bottom' ; // хедер const INDEX_URL = '[URL][DOMAIN_…" at bounding box center [673, 451] width 551 height 615
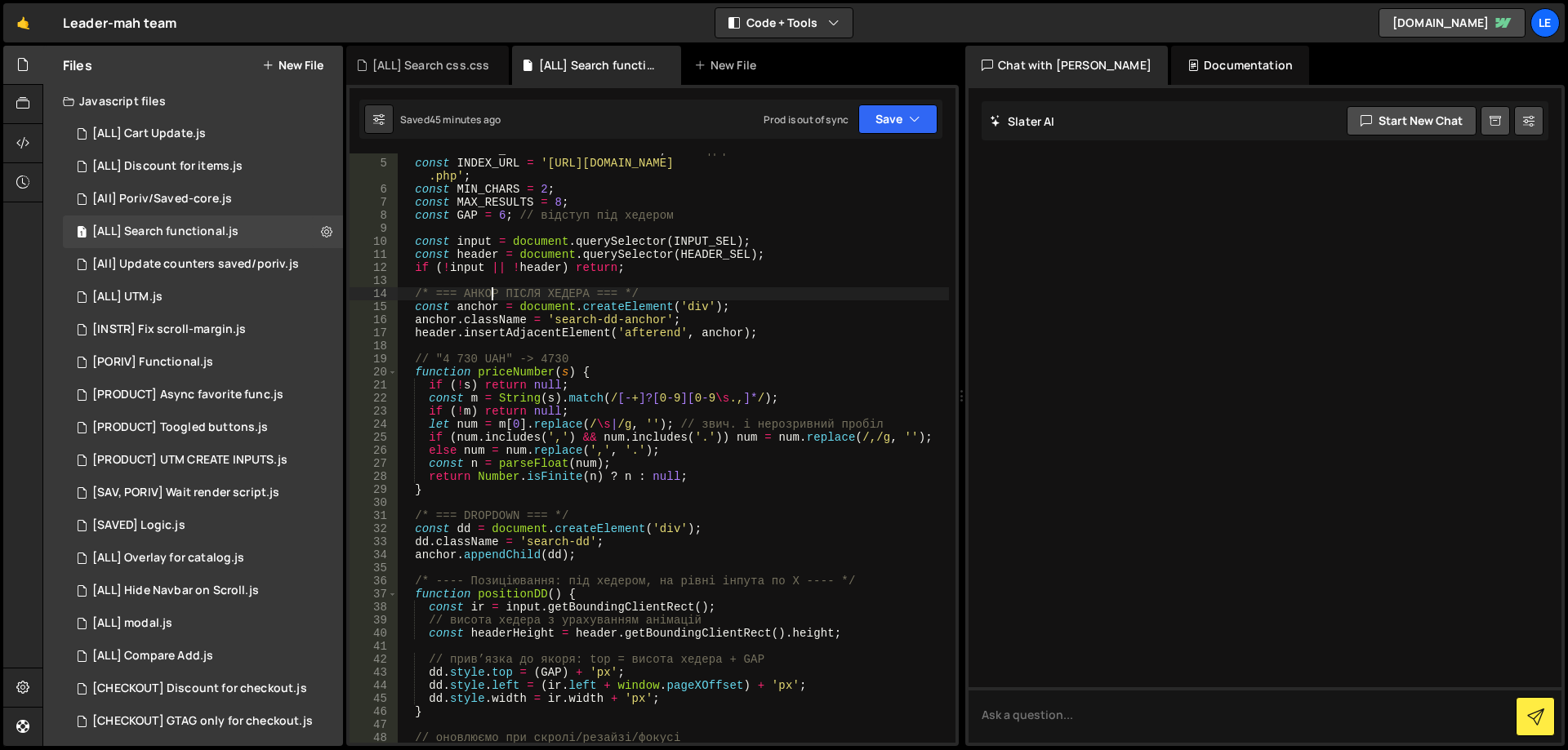
click at [494, 291] on div "const HEADER_SEL = '.header-bottom' ; // хедер const INDEX_URL = '[URL][DOMAIN_…" at bounding box center [673, 451] width 551 height 615
click at [529, 292] on div "const HEADER_SEL = '.header-bottom' ; // хедер const INDEX_URL = '[URL][DOMAIN_…" at bounding box center [673, 451] width 551 height 615
click at [563, 292] on div "const HEADER_SEL = '.header-bottom' ; // хедер const INDEX_URL = '[URL][DOMAIN_…" at bounding box center [673, 451] width 551 height 615
click at [575, 326] on div "const HEADER_SEL = '.header-bottom' ; // хедер const INDEX_URL = '[URL][DOMAIN_…" at bounding box center [673, 451] width 551 height 615
click at [610, 325] on div "const HEADER_SEL = '.header-bottom' ; // хедер const INDEX_URL = '[URL][DOMAIN_…" at bounding box center [673, 451] width 551 height 615
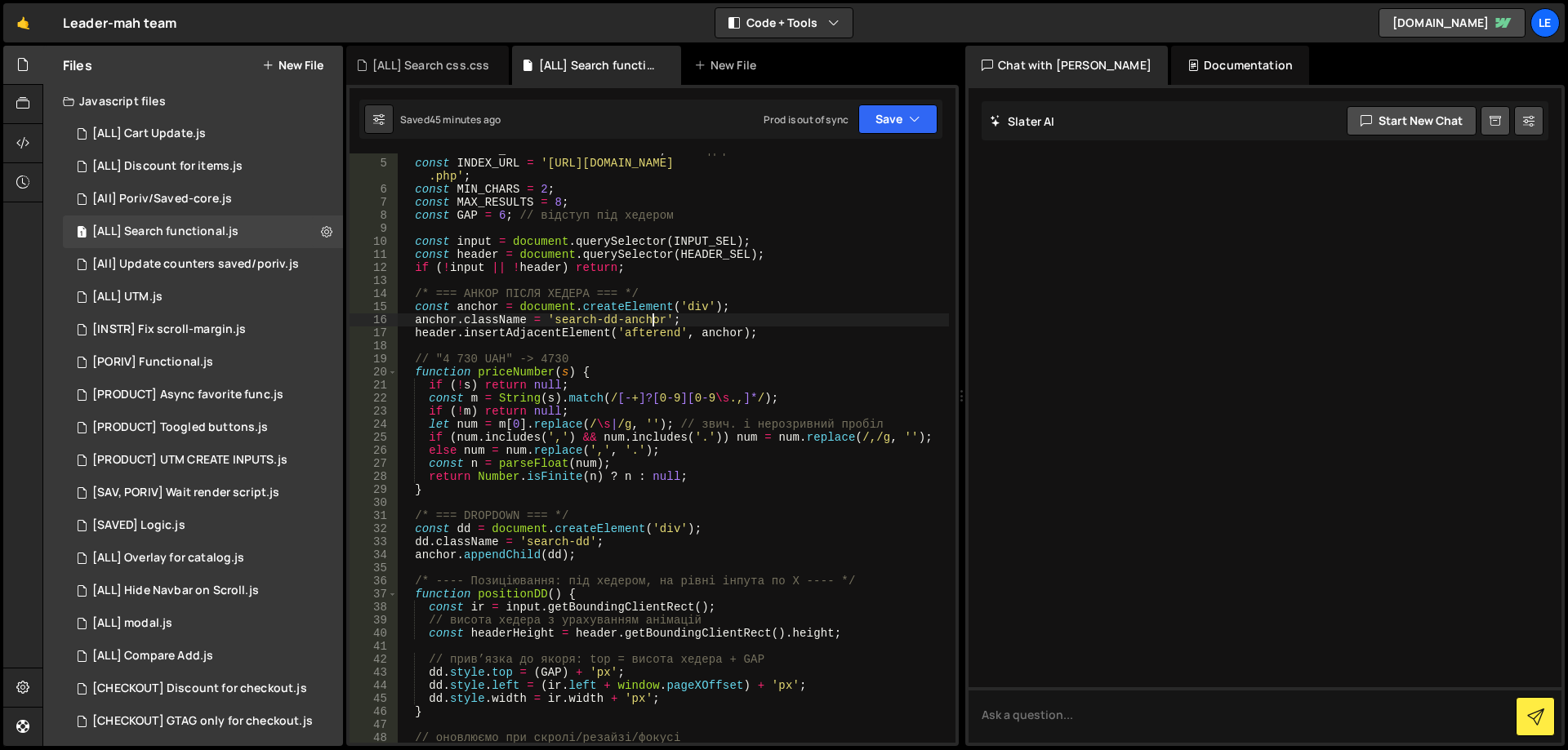
click at [651, 323] on div "const HEADER_SEL = '.header-bottom' ; // хедер const INDEX_URL = '[URL][DOMAIN_…" at bounding box center [673, 451] width 551 height 615
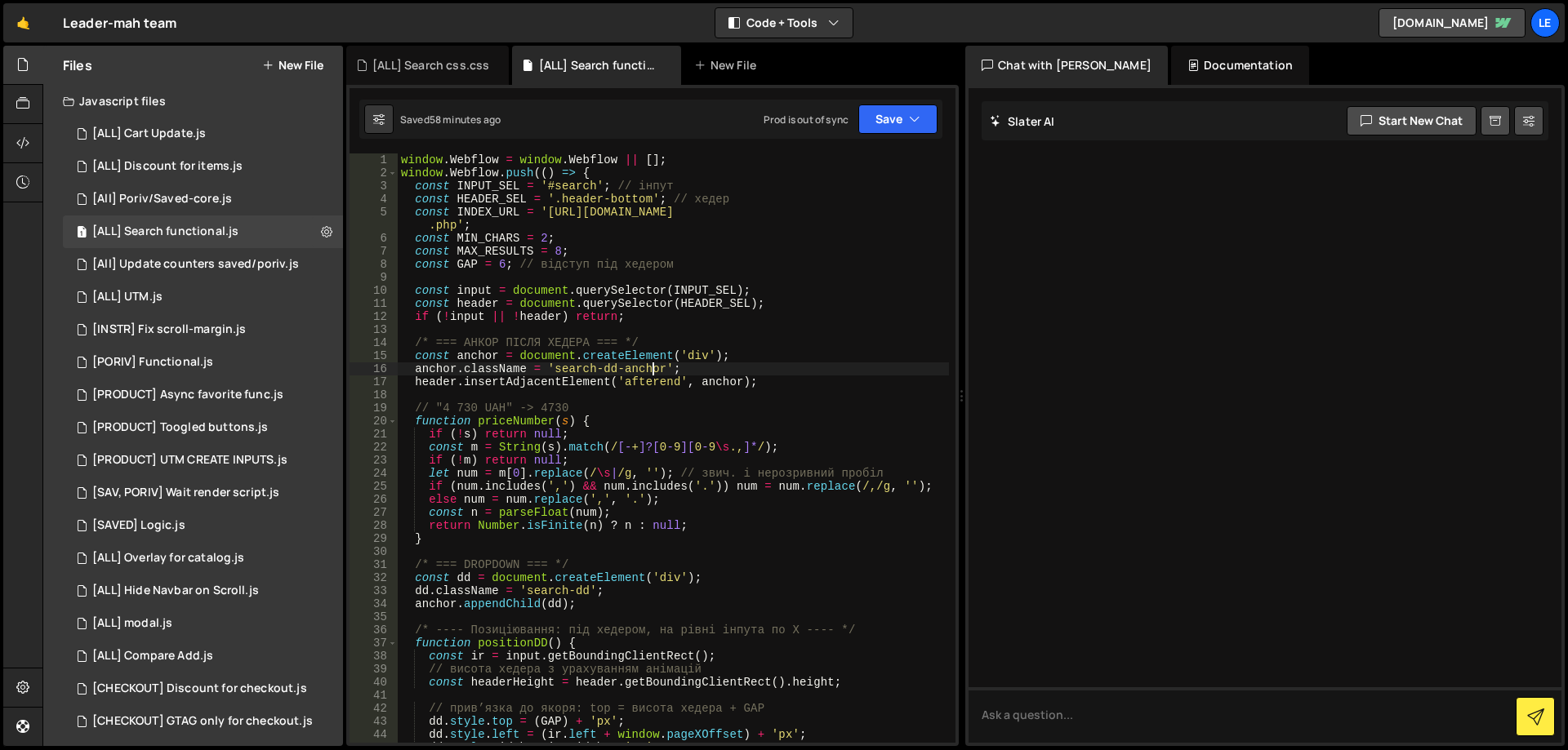
click at [791, 266] on div "window . Webflow = window . Webflow || [ ] ; window . Webflow . push (( ) => { …" at bounding box center [673, 460] width 551 height 615
click at [816, 311] on div "window . Webflow = window . Webflow || [ ] ; window . Webflow . push (( ) => { …" at bounding box center [673, 460] width 551 height 615
type textarea "if (!input || !header) return;"
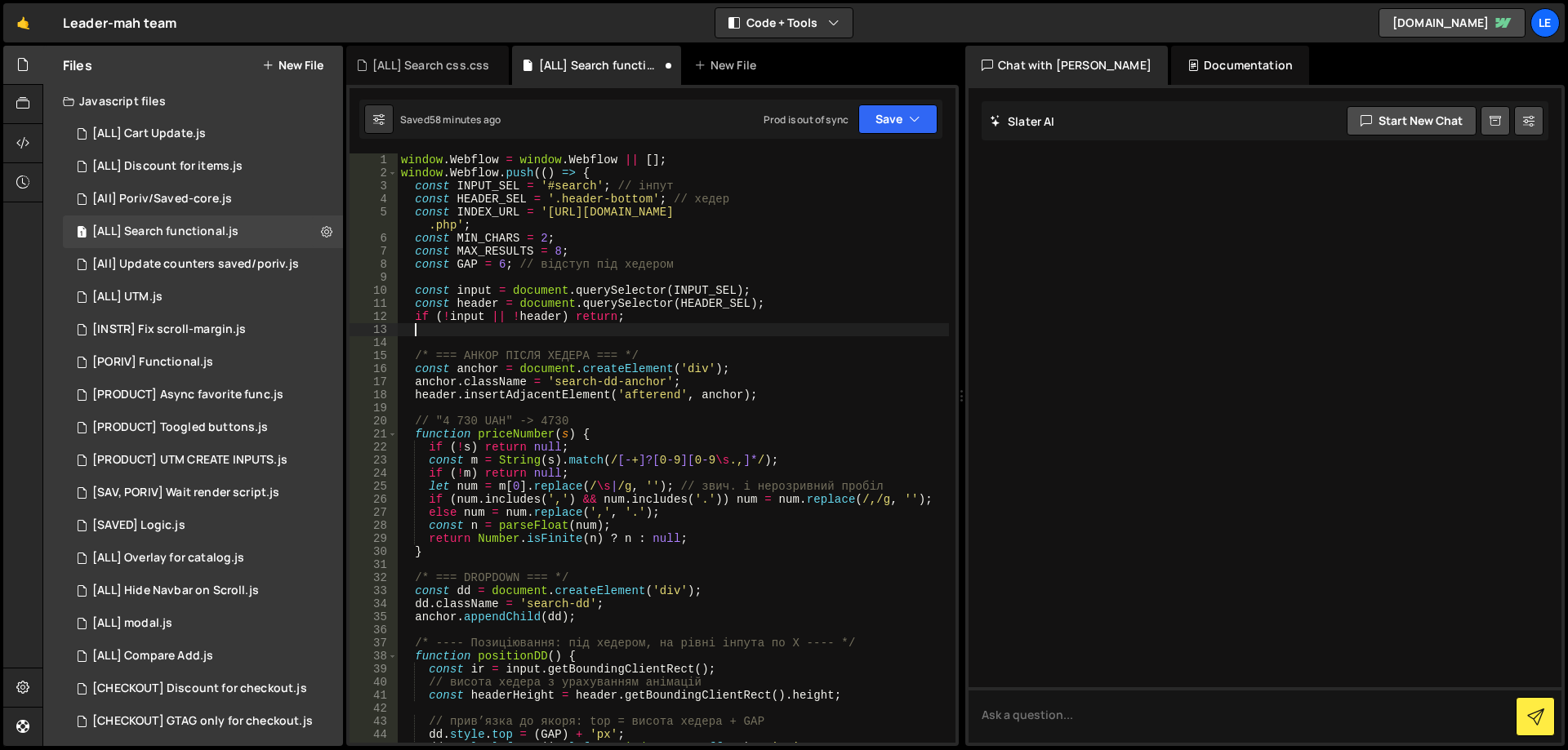
paste textarea "function isMobile(){ return window.innerWidth <= 767; }"
click at [586, 425] on div "window . Webflow = window . Webflow || [ ] ; window . Webflow . push (( ) => { …" at bounding box center [673, 460] width 551 height 615
type textarea "// "4 730 UAH" -> 4730"
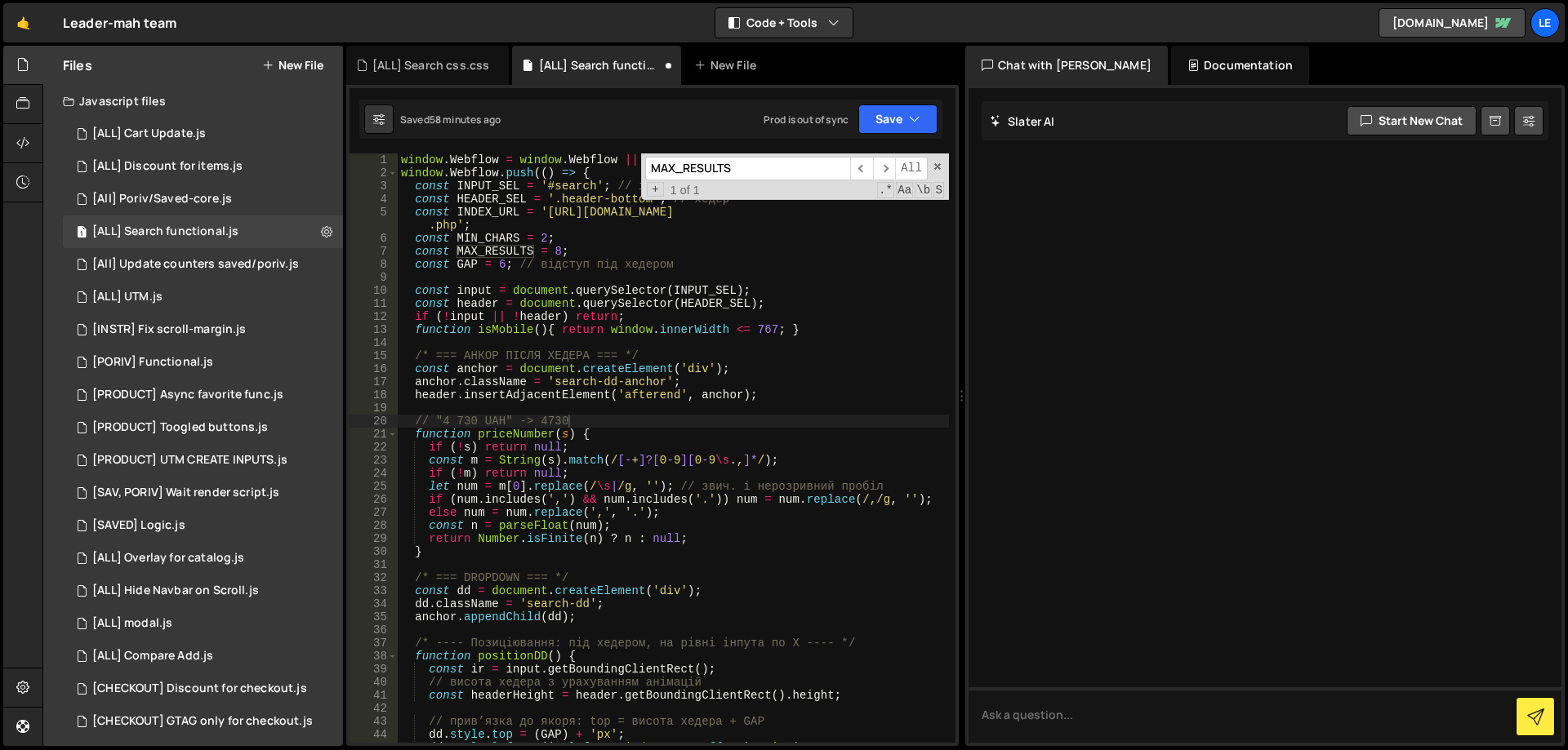
paste input "positionDD"
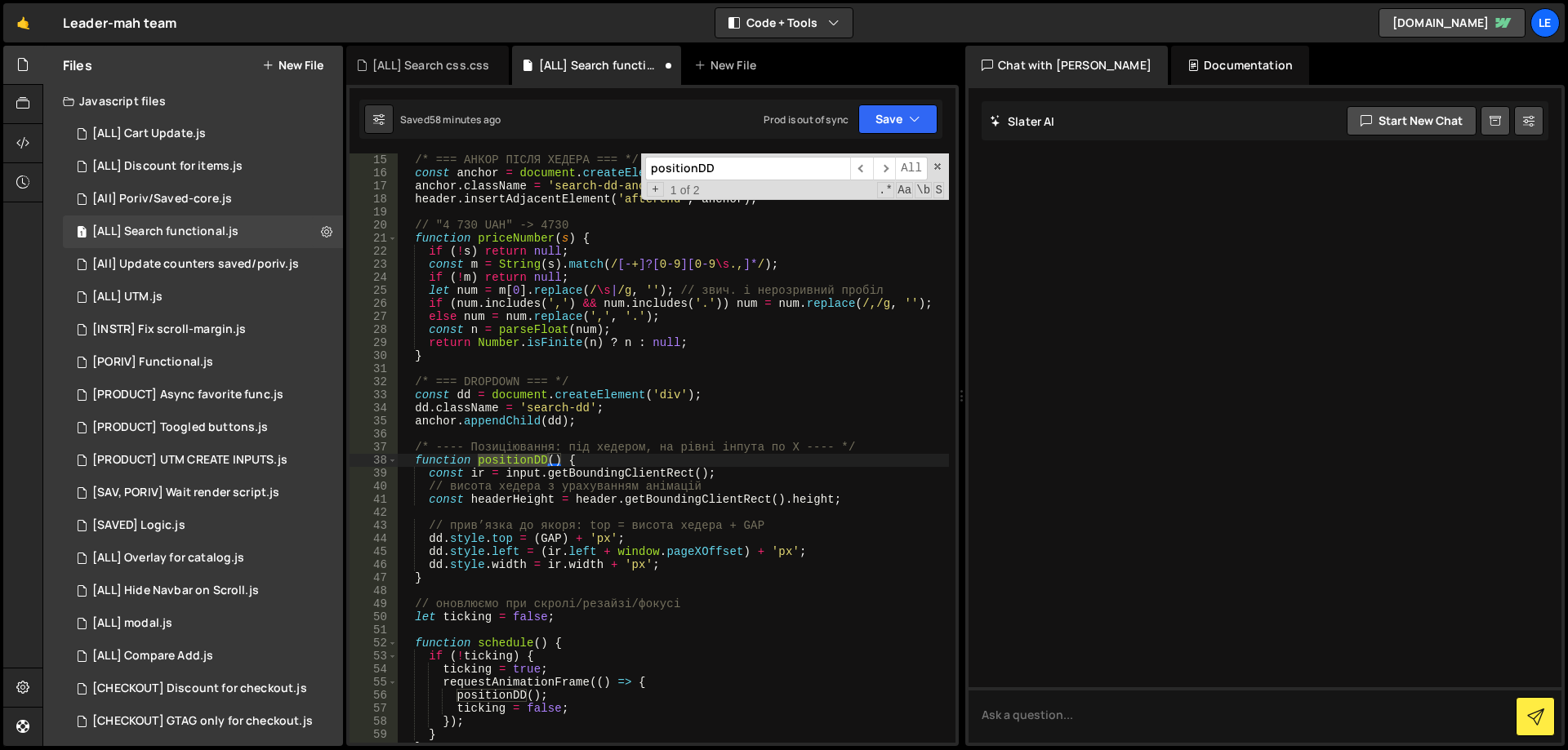
scroll to position [244, 0]
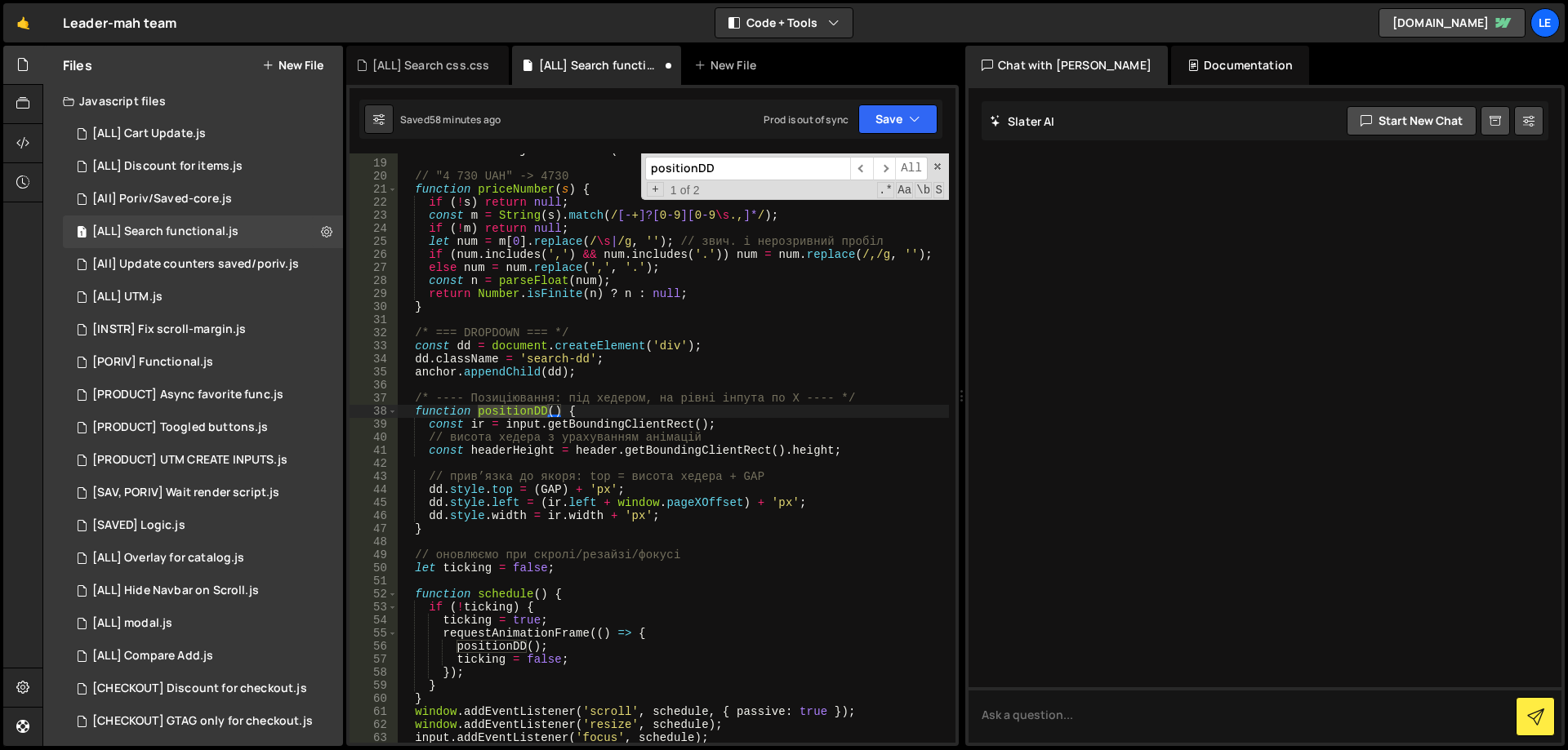
type input "positionDD"
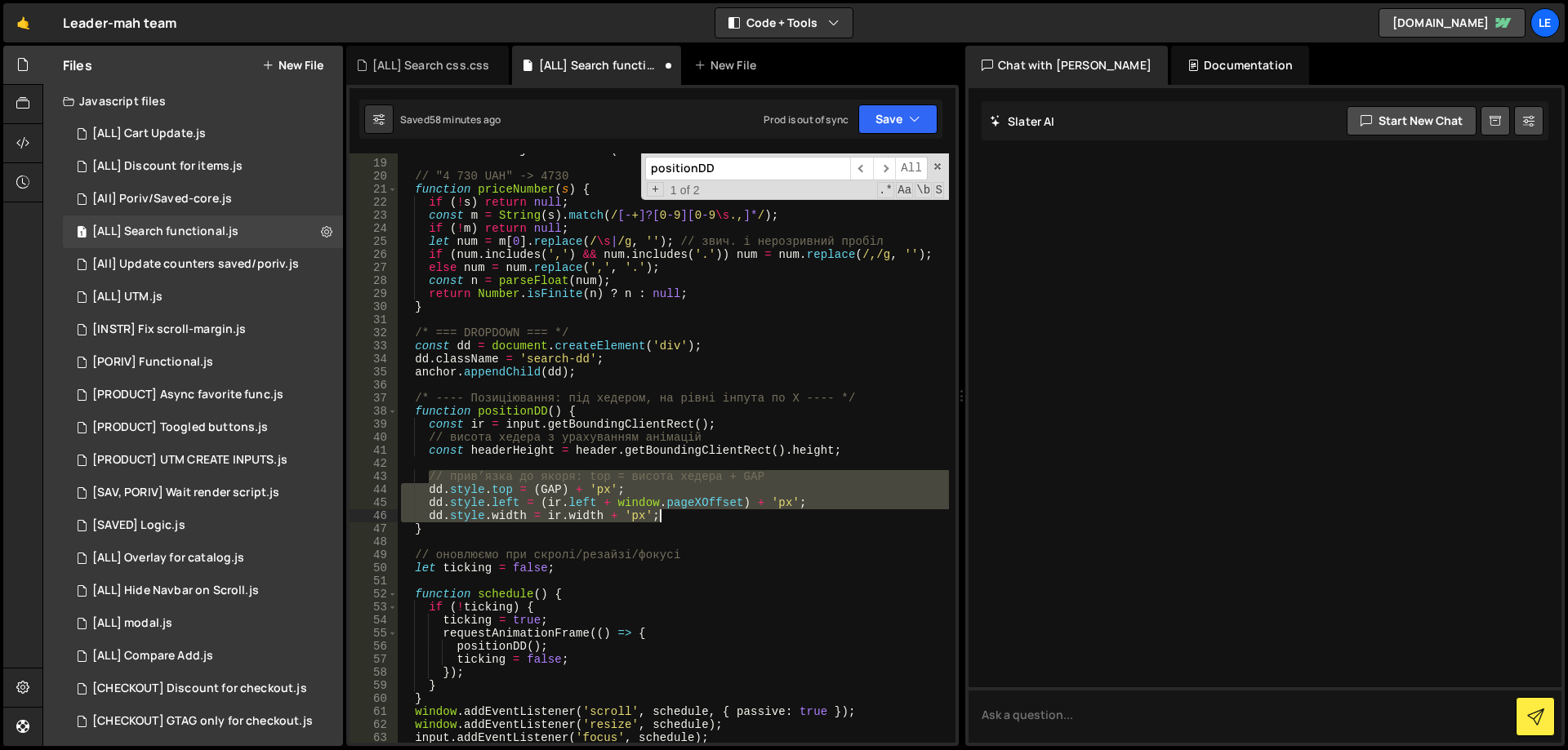
drag, startPoint x: 428, startPoint y: 478, endPoint x: 788, endPoint y: 514, distance: 361.8
click at [788, 514] on div "header . insertAdjacentElement ( 'afterend' , anchor ) ; // "4 730 UAH" -> 4730…" at bounding box center [673, 451] width 551 height 615
paste textarea "}"
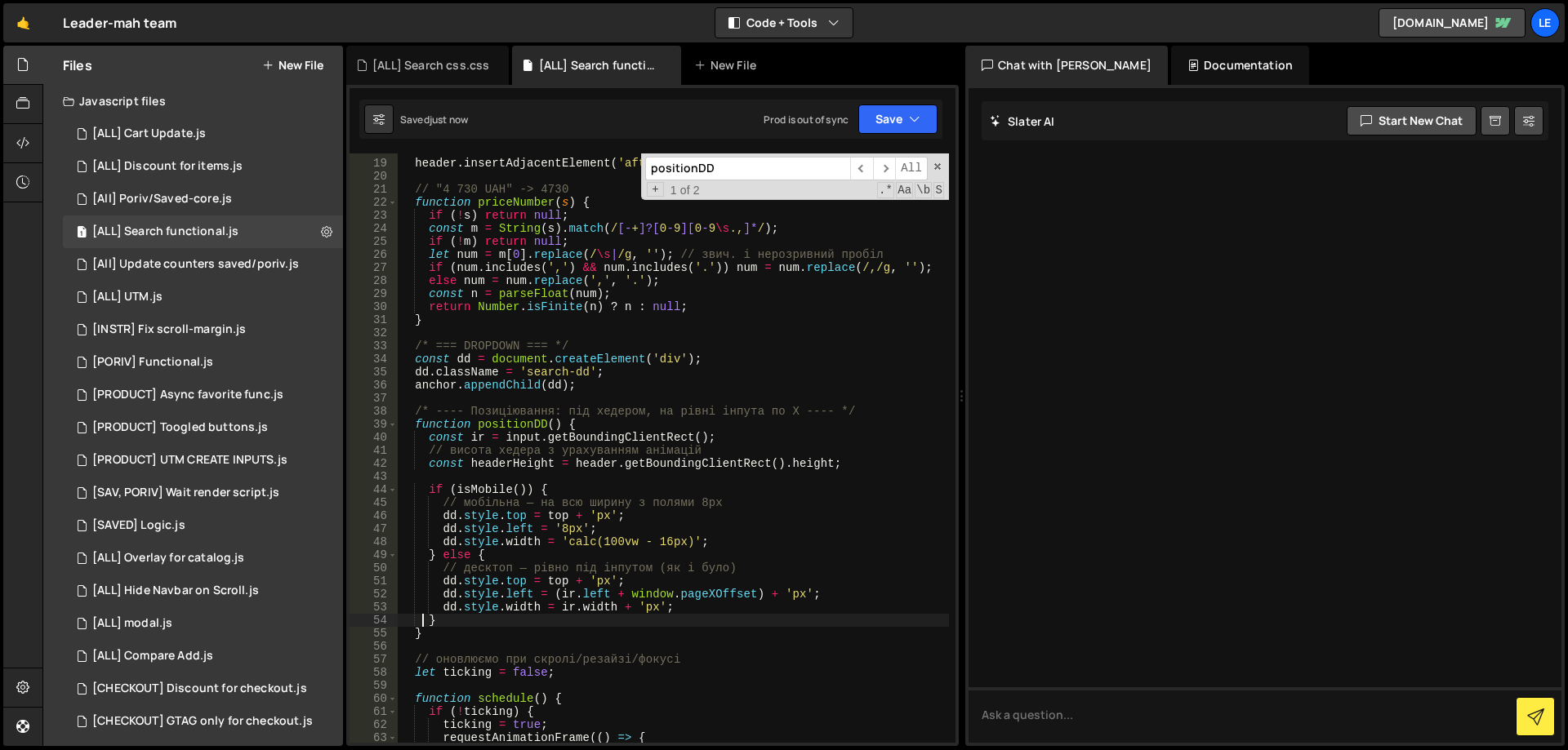
click at [822, 295] on div "anchor . className = 'search-dd-anchor' ; header . insertAdjacentElement ( 'aft…" at bounding box center [673, 451] width 551 height 615
click at [898, 111] on button "Save" at bounding box center [898, 119] width 79 height 30
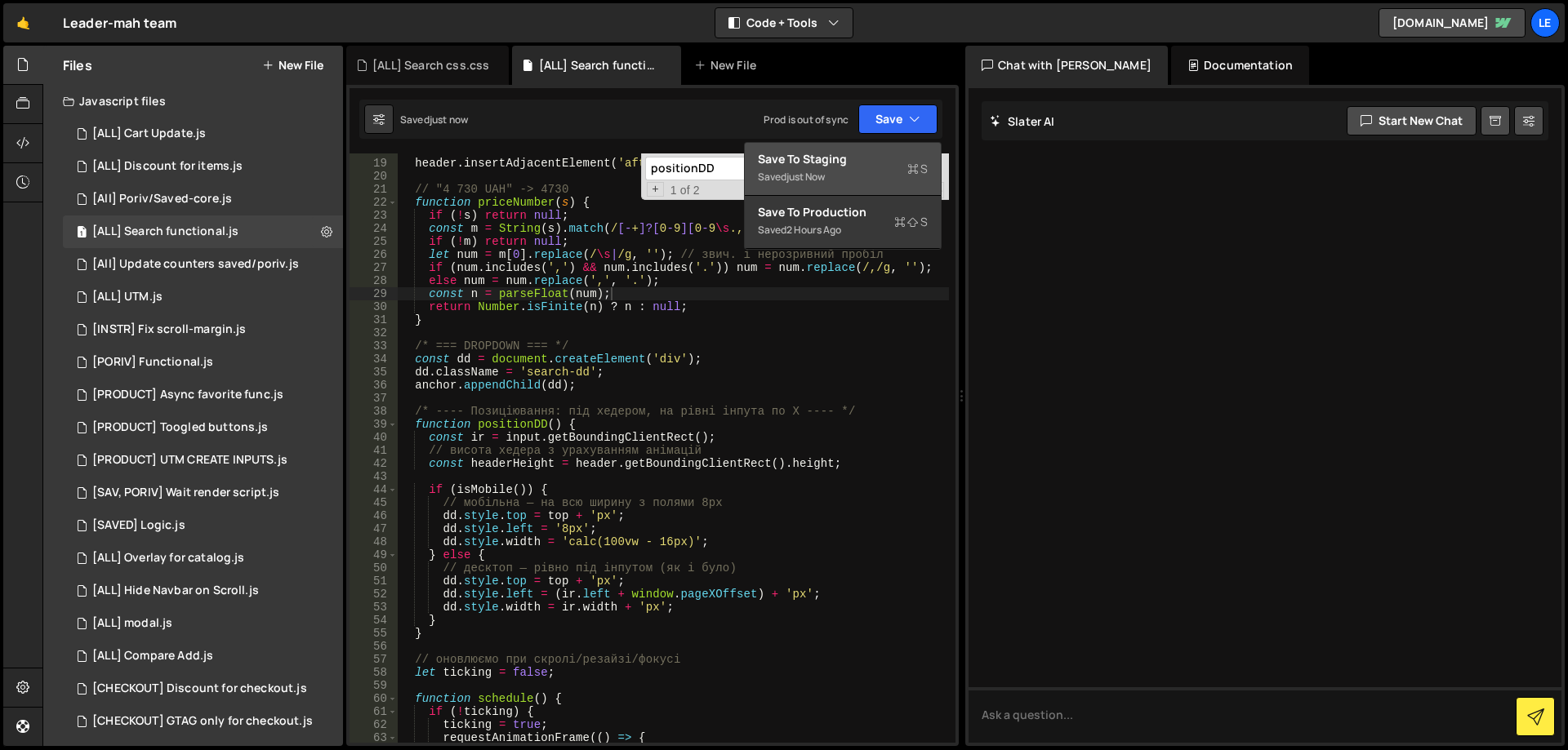
click at [866, 160] on div "Save to Staging S" at bounding box center [843, 159] width 170 height 17
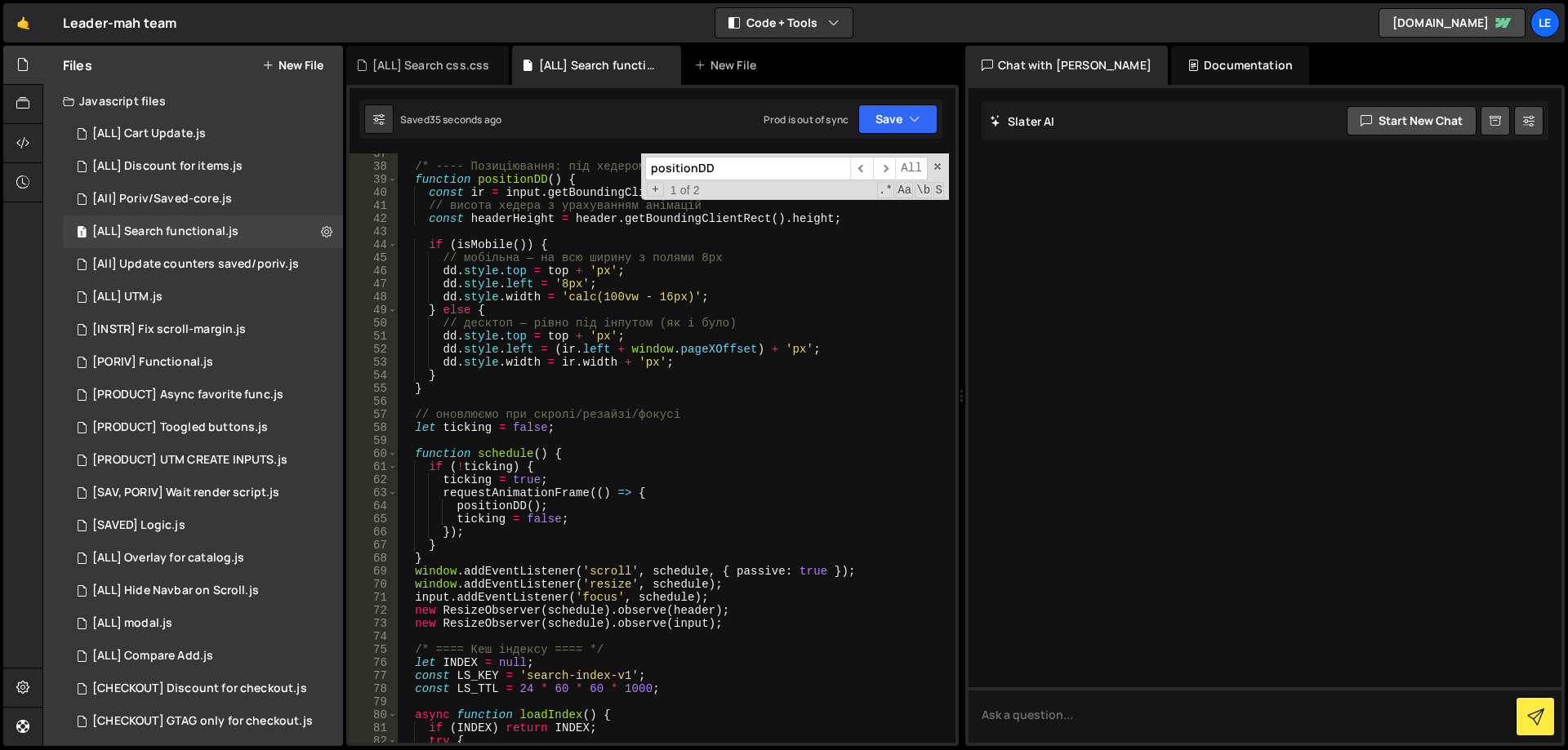
scroll to position [343, 0]
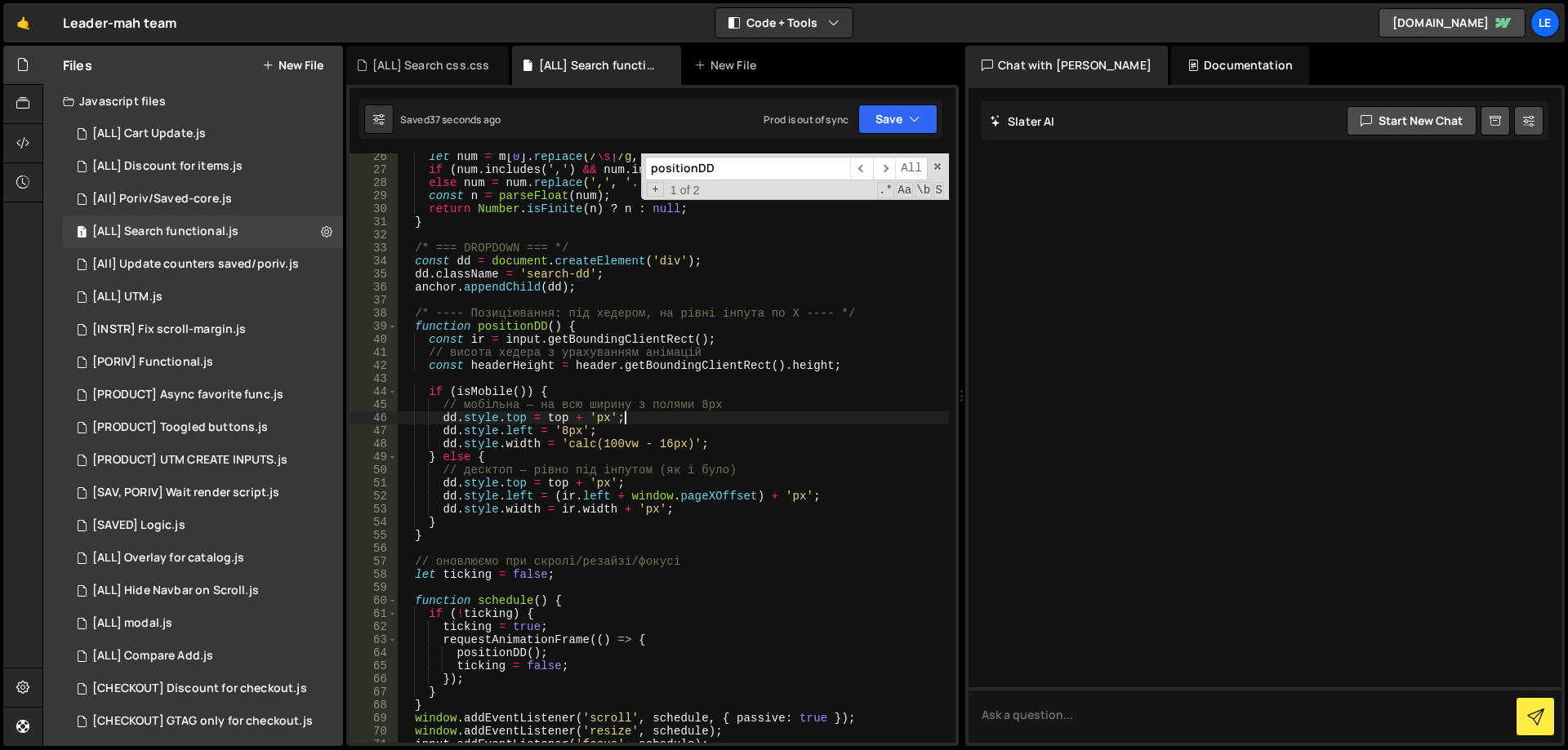
click at [678, 417] on div "let num = m [ 0 ] . replace ( / \s | /g , '' ) ; // звич. і нерозривний пробіл …" at bounding box center [673, 458] width 551 height 615
click at [564, 419] on div "let num = m [ 0 ] . replace ( / \s | /g , '' ) ; // звич. і нерозривний пробіл …" at bounding box center [673, 458] width 551 height 615
click at [565, 416] on div "let num = m [ 0 ] . replace ( / \s | /g , '' ) ; // звич. і нерозривний пробіл …" at bounding box center [673, 458] width 551 height 615
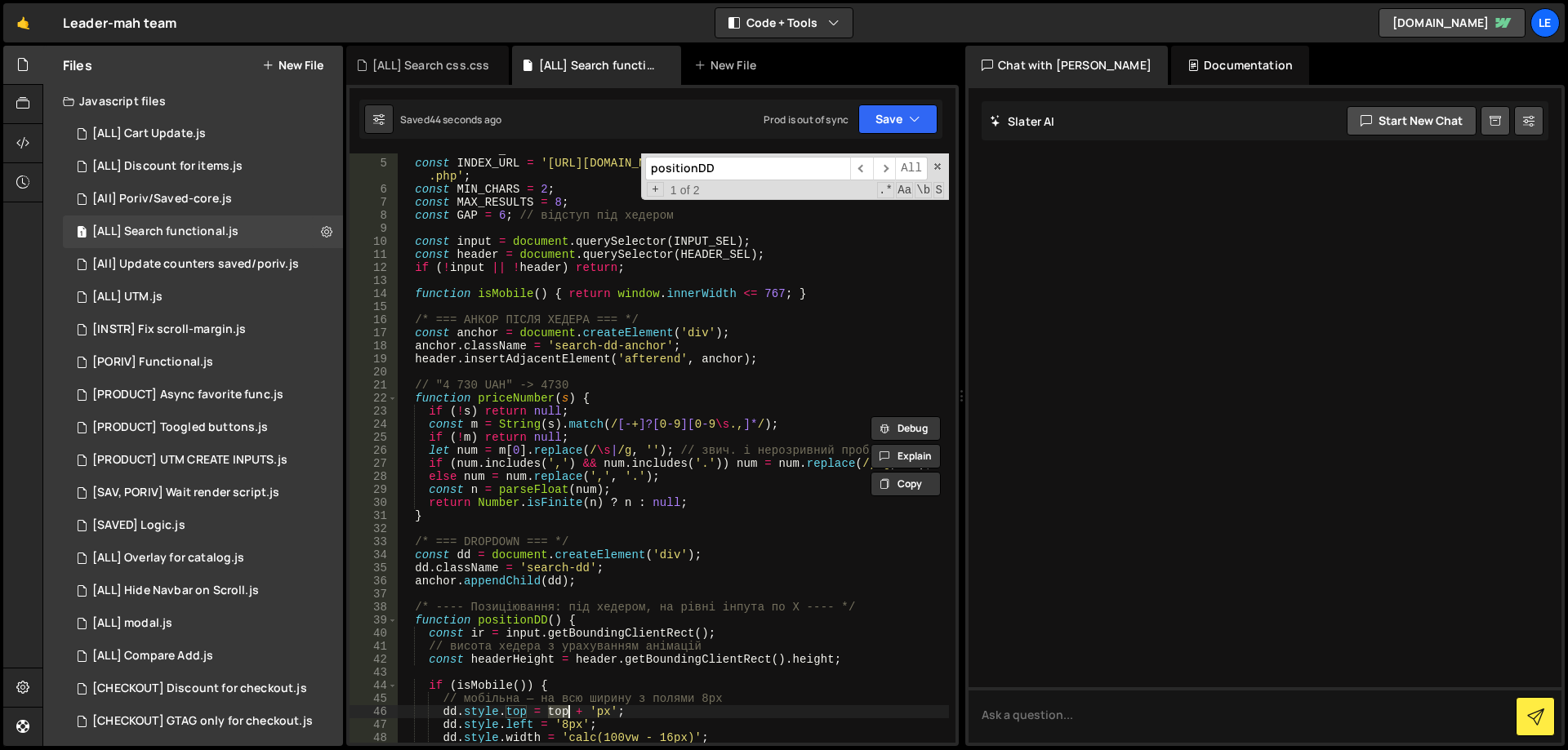
scroll to position [0, 0]
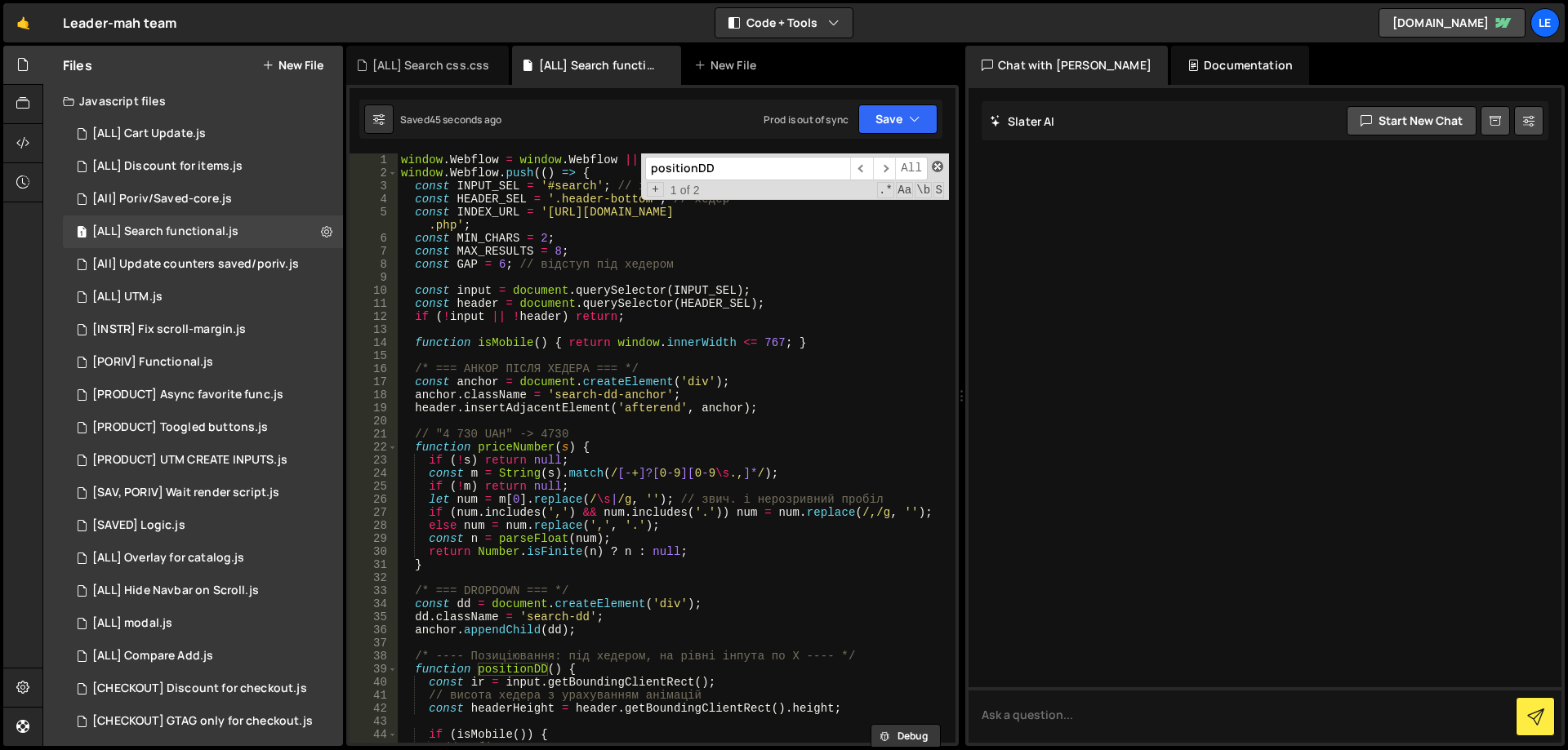
click at [938, 164] on span at bounding box center [937, 166] width 11 height 11
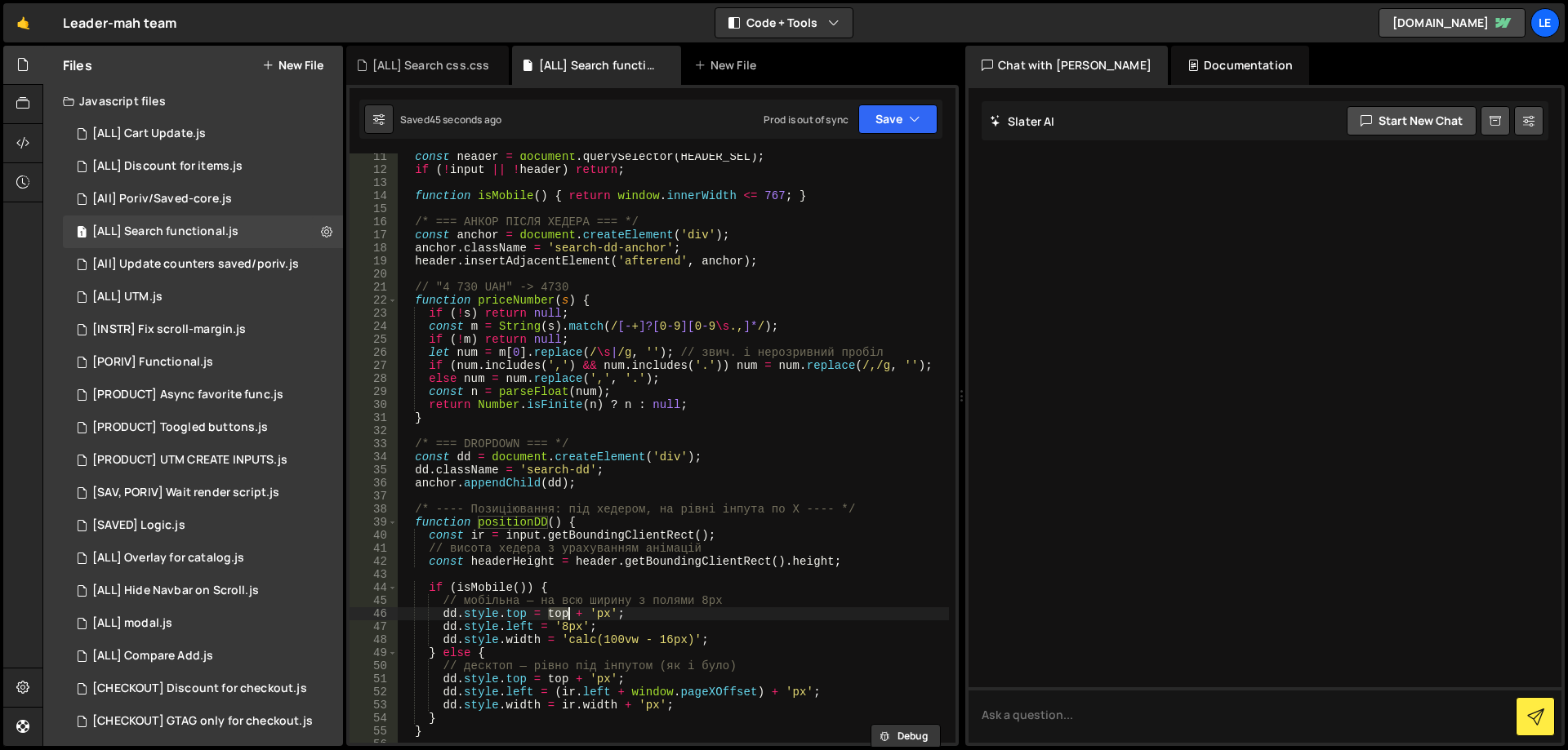
scroll to position [147, 0]
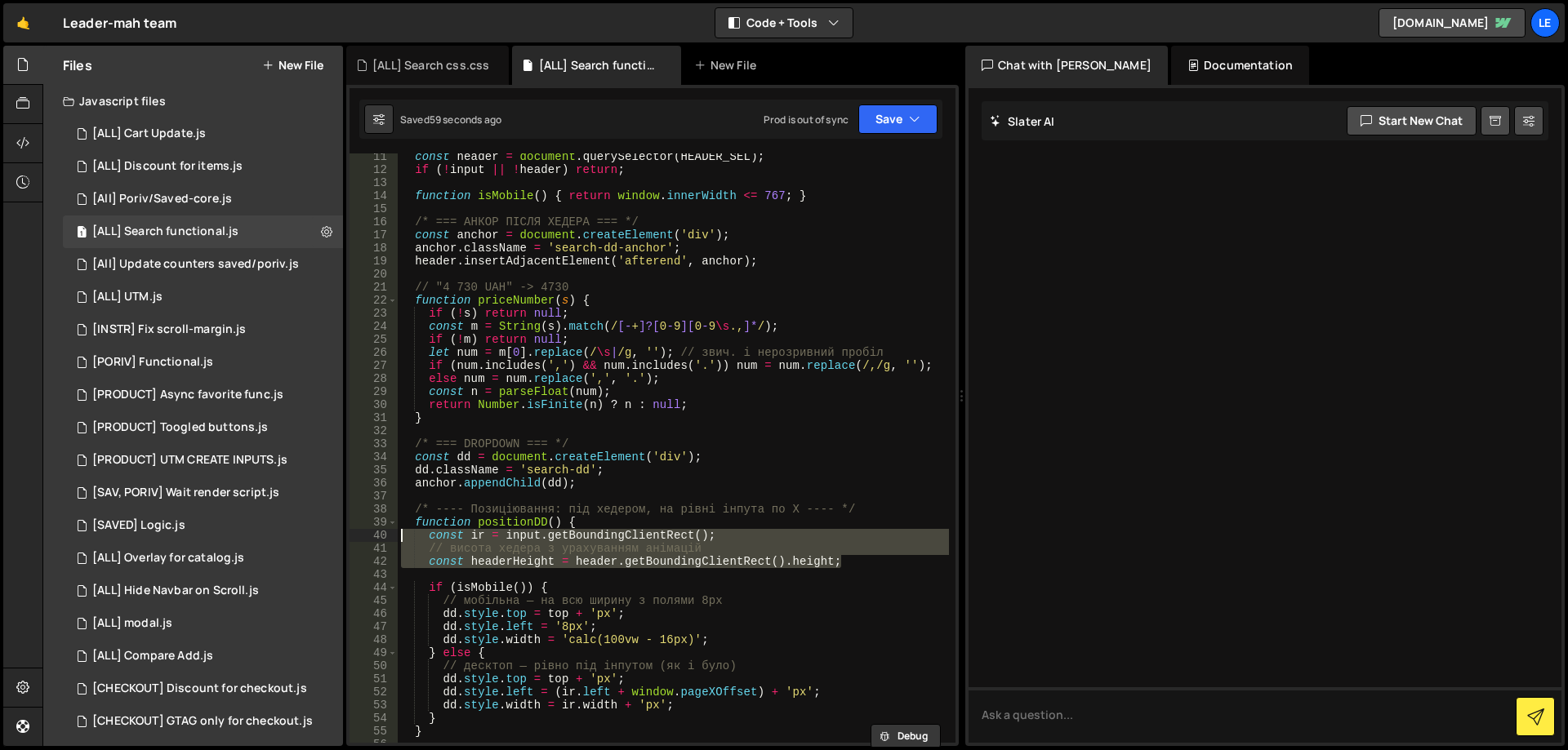
drag, startPoint x: 860, startPoint y: 557, endPoint x: 363, endPoint y: 539, distance: 497.3
click at [363, 539] on div "[DOMAIN_NAME] = top + 'px'; 11 12 13 14 15 16 17 18 19 20 21 22 23 24 25 26 27 …" at bounding box center [653, 447] width 606 height 589
paste textarea "const top = headerHeight + GAP; // відступ під хедером"
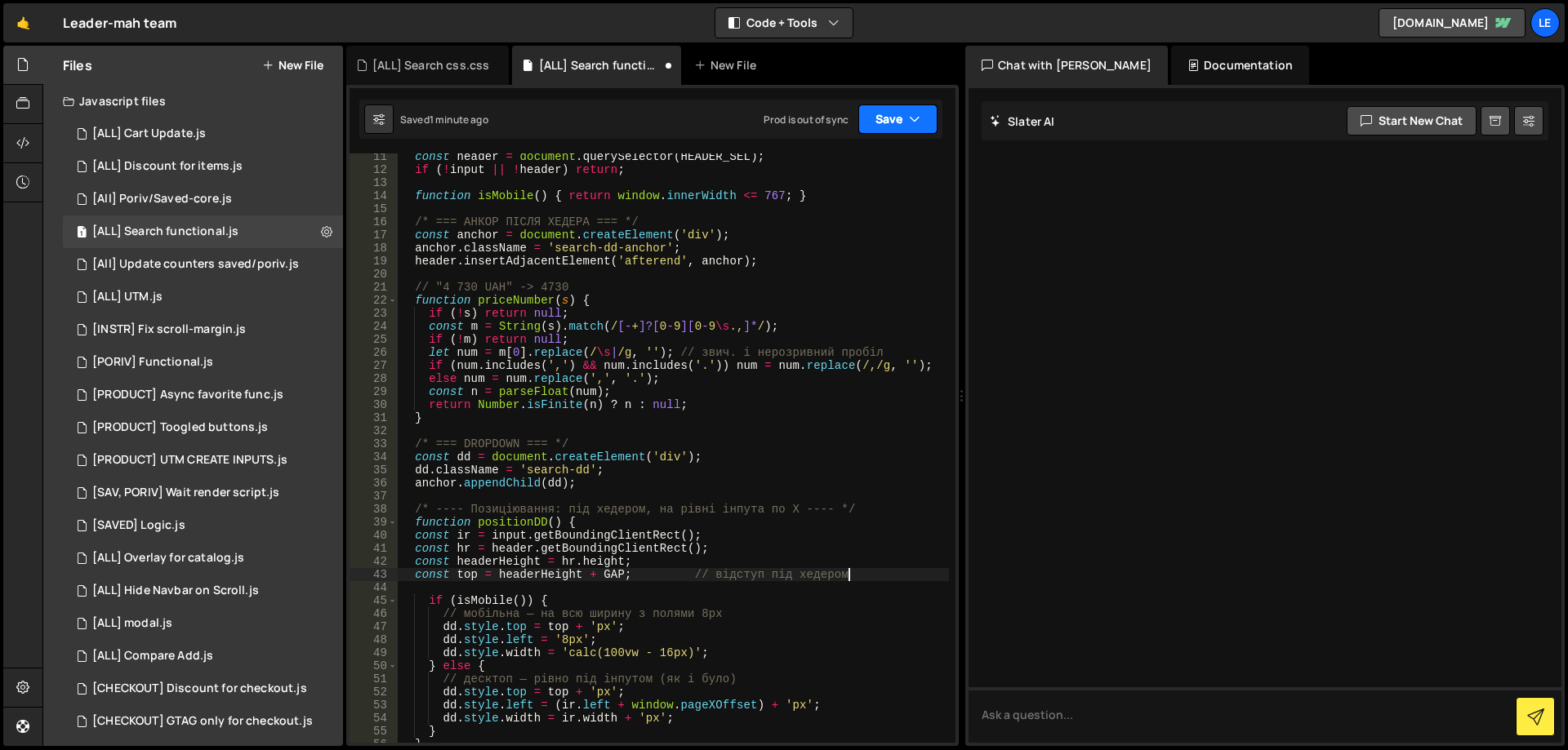
click at [891, 126] on button "Save" at bounding box center [898, 119] width 79 height 30
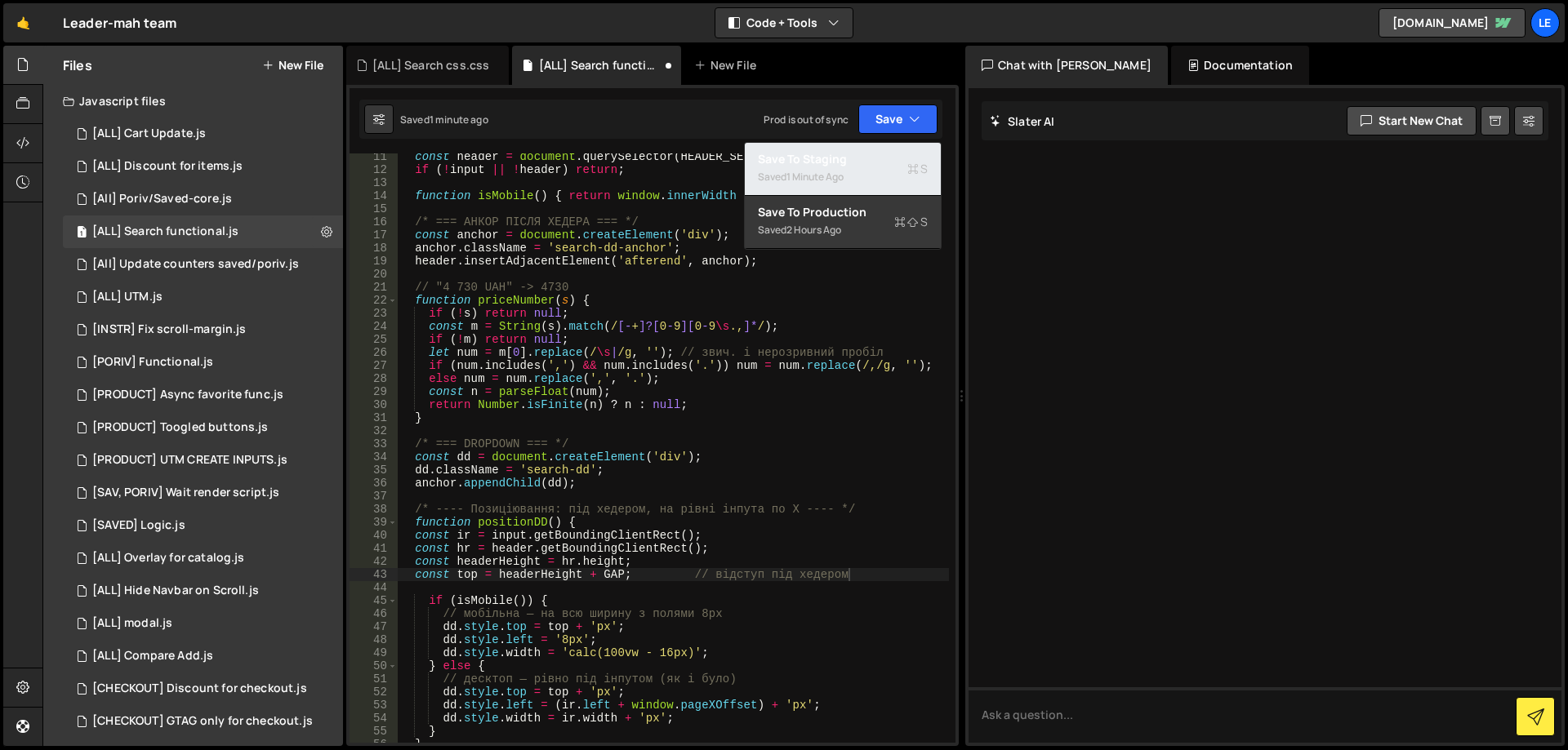
click at [868, 167] on div "Saved 1 minute ago" at bounding box center [843, 177] width 170 height 20
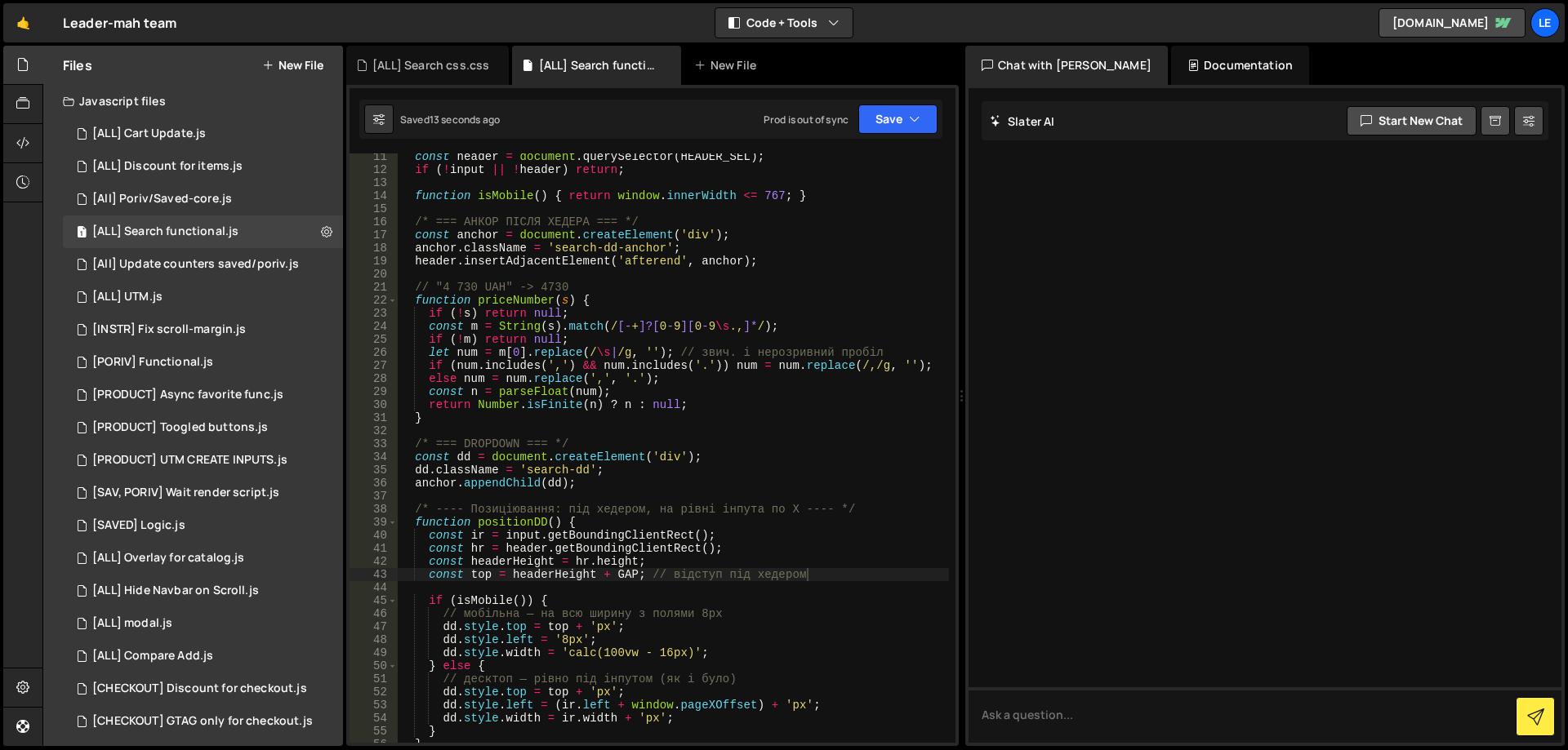
click at [629, 573] on div "const header = document . querySelector ( HEADER_SEL ) ; if ( ! input || ! head…" at bounding box center [673, 458] width 551 height 615
click at [874, 124] on button "Save" at bounding box center [898, 119] width 79 height 30
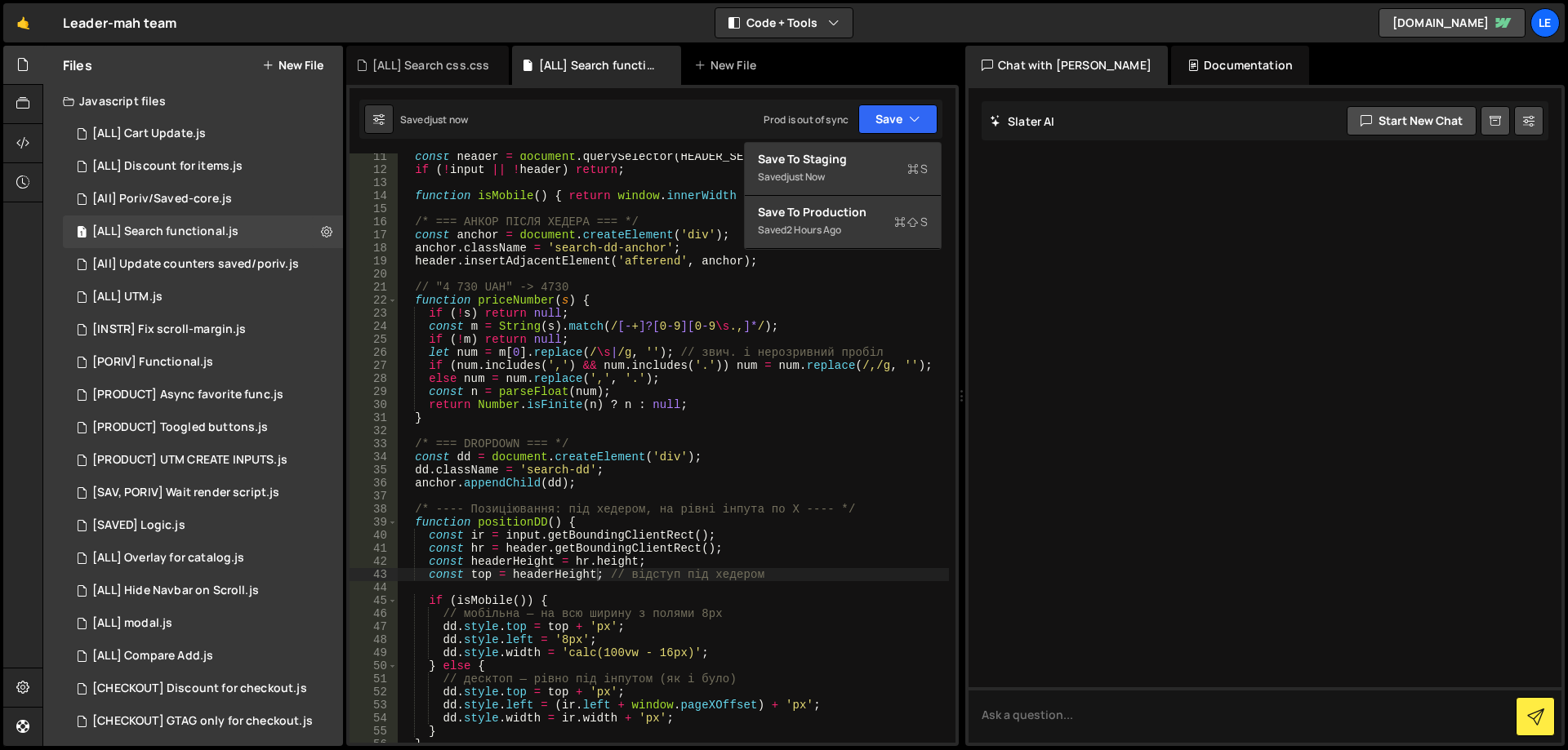
click at [856, 142] on div "Debug Explain Copy [ALL] Search css.css [ALL] Search functional.js New File Sav…" at bounding box center [653, 397] width 613 height 701
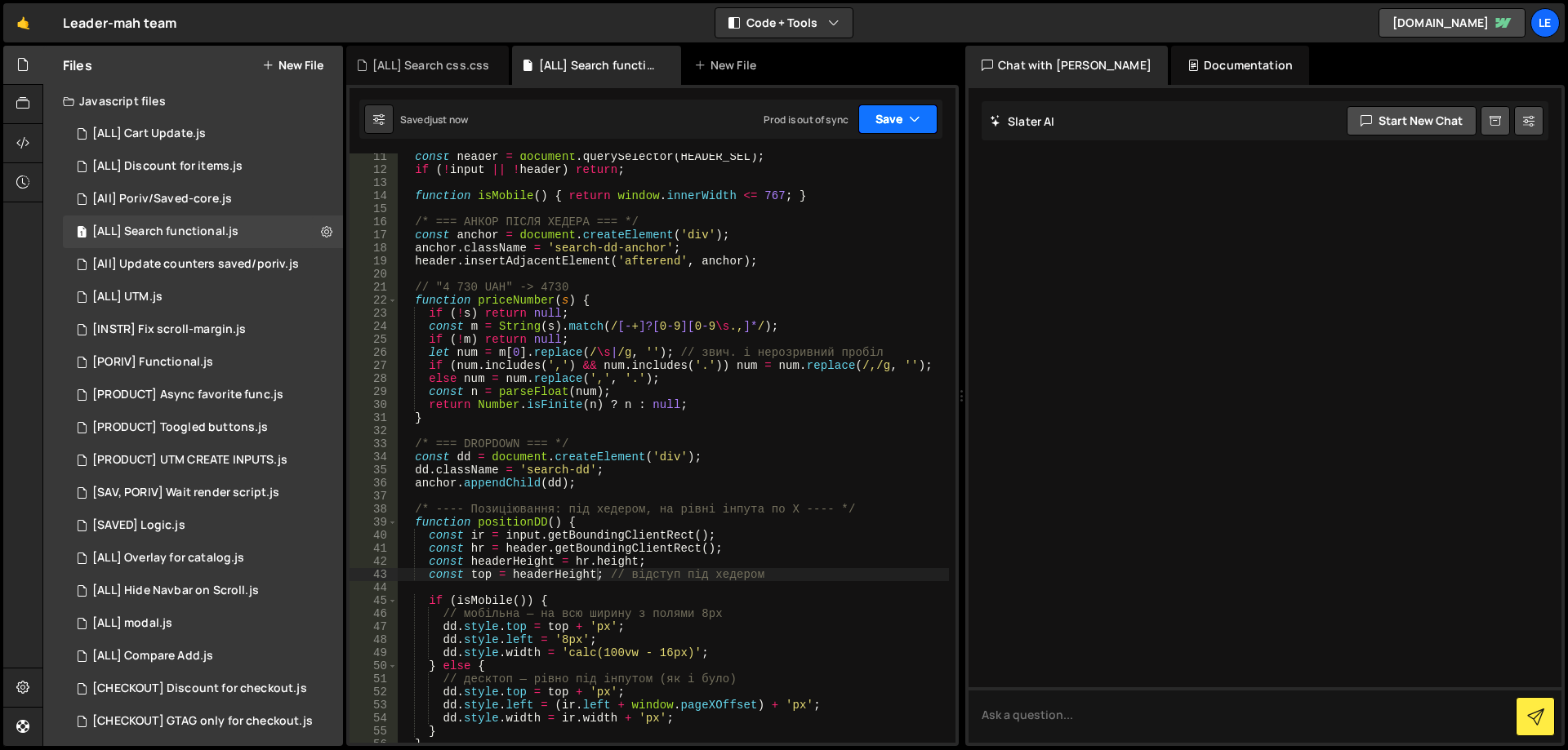
click at [881, 117] on button "Save" at bounding box center [898, 119] width 79 height 30
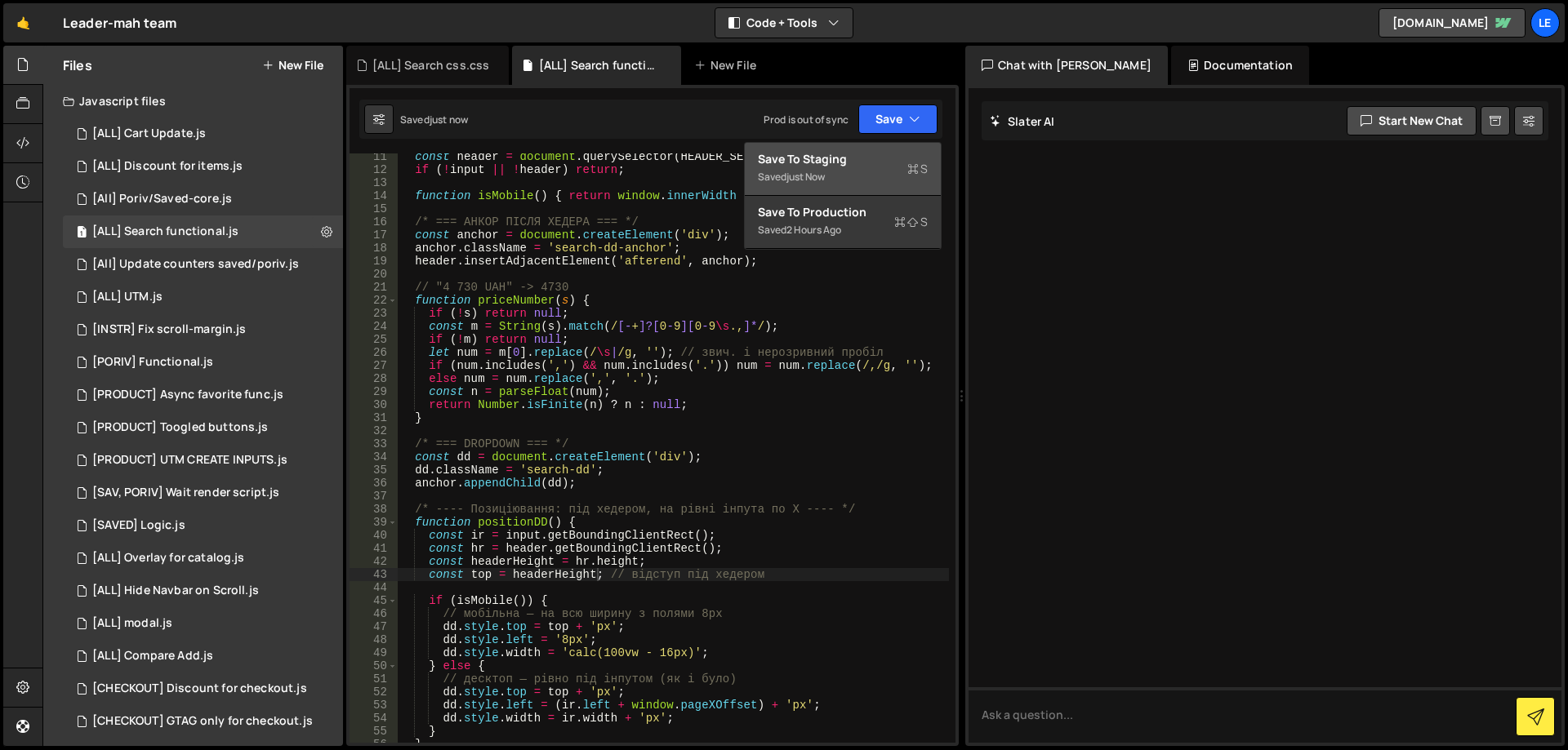
click at [857, 157] on div "Save to Staging S" at bounding box center [843, 159] width 170 height 17
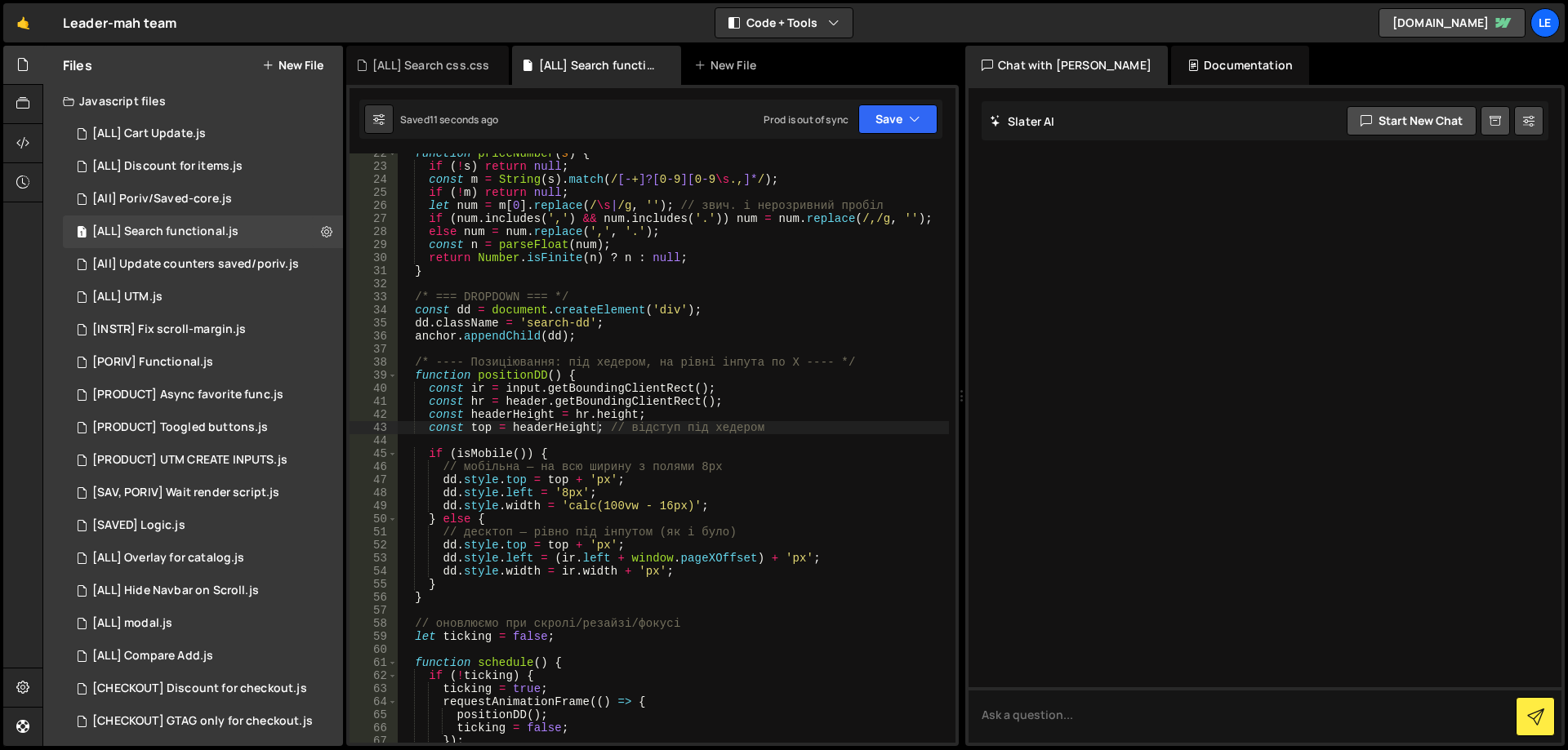
scroll to position [294, 0]
click at [519, 548] on div "function priceNumber ( s ) { if ( ! s ) return null ; const m = String ( s ) . …" at bounding box center [673, 454] width 551 height 615
click at [555, 547] on div "function priceNumber ( s ) { if ( ! s ) return null ; const m = String ( s ) . …" at bounding box center [673, 454] width 551 height 615
click at [604, 546] on div "function priceNumber ( s ) { if ( ! s ) return null ; const m = String ( s ) . …" at bounding box center [673, 454] width 551 height 615
click at [563, 478] on div "function priceNumber ( s ) { if ( ! s ) return null ; const m = String ( s ) . …" at bounding box center [673, 454] width 551 height 615
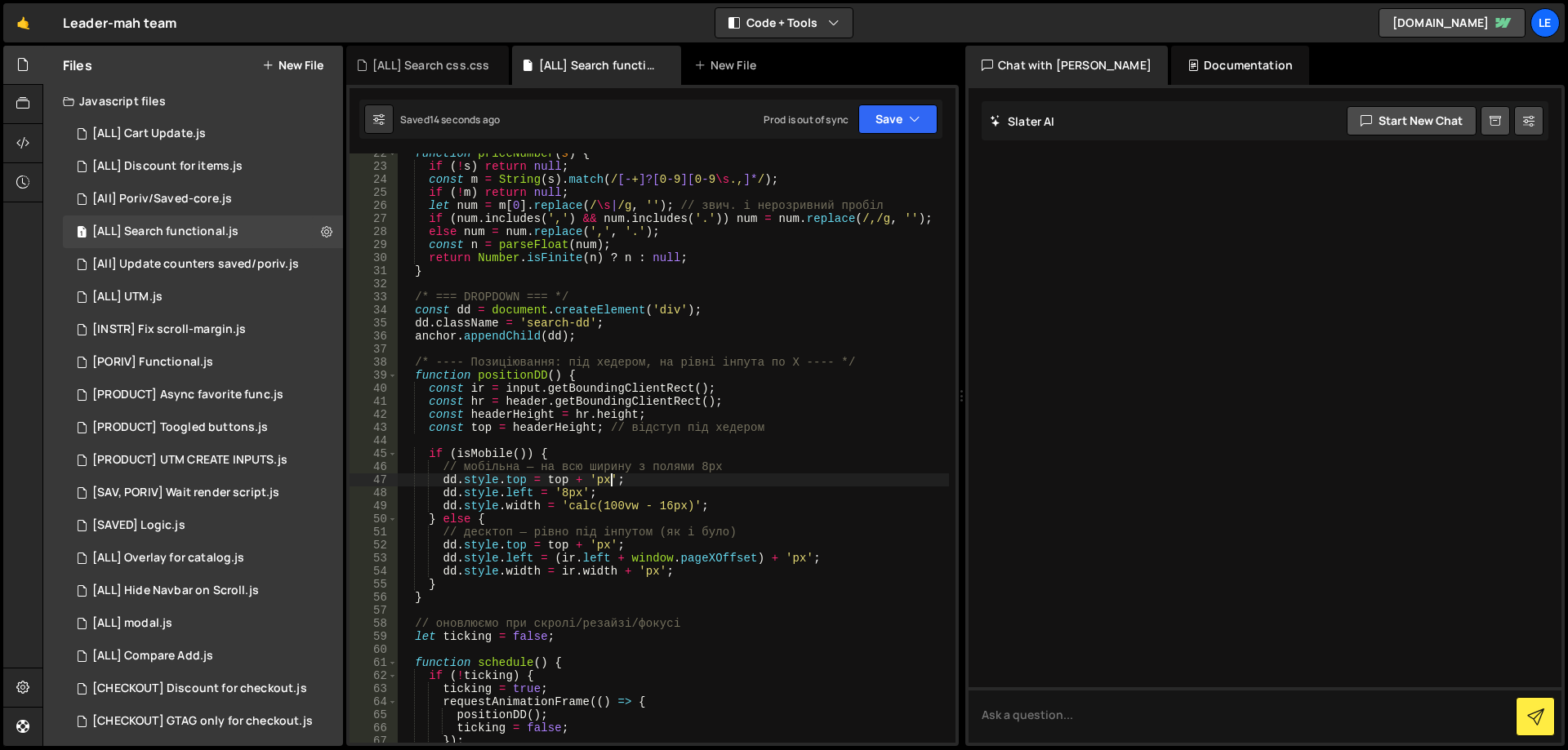
click at [608, 478] on div "function priceNumber ( s ) { if ( ! s ) return null ; const m = String ( s ) . …" at bounding box center [673, 454] width 551 height 615
click at [563, 495] on div "function priceNumber ( s ) { if ( ! s ) return null ; const m = String ( s ) . …" at bounding box center [673, 454] width 551 height 615
click at [609, 493] on div "function priceNumber ( s ) { if ( ! s ) return null ; const m = String ( s ) . …" at bounding box center [673, 454] width 551 height 615
click at [730, 504] on div "function priceNumber ( s ) { if ( ! s ) return null ; const m = String ( s ) . …" at bounding box center [673, 454] width 551 height 615
click at [697, 561] on div "function priceNumber ( s ) { if ( ! s ) return null ; const m = String ( s ) . …" at bounding box center [673, 454] width 551 height 615
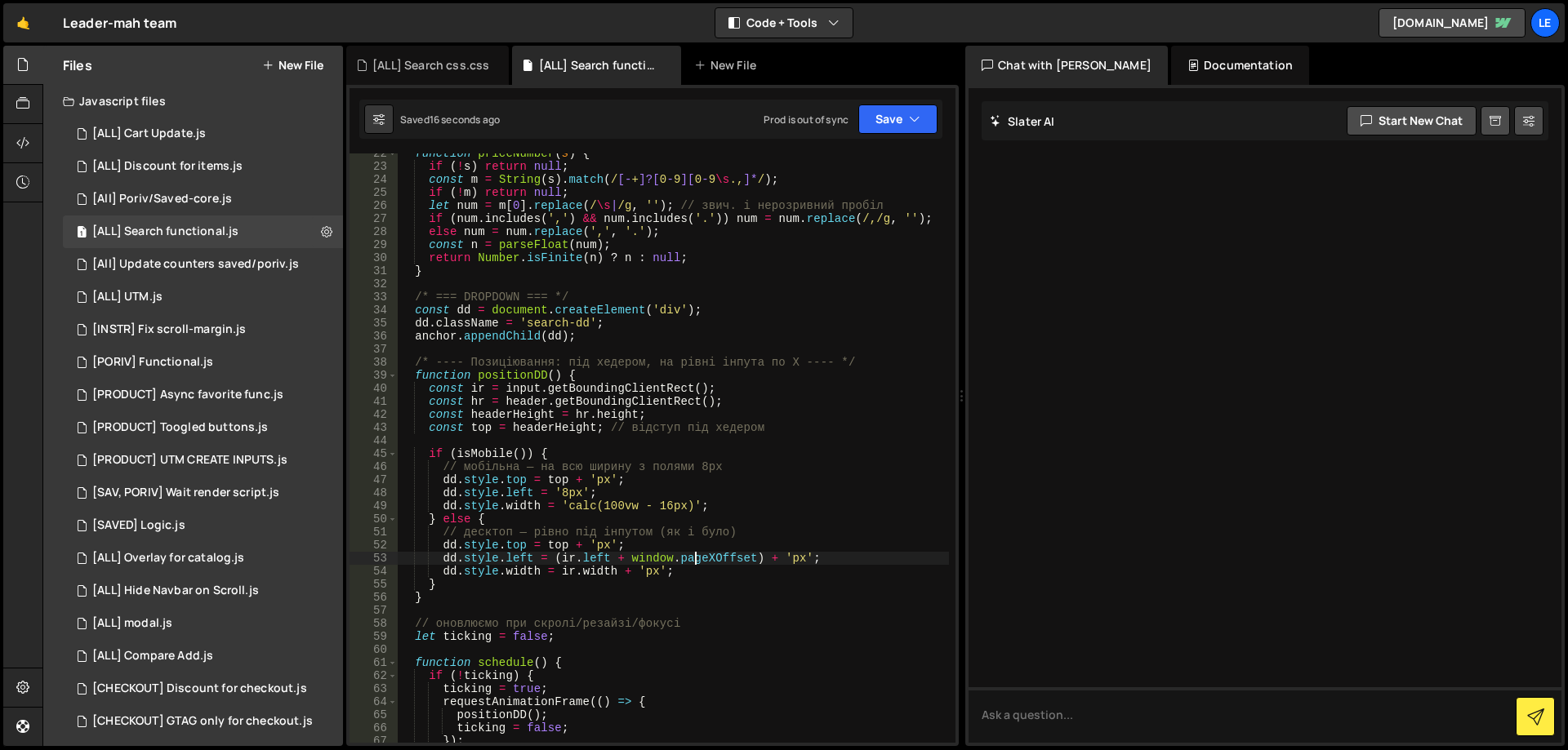
click at [697, 573] on div "function priceNumber ( s ) { if ( ! s ) return null ; const m = String ( s ) . …" at bounding box center [673, 454] width 551 height 615
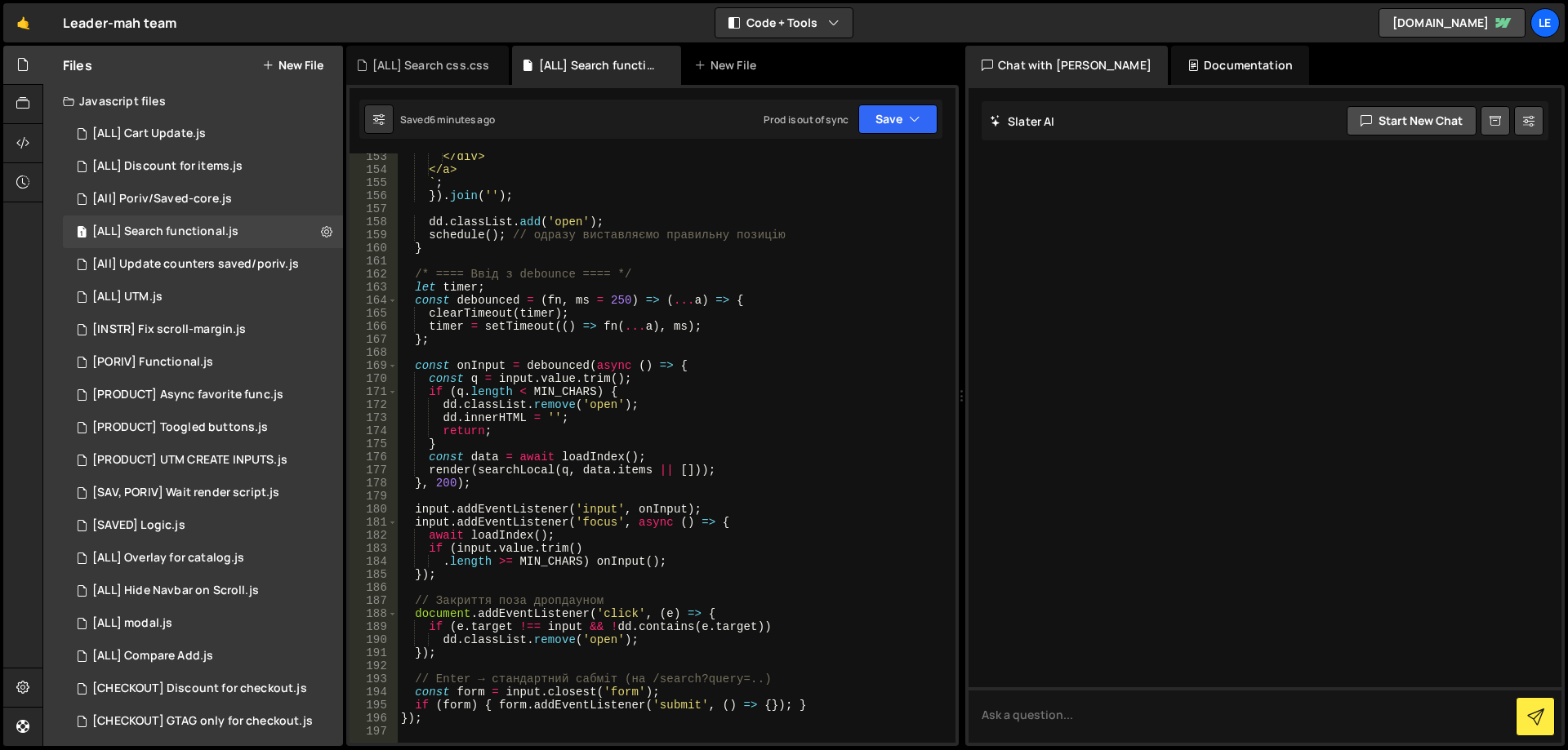
scroll to position [2106, 0]
click at [443, 406] on div "</div> </a> ` ; }) . join ( '' ) ; dd . classList . add ( 'open' ) ; schedule (…" at bounding box center [673, 458] width 551 height 615
type textarea "dd.classList.remove('open');"
click at [452, 405] on div "</div> </a> ` ; }) . join ( '' ) ; dd . classList . add ( 'open' ) ; schedule (…" at bounding box center [673, 458] width 551 height 615
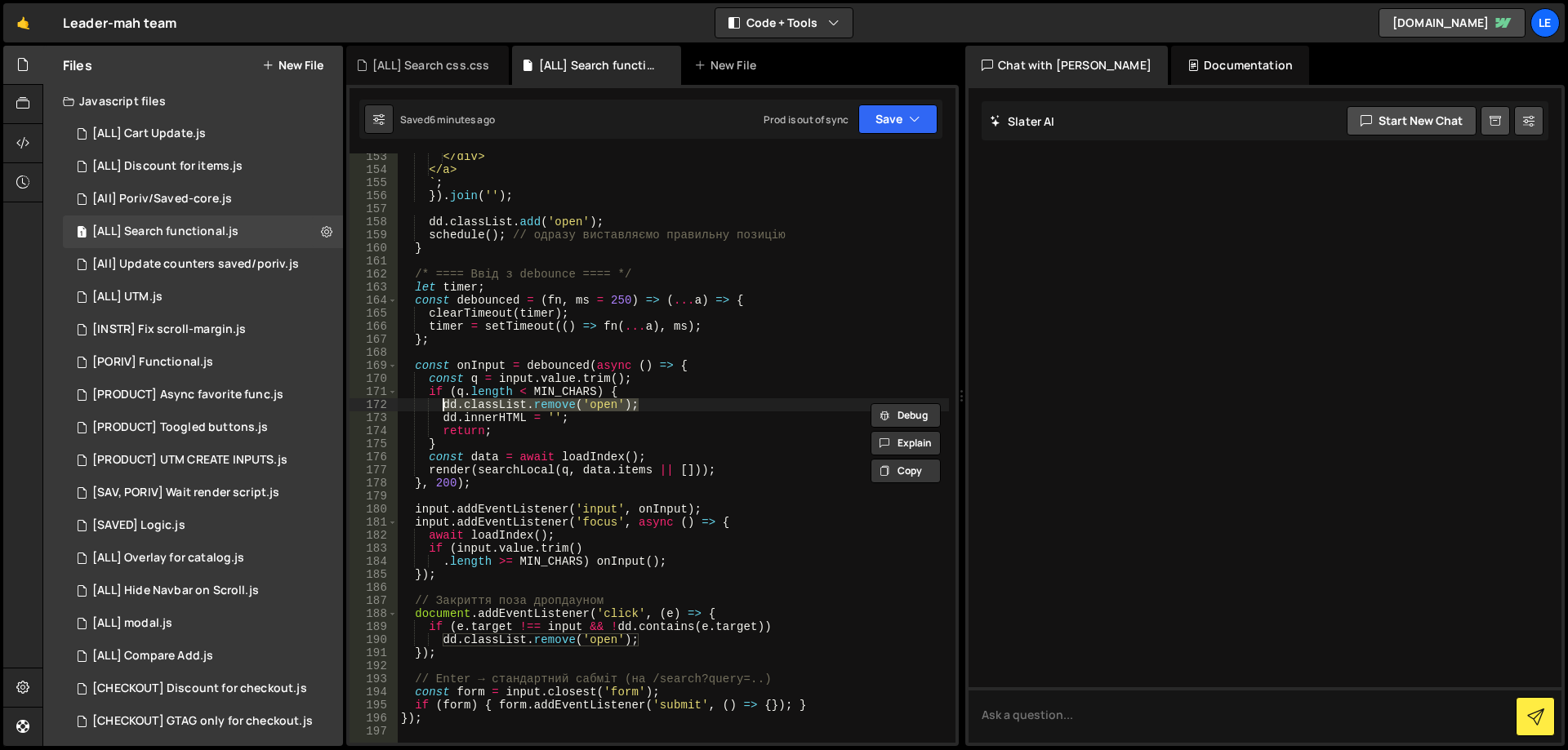
drag, startPoint x: 654, startPoint y: 406, endPoint x: 442, endPoint y: 405, distance: 212.0
click at [442, 405] on div "</div> </a> ` ; }) . join ( '' ) ; dd . classList . add ( 'open' ) ; schedule (…" at bounding box center [673, 458] width 551 height 615
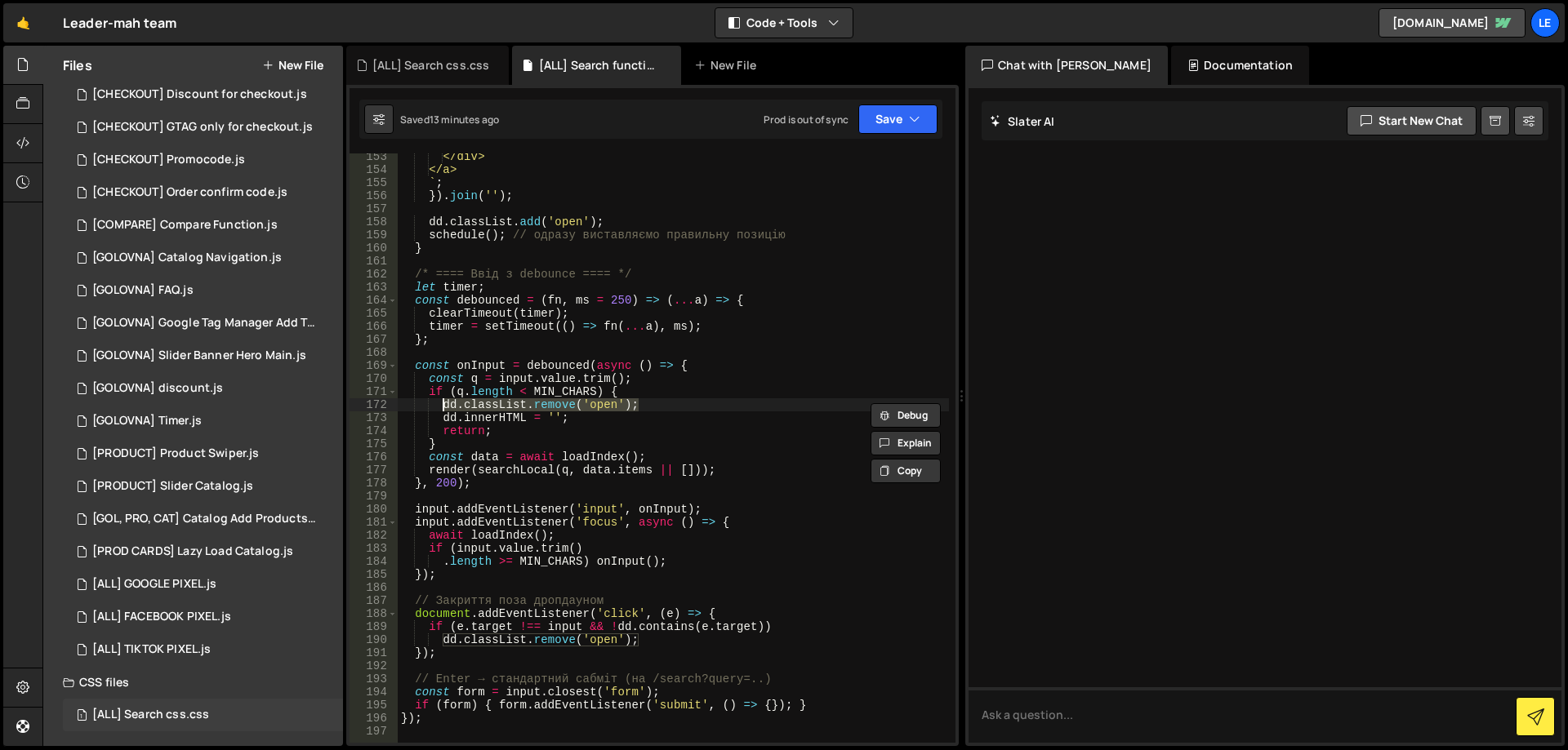
scroll to position [596, 0]
click at [206, 709] on div "[ALL] Search css.css" at bounding box center [151, 713] width 117 height 15
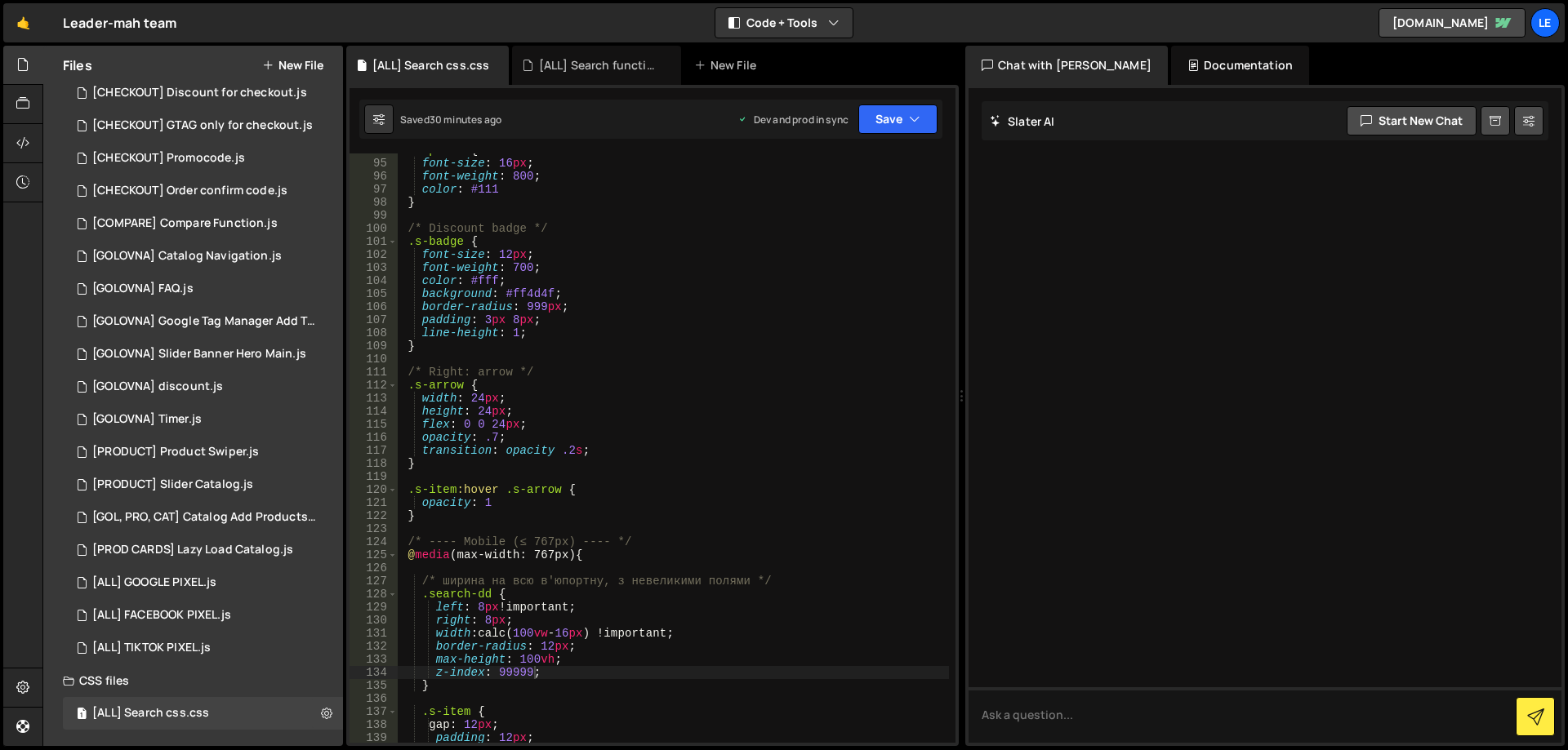
scroll to position [1224, 0]
type textarea "}"
click at [668, 512] on div ".s-price { font-size : 16 px ; font-weight : 800 ; color : #111 } /* Discount b…" at bounding box center [673, 451] width 551 height 615
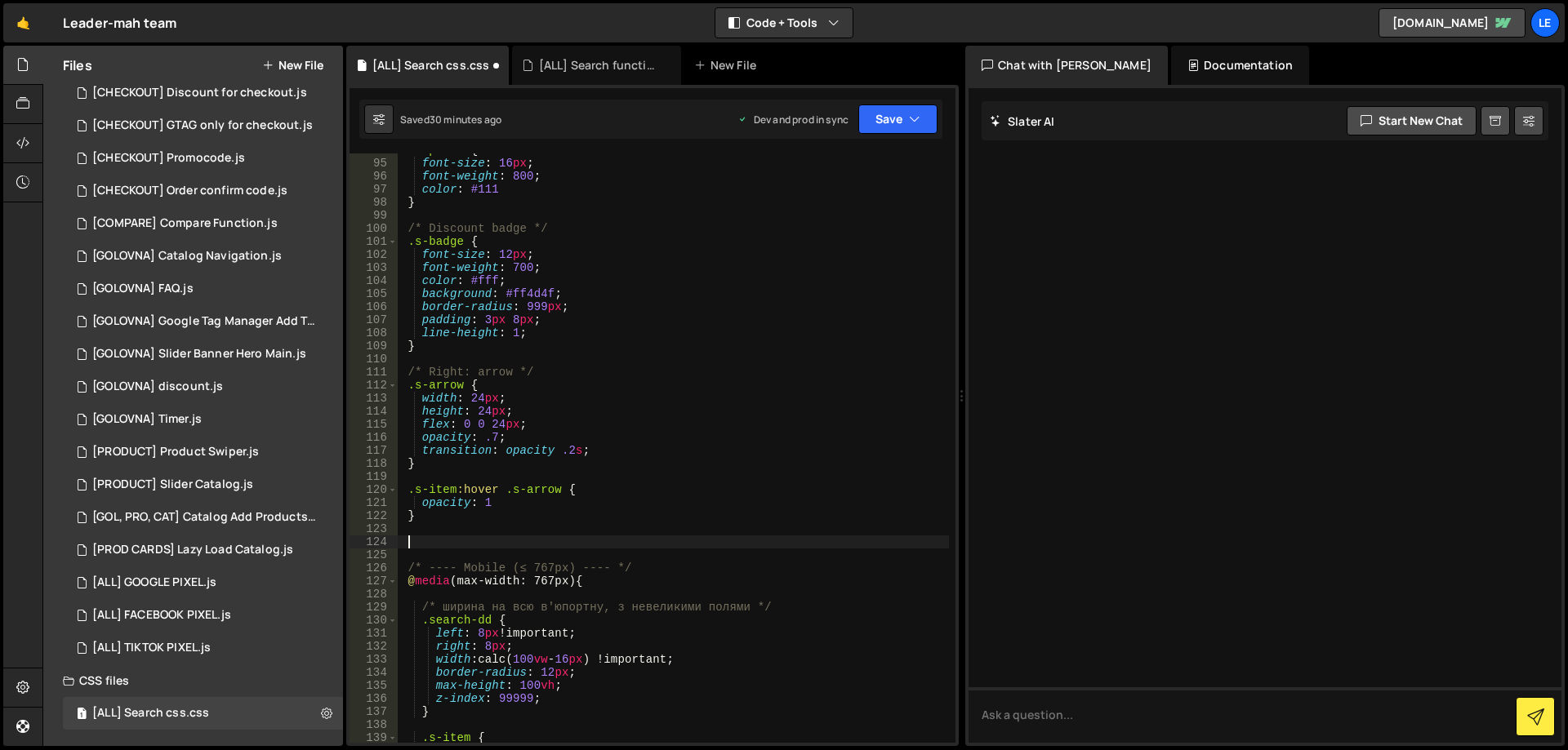
paste textarea "}"
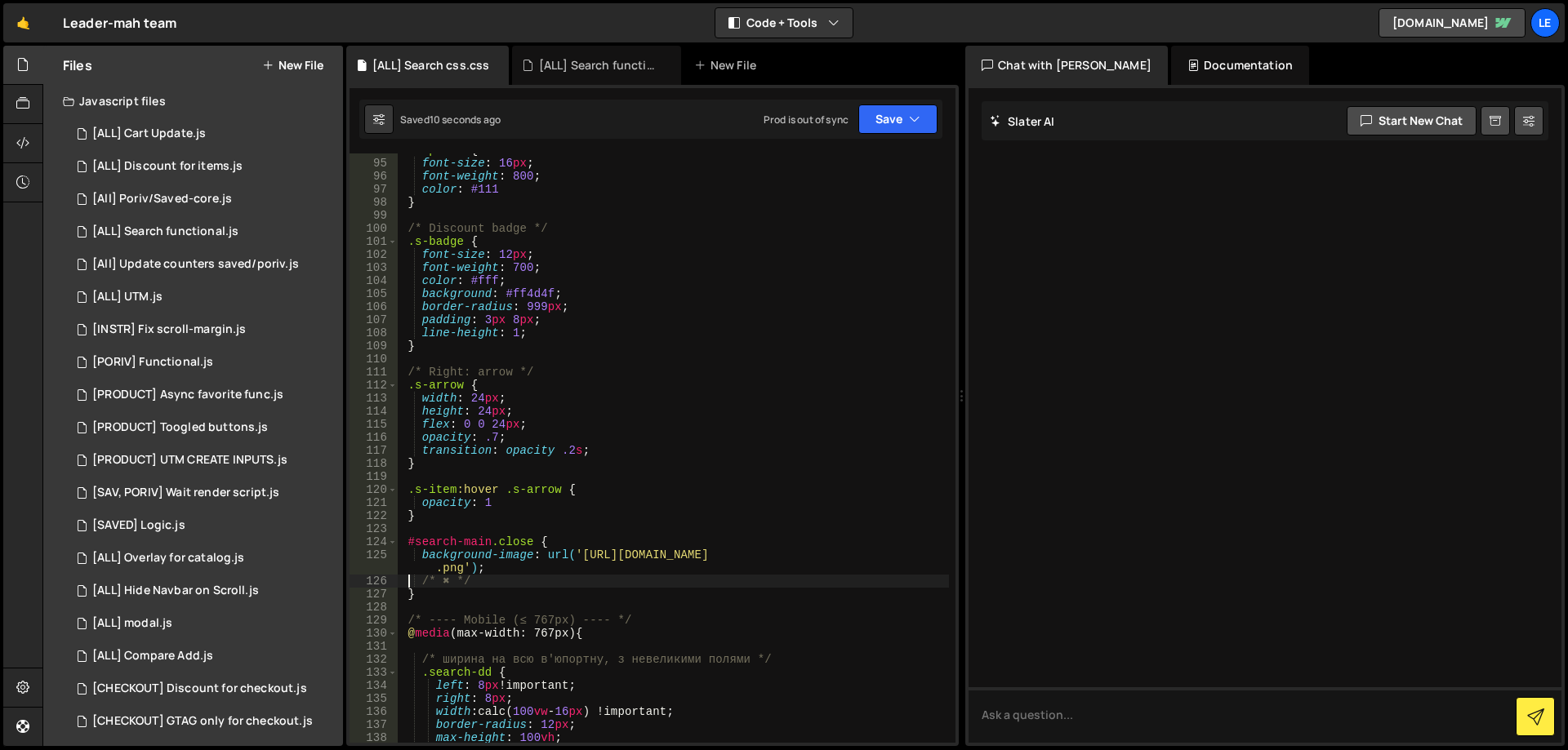
click at [703, 436] on div ".s-price { font-size : 16 px ; font-weight : 800 ; color : #111 } /* Discount b…" at bounding box center [673, 451] width 551 height 615
type textarea "opacity: .7;"
click at [201, 231] on div "[ALL] Search functional.js" at bounding box center [165, 231] width 146 height 15
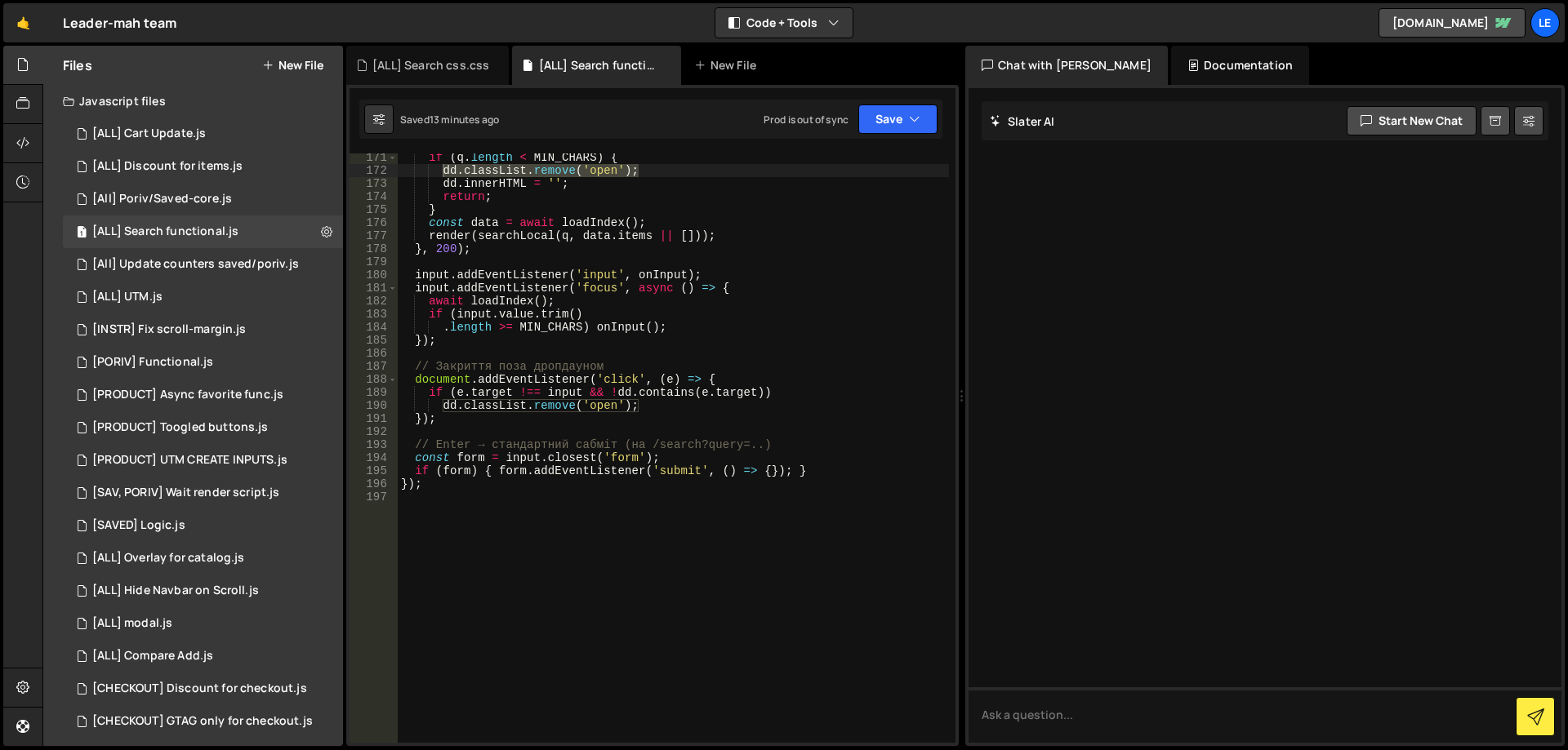
scroll to position [2340, 0]
click at [712, 455] on div "if ( q . length < MIN_CHARS ) { dd . classList . remove ( 'open' ) ; dd . inner…" at bounding box center [673, 459] width 551 height 615
click at [836, 471] on div "if ( q . length < MIN_CHARS ) { dd . classList . remove ( 'open' ) ; dd . inner…" at bounding box center [673, 459] width 551 height 615
type textarea "if (form) { form.addEventListener('submit', () => {}); }"
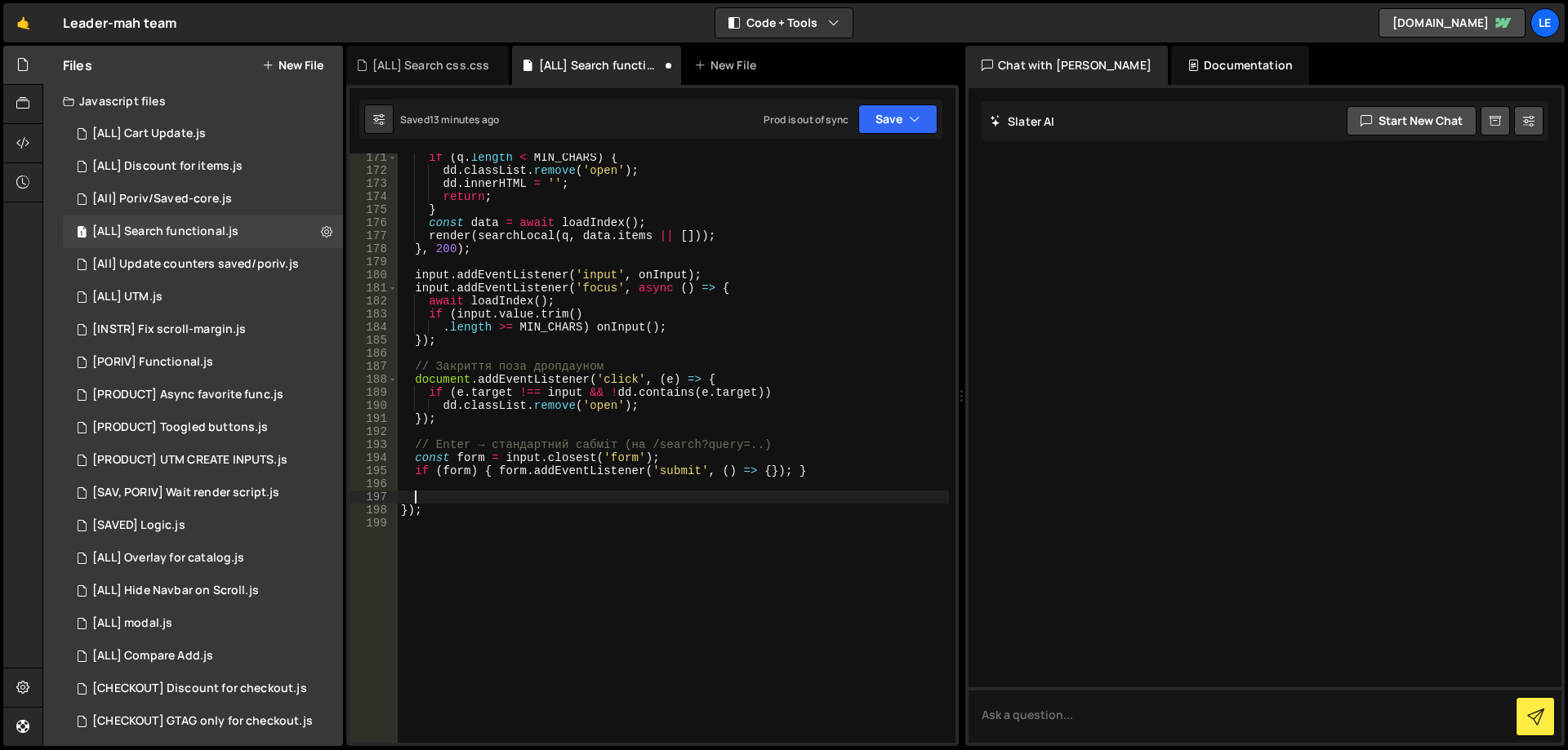
paste textarea
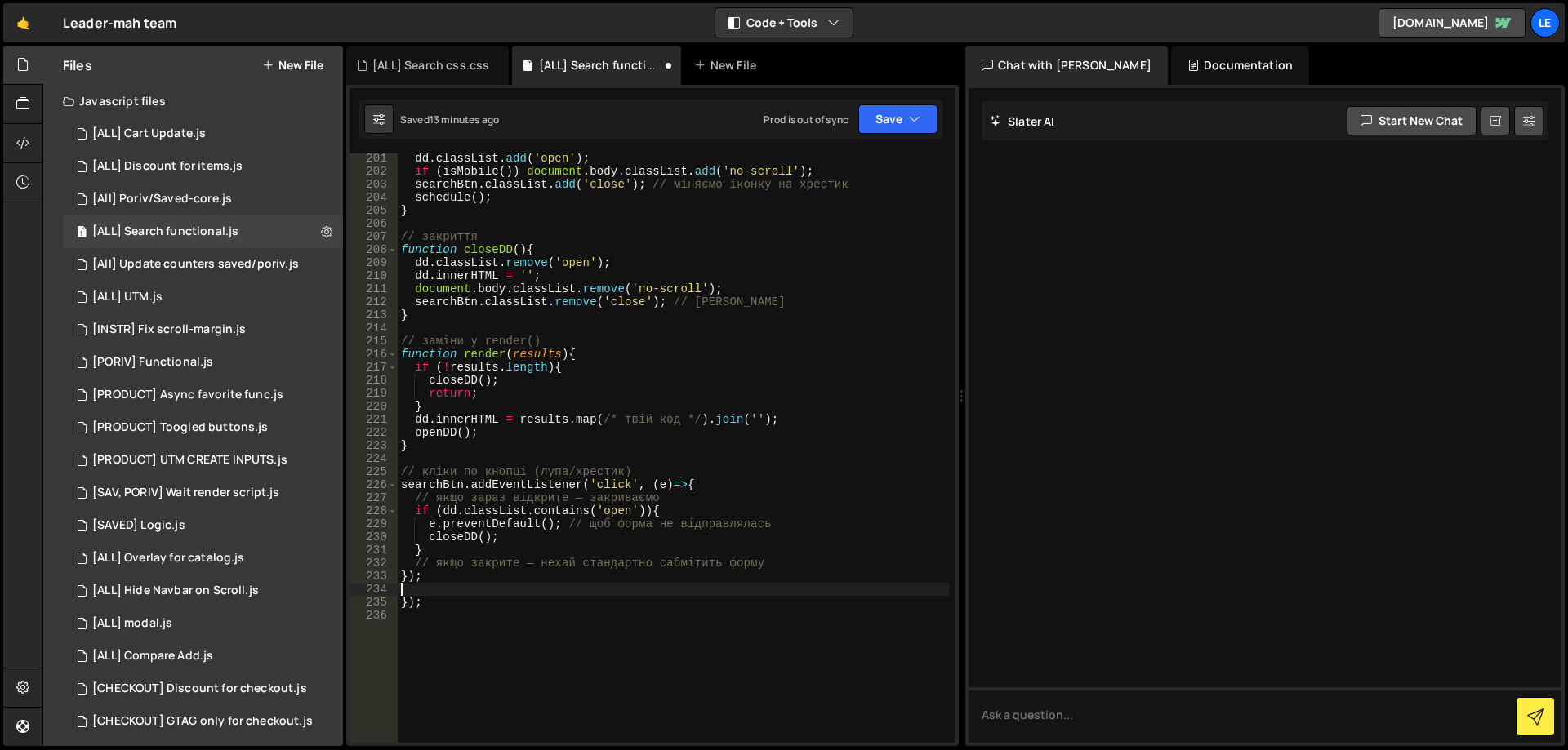
scroll to position [2731, 0]
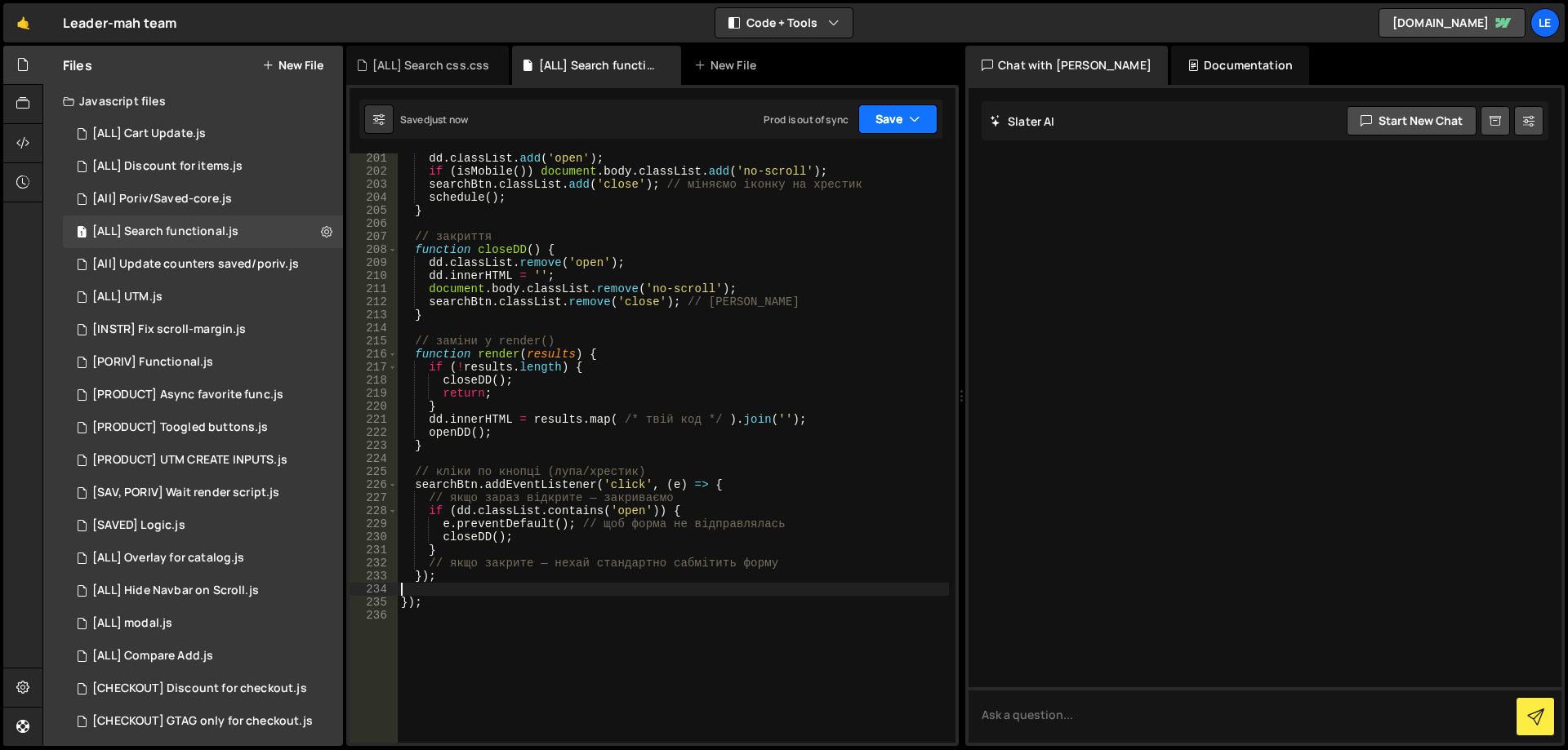
click at [878, 125] on button "Save" at bounding box center [898, 119] width 79 height 30
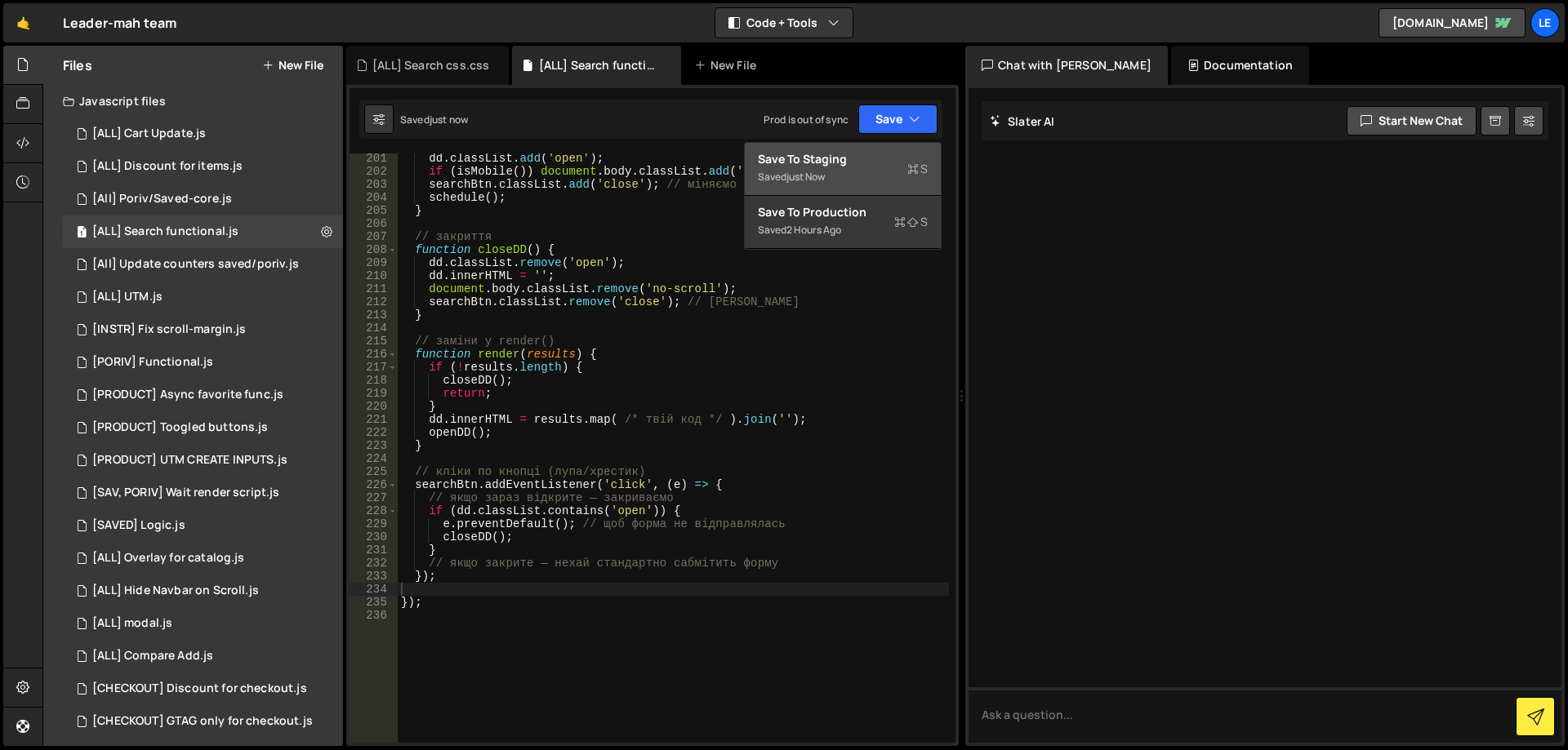
click at [847, 171] on div "Saved just now" at bounding box center [843, 177] width 170 height 20
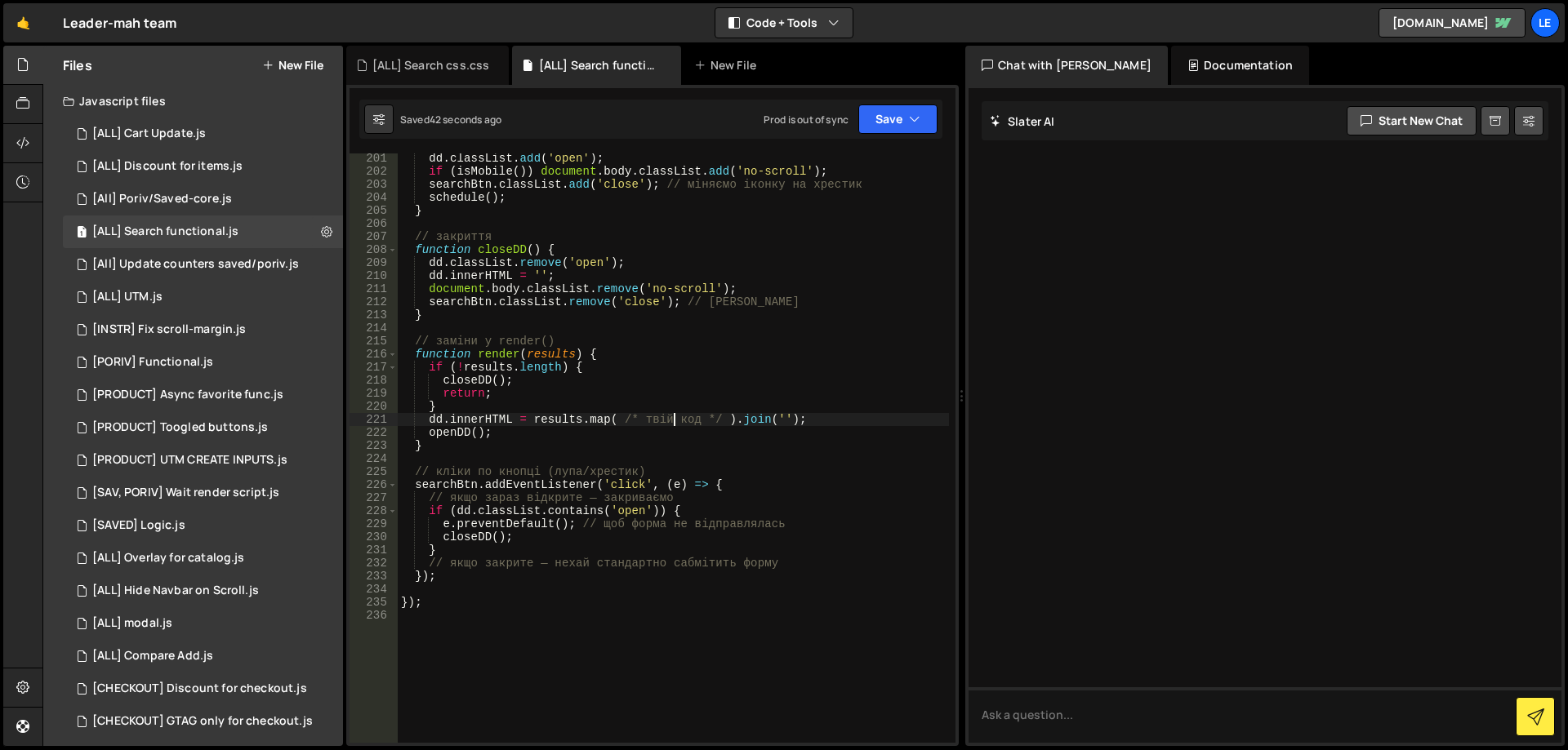
click at [672, 423] on div "dd . classList . add ( 'open' ) ; if ( isMobile ( )) document . body . classLis…" at bounding box center [673, 459] width 551 height 615
click at [570, 421] on div "dd . classList . add ( 'open' ) ; if ( isMobile ( )) document . body . classLis…" at bounding box center [673, 459] width 551 height 615
click at [631, 439] on div "dd . classList . add ( 'open' ) ; if ( isMobile ( )) document . body . classLis…" at bounding box center [673, 459] width 551 height 615
type textarea "openDD();"
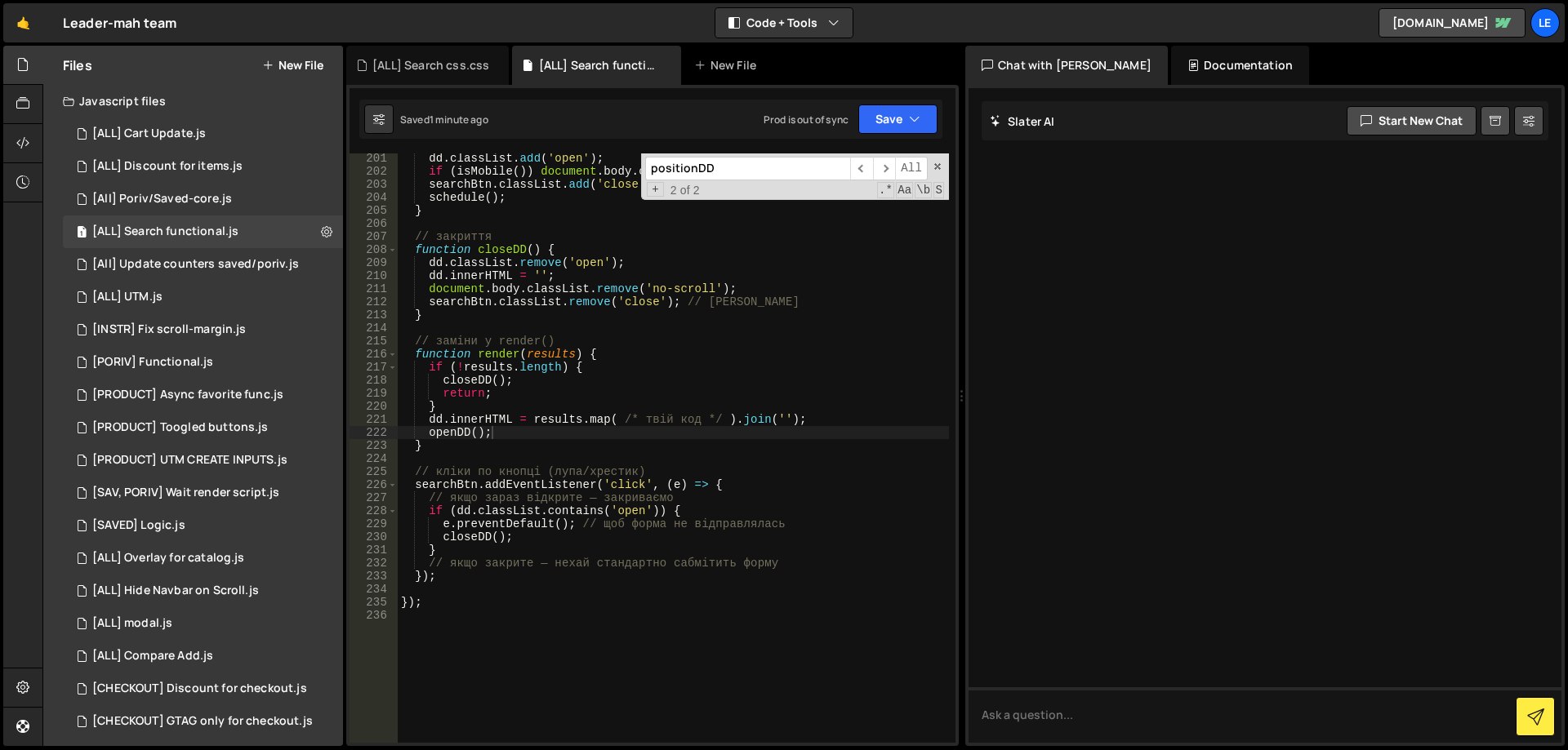
paste input "render(results"
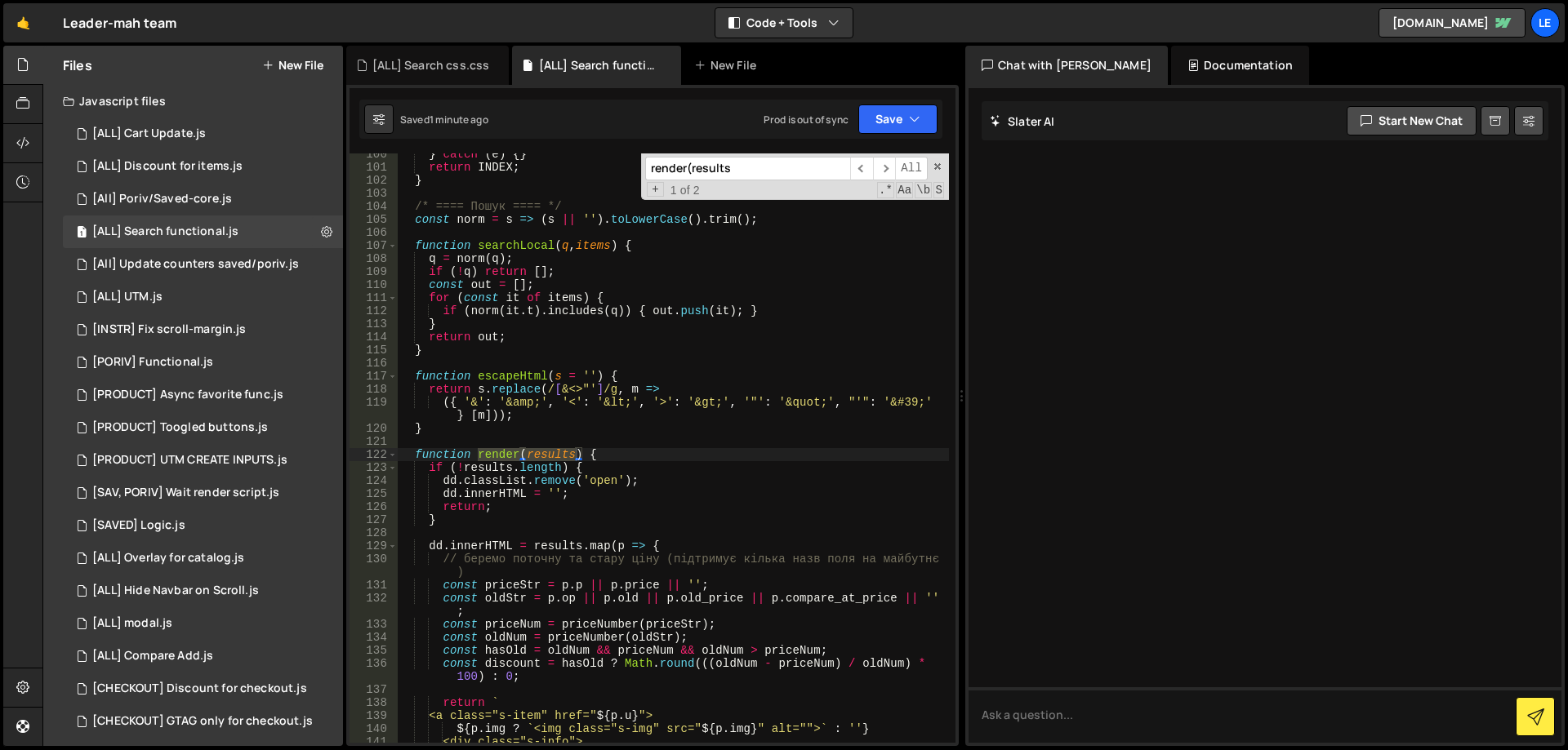
type input "render(results"
click at [604, 452] on div "} catch ( e ) { } return INDEX ; } /* ==== Пошук ==== */ const norm = s => ( s …" at bounding box center [673, 455] width 551 height 615
click at [643, 454] on div "} catch ( e ) { } return INDEX ; } /* ==== Пошук ==== */ const norm = s => ( s …" at bounding box center [673, 455] width 551 height 615
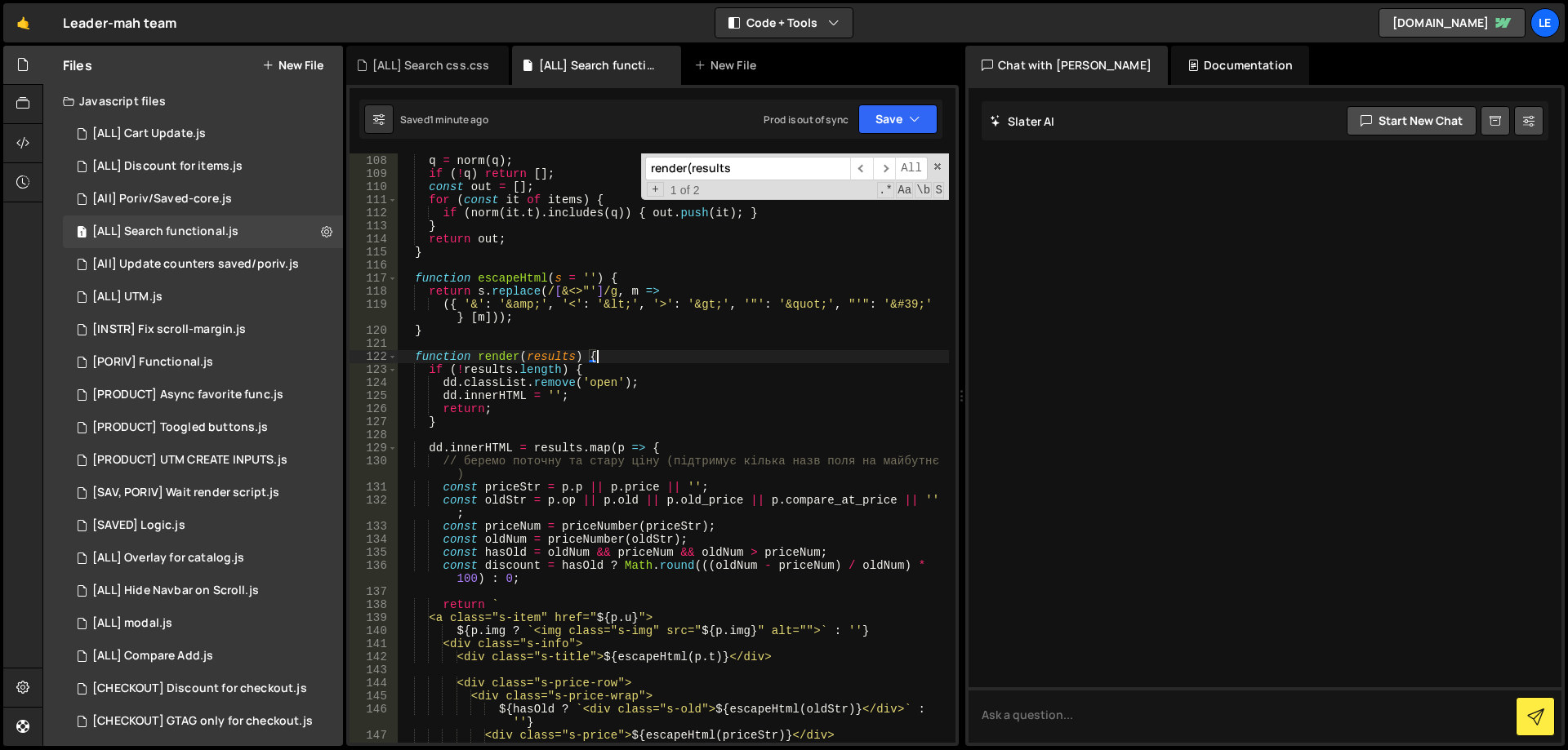
scroll to position [1471, 0]
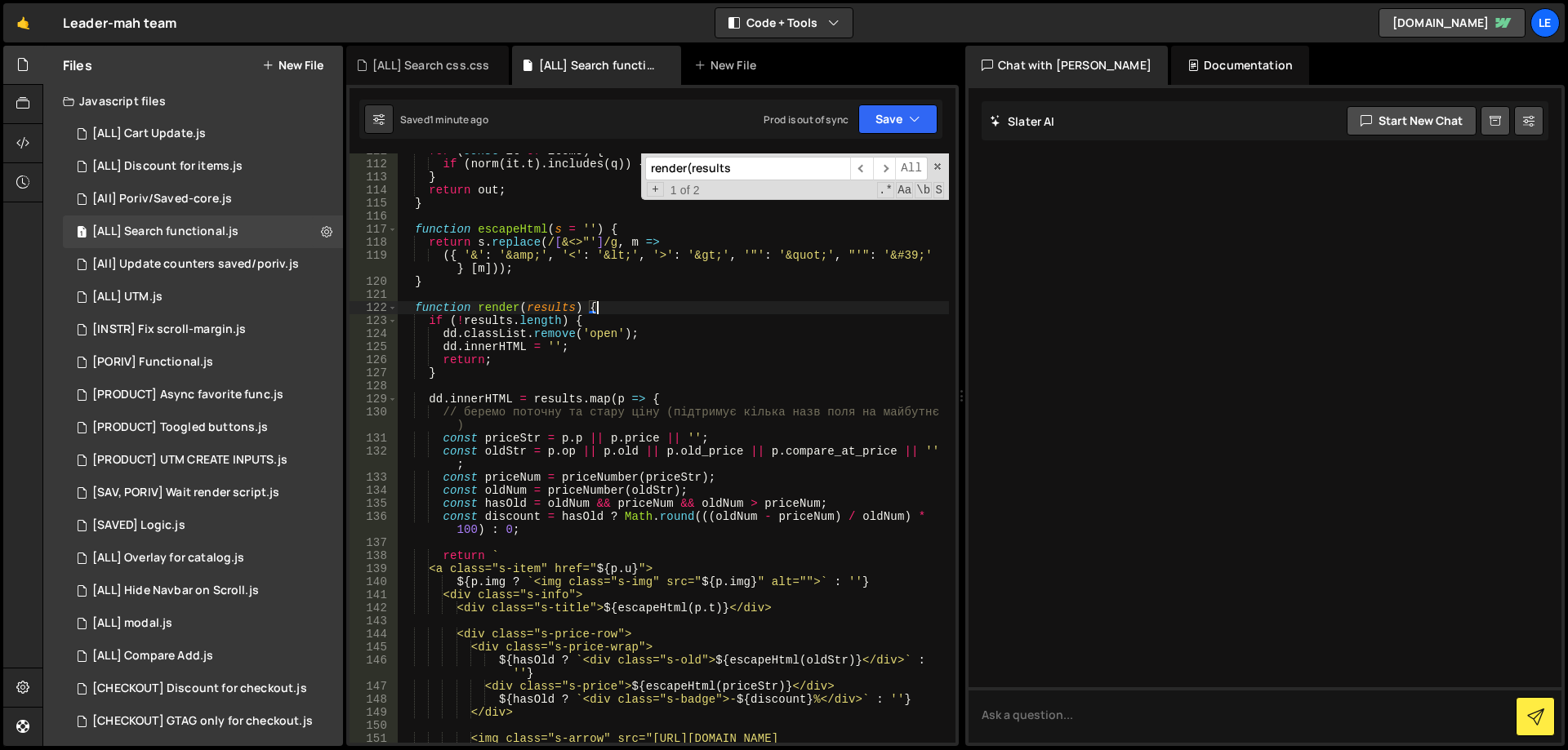
click at [649, 439] on div "for ( const it of items ) { if ( norm ( it . t ) . includes ( q )) { out . push…" at bounding box center [673, 465] width 551 height 641
type textarea "const priceStr = p.p || p.price || '';"
paste input "closeDD"
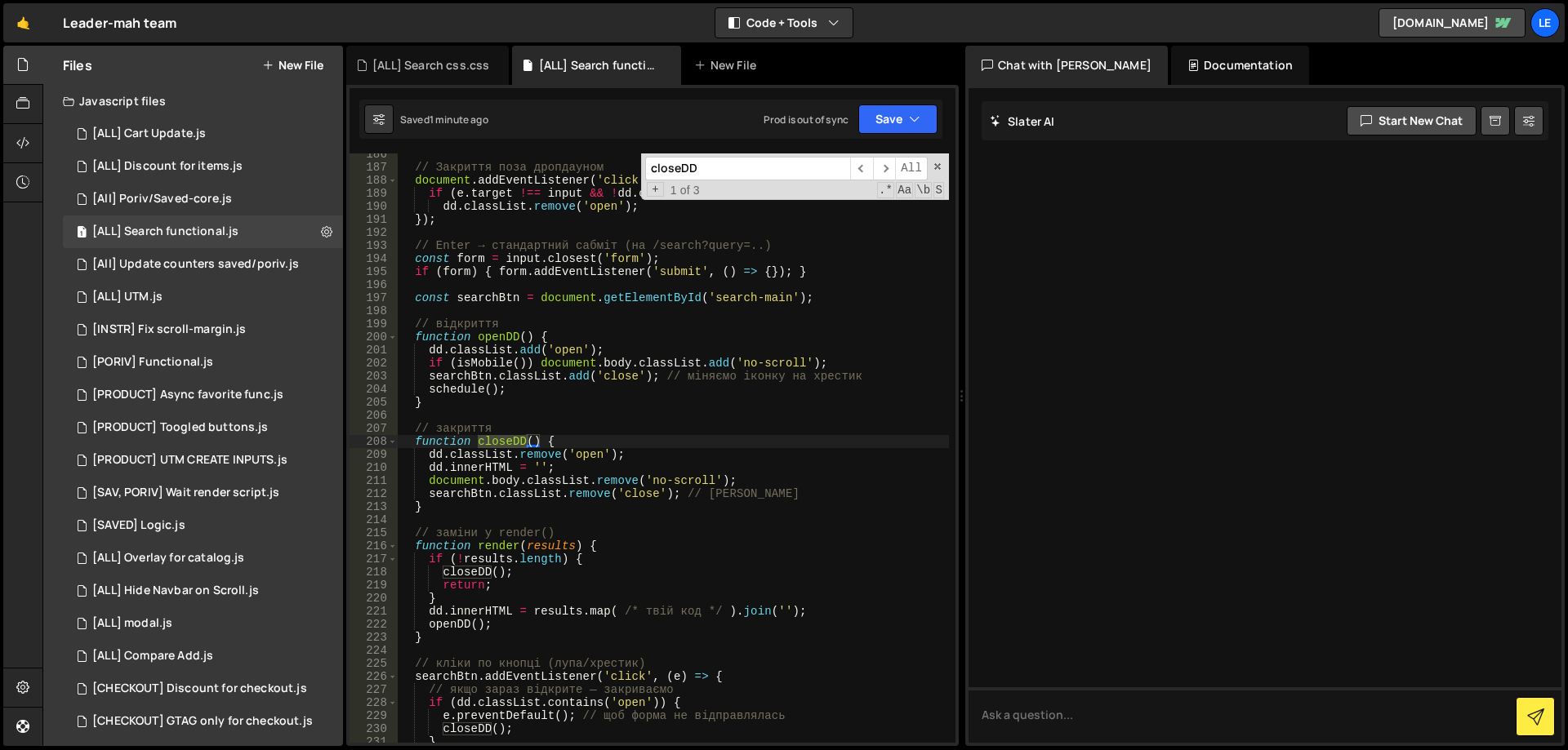
type input "closeDD"
click at [871, 171] on span "​" at bounding box center [862, 168] width 23 height 23
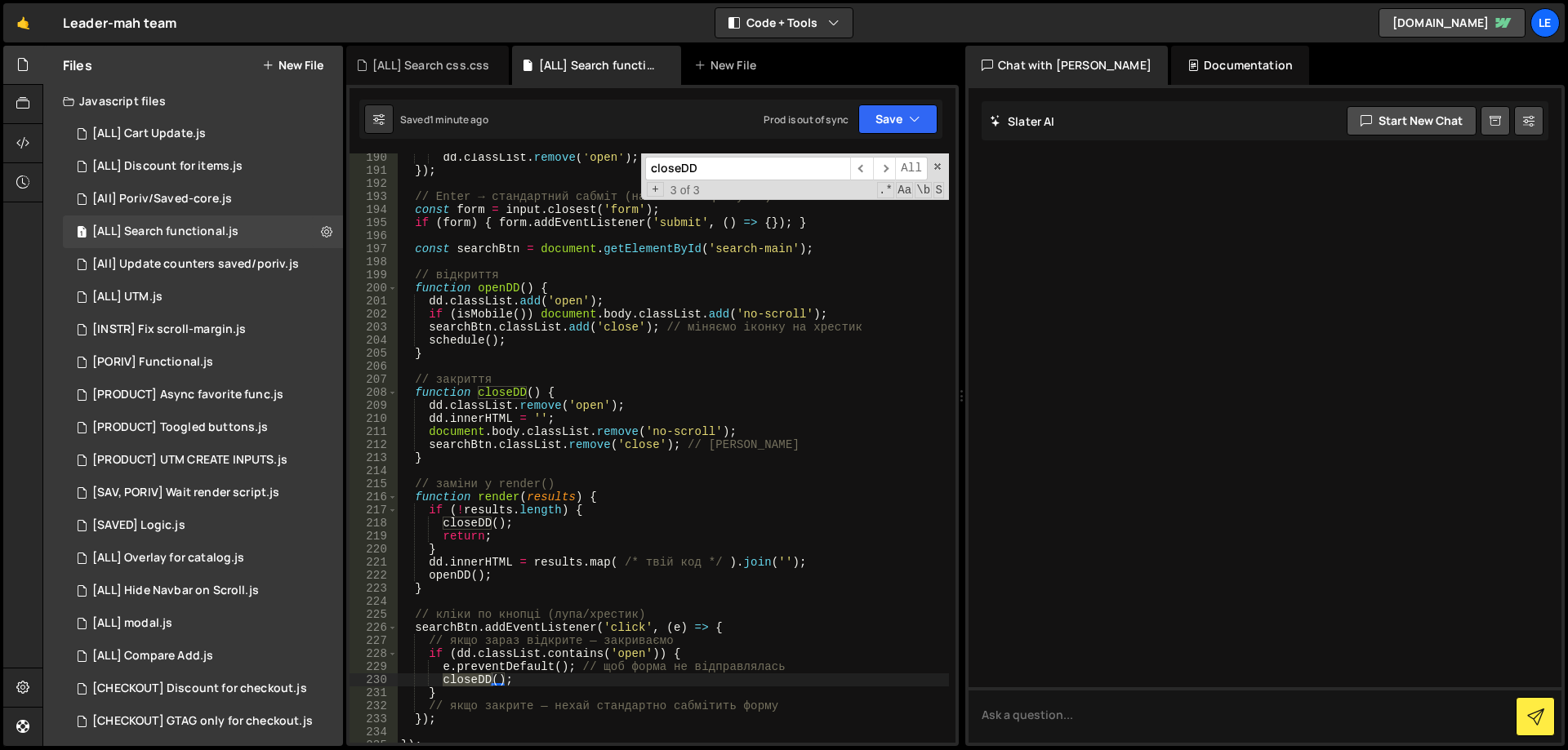
scroll to position [2637, 0]
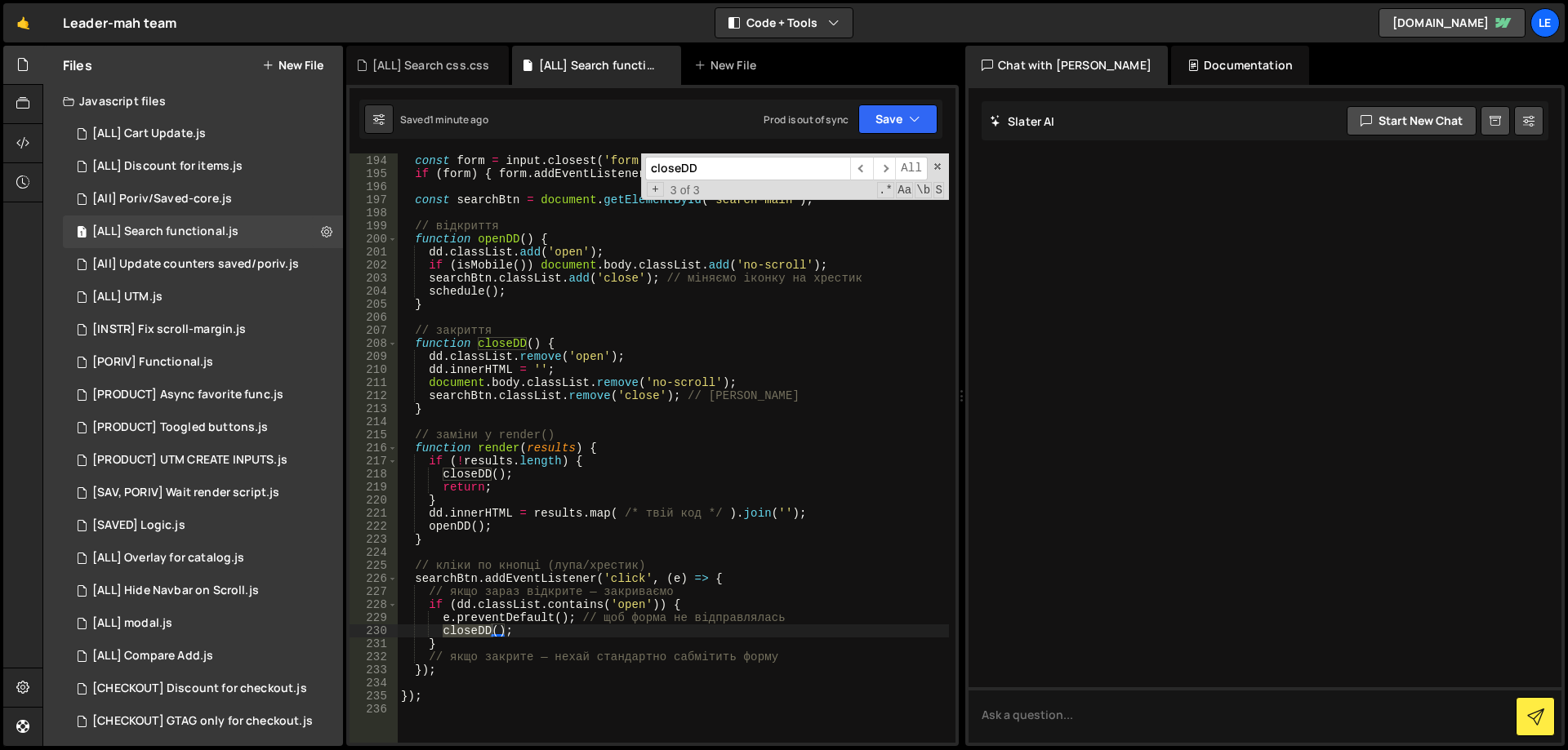
type textarea "searchBtn.classList.remove('close'); // повертаємо іконку"
click at [671, 391] on div "// Enter → стандартний сабміт (на /search?query=..) const form = input . closes…" at bounding box center [673, 448] width 551 height 615
paste input "openDD(){"
click at [865, 157] on span "​" at bounding box center [862, 168] width 23 height 23
type input "render"
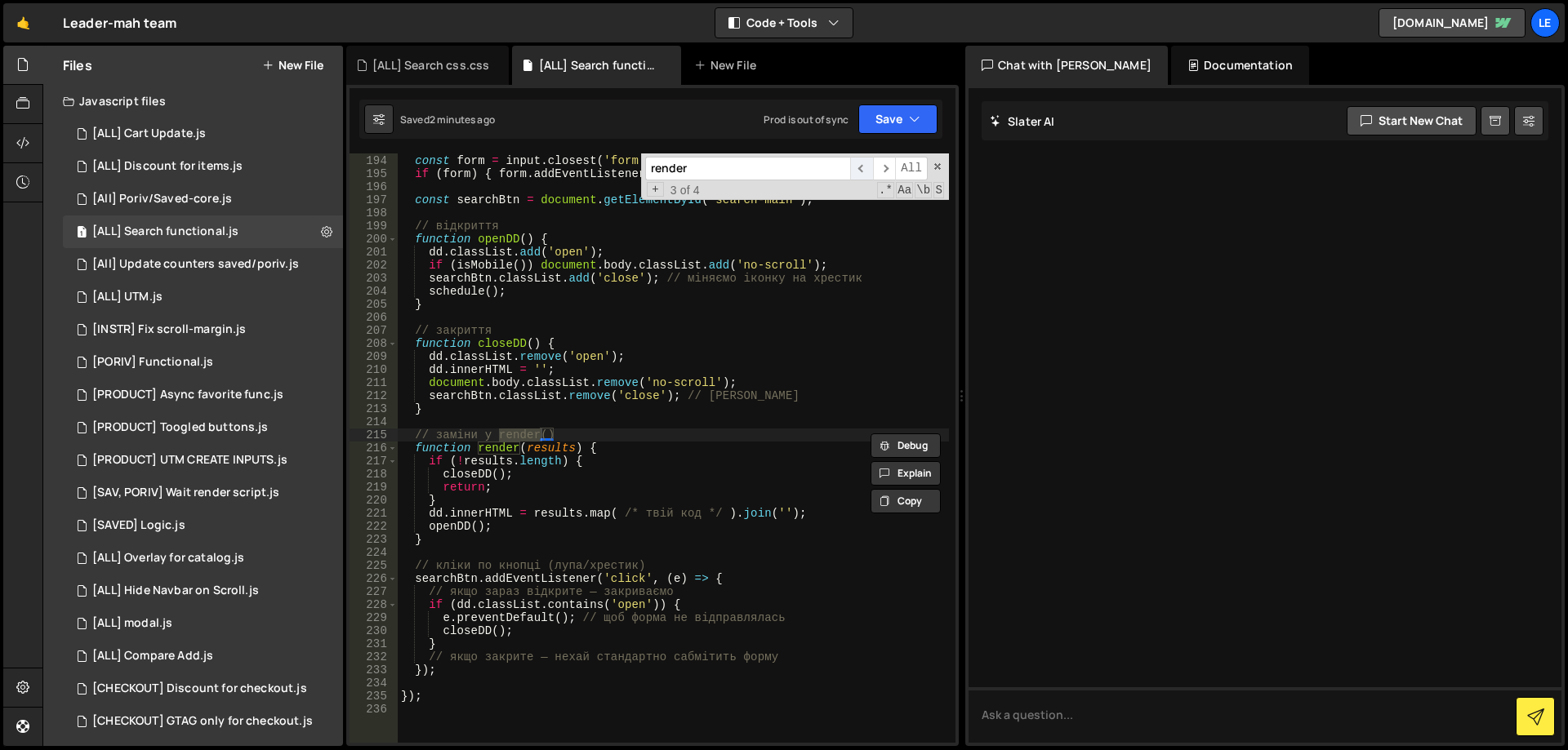
click at [865, 165] on span "​" at bounding box center [862, 168] width 23 height 23
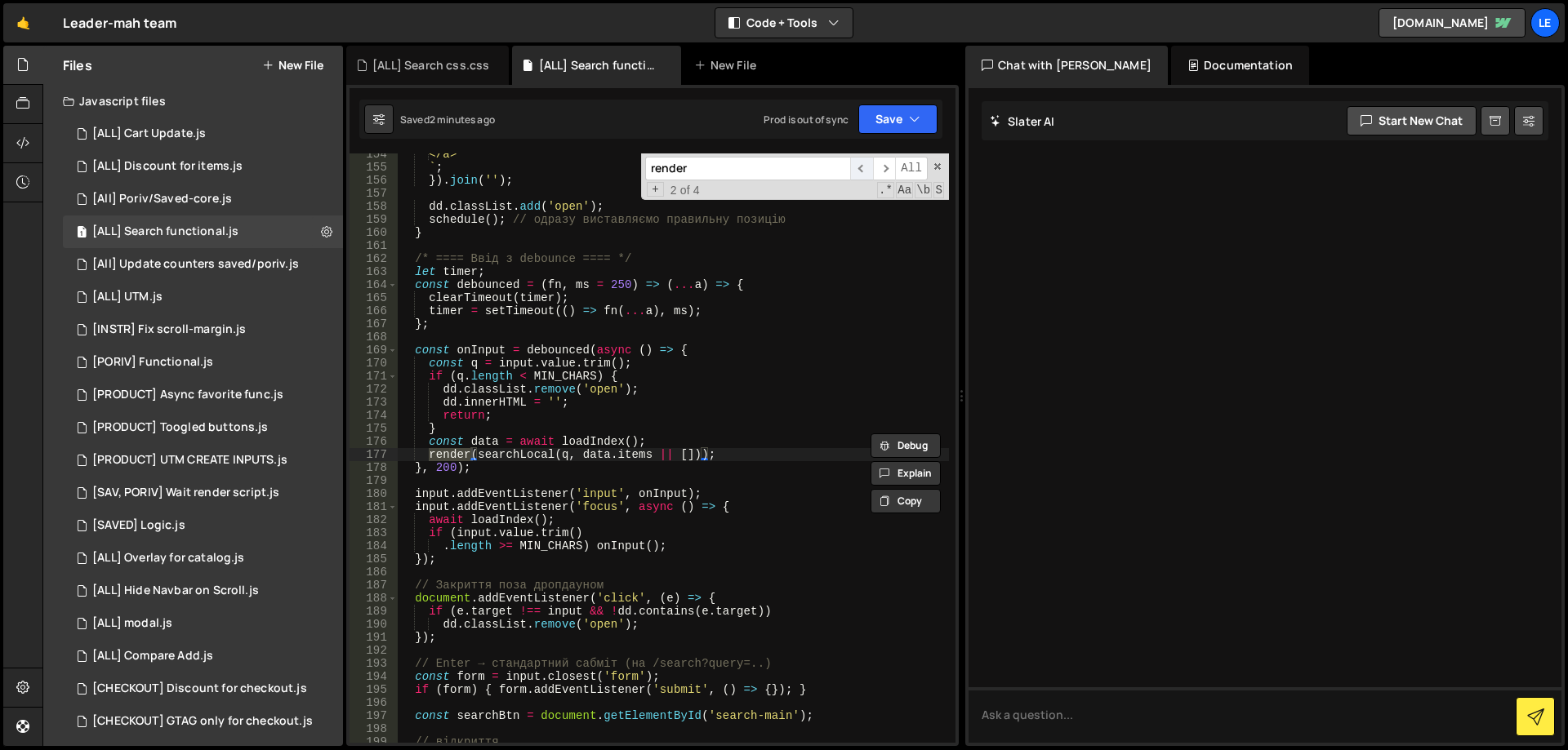
click at [865, 165] on span "​" at bounding box center [862, 168] width 23 height 23
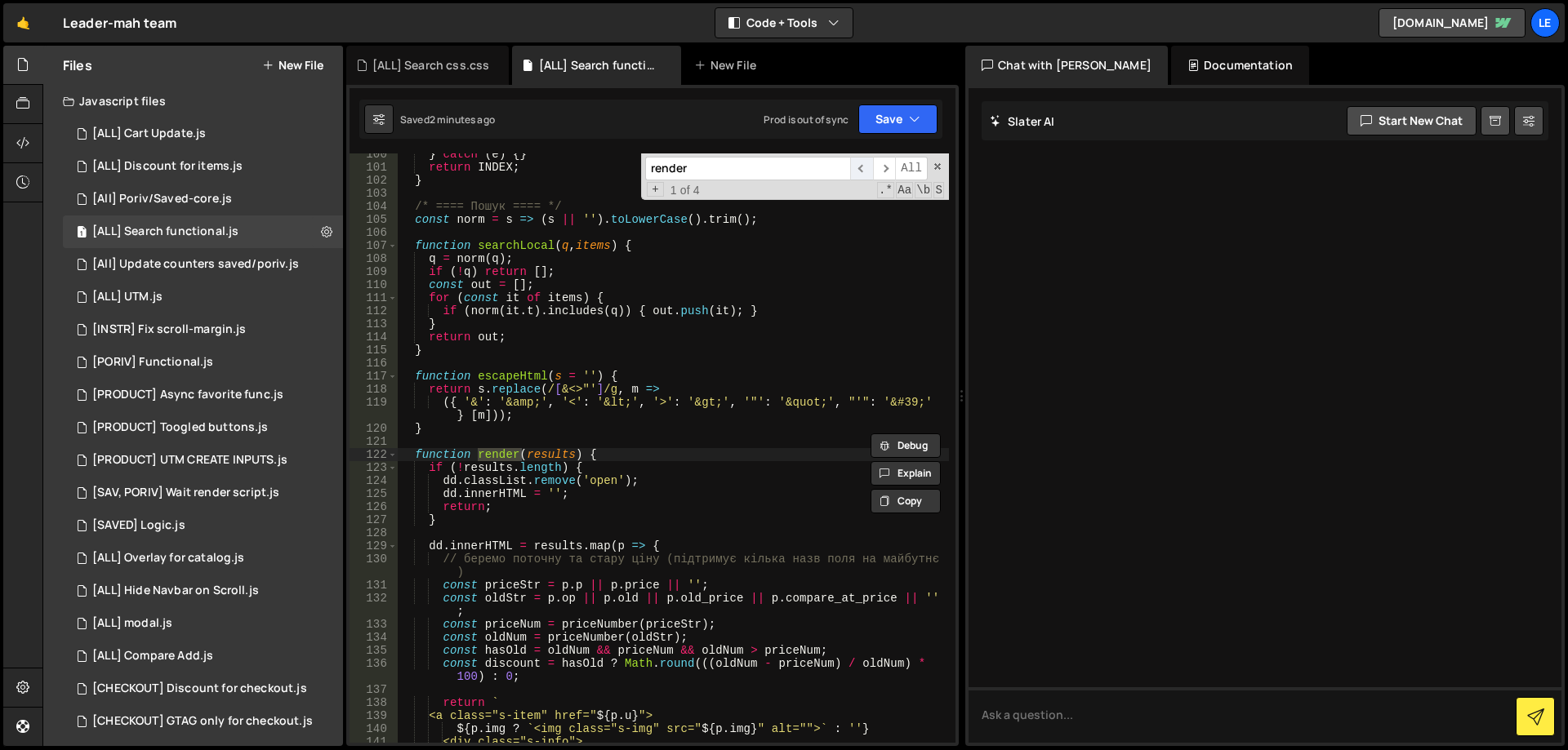
scroll to position [1325, 0]
type textarea "if (!results.length) {"
click at [615, 466] on div "} catch ( e ) { } return INDEX ; } /* ==== Пошук ==== */ const norm = s => ( s …" at bounding box center [673, 455] width 551 height 615
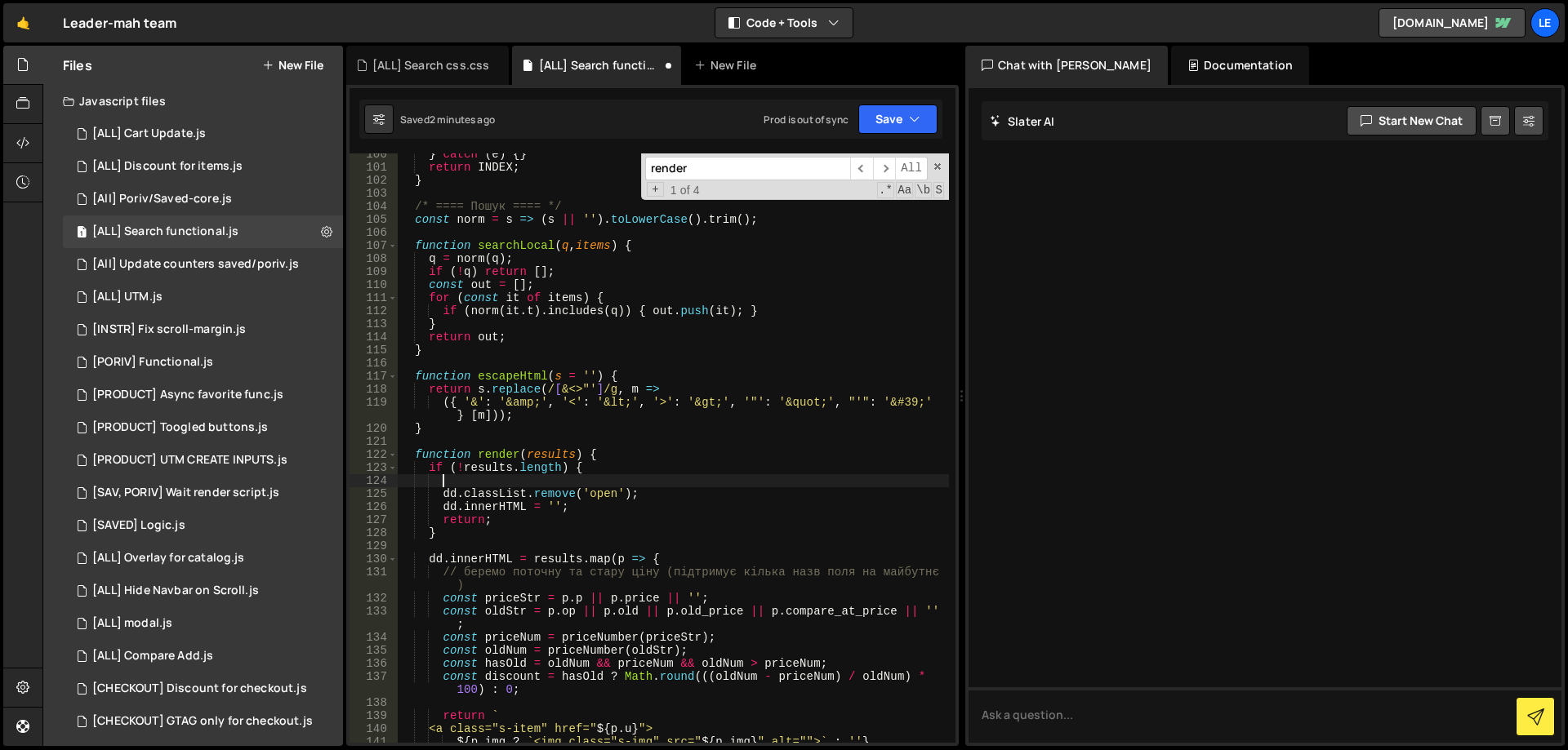
type textarea "v"
paste textarea "closeDD();"
click at [442, 496] on div "} catch ( e ) { } return INDEX ; } /* ==== Пошук ==== */ const norm = s => ( s …" at bounding box center [673, 455] width 551 height 615
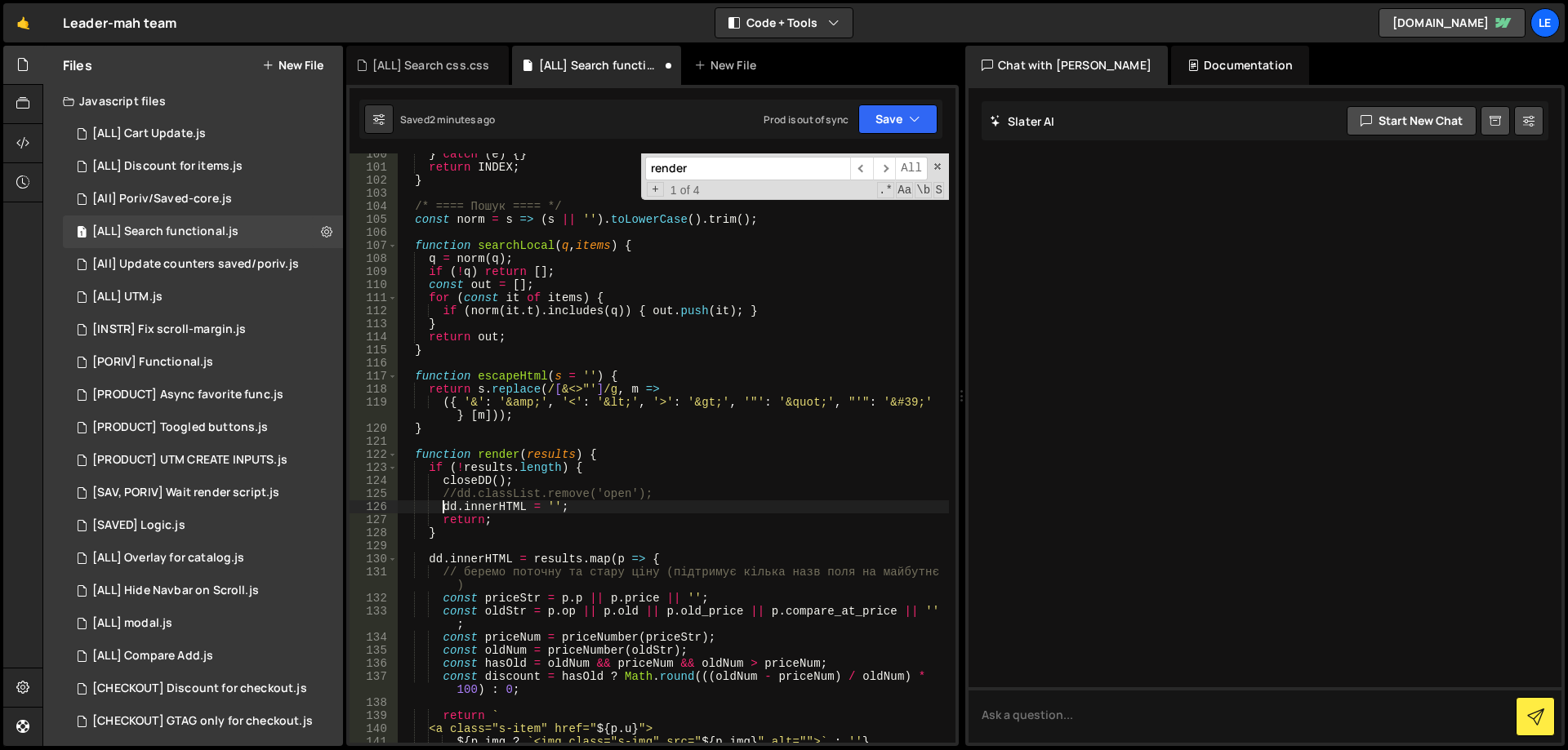
click at [445, 500] on div "} catch ( e ) { } return INDEX ; } /* ==== Пошук ==== */ const norm = s => ( s …" at bounding box center [673, 455] width 551 height 615
click at [636, 506] on div "} catch ( e ) { } return INDEX ; } /* ==== Пошук ==== */ const norm = s => ( s …" at bounding box center [673, 455] width 551 height 615
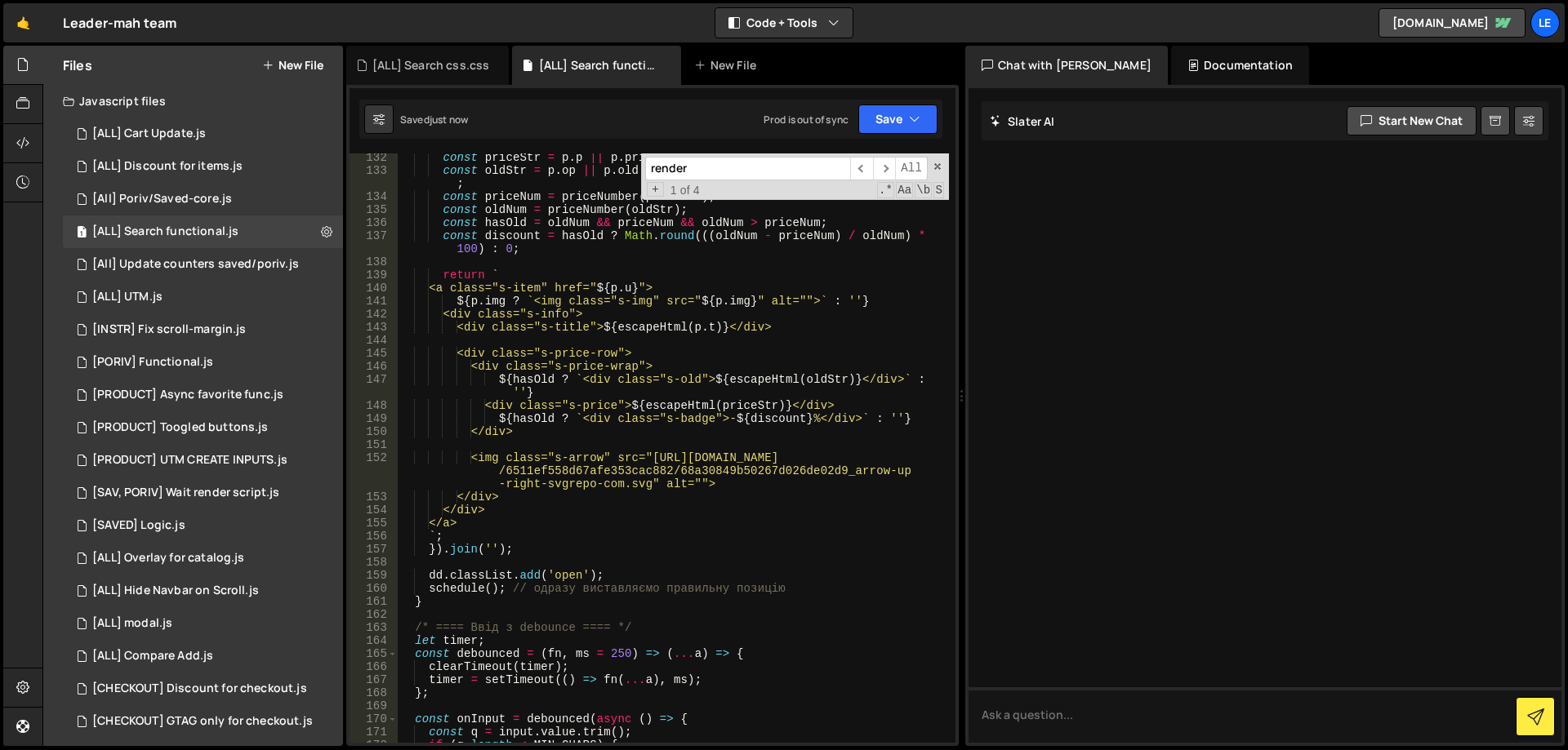
scroll to position [1815, 0]
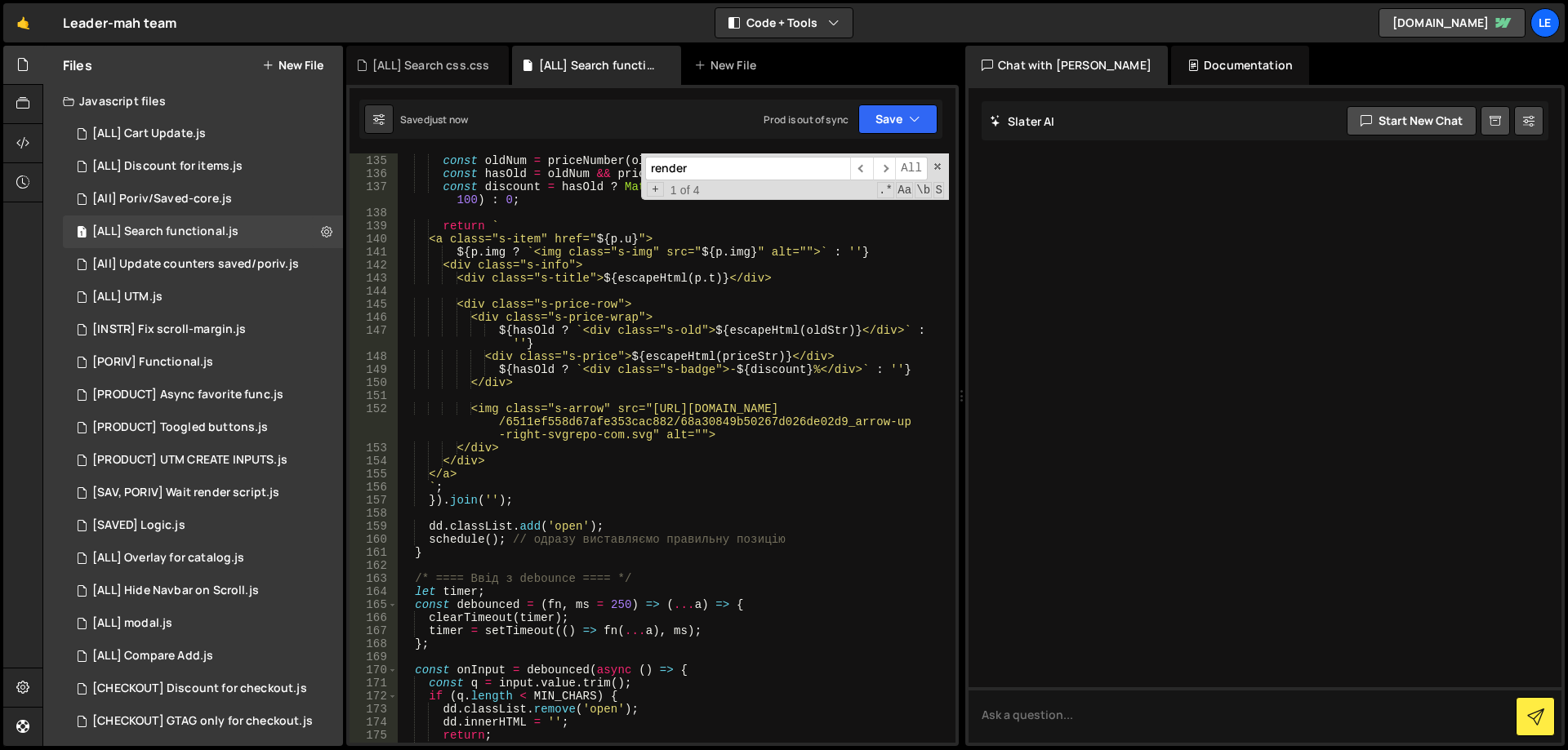
click at [546, 497] on div "const priceNum = priceNumber ( priceStr ) ; const oldNum = priceNumber ( oldStr…" at bounding box center [673, 448] width 551 height 615
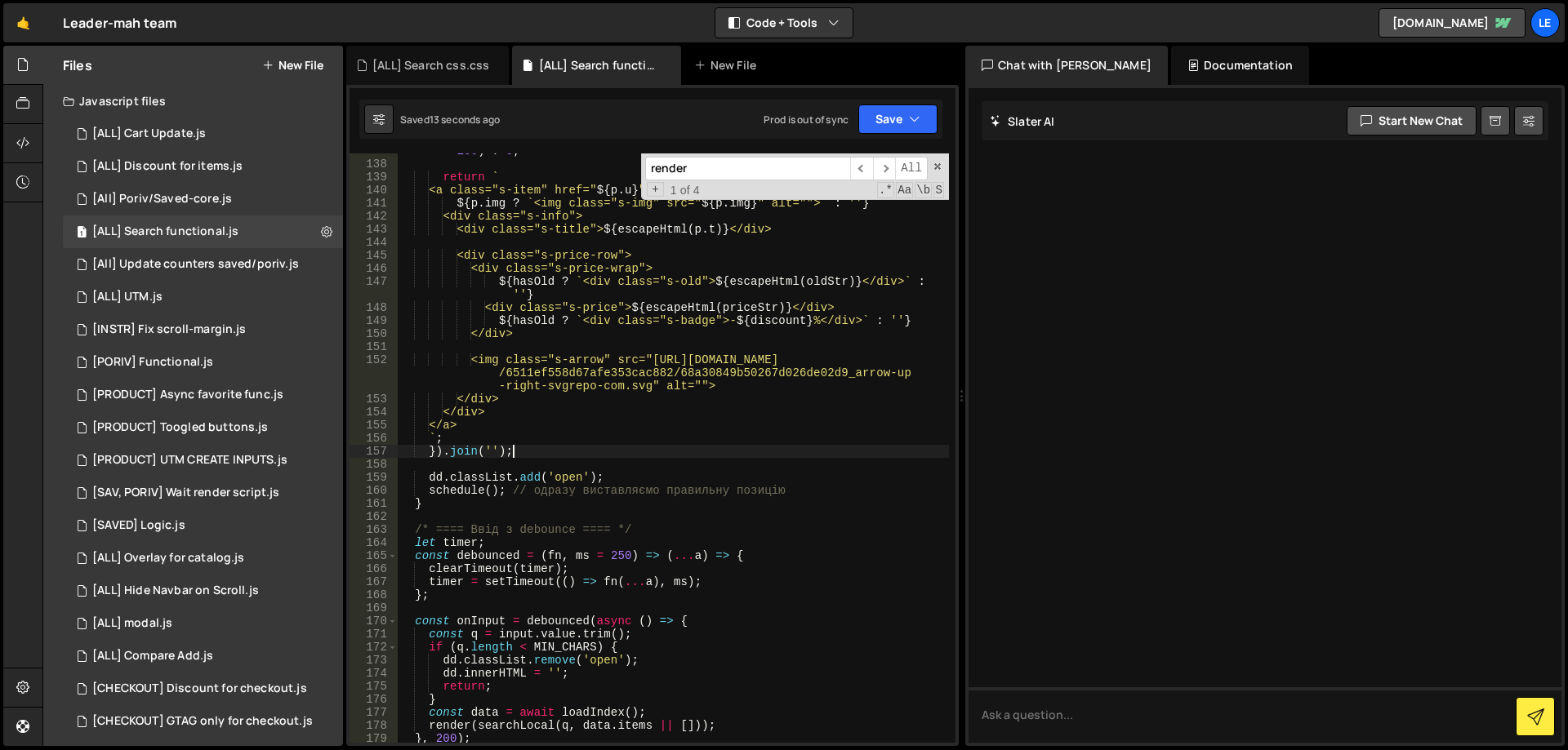
click at [470, 505] on div "const discount = hasOld ? Math . round ((( oldNum - priceNum ) / oldNum ) * 100…" at bounding box center [673, 445] width 551 height 628
click at [823, 492] on div "const discount = hasOld ? Math . round ((( oldNum - priceNum ) / oldNum ) * 100…" at bounding box center [673, 445] width 551 height 628
type textarea "schedule(); // одразу виставляємо правильну позицію"
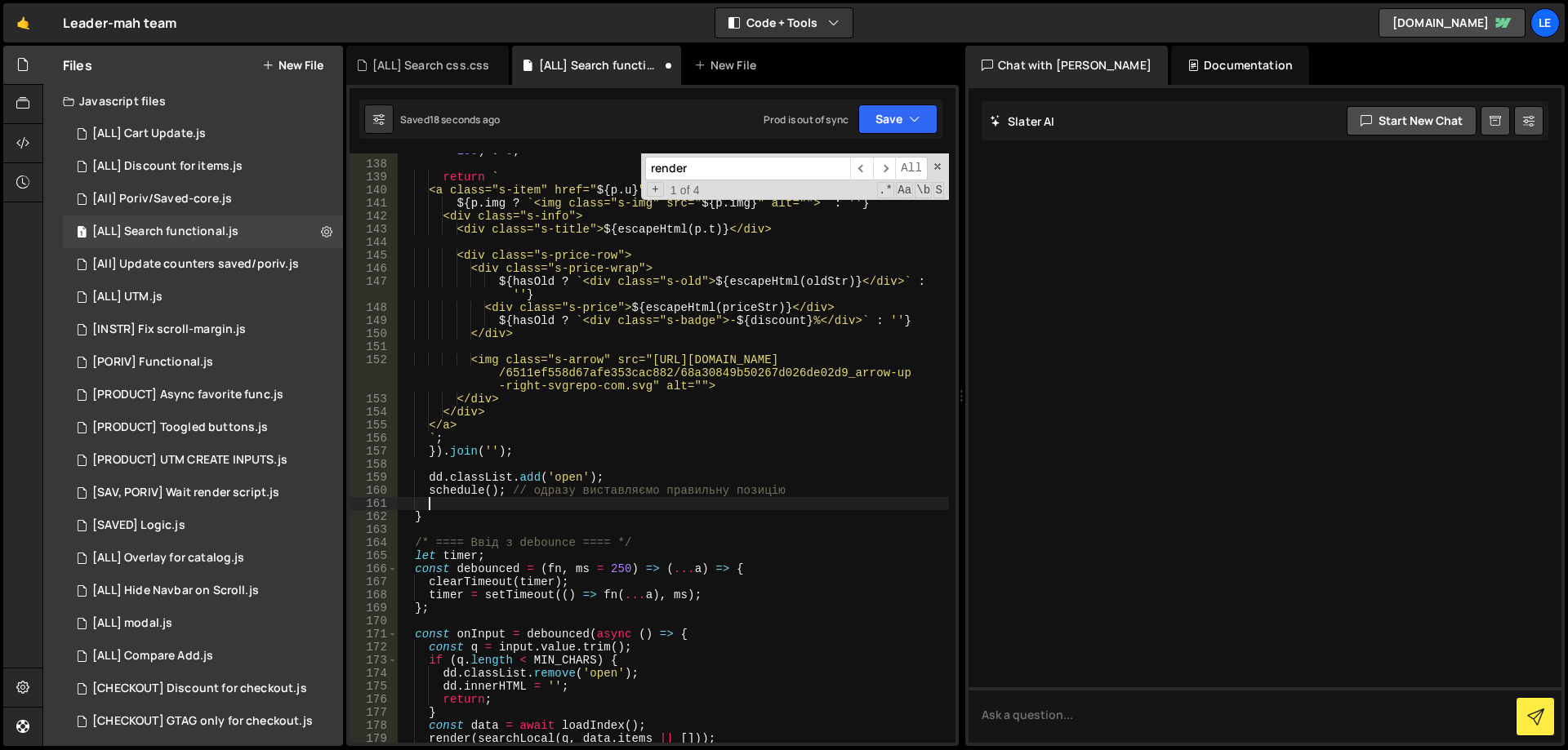
paste textarea "openDD();"
click at [919, 117] on icon "button" at bounding box center [914, 119] width 11 height 17
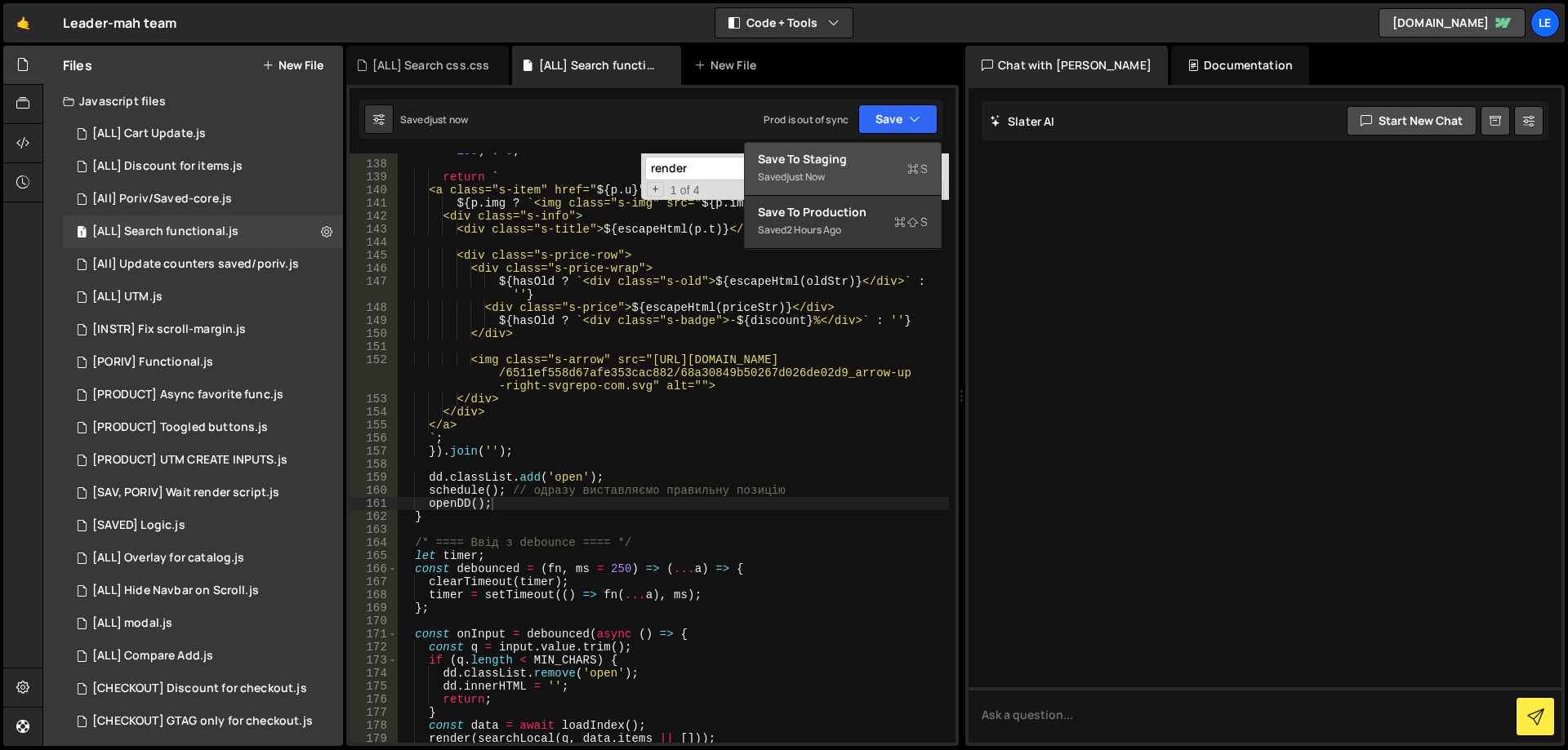
click at [884, 151] on div "Save to Staging S" at bounding box center [843, 159] width 170 height 17
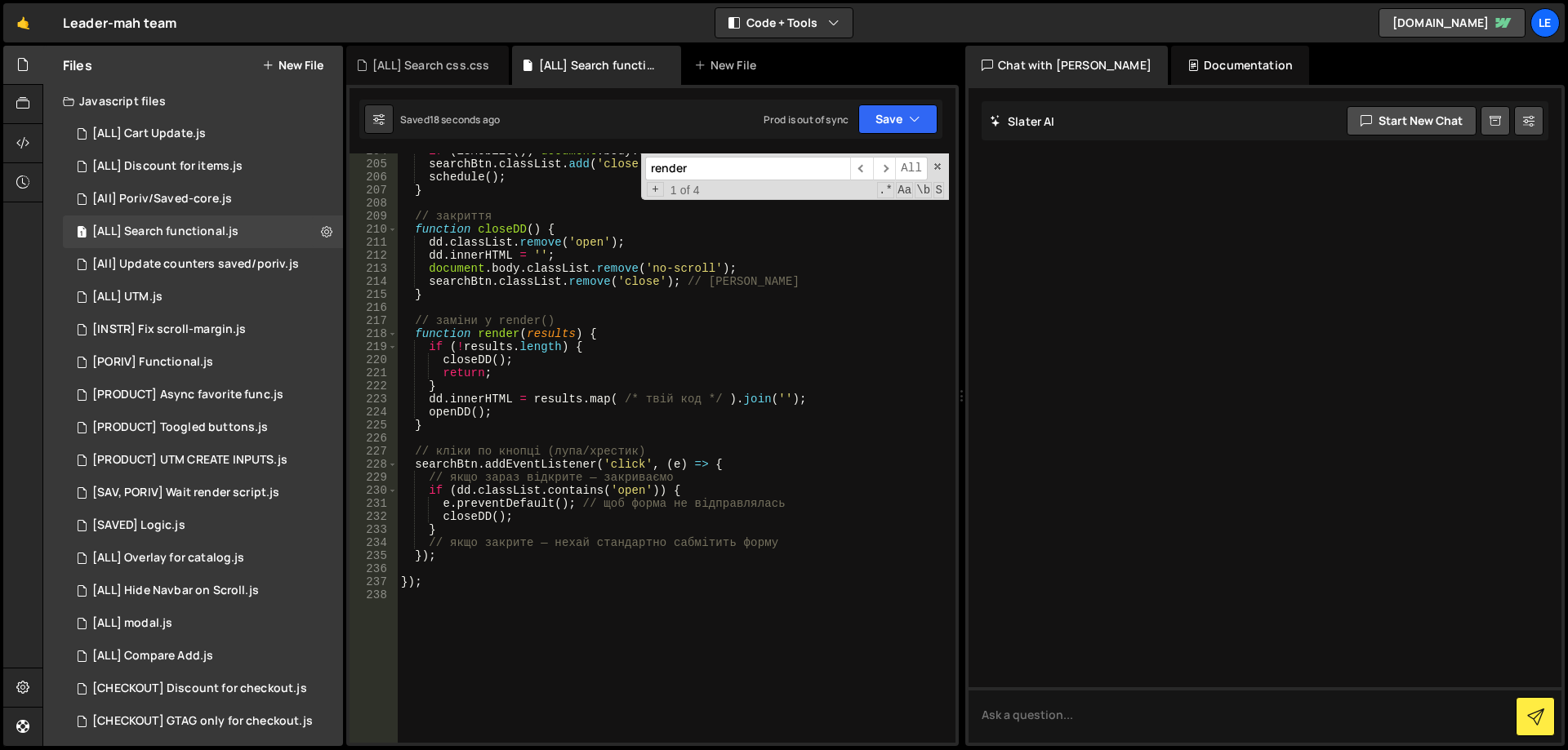
scroll to position [2729, 0]
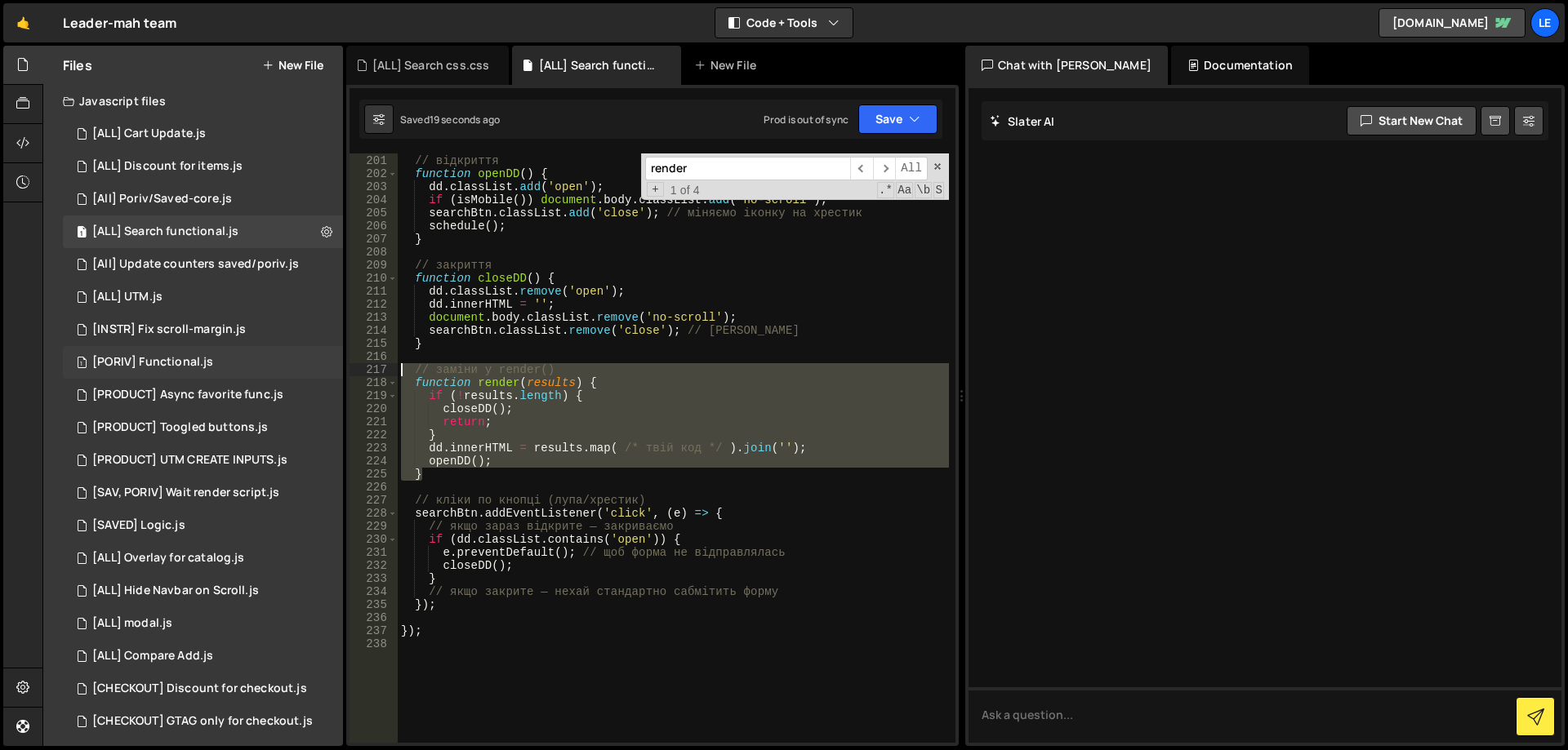
drag, startPoint x: 434, startPoint y: 468, endPoint x: 324, endPoint y: 363, distance: 152.1
click at [324, 363] on div "Files New File Javascript files 1 [ALL] Cart Update.js 0 1 [ALL] Discount for i…" at bounding box center [805, 397] width 1525 height 701
type textarea "// заміни у render() function render(results) {"
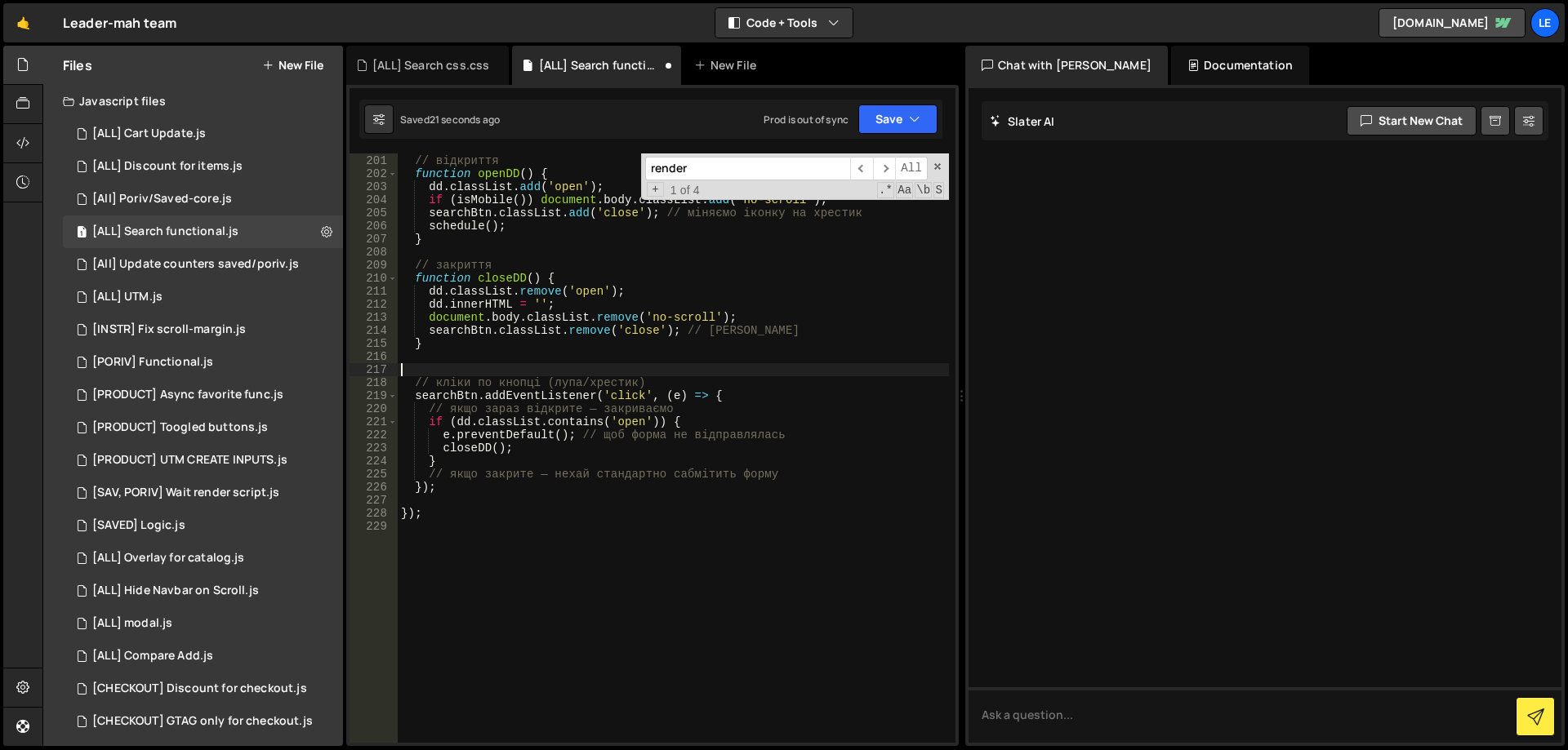
type textarea "// кліки по кнопці (лупа/хрестик)"
click at [849, 364] on div "// відкриття function openDD ( ) { dd . classList . add ( 'open' ) ; if ( isMob…" at bounding box center [673, 448] width 551 height 615
click at [877, 124] on button "Save" at bounding box center [898, 119] width 79 height 30
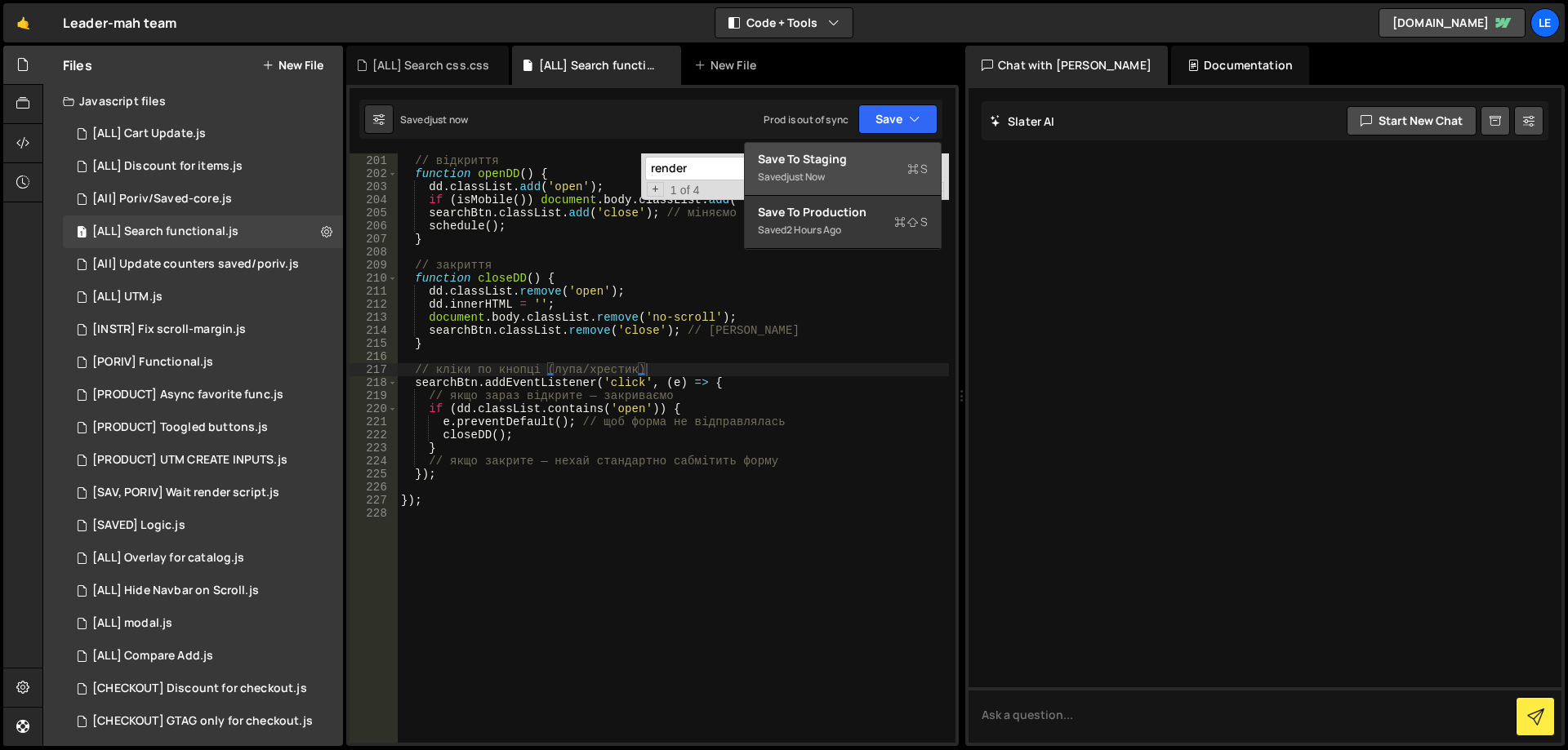
click at [861, 162] on div "Save to Staging S" at bounding box center [843, 159] width 170 height 17
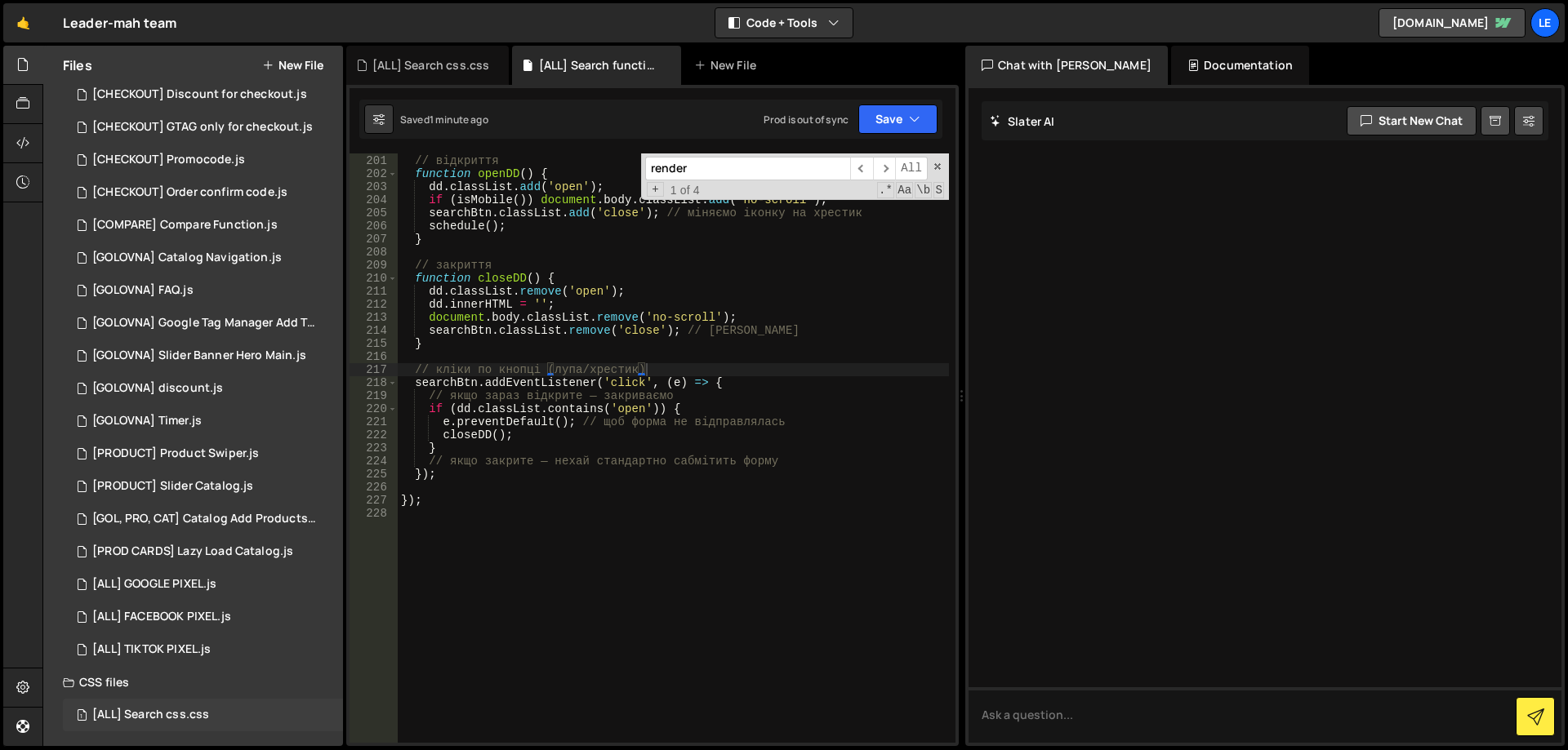
scroll to position [596, 0]
click at [186, 717] on div "[ALL] Search css.css" at bounding box center [151, 713] width 117 height 15
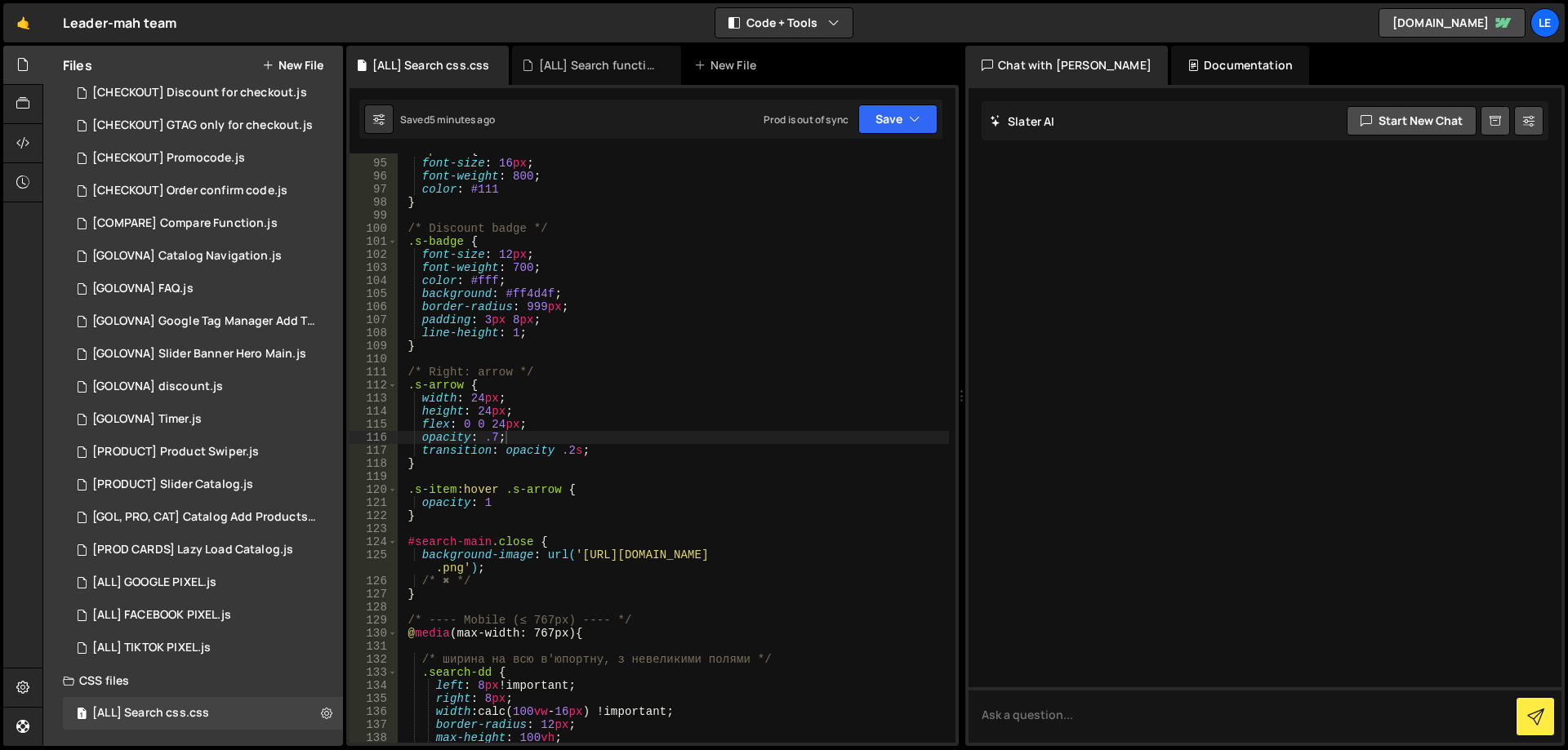
type textarea "#search-main.close {"
drag, startPoint x: 409, startPoint y: 542, endPoint x: 535, endPoint y: 546, distance: 126.1
click at [535, 546] on div ".s-price { font-size : 16 px ; font-weight : 800 ; color : #111 } /* Discount b…" at bounding box center [673, 451] width 551 height 615
click at [720, 481] on div ".s-price { font-size : 16 px ; font-weight : 800 ; color : #111 } /* Discount b…" at bounding box center [673, 451] width 551 height 615
type textarea "}"
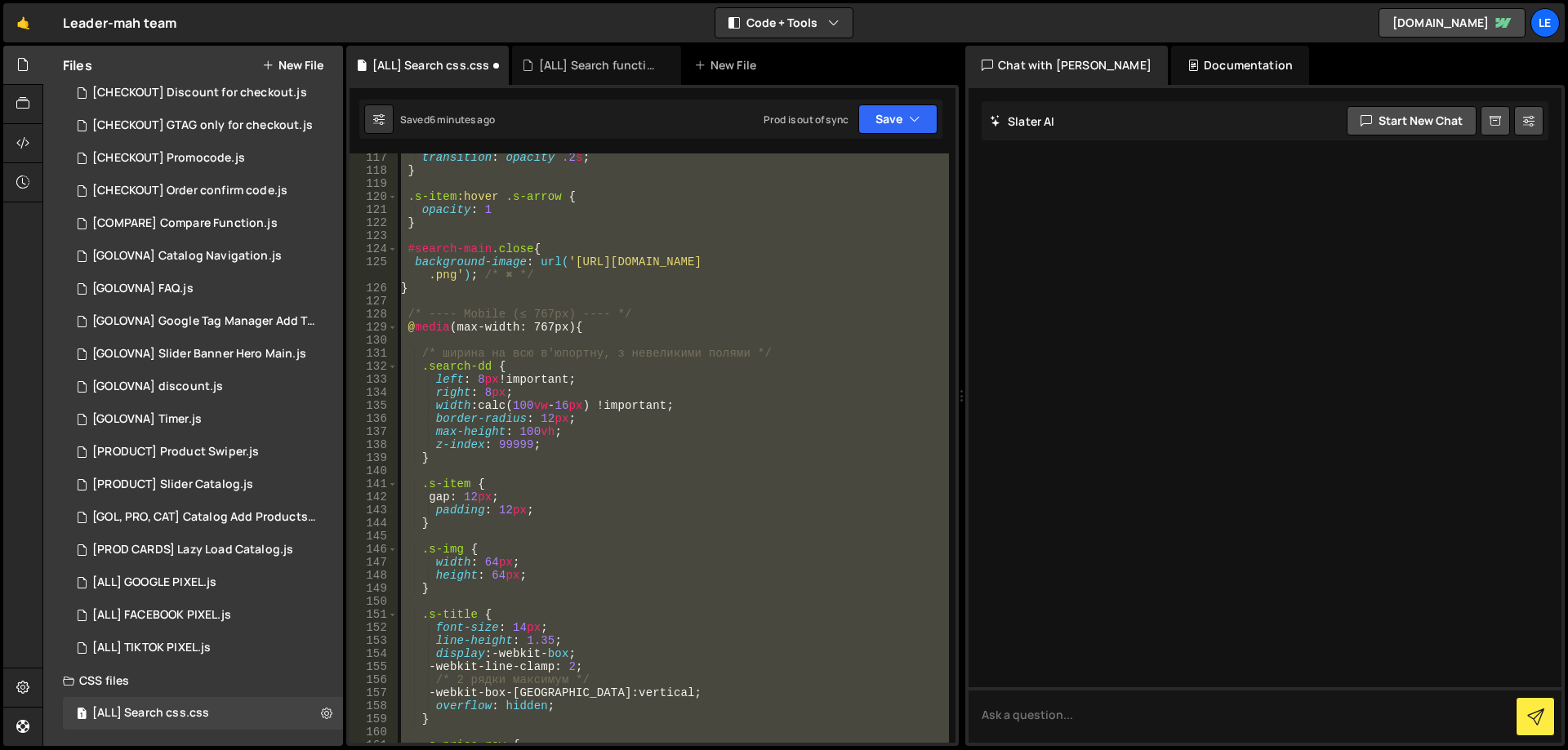
scroll to position [1419, 0]
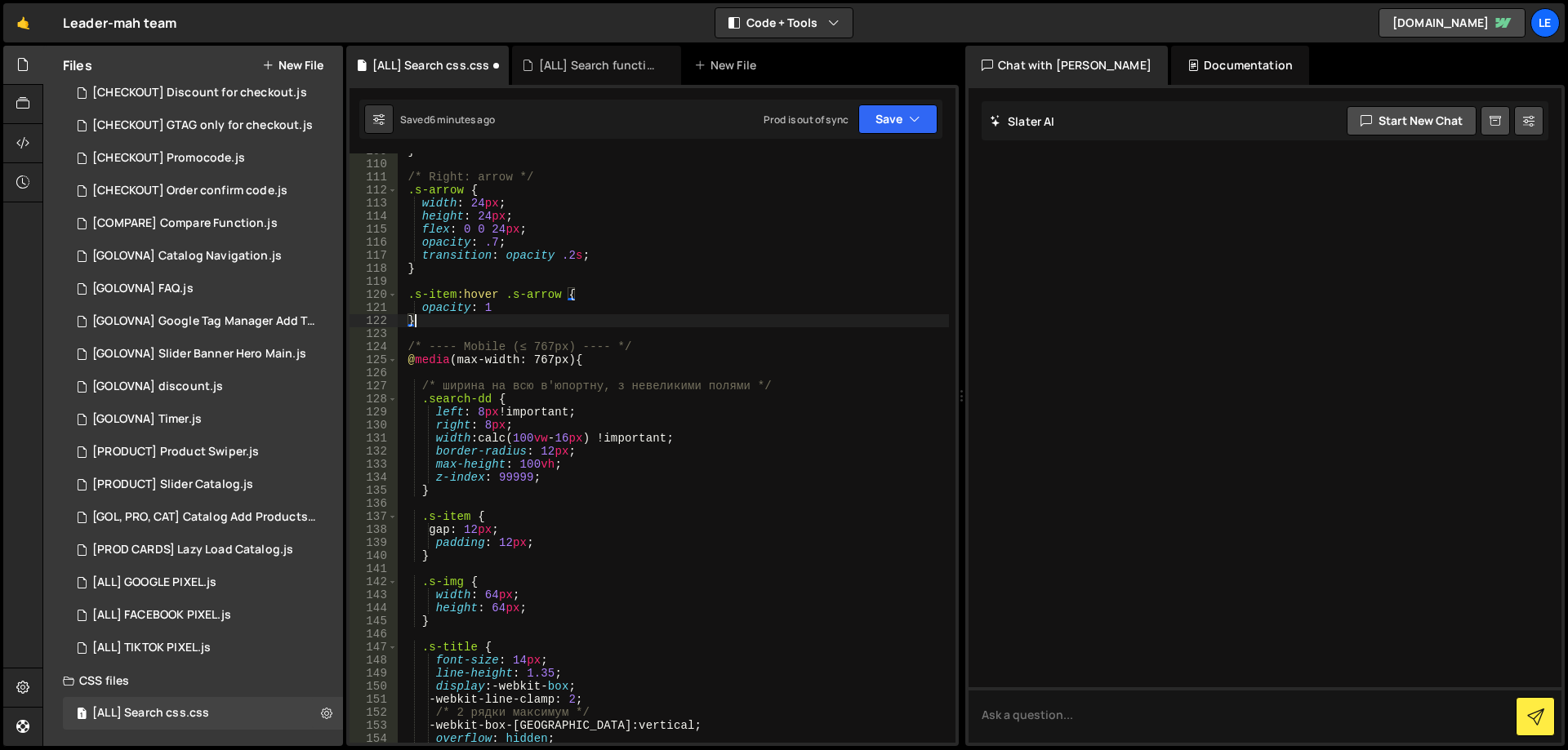
type textarea "}"
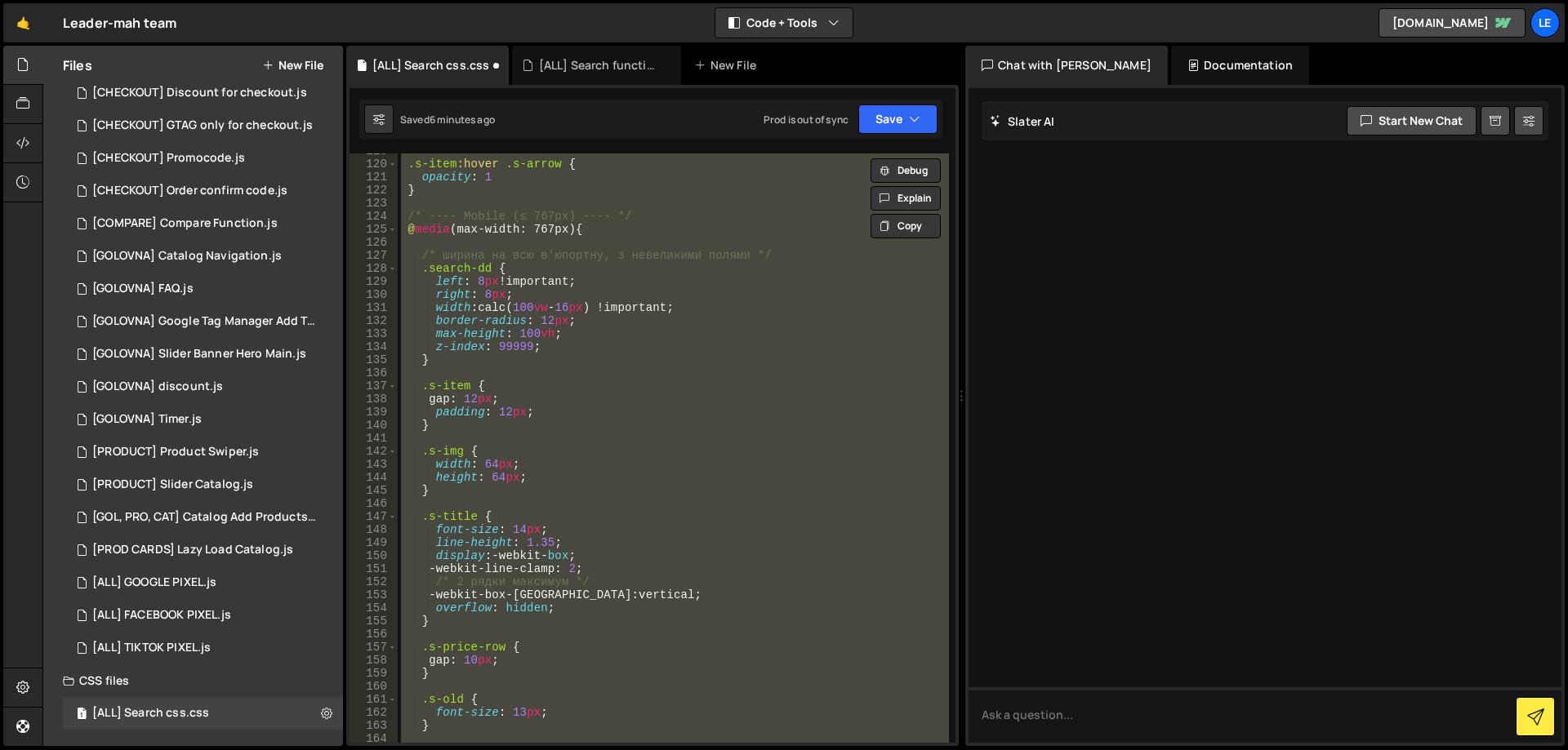
scroll to position [1452, 0]
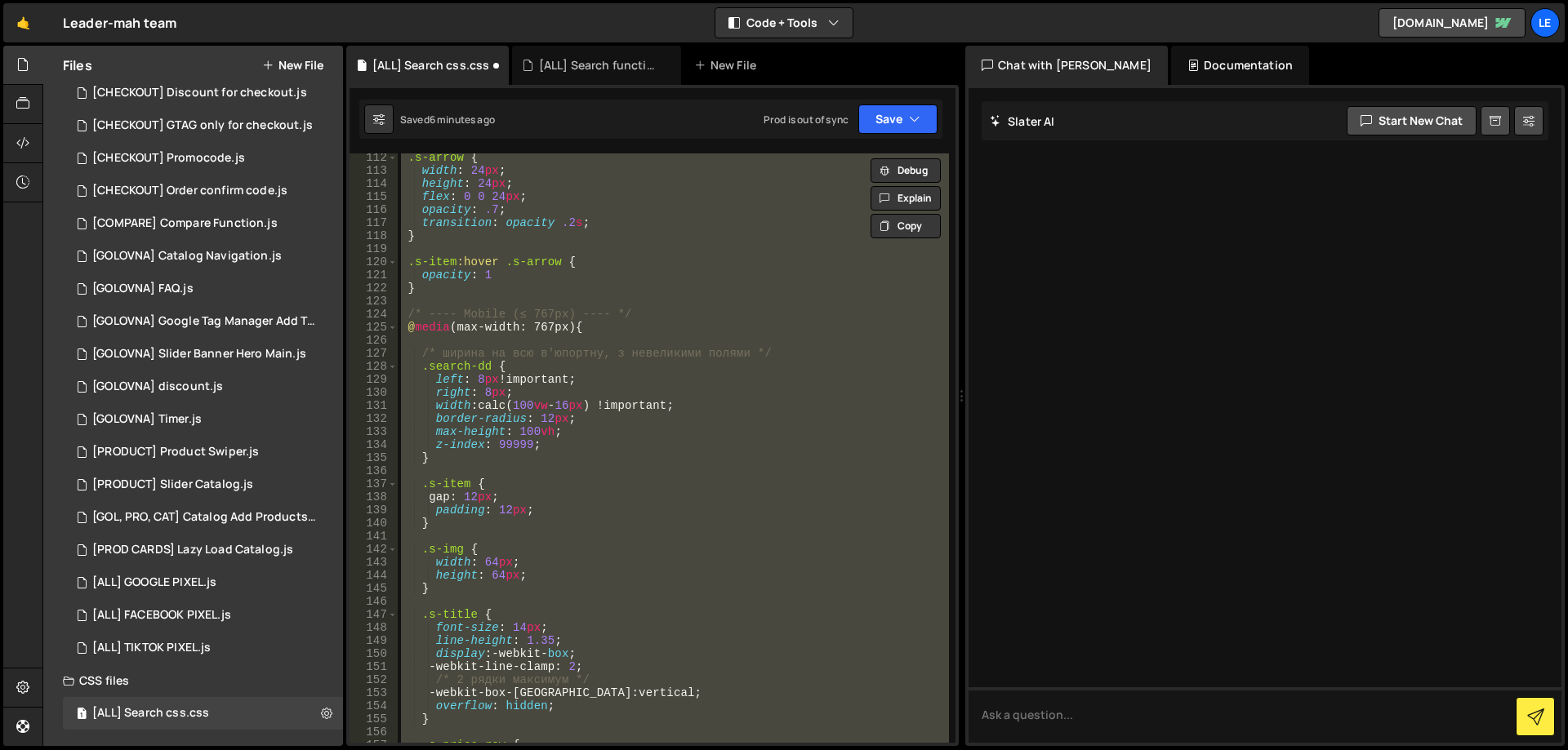
click at [710, 475] on div ".s-arrow { width : 24 px ; height : 24 px ; flex : 0 0 24 px ; opacity : .7 ; t…" at bounding box center [673, 447] width 551 height 589
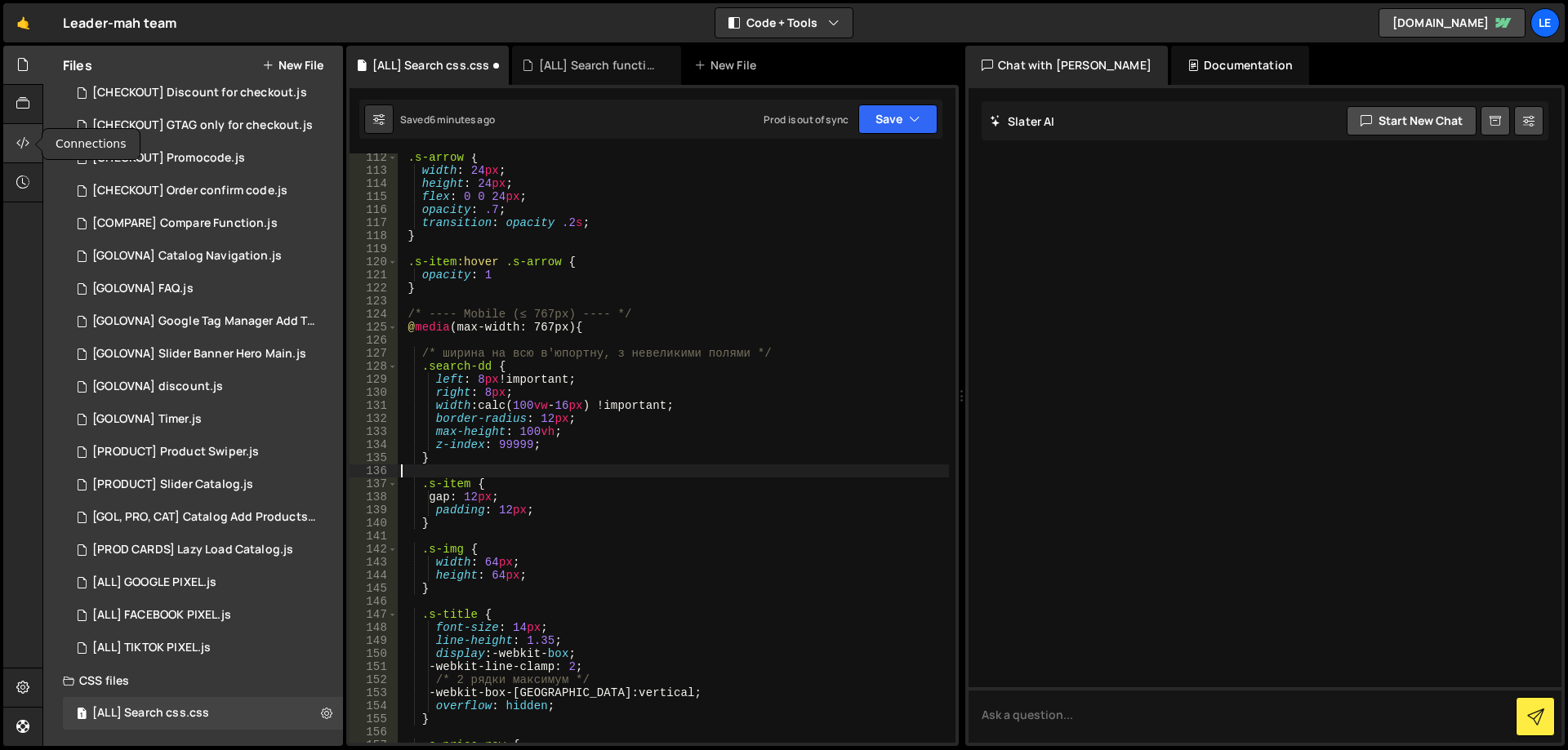
click at [24, 145] on icon at bounding box center [23, 143] width 13 height 18
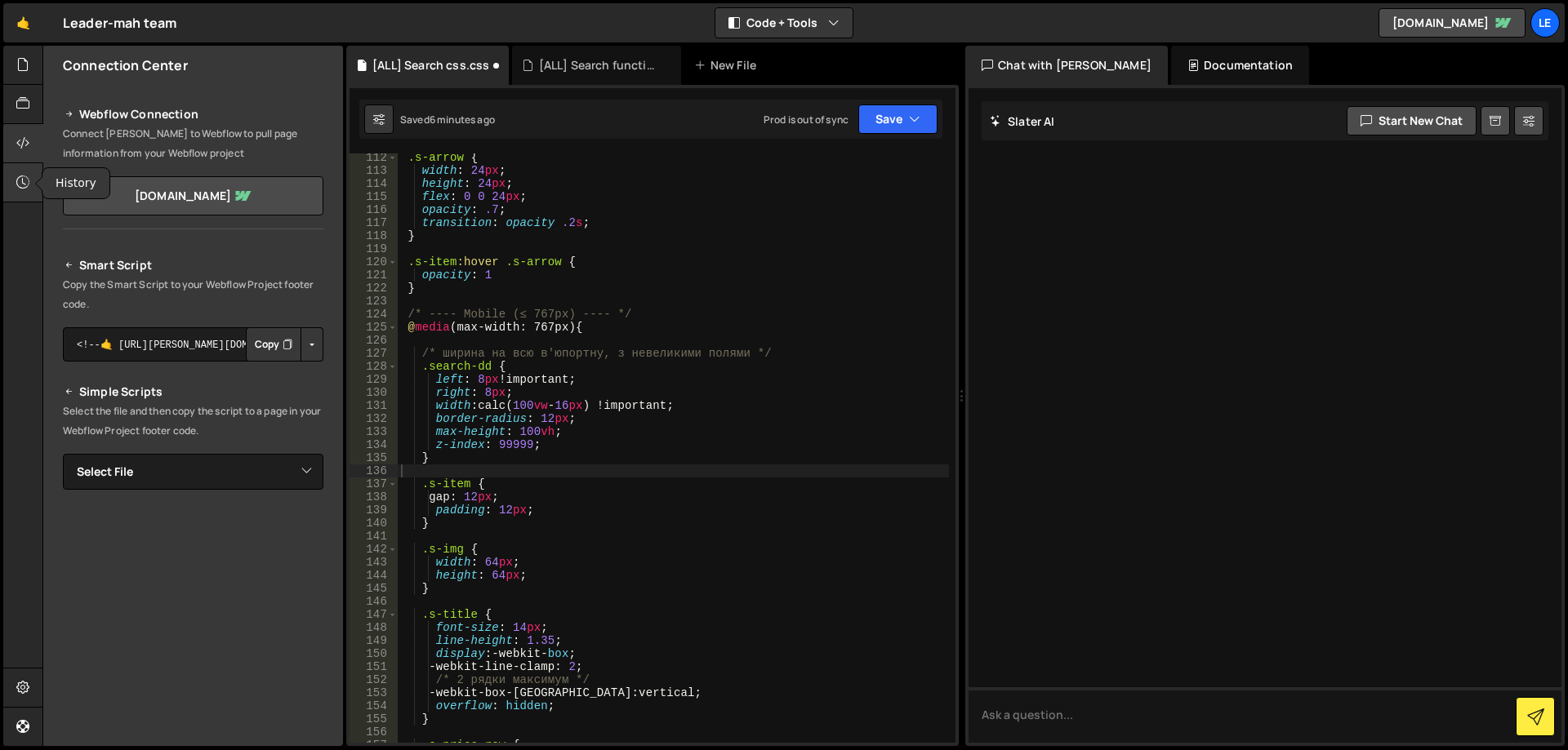
click at [14, 179] on div at bounding box center [24, 183] width 40 height 39
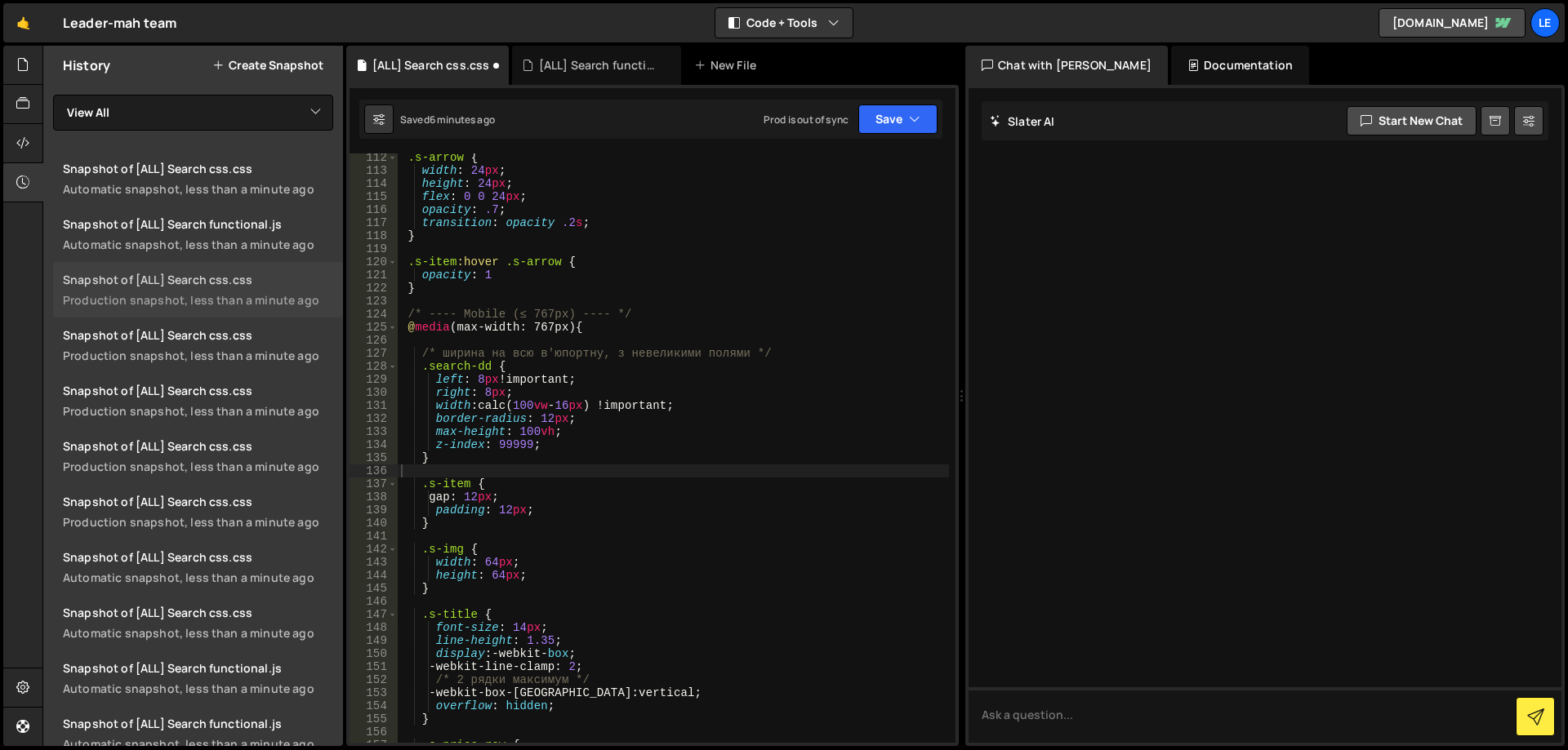
click at [284, 284] on div "Snapshot of [ALL] Search css.css" at bounding box center [198, 279] width 271 height 16
type textarea "}"
click at [589, 286] on div ".s-arrow { width : 24 px ; height : 24 px ; flex : 0 0 24 px ; opacity : .7 ; t…" at bounding box center [673, 459] width 551 height 615
click at [589, 71] on div "[ALL] Search functional.js" at bounding box center [600, 65] width 123 height 17
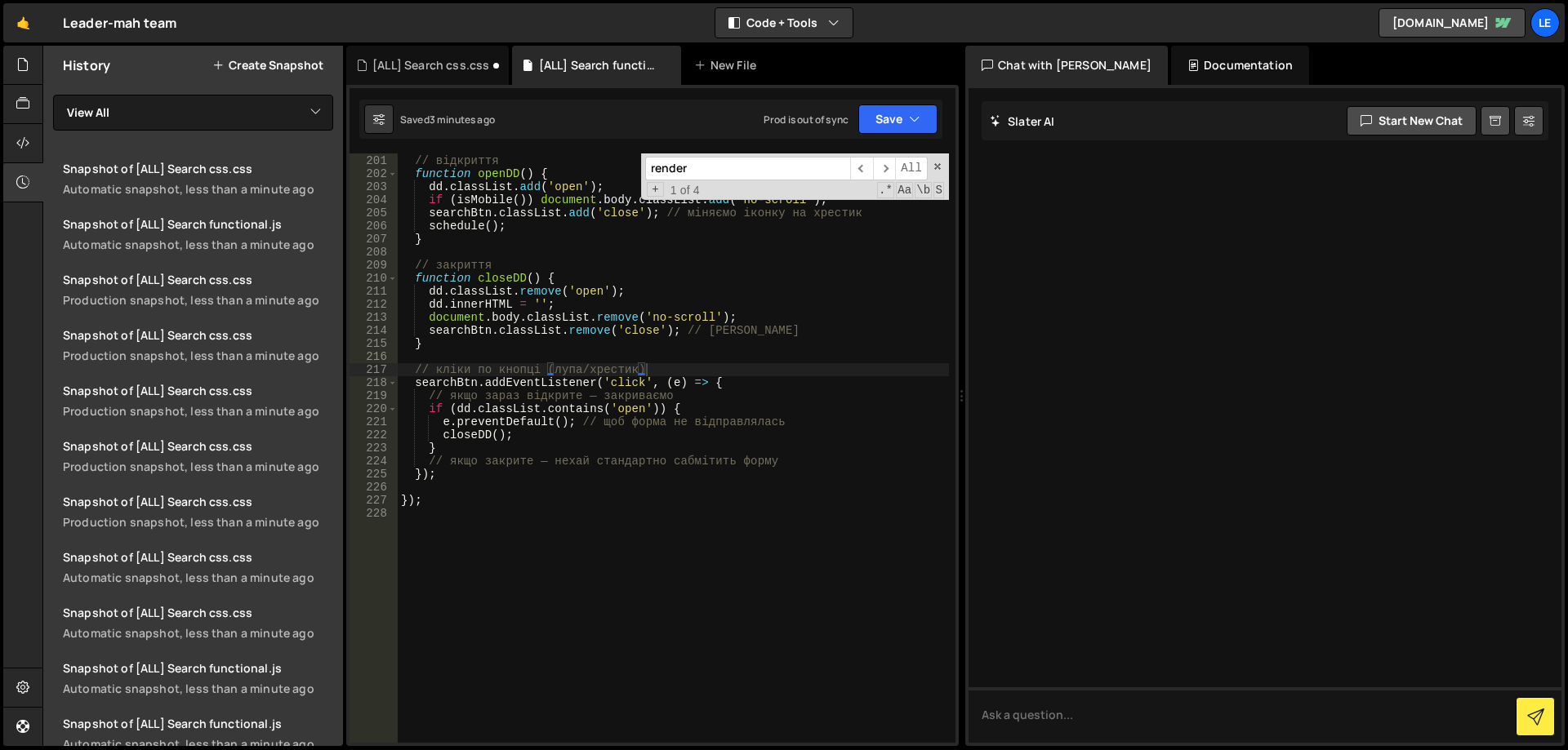
type textarea "function closeDD() {"
click at [692, 272] on div "// відкриття function openDD ( ) { dd . classList . add ( 'open' ) ; if ( isMob…" at bounding box center [673, 448] width 551 height 615
paste input "classList.add('open"
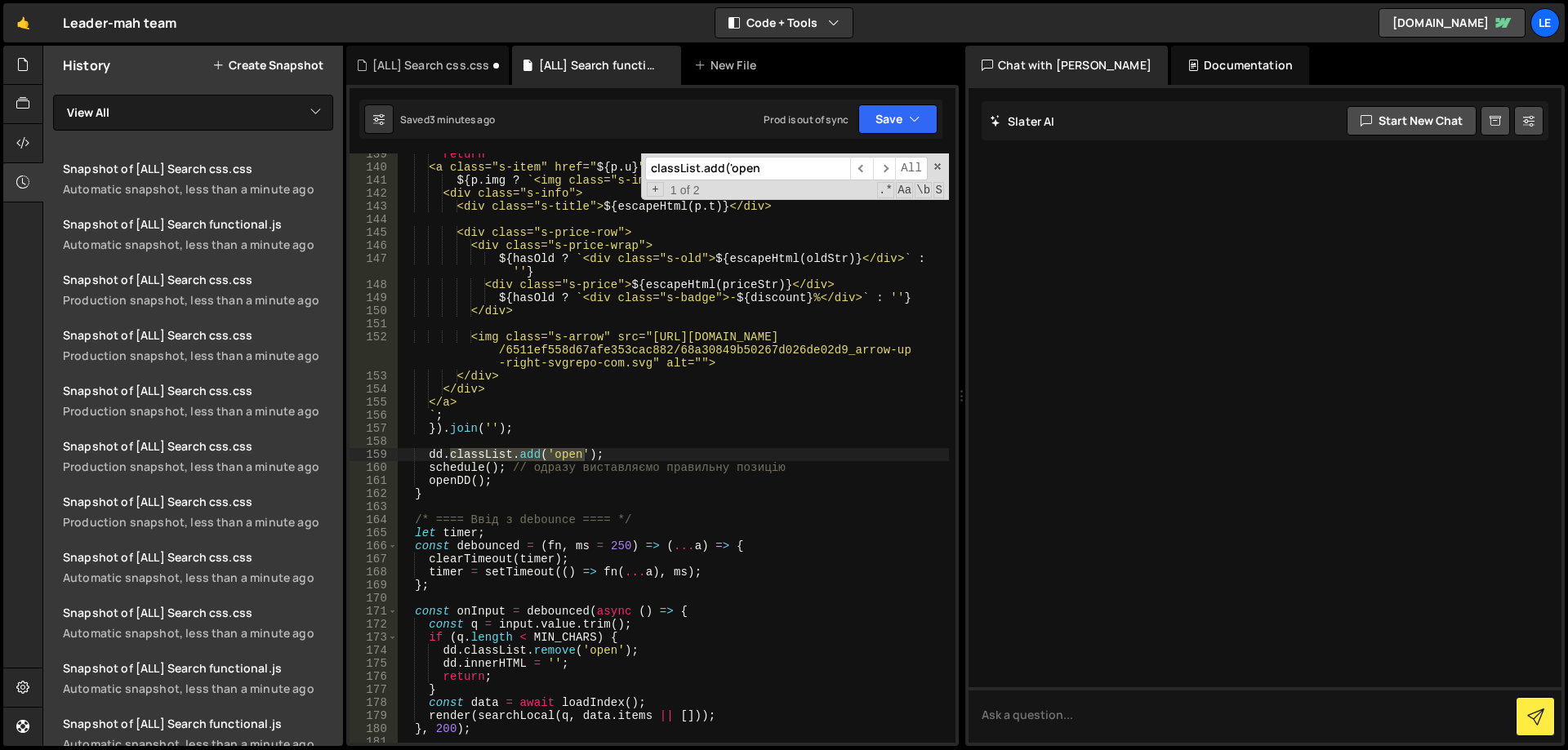
scroll to position [1886, 0]
type input "classList.add('open"
click at [888, 167] on span "​" at bounding box center [885, 168] width 23 height 23
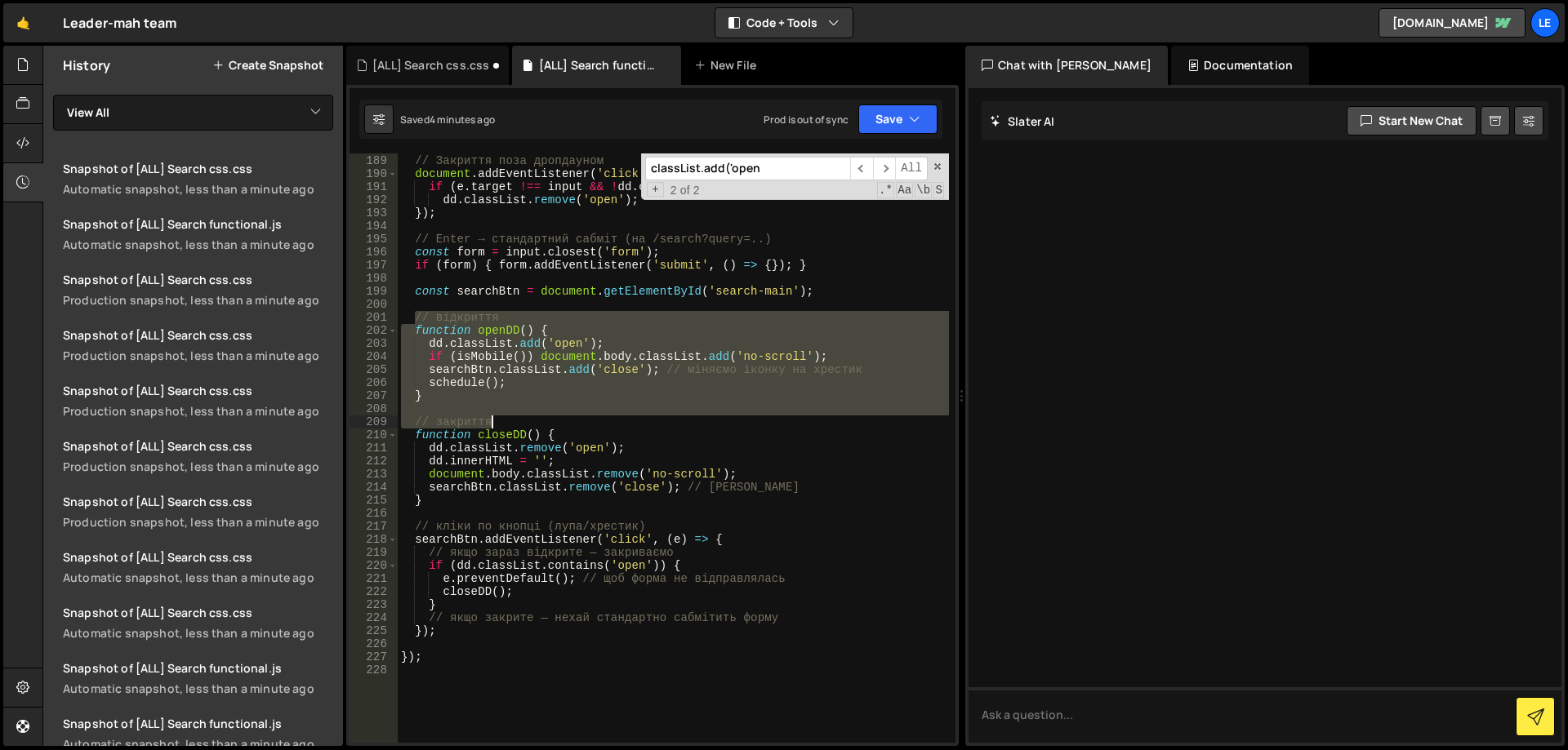
scroll to position [2621, 0]
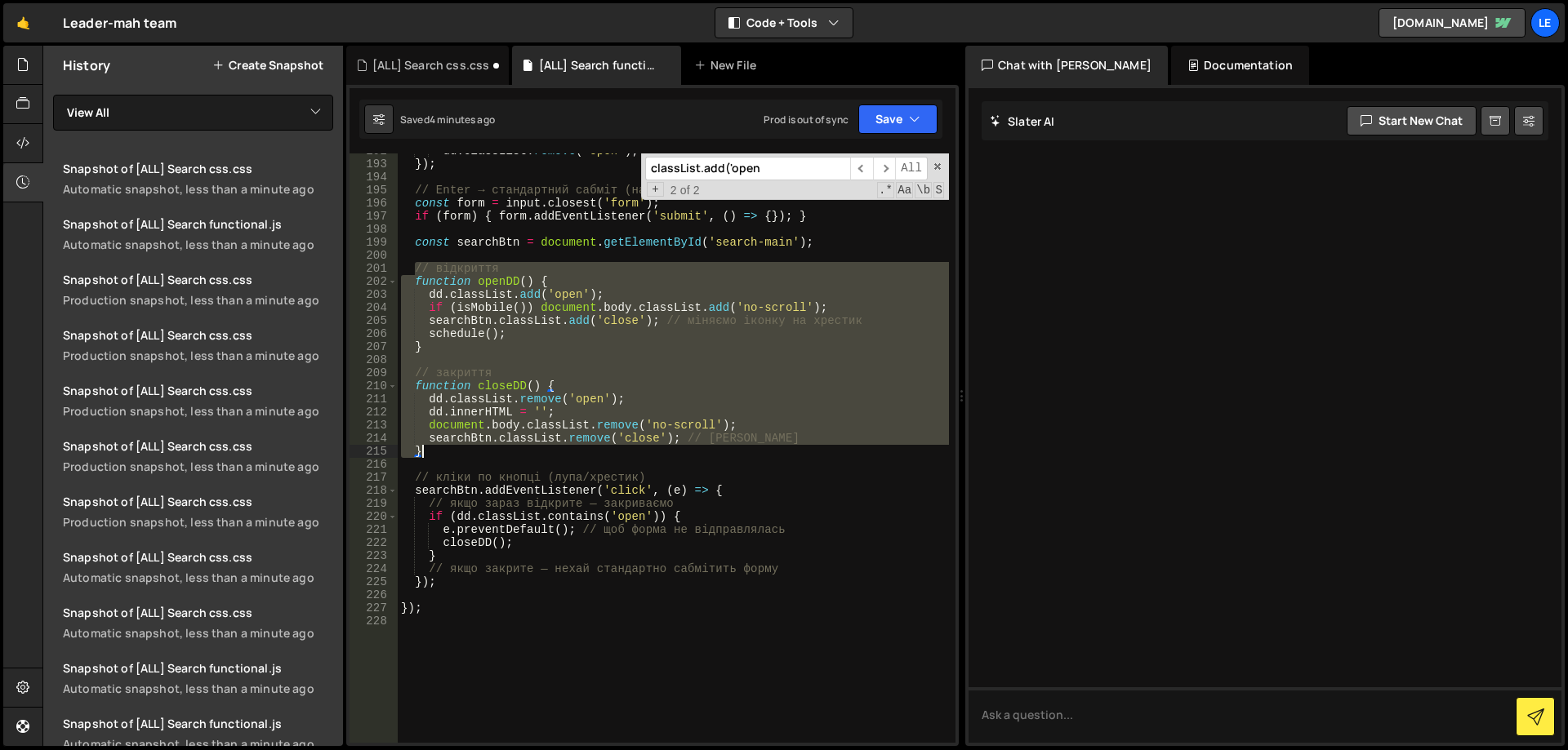
drag, startPoint x: 416, startPoint y: 419, endPoint x: 660, endPoint y: 452, distance: 246.2
click at [660, 452] on div "dd . classList . remove ( 'open' ) ; }) ; // Enter → стандартний сабміт (на /se…" at bounding box center [673, 452] width 551 height 615
type textarea "searchBtn.classList.remove('close'); // повертаємо іконку }"
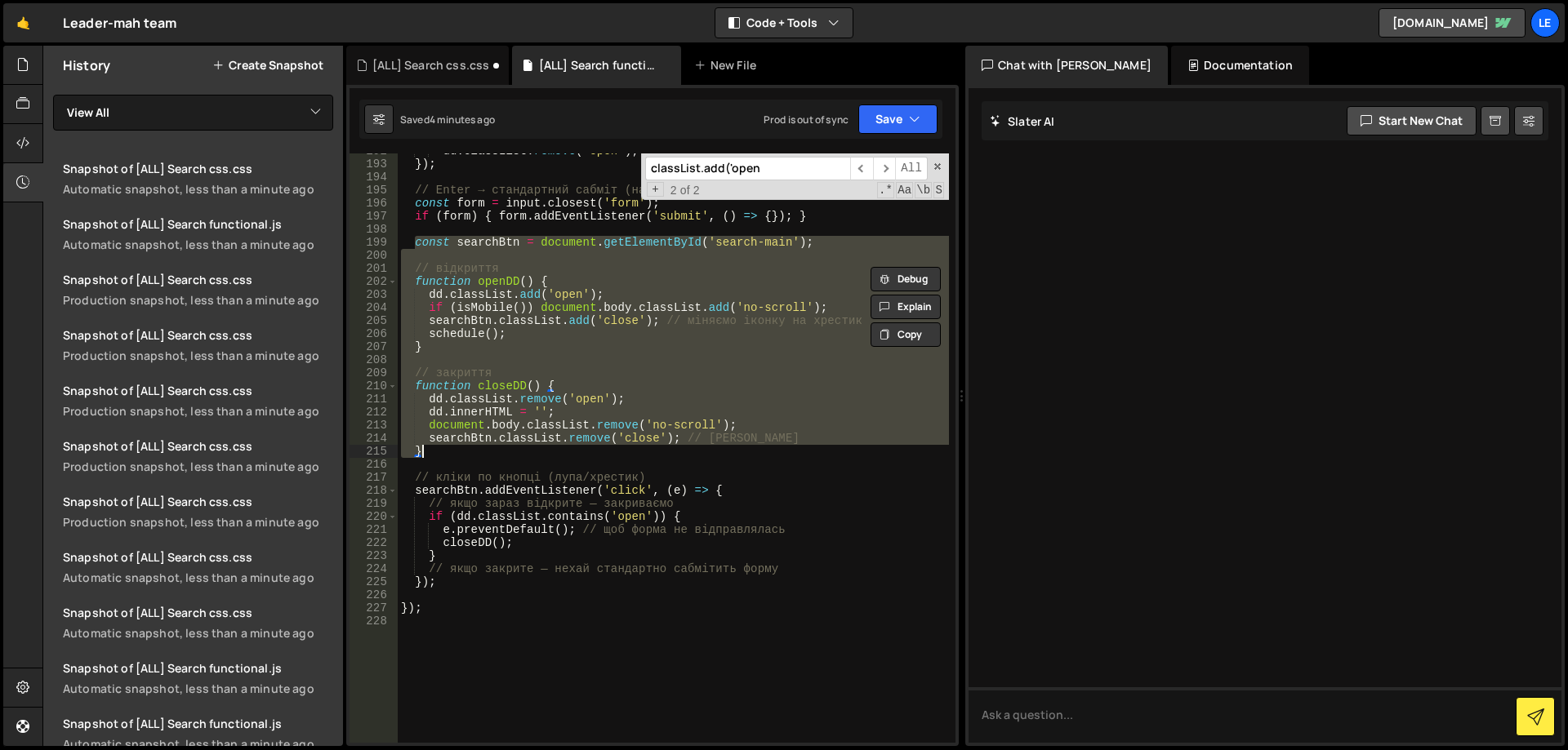
drag, startPoint x: 416, startPoint y: 242, endPoint x: 717, endPoint y: 449, distance: 365.3
click at [717, 449] on div "dd . classList . remove ( 'open' ) ; }) ; // Enter → стандартний сабміт (на /se…" at bounding box center [673, 452] width 551 height 615
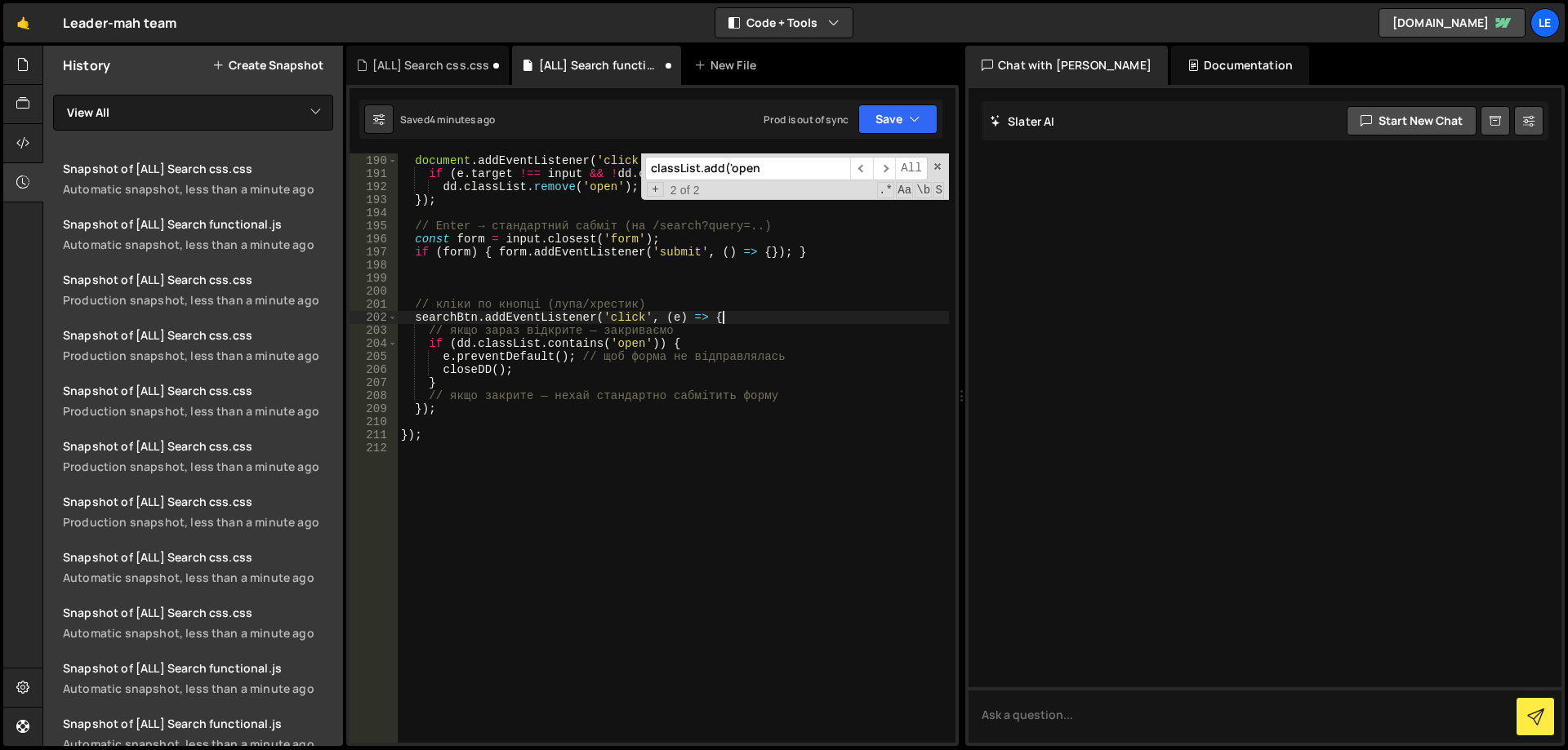
click at [756, 317] on div "// Закриття поза дропдауном document . addEventListener ( 'click' , ( e ) => { …" at bounding box center [673, 448] width 551 height 615
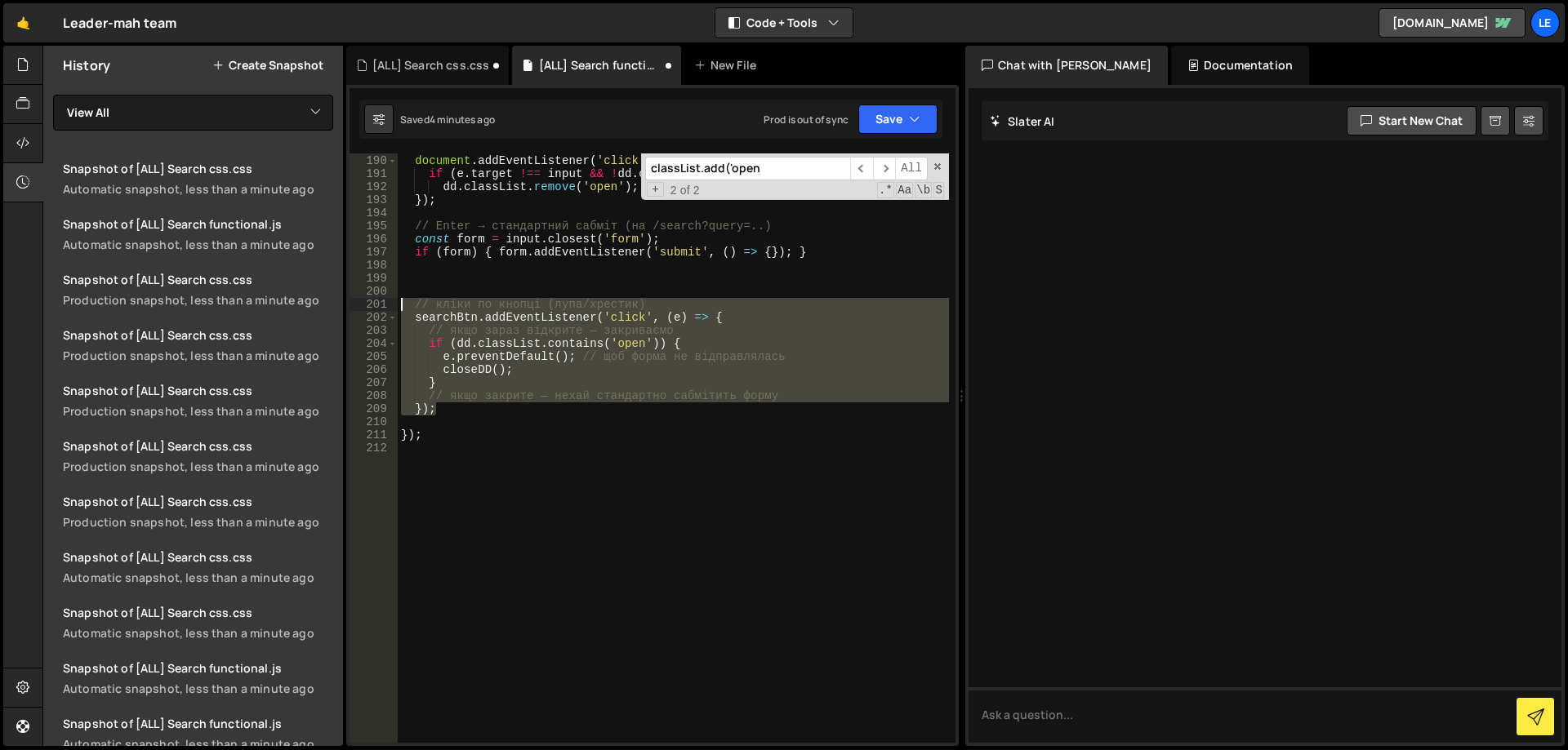
drag, startPoint x: 461, startPoint y: 412, endPoint x: 350, endPoint y: 301, distance: 157.0
click at [350, 301] on div "searchBtn.addEventListener('click', (e) => { 189 190 191 192 193 194 195 196 19…" at bounding box center [653, 447] width 606 height 589
type textarea "// кліки по кнопці (лупа/хрестик) searchBtn.addEventListener('click', (e) => {"
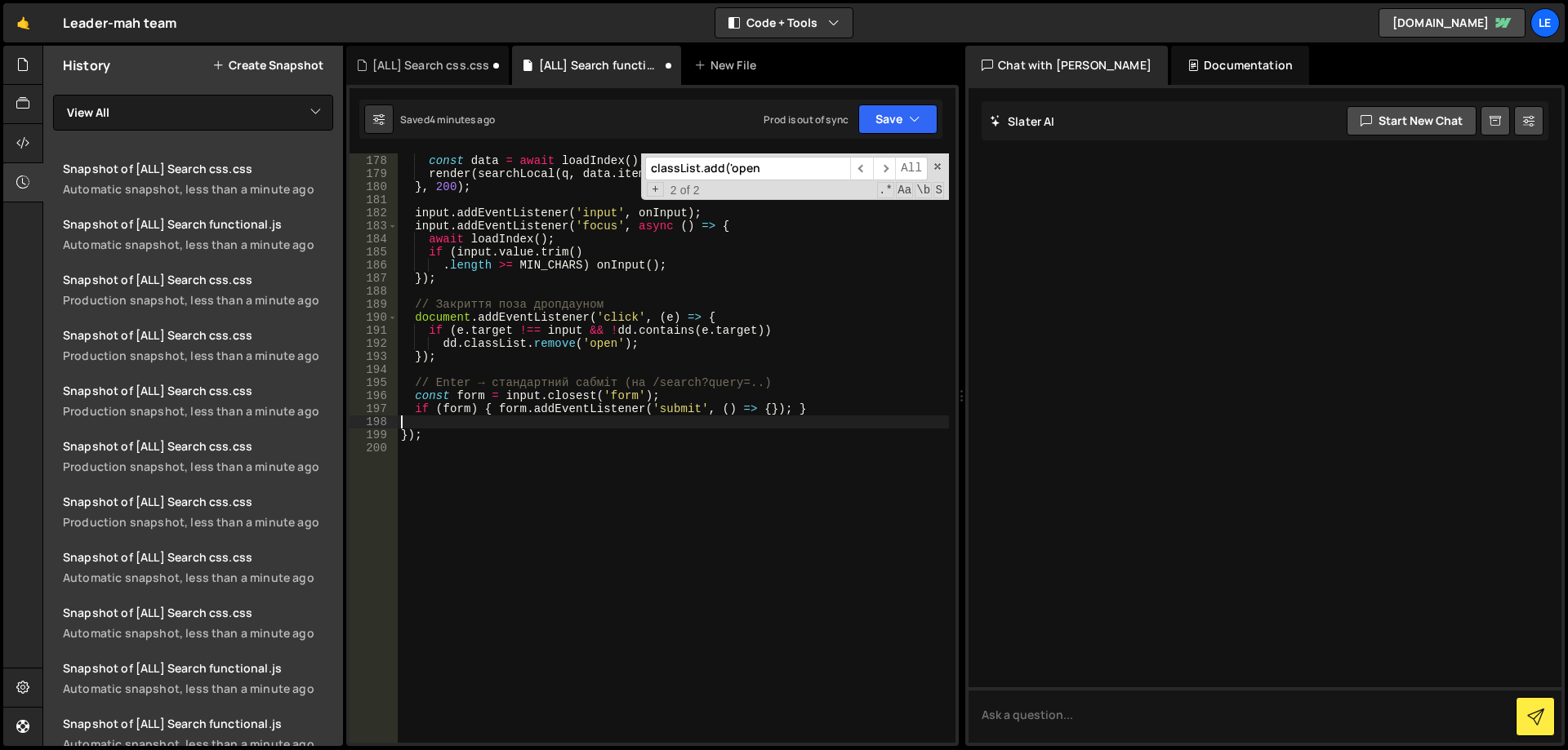
scroll to position [2415, 0]
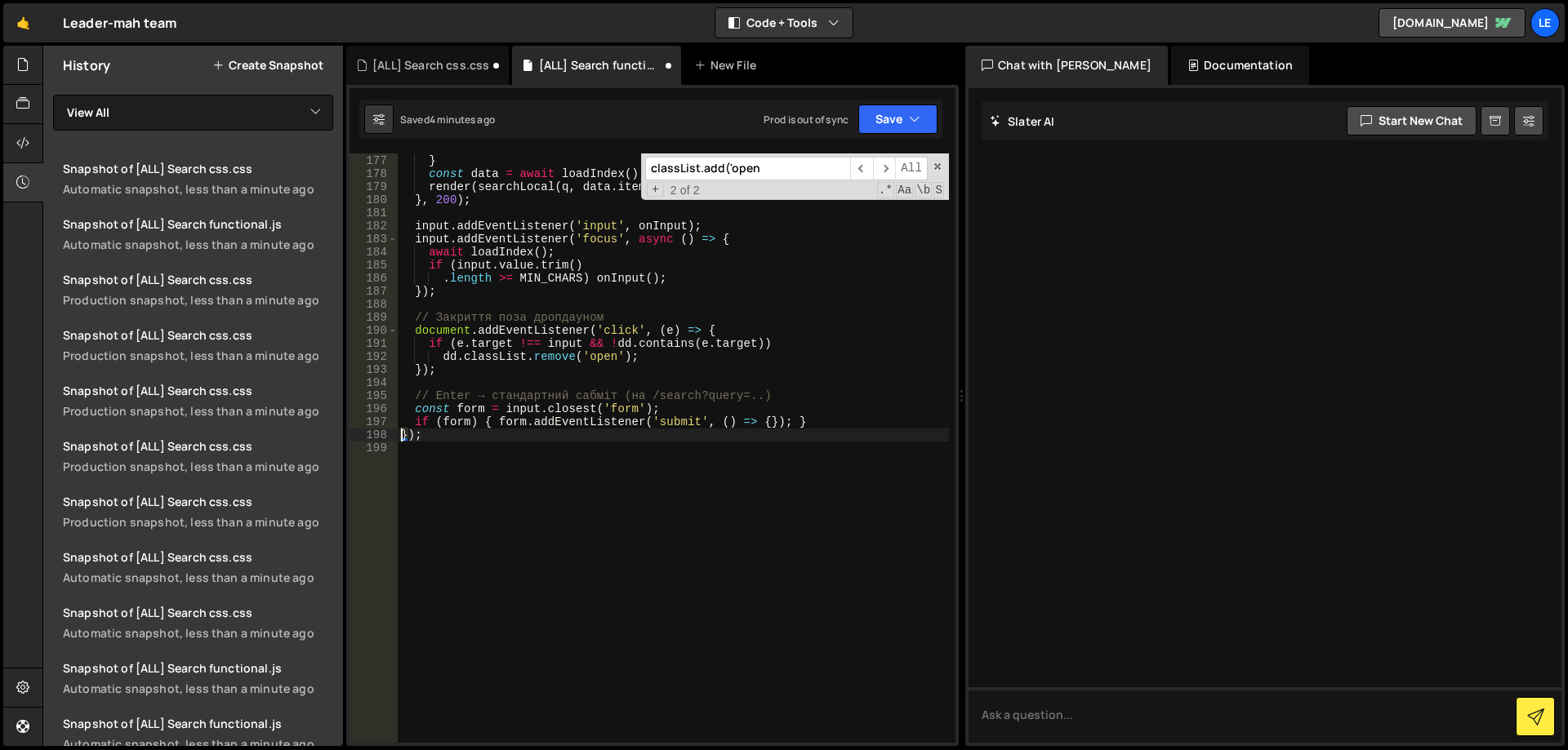
click at [933, 165] on span at bounding box center [937, 166] width 11 height 11
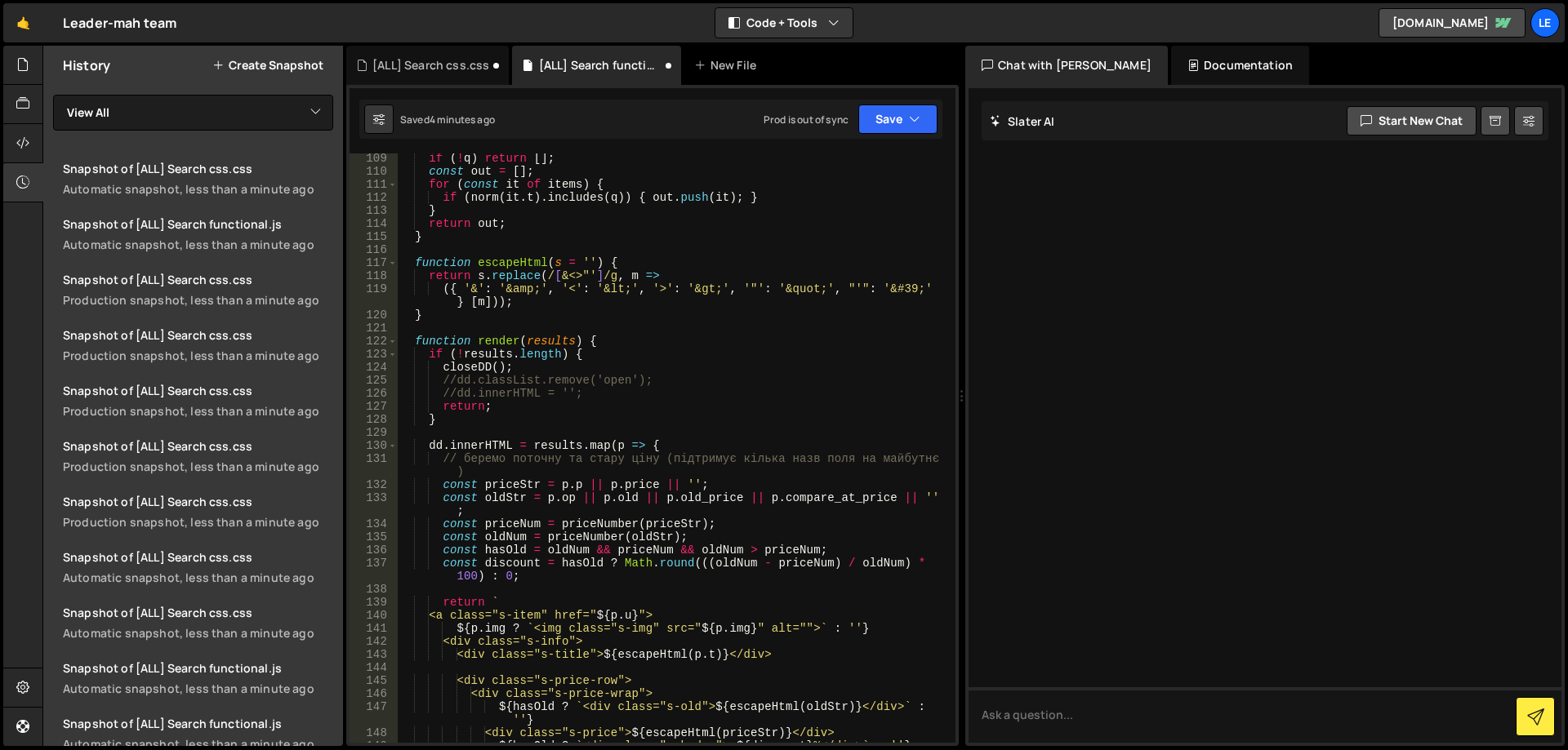
scroll to position [1438, 0]
click at [454, 380] on div "if ( ! q ) return [ ] ; const out = [ ] ; for ( const it of items ) { if ( norm…" at bounding box center [673, 459] width 551 height 615
click at [455, 394] on div "if ( ! q ) return [ ] ; const out = [ ] ; for ( const it of items ) { if ( norm…" at bounding box center [673, 459] width 551 height 615
drag, startPoint x: 532, startPoint y: 369, endPoint x: 371, endPoint y: 371, distance: 161.0
click at [371, 371] on div "dd.innerHTML = ''; 109 110 111 112 113 114 115 116 117 118 119 120 121 122 123 …" at bounding box center [653, 447] width 606 height 589
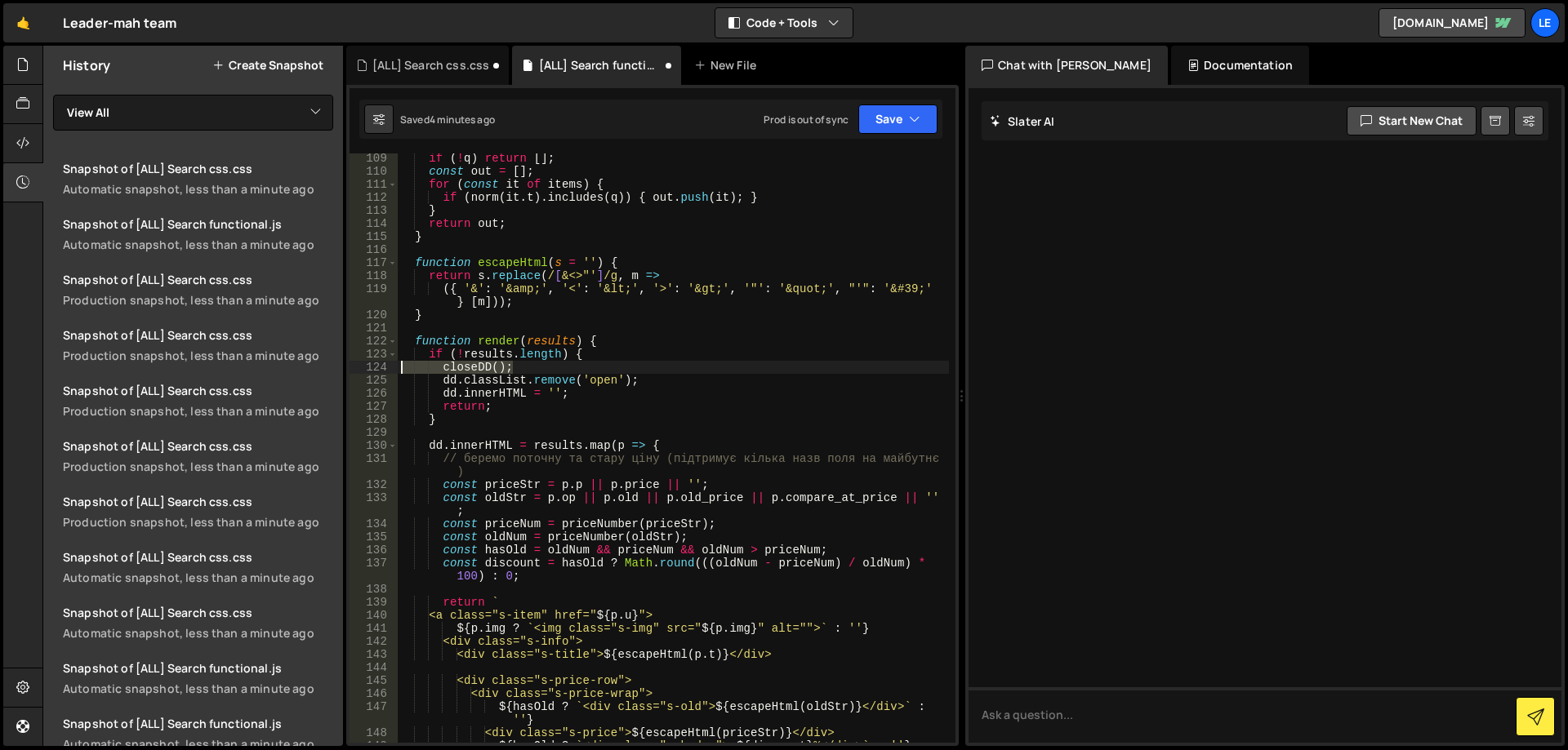
type textarea "closeDD();"
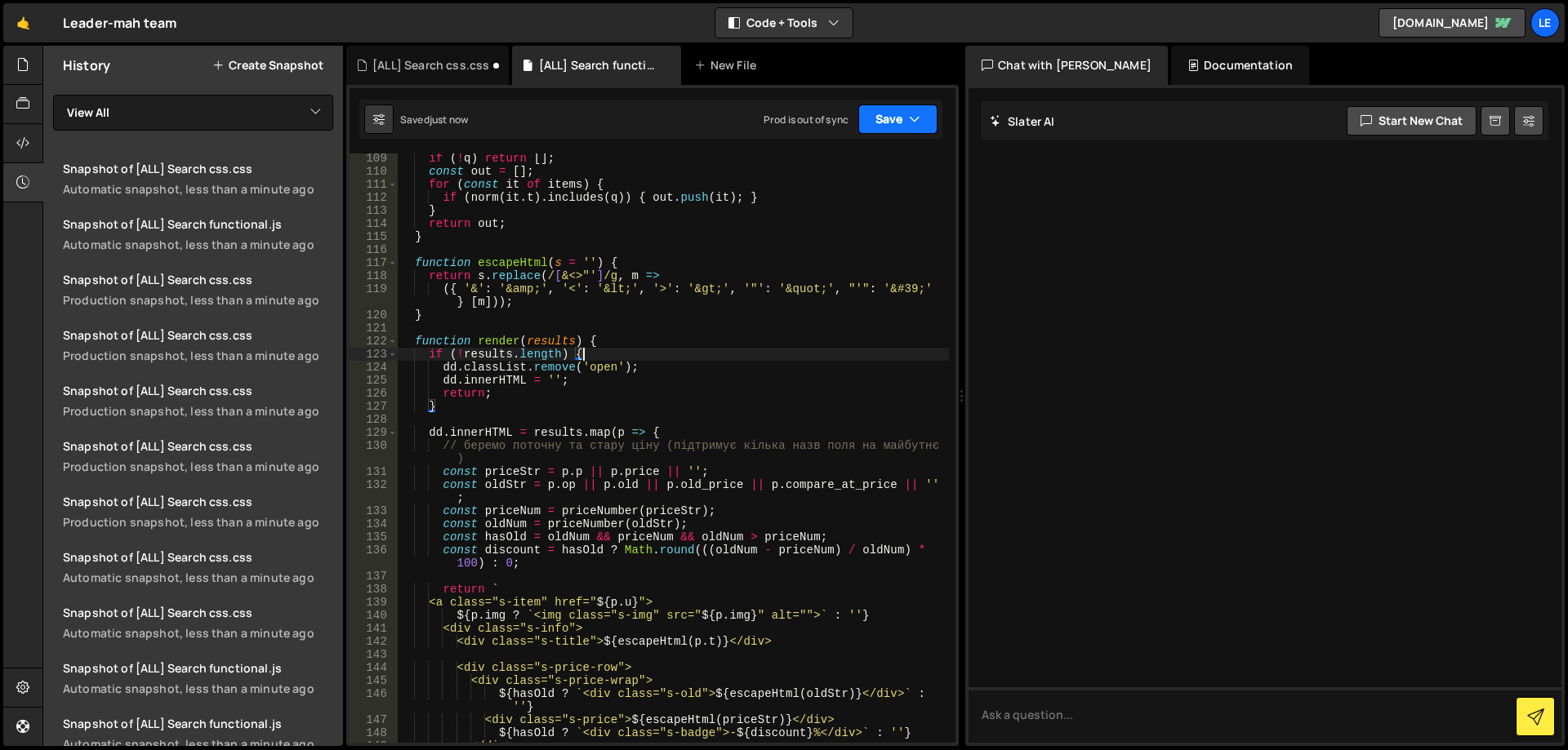
click at [892, 131] on button "Save" at bounding box center [898, 119] width 79 height 30
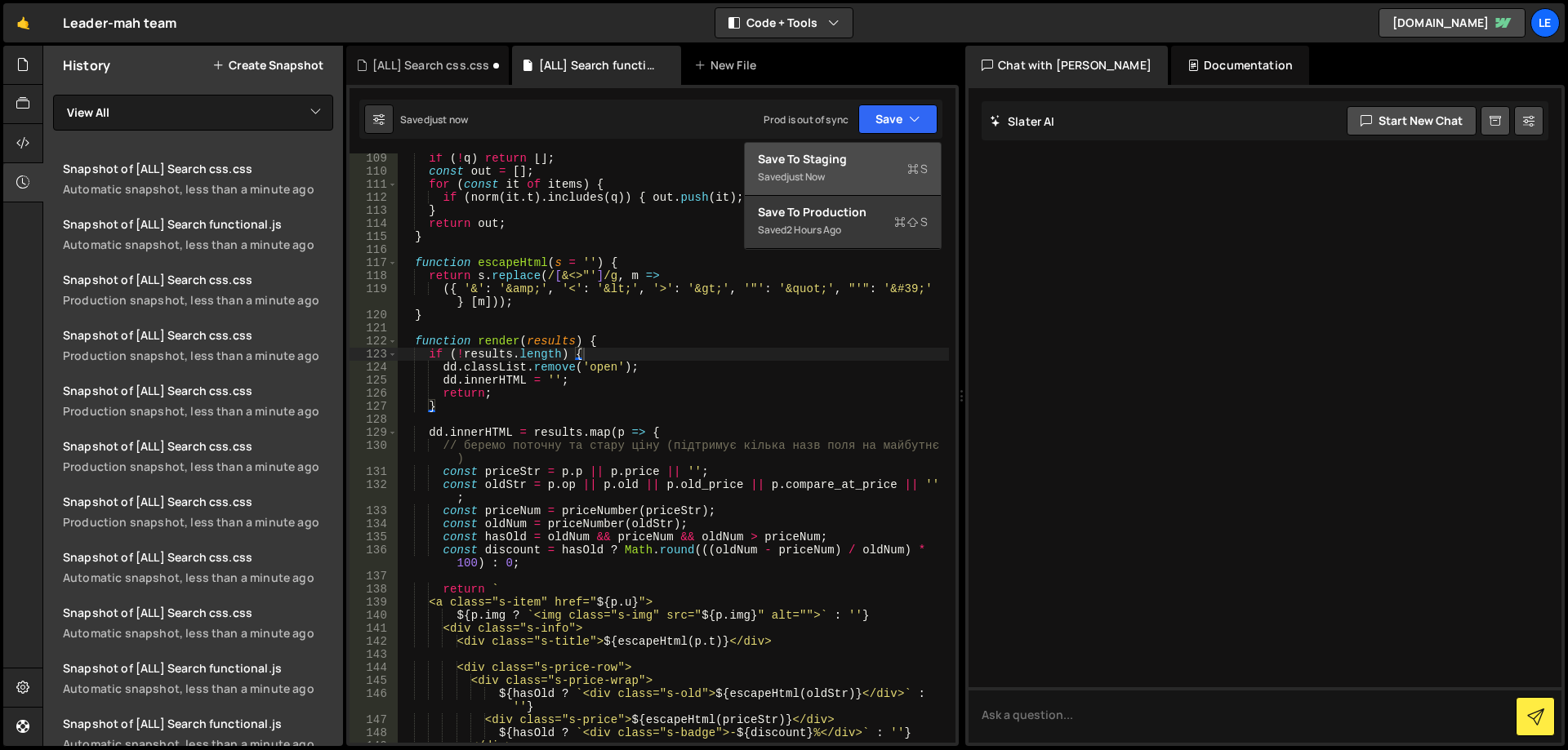
click at [878, 162] on div "Save to Staging S" at bounding box center [843, 159] width 170 height 17
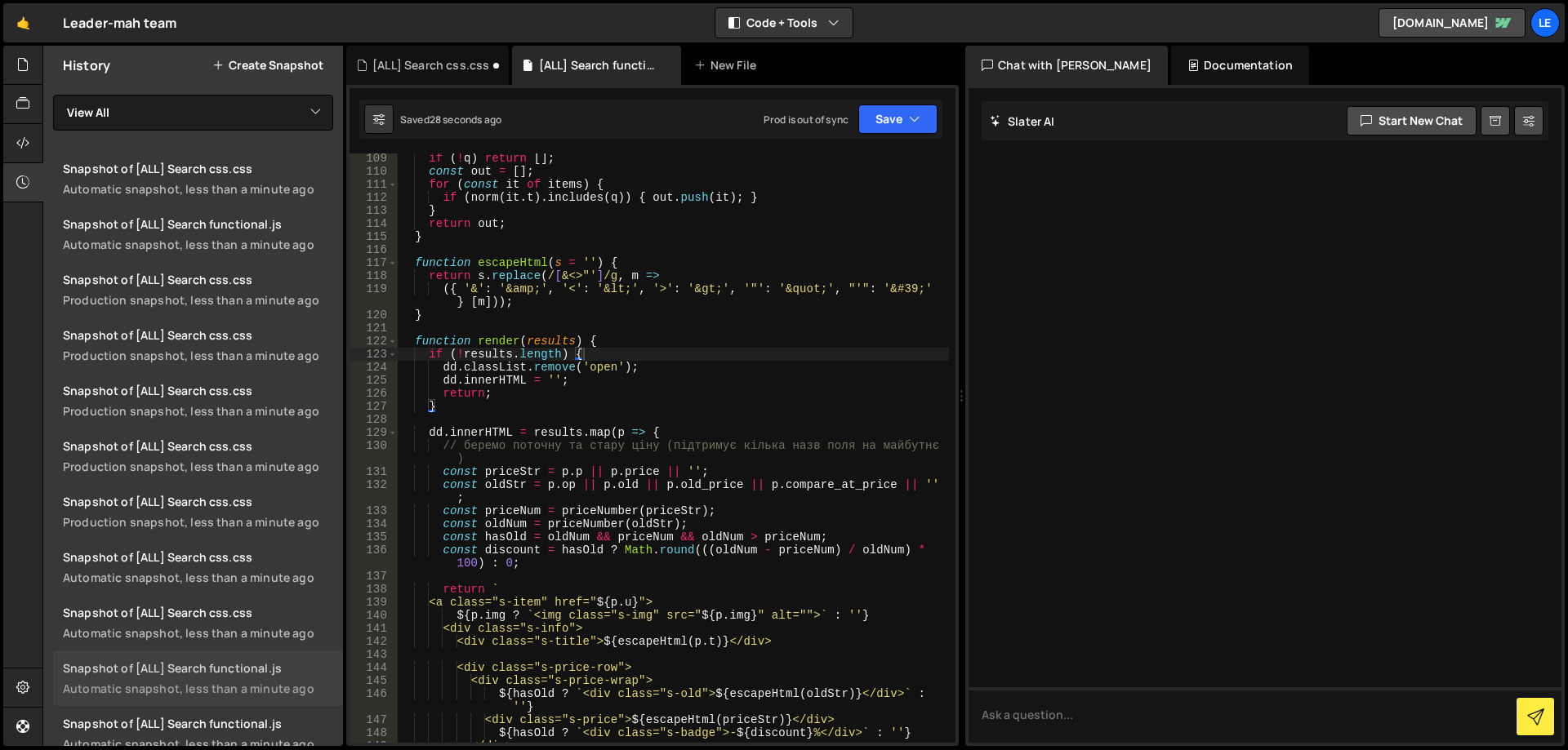
click at [273, 670] on div "Snapshot of [ALL] Search functional.js" at bounding box center [198, 668] width 271 height 16
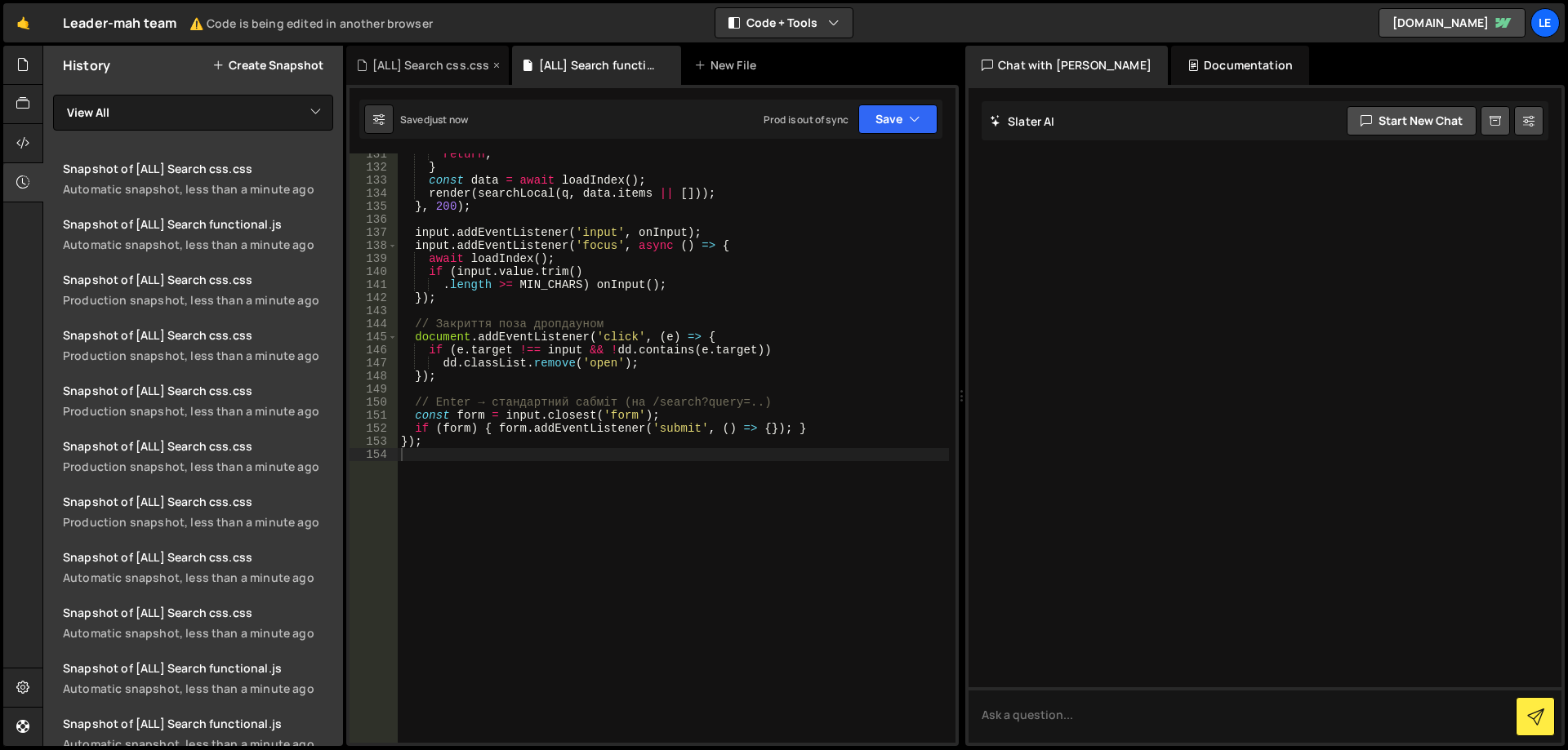
click at [431, 69] on div "[ALL] Search css.css" at bounding box center [431, 65] width 117 height 17
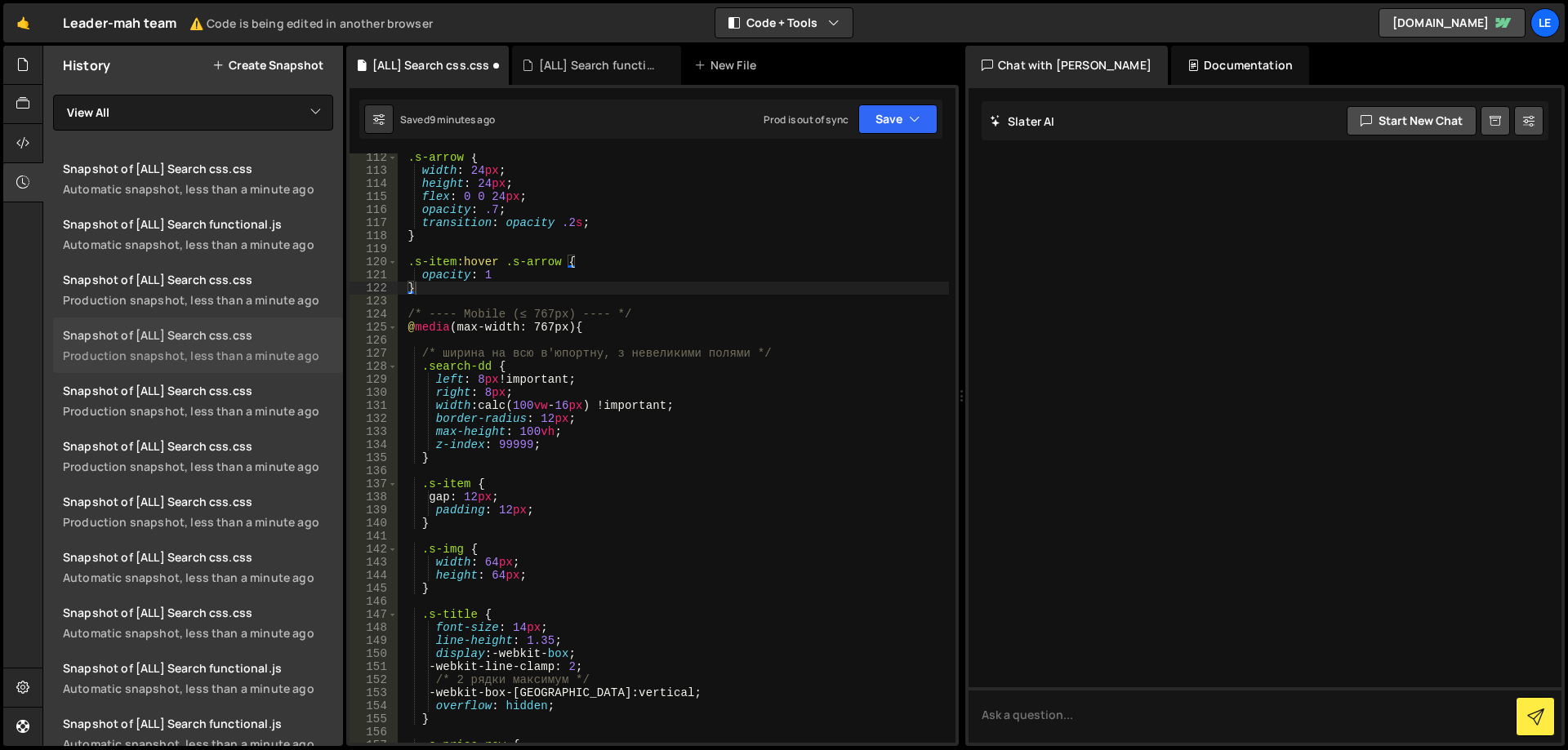
click at [273, 328] on div "Snapshot of [ALL] Search css.css" at bounding box center [198, 335] width 271 height 16
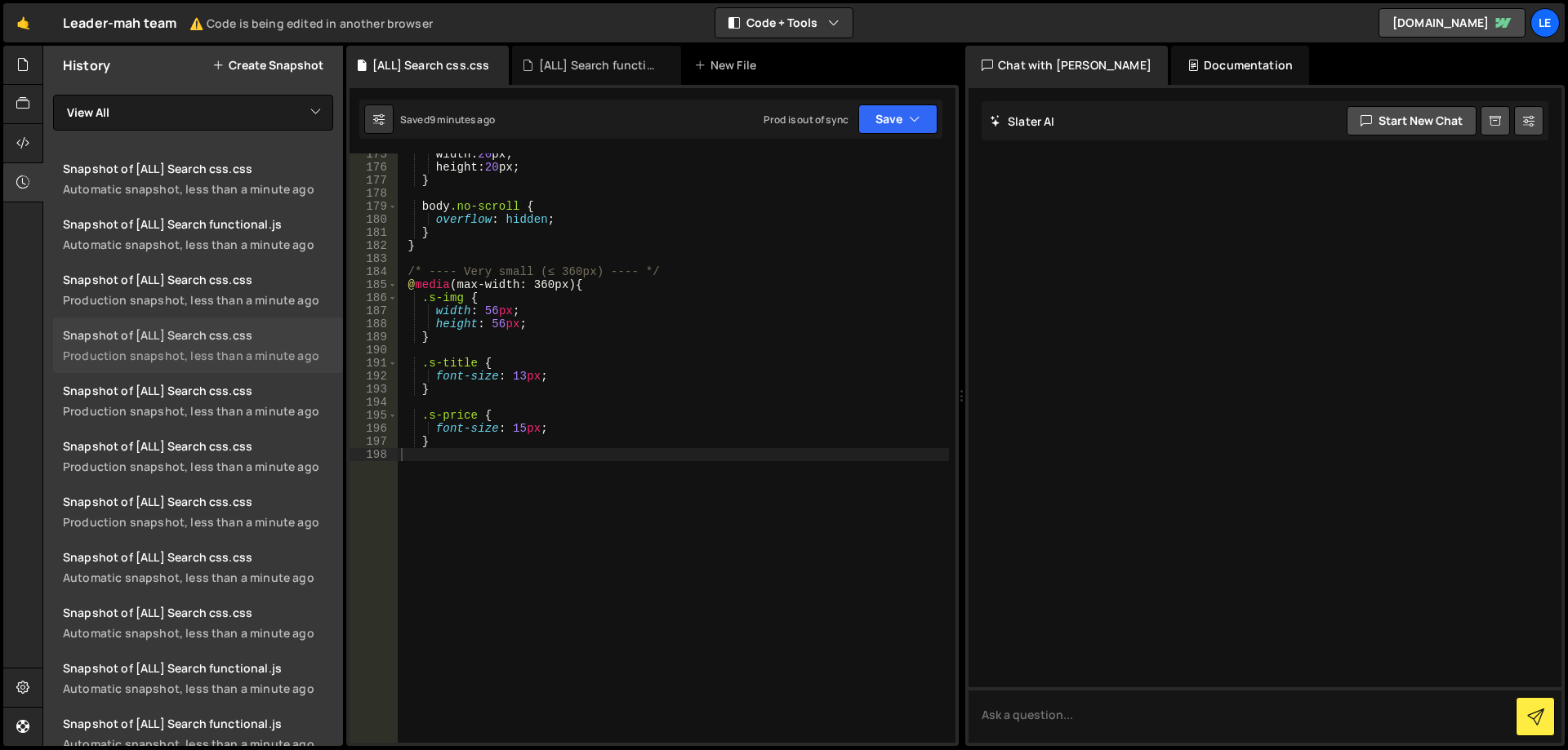
scroll to position [2278, 0]
click at [904, 124] on button "Save" at bounding box center [898, 119] width 79 height 30
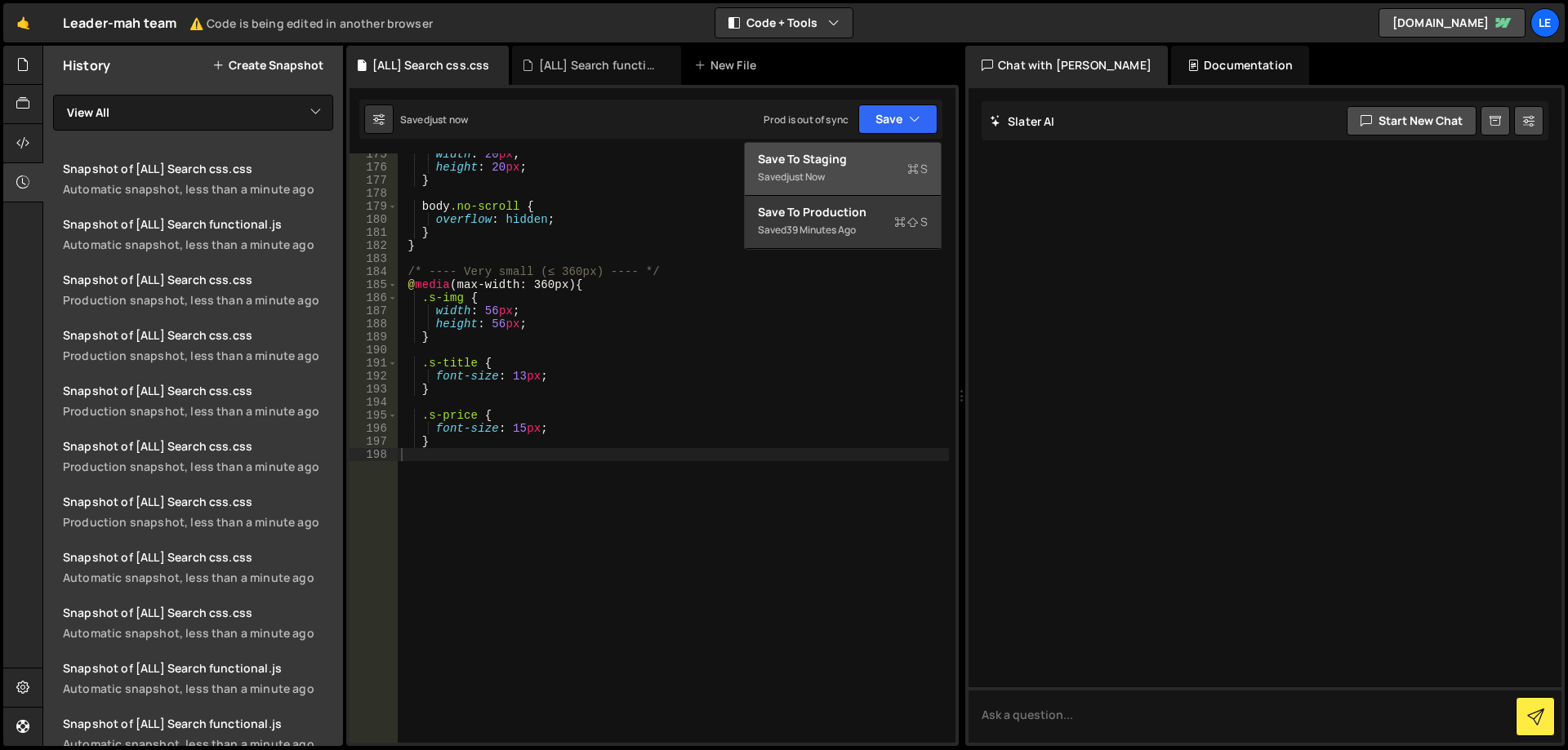
click at [878, 178] on div "Saved just now" at bounding box center [843, 177] width 170 height 20
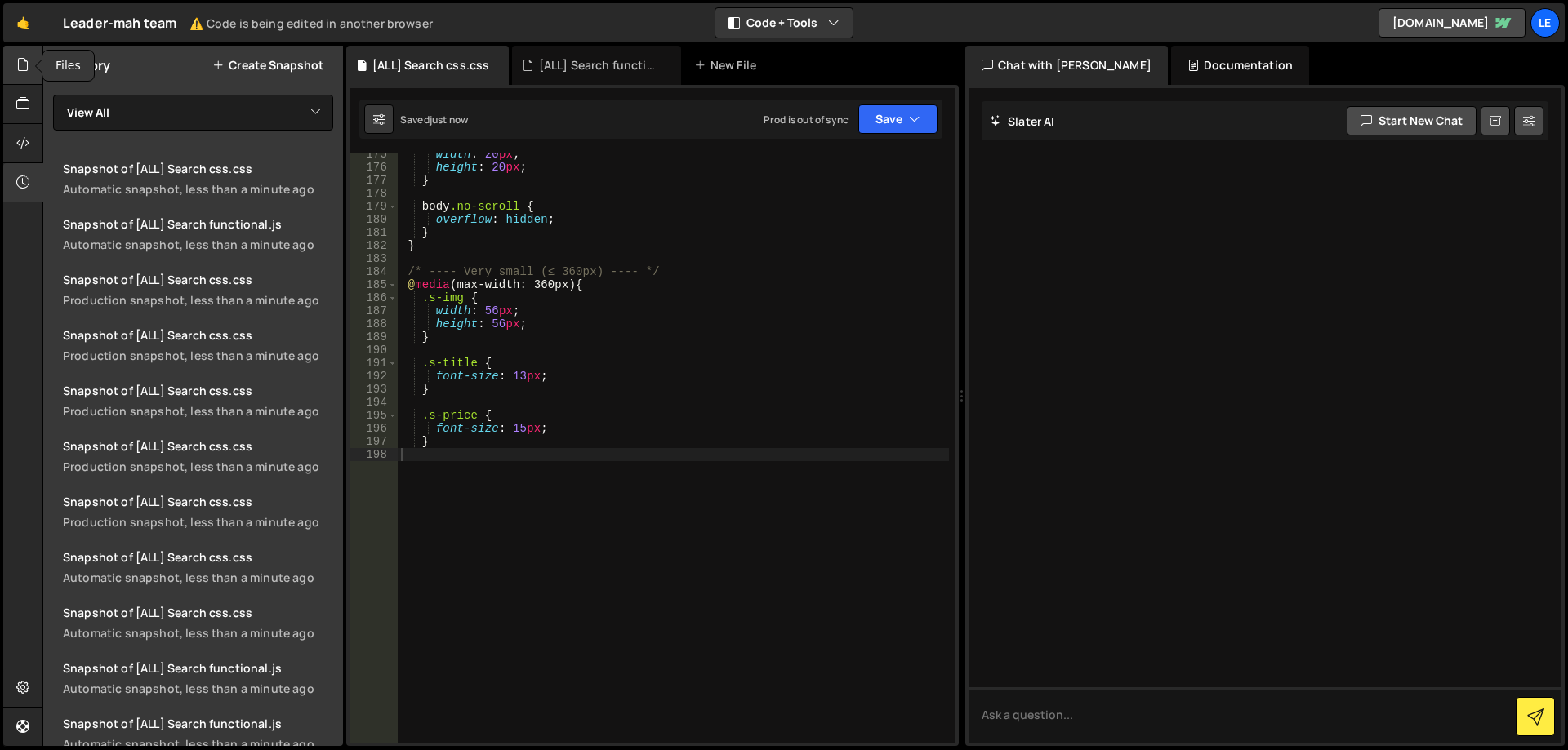
click at [27, 76] on div at bounding box center [24, 65] width 40 height 39
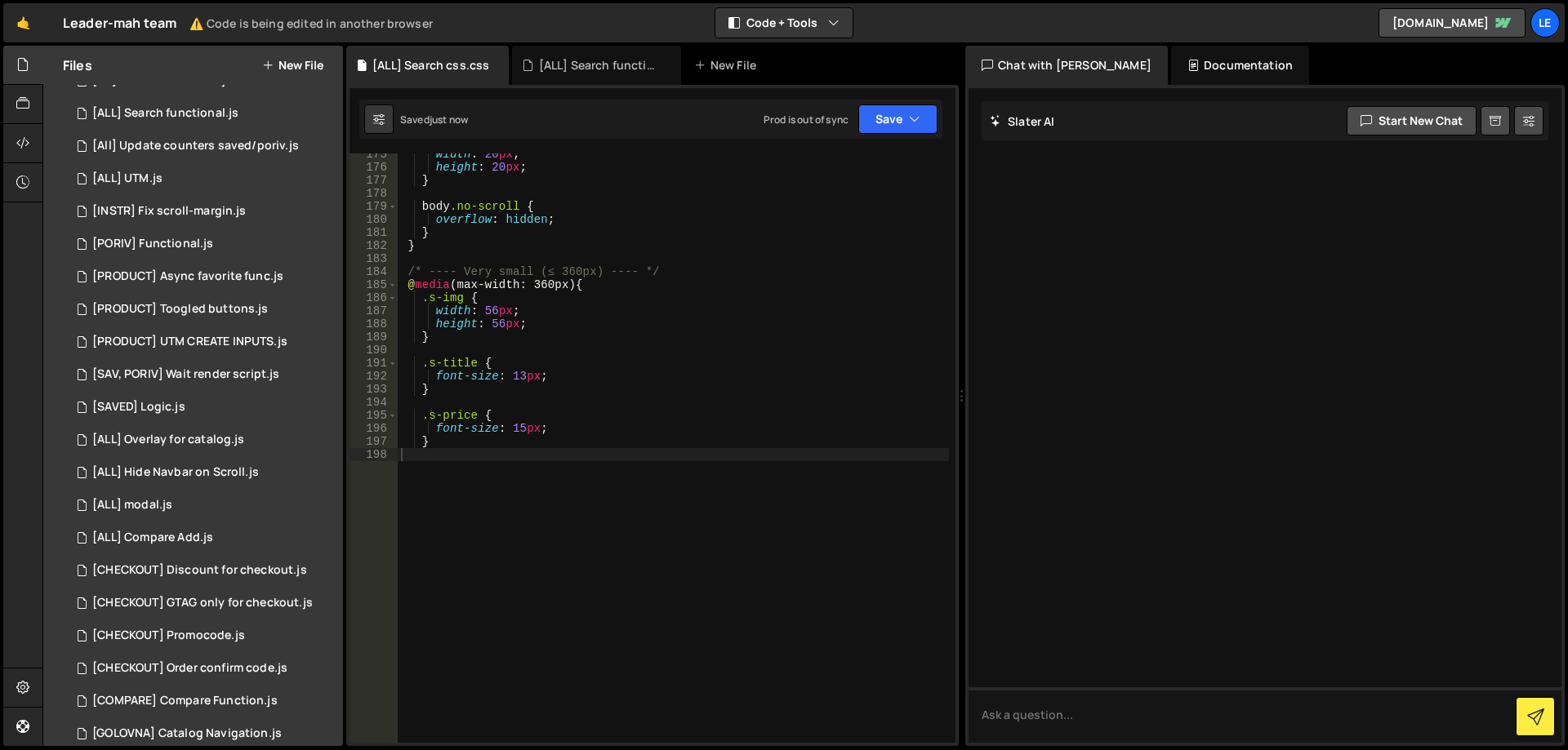
scroll to position [24, 0]
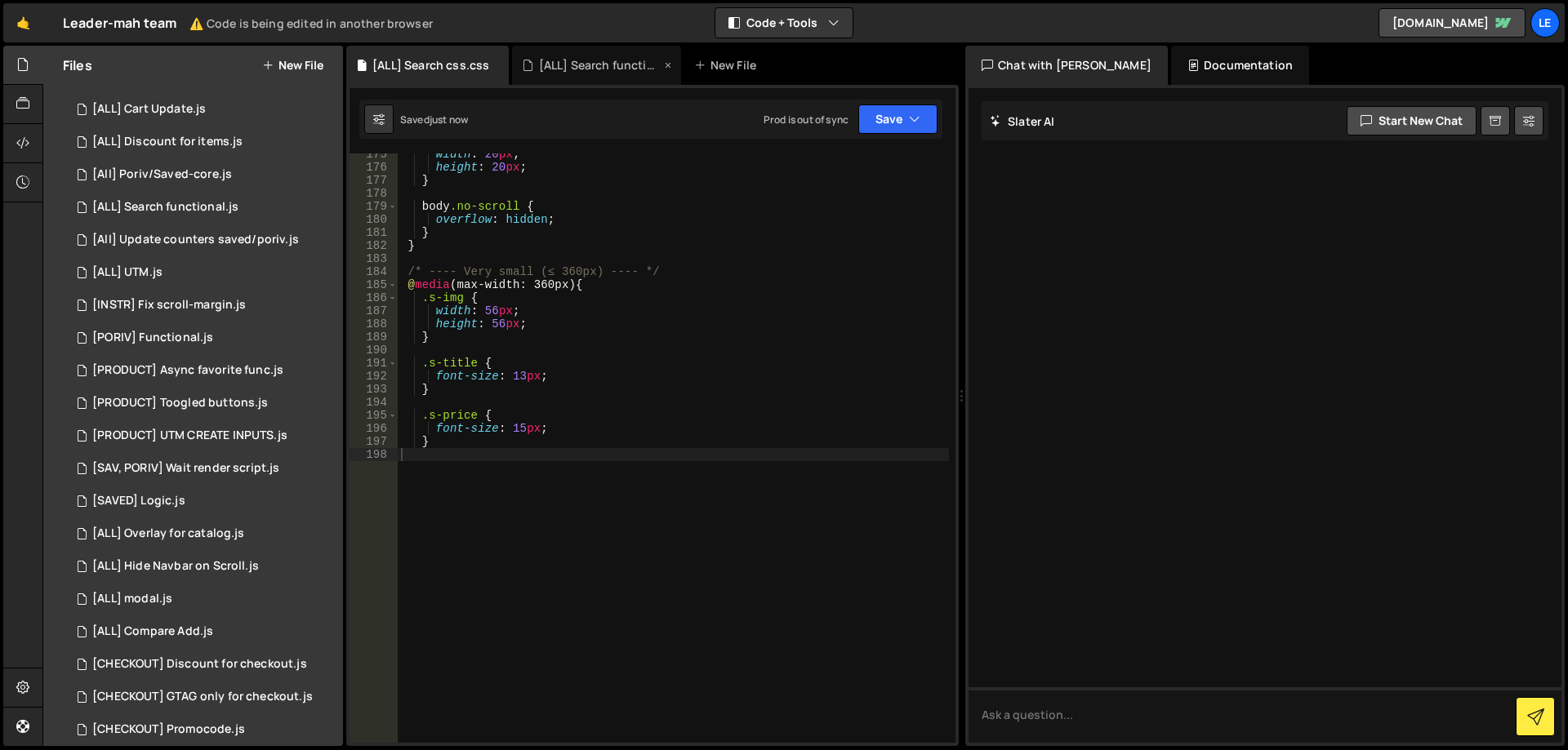
click at [607, 68] on div "[ALL] Search functional.js" at bounding box center [600, 65] width 123 height 17
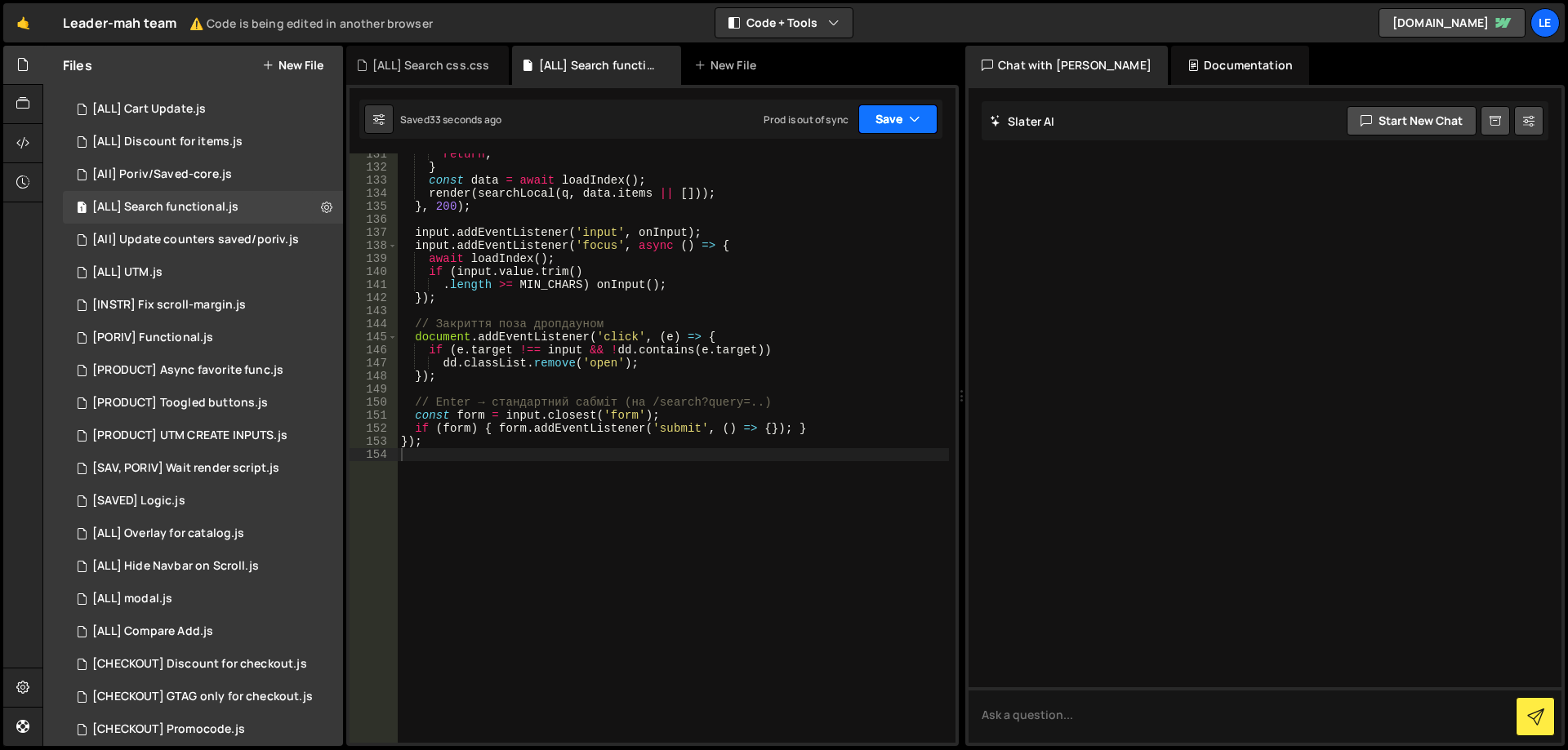
click at [913, 108] on button "Save" at bounding box center [898, 119] width 79 height 30
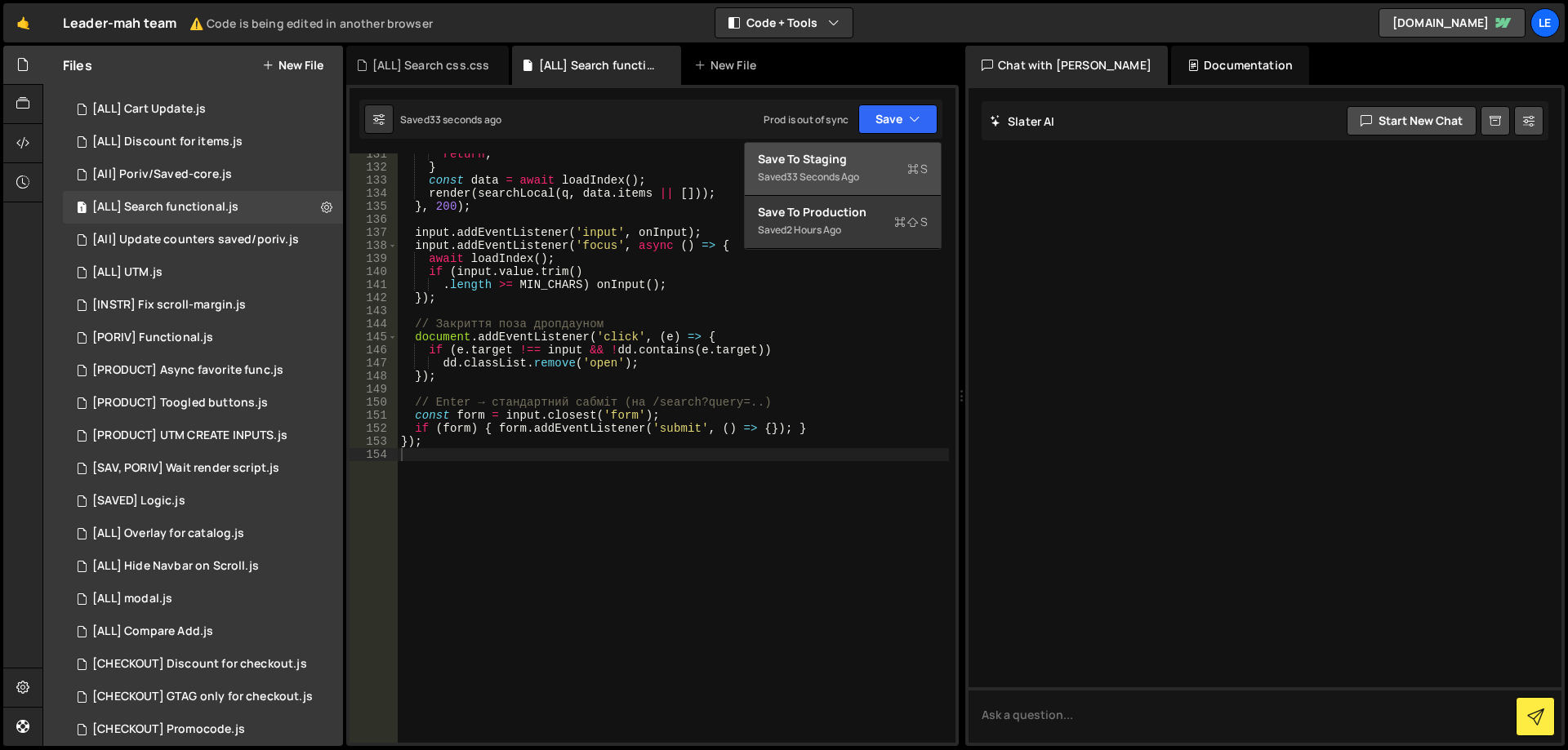
click at [870, 147] on button "Save to Staging S Saved 33 seconds ago" at bounding box center [843, 169] width 196 height 53
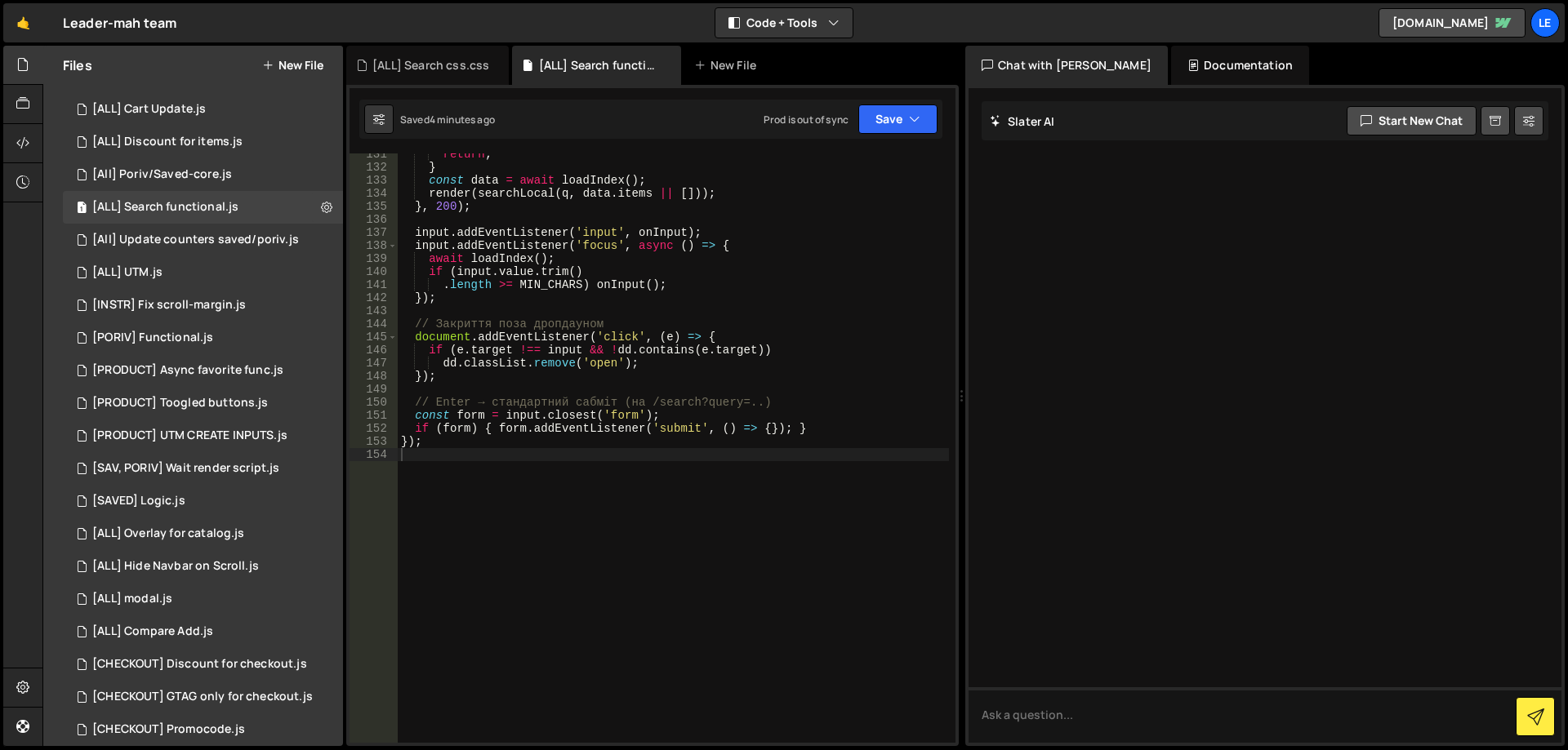
type textarea "});"
click at [693, 377] on div "return ; } const data = await loadIndex ( ) ; render ( searchLocal ( q , data .…" at bounding box center [673, 455] width 551 height 615
paste textarea "}"
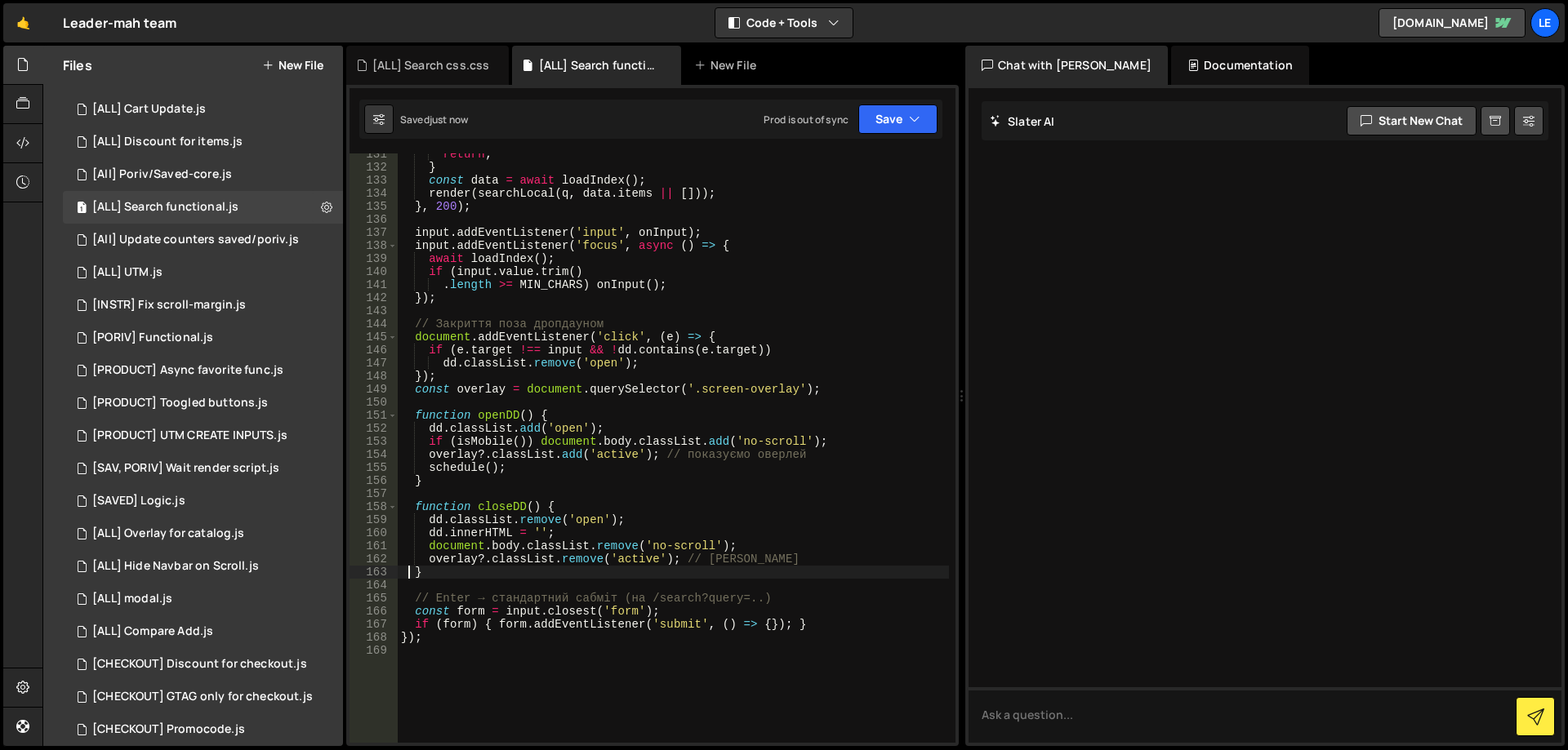
type textarea "}"
paste textarea "overlay?.addEventListener('click', closeDD);"
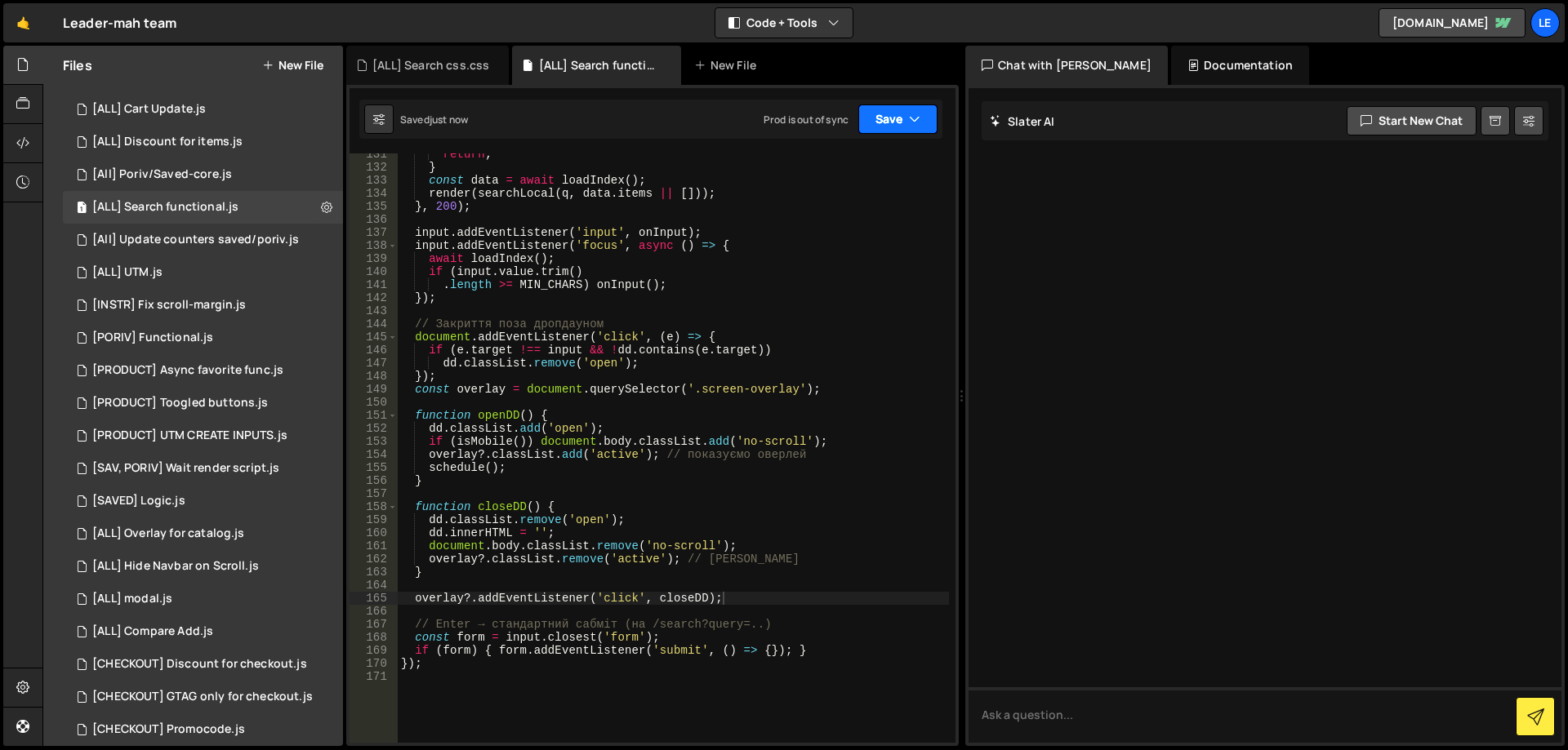
click at [901, 123] on button "Save" at bounding box center [898, 119] width 79 height 30
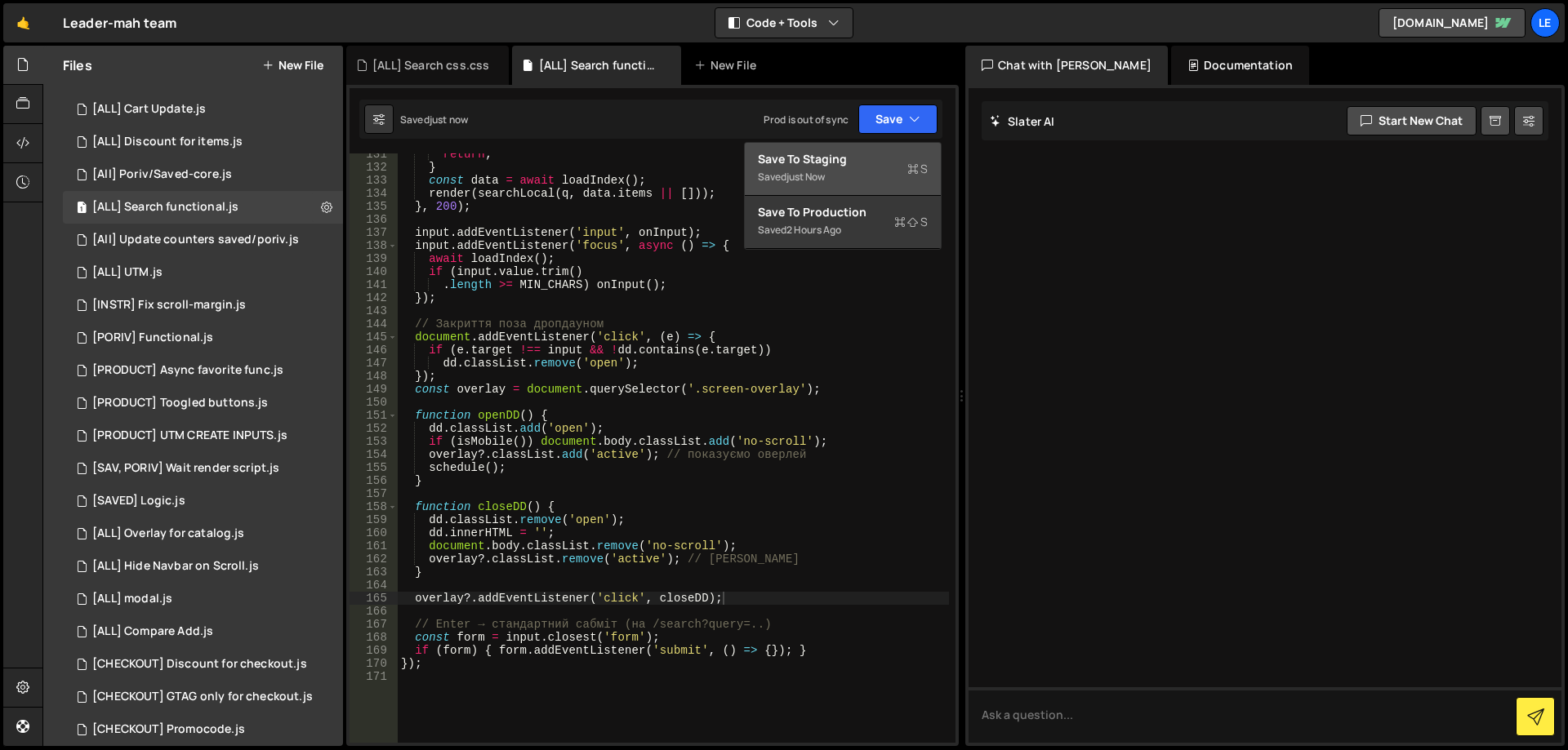
click at [861, 155] on div "Save to Staging S" at bounding box center [843, 159] width 170 height 17
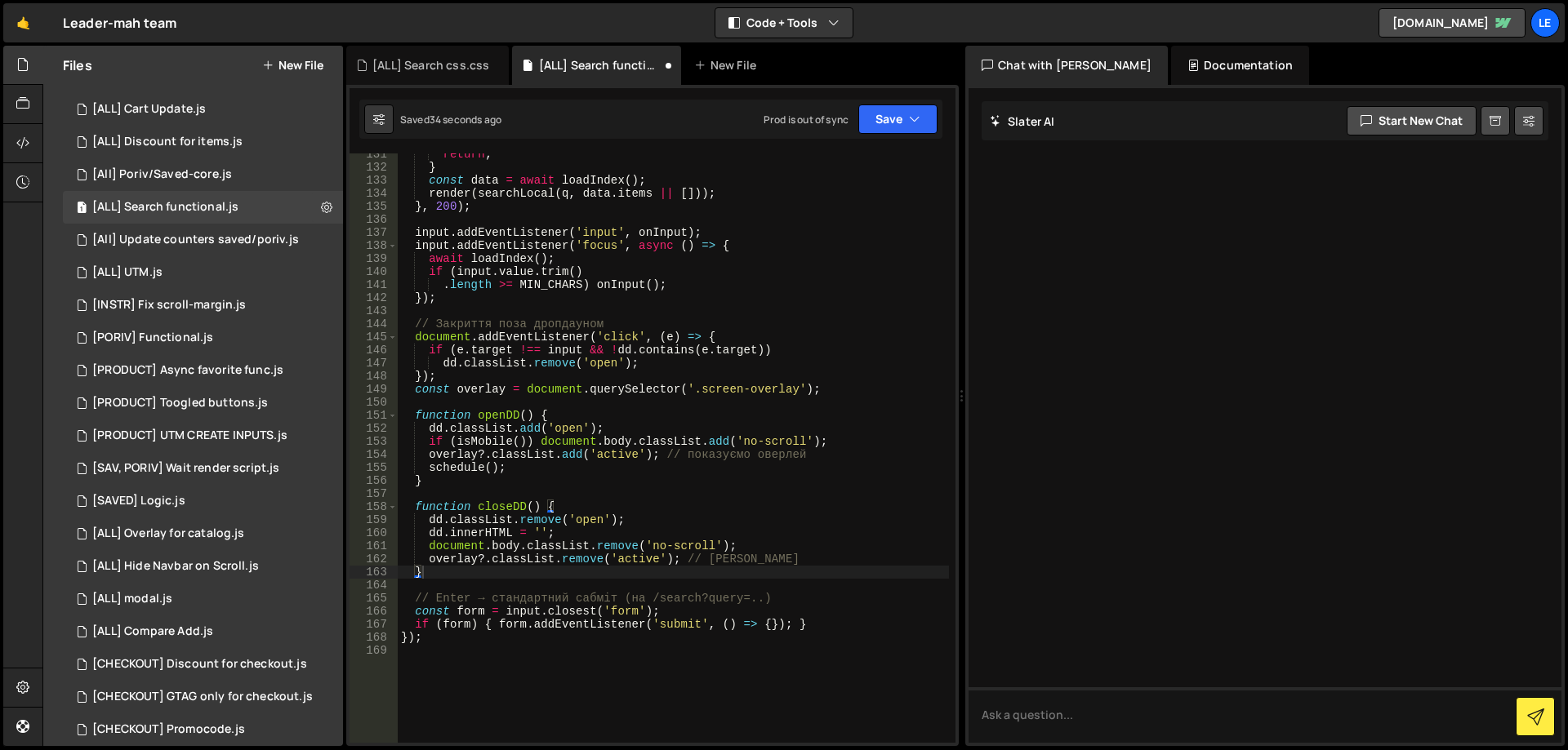
scroll to position [1247, 0]
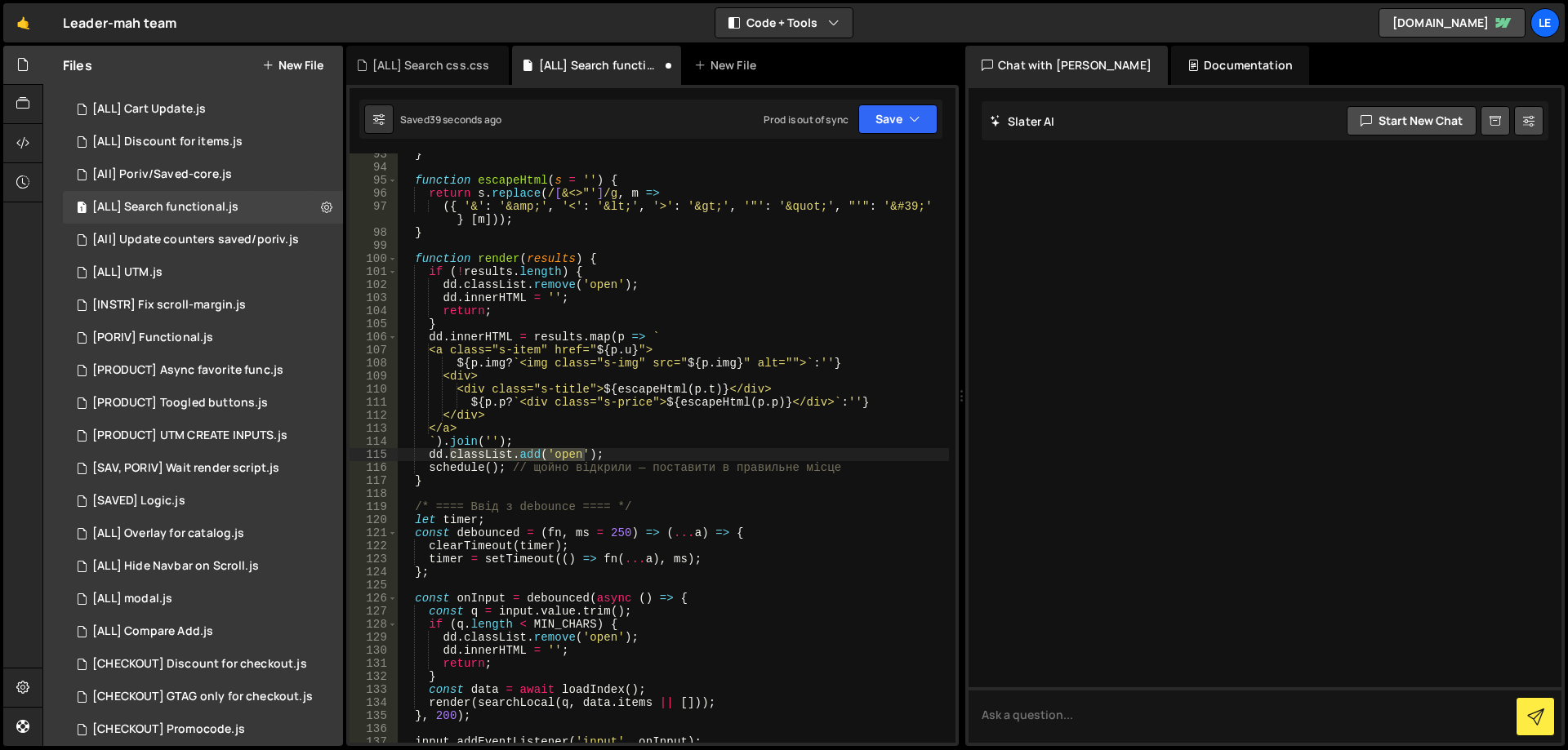
click at [622, 455] on div "} function escapeHtml ( s = '' ) { return s . replace ( / [ &<>"' ] /g , m => (…" at bounding box center [673, 455] width 551 height 615
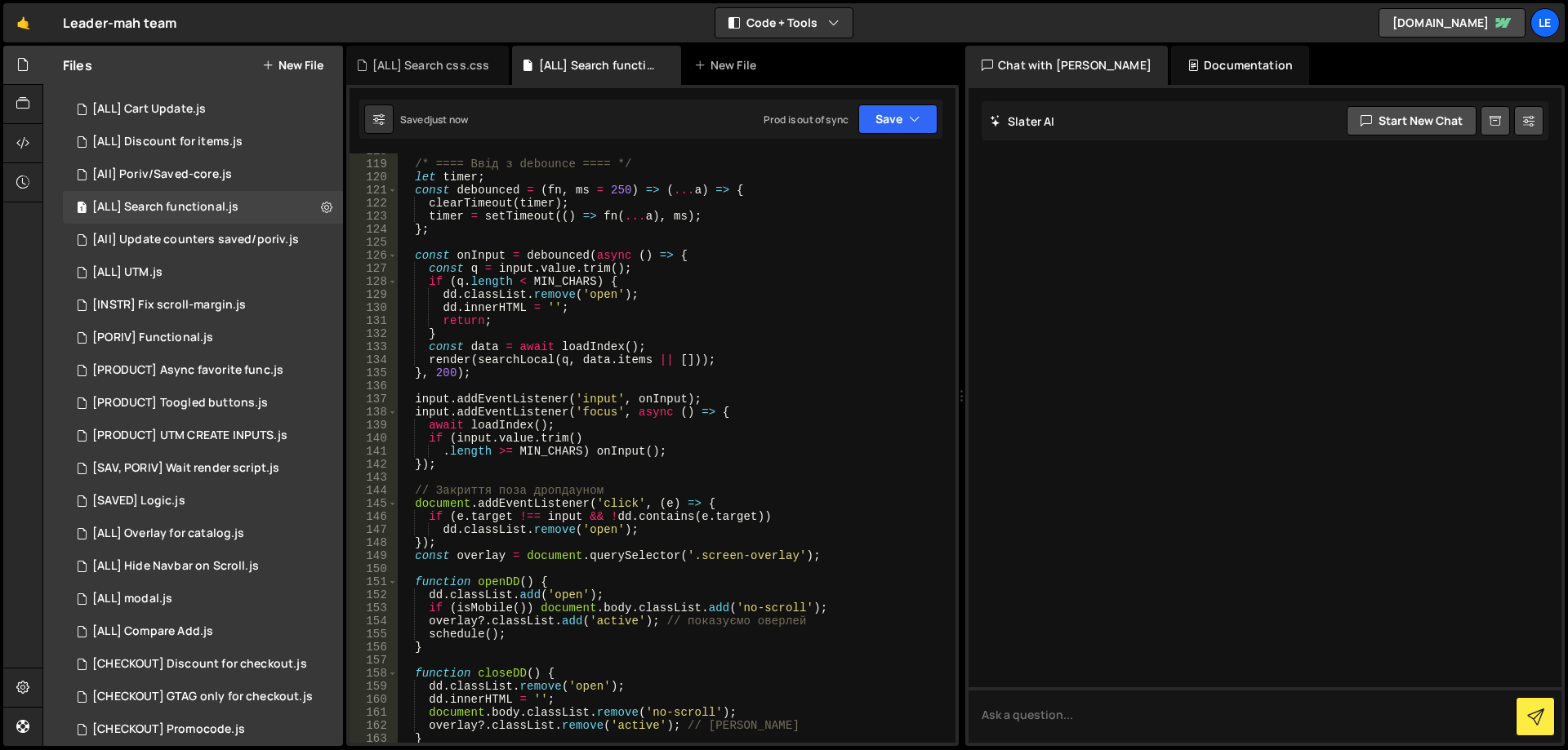
scroll to position [1932, 0]
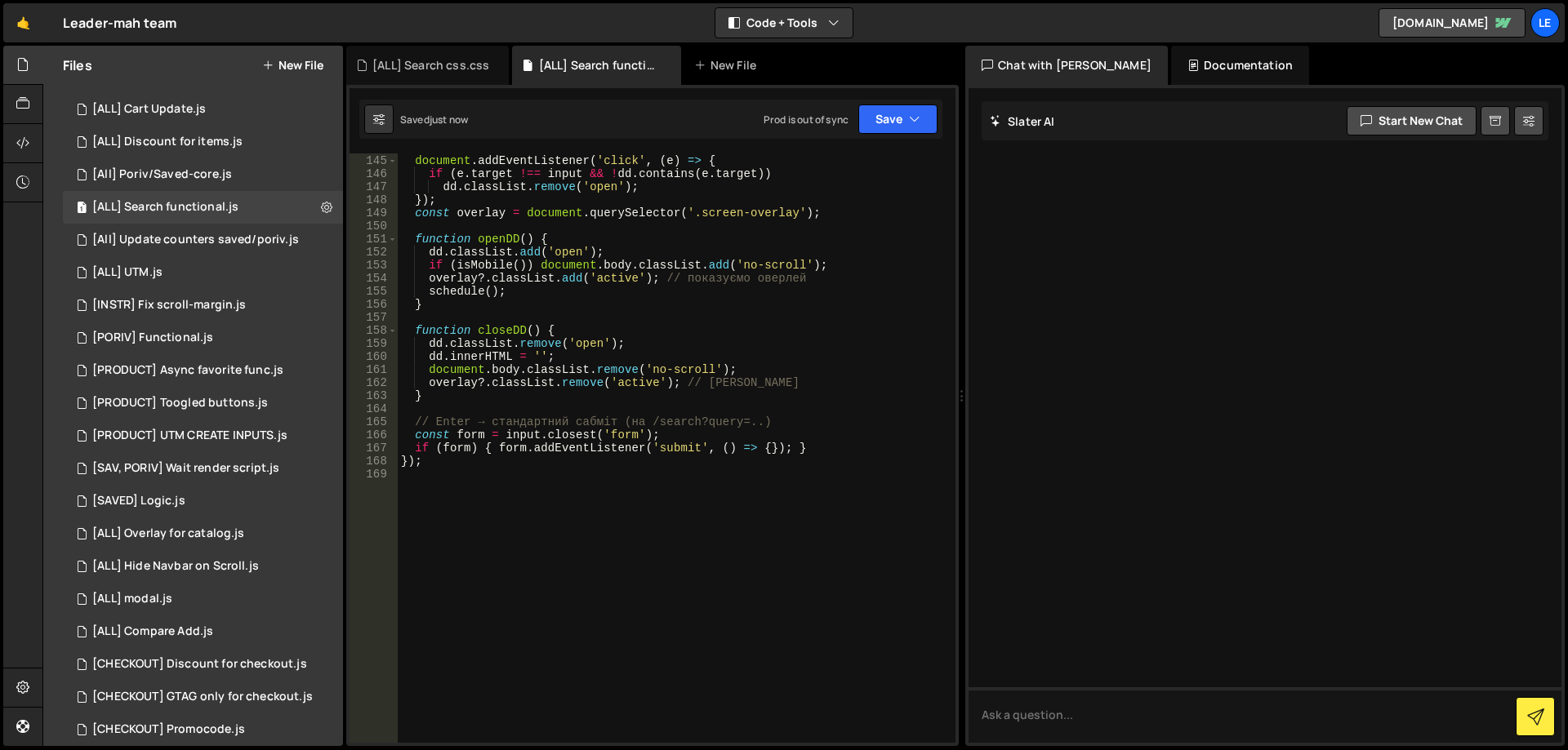
click at [775, 264] on div "// Закриття поза дропдауном document . addEventListener ( 'click' , ( e ) => { …" at bounding box center [673, 448] width 551 height 615
click at [750, 264] on div "// Закриття поза дропдауном document . addEventListener ( 'click' , ( e ) => { …" at bounding box center [673, 448] width 551 height 615
click at [879, 131] on button "Save" at bounding box center [898, 119] width 79 height 30
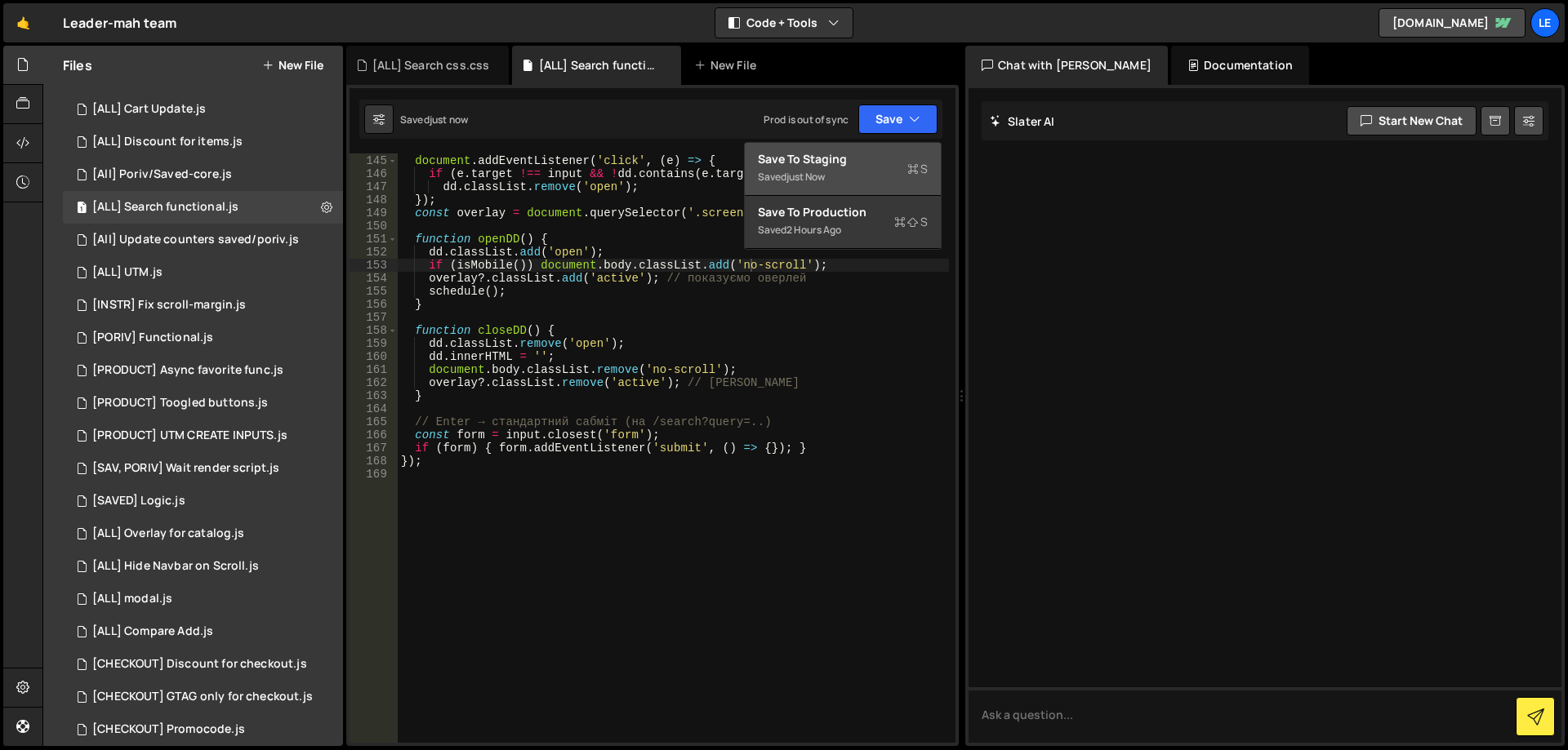
click at [862, 165] on div "Save to Staging S" at bounding box center [843, 159] width 170 height 17
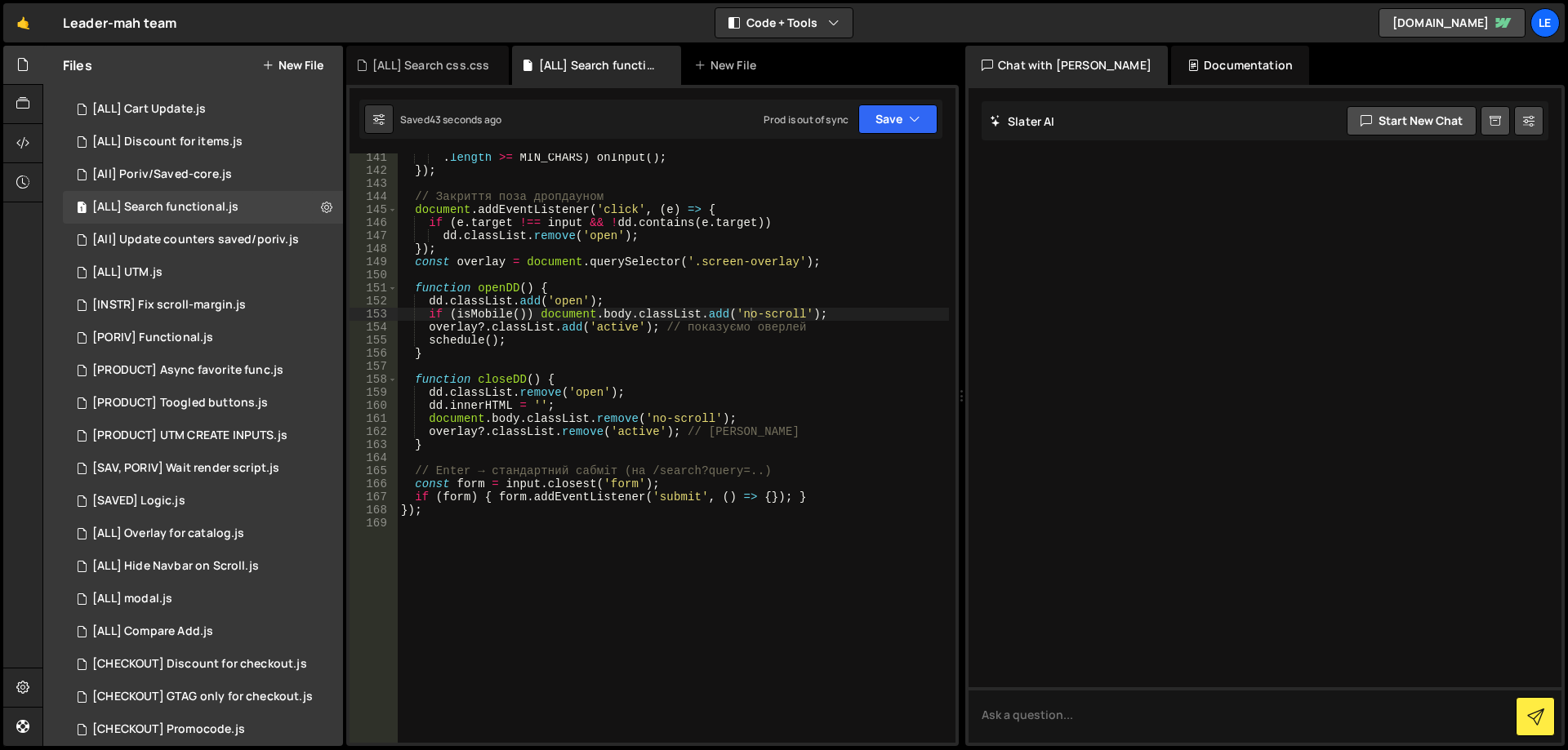
scroll to position [1883, 0]
type textarea "function closeDD() {"
click at [698, 379] on div ". length >= MIN_CHARS ) onInput ( ) ; }) ; // Закриття поза дропдауном document…" at bounding box center [673, 459] width 551 height 615
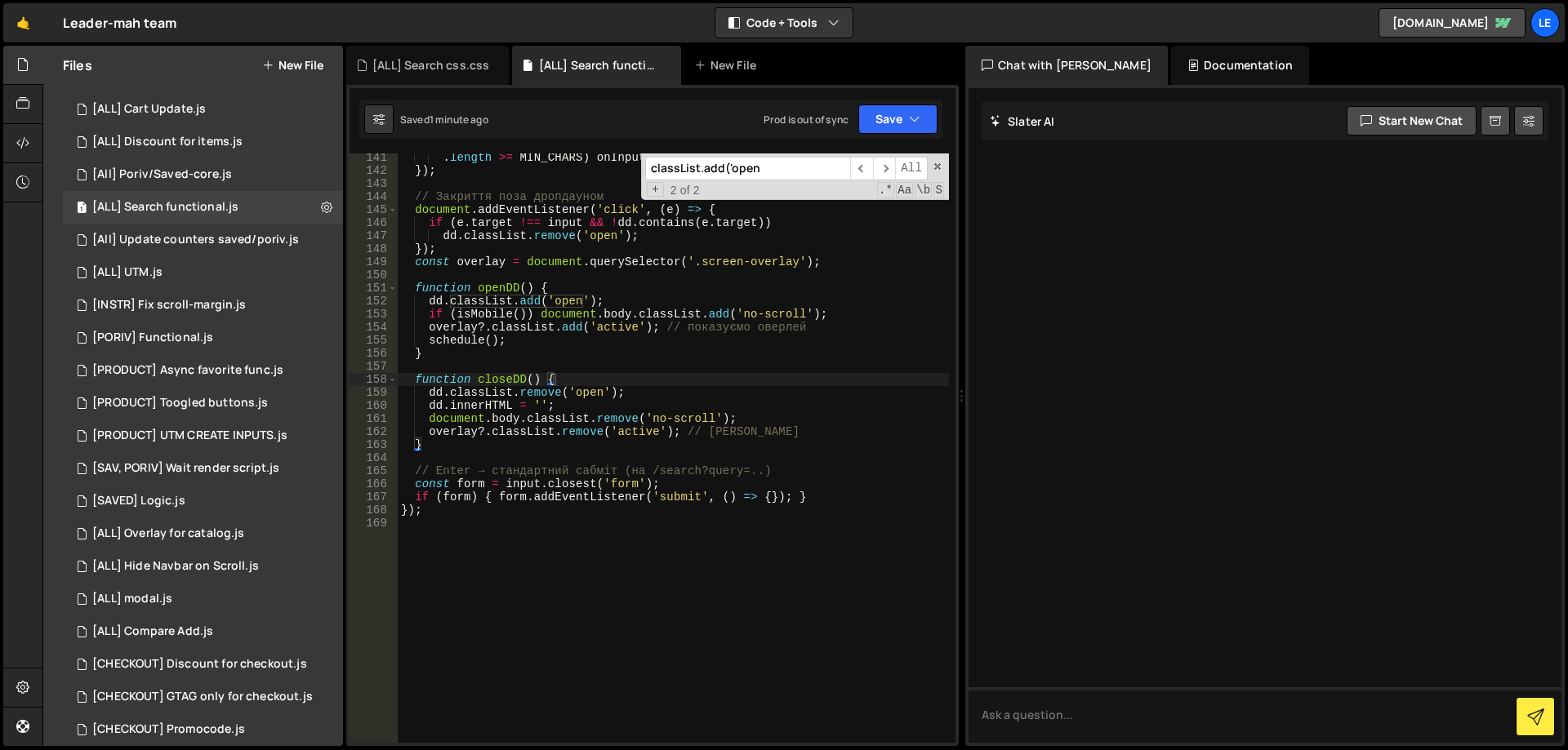
paste input "openDD"
type input "openDD"
click at [502, 295] on div ". length >= MIN_CHARS ) onInput ( ) ; }) ; // Закриття поза дропдауном document…" at bounding box center [673, 459] width 551 height 615
click at [501, 291] on div ". length >= MIN_CHARS ) onInput ( ) ; }) ; // Закриття поза дропдауном document…" at bounding box center [673, 459] width 551 height 615
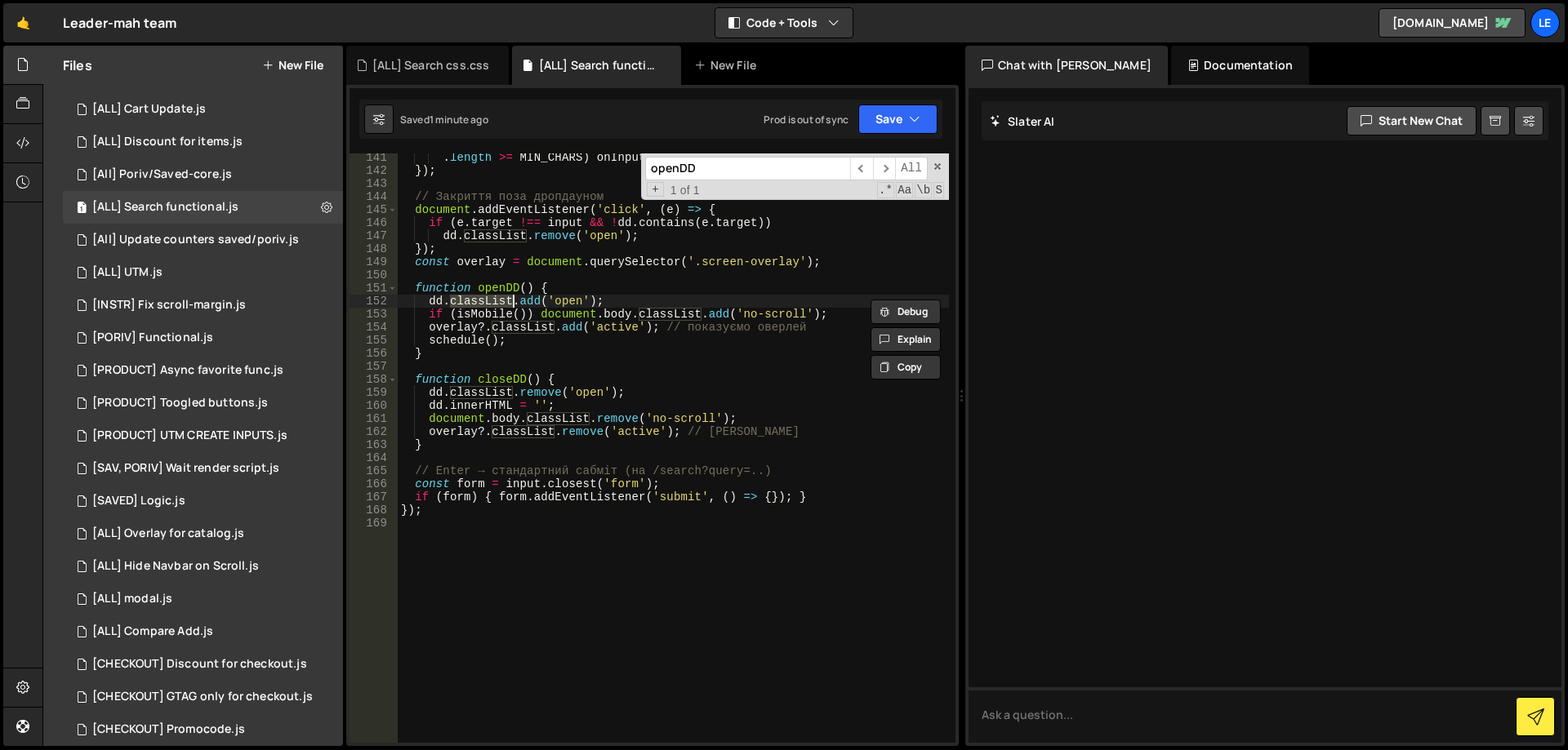
click at [501, 291] on div ". length >= MIN_CHARS ) onInput ( ) ; }) ; // Закриття поза дропдауном document…" at bounding box center [673, 459] width 551 height 615
click at [507, 288] on div ". length >= MIN_CHARS ) onInput ( ) ; }) ; // Закриття поза дропдауном document…" at bounding box center [673, 447] width 551 height 589
click at [507, 288] on div ". length >= MIN_CHARS ) onInput ( ) ; }) ; // Закриття поза дропдауном document…" at bounding box center [673, 459] width 551 height 615
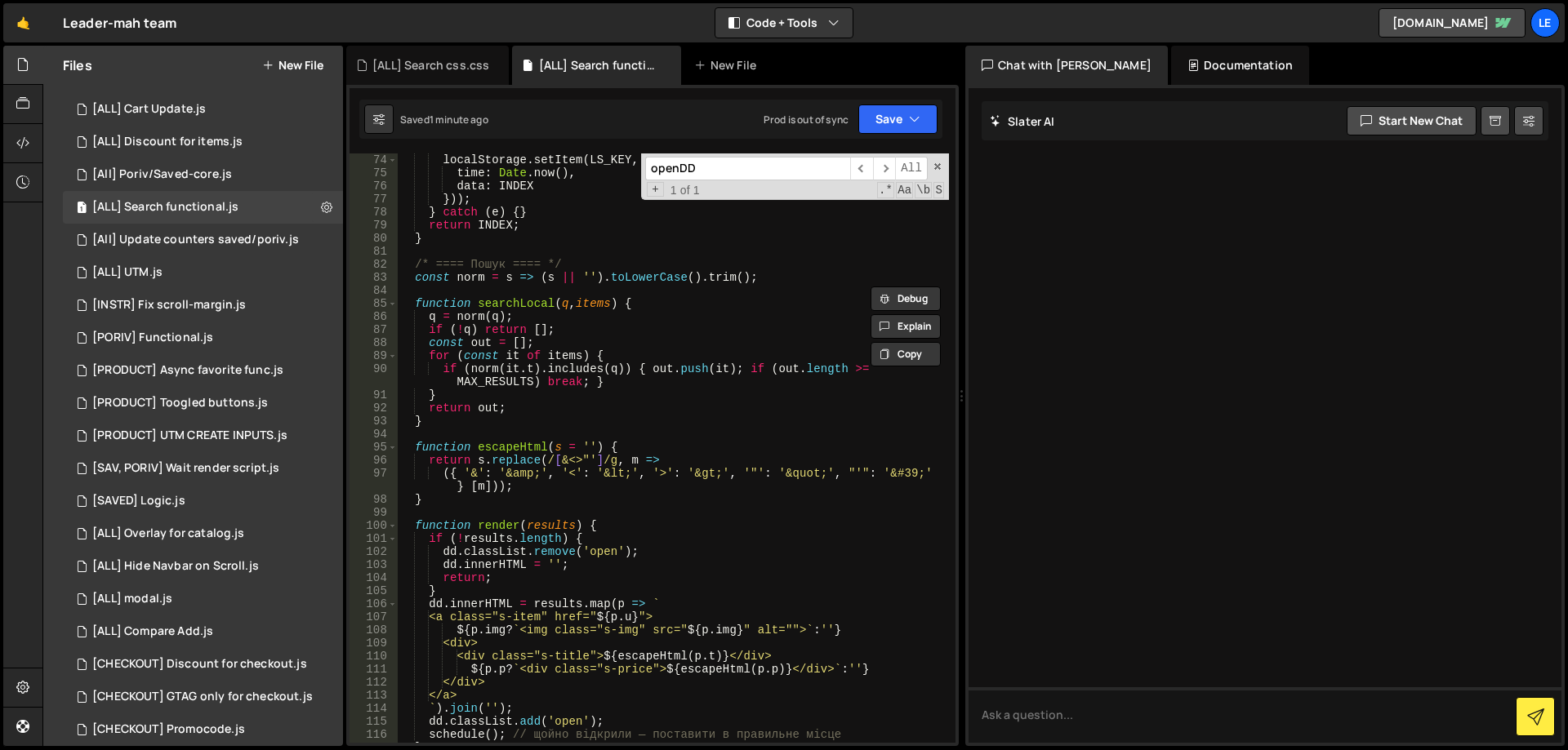
scroll to position [1028, 0]
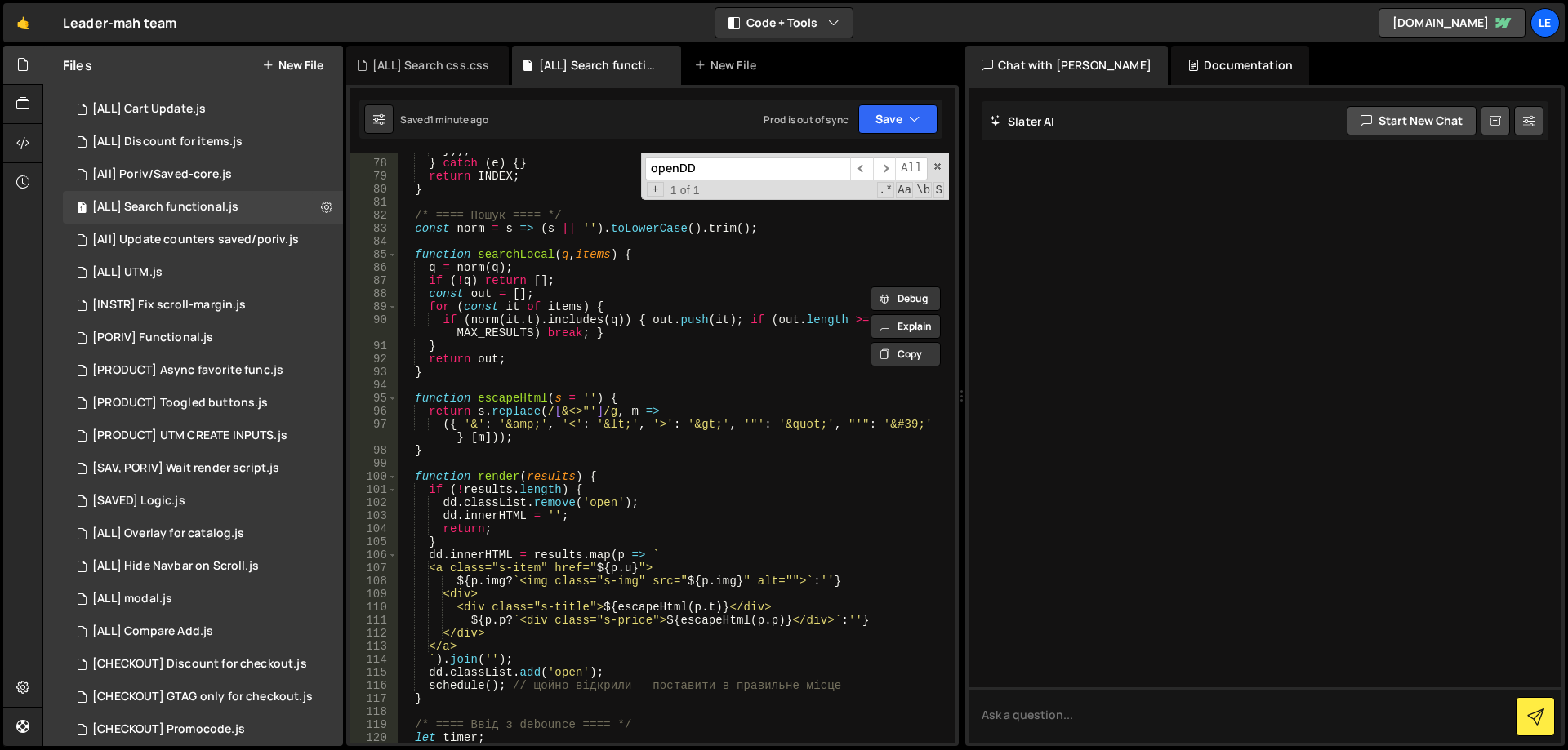
click at [648, 490] on div "})) ; } catch ( e ) { } return INDEX ; } /* ==== Пошук ==== */ const norm = s =…" at bounding box center [673, 451] width 551 height 615
type textarea "if (!results.length) {"
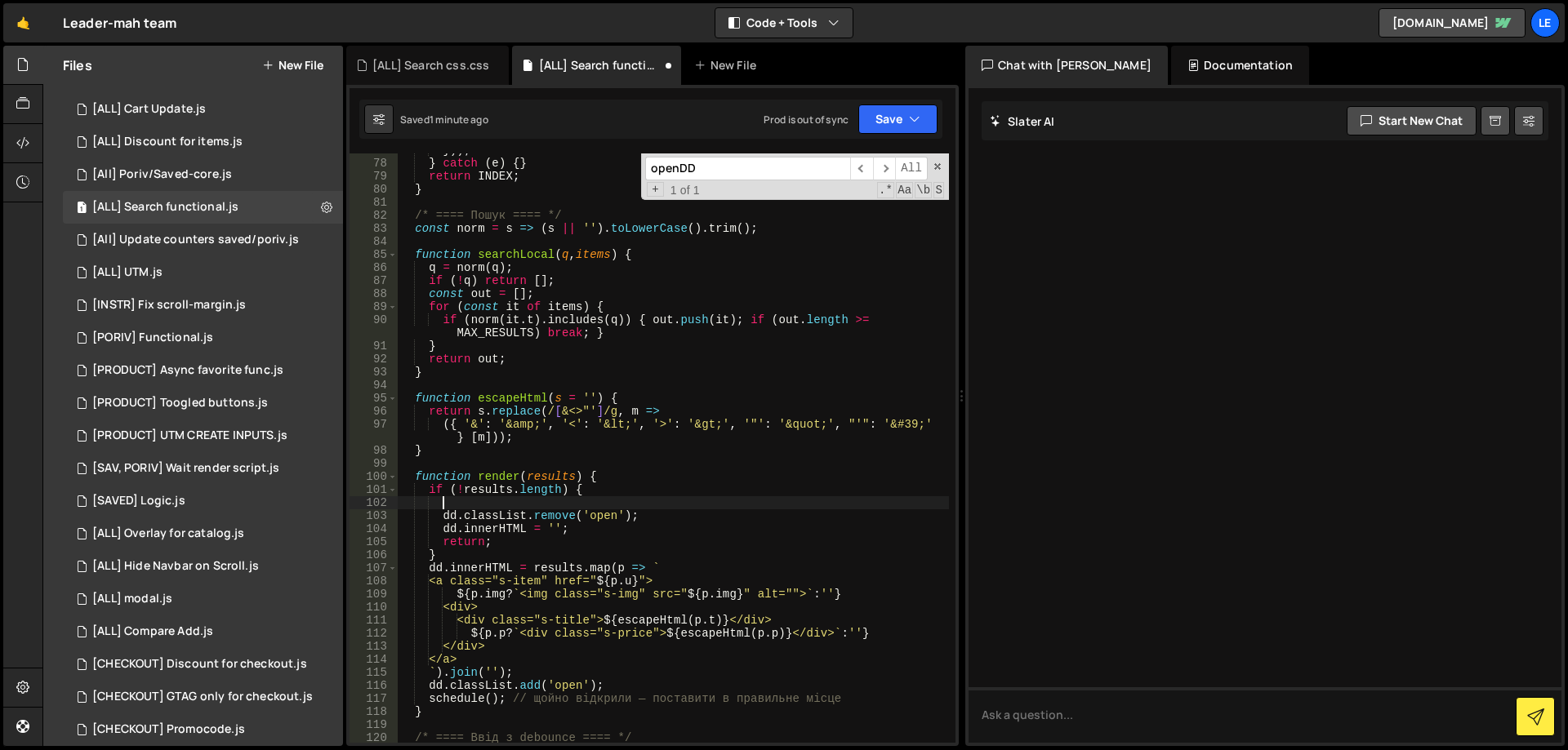
paste textarea "openDD"
type textarea "openDD"
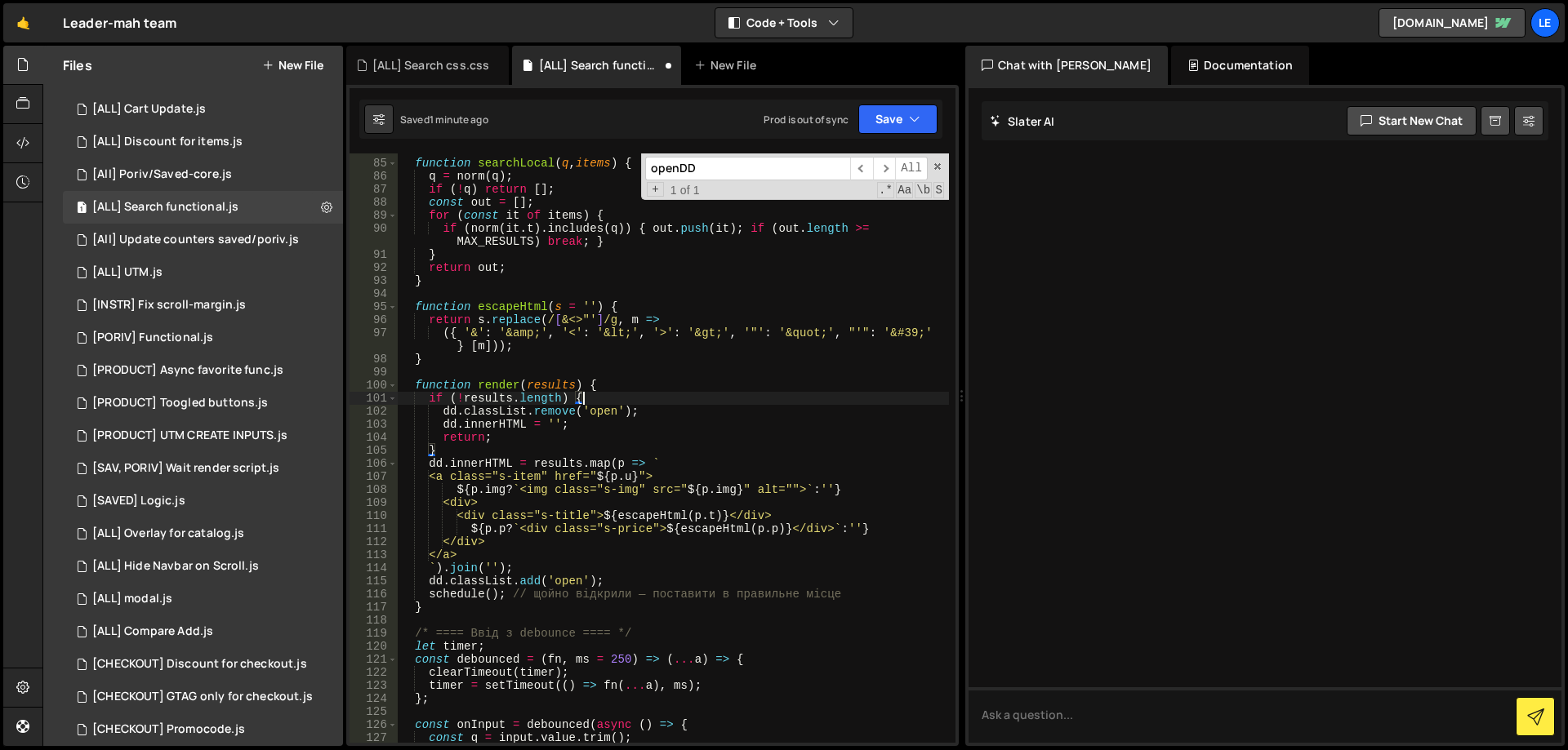
scroll to position [1127, 0]
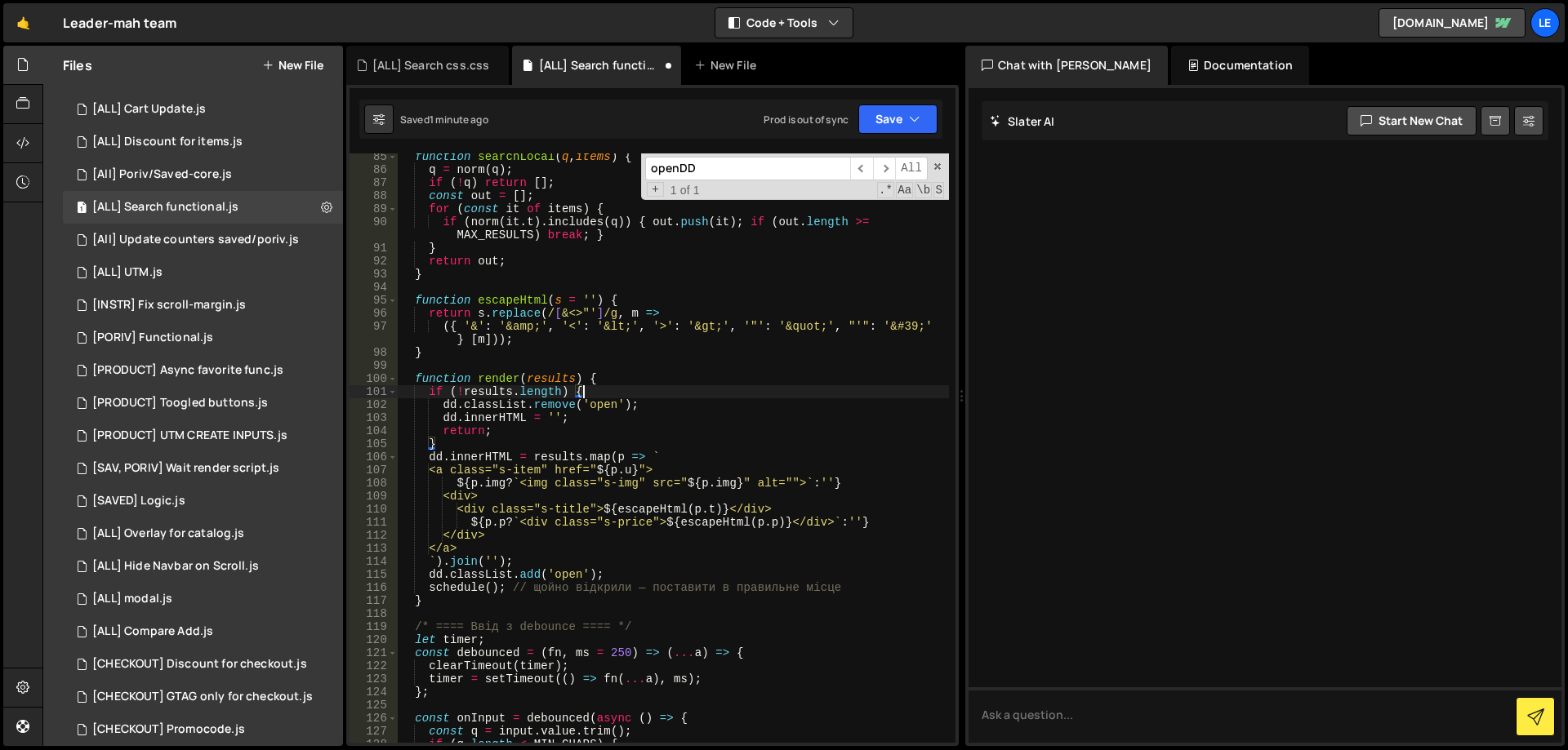
click at [638, 571] on div "function searchLocal ( q , items ) { q = norm ( q ) ; if ( ! q ) return [ ] ; c…" at bounding box center [673, 458] width 551 height 615
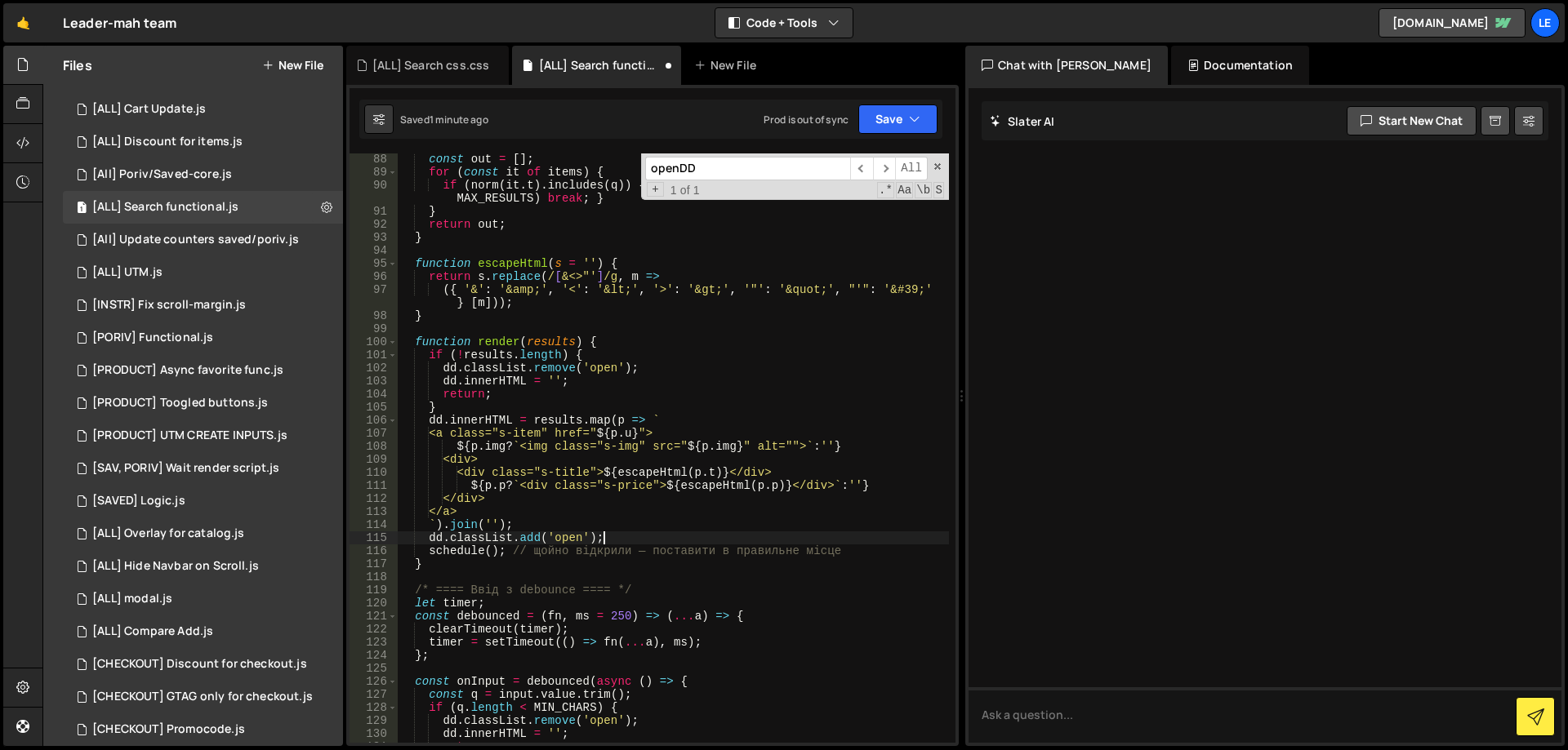
scroll to position [1670, 0]
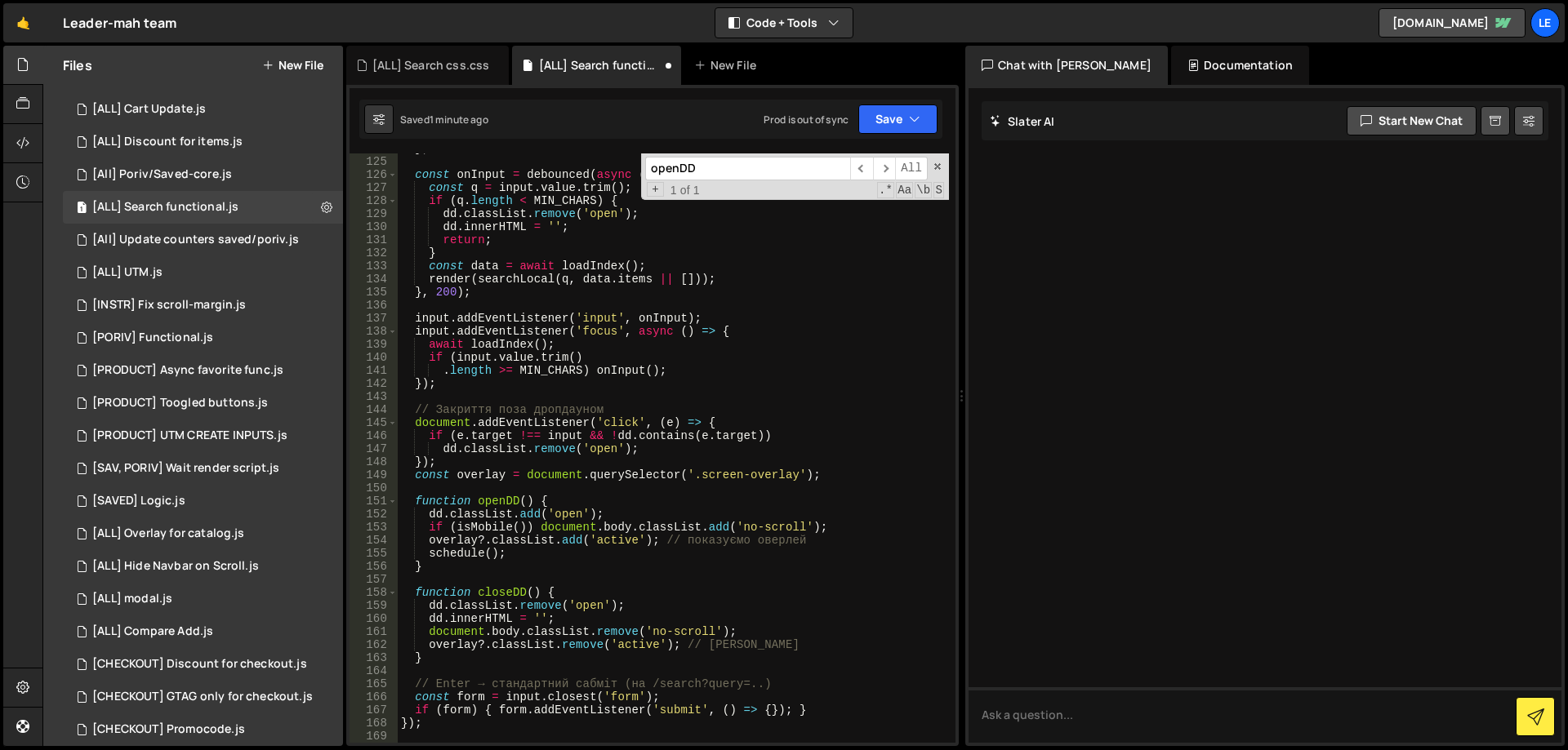
click at [468, 555] on div "} ; const onInput = debounced ( async ( ) => { const q = input . value . trim (…" at bounding box center [673, 449] width 551 height 615
drag, startPoint x: 534, startPoint y: 499, endPoint x: 478, endPoint y: 501, distance: 56.0
click at [478, 501] on div "} ; const onInput = debounced ( async ( ) => { const q = input . value . trim (…" at bounding box center [673, 449] width 551 height 615
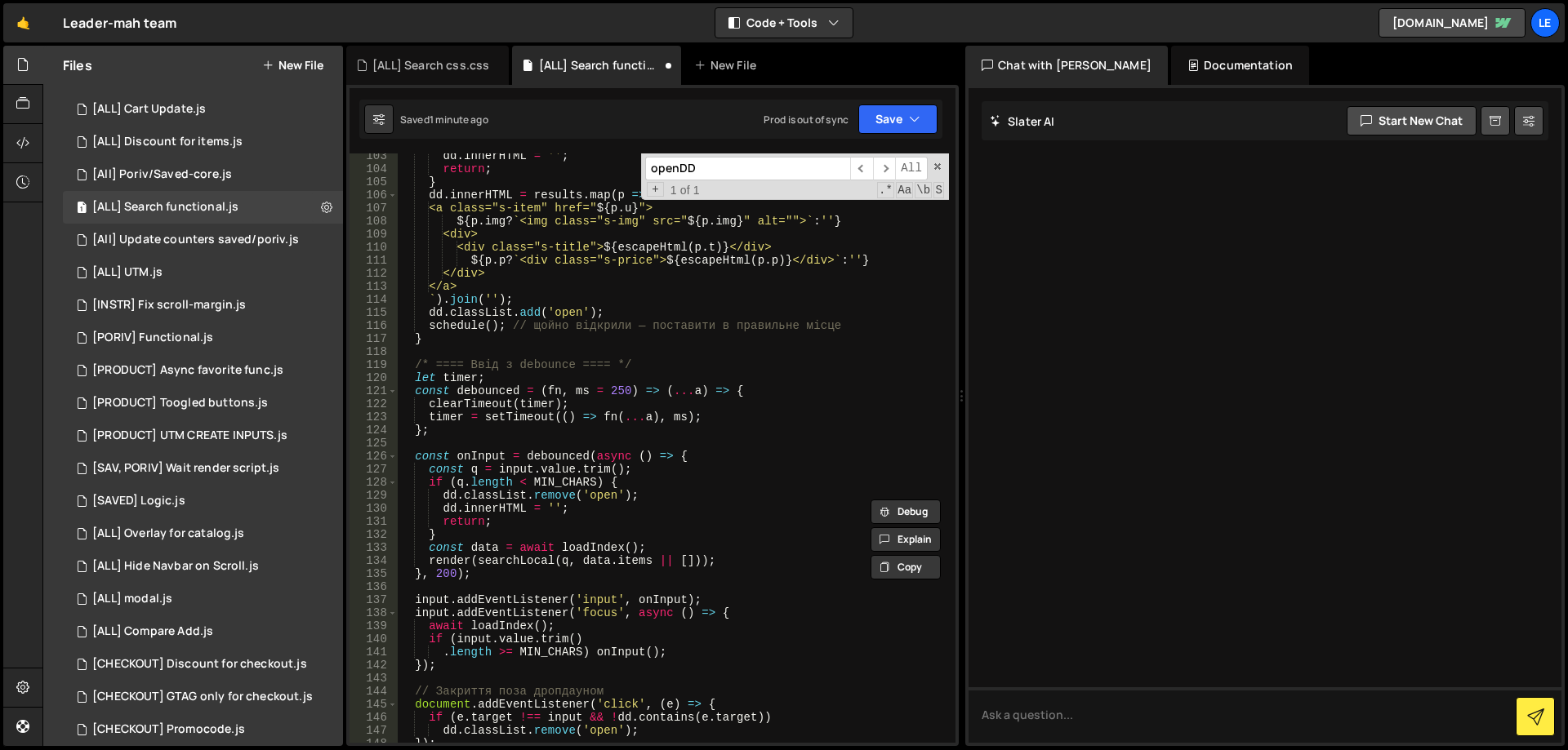
scroll to position [1389, 0]
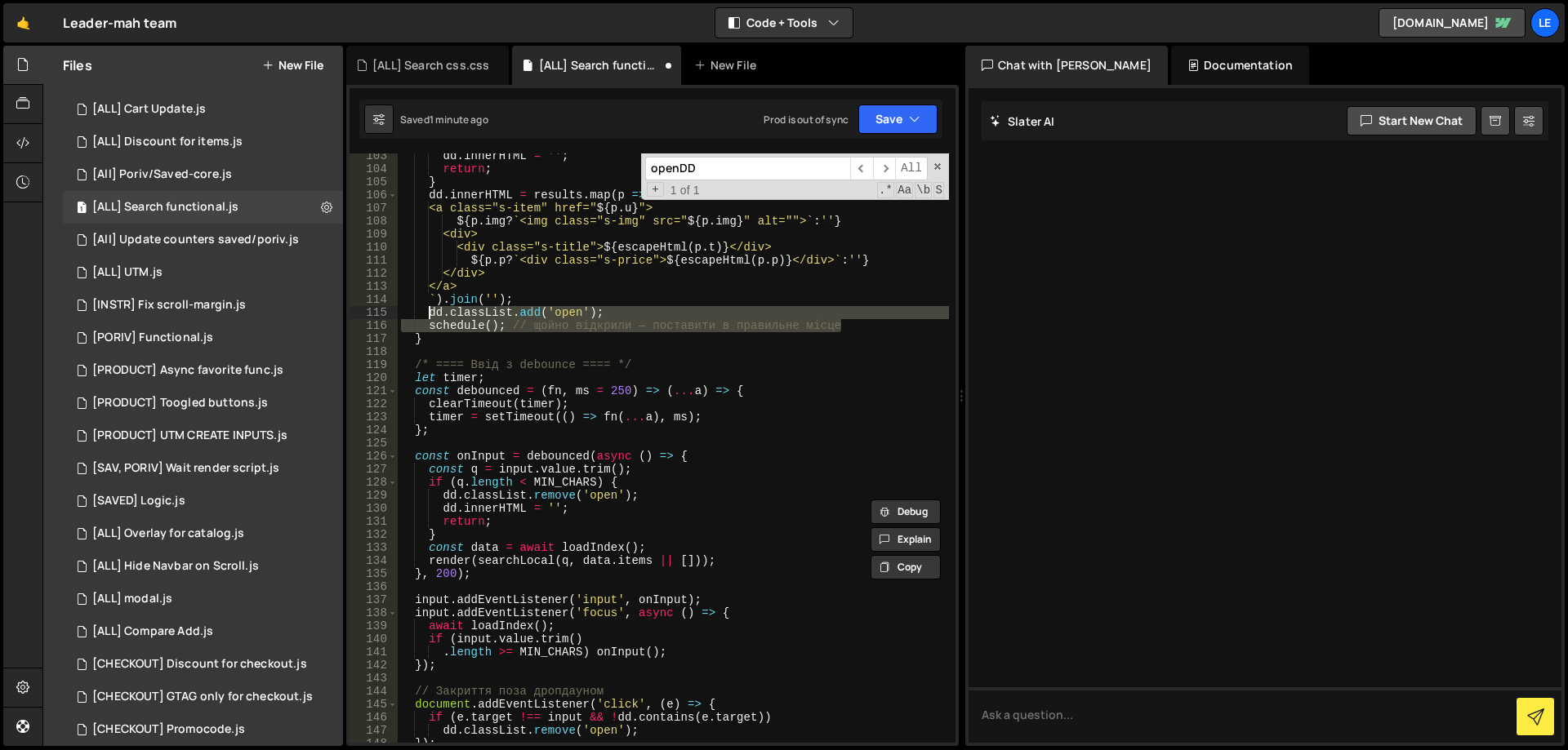
drag, startPoint x: 861, startPoint y: 325, endPoint x: 429, endPoint y: 315, distance: 432.1
click at [429, 315] on div "dd . innerHTML = '' ; return ; } dd . innerHTML = results . map ( p => ` <a cla…" at bounding box center [673, 457] width 551 height 615
paste textarea "openDD()"
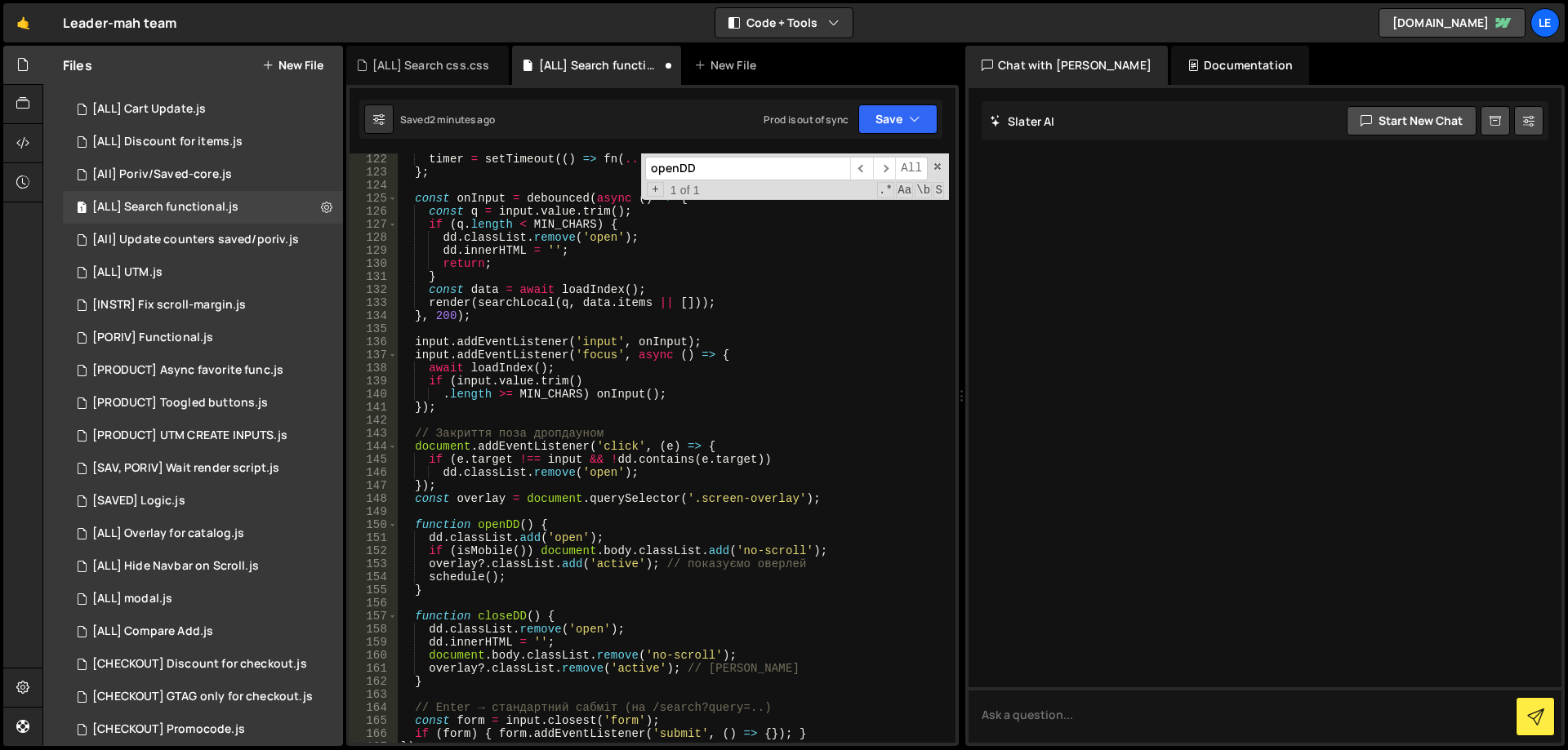
scroll to position [1731, 0]
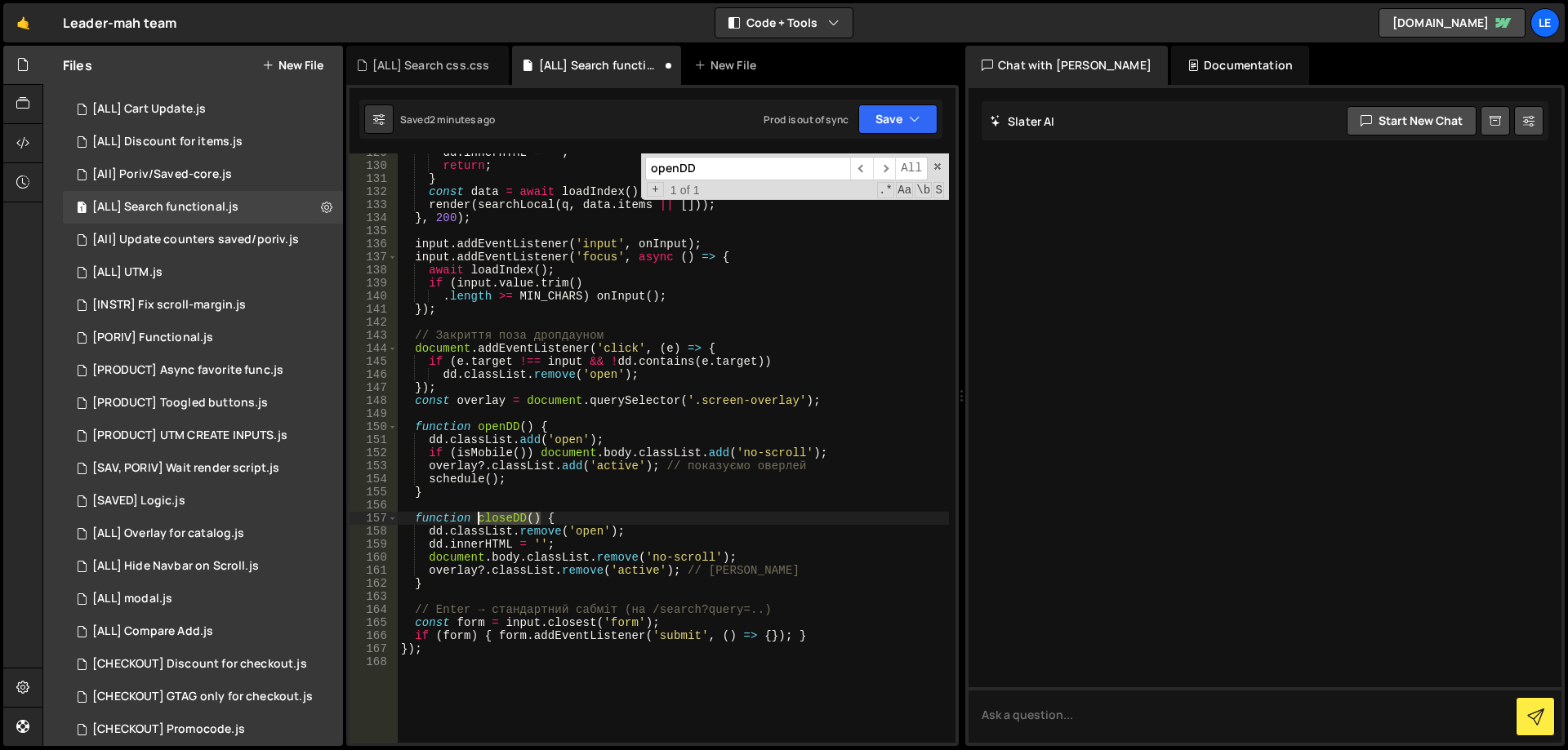
drag, startPoint x: 540, startPoint y: 516, endPoint x: 480, endPoint y: 519, distance: 60.1
click at [480, 519] on div "dd . innerHTML = '' ; return ; } const data = await loadIndex ( ) ; render ( se…" at bounding box center [673, 453] width 551 height 615
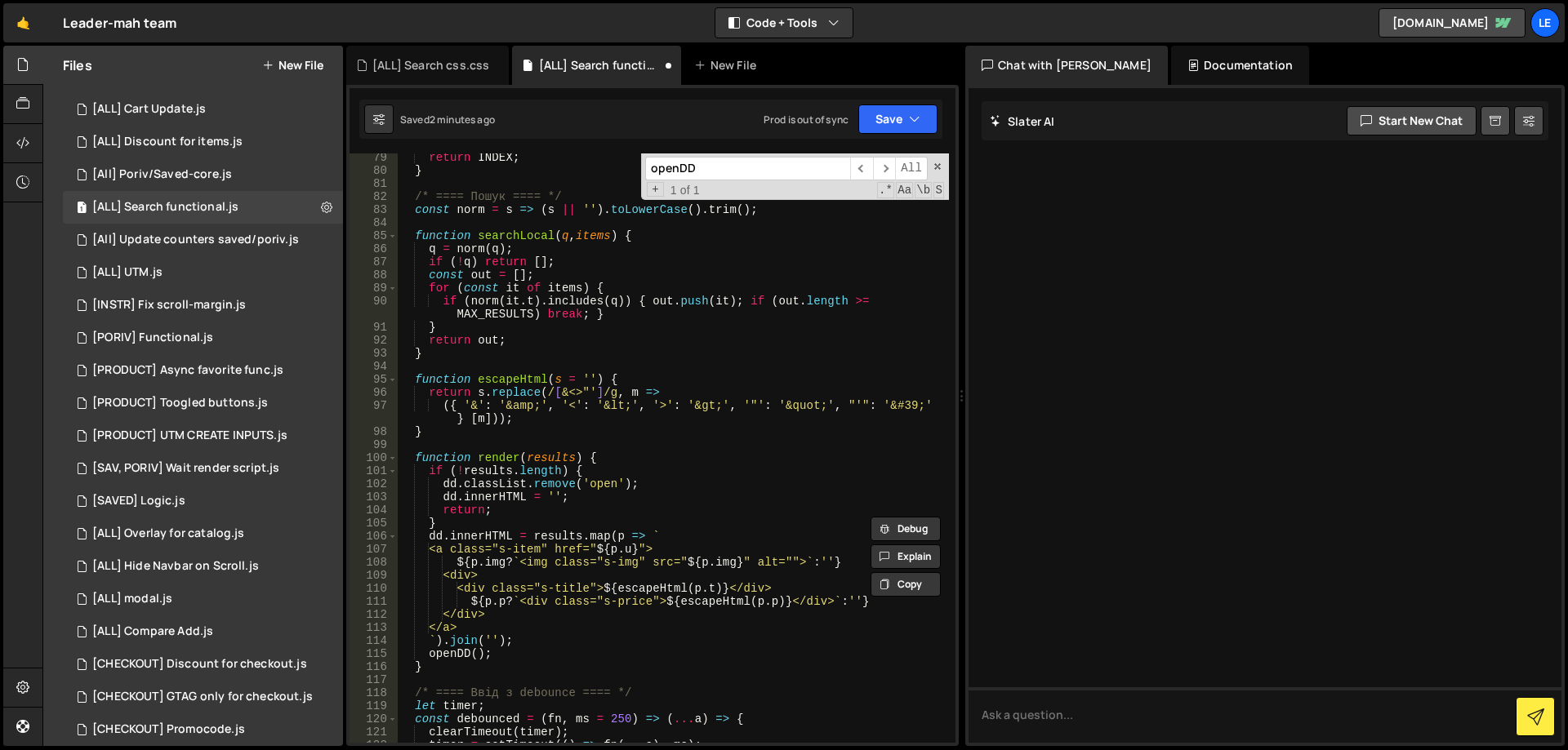
scroll to position [1048, 0]
drag, startPoint x: 605, startPoint y: 499, endPoint x: 358, endPoint y: 484, distance: 247.5
click at [358, 484] on div "function closeDD() { 79 80 81 82 83 84 85 86 87 88 89 90 91 92 93 94 95 96 97 9…" at bounding box center [653, 447] width 606 height 589
paste textarea "closeDD()"
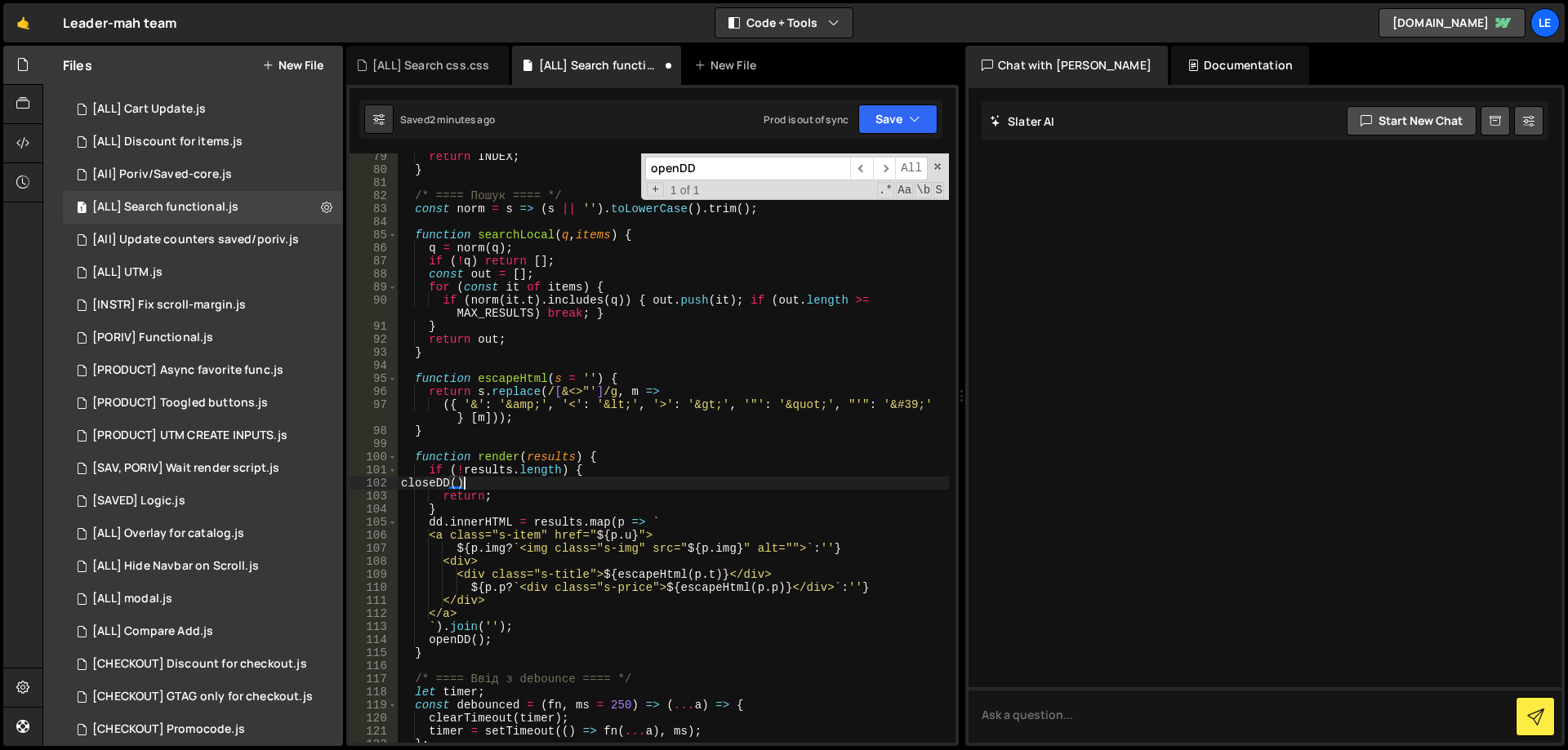
drag, startPoint x: 479, startPoint y: 484, endPoint x: 466, endPoint y: 483, distance: 13.0
click at [477, 484] on div "return INDEX ; } /* ==== Пошук ==== */ const norm = s => ( s || '' ) . toLowerC…" at bounding box center [673, 458] width 551 height 615
click at [890, 116] on button "Save" at bounding box center [898, 119] width 79 height 30
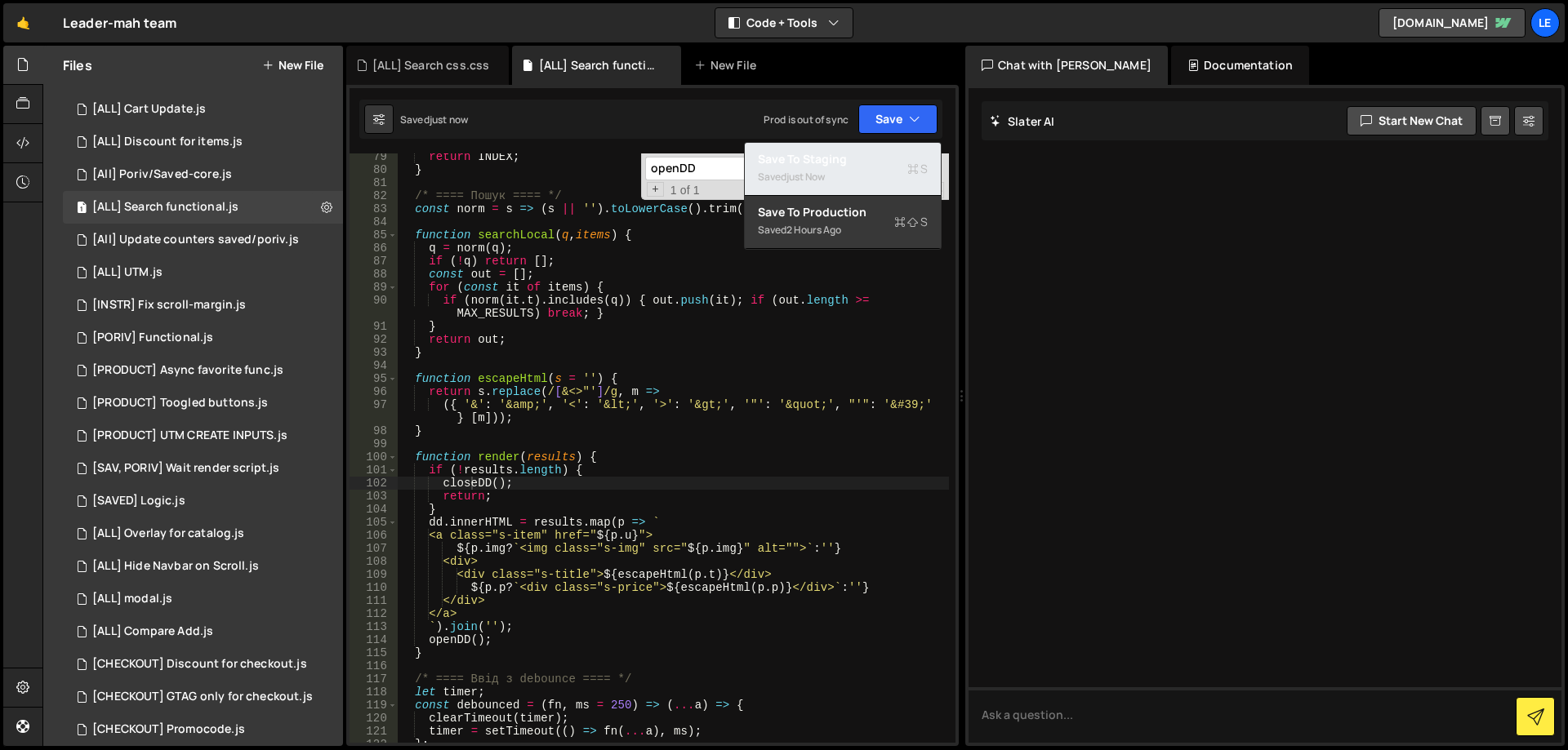
click at [838, 164] on div "Save to Staging S" at bounding box center [843, 159] width 170 height 17
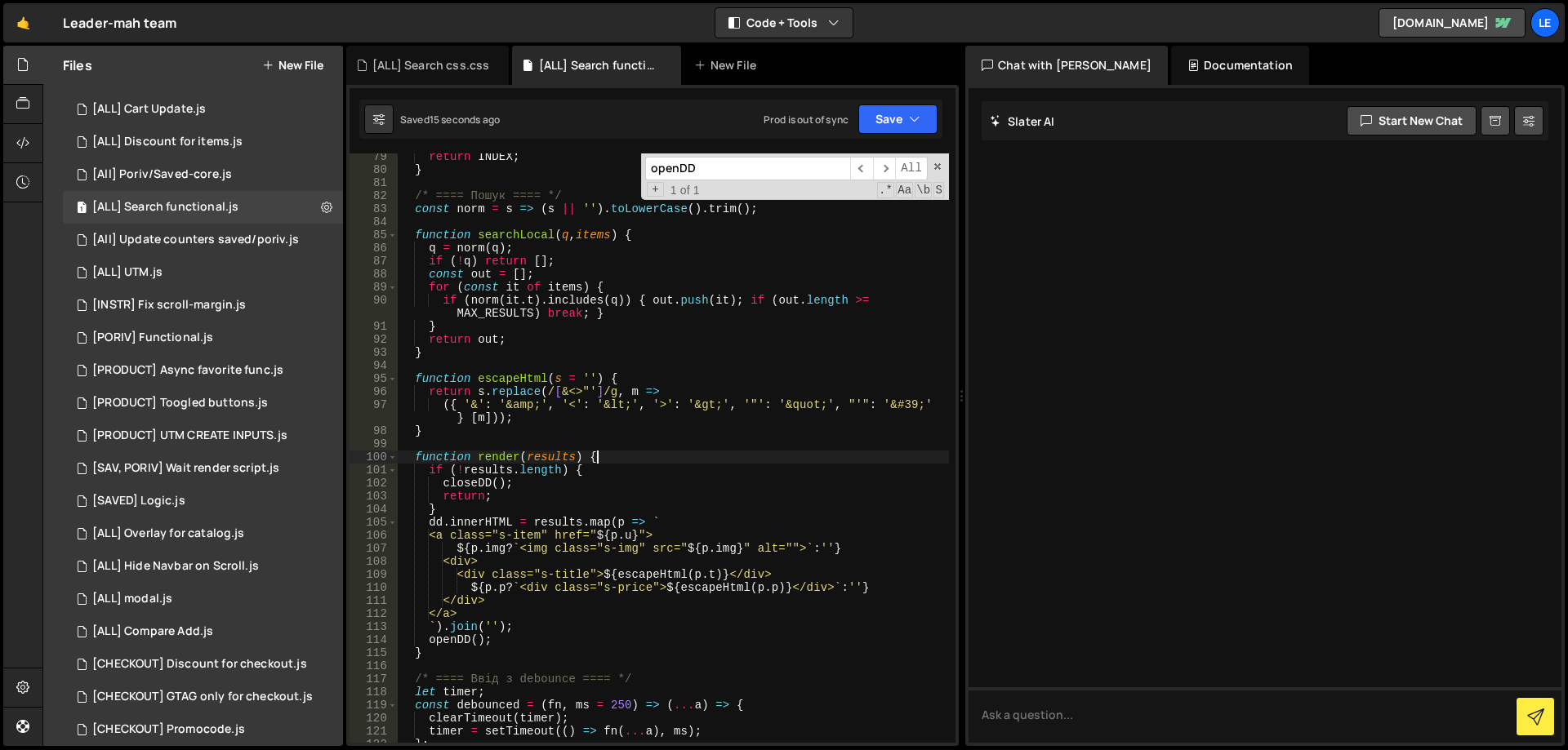
click at [679, 455] on div "return INDEX ; } /* ==== Пошук ==== */ const norm = s => ( s || '' ) . toLowerC…" at bounding box center [673, 458] width 551 height 615
click at [693, 456] on div "return INDEX ; } /* ==== Пошук ==== */ const norm = s => ( s || '' ) . toLowerC…" at bounding box center [673, 458] width 551 height 615
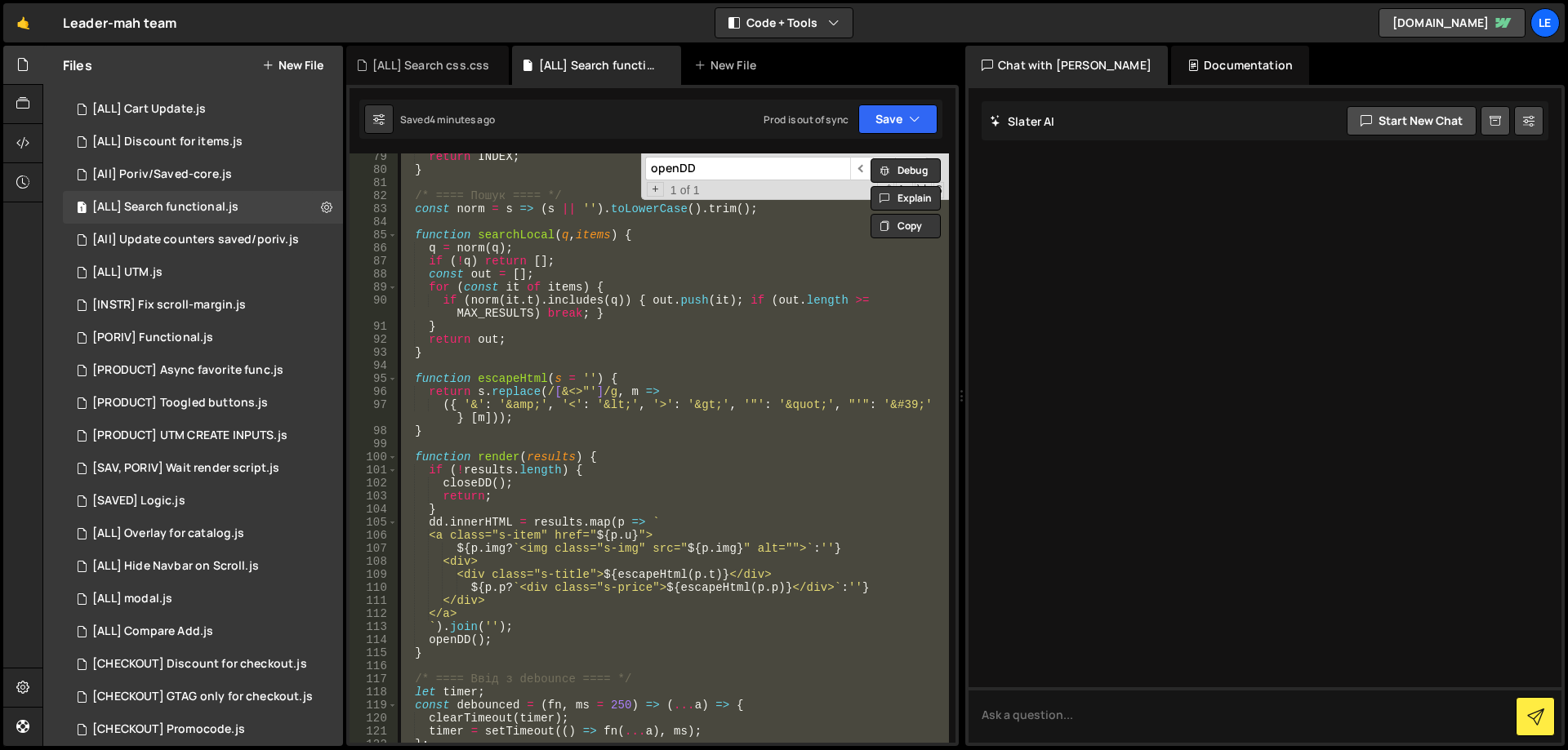
click at [765, 413] on div "return INDEX ; } /* ==== Пошук ==== */ const norm = s => ( s || '' ) . toLowerC…" at bounding box center [673, 447] width 551 height 589
type textarea "});"
paste textarea
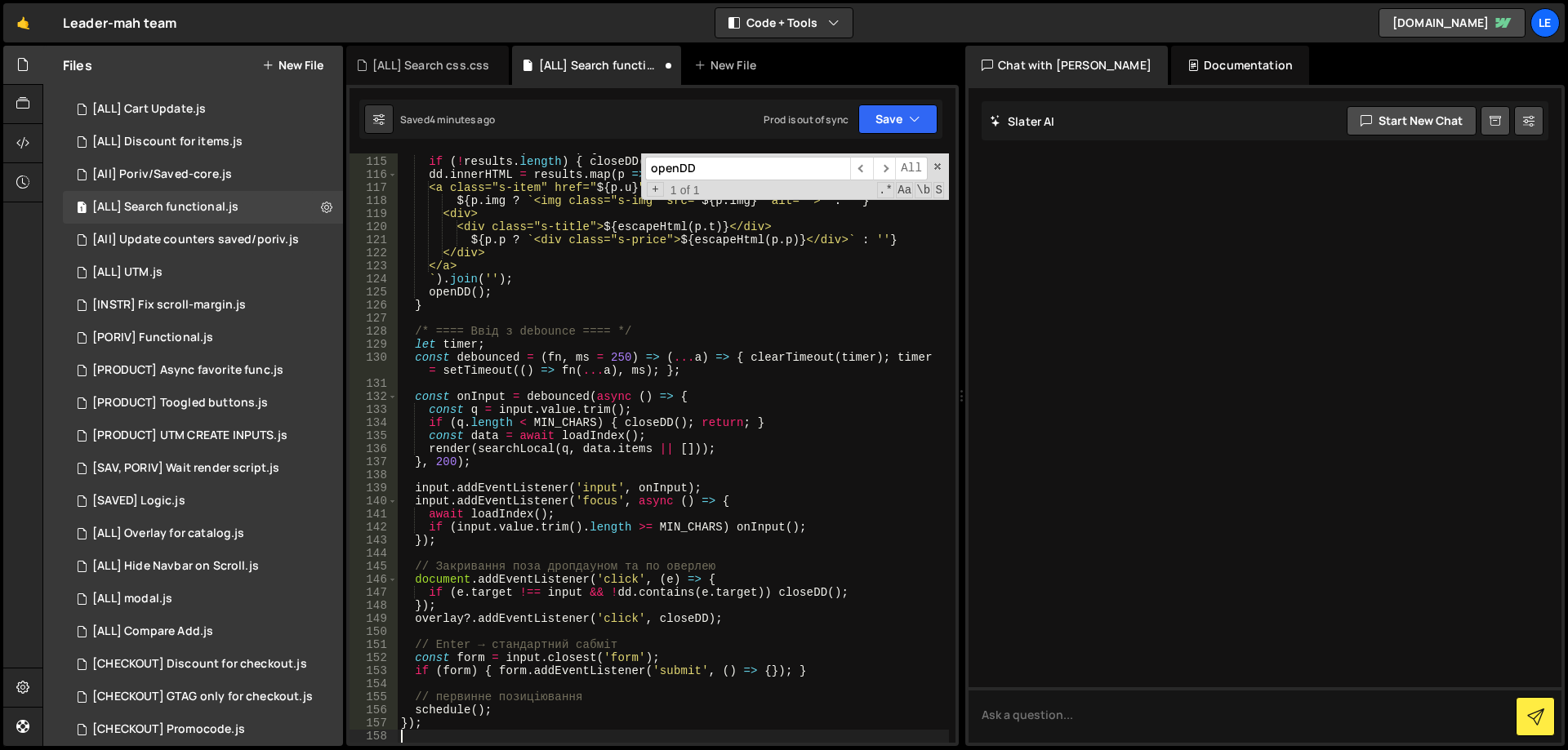
click at [763, 392] on div "function render ( results ) { if ( ! results . length ) { closeDD ( ) ; return …" at bounding box center [673, 449] width 551 height 615
click at [885, 113] on button "Save" at bounding box center [898, 119] width 79 height 30
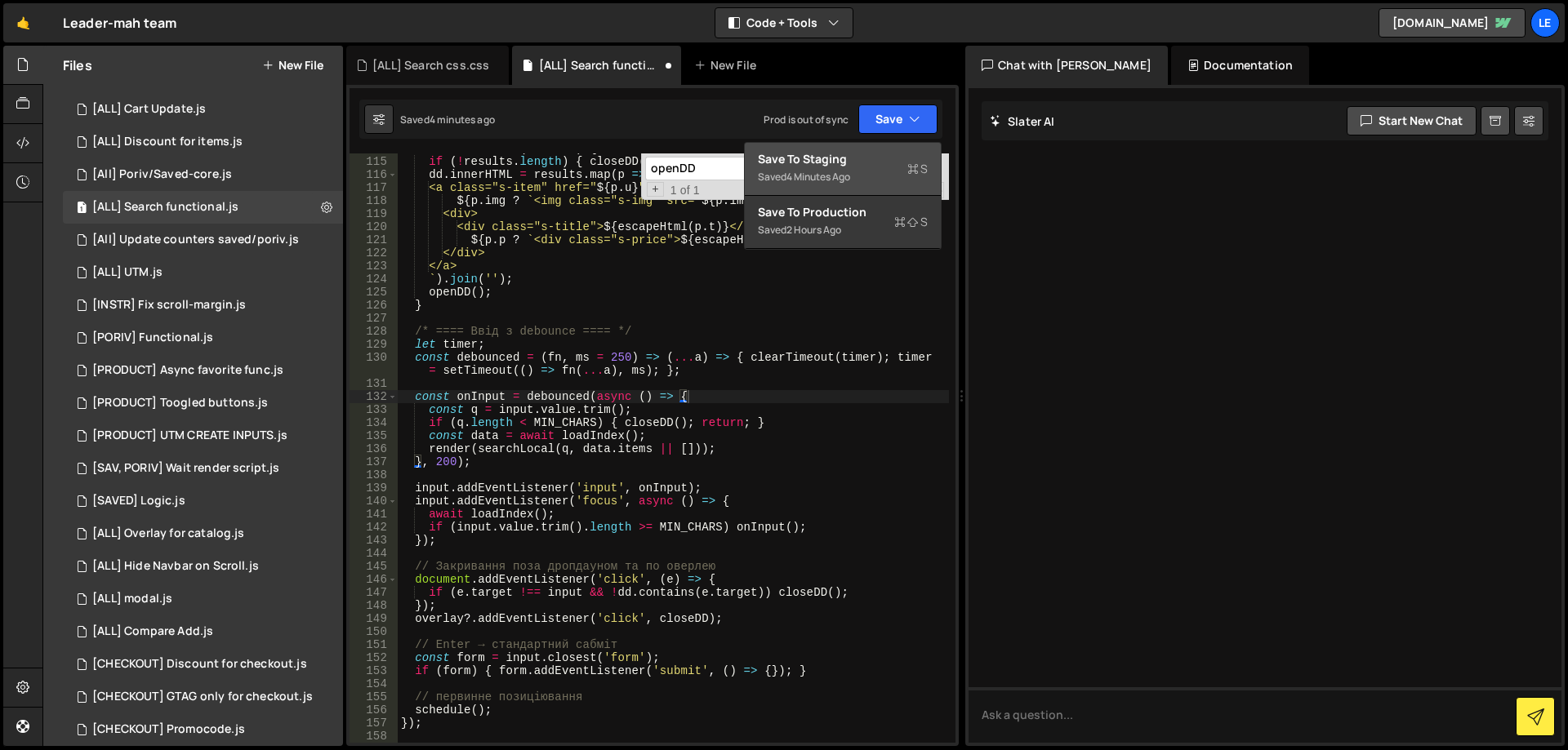
click at [851, 167] on div "Saved 4 minutes ago" at bounding box center [843, 177] width 170 height 20
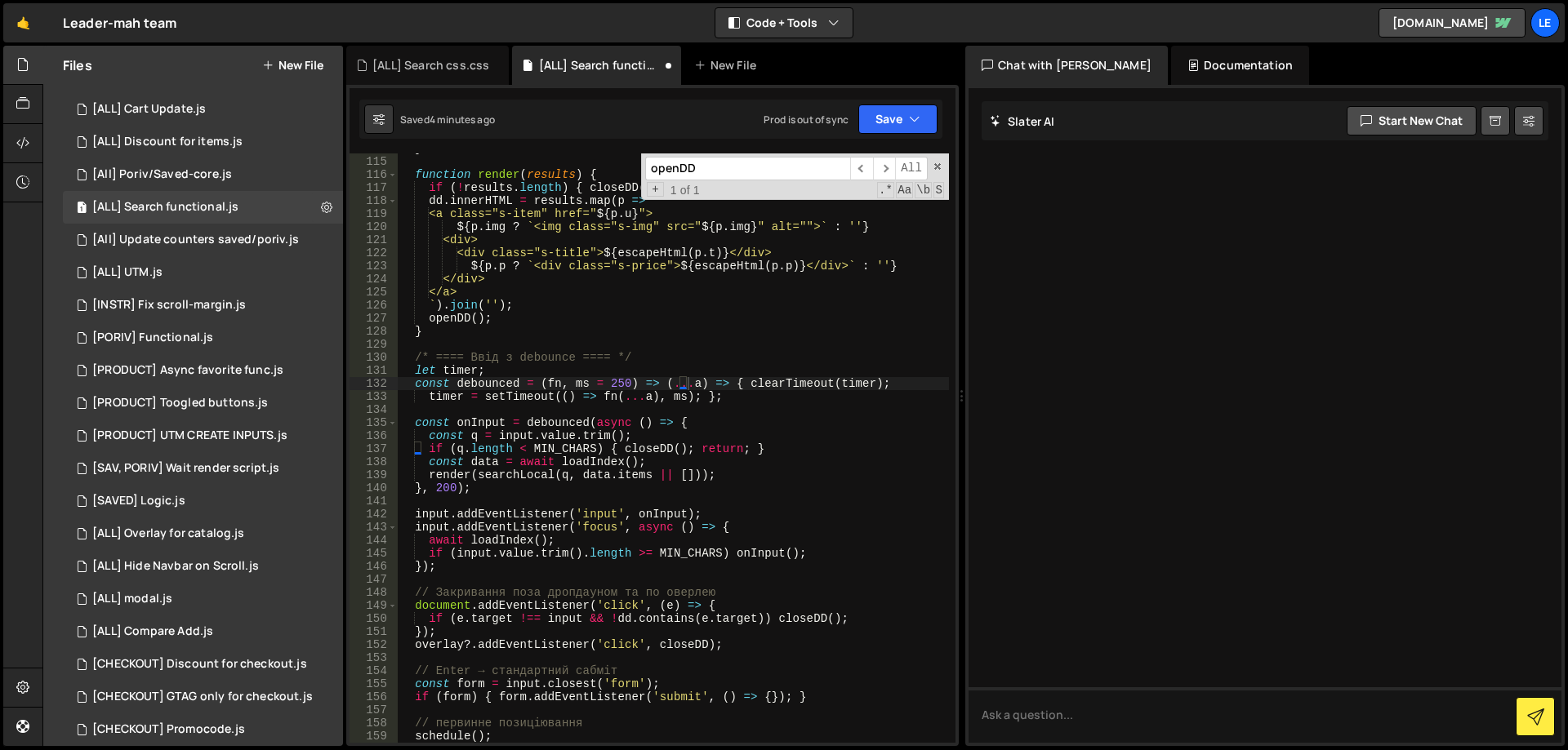
scroll to position [1539, 0]
click at [939, 167] on span at bounding box center [937, 166] width 11 height 11
type textarea "const debounced = (fn, ms = 250) => (...a) => { clearTimeout(timer);"
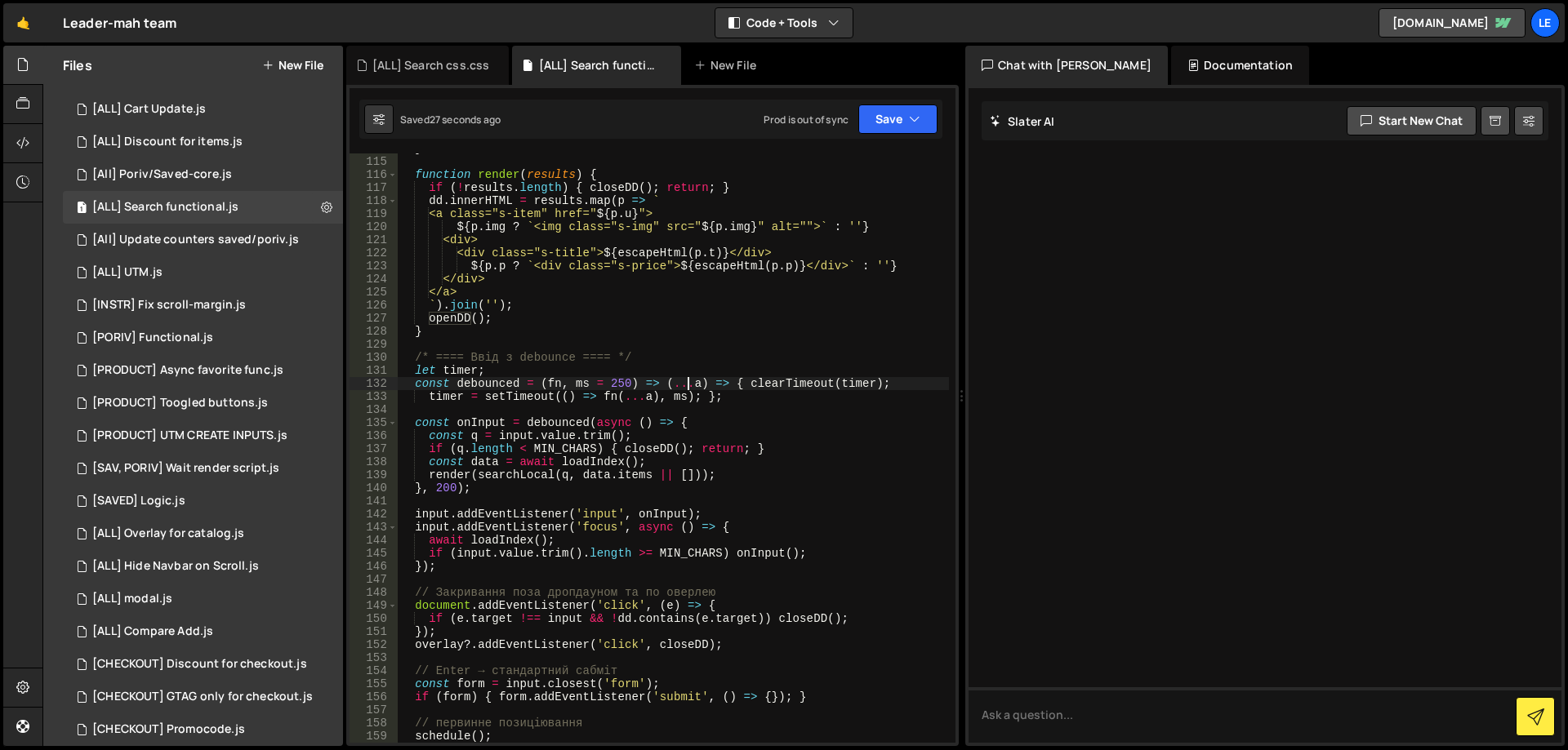
click at [736, 415] on div "} function render ( results ) { if ( ! results . length ) { closeDD ( ) ; retur…" at bounding box center [673, 449] width 551 height 615
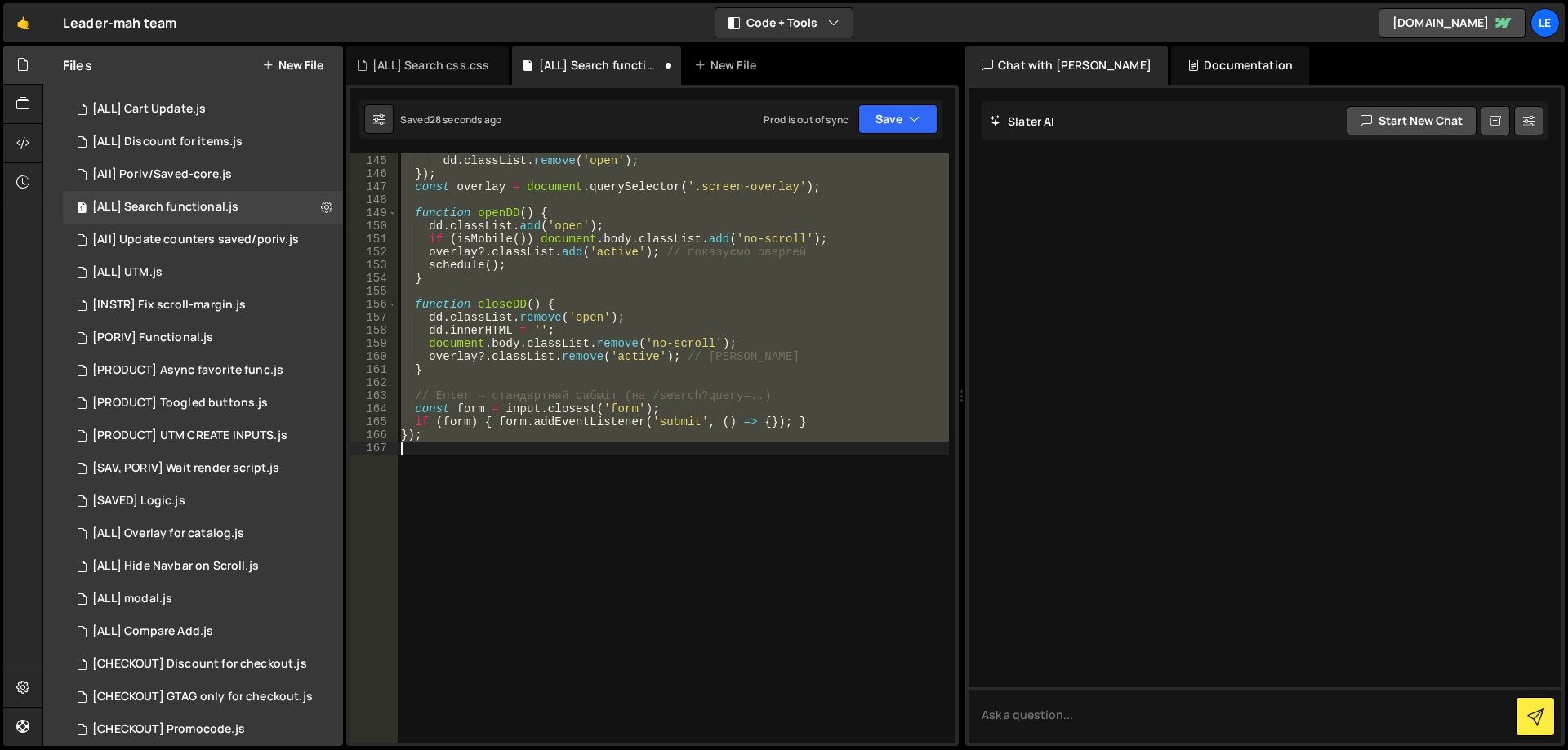
scroll to position [1932, 0]
click at [884, 114] on button "Save" at bounding box center [898, 119] width 79 height 30
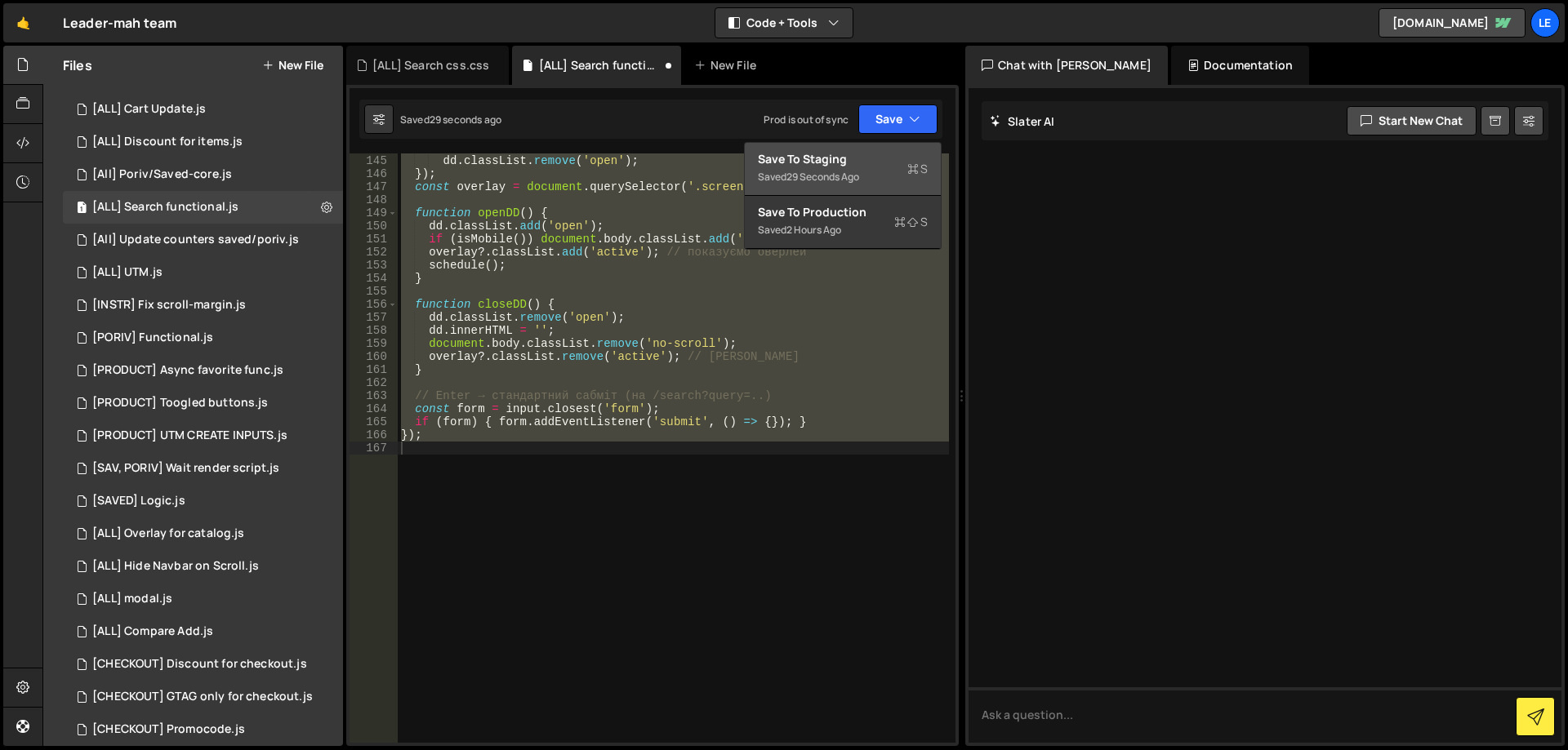
click at [846, 183] on div "29 seconds ago" at bounding box center [822, 177] width 72 height 14
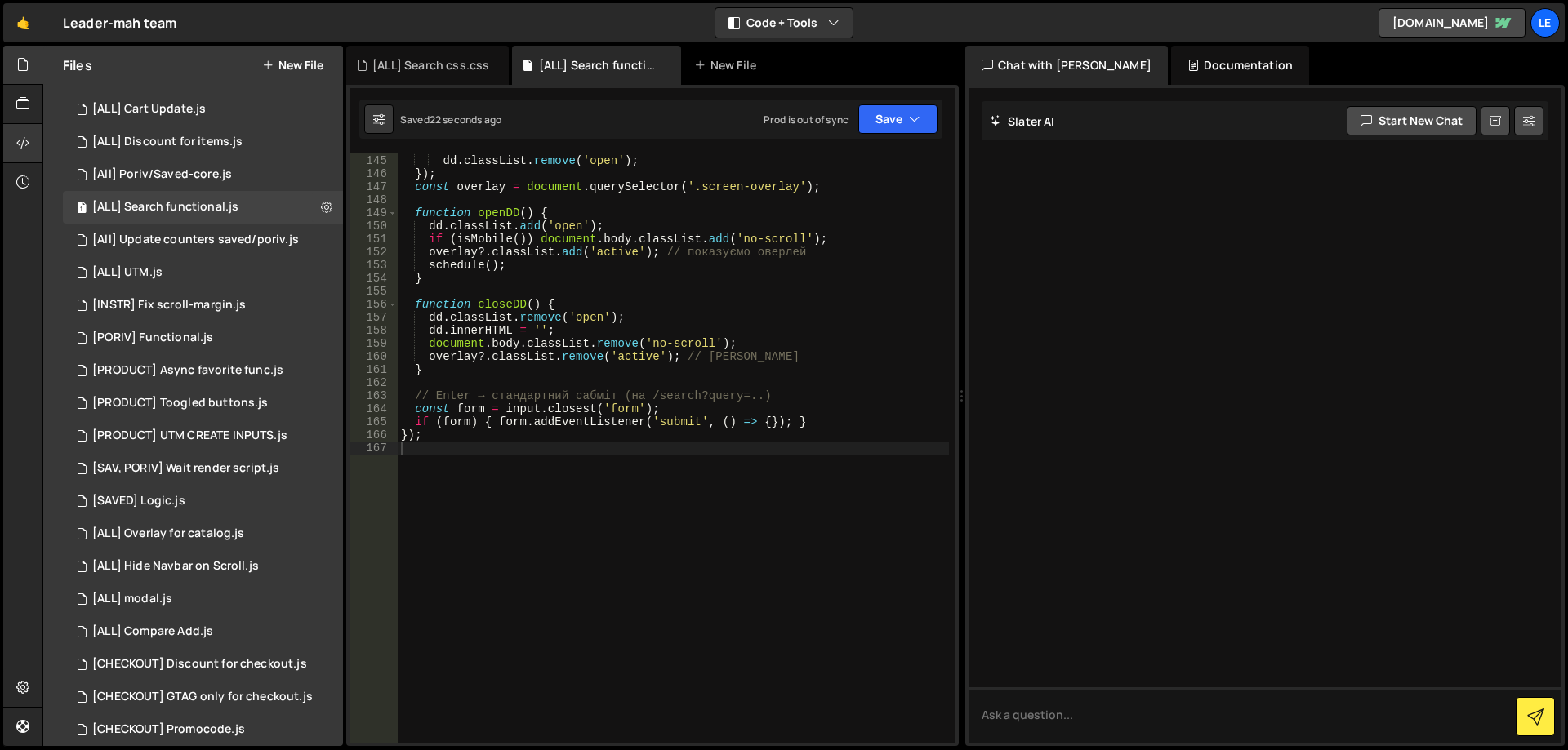
click at [28, 151] on icon at bounding box center [23, 143] width 13 height 18
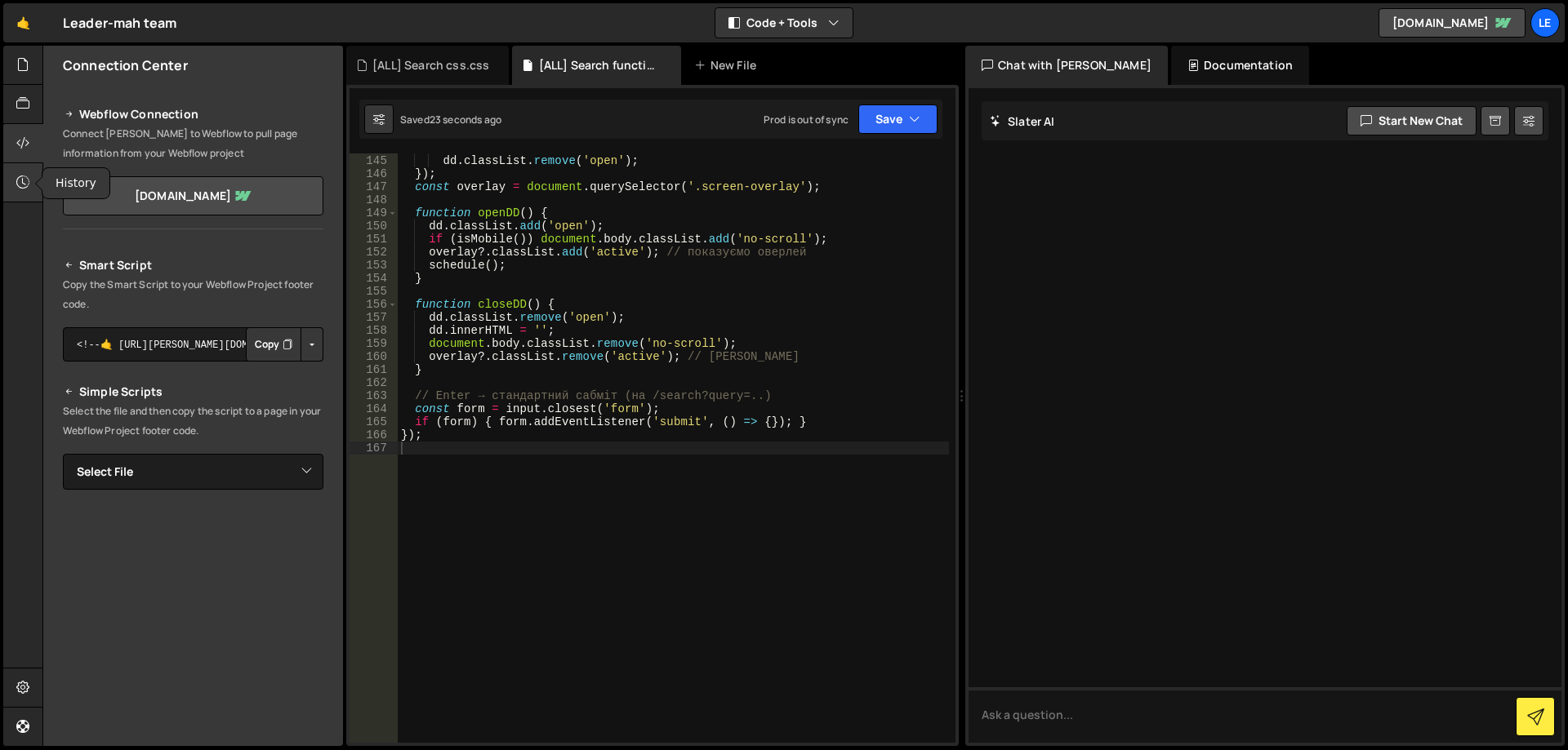
click at [22, 187] on icon at bounding box center [23, 182] width 13 height 18
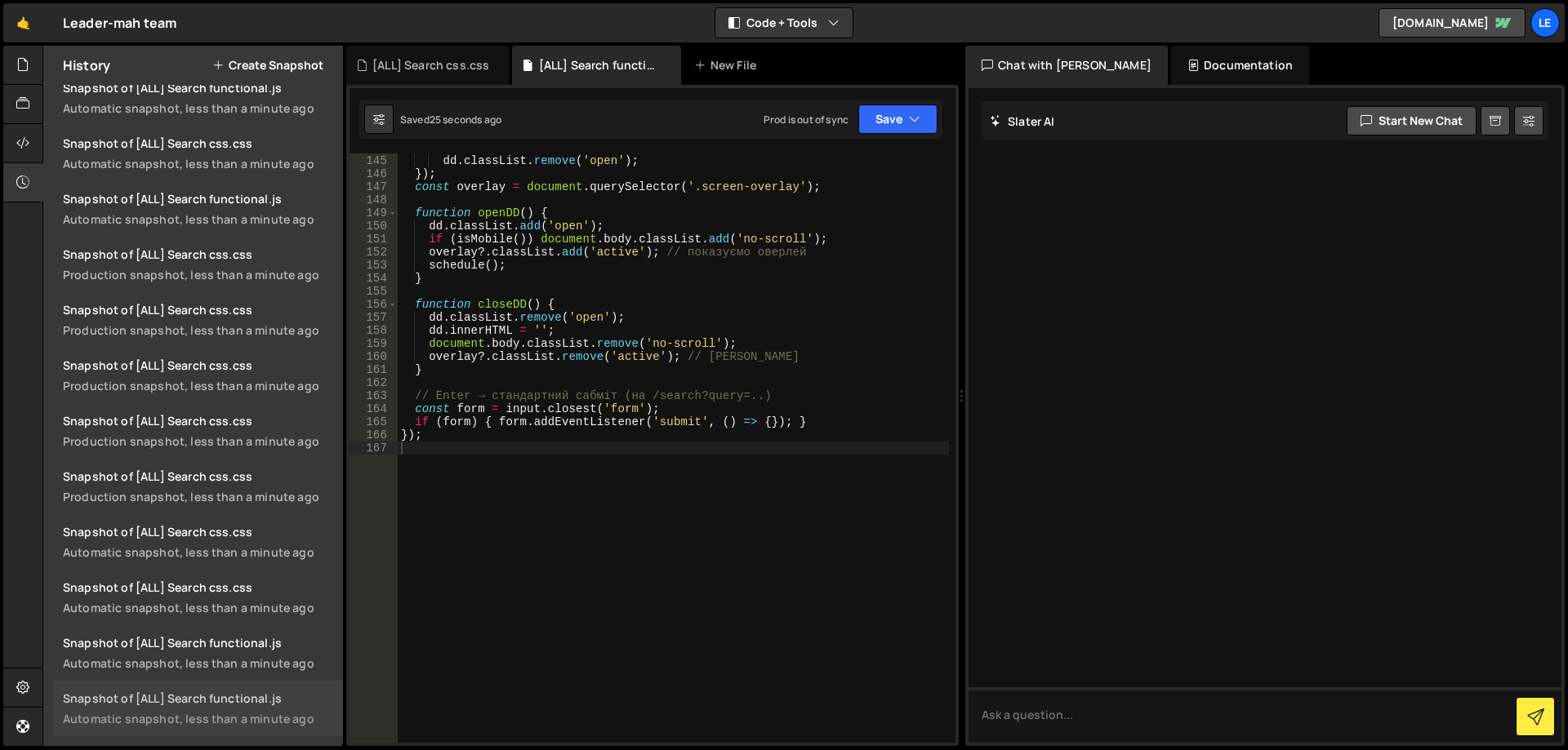
scroll to position [0, 0]
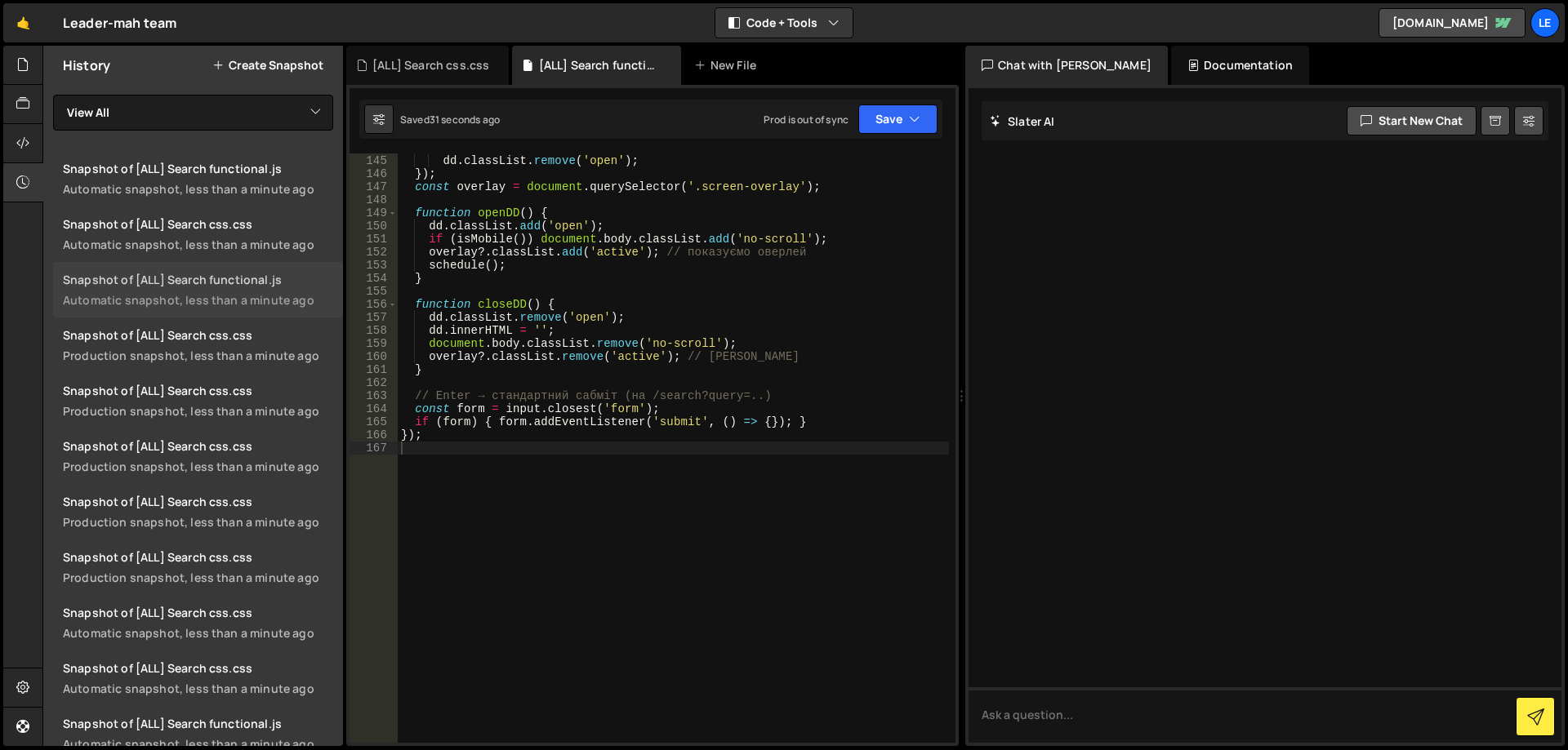
click at [279, 296] on div "Automatic snapshot, less than a minute ago" at bounding box center [198, 300] width 271 height 16
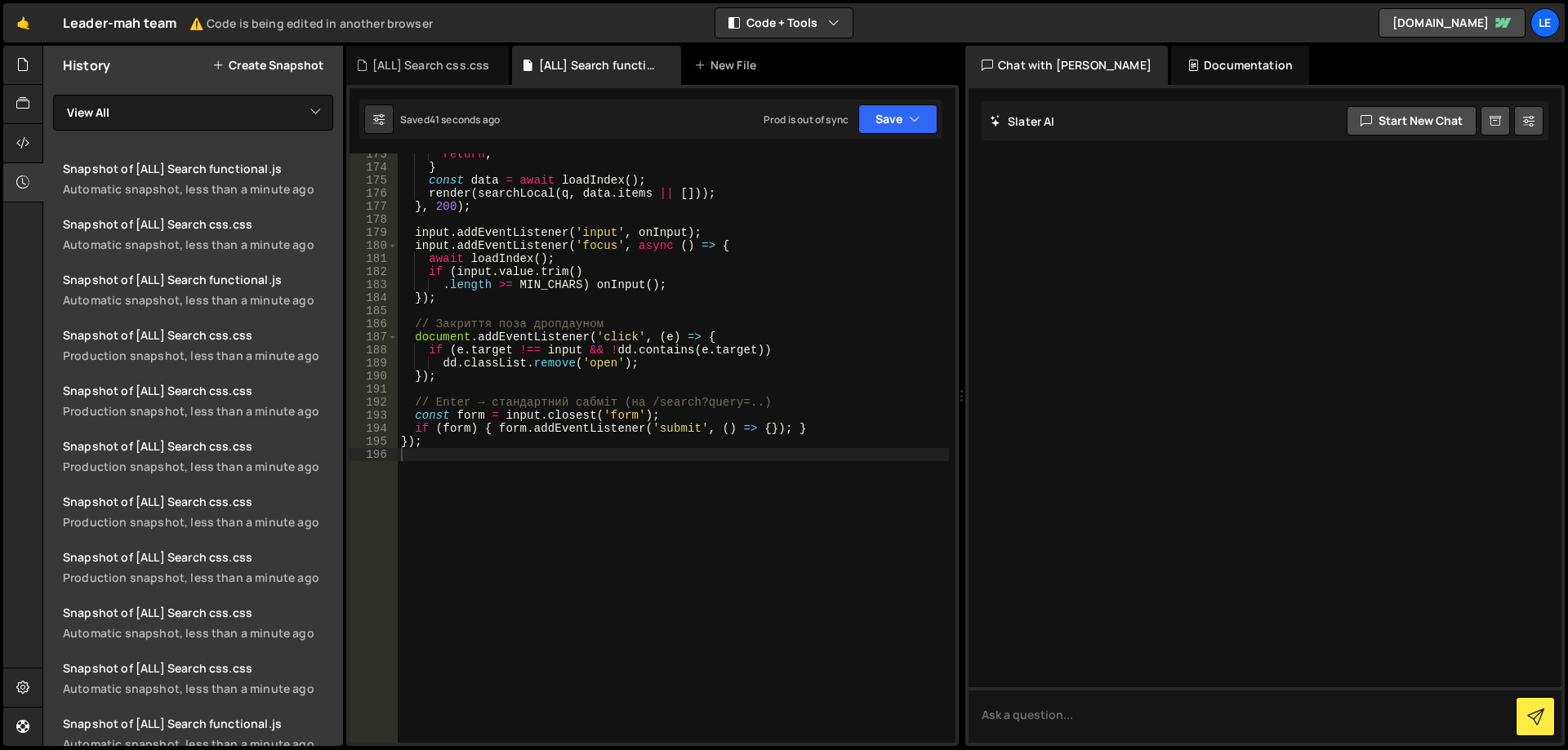
scroll to position [2369, 0]
click at [916, 118] on icon "button" at bounding box center [914, 119] width 11 height 17
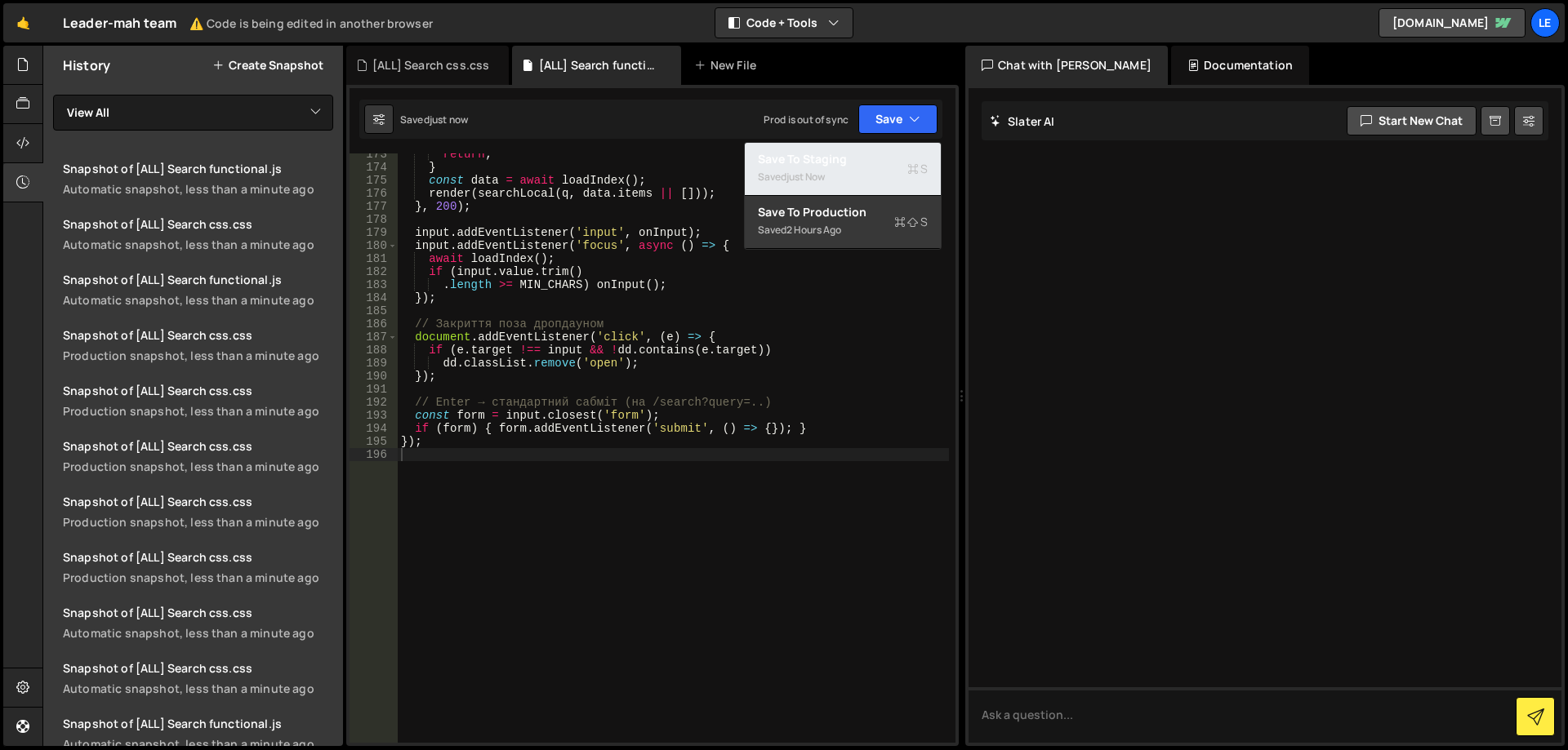
click at [878, 171] on div "Saved just now" at bounding box center [843, 177] width 170 height 20
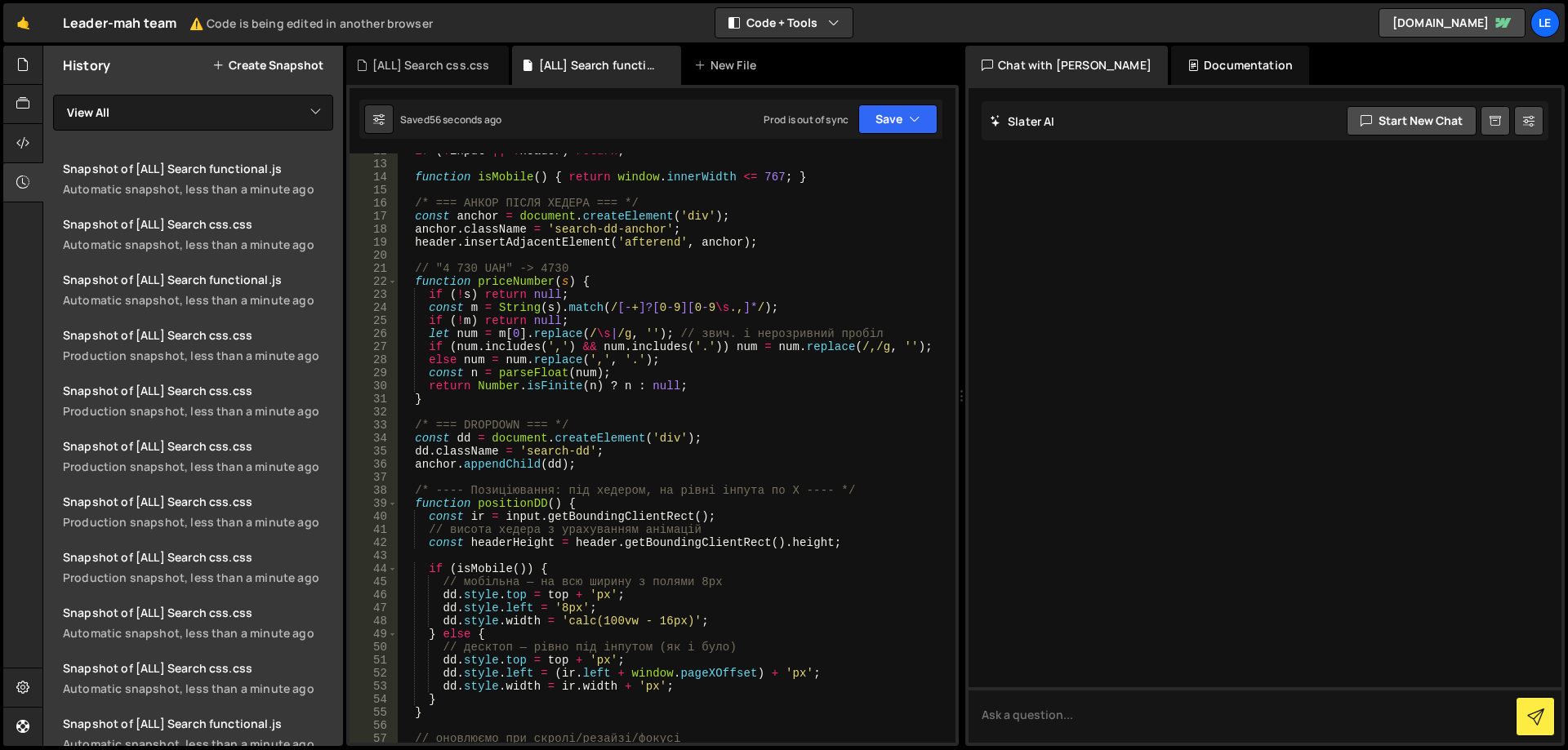
scroll to position [0, 0]
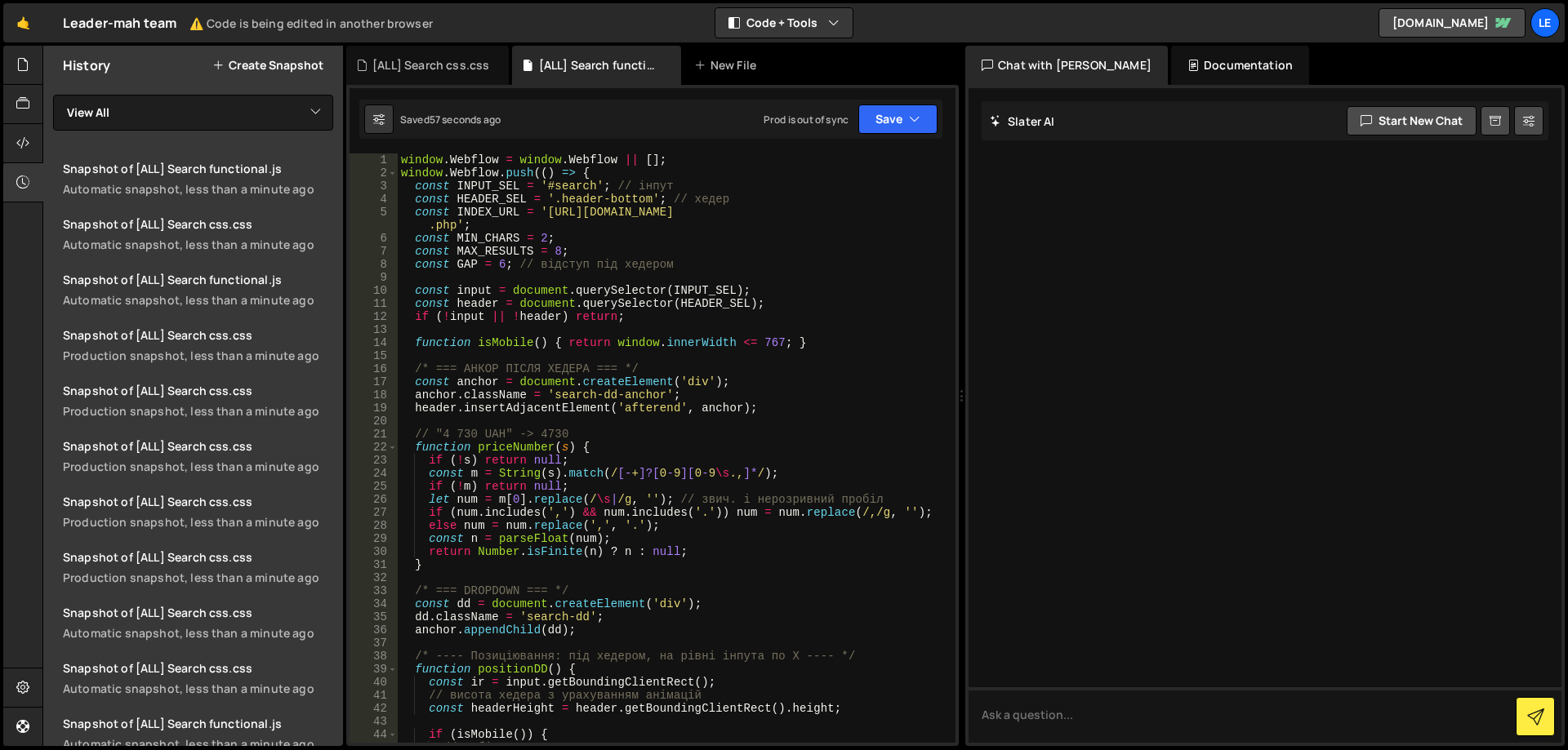
click at [736, 258] on div "window . Webflow = window . Webflow || [ ] ; window . Webflow . push (( ) => { …" at bounding box center [673, 460] width 551 height 615
click at [736, 268] on div "window . Webflow = window . Webflow || [ ] ; window . Webflow . push (( ) => { …" at bounding box center [673, 460] width 551 height 615
type textarea "const GAP = 6; // відступ під хедером"
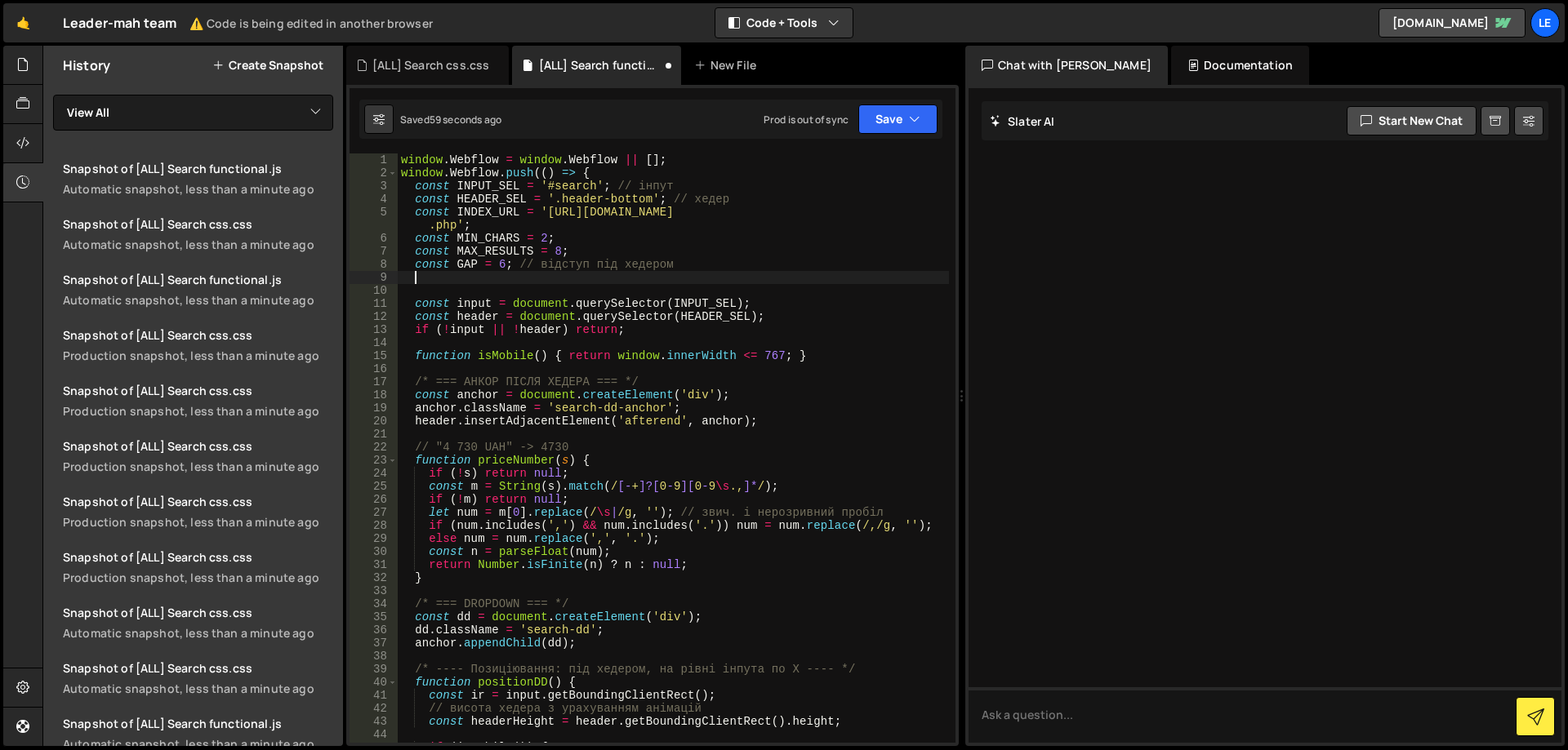
paste textarea "const overlay = document.querySelector('.screen-overlay');"
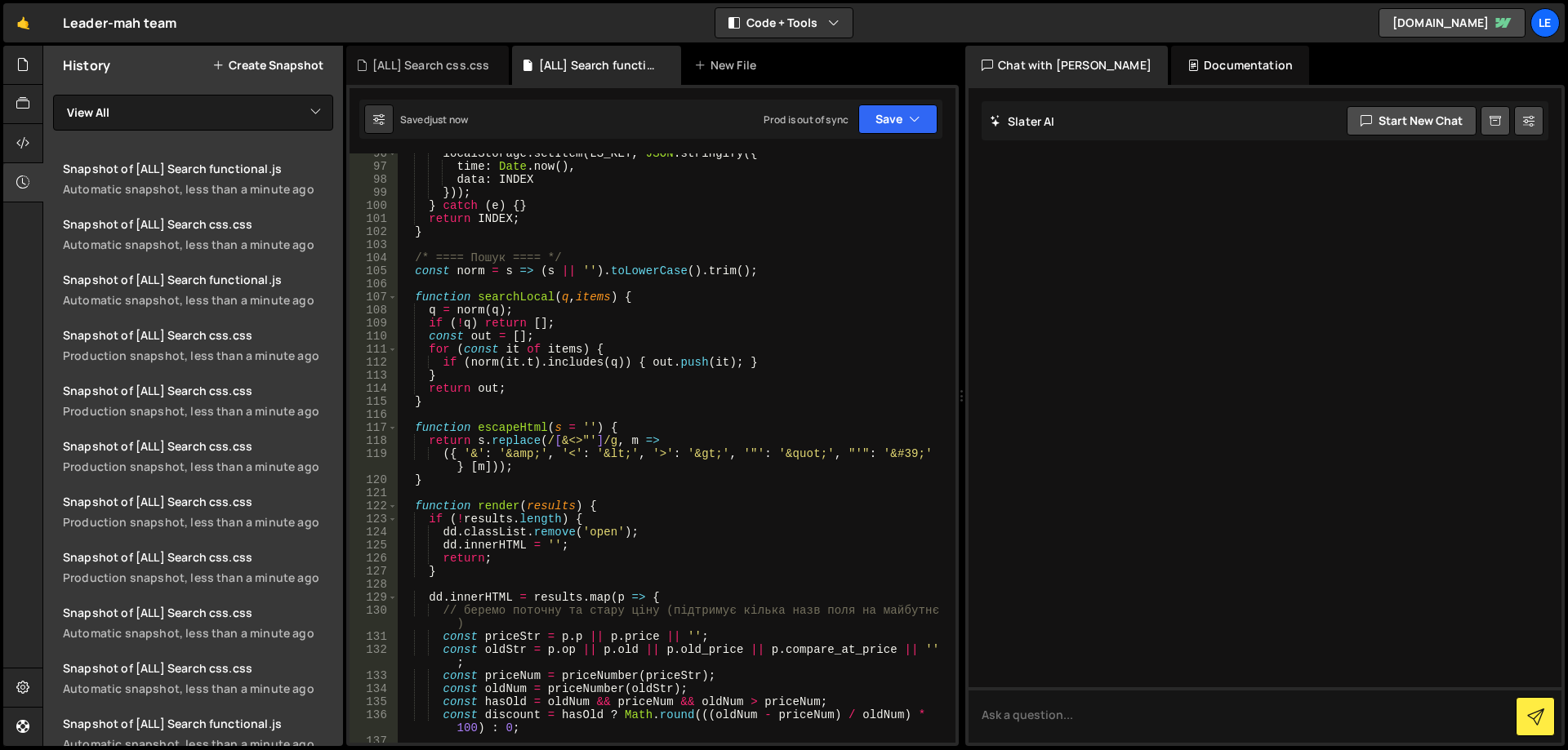
scroll to position [1420, 0]
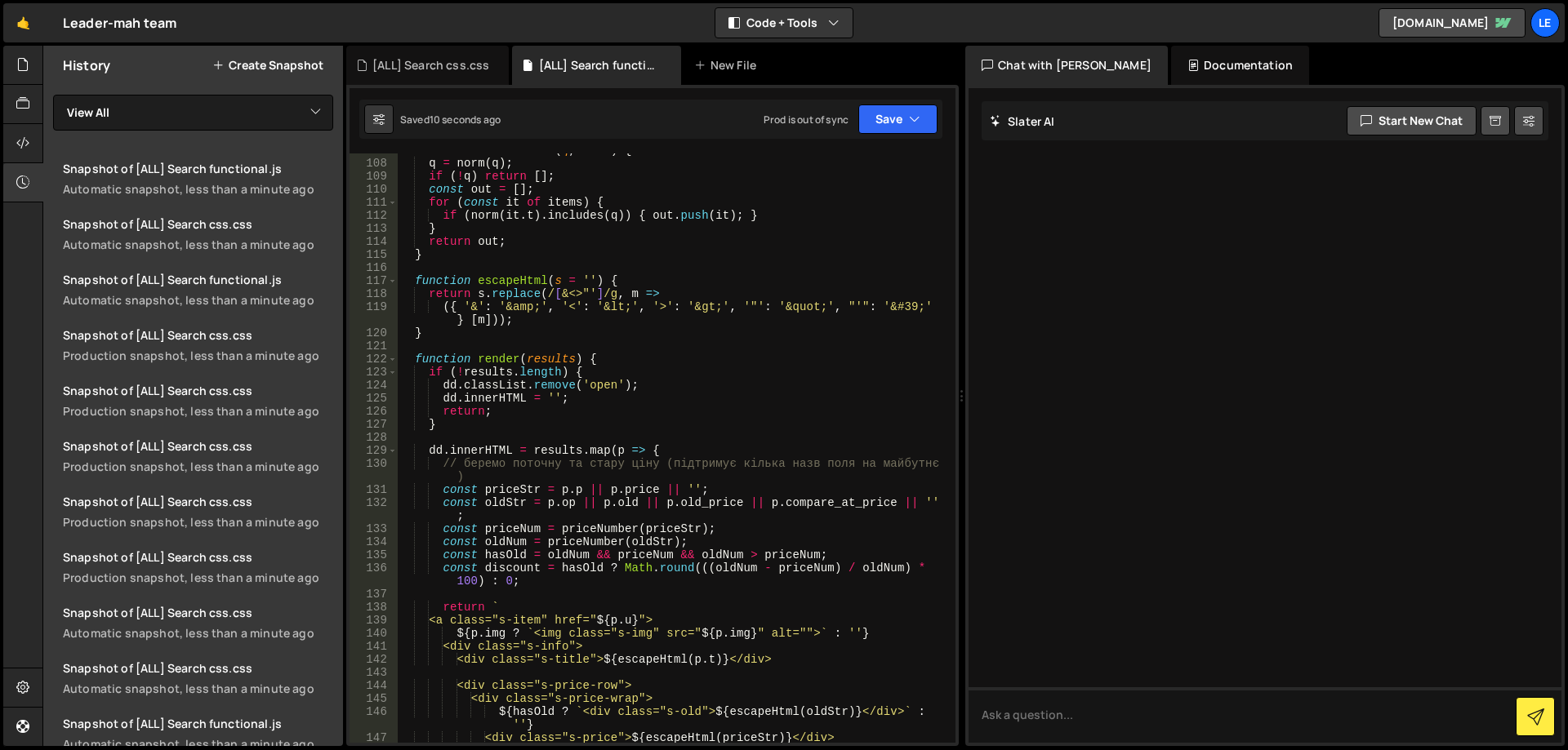
click at [668, 386] on div "function searchLocal ( q , items ) { q = norm ( q ) ; if ( ! q ) return [ ] ; c…" at bounding box center [673, 451] width 551 height 615
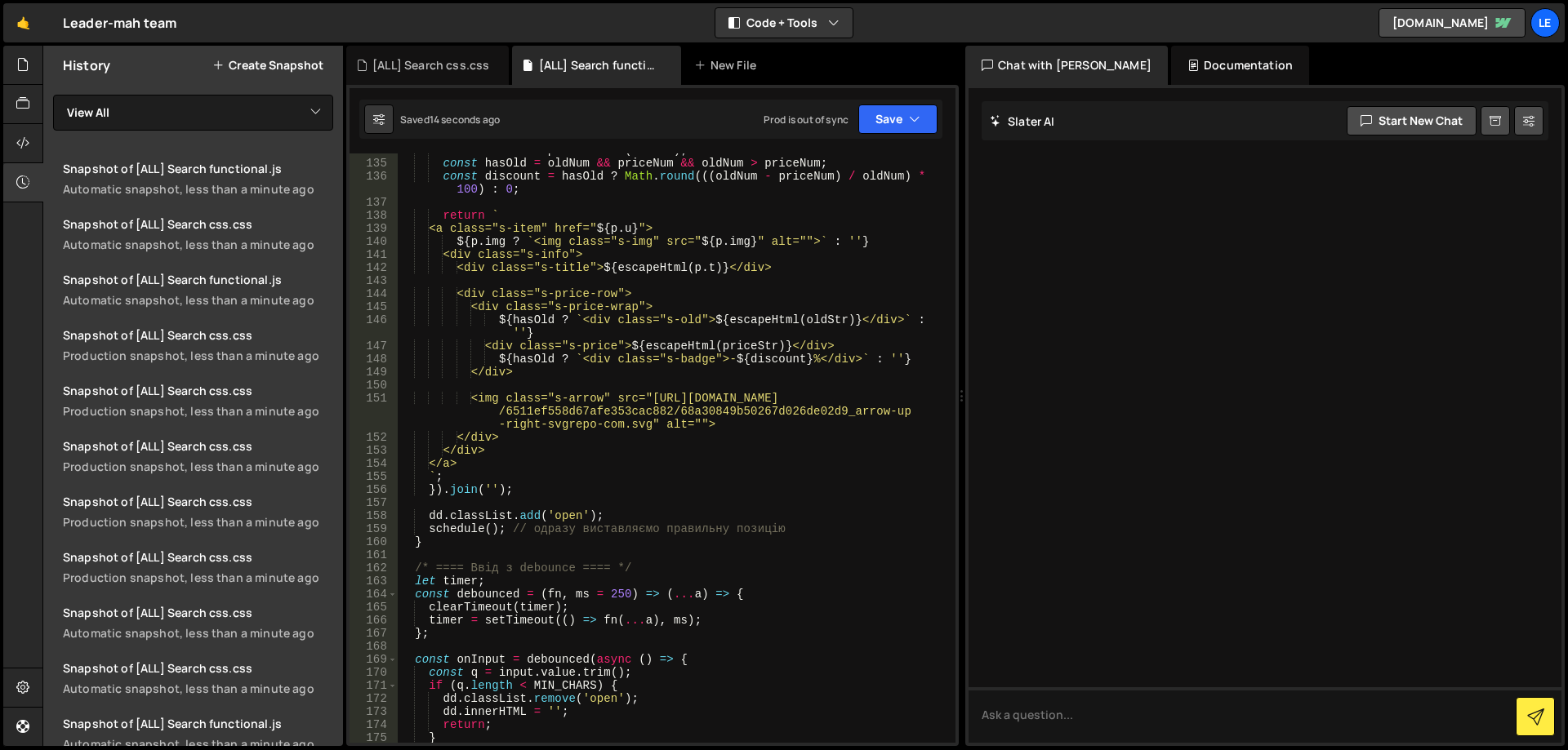
scroll to position [1861, 0]
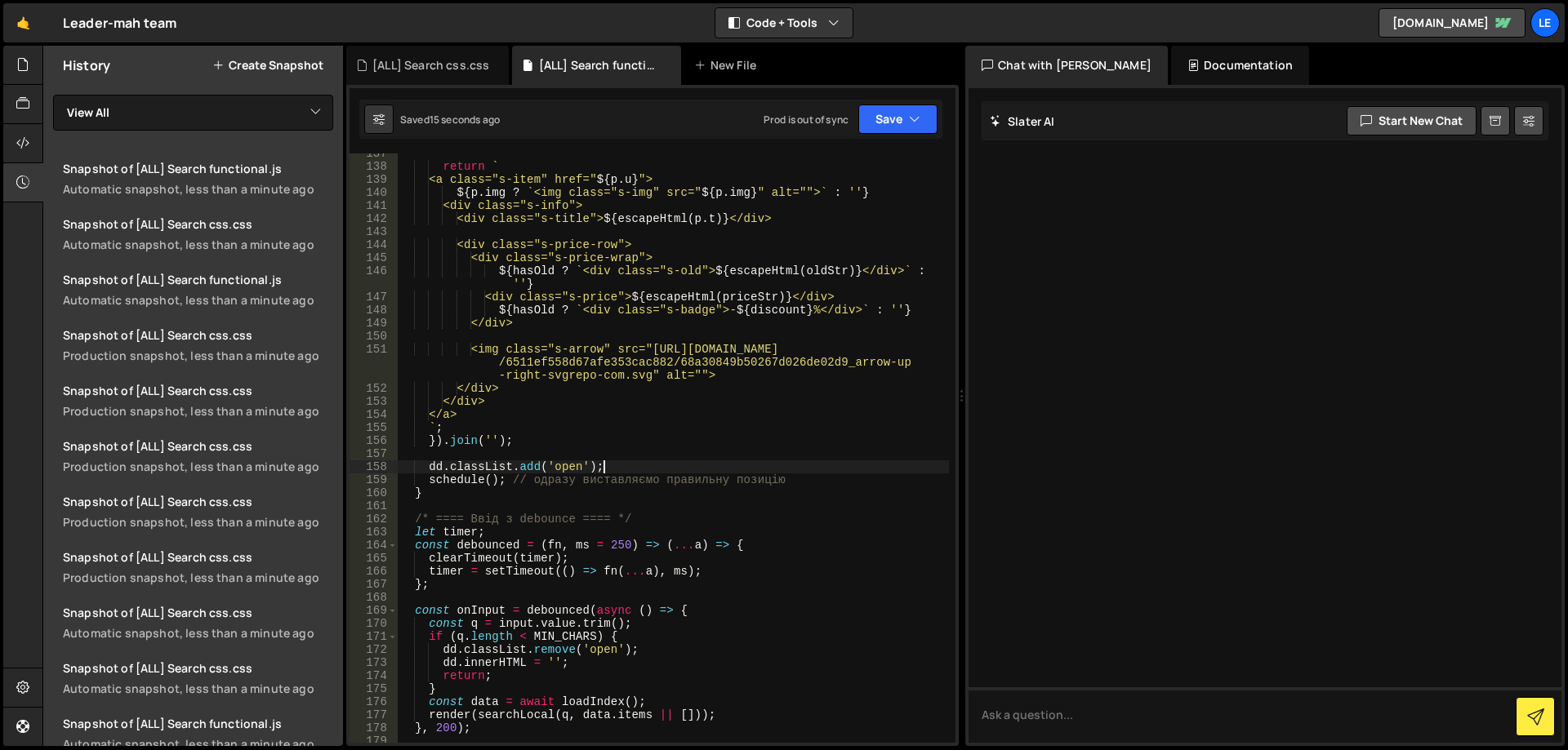
click at [649, 465] on div "return ` <a class="s-item" href=" ${ p . u } "> ${ p . img ? ` <img class="s-im…" at bounding box center [673, 454] width 551 height 615
type textarea "dd.classList.add('open');"
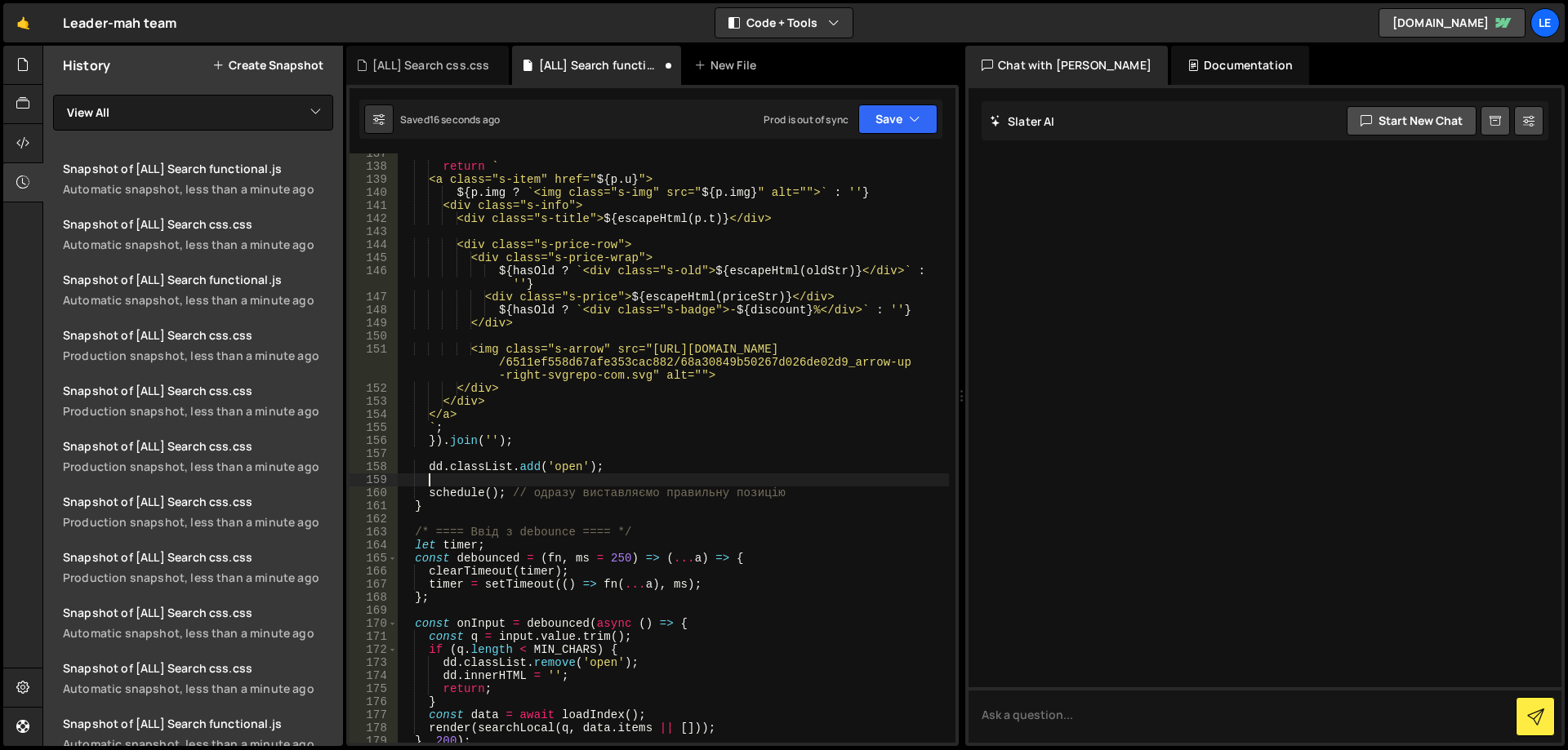
paste textarea "overlay?.classList.add('active'); // показуємо оверлей"
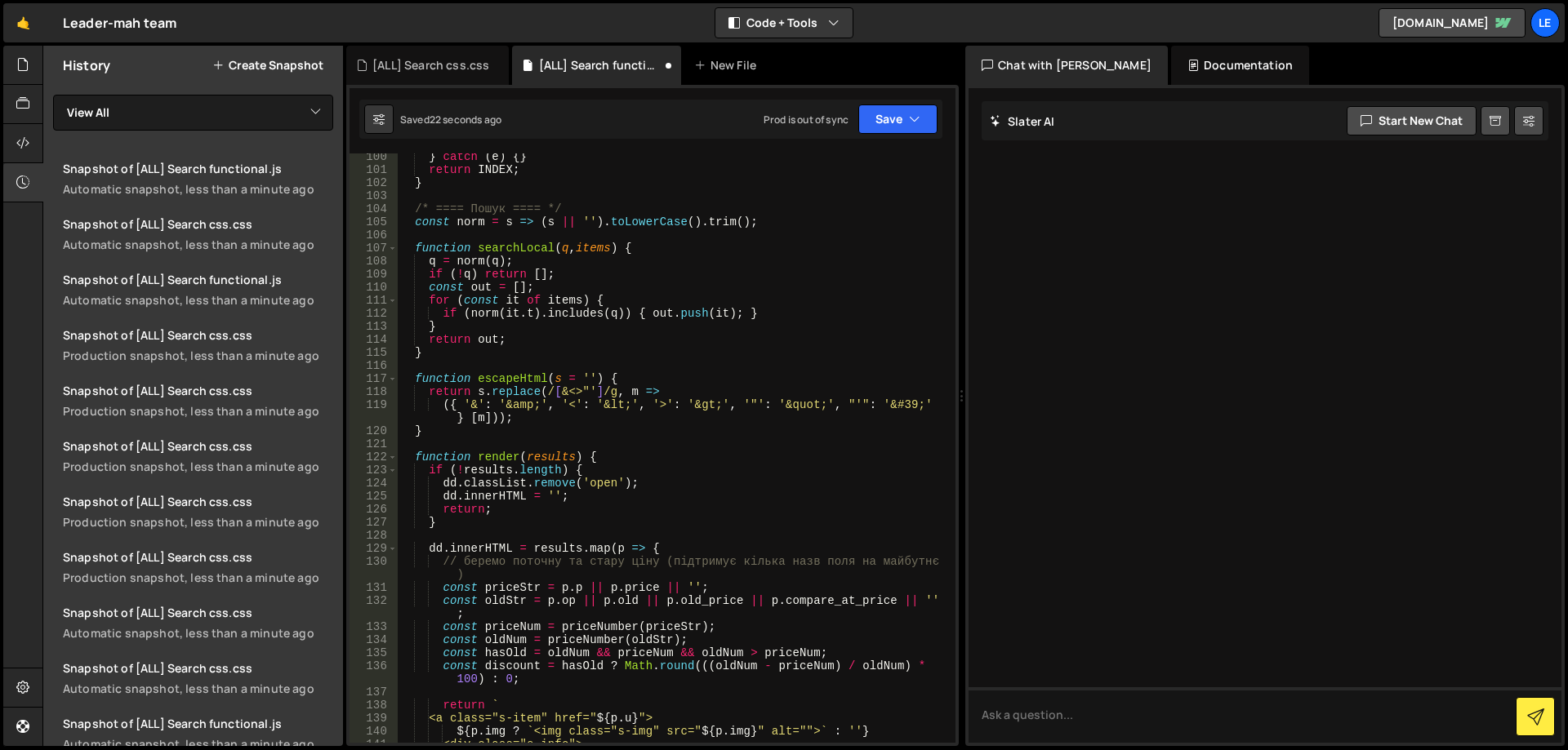
scroll to position [1323, 0]
click at [668, 486] on div "} catch ( e ) { } return INDEX ; } /* ==== Пошук ==== */ const norm = s => ( s …" at bounding box center [673, 458] width 551 height 615
type textarea "dd.classList.remove('open');"
paste textarea "dd.classList.remove('open');"
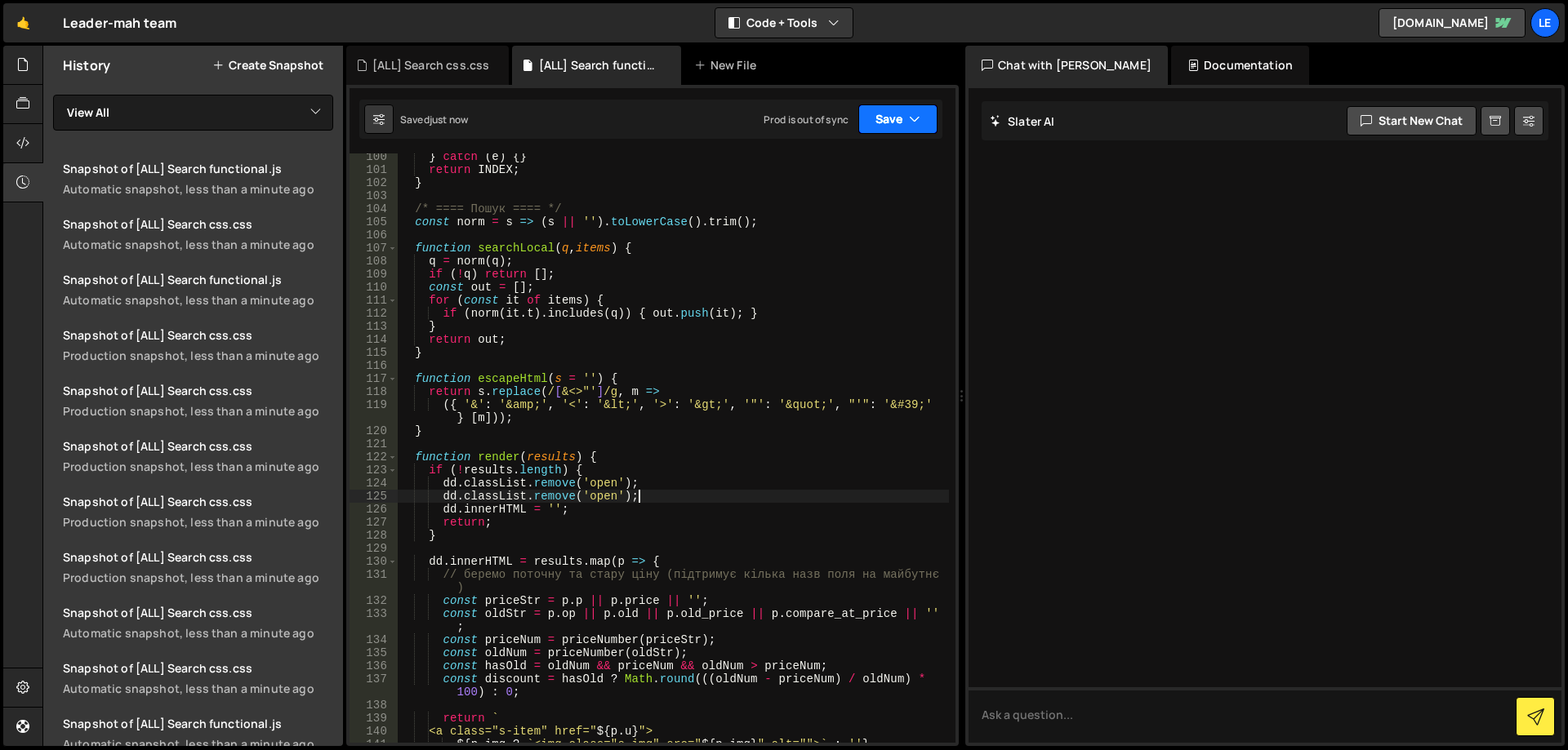
click at [888, 107] on button "Save" at bounding box center [898, 119] width 79 height 30
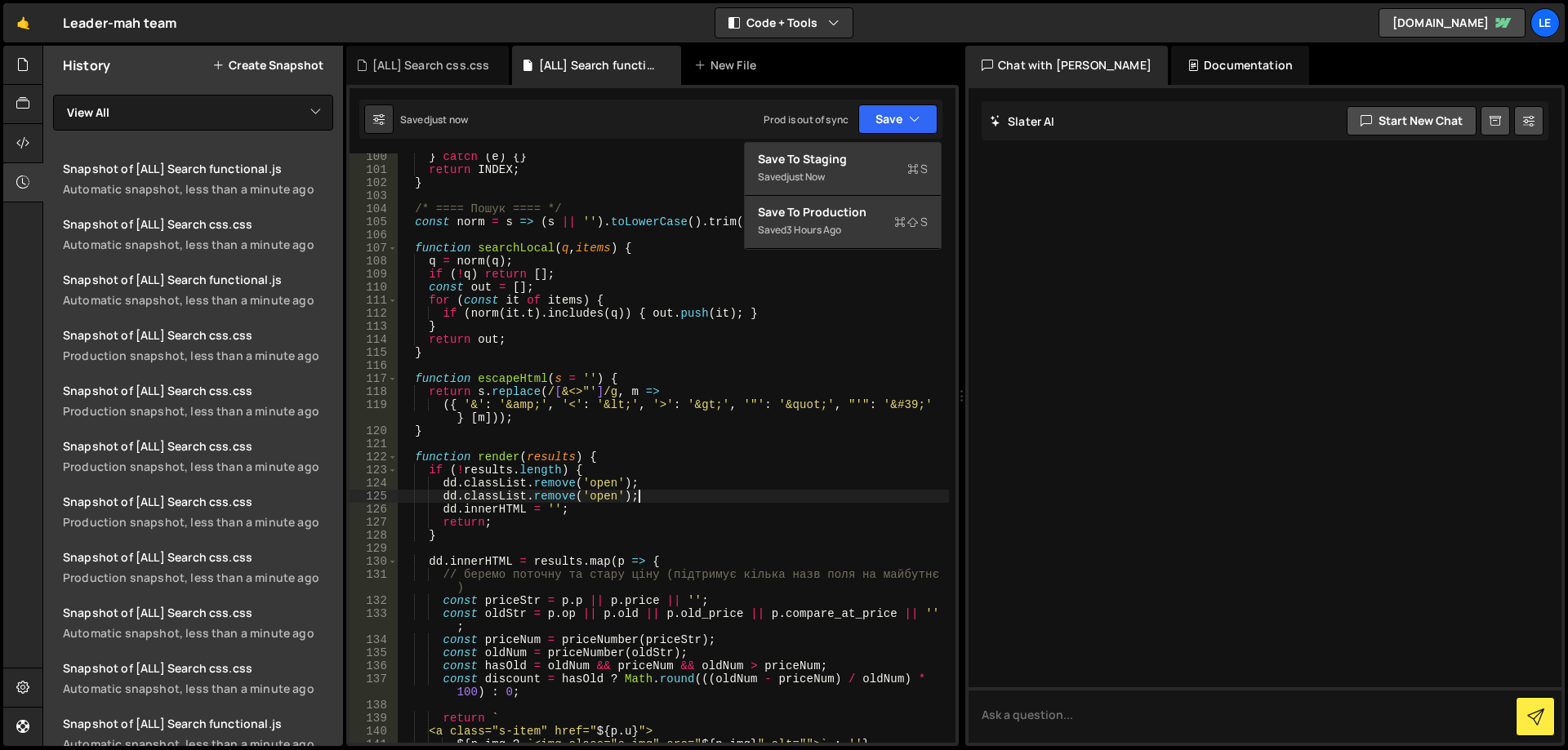
click at [676, 493] on div "} catch ( e ) { } return INDEX ; } /* ==== Пошук ==== */ const norm = s => ( s …" at bounding box center [673, 458] width 551 height 615
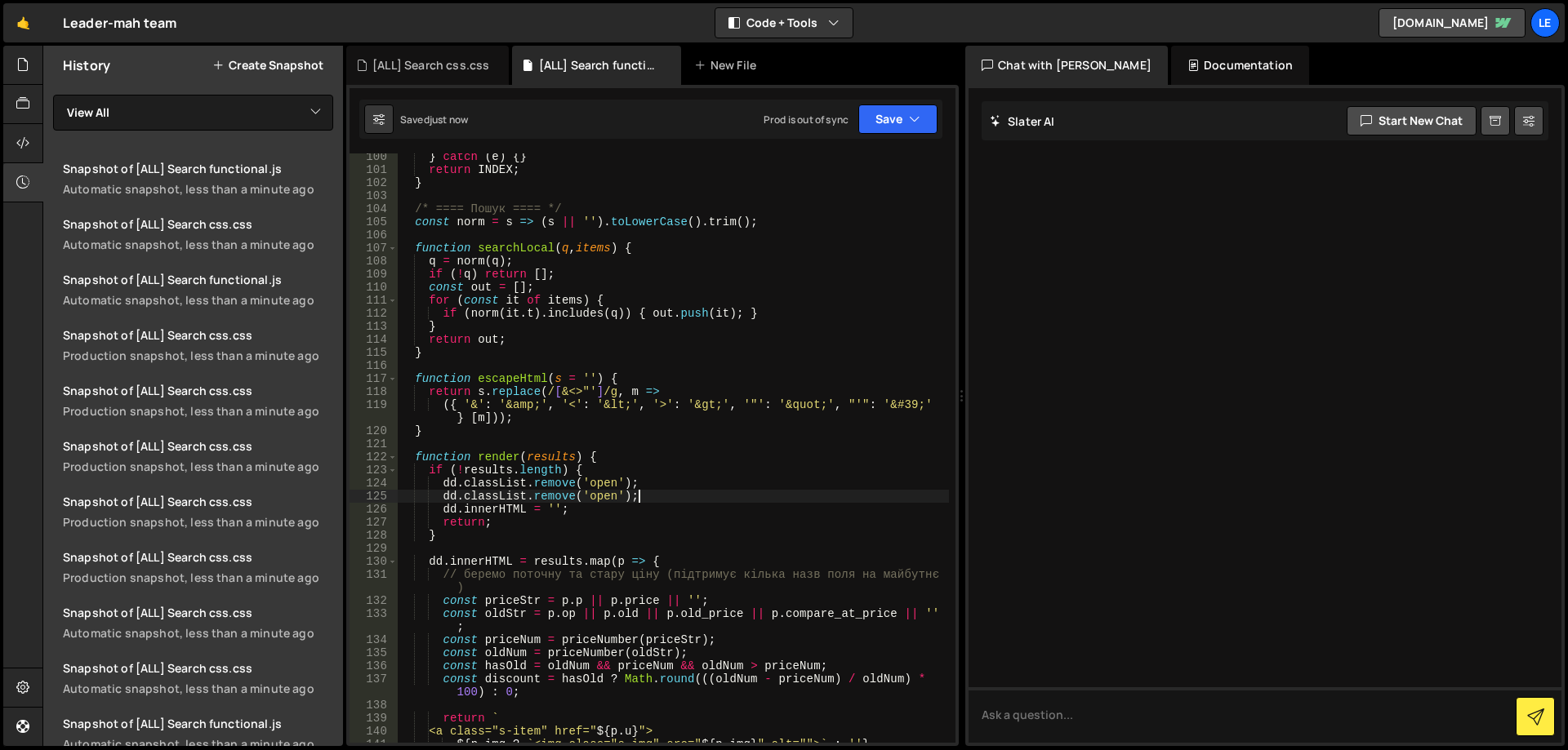
type textarea "});"
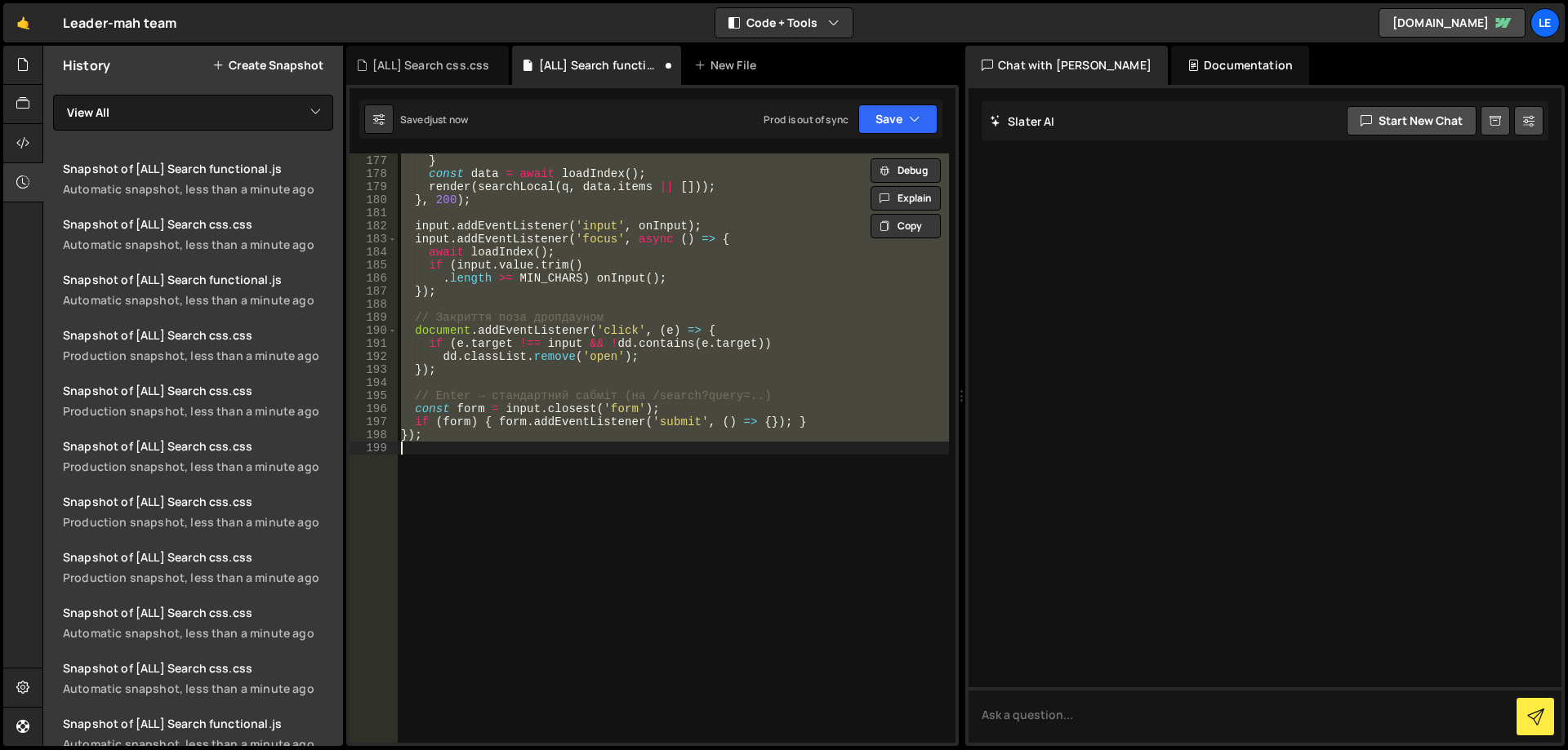
click at [666, 443] on div "return ; } const data = await loadIndex ( ) ; render ( searchLocal ( q , data .…" at bounding box center [673, 447] width 551 height 589
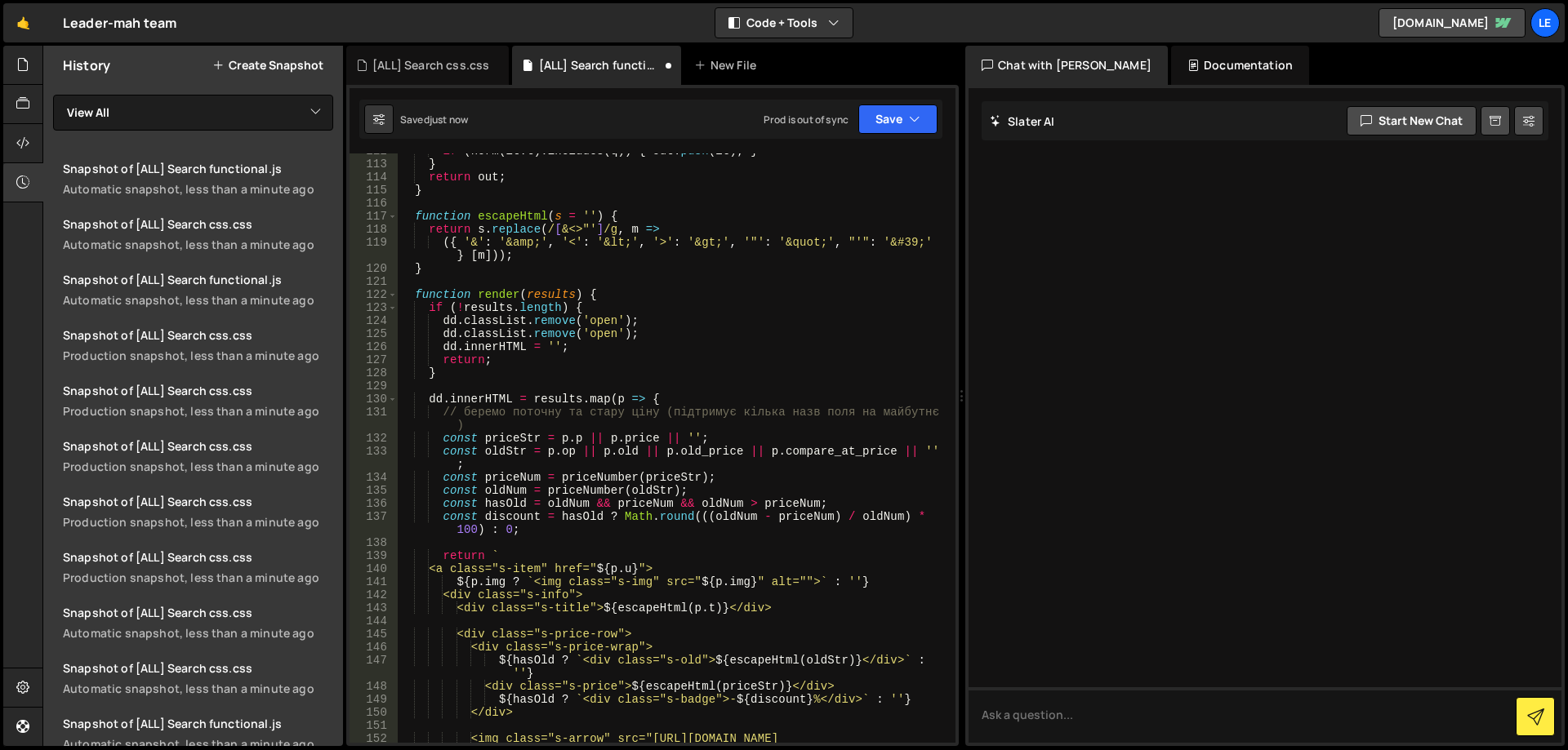
scroll to position [1778, 0]
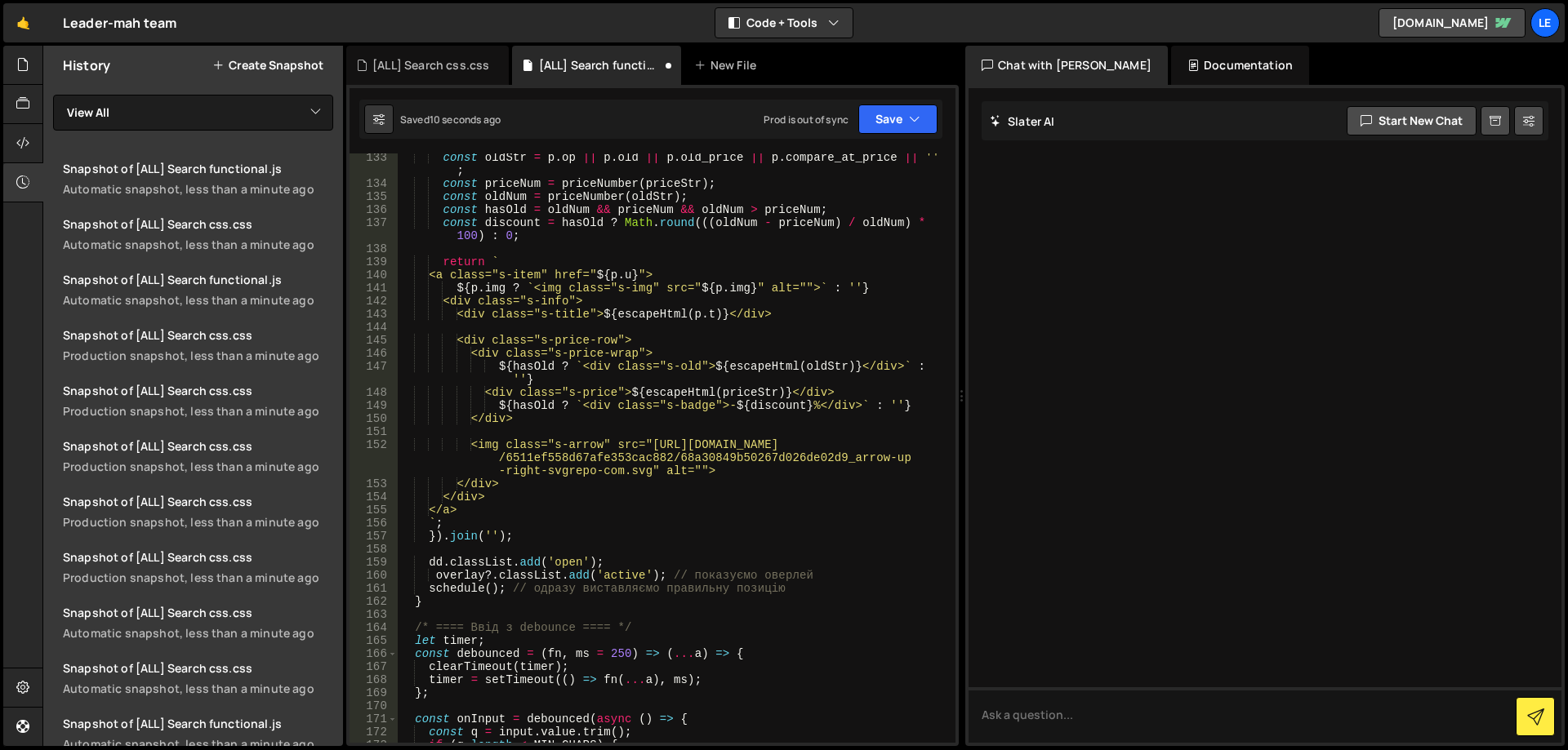
click at [435, 578] on div "const oldStr = p . op || p . old || p . old_price || p . compare_at_price || ''…" at bounding box center [673, 465] width 551 height 628
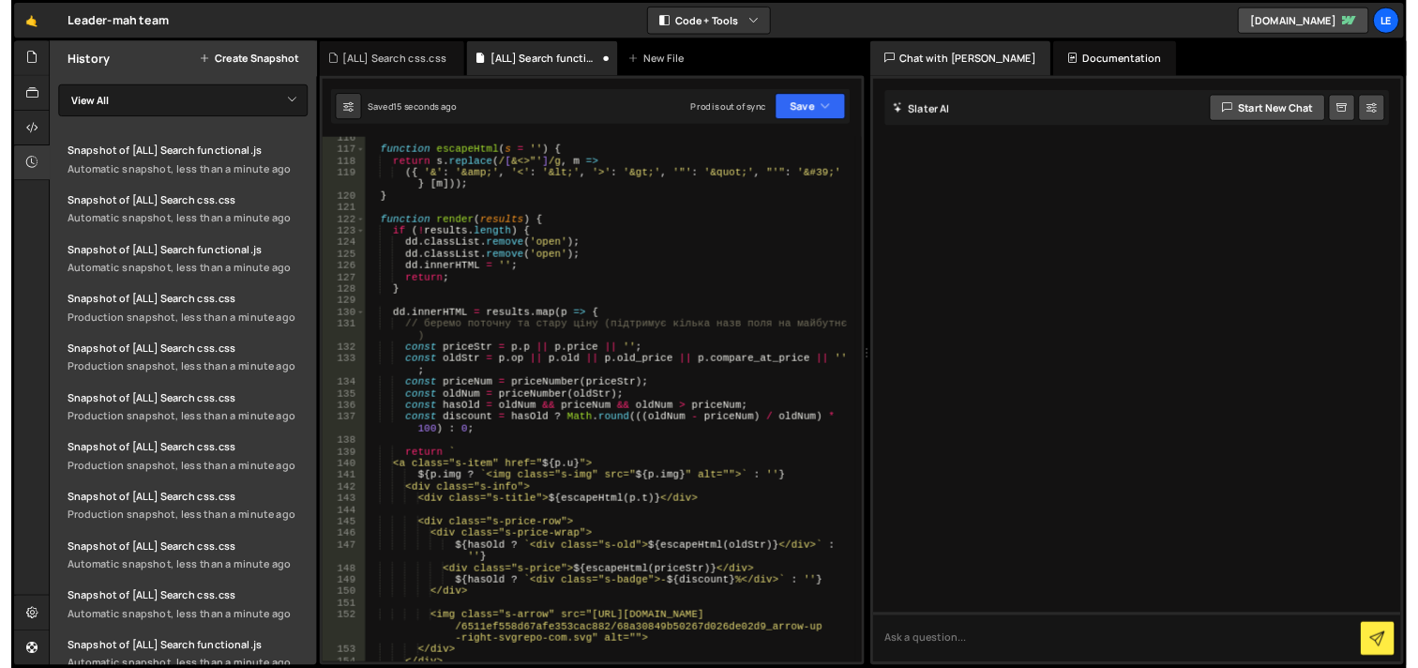
scroll to position [1594, 0]
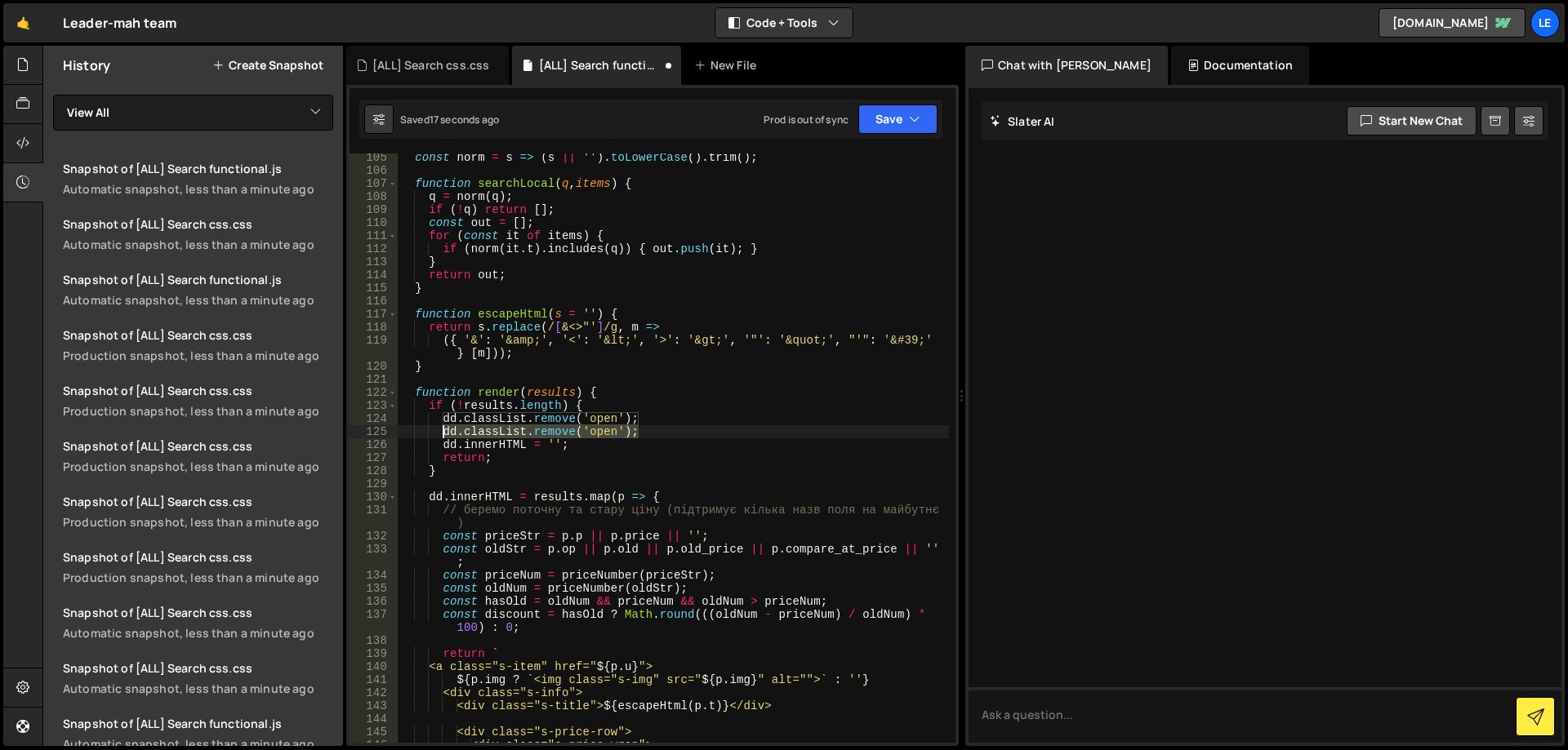
drag, startPoint x: 641, startPoint y: 429, endPoint x: 442, endPoint y: 430, distance: 199.0
click at [442, 430] on div "const norm = s => ( s || '' ) . toLowerCase ( ) . trim ( ) ; function searchLoc…" at bounding box center [673, 465] width 551 height 628
paste textarea "overlay?.classList.remove('active'); // [PERSON_NAME]"
click at [737, 423] on div "const norm = s => ( s || '' ) . toLowerCase ( ) . trim ( ) ; function searchLoc…" at bounding box center [673, 465] width 551 height 628
click at [925, 125] on button "Save" at bounding box center [898, 119] width 79 height 30
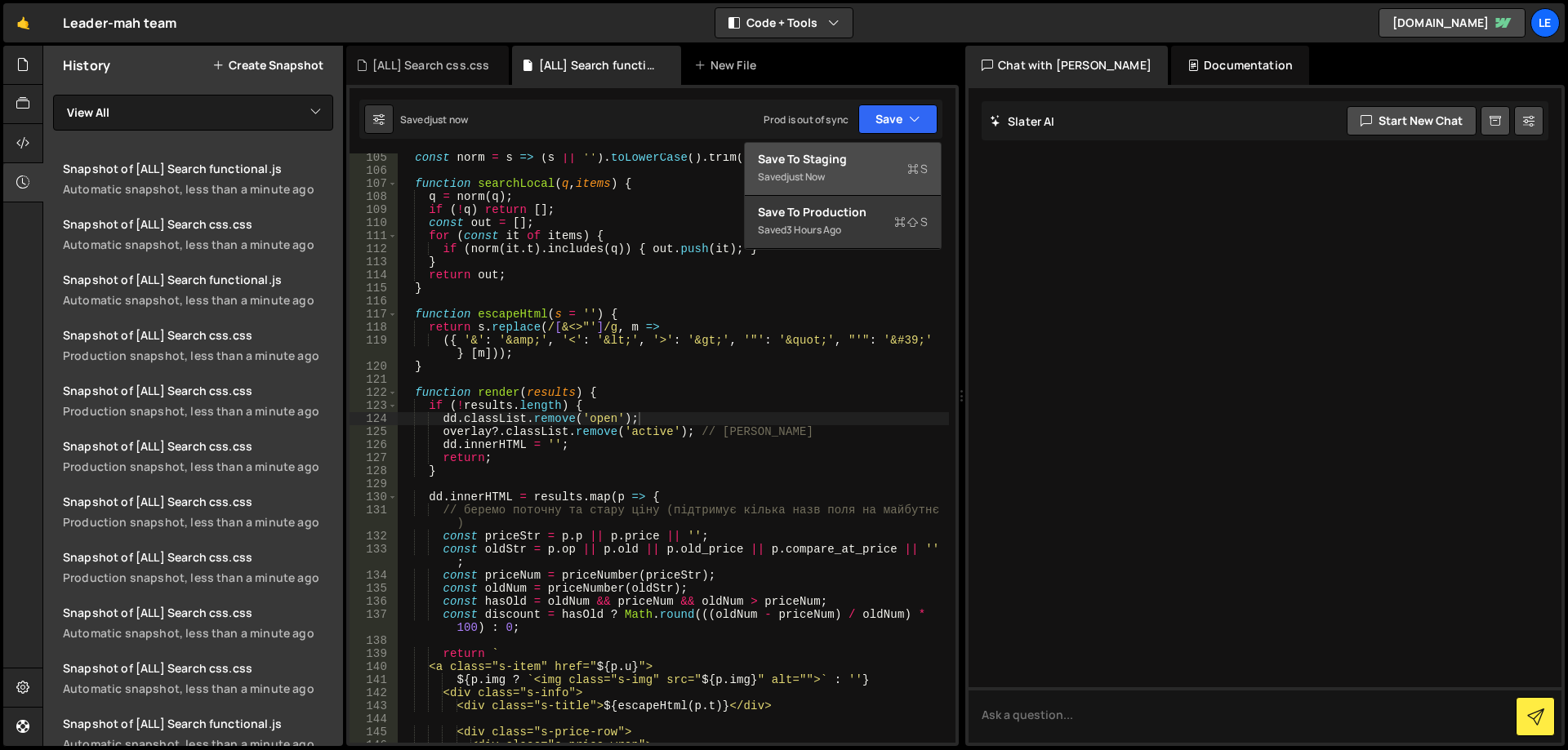
click at [856, 165] on div "Save to Staging S" at bounding box center [843, 159] width 170 height 17
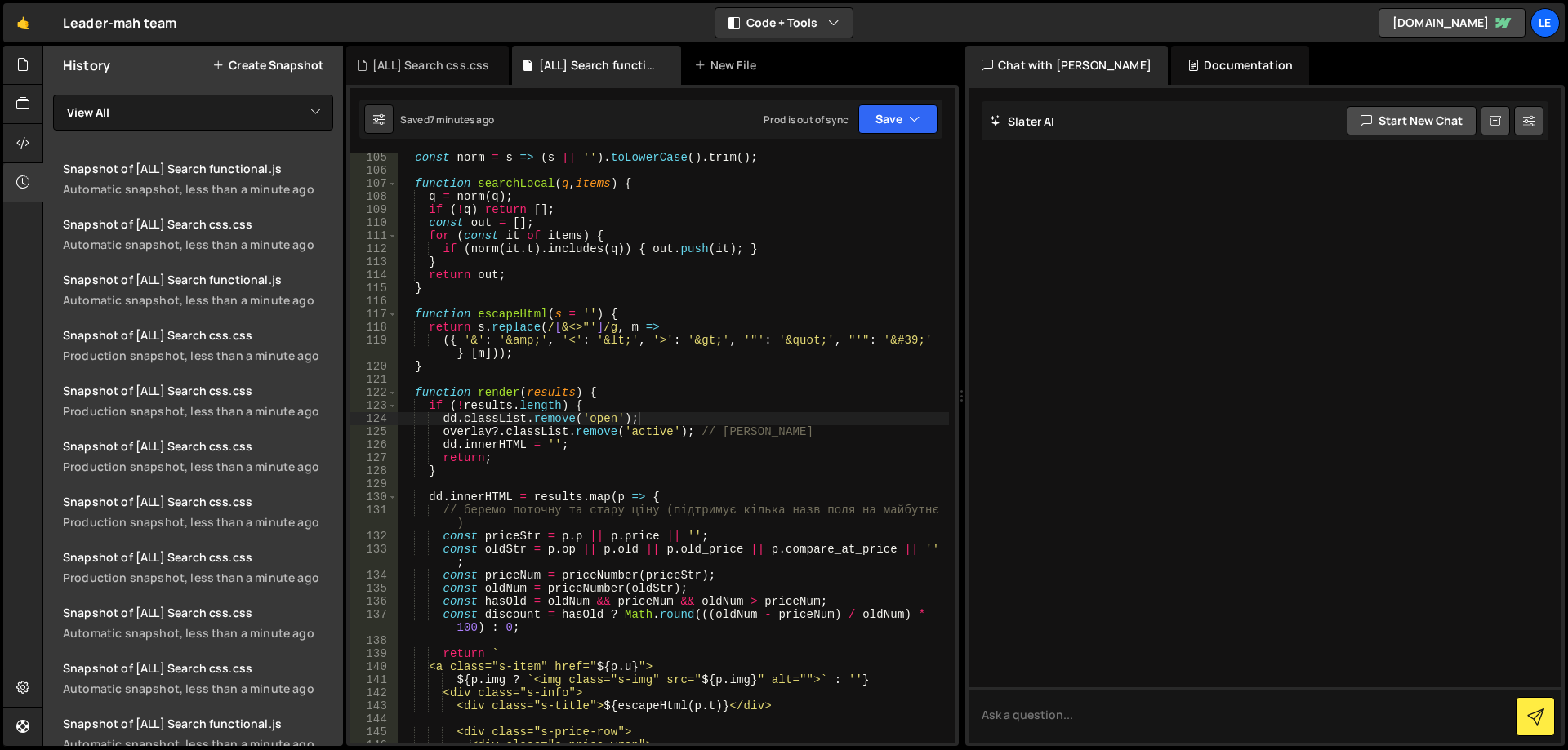
type textarea "({ '&': '&amp;', '<': '&lt;', '>': '&gt;', '"': '&quot;', "'": '&#39;' } [m]));"
click at [720, 351] on div "const norm = s => ( s || '' ) . toLowerCase ( ) . trim ( ) ; function searchLoc…" at bounding box center [673, 465] width 551 height 628
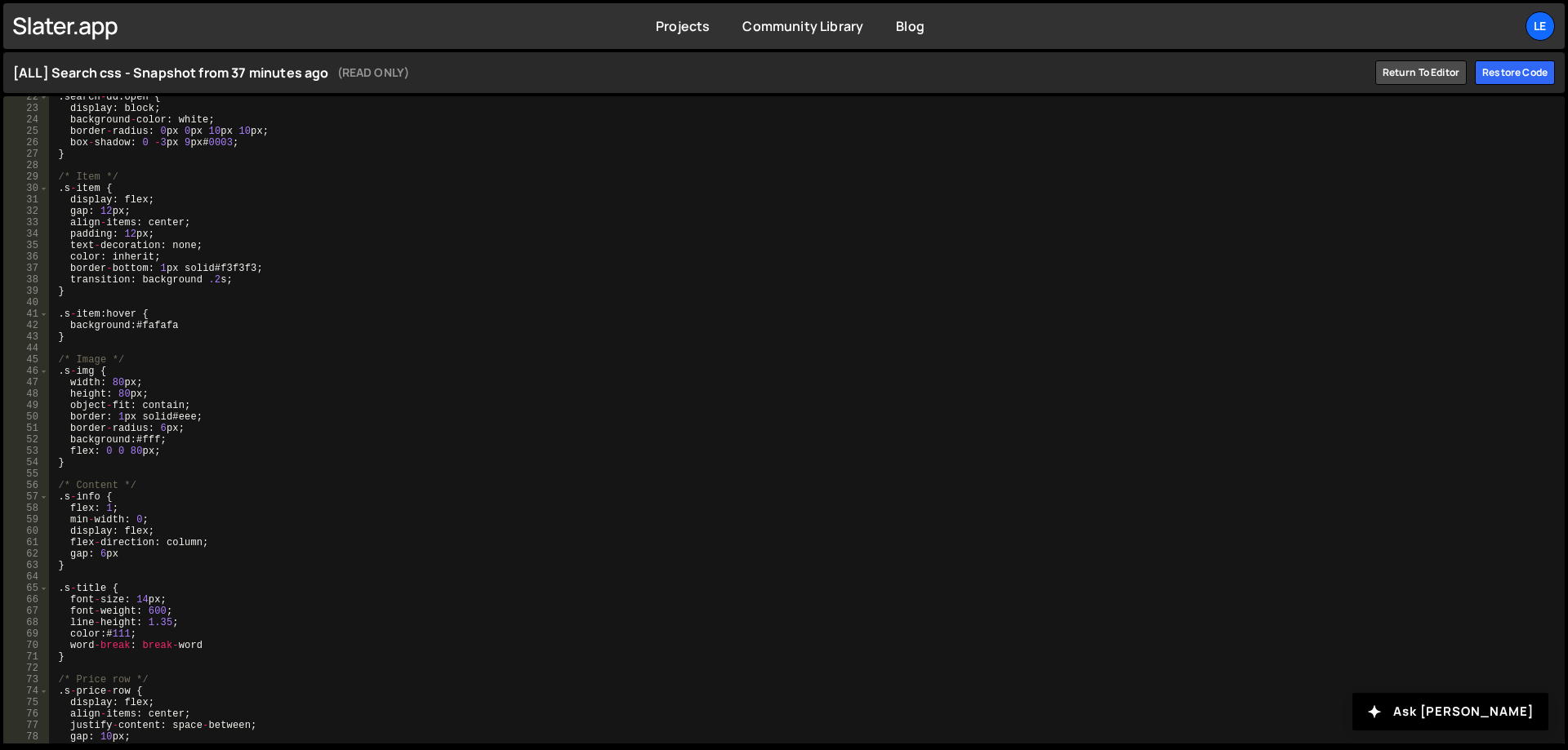
scroll to position [244, 0]
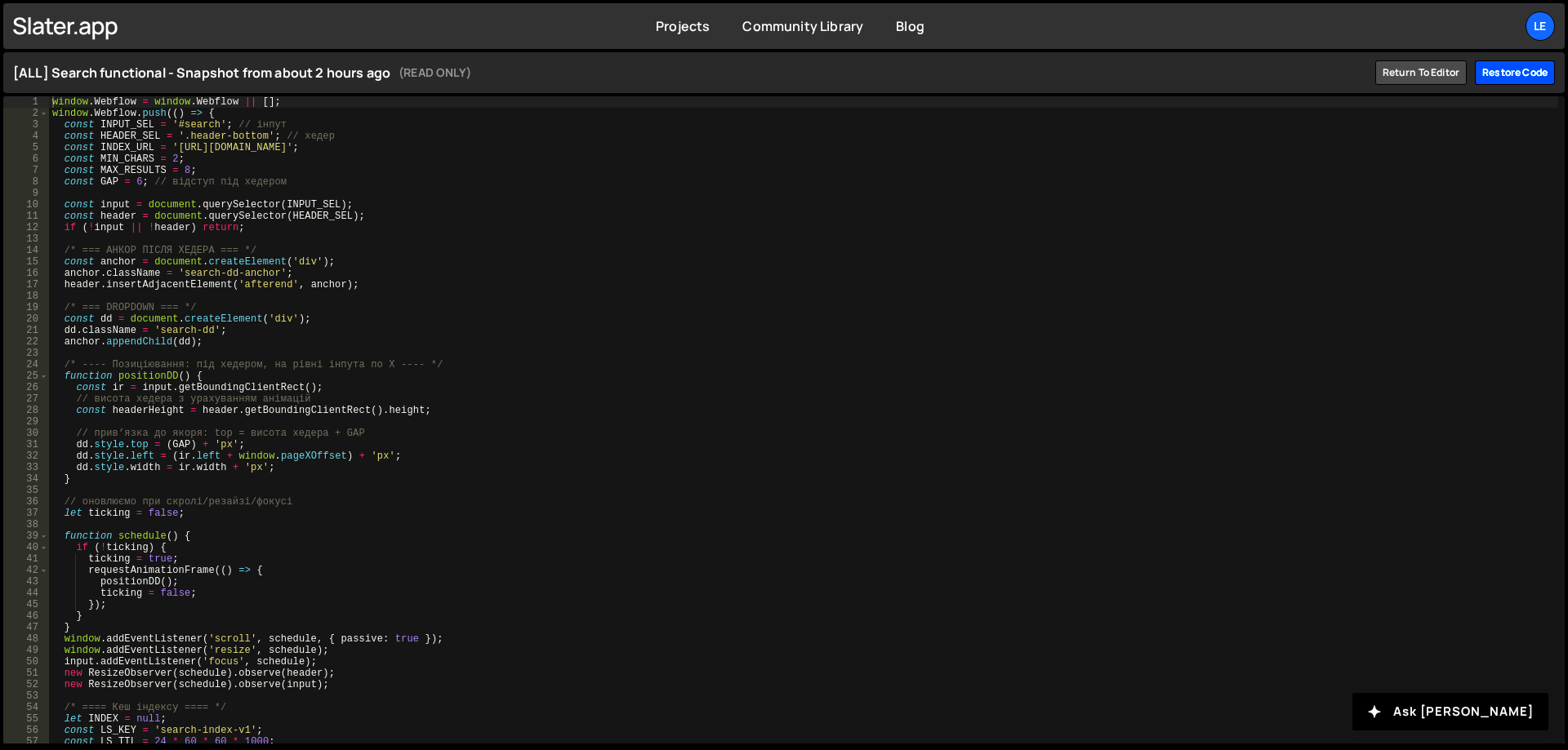
click at [1487, 74] on div "Restore code" at bounding box center [1515, 72] width 80 height 24
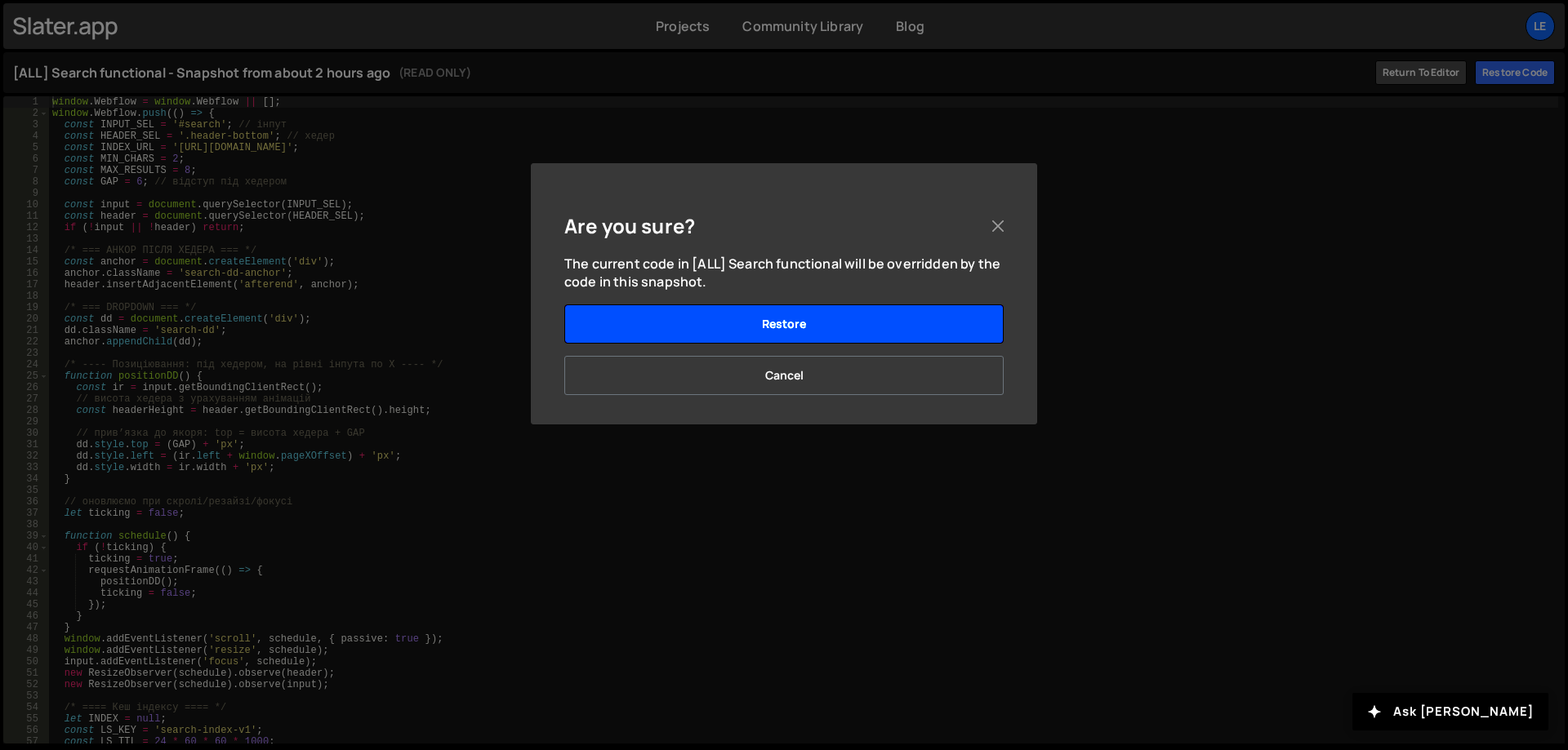
click at [824, 324] on button "Restore" at bounding box center [784, 324] width 440 height 39
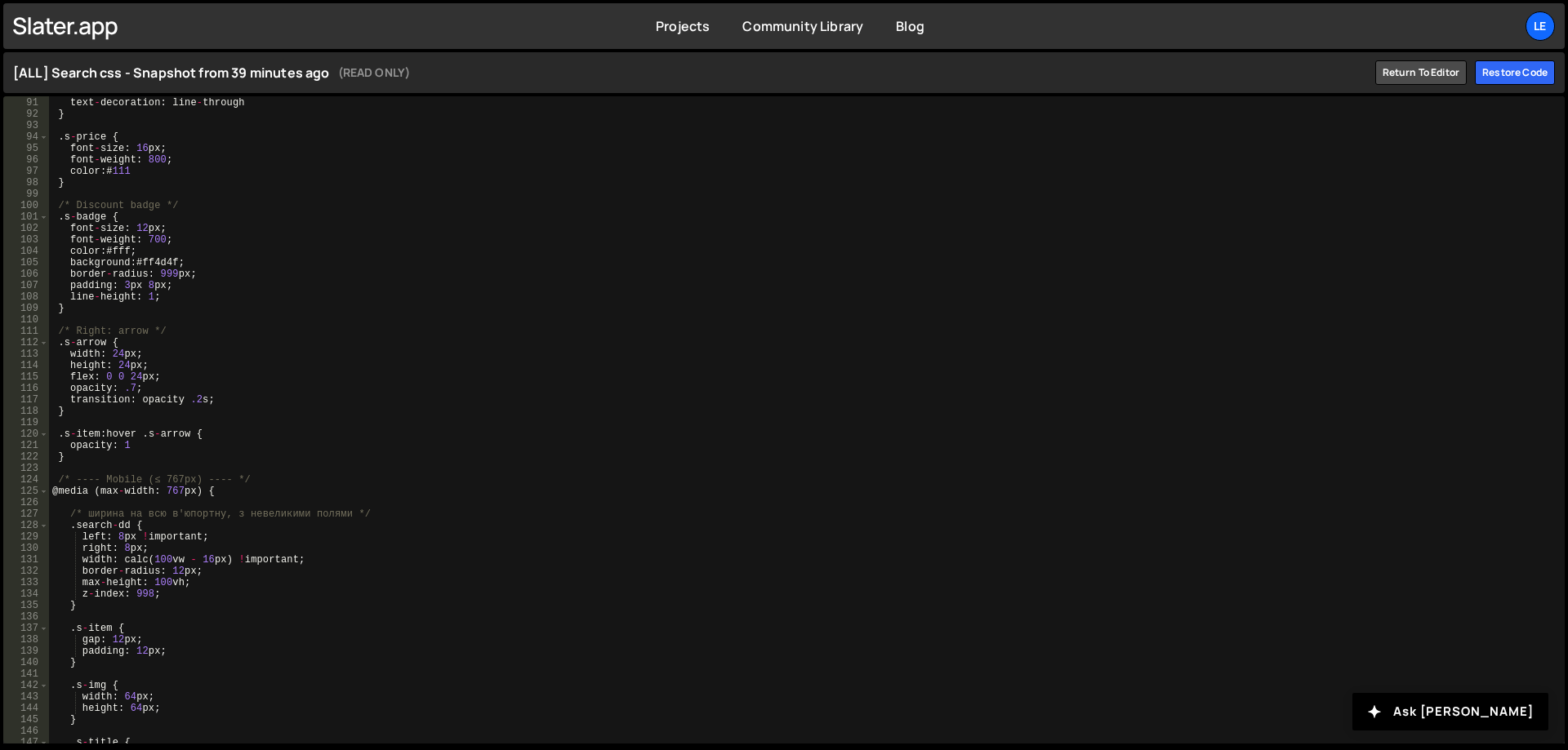
scroll to position [930, 0]
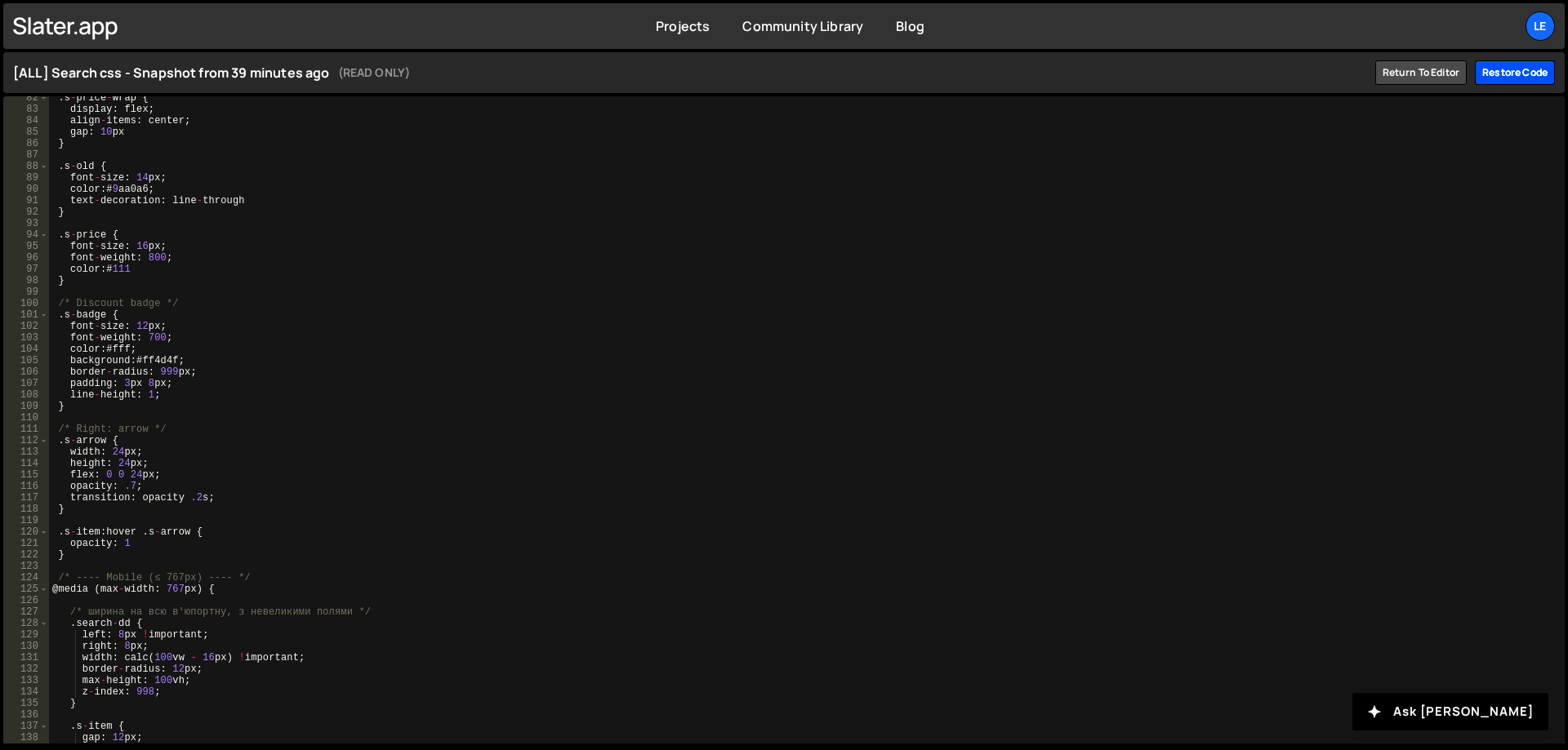
click at [1512, 81] on div "Restore code" at bounding box center [1515, 72] width 80 height 24
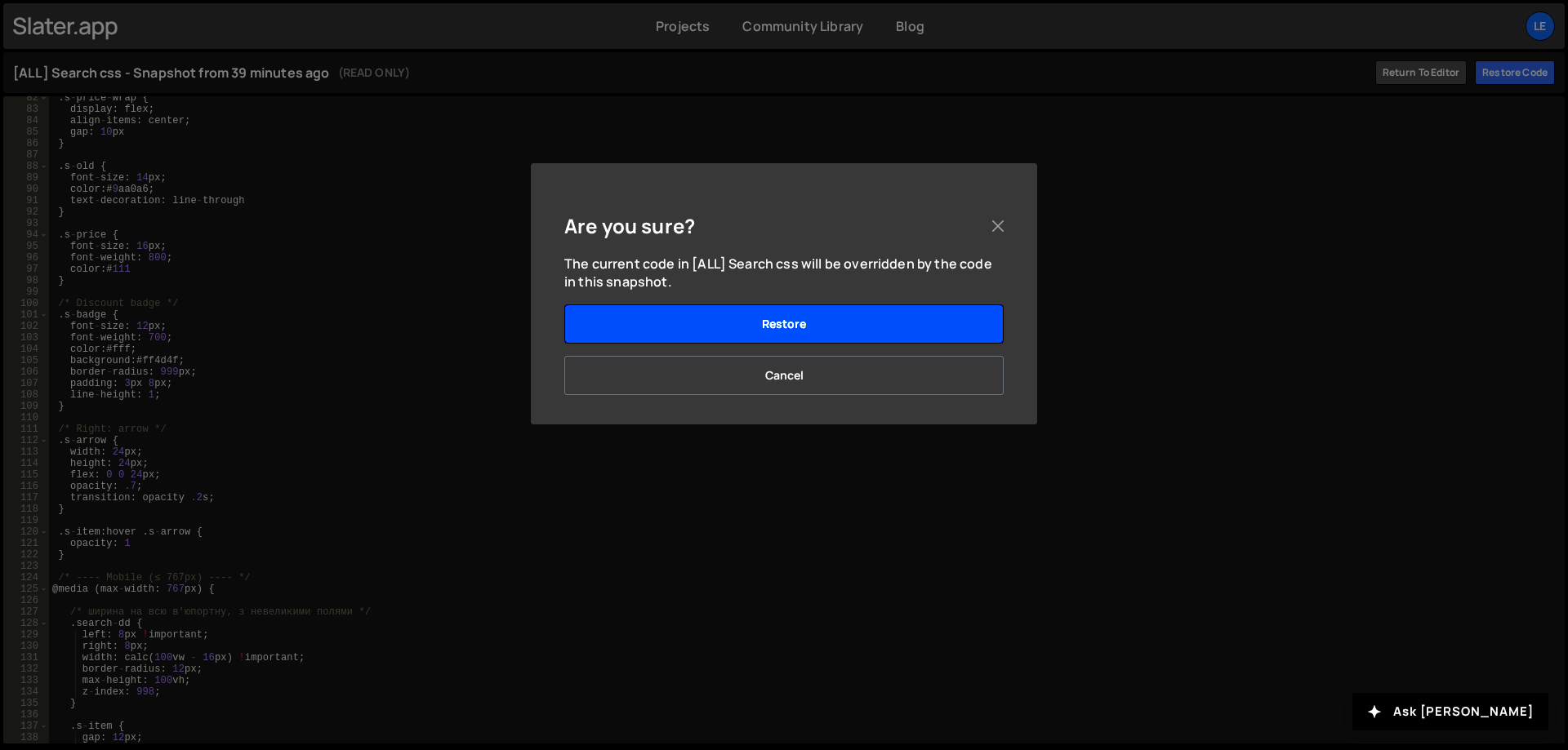
click at [764, 331] on button "Restore" at bounding box center [784, 324] width 440 height 39
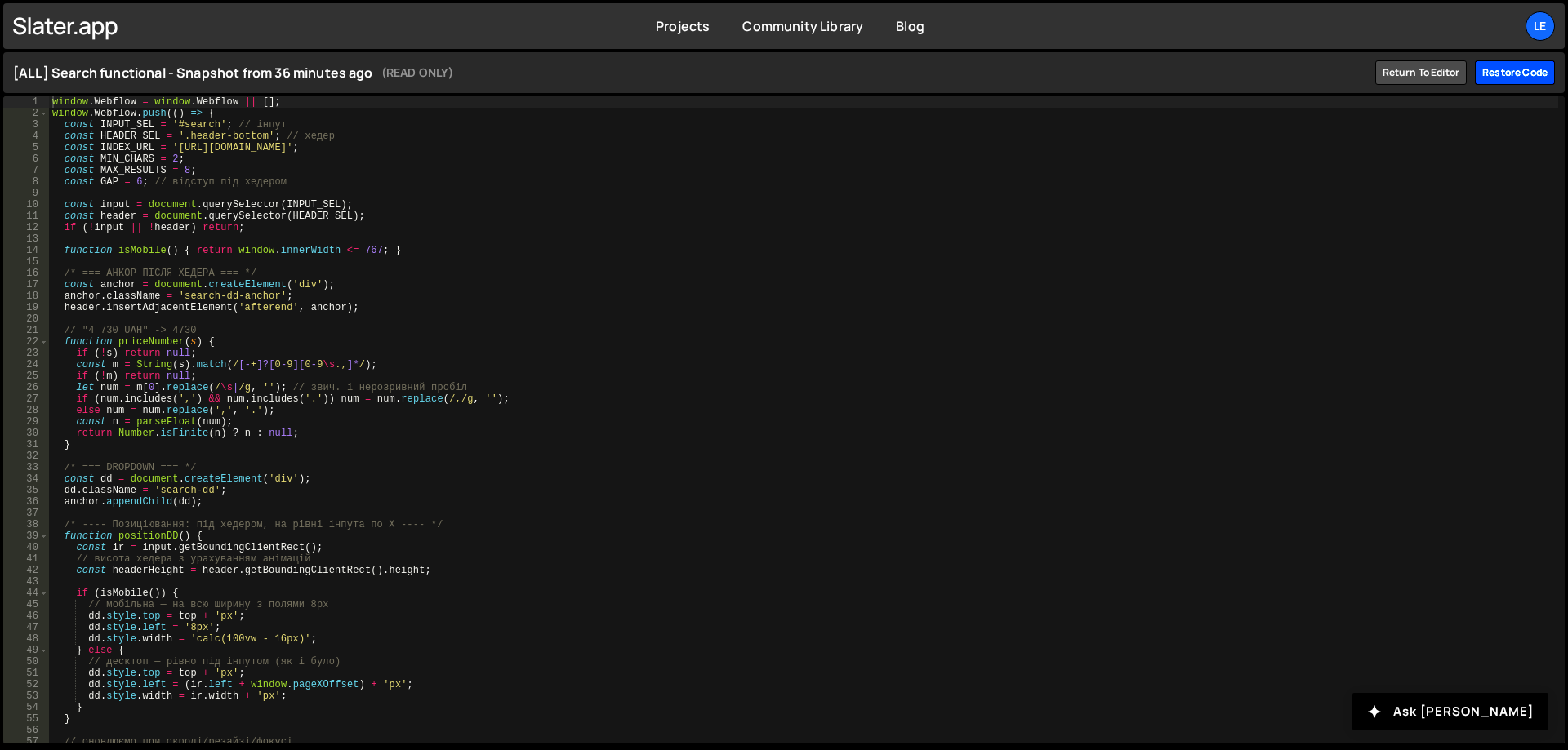
click at [1510, 72] on div "Restore code" at bounding box center [1515, 72] width 80 height 24
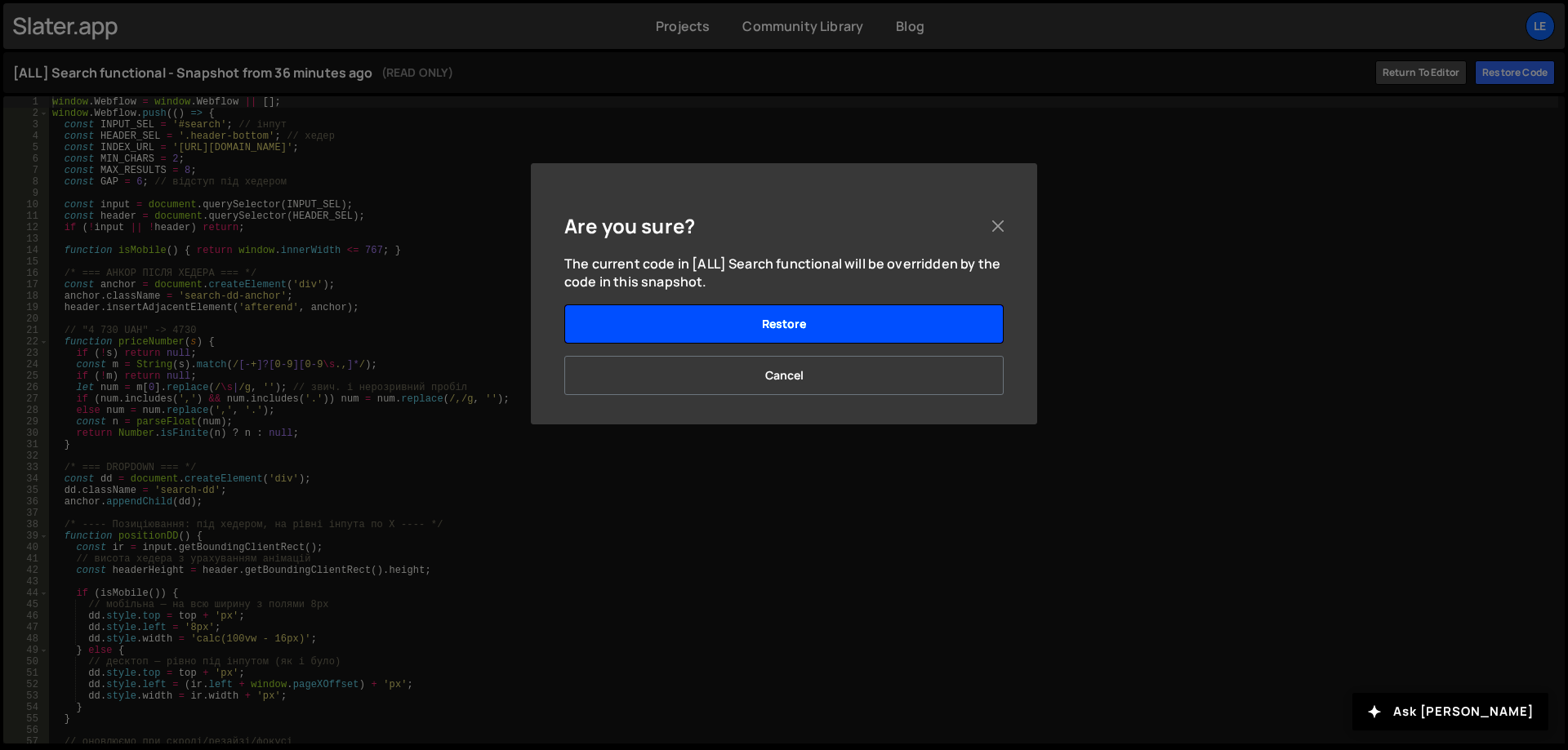
click at [769, 322] on button "Restore" at bounding box center [784, 324] width 440 height 39
